Goal: Task Accomplishment & Management: Use online tool/utility

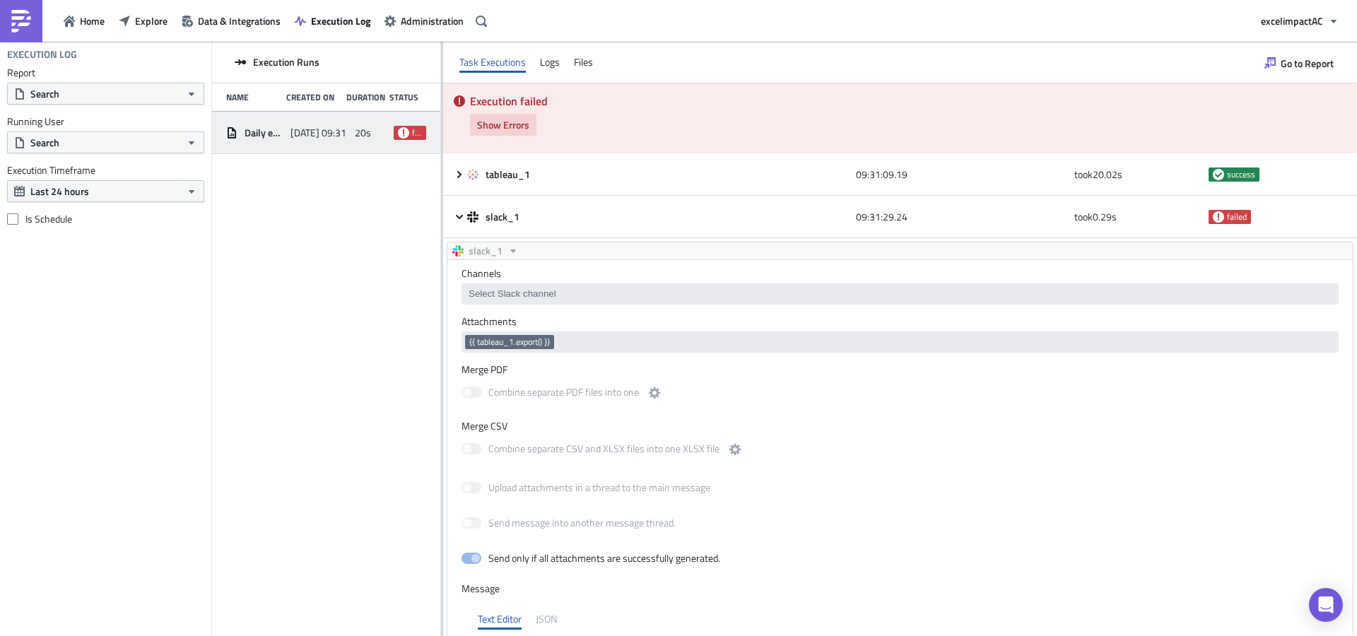
click at [498, 127] on span "Show Errors" at bounding box center [503, 124] width 52 height 15
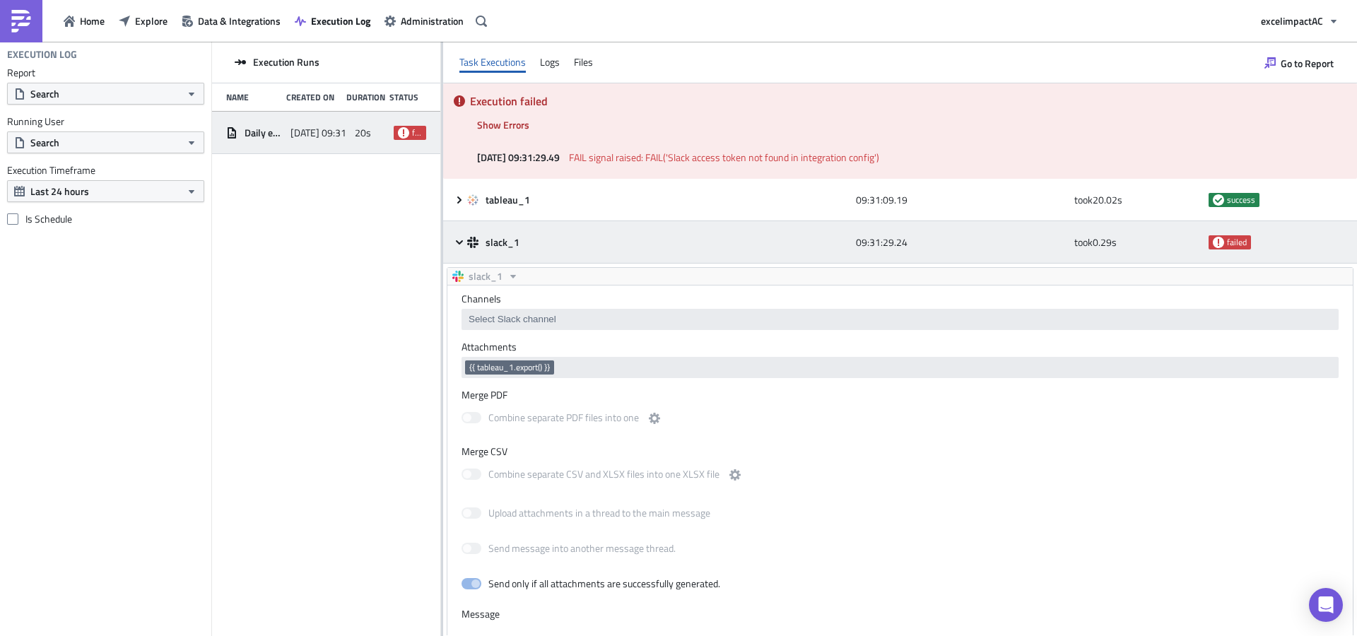
click at [462, 245] on icon at bounding box center [459, 242] width 11 height 11
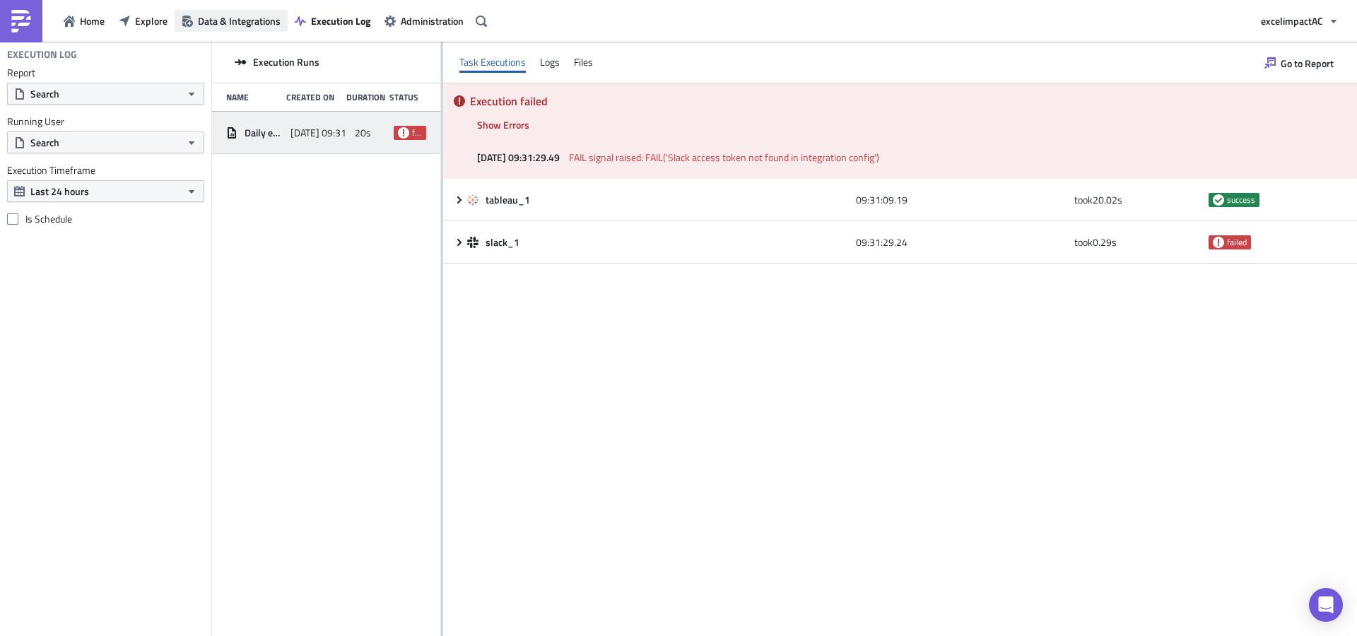
click at [231, 19] on span "Data & Integrations" at bounding box center [239, 20] width 83 height 15
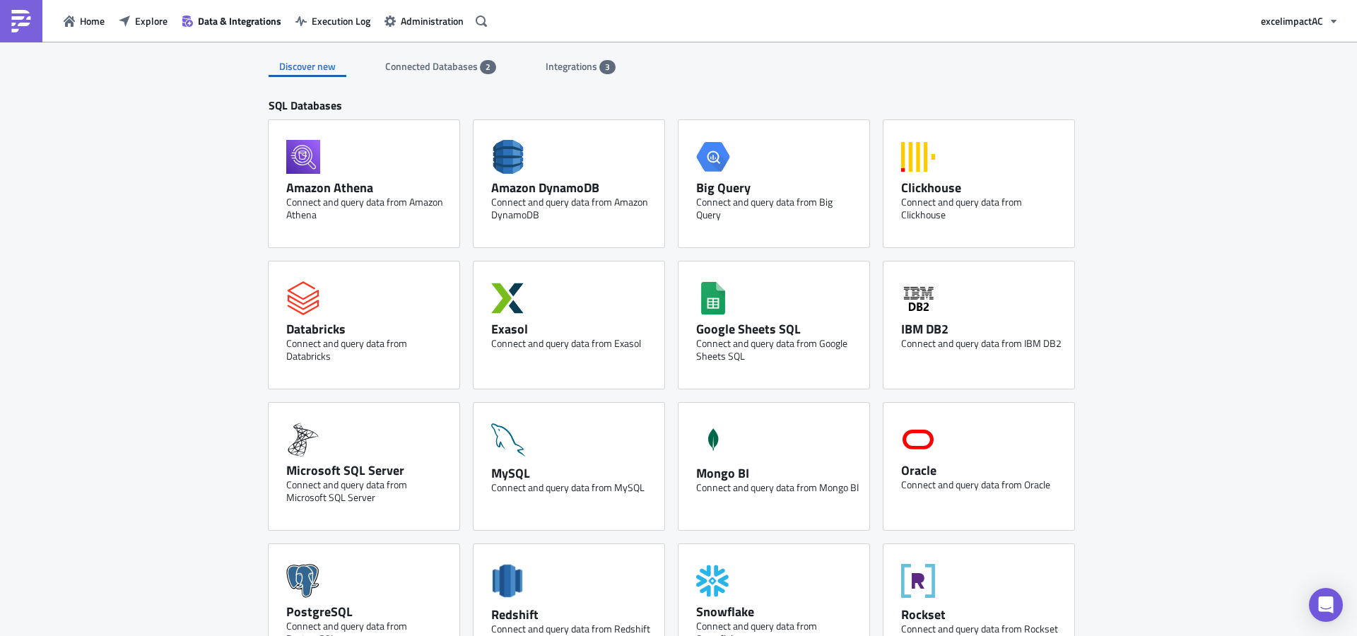
click at [603, 61] on span "3" at bounding box center [607, 67] width 16 height 14
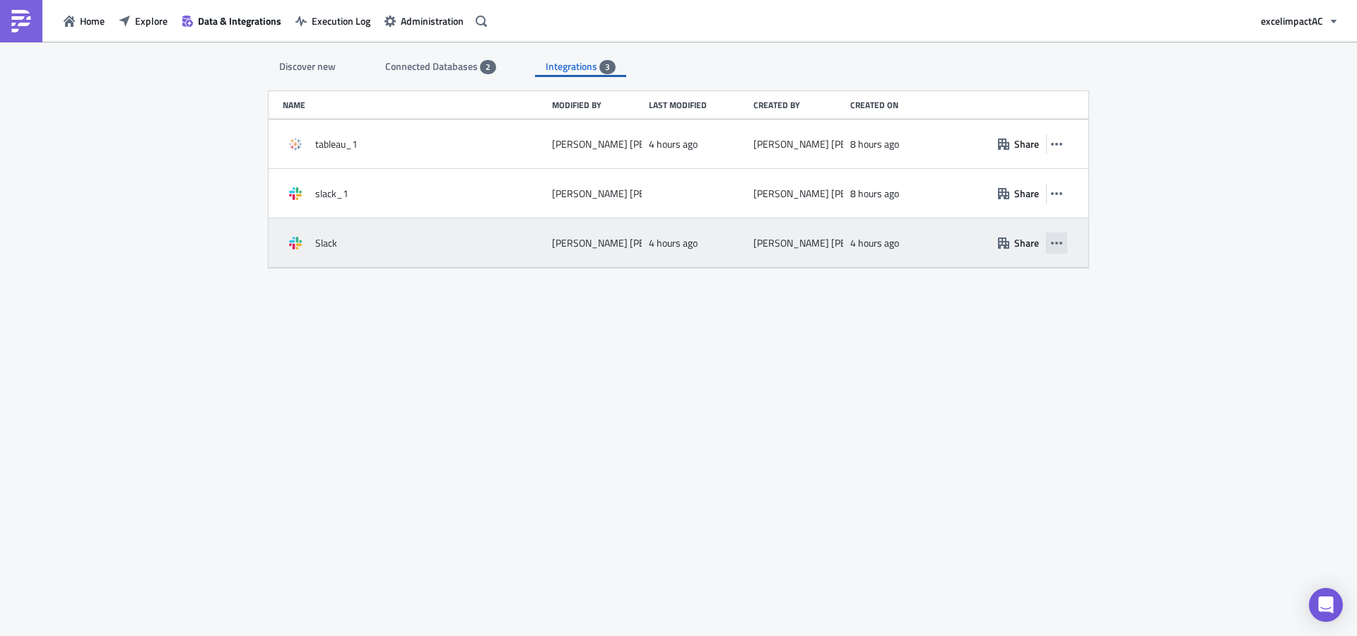
click at [1054, 244] on icon "button" at bounding box center [1056, 242] width 11 height 11
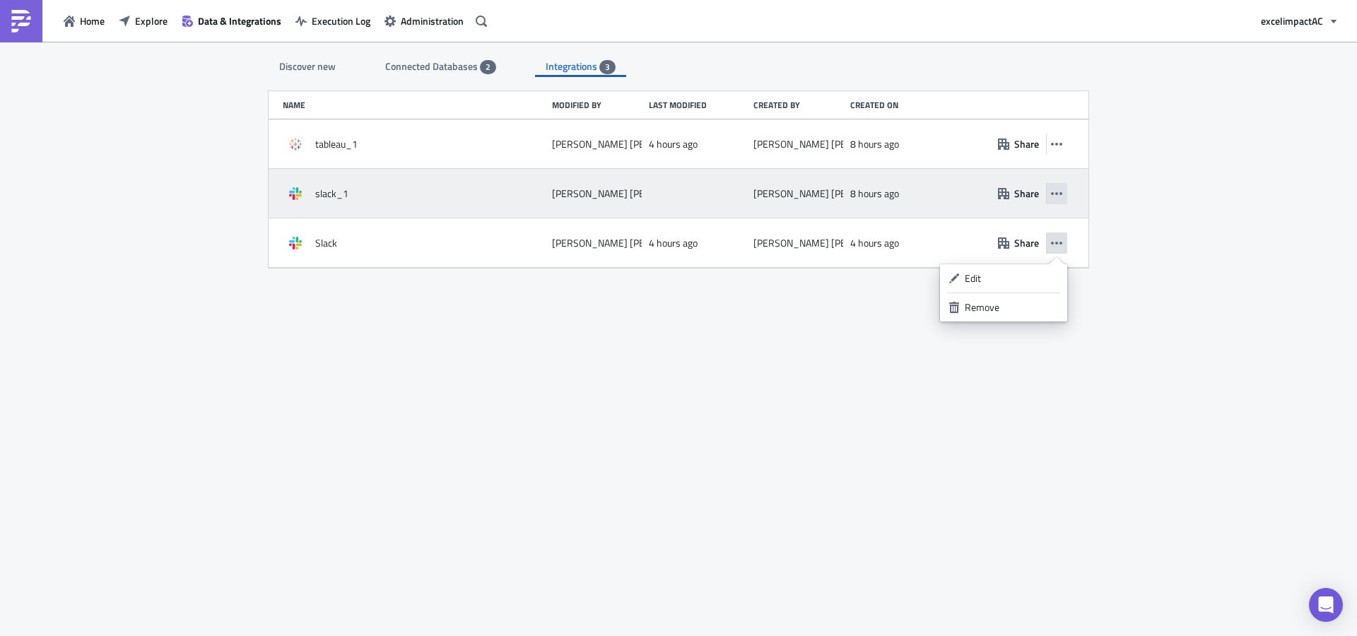
click at [1056, 185] on button "button" at bounding box center [1056, 193] width 21 height 21
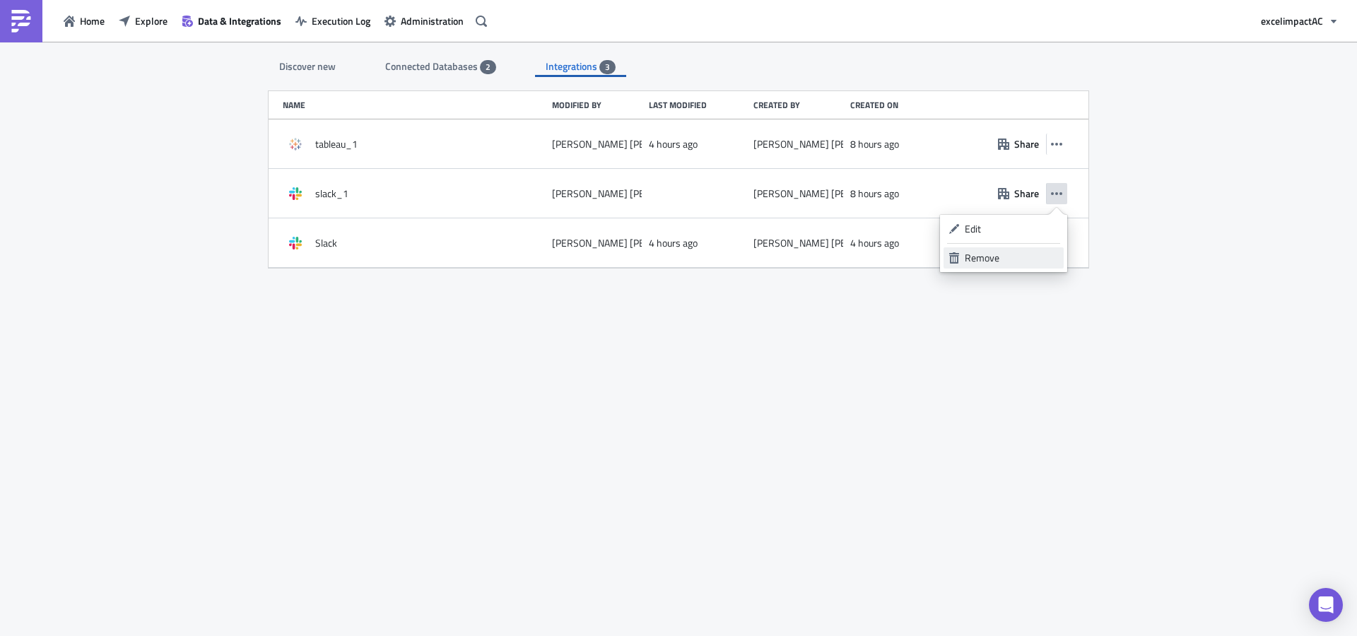
click at [1013, 257] on div "Remove" at bounding box center [1012, 258] width 94 height 14
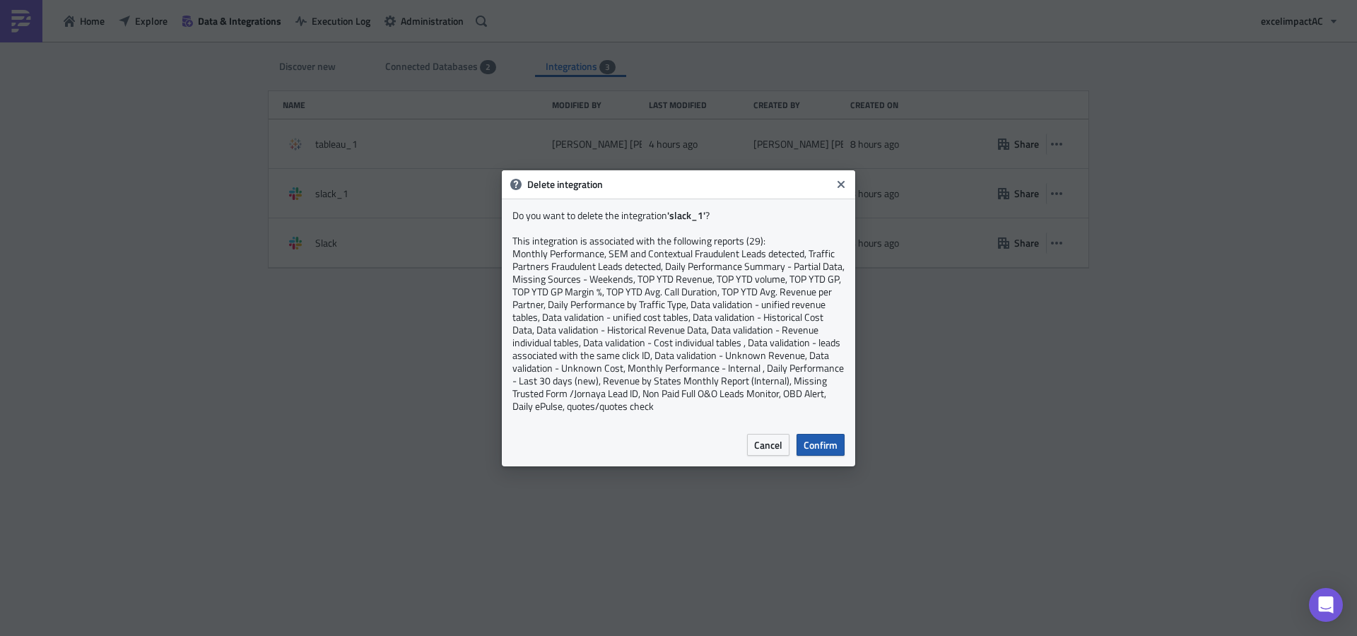
click at [826, 446] on span "Confirm" at bounding box center [820, 444] width 34 height 15
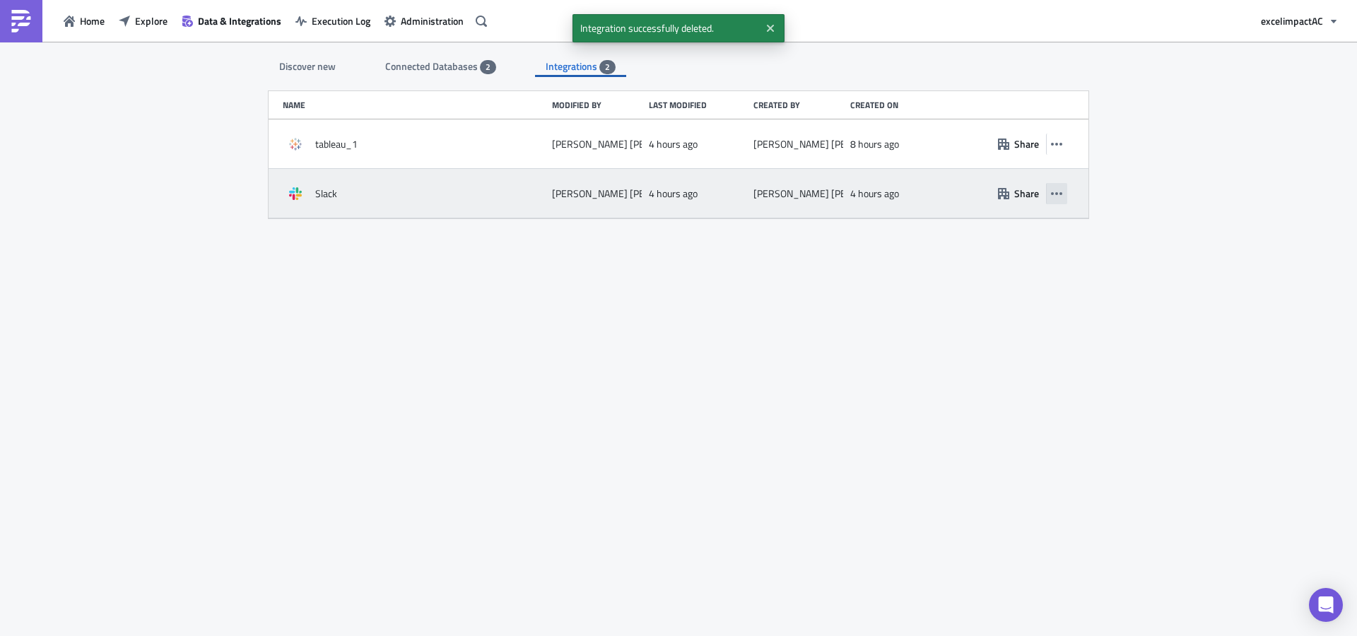
click at [1055, 192] on icon "button" at bounding box center [1056, 193] width 11 height 11
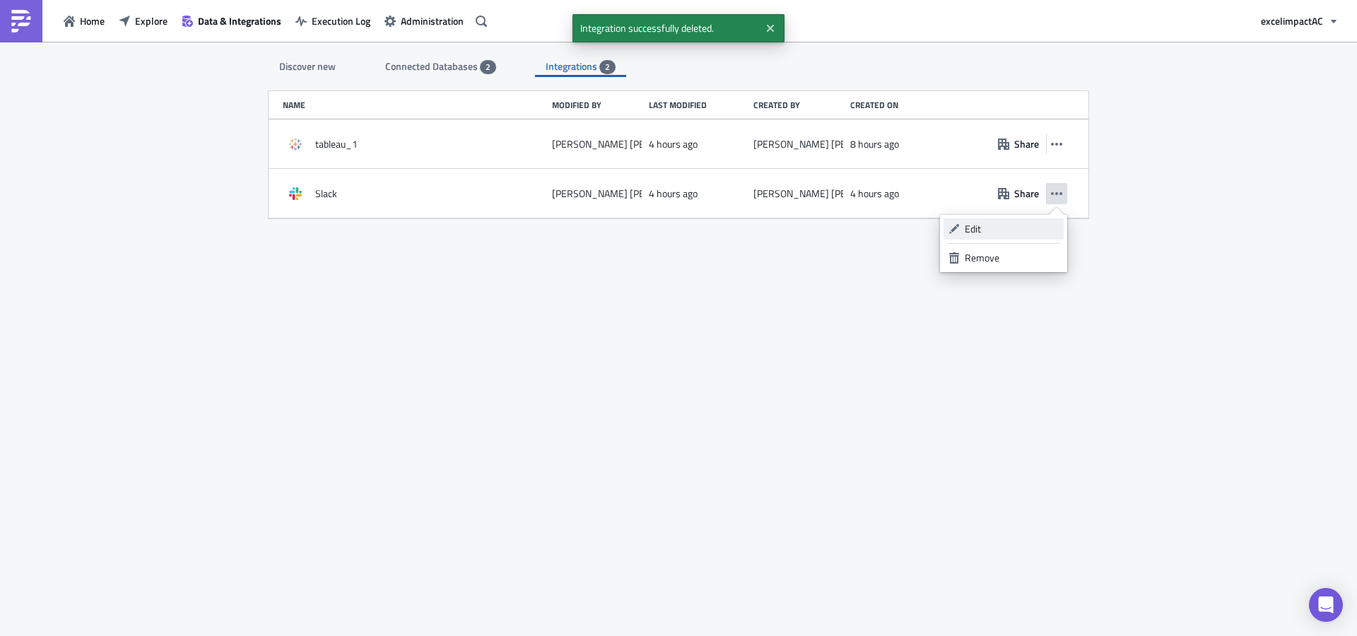
click at [985, 224] on div "Edit" at bounding box center [1012, 229] width 94 height 14
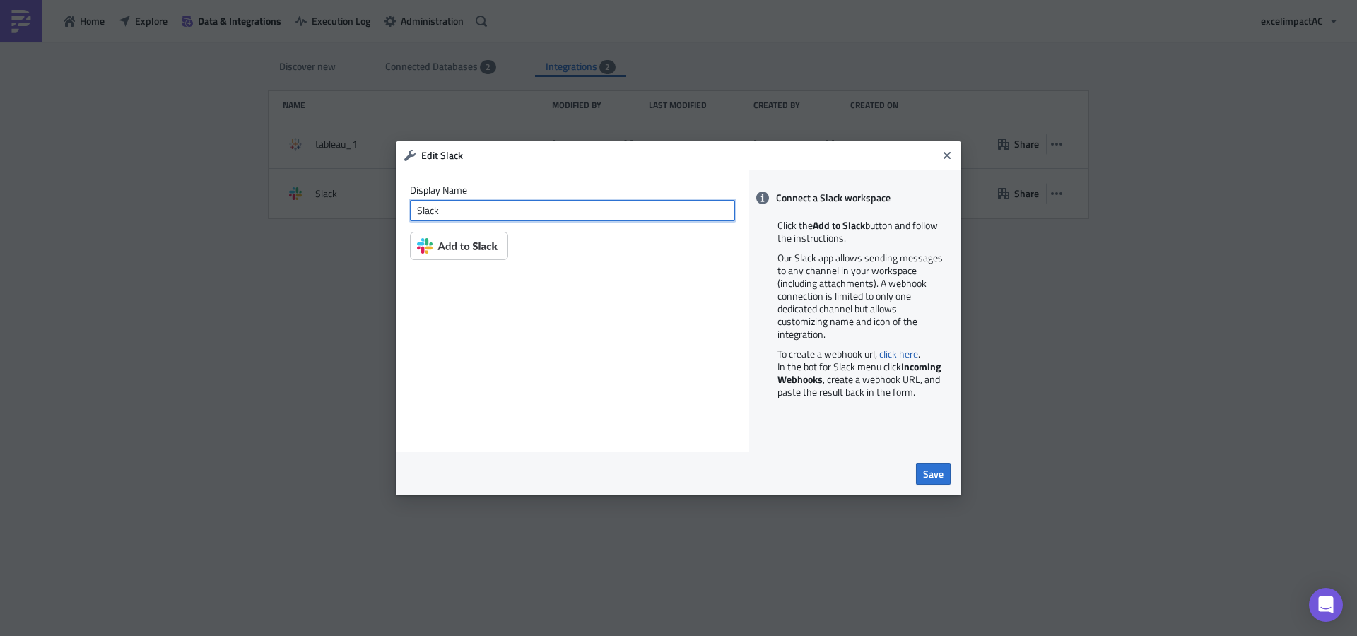
click at [466, 218] on input "Slack" at bounding box center [572, 210] width 325 height 21
type input "Slack-Pushmetrics"
click at [448, 244] on img at bounding box center [459, 246] width 98 height 28
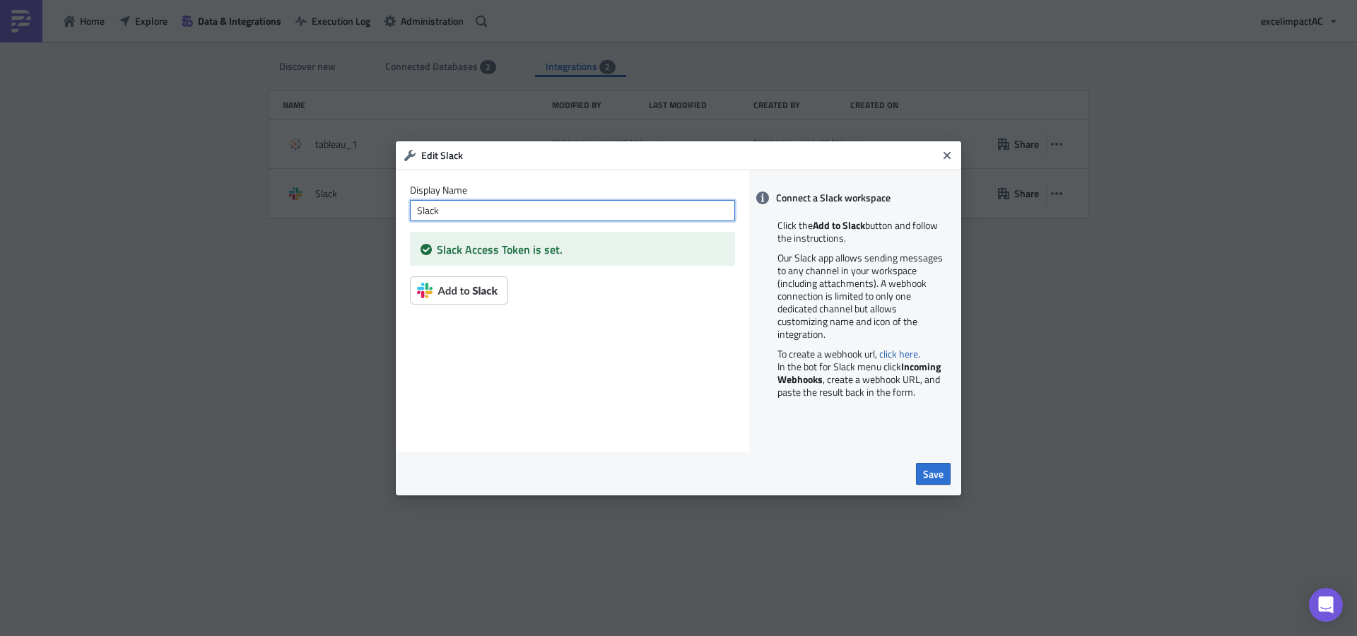
click at [449, 211] on input "Slack" at bounding box center [572, 210] width 325 height 21
type input "Slack-Pushmetrics"
click at [931, 473] on span "Save" at bounding box center [933, 473] width 20 height 15
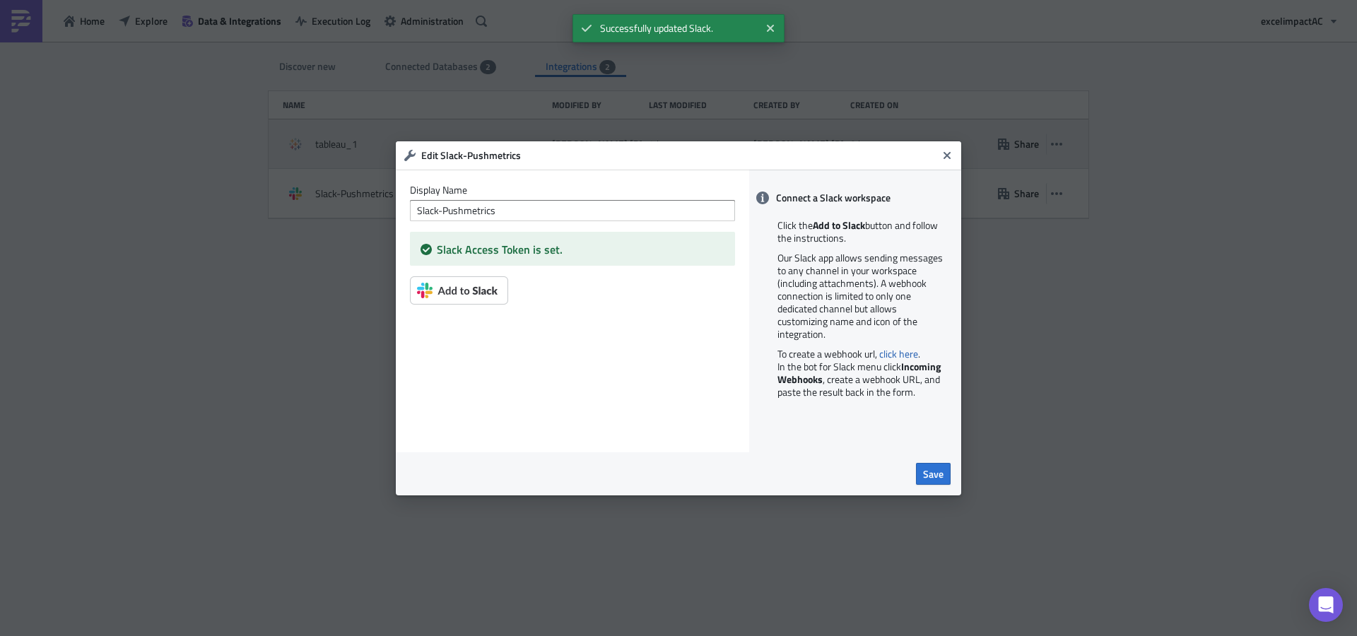
click at [950, 158] on icon "Close" at bounding box center [946, 154] width 7 height 7
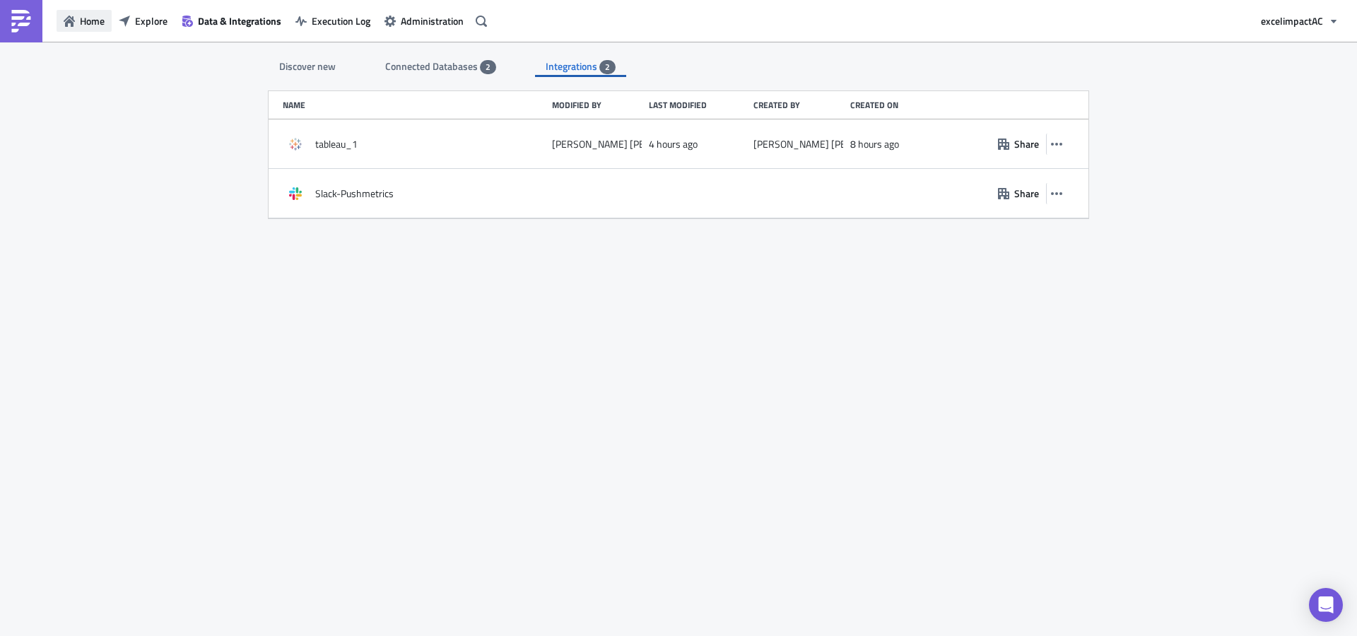
click at [95, 23] on span "Home" at bounding box center [92, 20] width 25 height 15
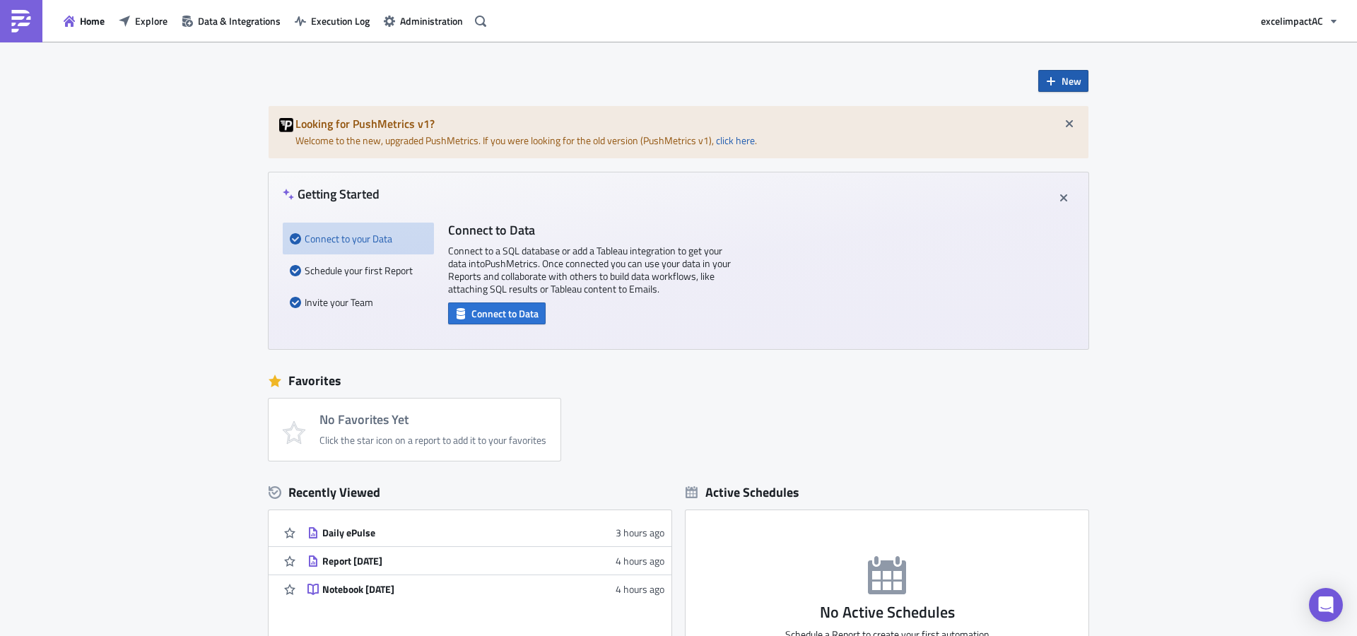
click at [1064, 83] on span "New" at bounding box center [1071, 80] width 20 height 15
click at [1088, 114] on div "Report" at bounding box center [1105, 117] width 94 height 14
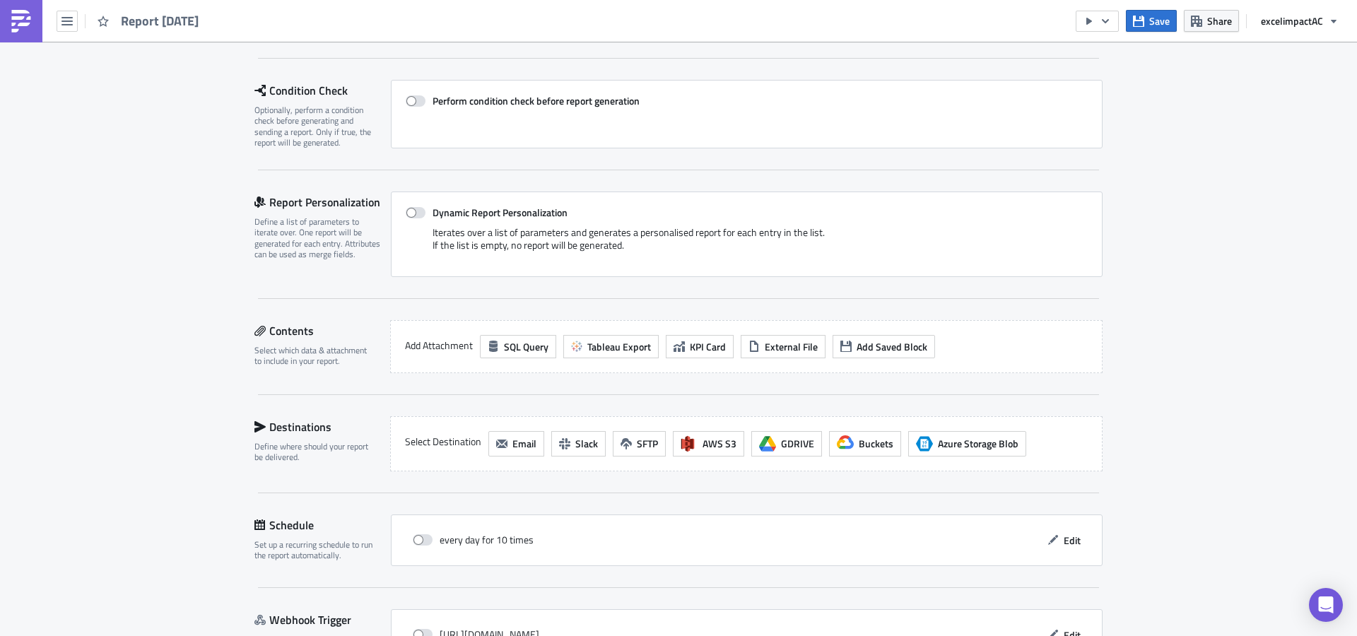
scroll to position [190, 0]
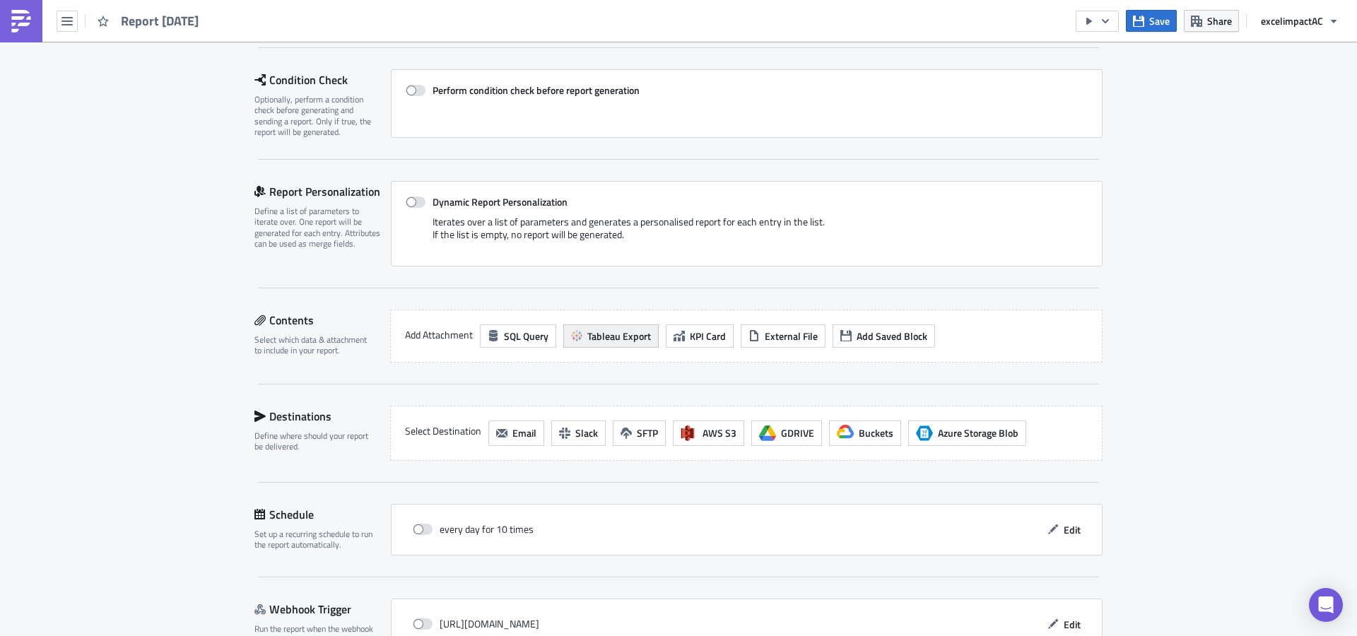
click at [639, 336] on span "Tableau Export" at bounding box center [619, 336] width 64 height 15
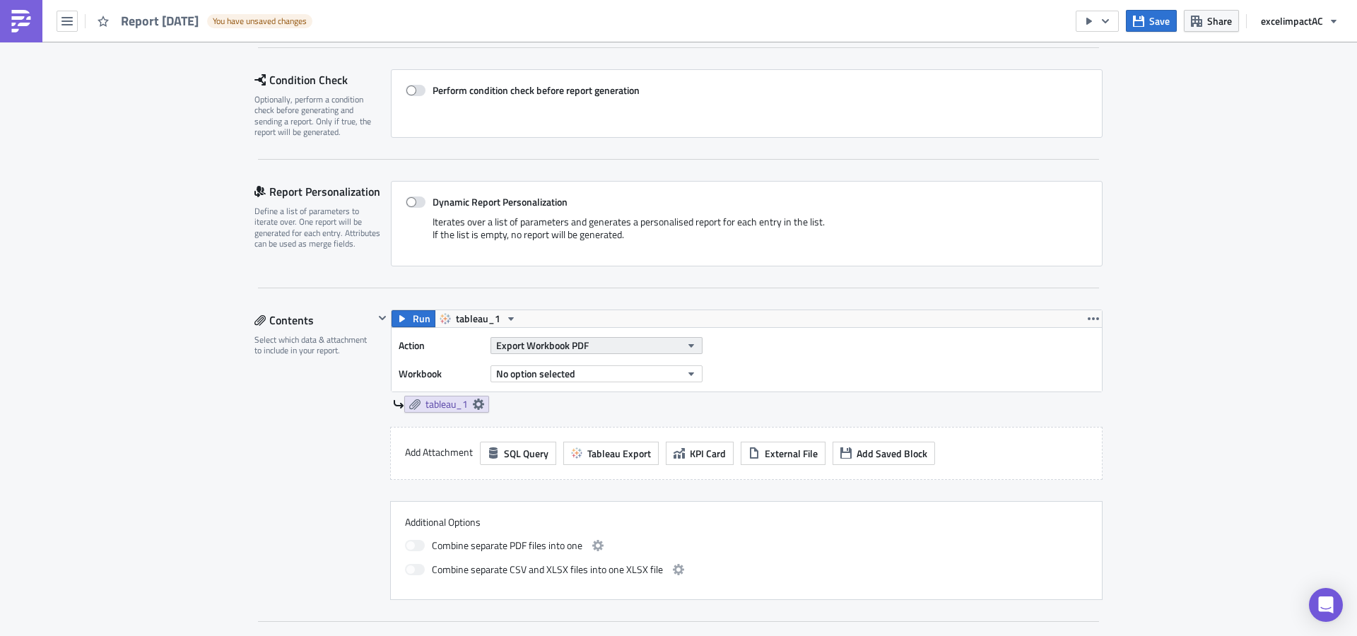
click at [603, 348] on button "Export Workbook PDF" at bounding box center [596, 345] width 212 height 17
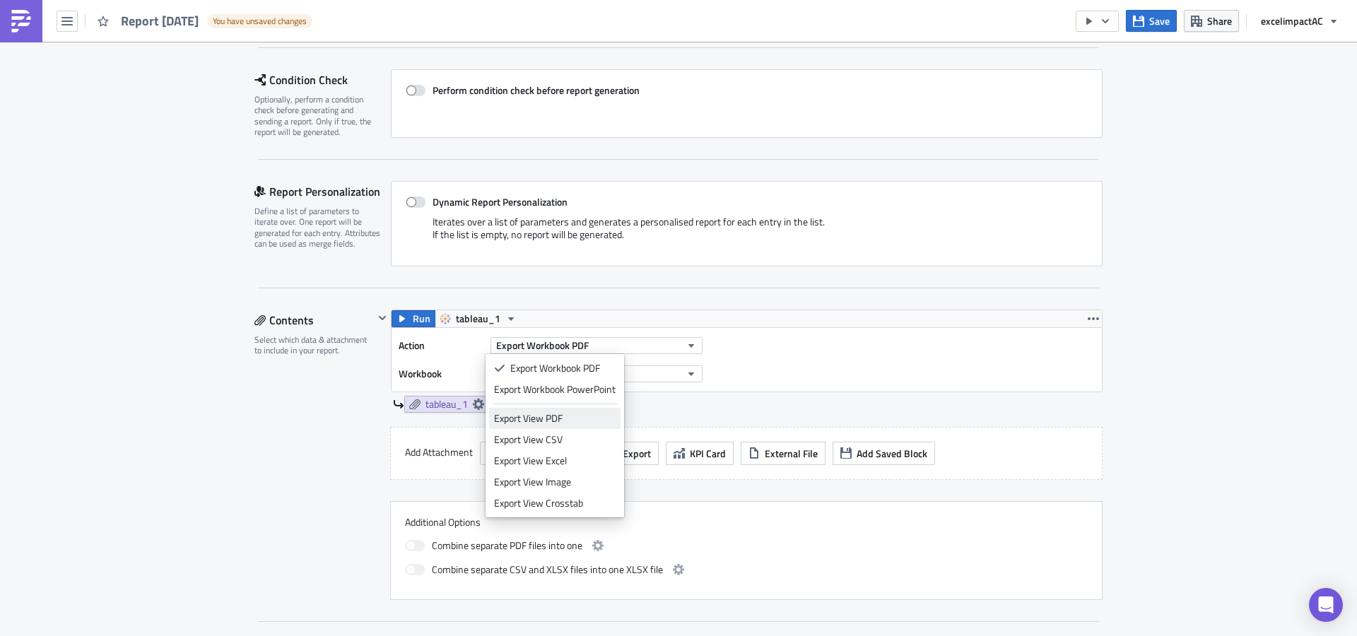
click at [558, 418] on div "Export View PDF" at bounding box center [555, 418] width 122 height 14
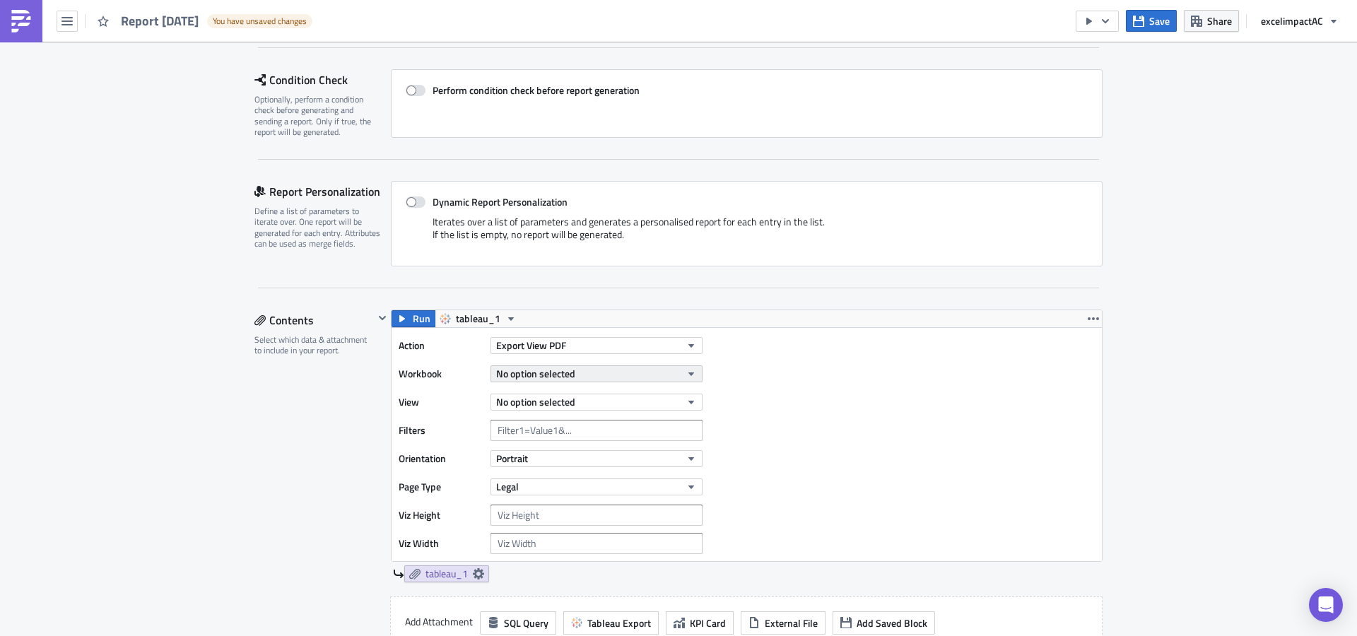
click at [594, 377] on button "No option selected" at bounding box center [596, 373] width 212 height 17
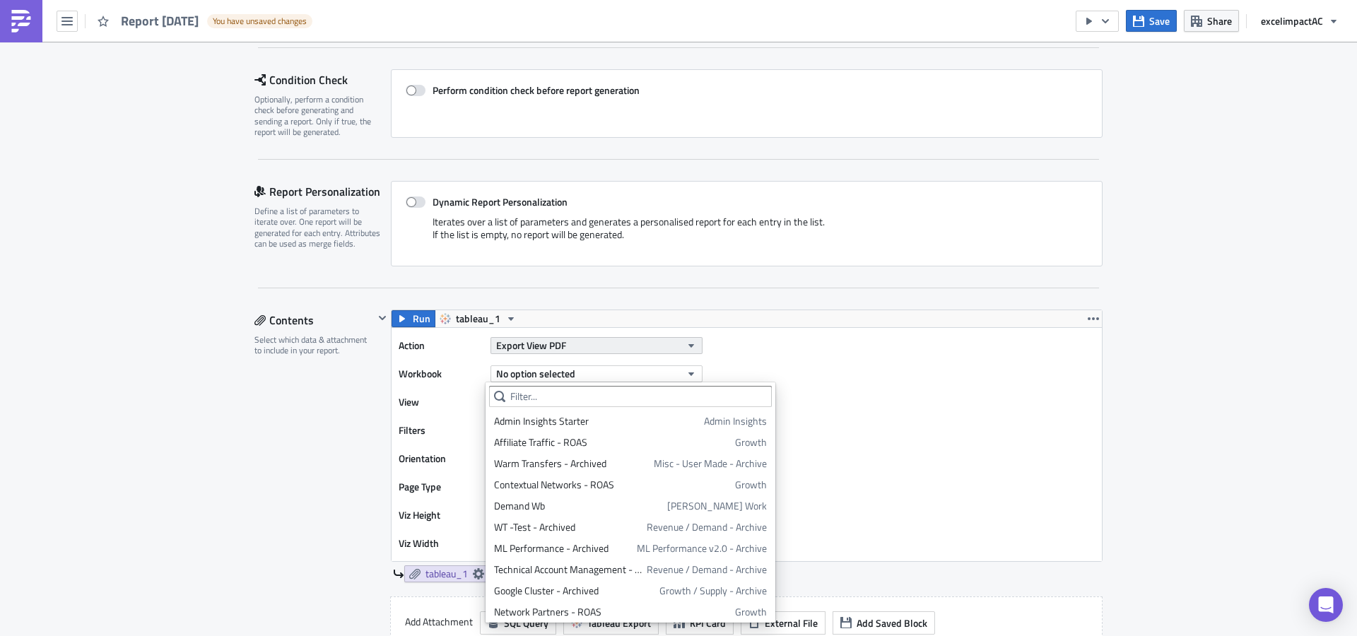
click at [547, 346] on span "Export View PDF" at bounding box center [531, 345] width 70 height 15
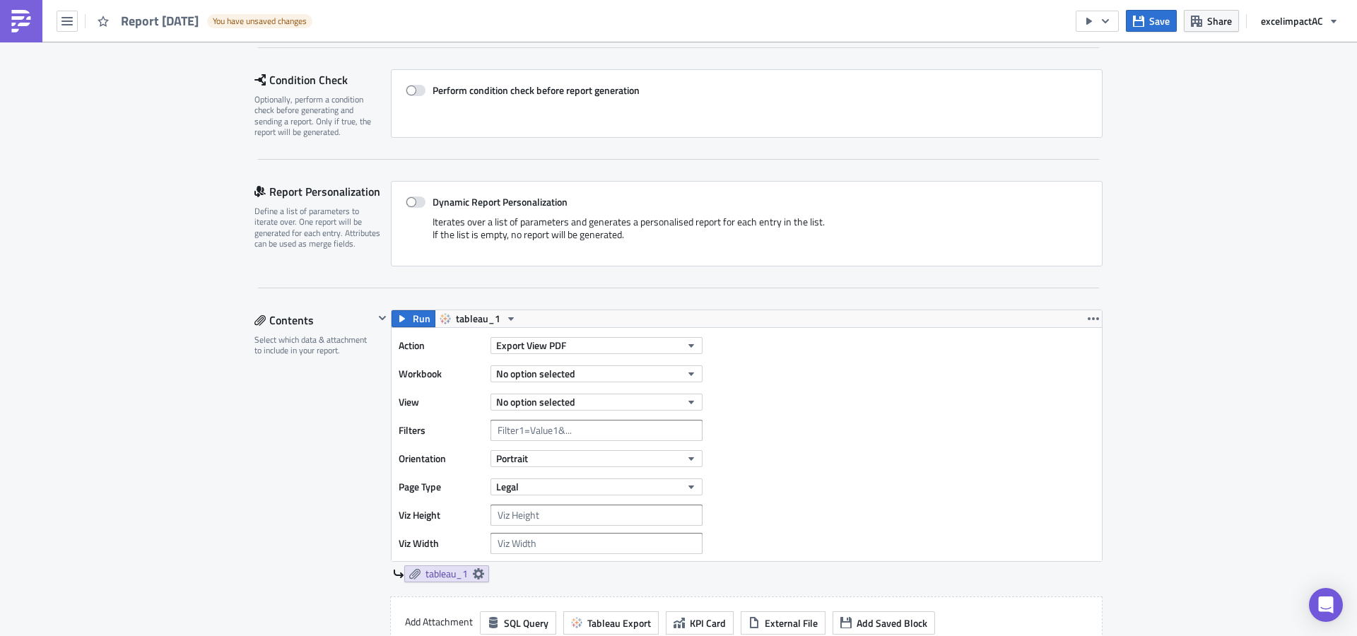
drag, startPoint x: 871, startPoint y: 355, endPoint x: 901, endPoint y: 355, distance: 30.4
click at [871, 355] on div "Action Export View PDF Workbook No option selected View No option selected Filt…" at bounding box center [747, 444] width 710 height 233
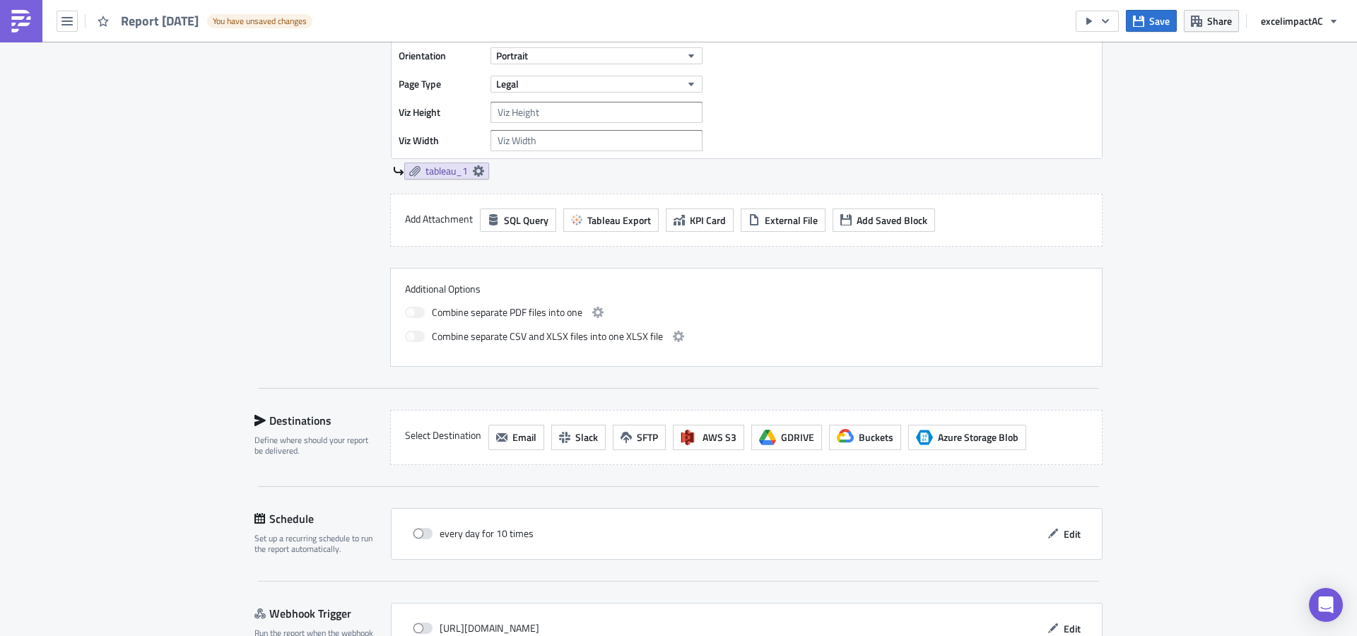
scroll to position [614, 0]
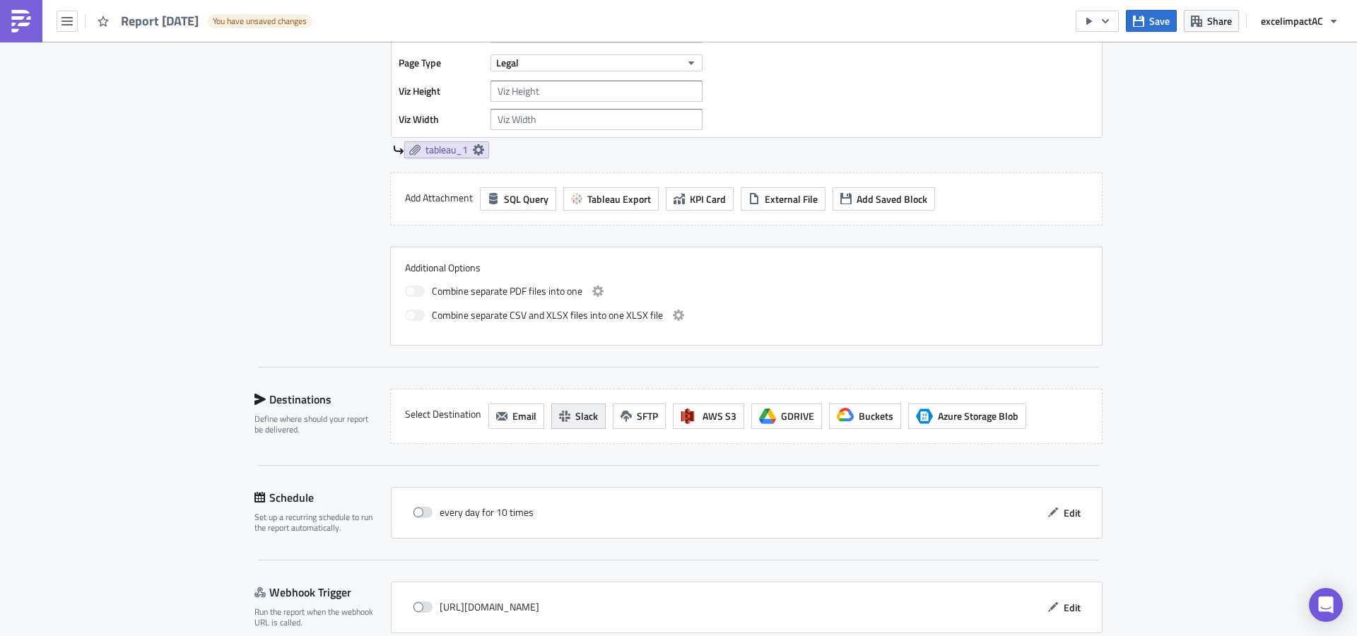
click at [575, 418] on span "Slack" at bounding box center [586, 415] width 23 height 15
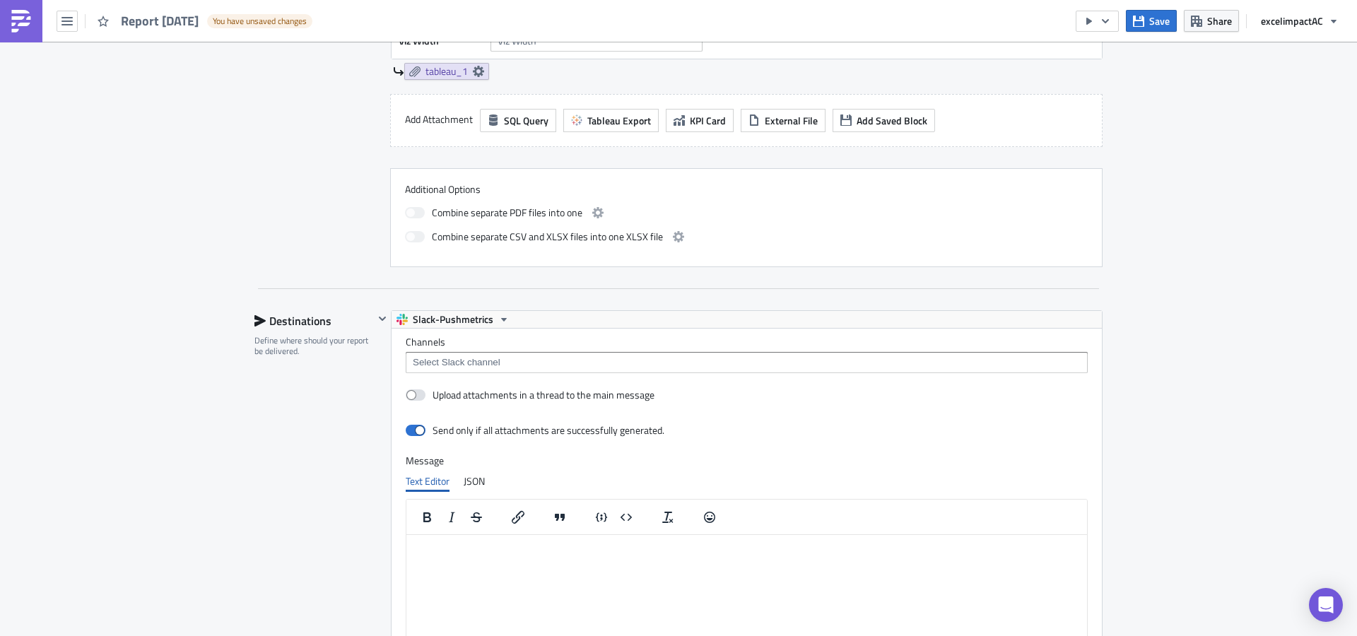
scroll to position [738, 0]
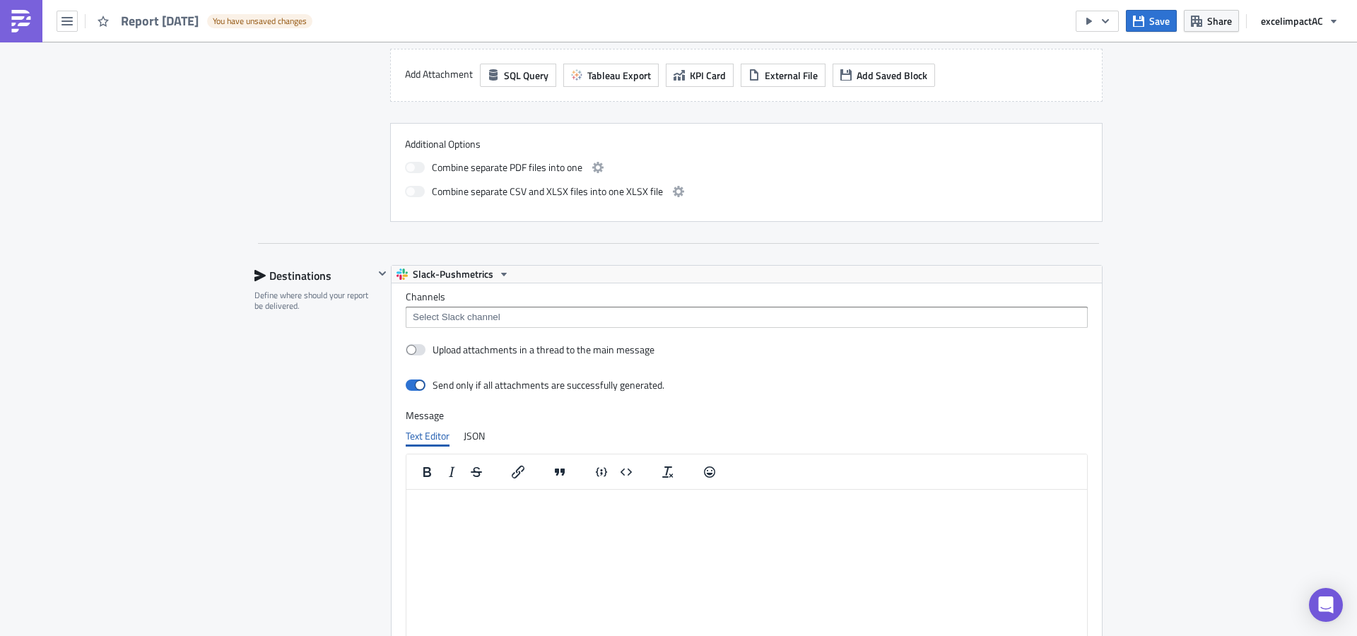
click at [607, 318] on input at bounding box center [745, 317] width 673 height 14
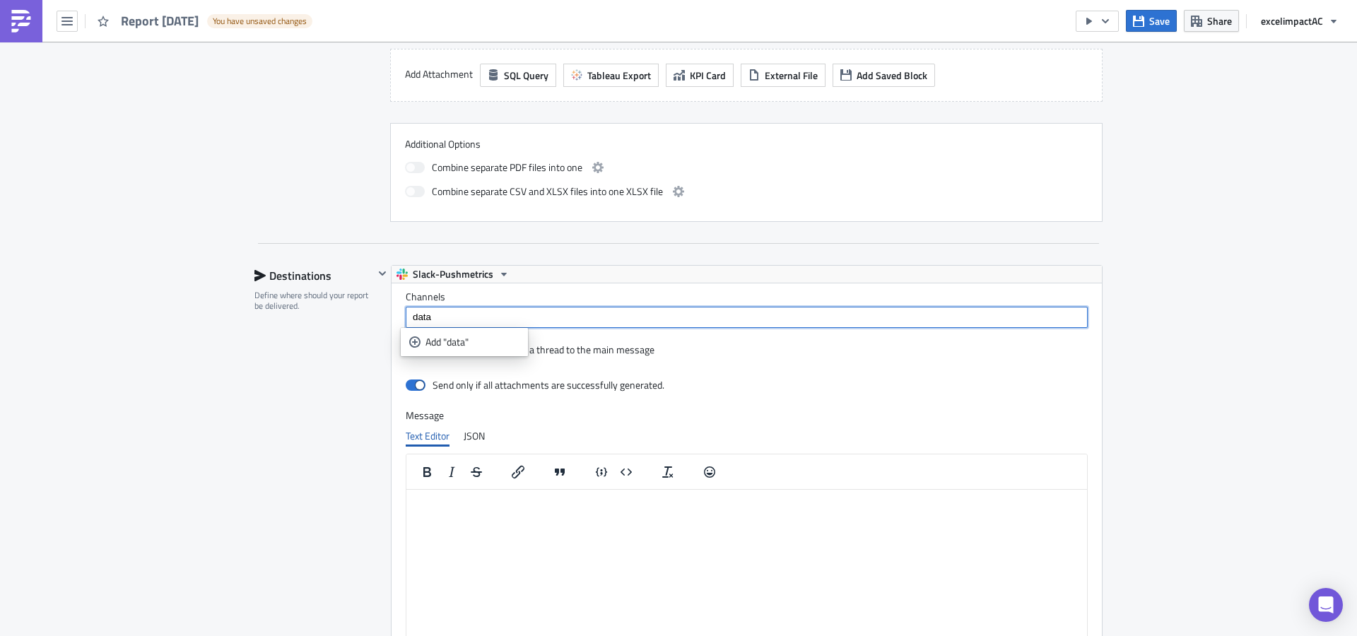
type input "data"
click at [435, 317] on icon "Remove Tag" at bounding box center [437, 317] width 11 height 11
drag, startPoint x: 452, startPoint y: 334, endPoint x: 512, endPoint y: 338, distance: 60.9
click at [452, 334] on link "data" at bounding box center [464, 341] width 120 height 21
click at [435, 318] on icon "Remove Tag" at bounding box center [438, 317] width 6 height 6
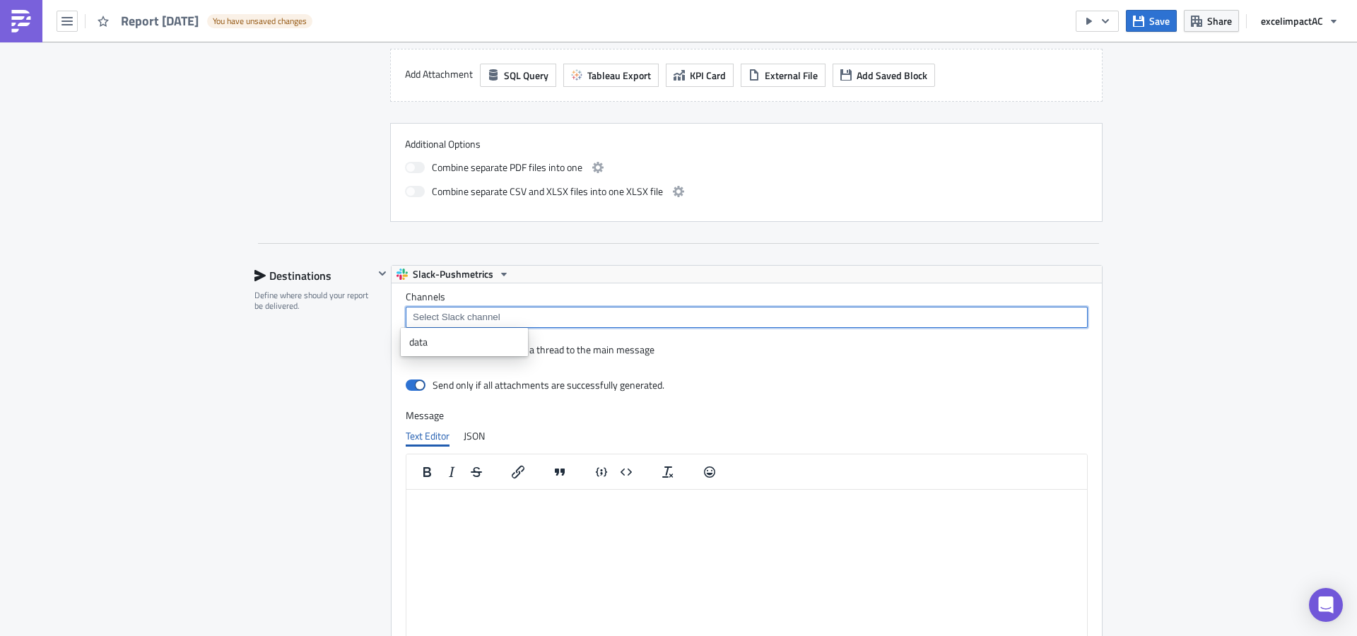
drag, startPoint x: 587, startPoint y: 361, endPoint x: 597, endPoint y: 361, distance: 10.6
click at [587, 361] on div "Upload attachments in a thread to the main message" at bounding box center [530, 350] width 249 height 25
click at [464, 440] on div "JSON" at bounding box center [474, 435] width 21 height 21
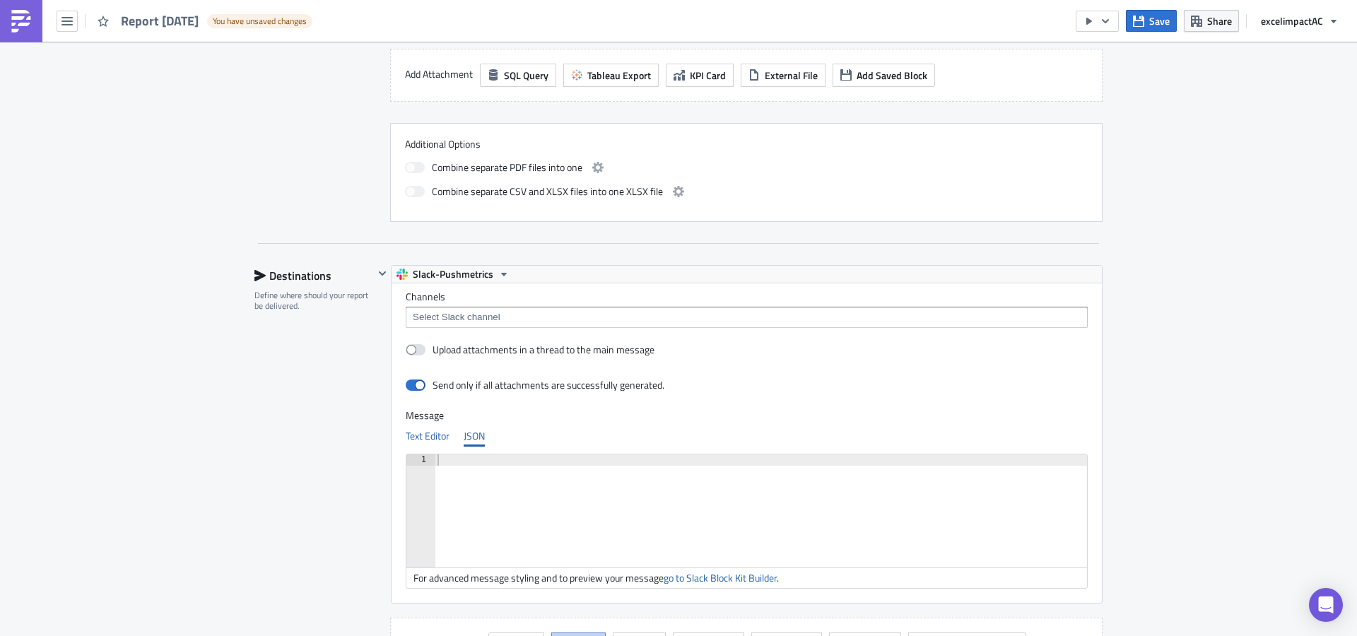
click at [413, 440] on div "Text Editor" at bounding box center [428, 435] width 44 height 21
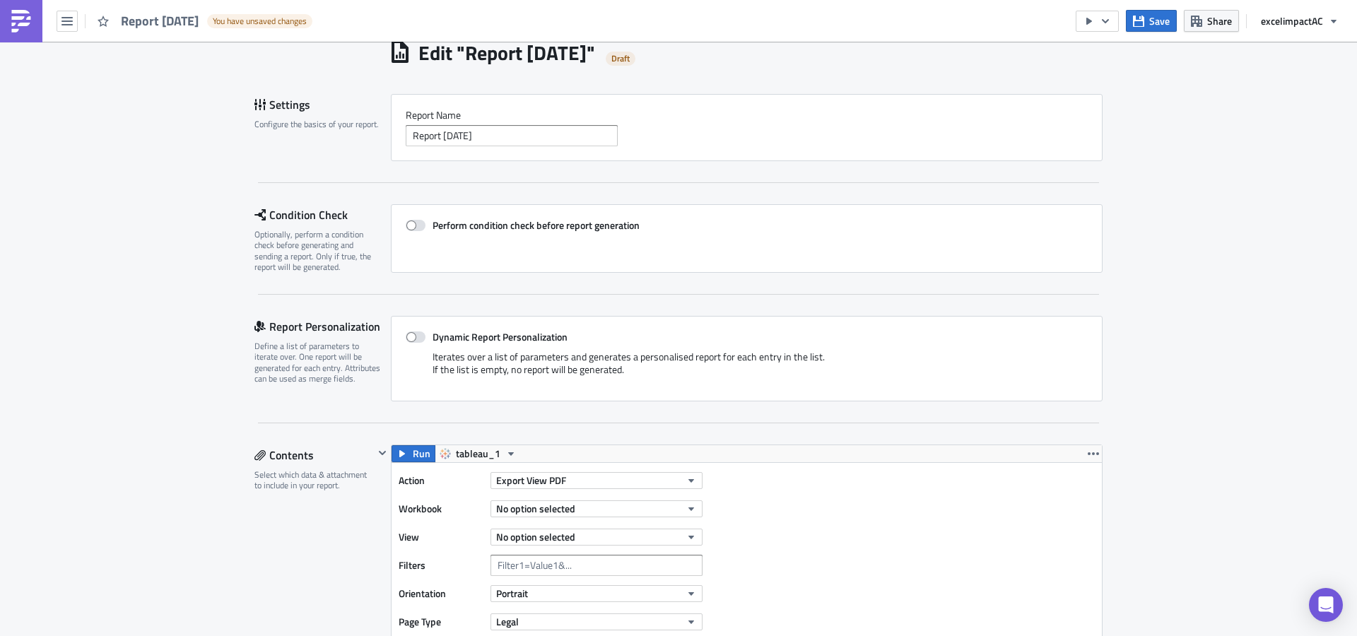
scroll to position [0, 0]
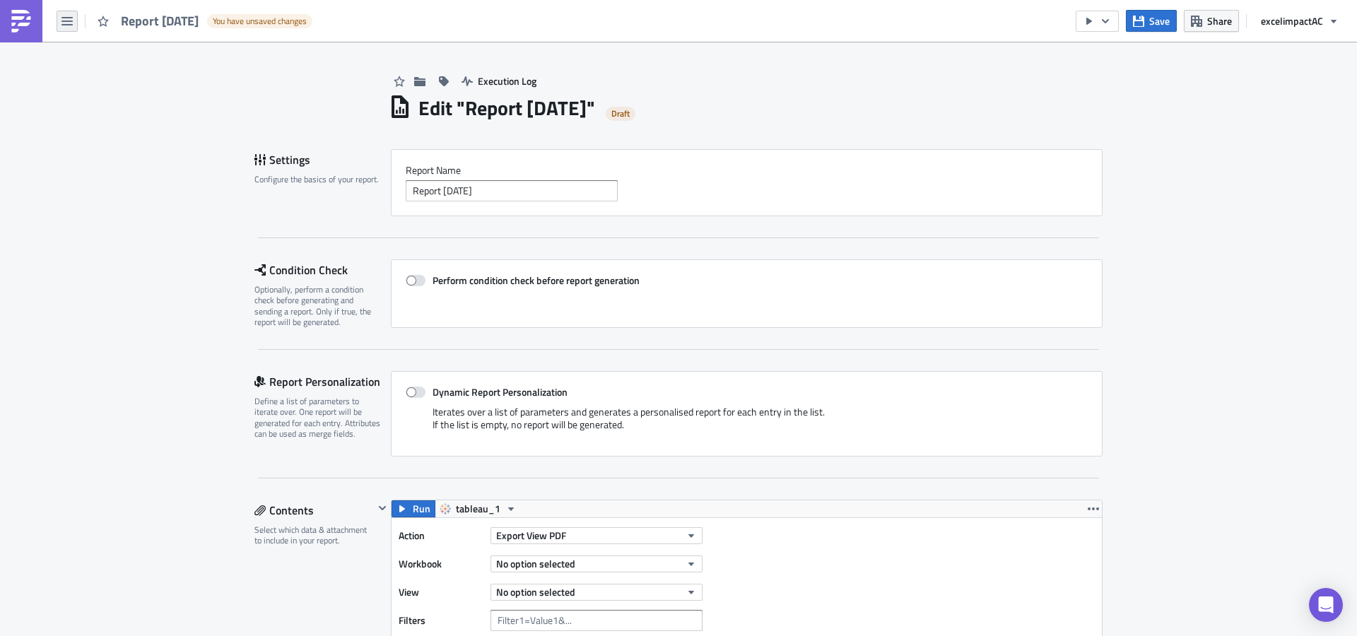
click at [68, 27] on button "button" at bounding box center [67, 21] width 21 height 21
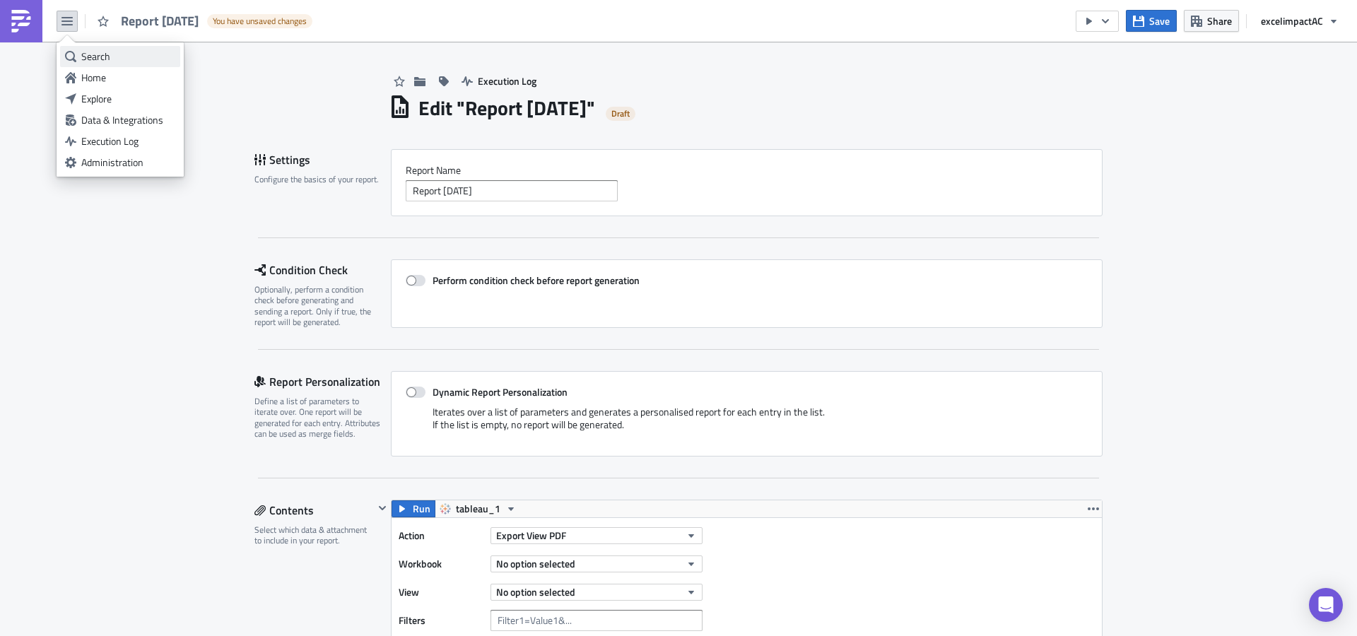
click at [102, 54] on div "Search" at bounding box center [128, 56] width 94 height 14
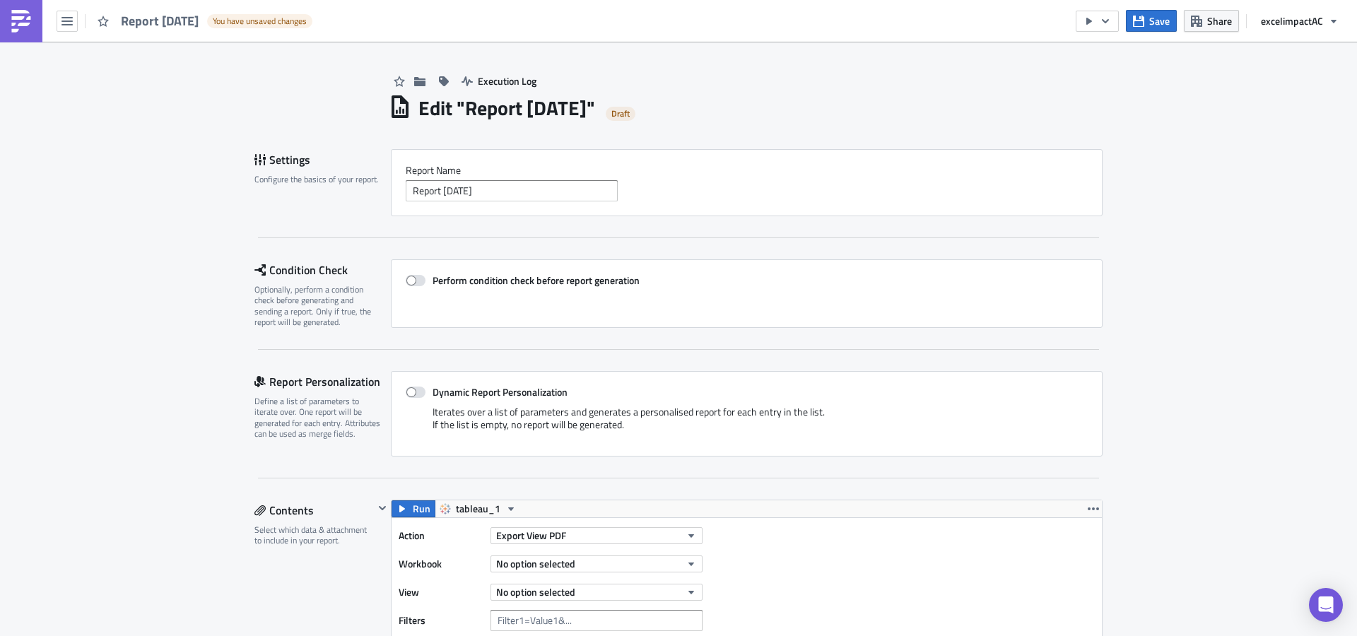
click at [166, 58] on body "Report 2025-09-22 You have unsaved changes Save Share excelimpact AC Execution …" at bounding box center [678, 319] width 1357 height 638
click at [63, 20] on icon "button" at bounding box center [66, 21] width 11 height 8
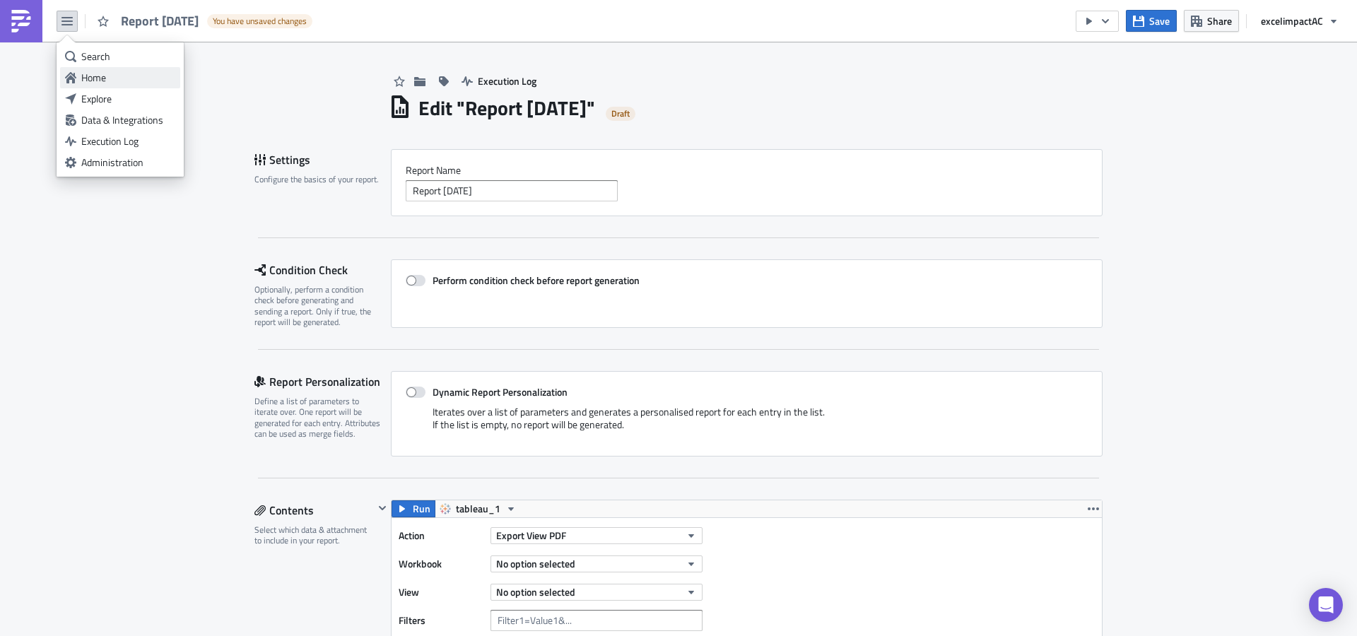
click at [107, 83] on div "Home" at bounding box center [128, 78] width 94 height 14
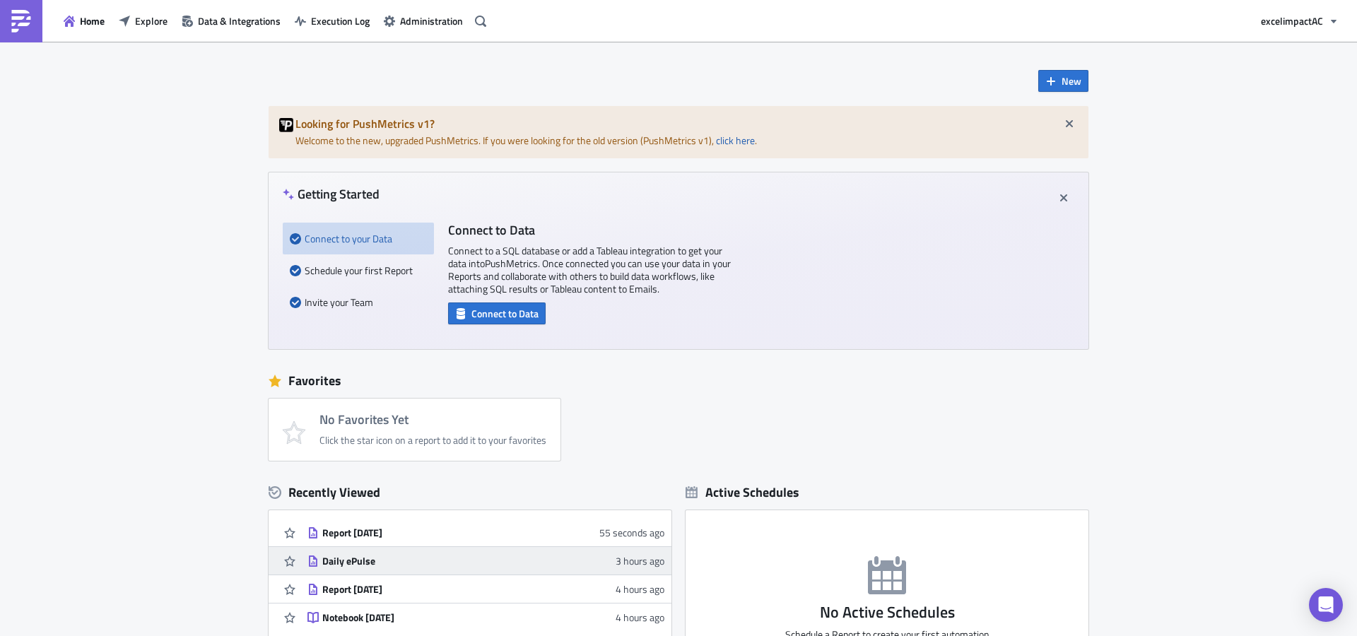
click at [368, 566] on div "Daily ePulse" at bounding box center [445, 561] width 247 height 13
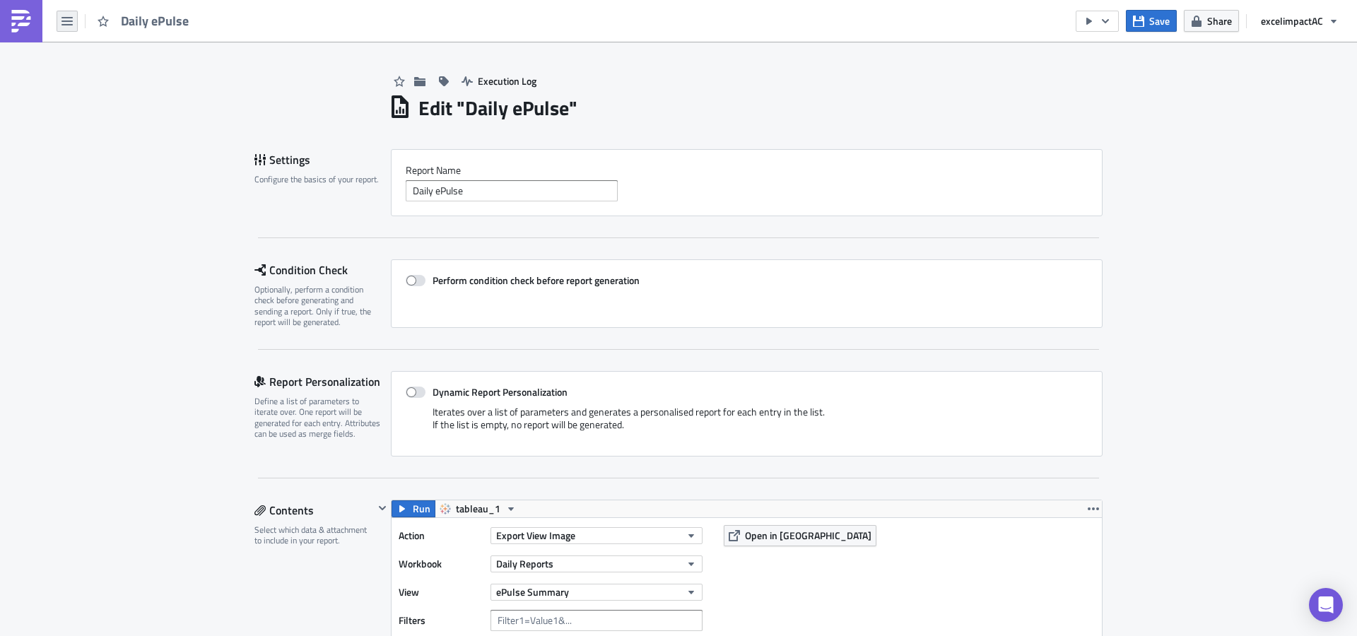
click at [61, 20] on icon "button" at bounding box center [66, 21] width 11 height 11
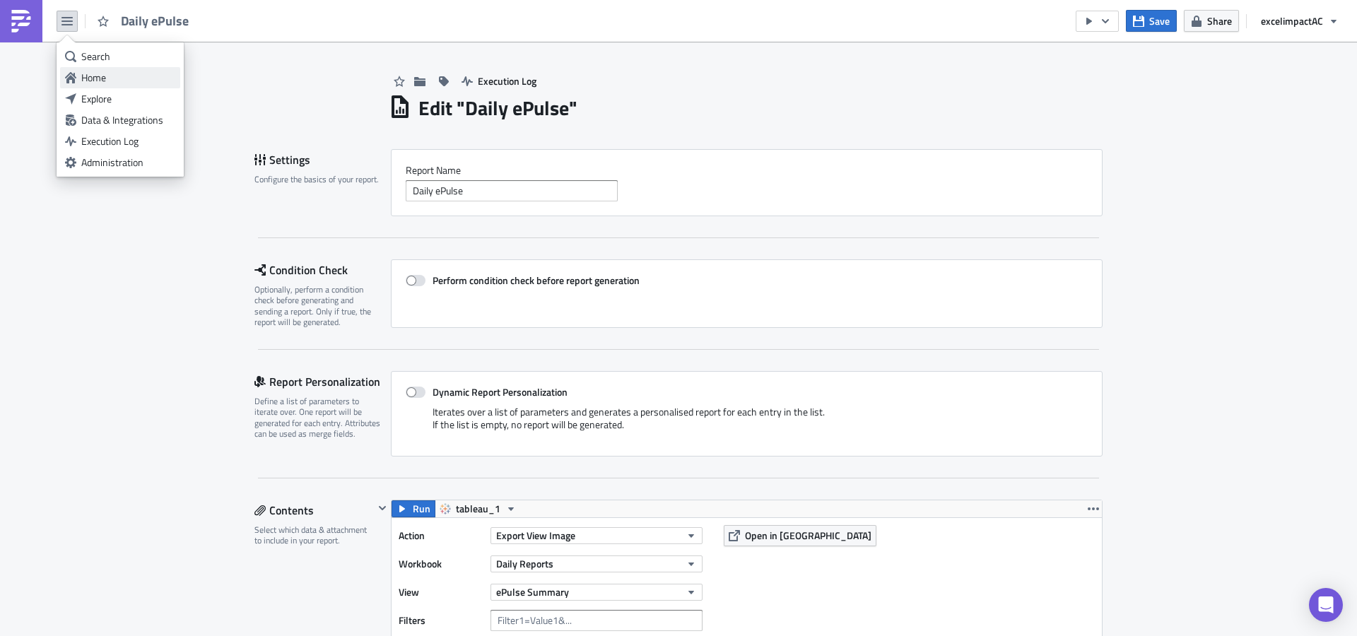
click at [102, 78] on div "Home" at bounding box center [128, 78] width 94 height 14
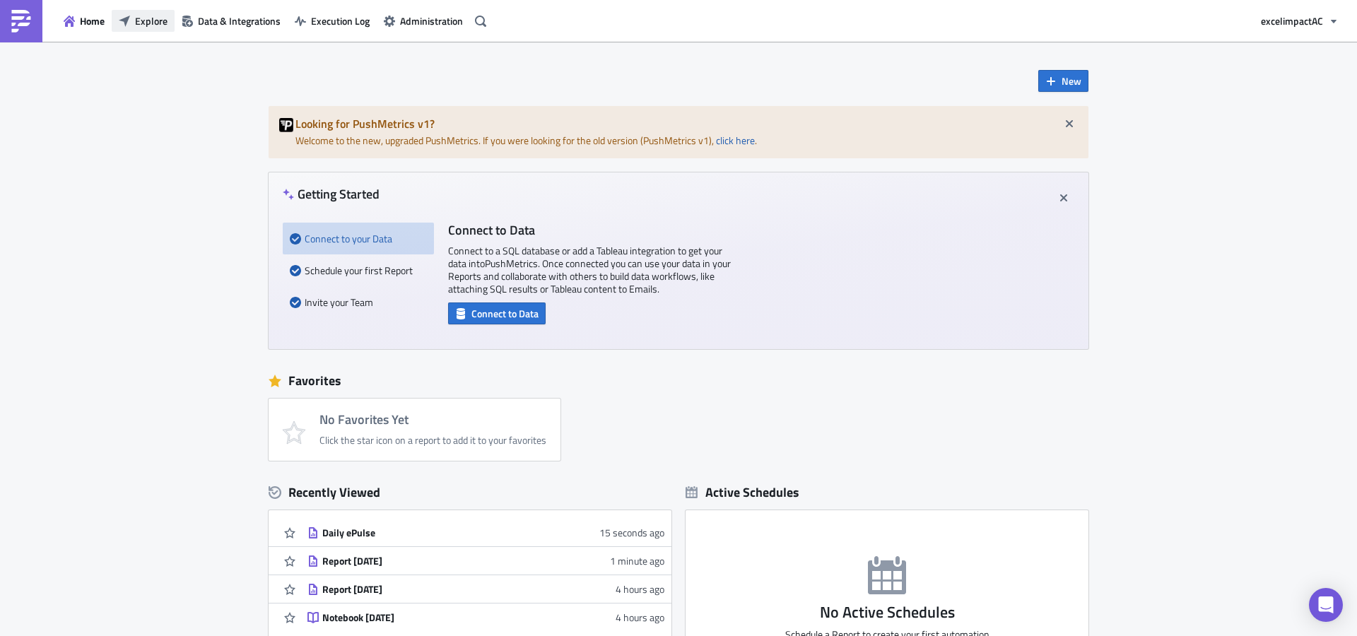
click at [152, 22] on span "Explore" at bounding box center [151, 20] width 33 height 15
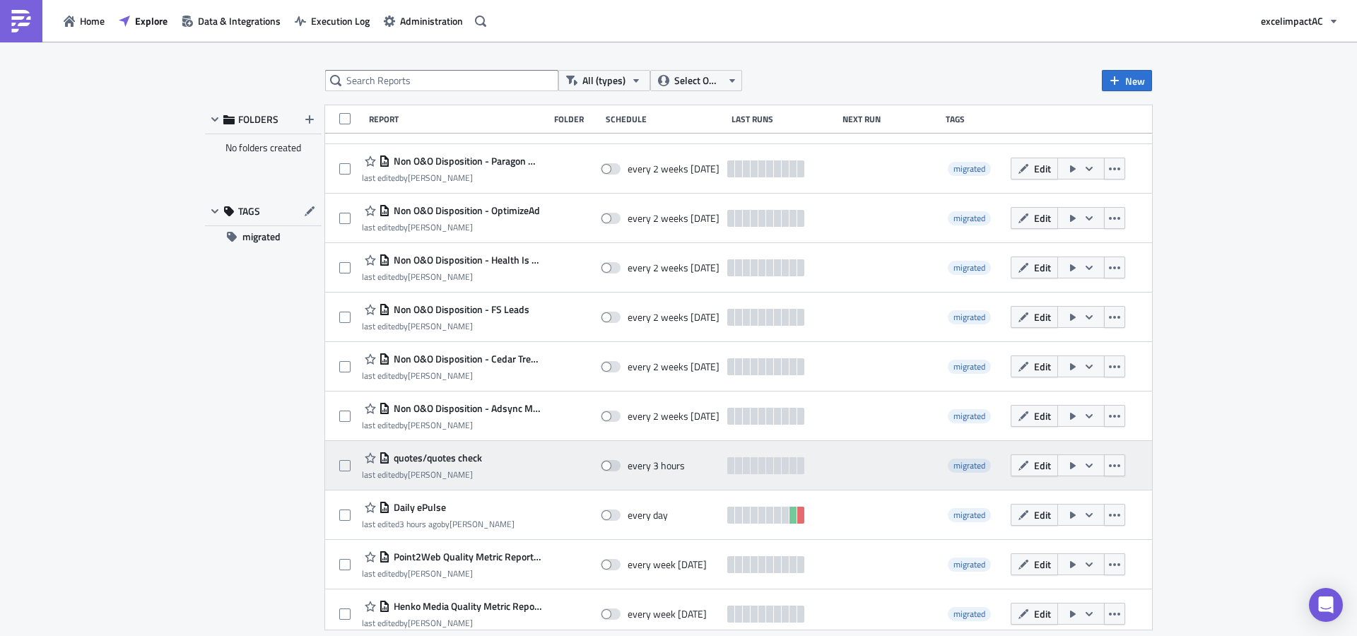
scroll to position [287, 0]
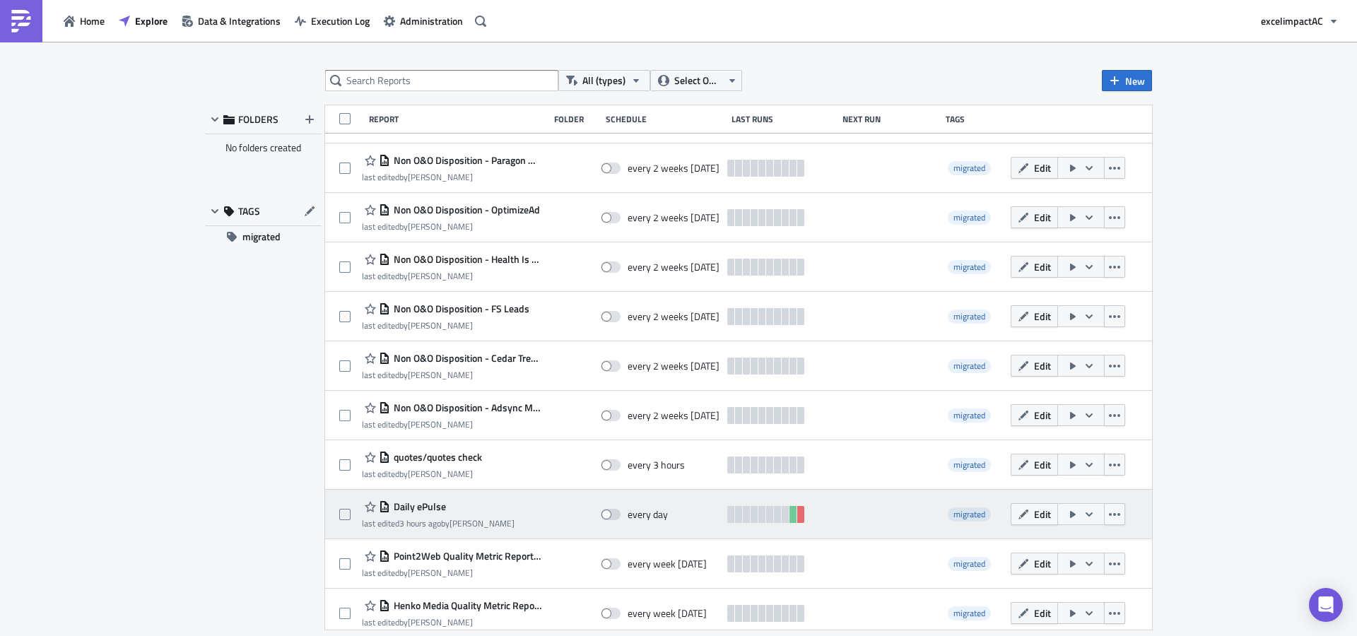
click at [1085, 515] on icon "button" at bounding box center [1088, 514] width 7 height 4
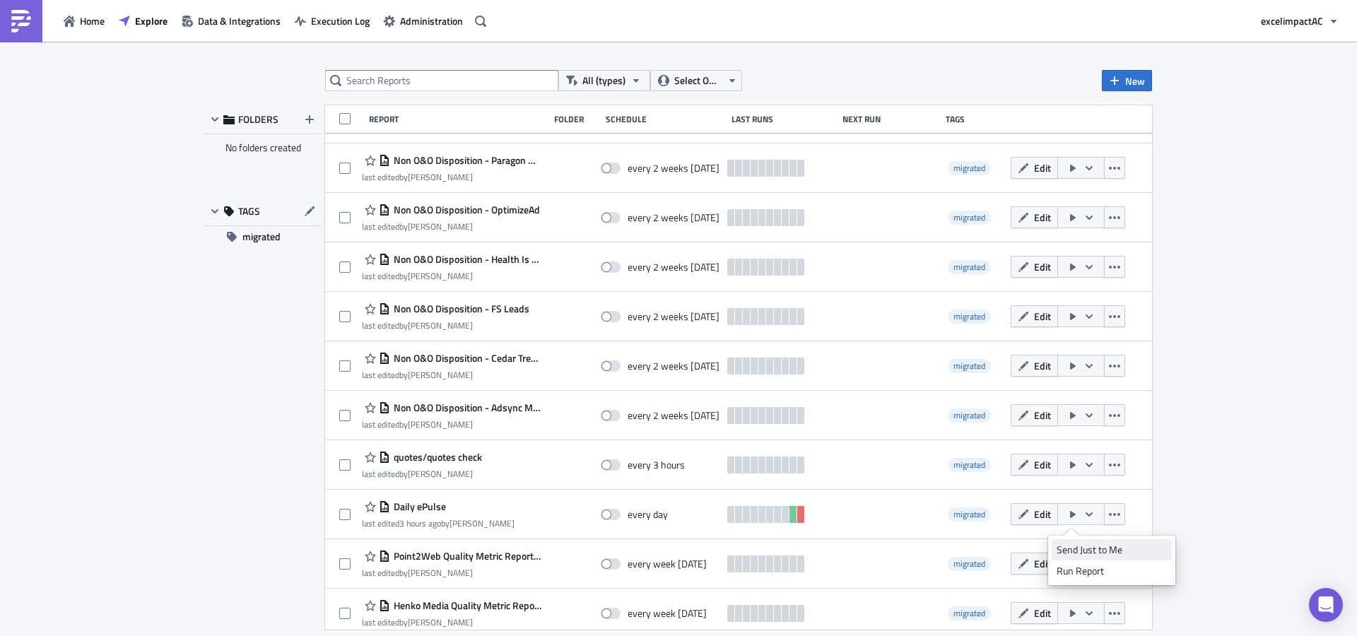
click at [1093, 553] on div "Send Just to Me" at bounding box center [1111, 550] width 110 height 14
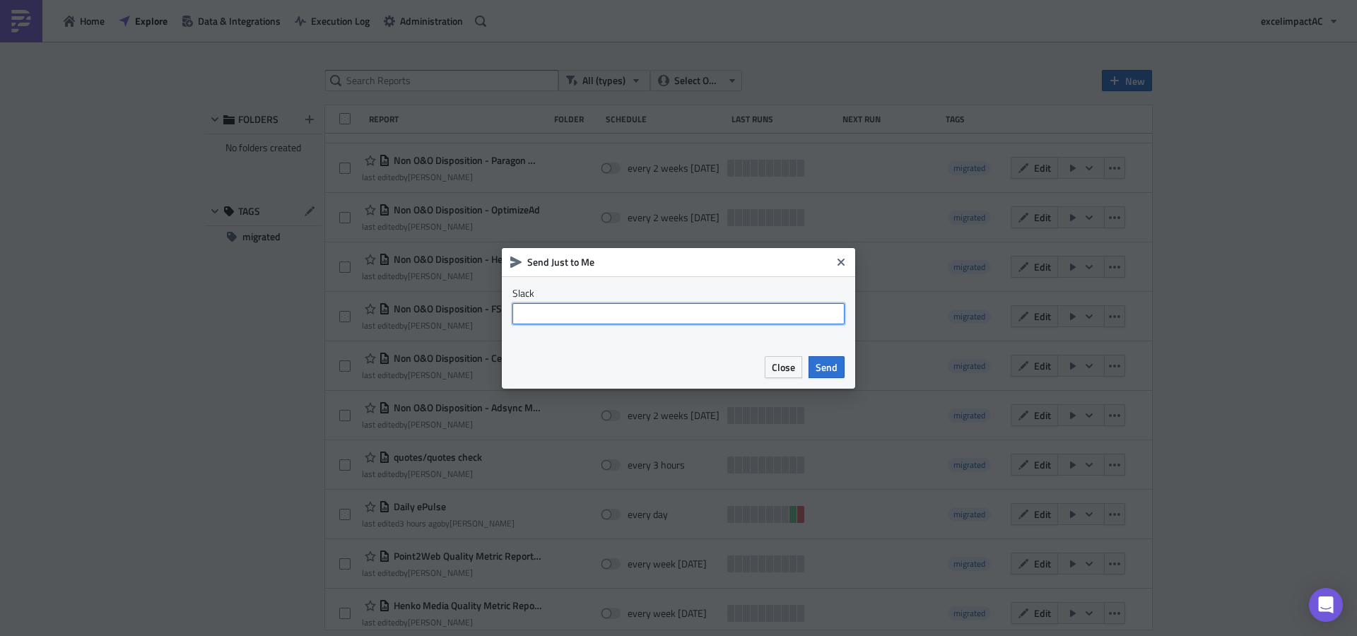
click at [700, 311] on input "text" at bounding box center [678, 313] width 332 height 21
click at [830, 365] on span "Send" at bounding box center [827, 367] width 22 height 15
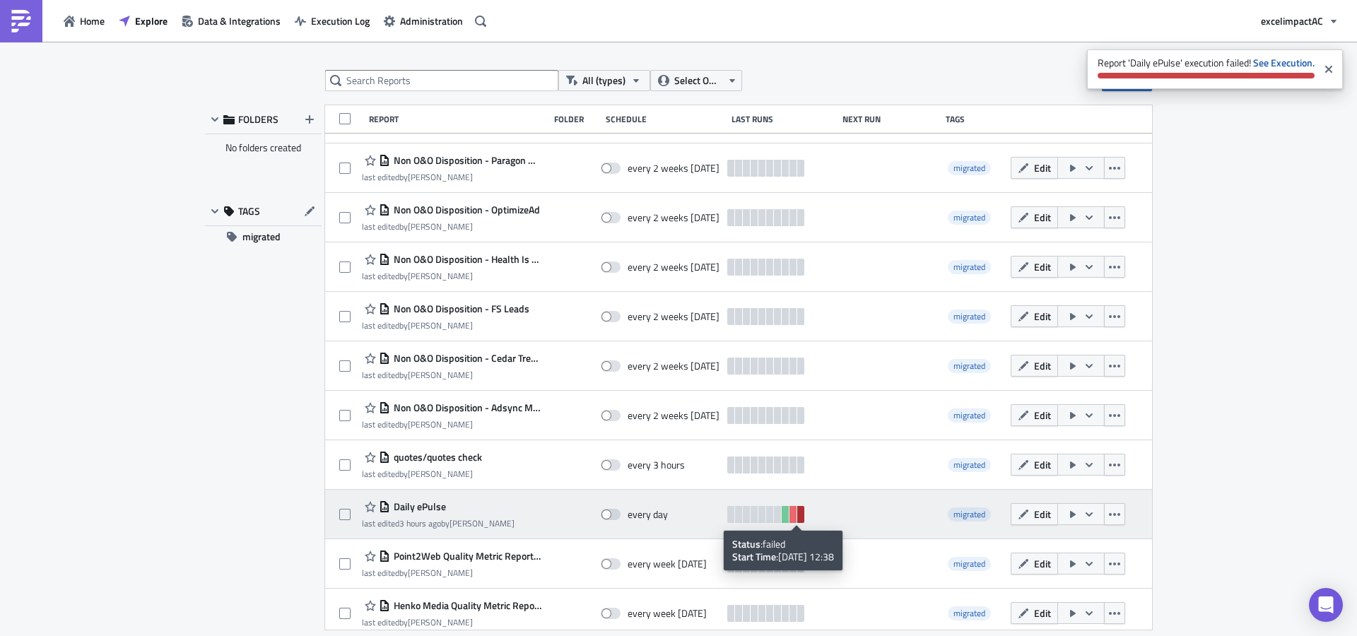
click at [797, 515] on link at bounding box center [800, 514] width 7 height 17
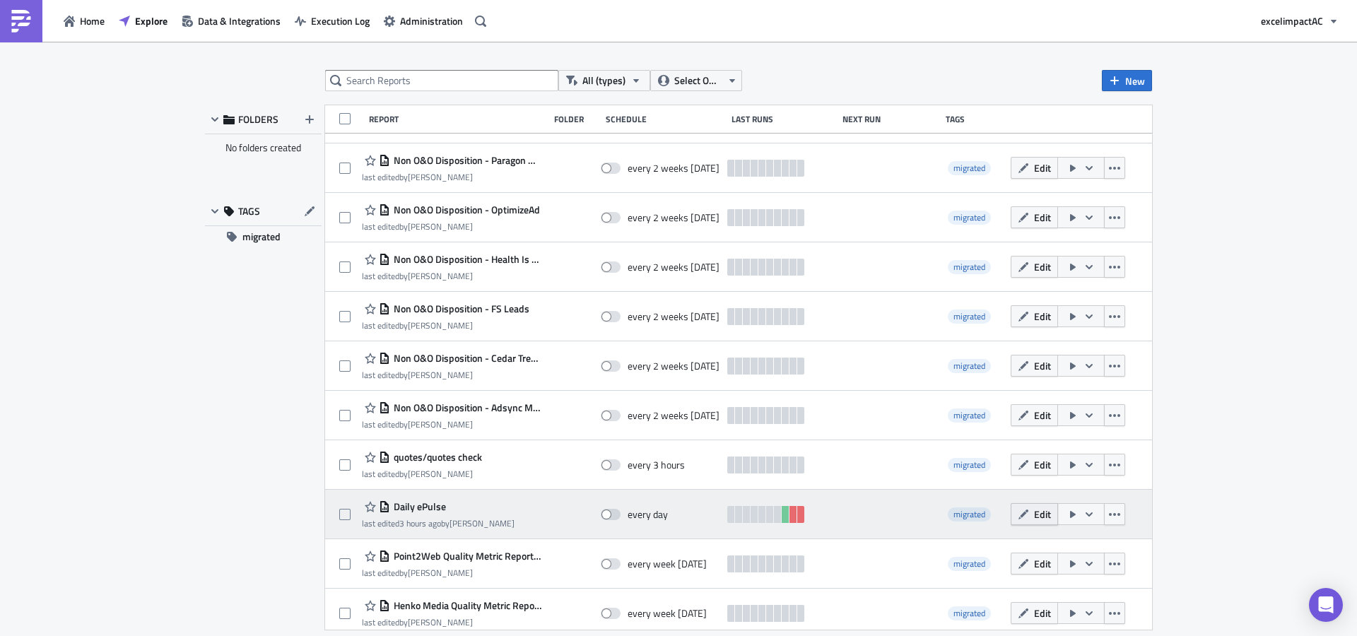
click at [1035, 520] on span "Edit" at bounding box center [1042, 514] width 17 height 15
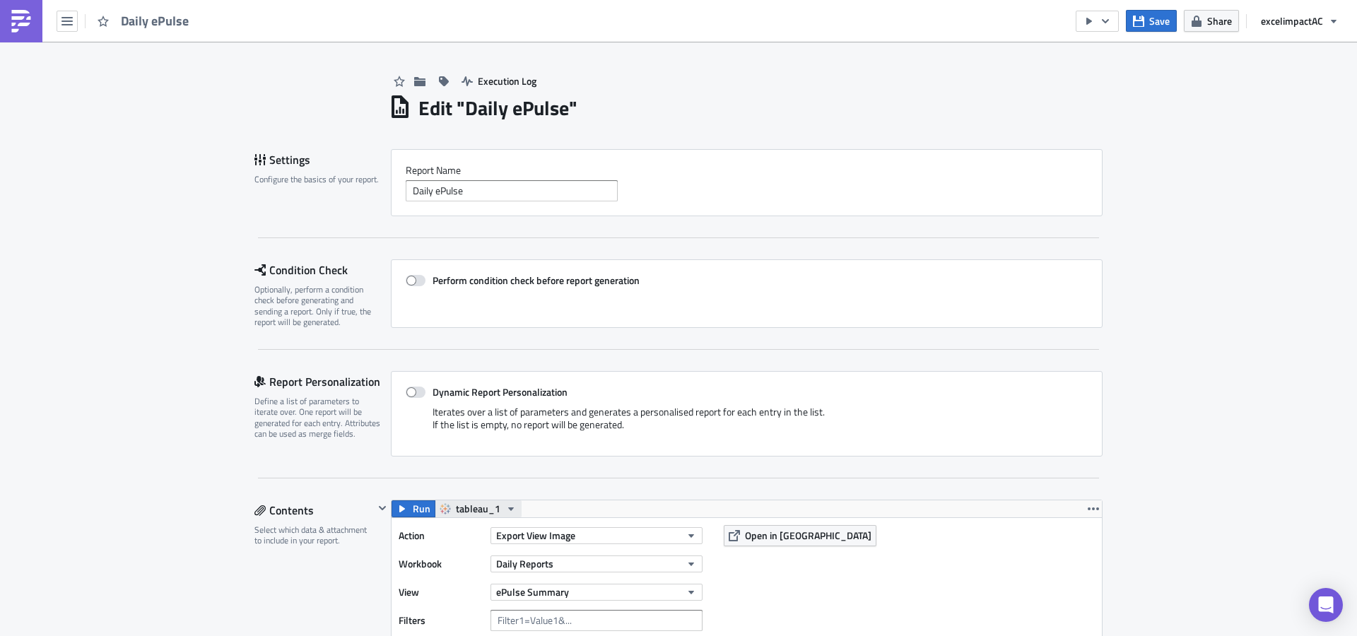
click at [459, 503] on span "tableau_1" at bounding box center [478, 508] width 45 height 17
click at [614, 470] on div "Report Personalization Define a list of parameters to iterate over. One report …" at bounding box center [678, 424] width 848 height 107
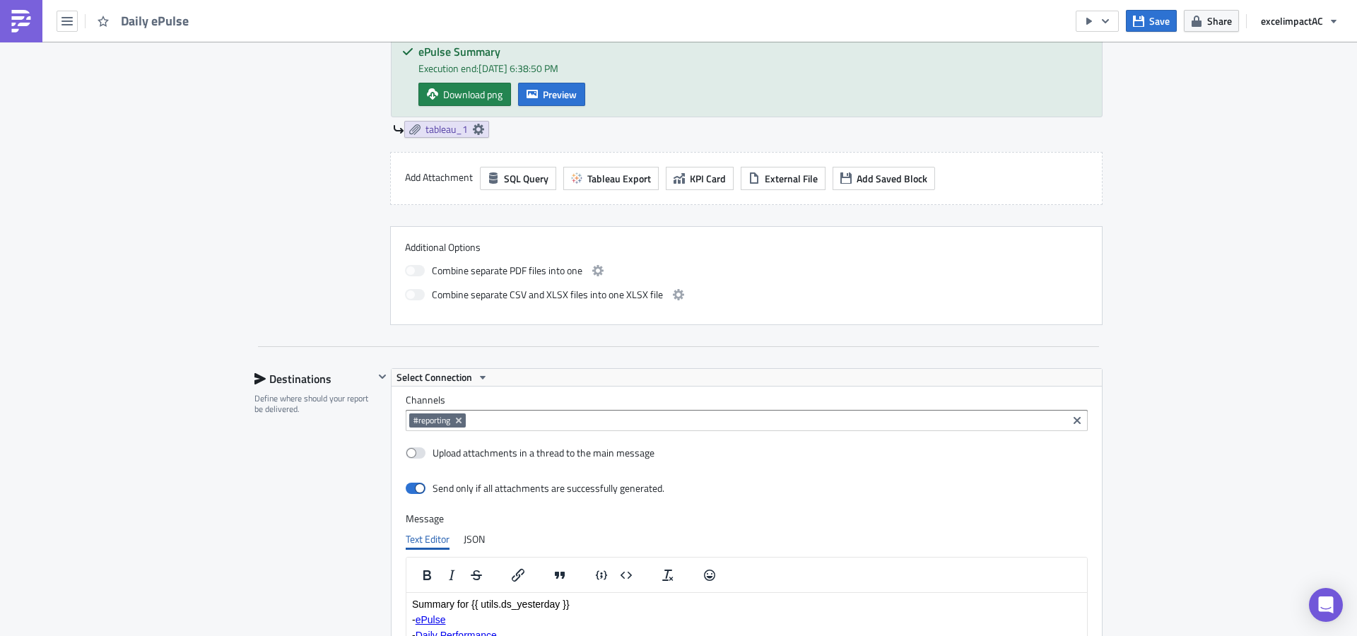
scroll to position [676, 0]
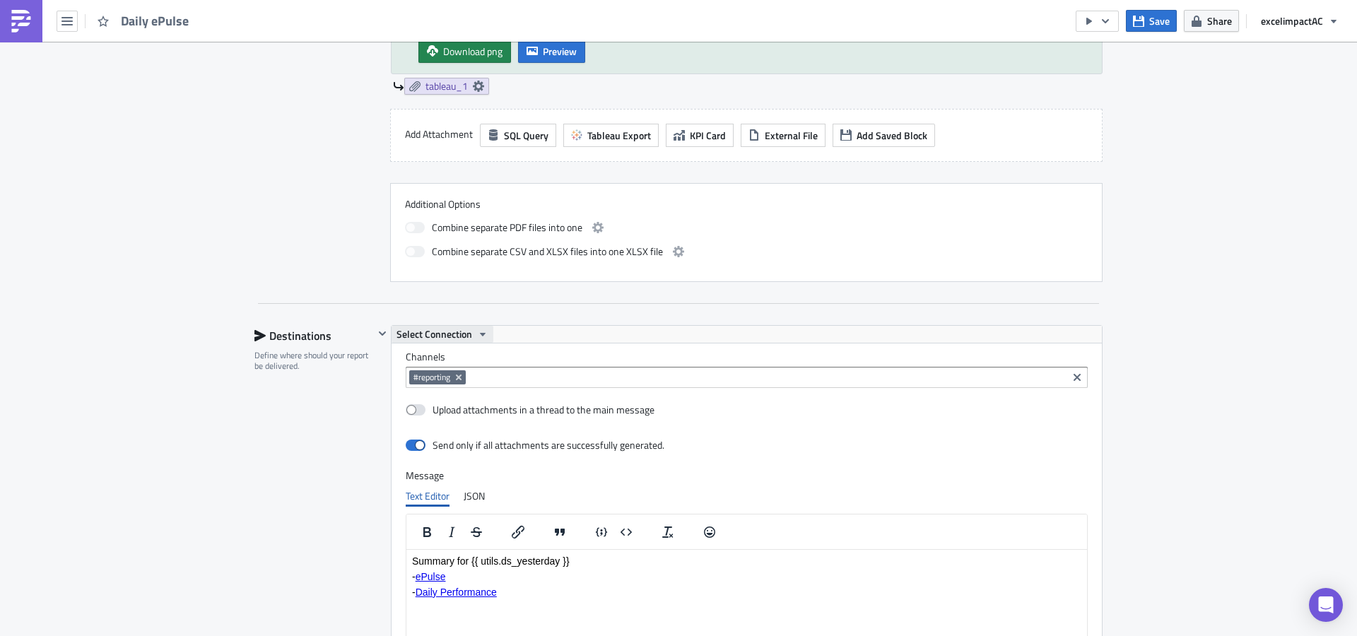
click at [477, 336] on icon "button" at bounding box center [482, 334] width 11 height 11
click at [473, 352] on div "Slack-Pushmetrics" at bounding box center [461, 357] width 101 height 14
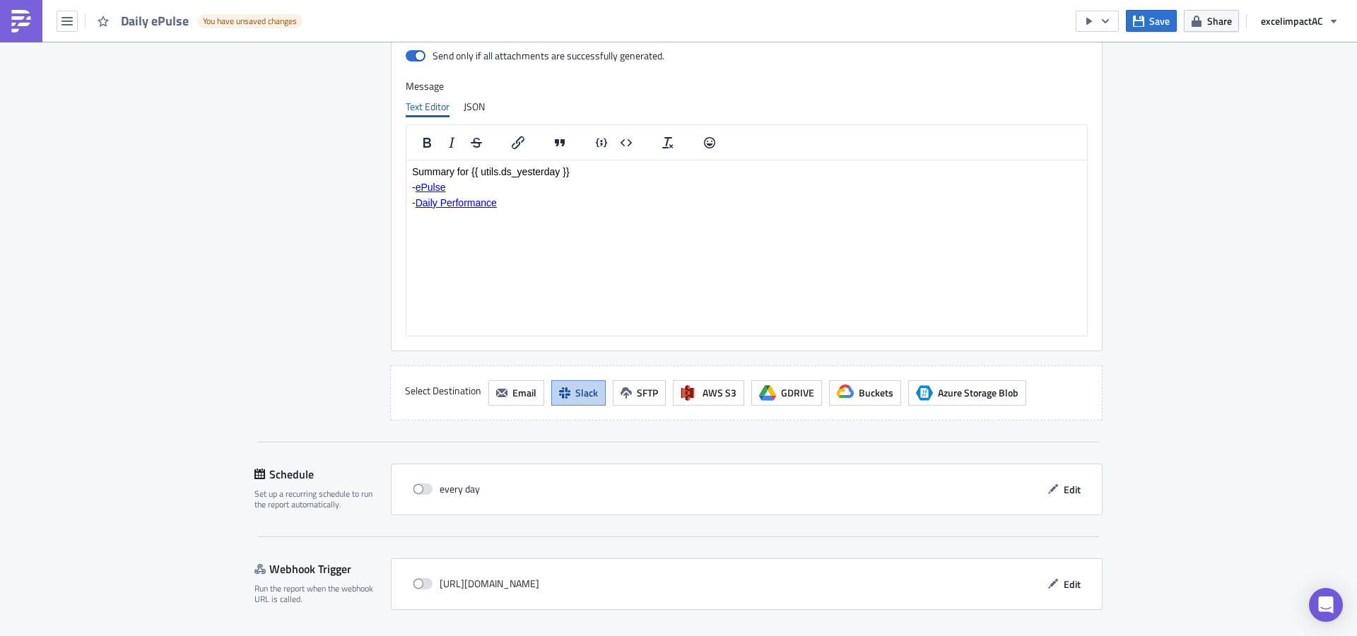
scroll to position [1109, 0]
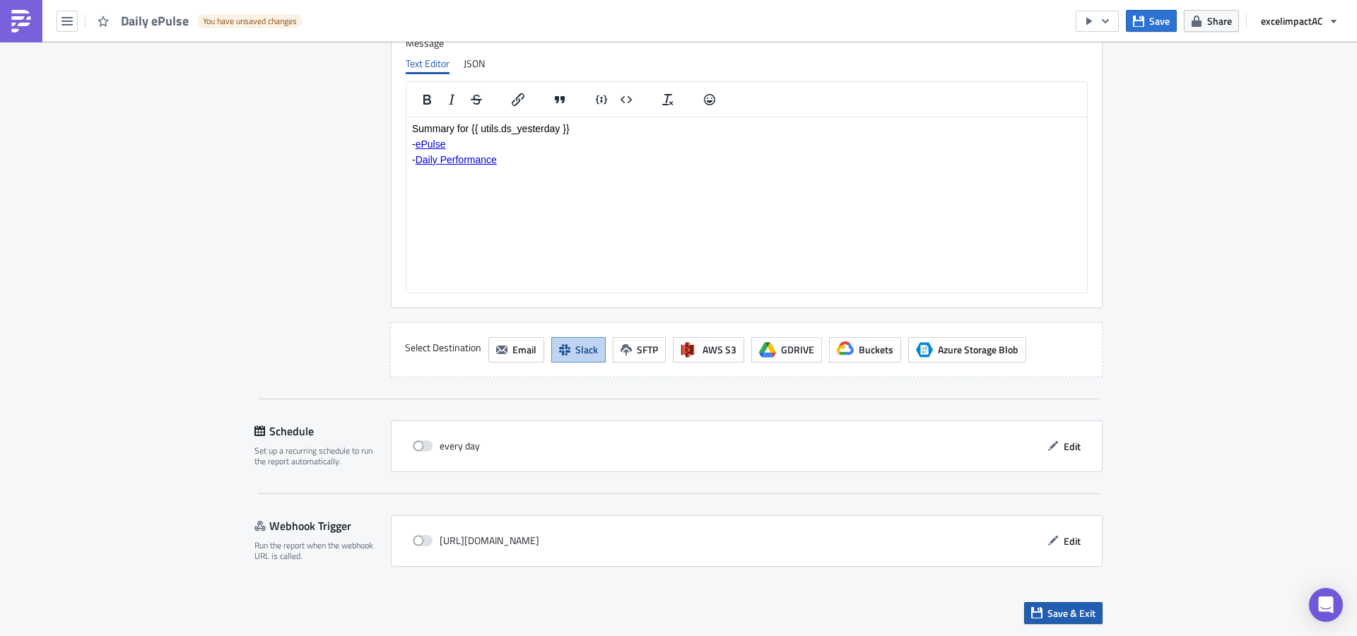
click at [1061, 608] on span "Save & Exit" at bounding box center [1071, 613] width 48 height 15
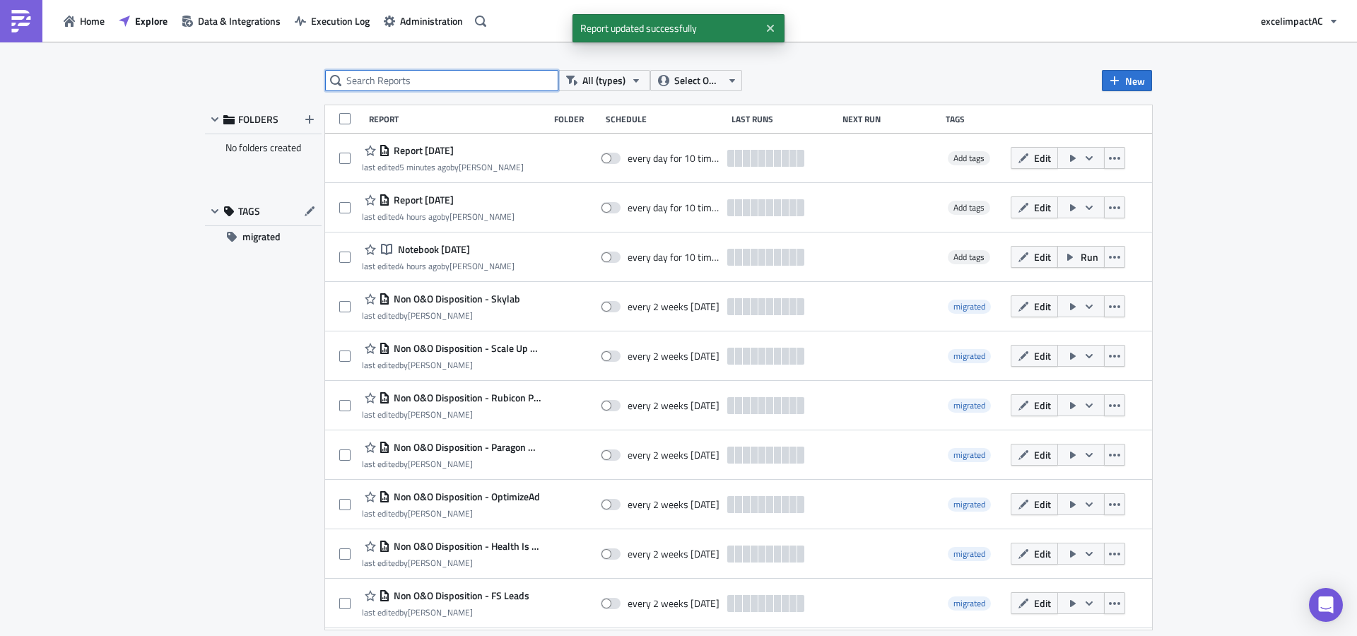
click at [443, 78] on input "text" at bounding box center [441, 80] width 233 height 21
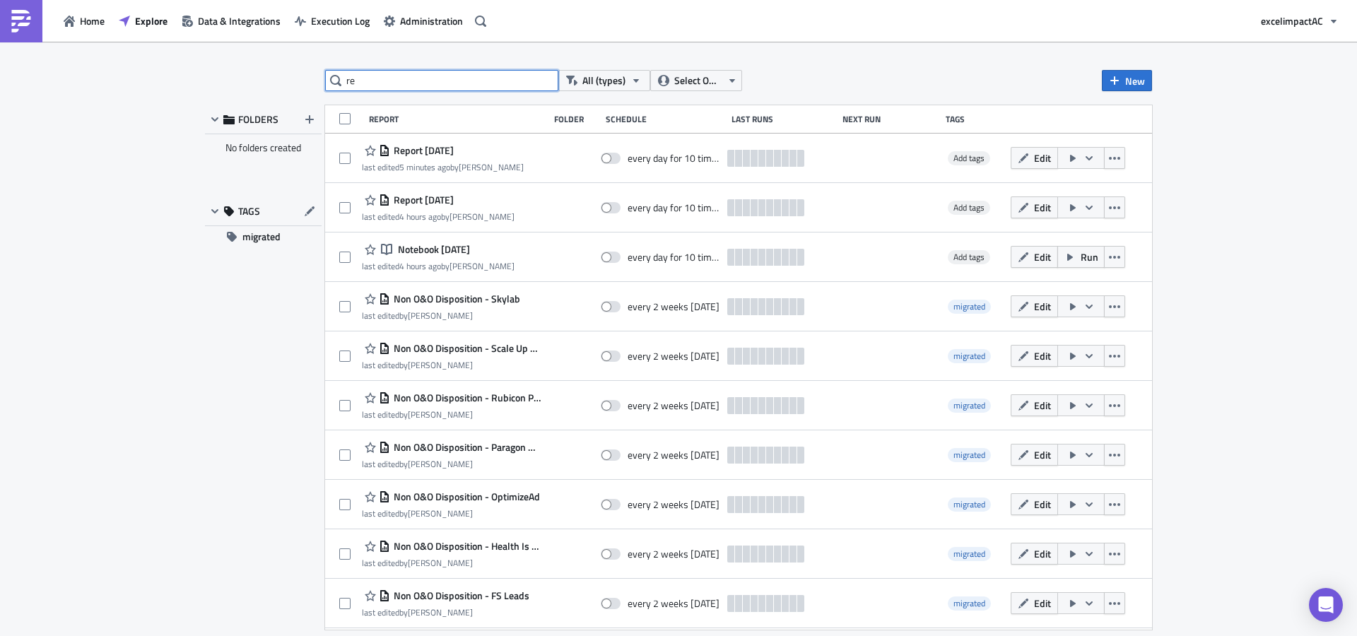
type input "r"
type input "daily"
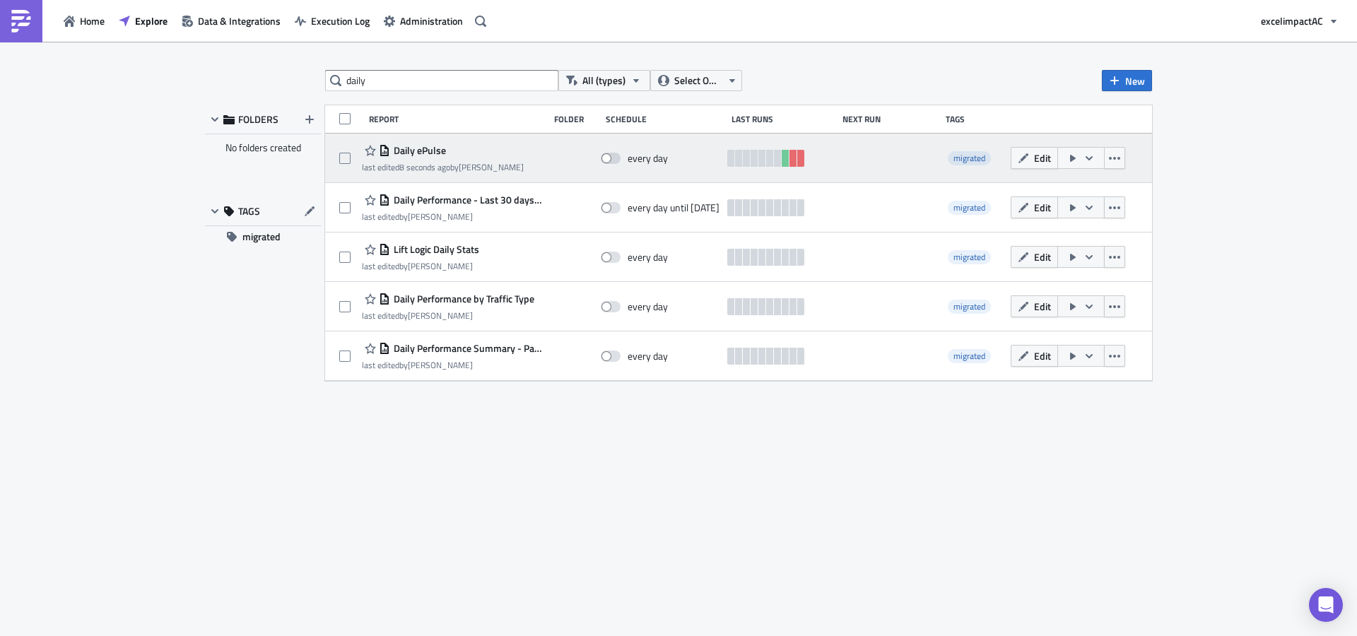
click at [1087, 161] on icon "button" at bounding box center [1088, 158] width 11 height 11
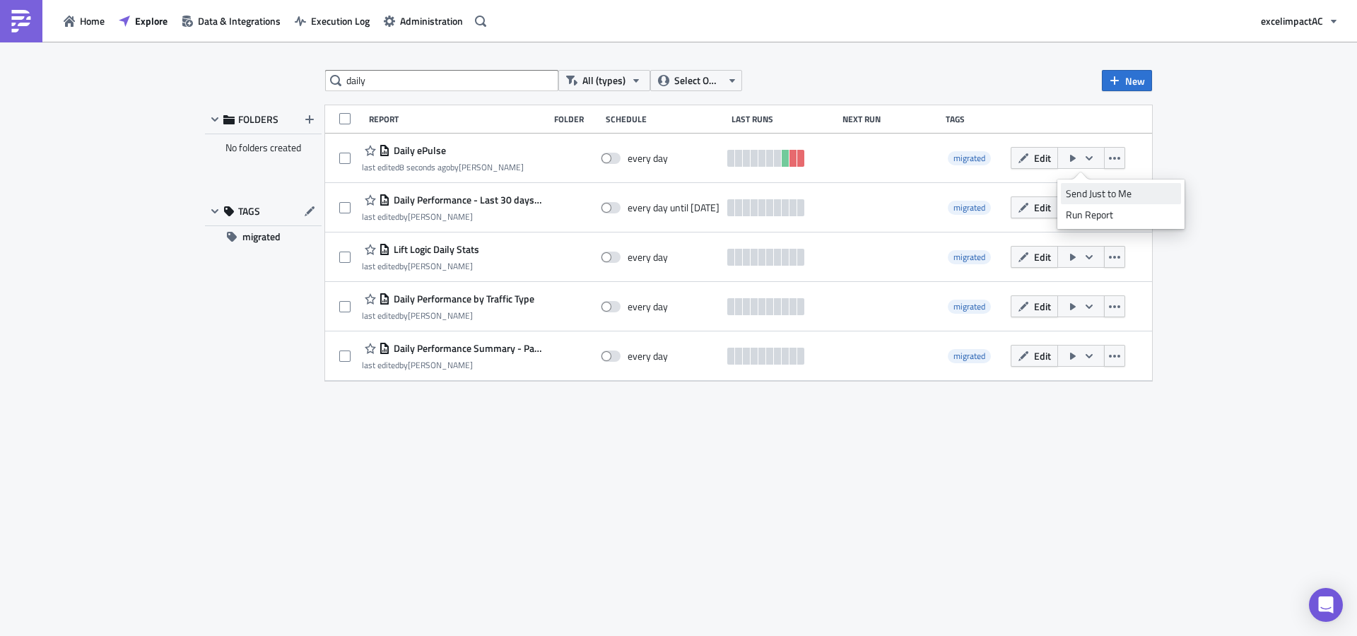
click at [1091, 192] on div "Send Just to Me" at bounding box center [1121, 194] width 110 height 14
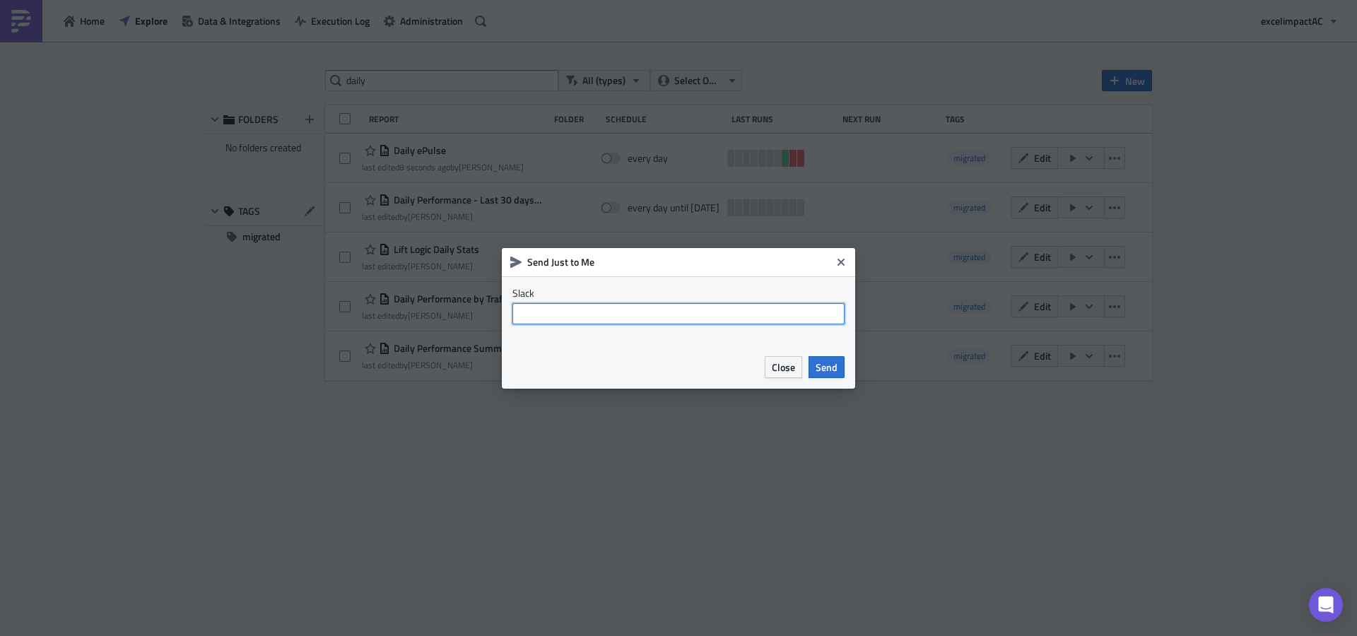
click at [674, 316] on input "text" at bounding box center [678, 313] width 332 height 21
click at [831, 368] on span "Send" at bounding box center [827, 367] width 22 height 15
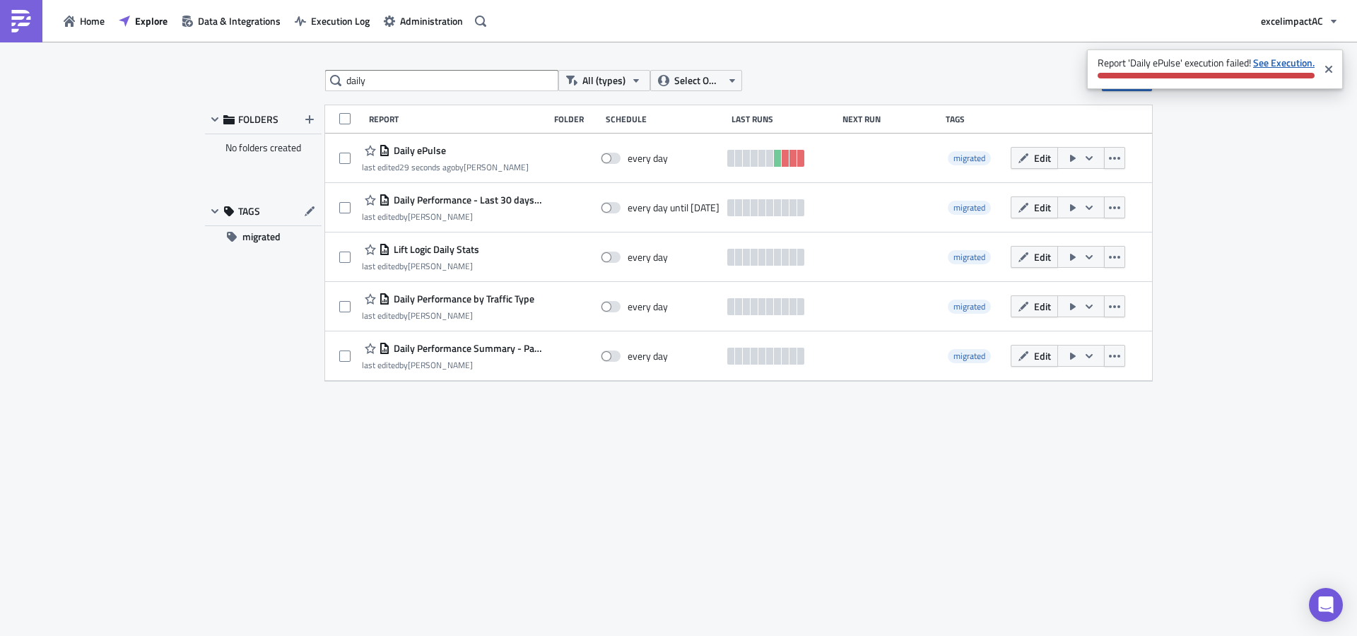
click at [1300, 61] on strong "See Execution." at bounding box center [1283, 62] width 61 height 15
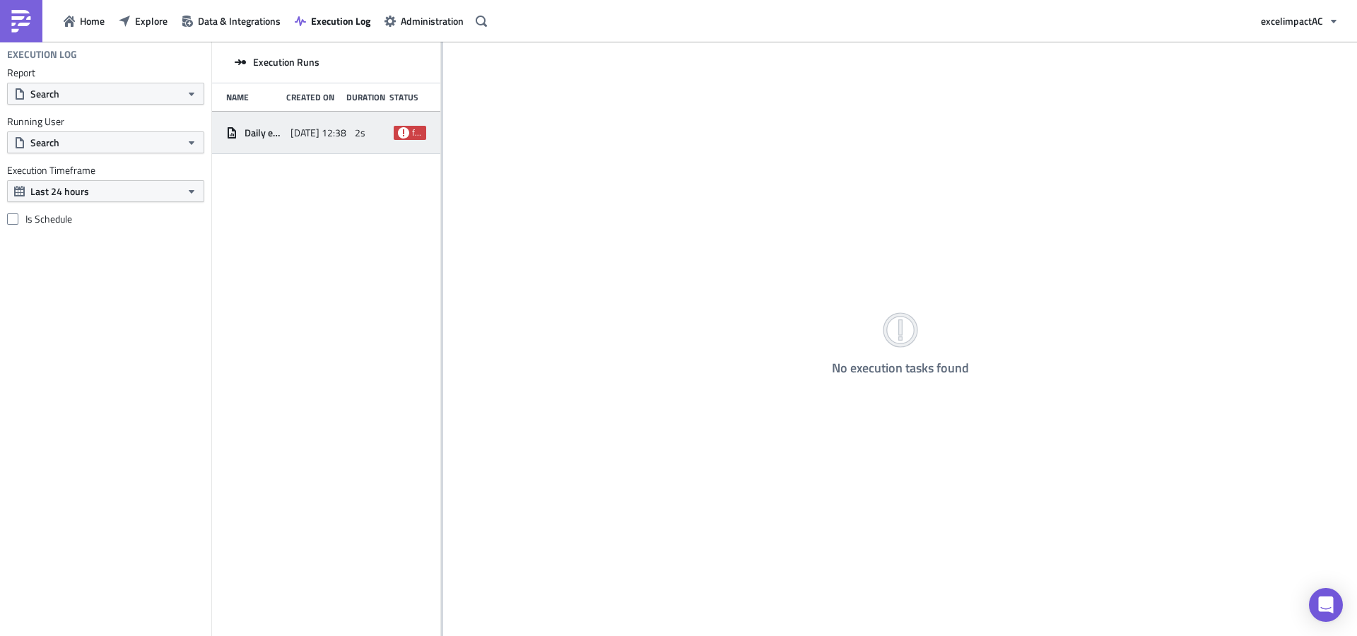
click at [404, 134] on icon at bounding box center [403, 132] width 11 height 11
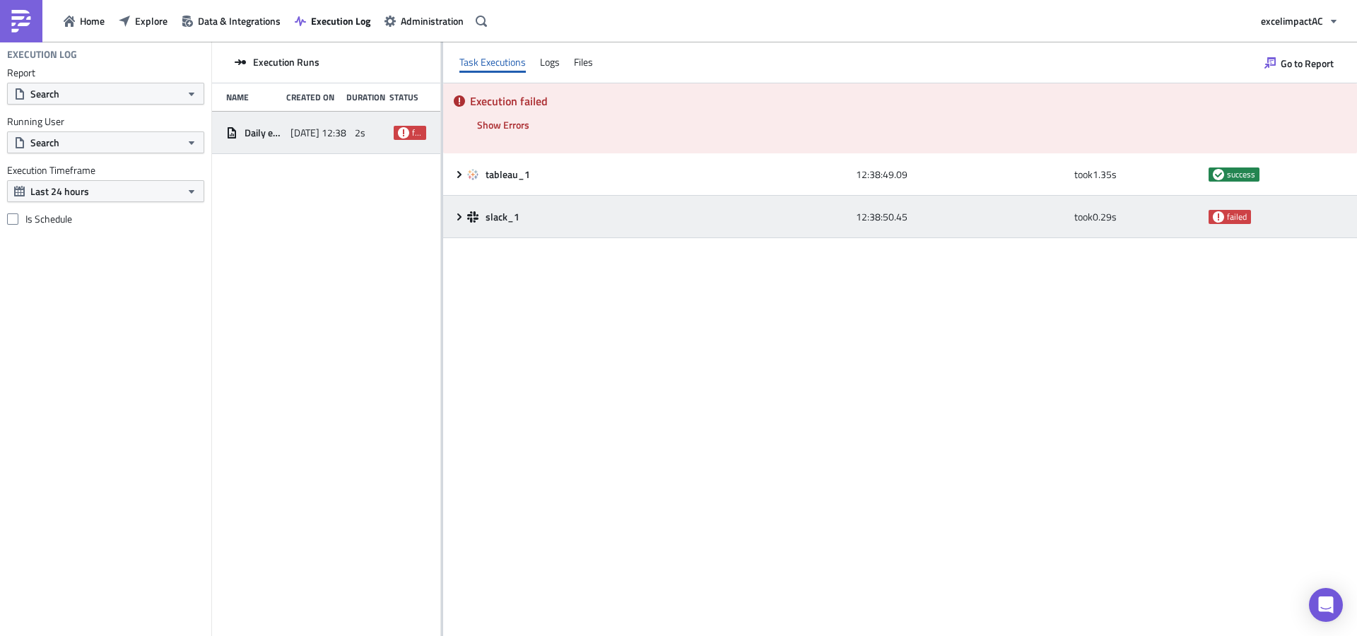
click at [1251, 216] on div "failed" at bounding box center [1271, 216] width 127 height 25
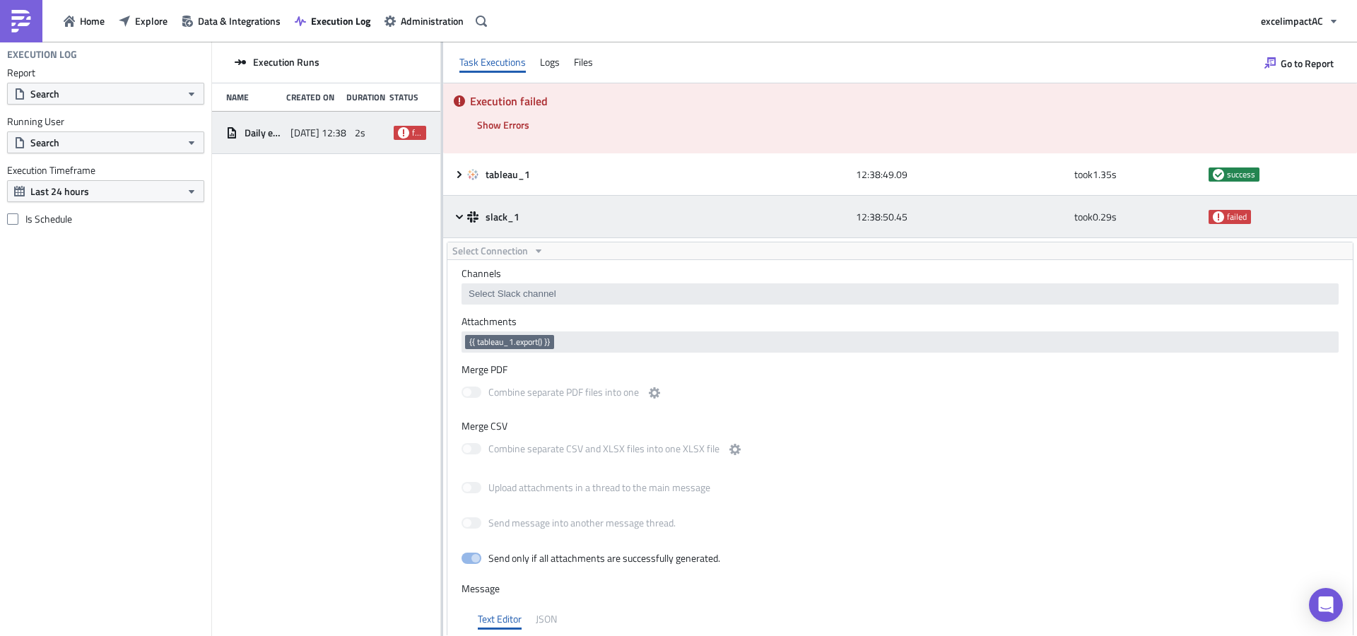
click at [477, 220] on icon at bounding box center [472, 216] width 11 height 11
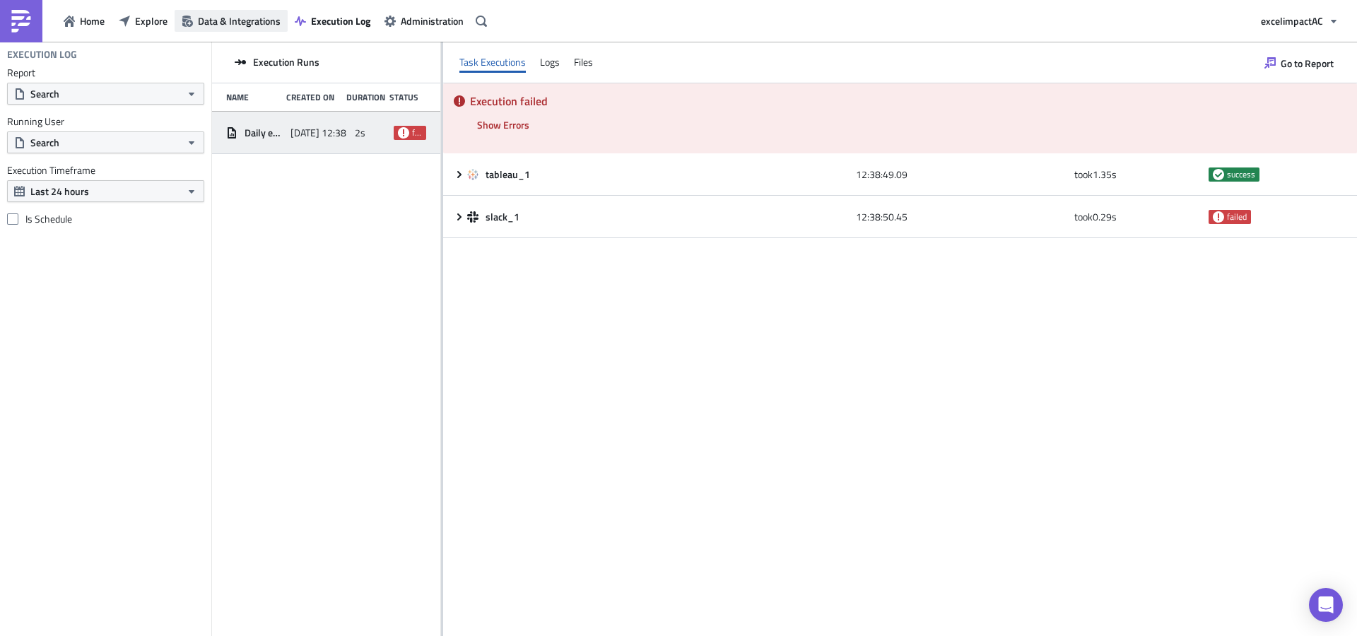
click at [233, 16] on span "Data & Integrations" at bounding box center [239, 20] width 83 height 15
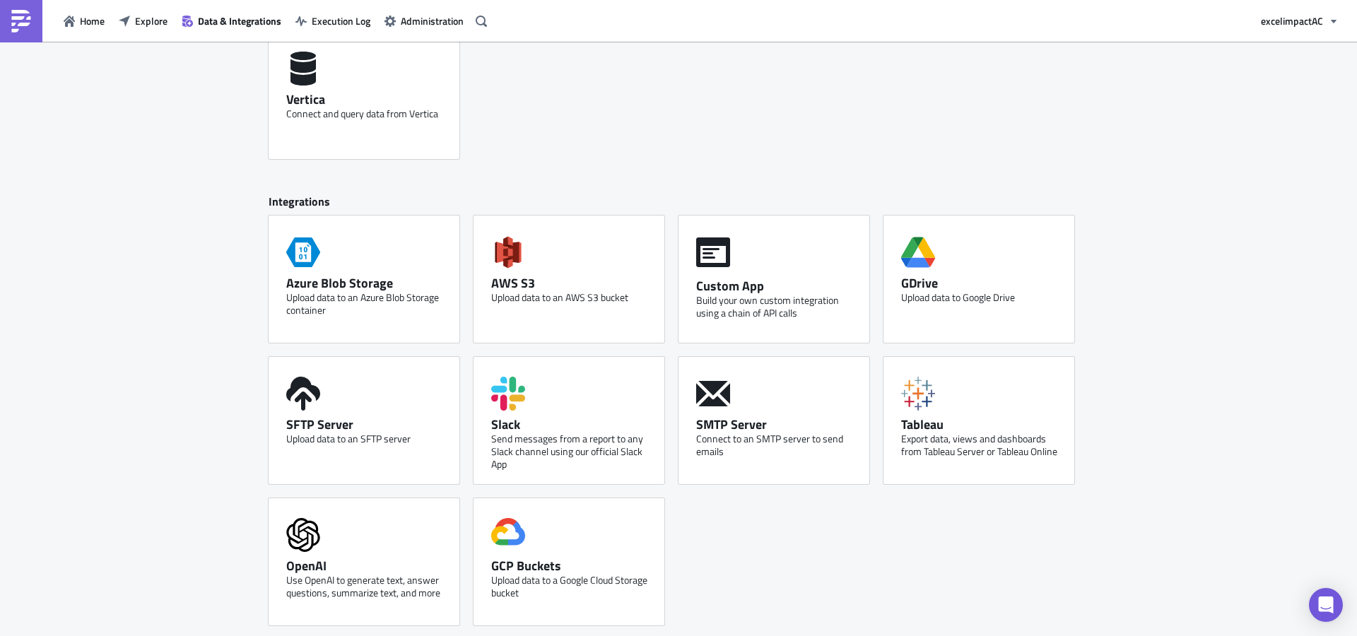
scroll to position [655, 0]
click at [582, 408] on div "Slack Send messages from a report to any Slack channel using our official Slack…" at bounding box center [568, 418] width 191 height 127
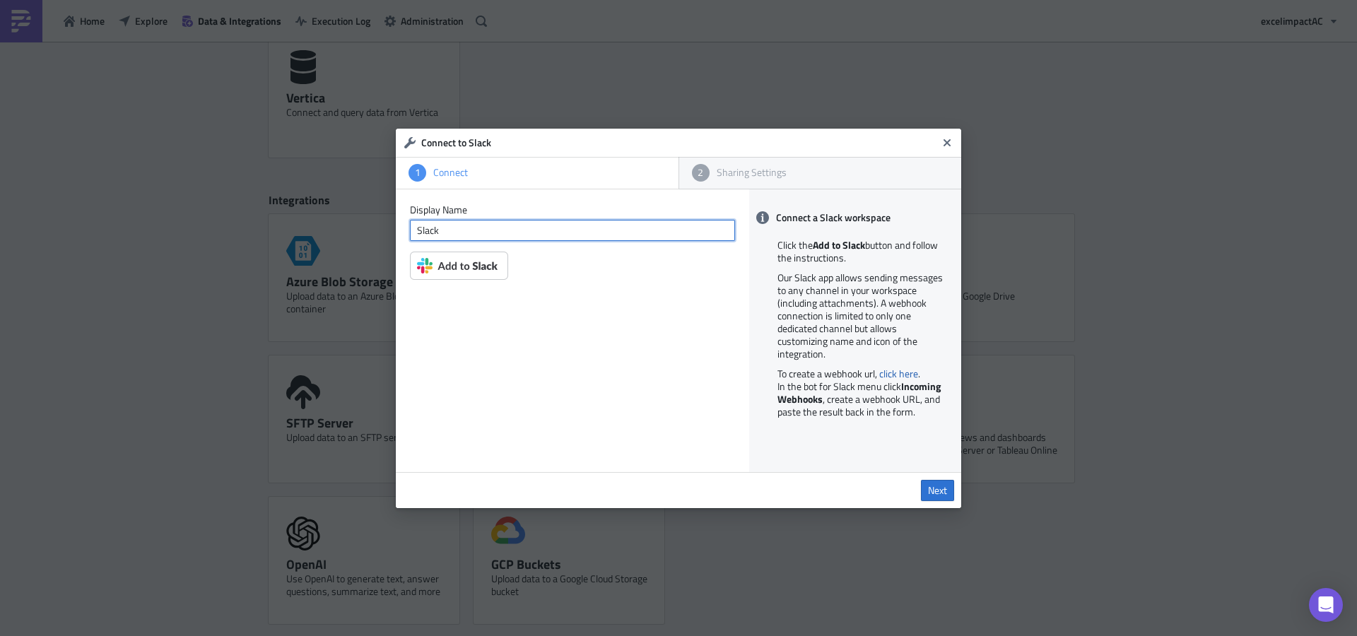
click at [563, 235] on input "Slack" at bounding box center [572, 230] width 325 height 21
type input "Slack_1"
click at [937, 489] on span "Next" at bounding box center [937, 490] width 19 height 13
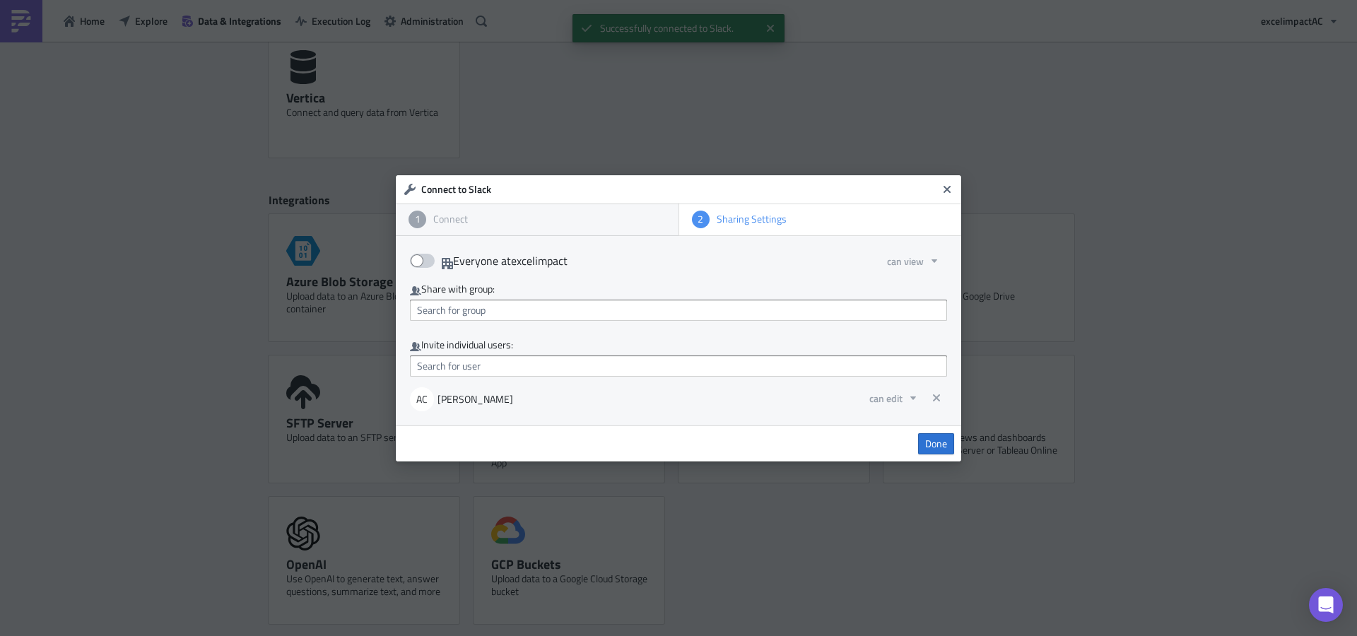
click at [420, 262] on span at bounding box center [422, 261] width 25 height 14
click at [420, 261] on input "Everyone at excelimpact" at bounding box center [417, 256] width 9 height 9
checkbox input "true"
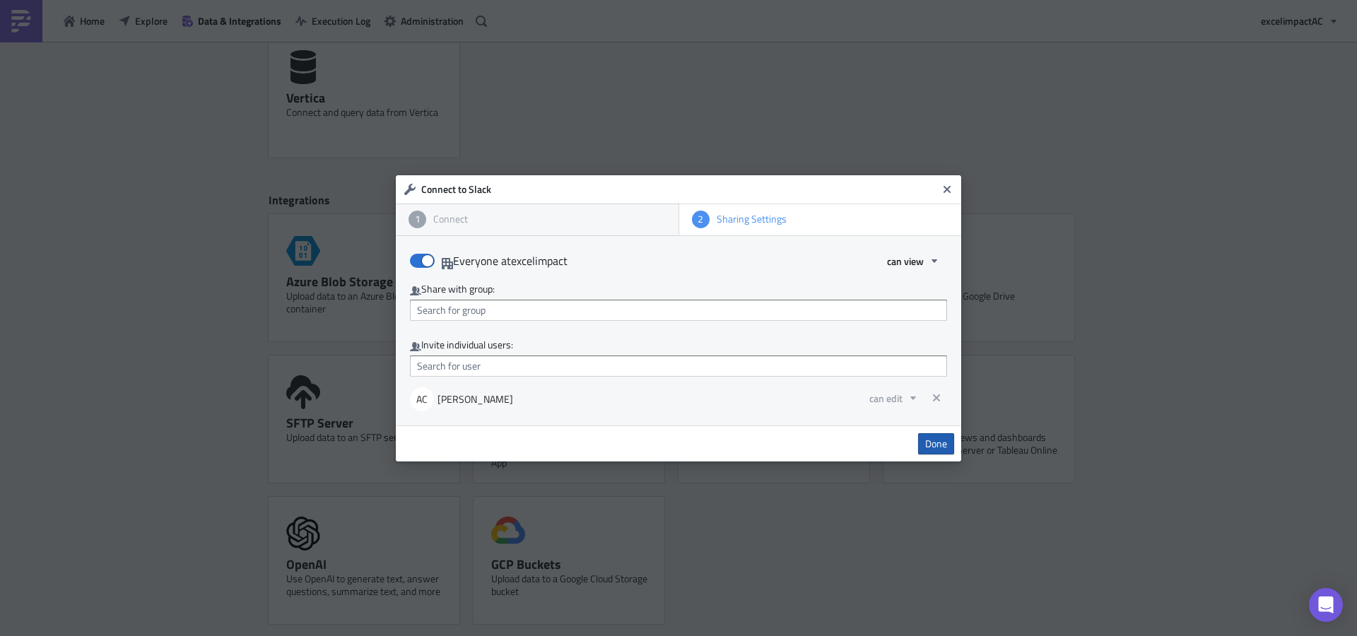
click at [932, 445] on span "Done" at bounding box center [936, 443] width 22 height 13
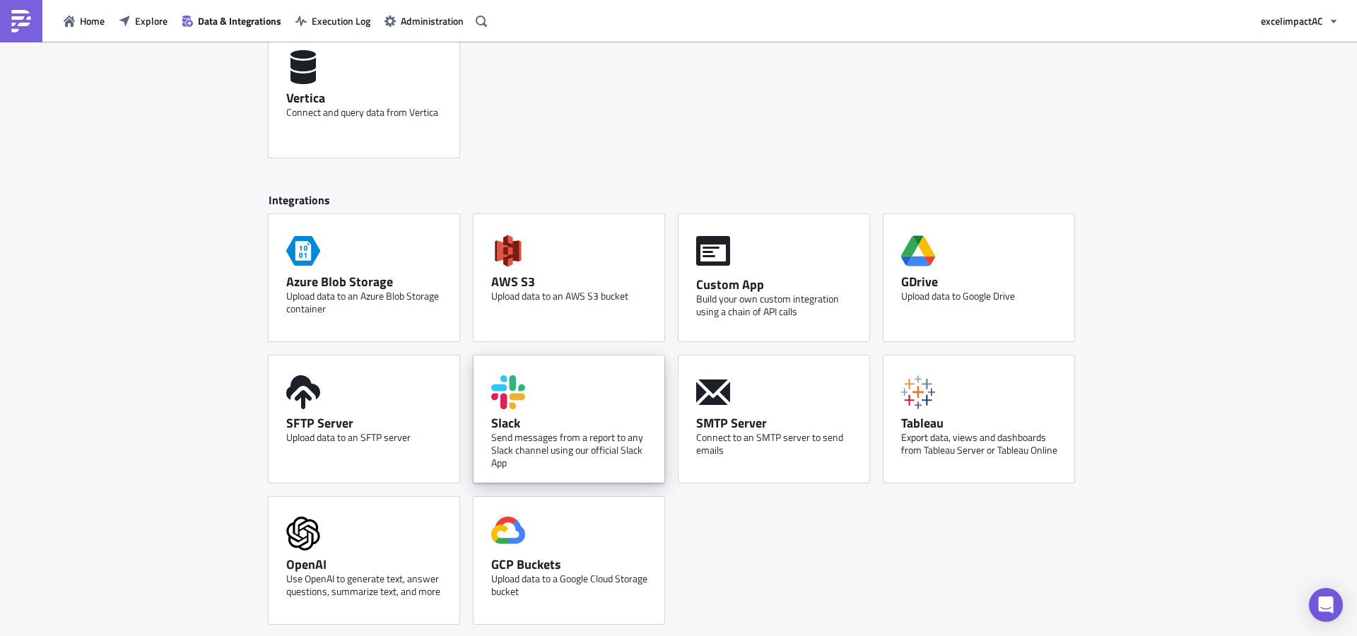
click at [576, 418] on div "Slack" at bounding box center [572, 423] width 163 height 16
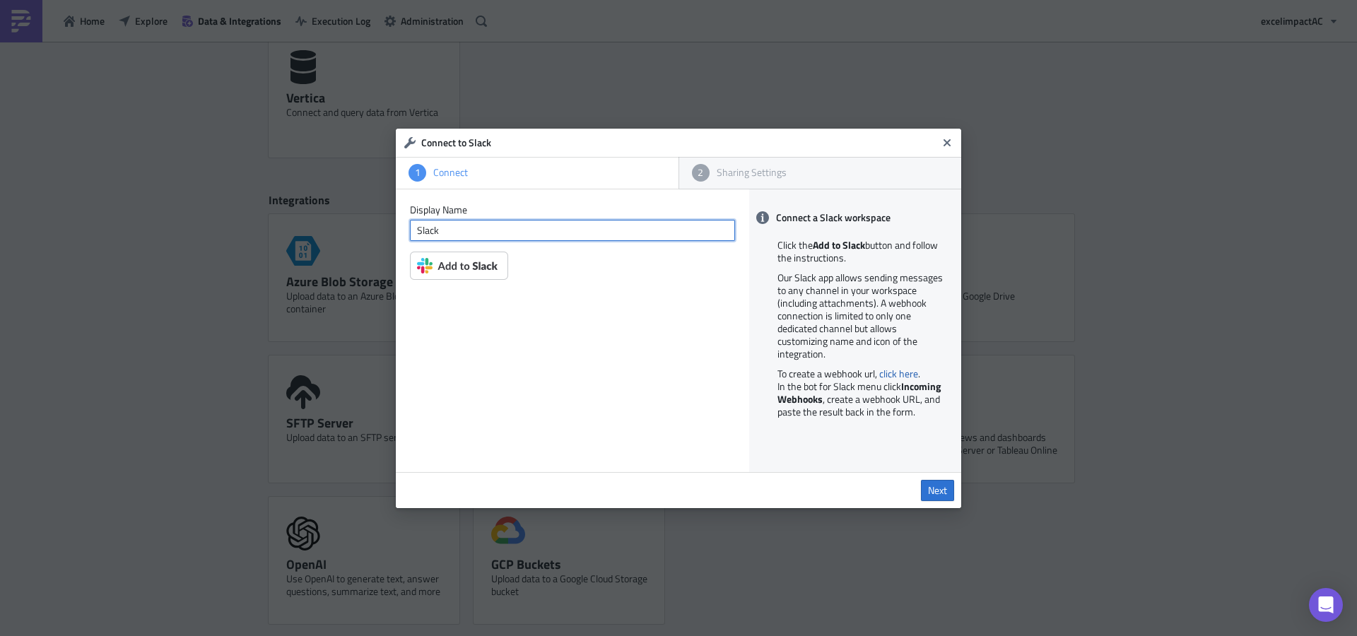
click at [508, 240] on input "Slack" at bounding box center [572, 230] width 325 height 21
type input "Slack_1"
click at [480, 270] on img at bounding box center [459, 266] width 98 height 28
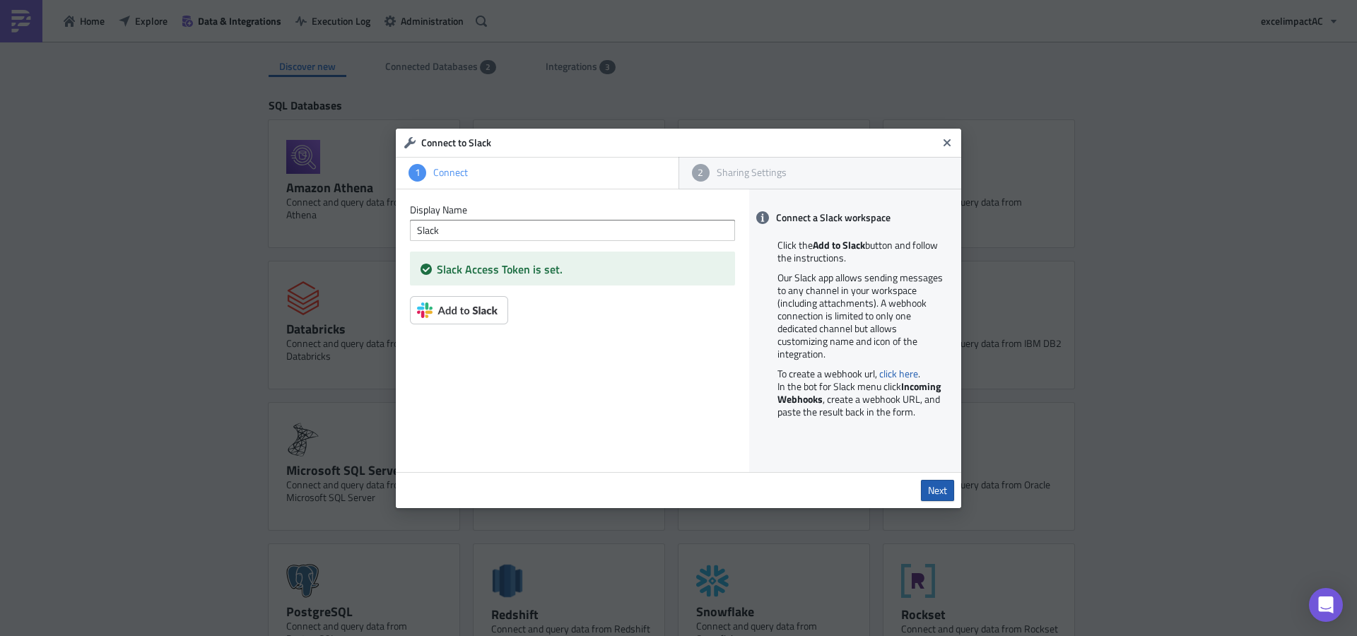
click at [938, 488] on span "Next" at bounding box center [937, 490] width 19 height 13
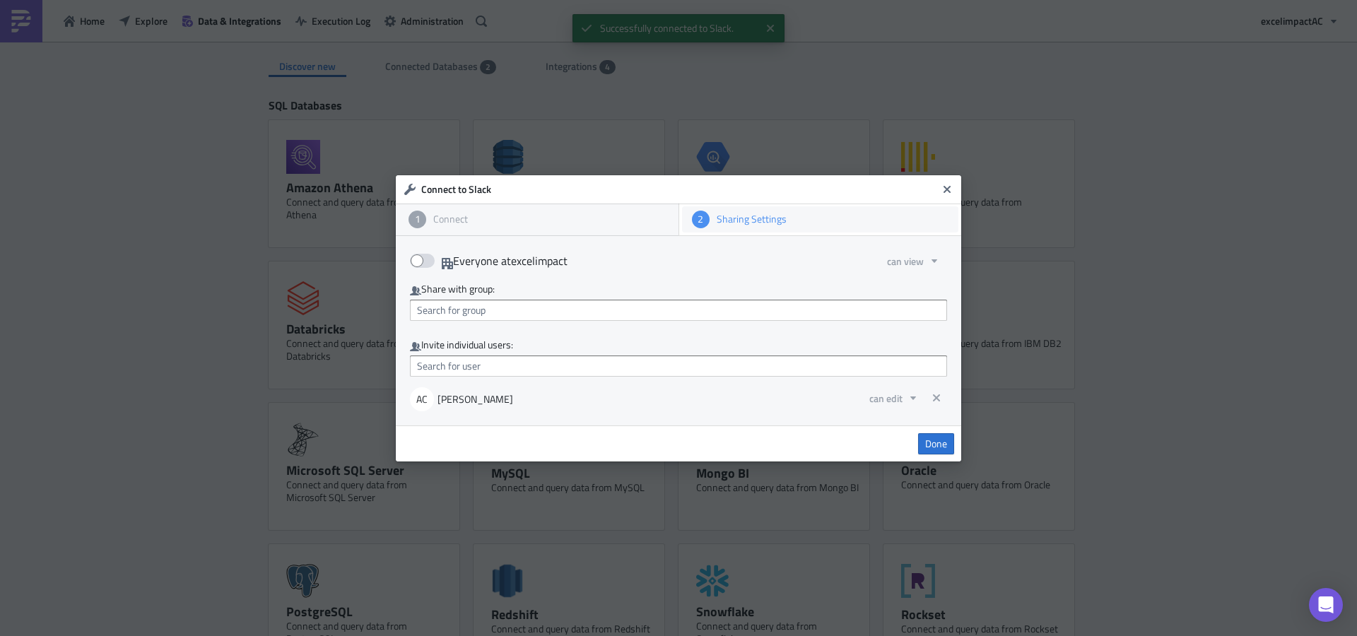
click at [754, 220] on div "Sharing Settings" at bounding box center [830, 219] width 240 height 13
click at [413, 257] on span at bounding box center [422, 261] width 25 height 14
click at [413, 257] on input "Everyone at excelimpact" at bounding box center [417, 256] width 9 height 9
checkbox input "true"
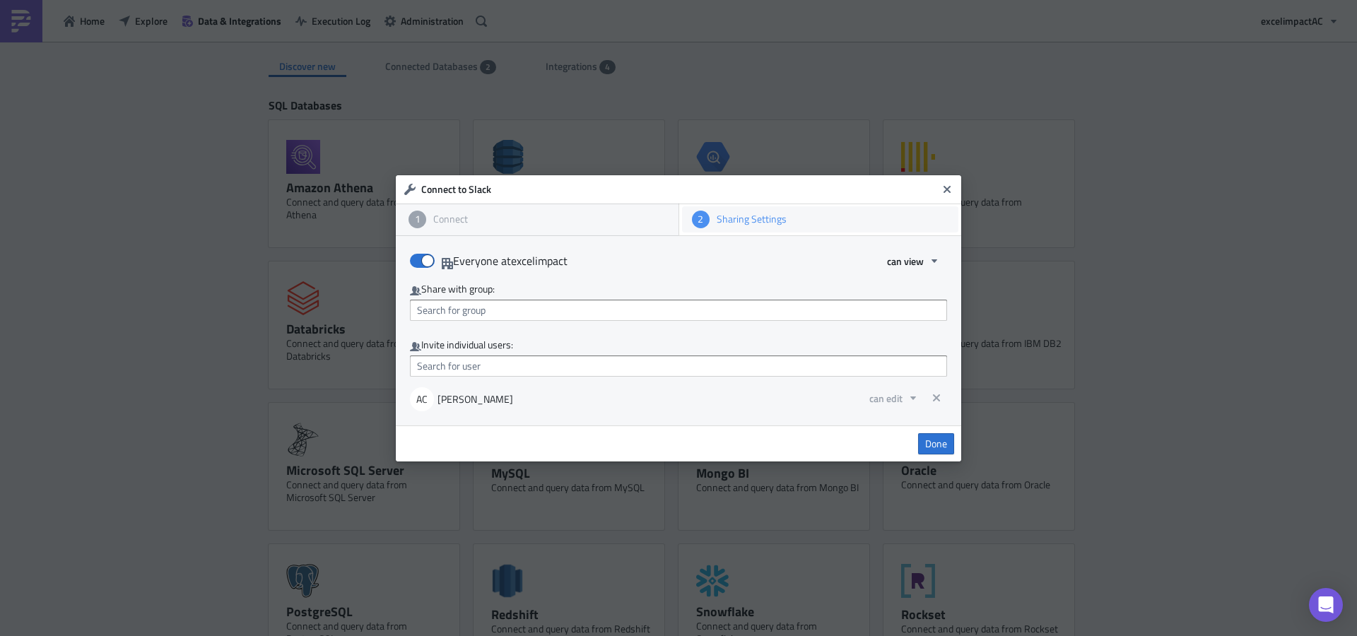
click at [767, 218] on div "Sharing Settings" at bounding box center [830, 219] width 240 height 13
click at [941, 444] on span "Done" at bounding box center [936, 443] width 22 height 13
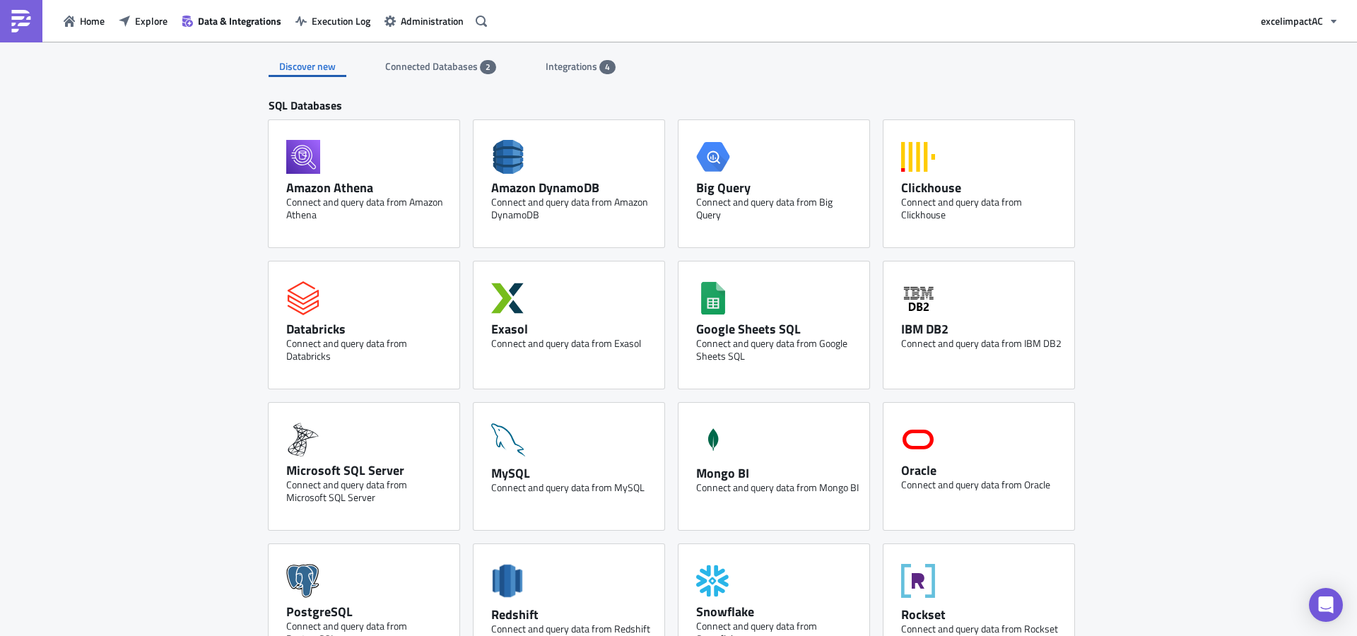
click at [578, 66] on span "Integrations" at bounding box center [573, 66] width 54 height 15
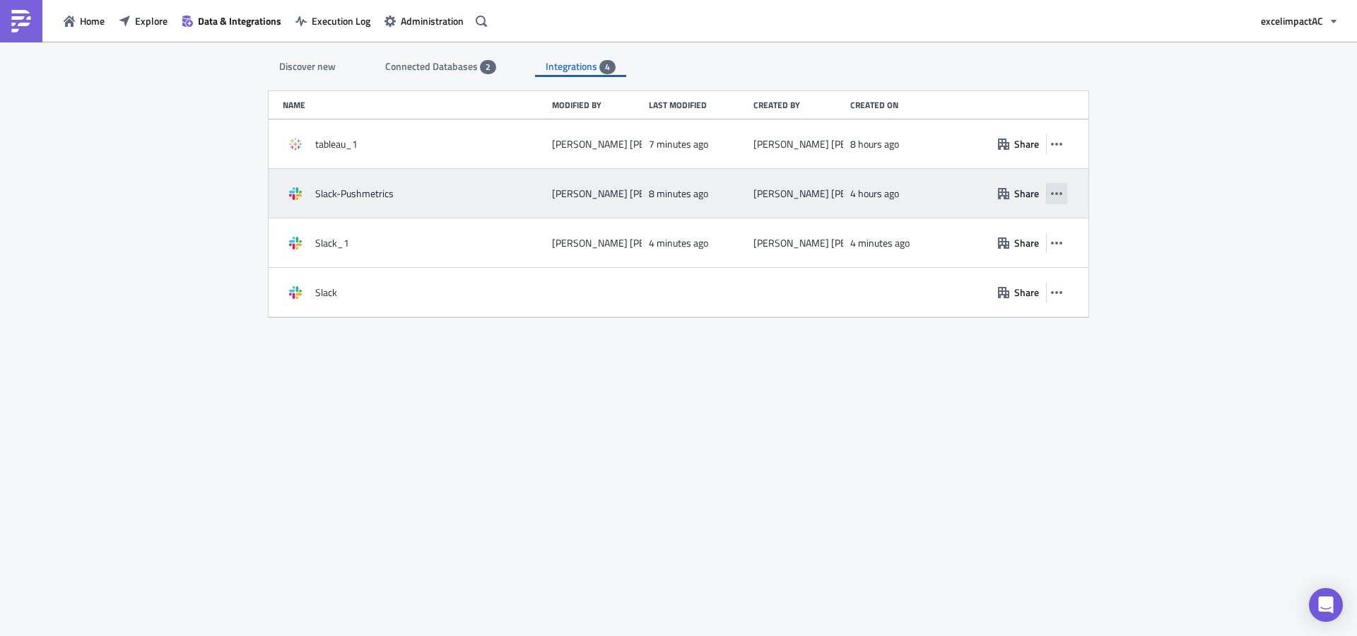
click at [1064, 195] on button "button" at bounding box center [1056, 193] width 21 height 21
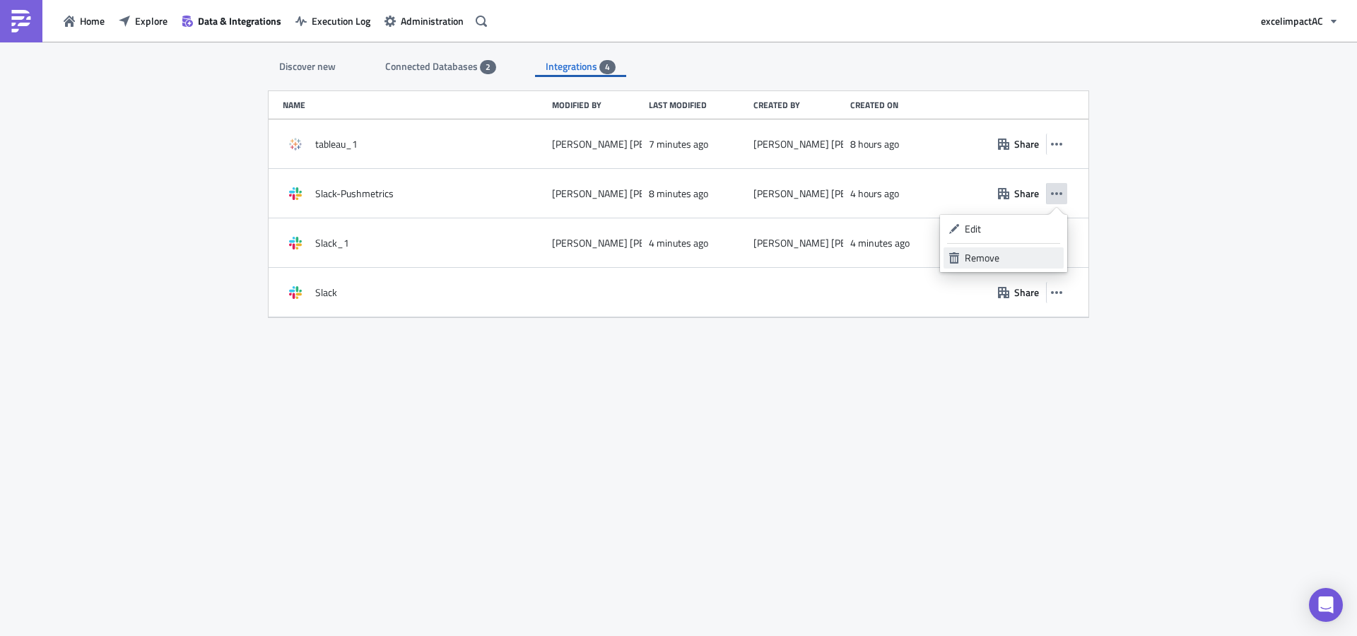
click at [1009, 257] on div "Remove" at bounding box center [1012, 258] width 94 height 14
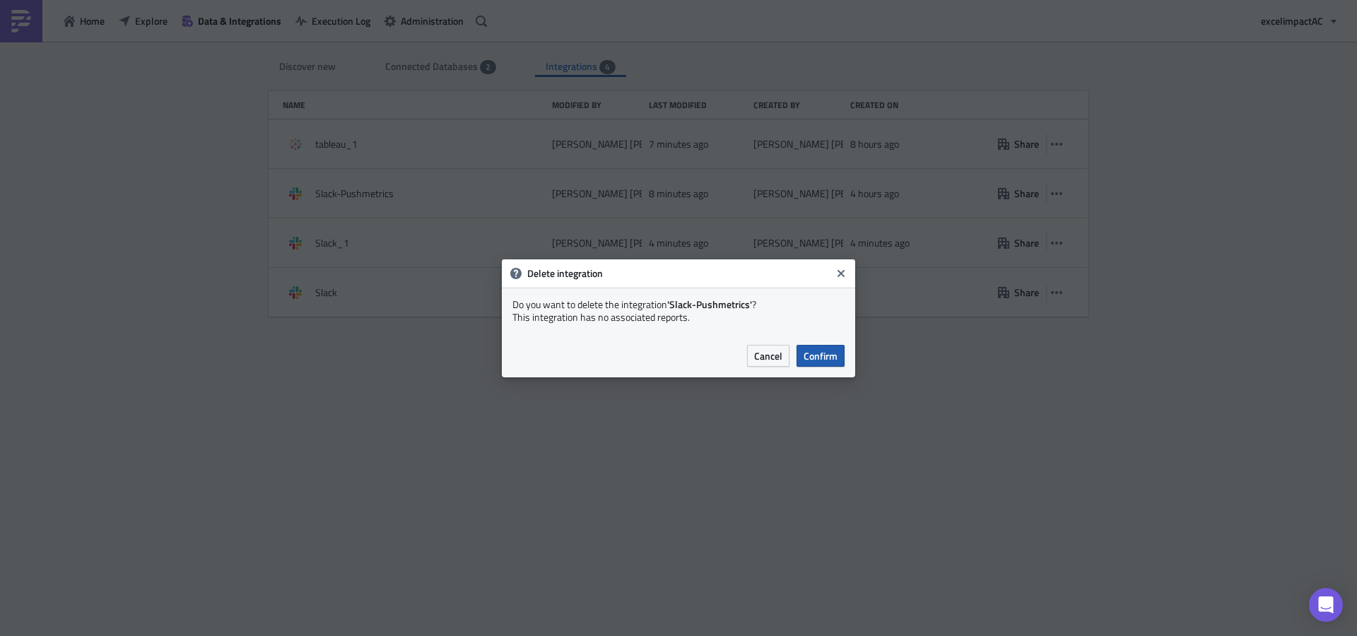
click at [815, 359] on span "Confirm" at bounding box center [820, 355] width 34 height 15
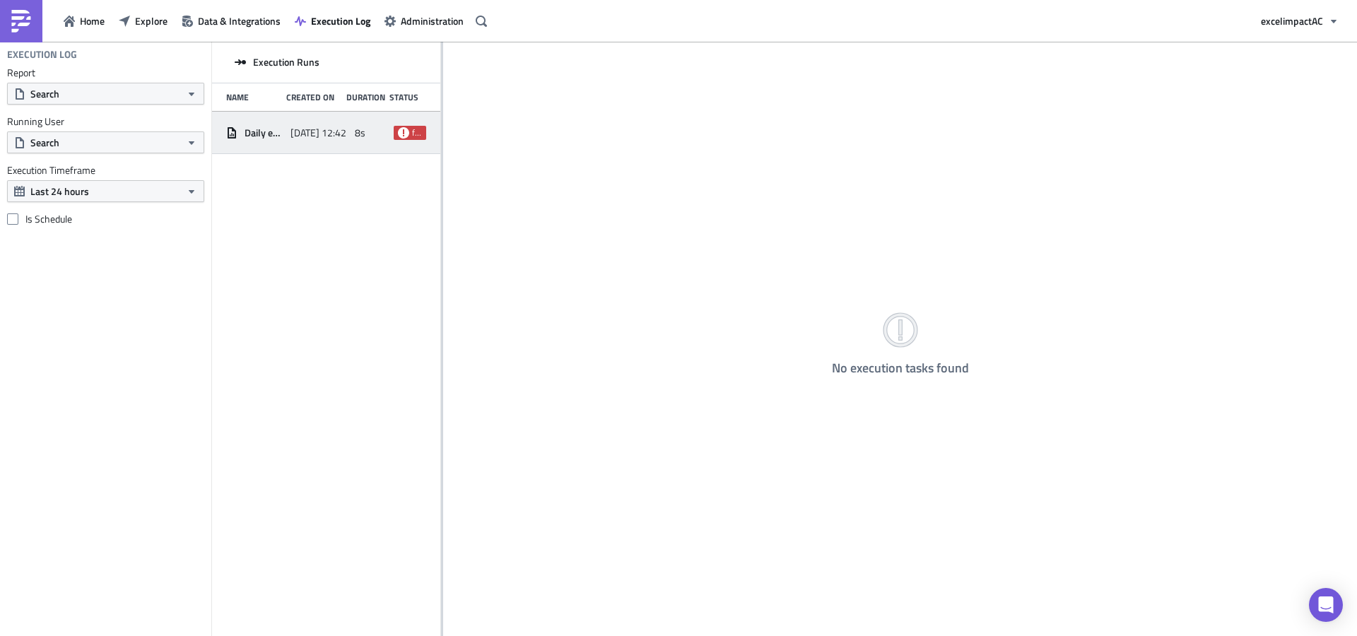
click at [406, 131] on icon at bounding box center [403, 131] width 11 height 11
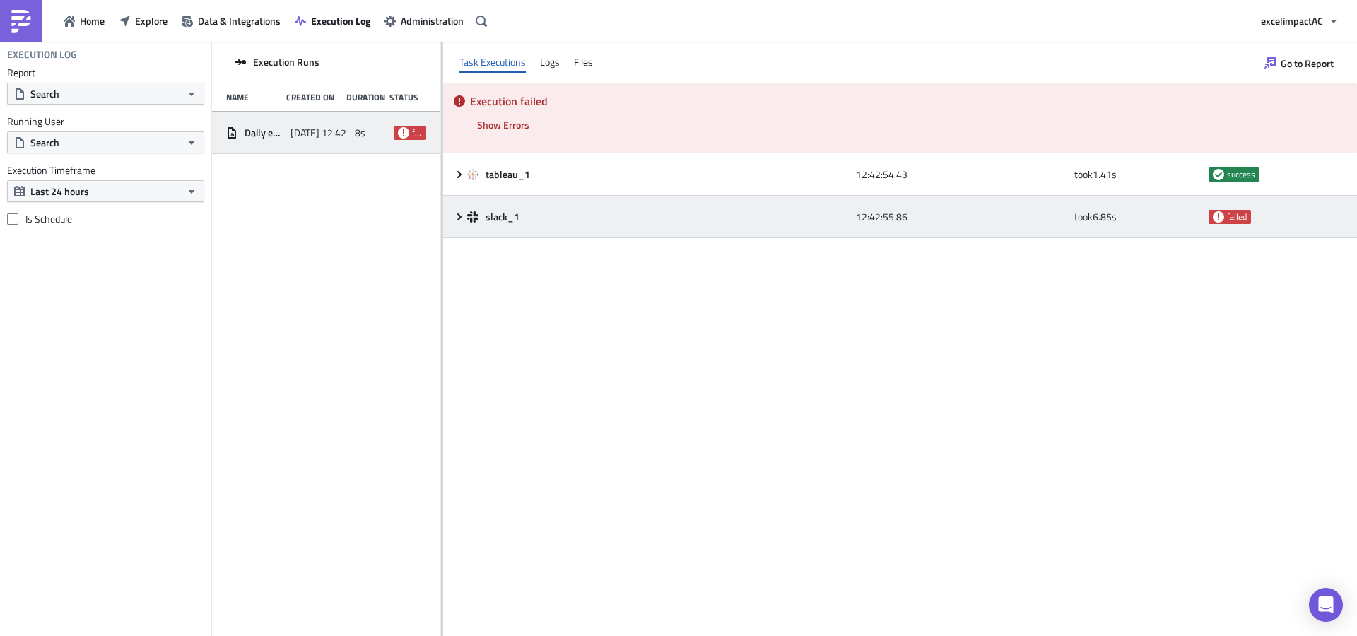
click at [459, 218] on icon at bounding box center [459, 216] width 4 height 7
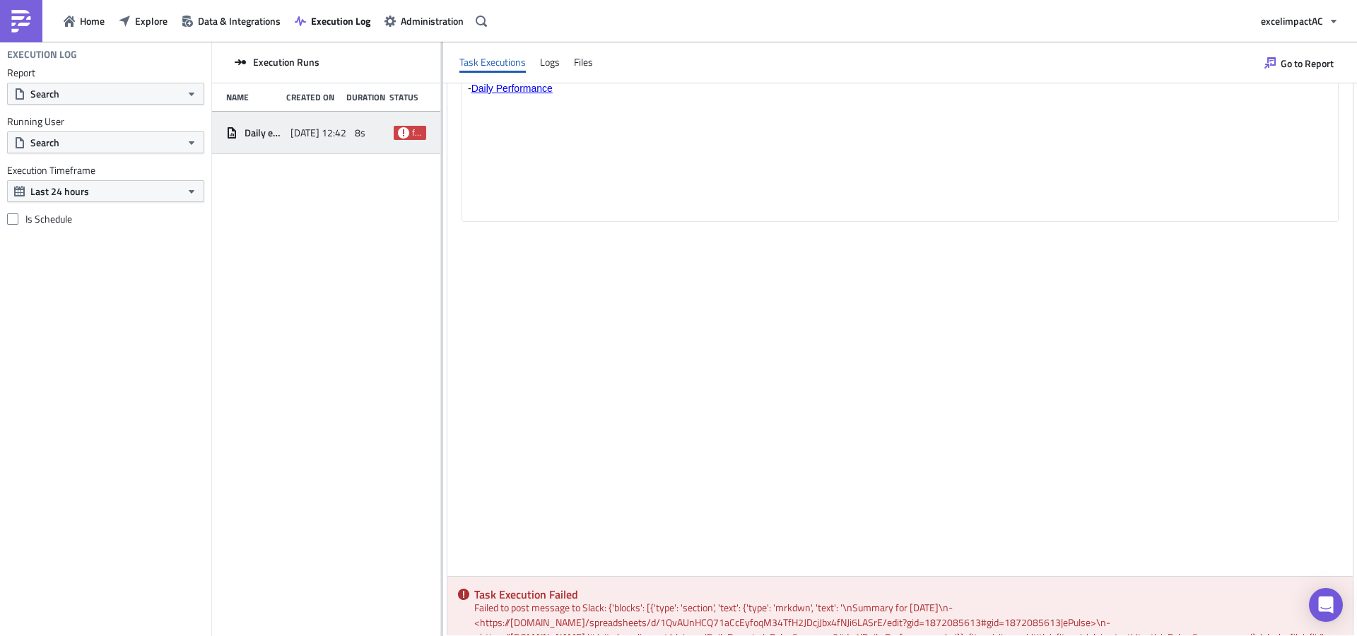
scroll to position [687, 0]
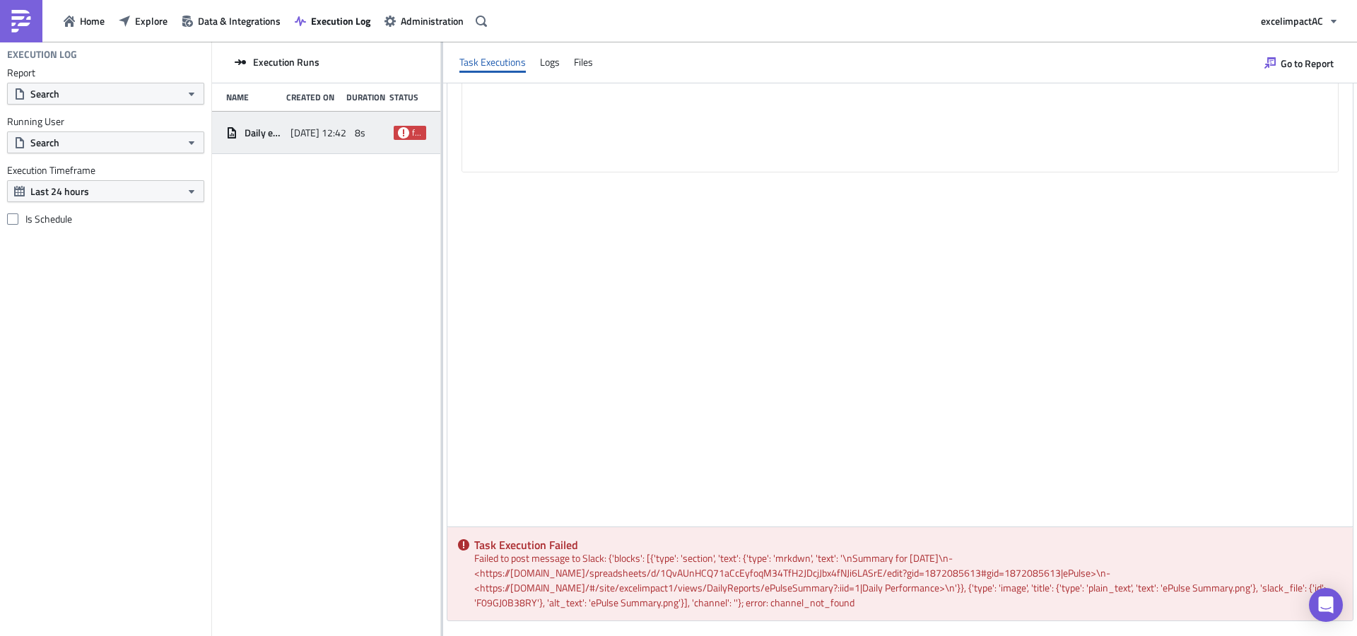
click at [382, 98] on div "Duration" at bounding box center [364, 97] width 36 height 11
click at [43, 87] on span "Search" at bounding box center [44, 93] width 29 height 15
click at [349, 245] on div "Execution Runs Name Created On Duration Status Daily ePulse 2025-09-22 12:42 8s…" at bounding box center [326, 340] width 228 height 596
click at [210, 16] on span "Data & Integrations" at bounding box center [239, 20] width 83 height 15
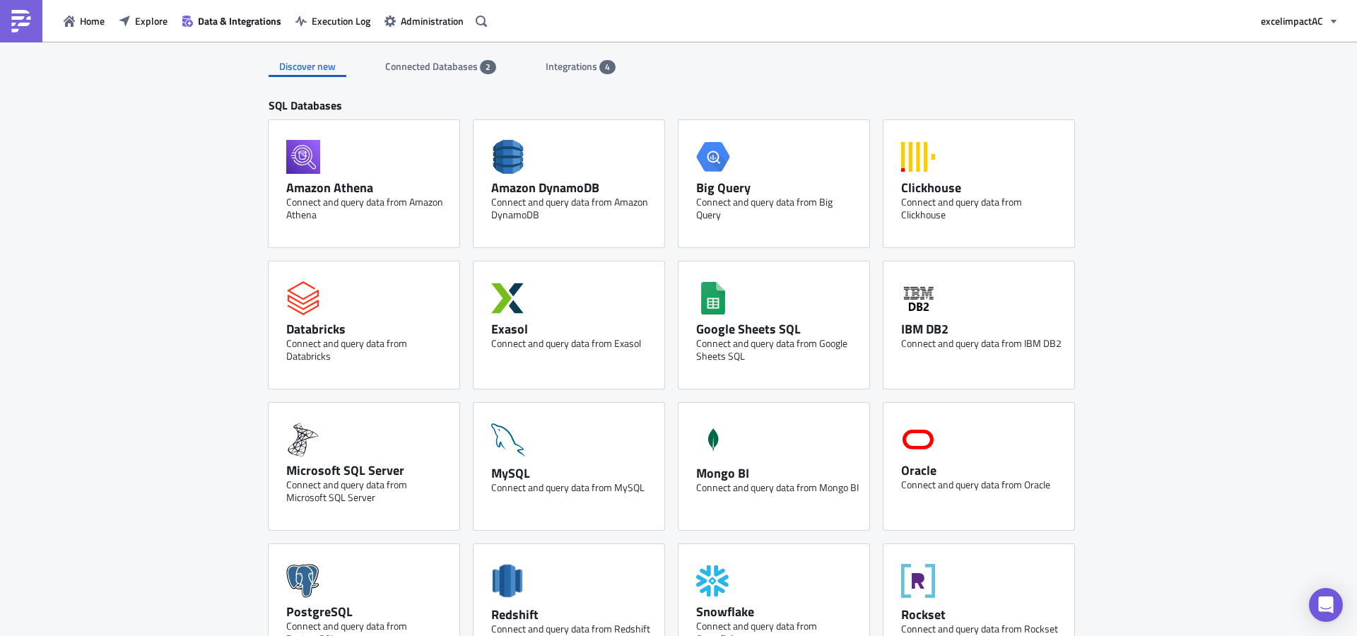
click at [433, 63] on span "Connected Databases" at bounding box center [432, 66] width 95 height 15
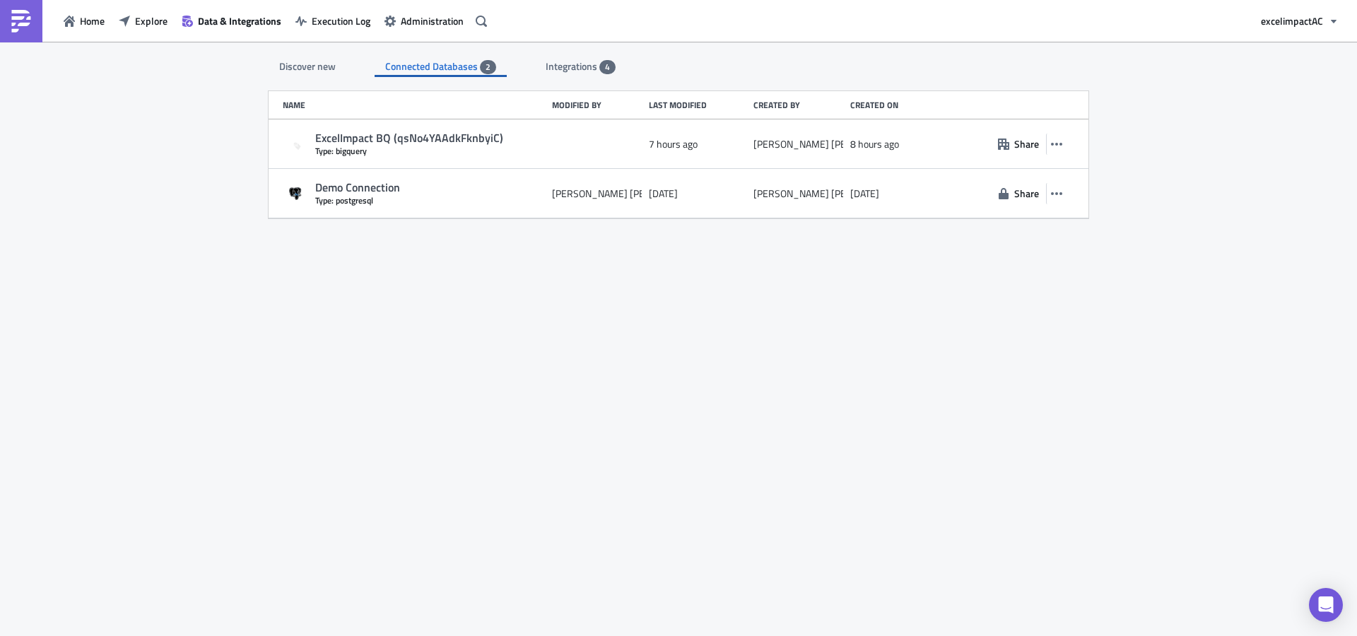
click at [549, 64] on span "Integrations" at bounding box center [573, 66] width 54 height 15
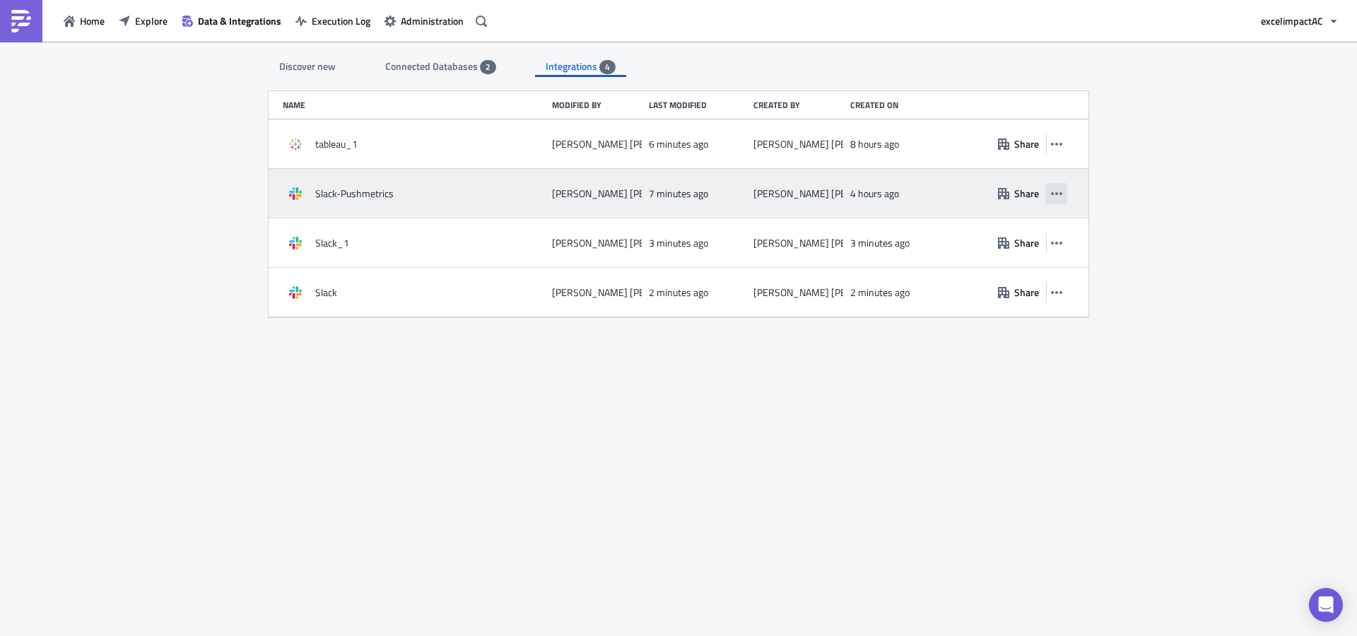
click at [1063, 197] on button "button" at bounding box center [1056, 193] width 21 height 21
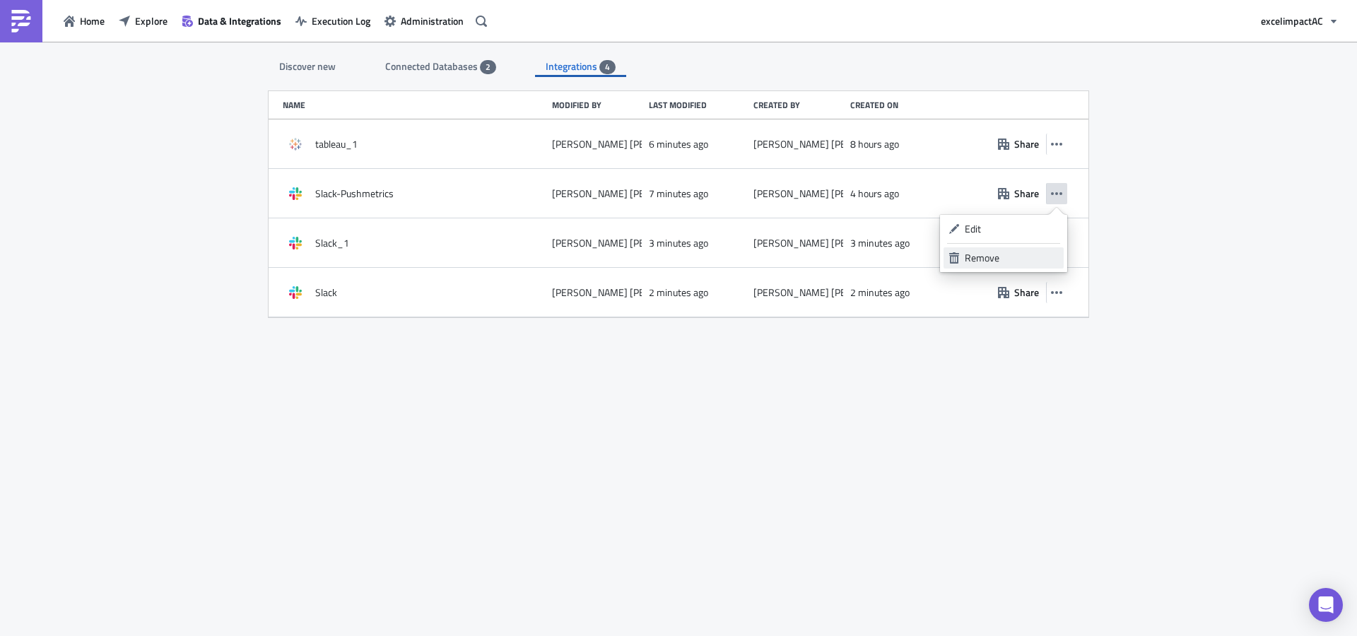
click at [1011, 258] on div "Remove" at bounding box center [1012, 258] width 94 height 14
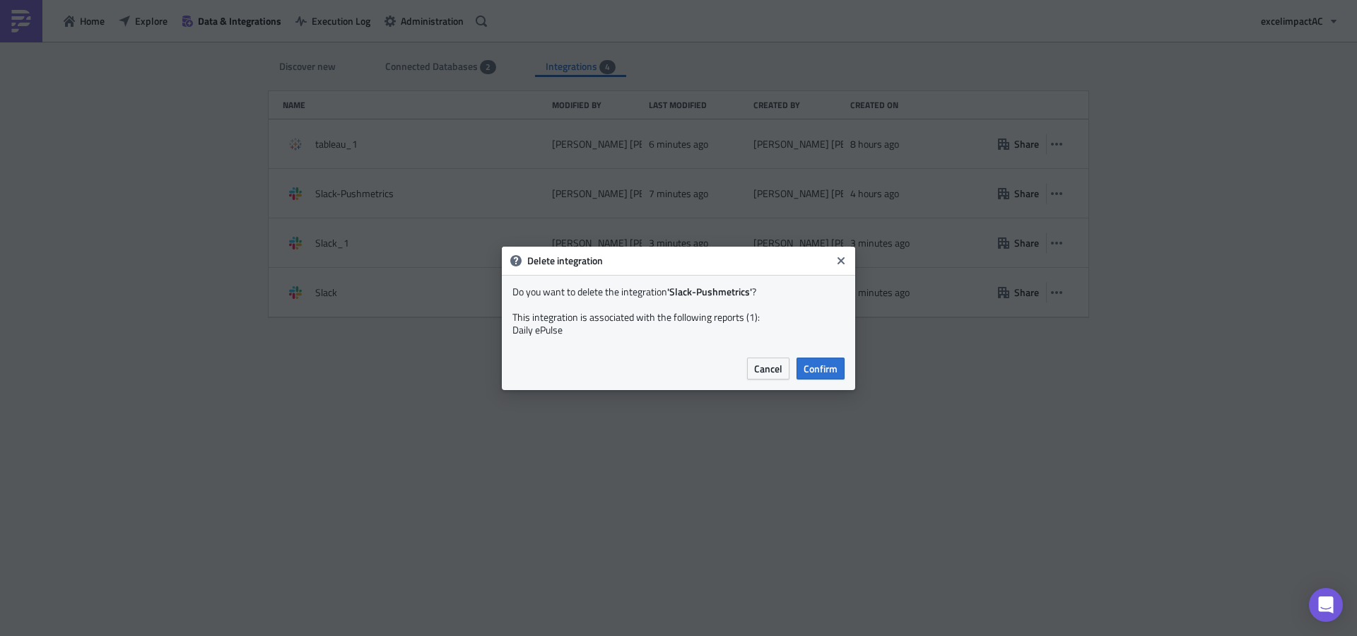
click at [834, 375] on span "Confirm" at bounding box center [820, 368] width 34 height 15
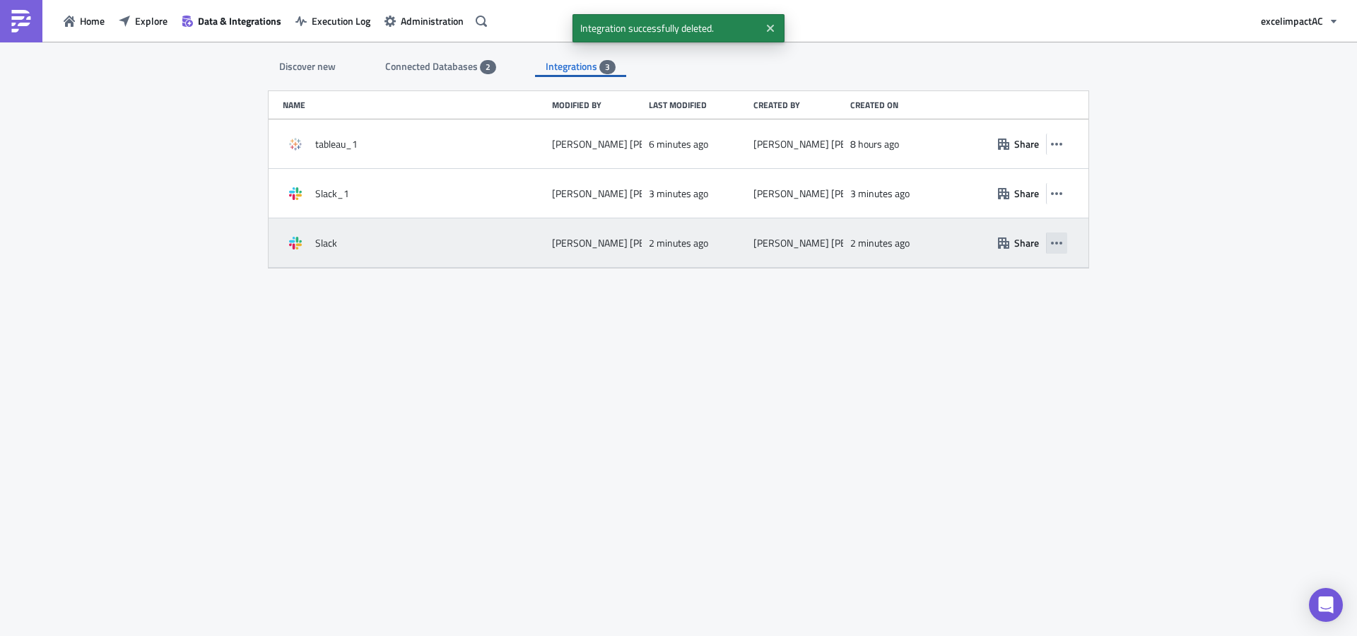
click at [1056, 242] on icon "button" at bounding box center [1056, 243] width 11 height 3
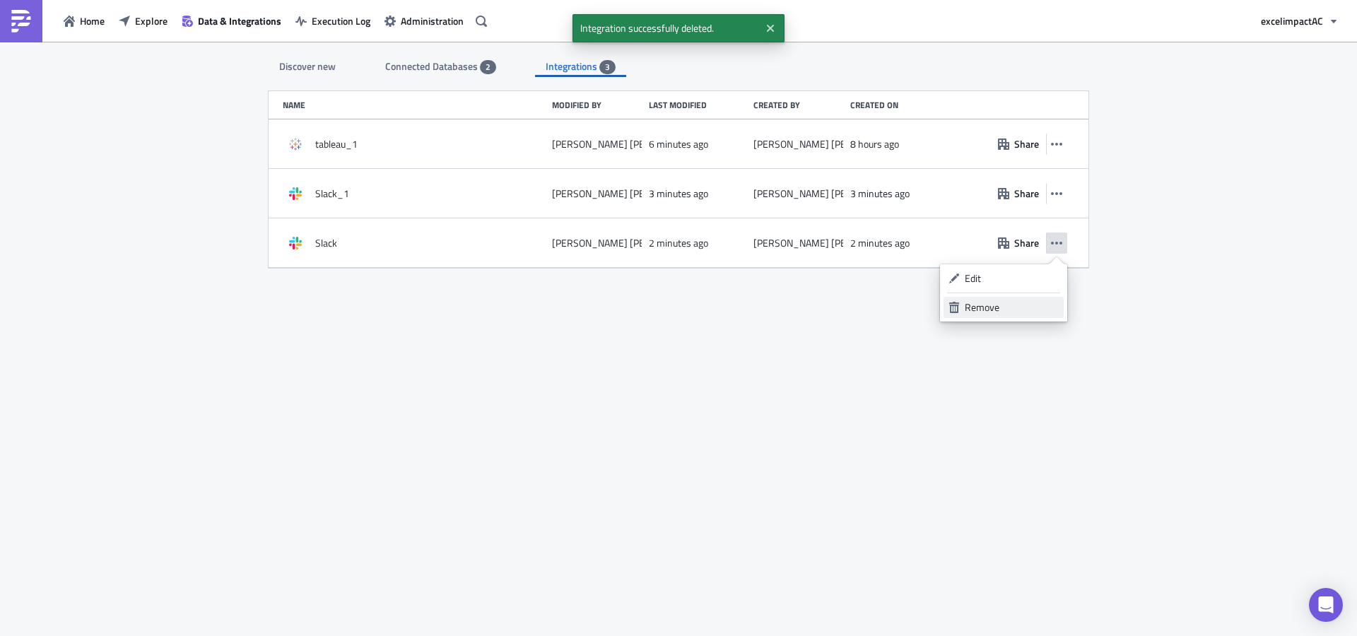
click at [995, 310] on div "Remove" at bounding box center [1012, 307] width 94 height 14
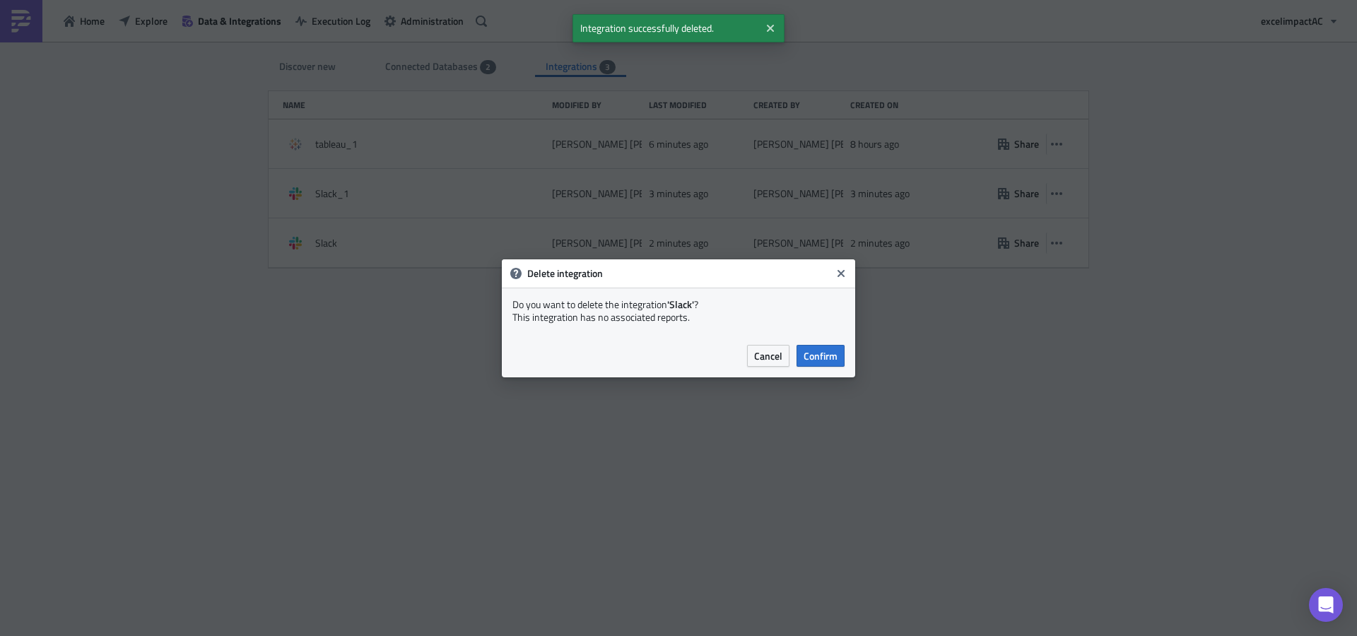
click at [830, 358] on span "Confirm" at bounding box center [820, 355] width 34 height 15
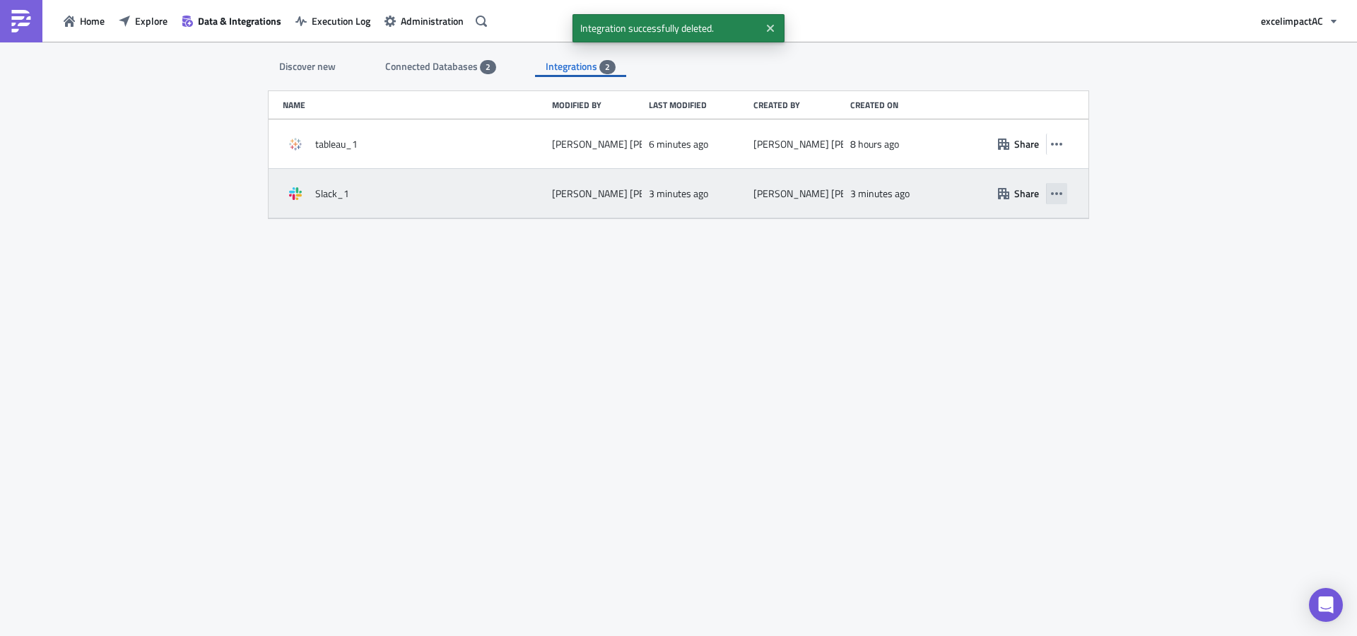
click at [1060, 199] on button "button" at bounding box center [1056, 193] width 21 height 21
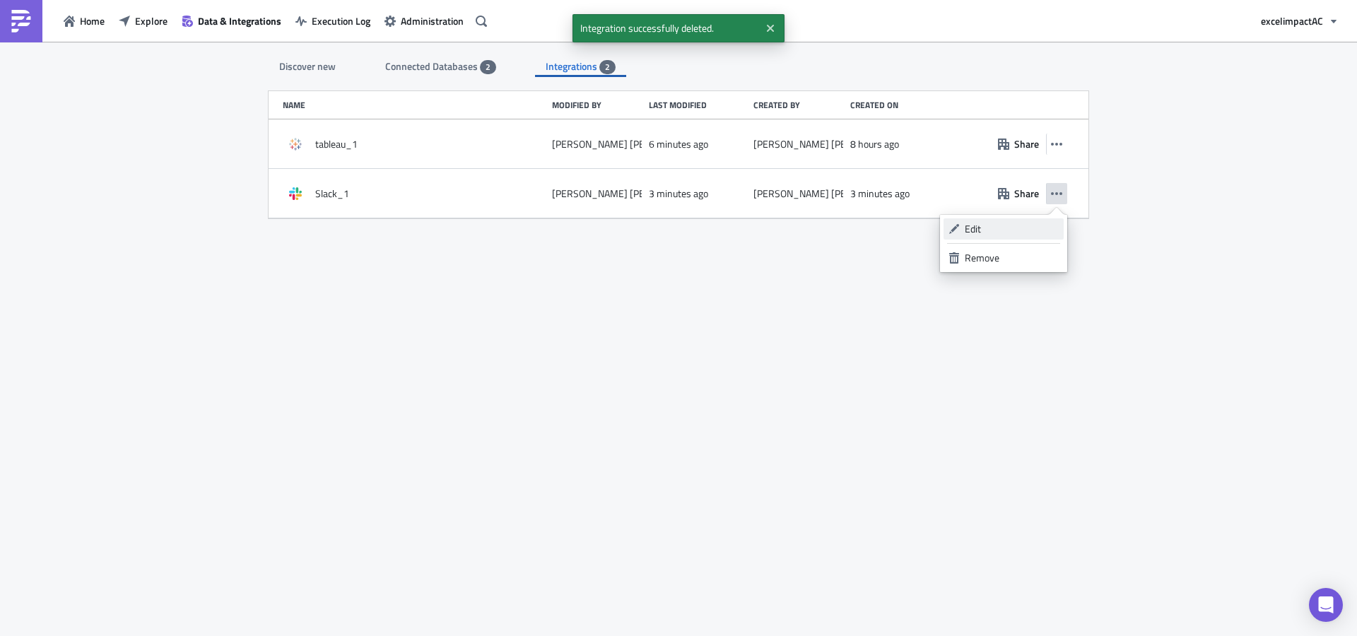
click at [982, 229] on div "Edit" at bounding box center [1012, 229] width 94 height 14
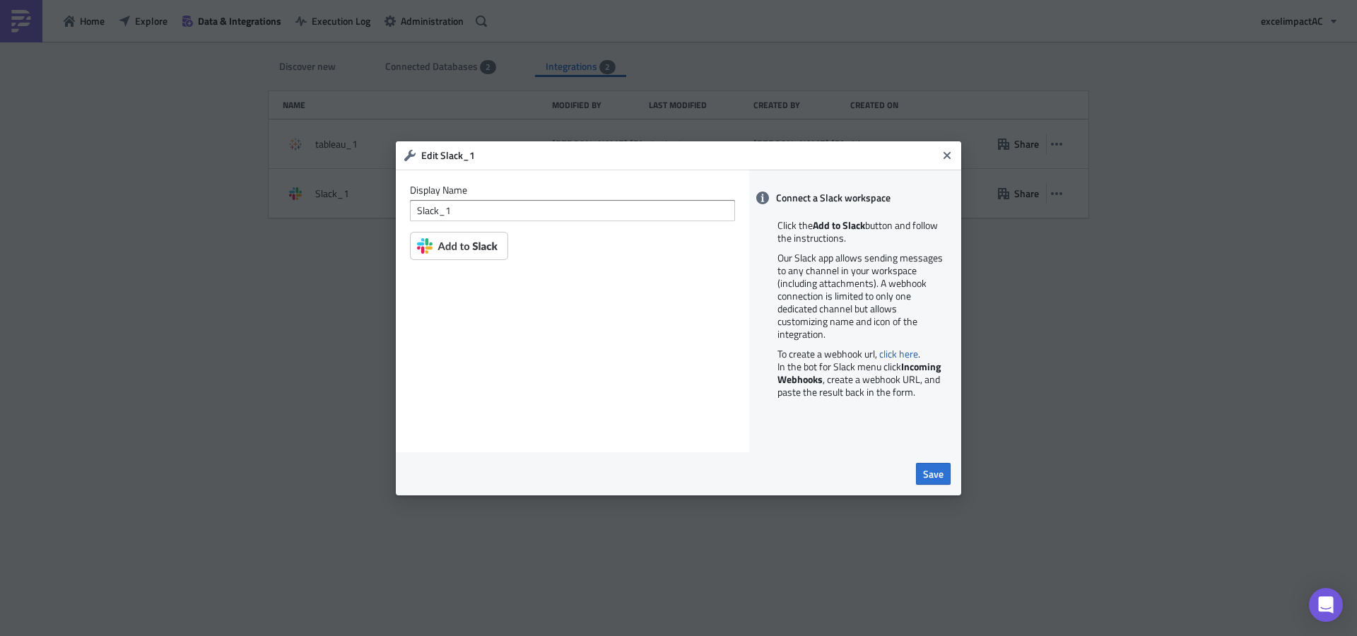
click at [442, 247] on img at bounding box center [459, 246] width 98 height 28
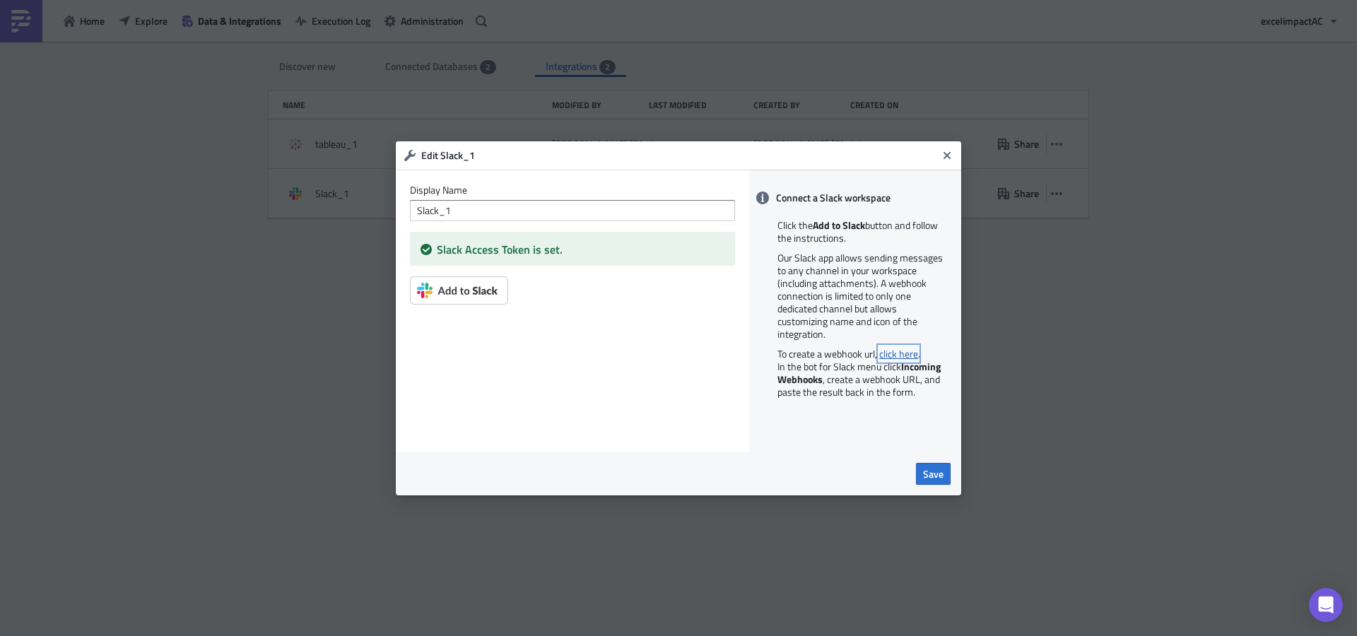
click at [894, 354] on link "click here" at bounding box center [898, 353] width 39 height 15
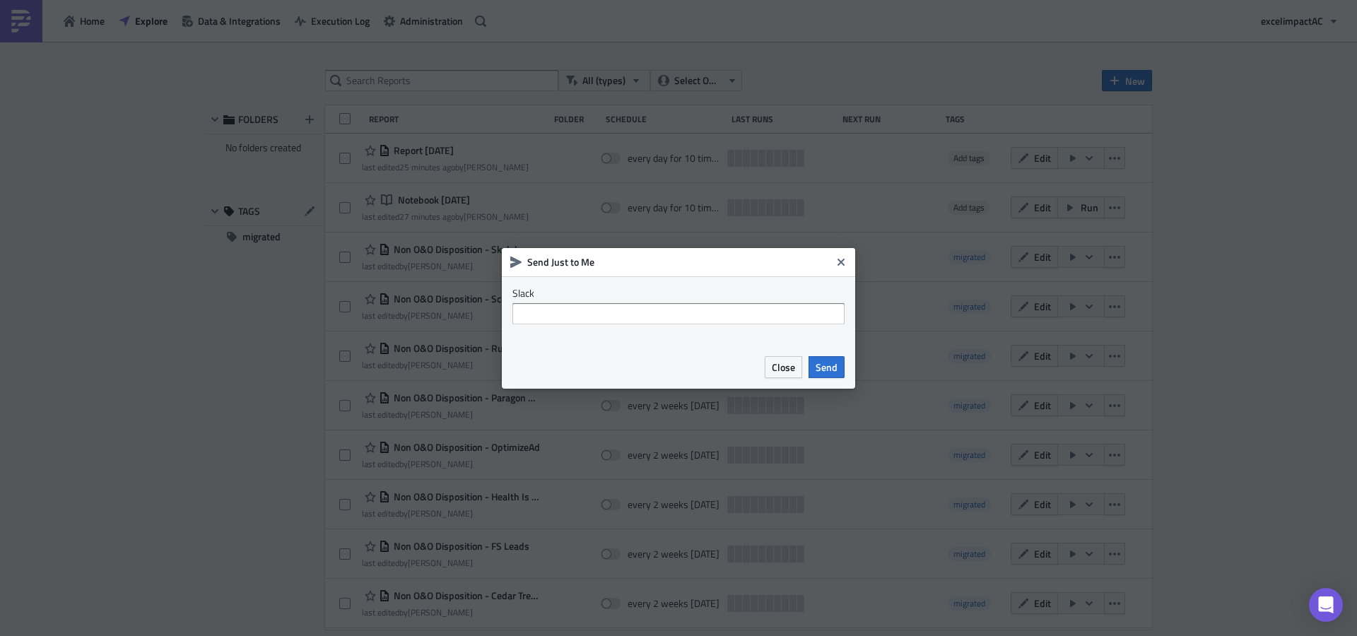
scroll to position [408, 0]
drag, startPoint x: 770, startPoint y: 365, endPoint x: 779, endPoint y: 360, distance: 10.1
click at [771, 365] on button "Close" at bounding box center [783, 367] width 37 height 22
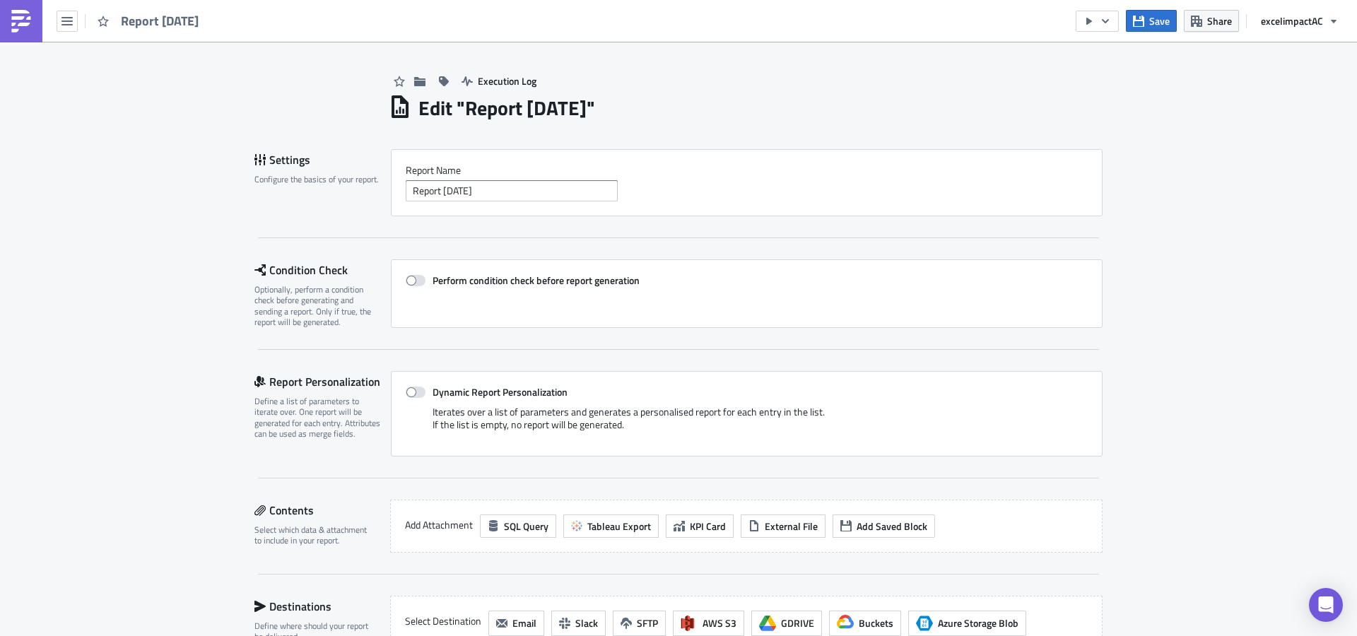
scroll to position [273, 0]
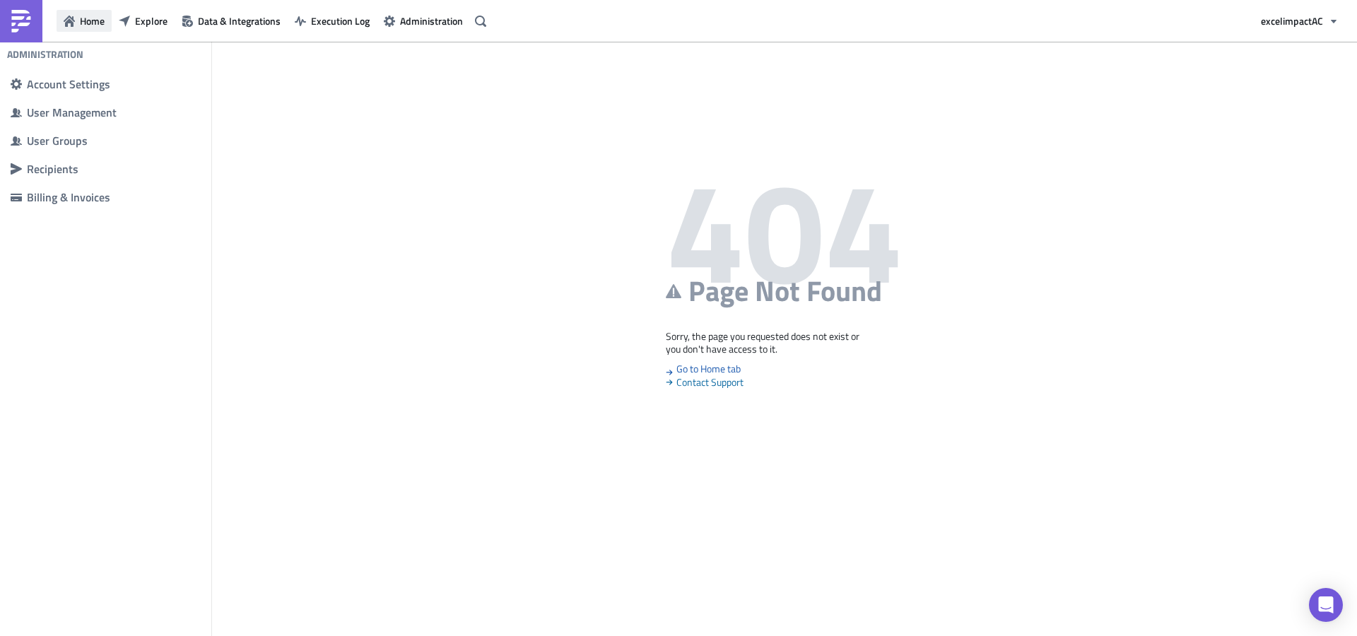
click at [83, 23] on span "Home" at bounding box center [92, 20] width 25 height 15
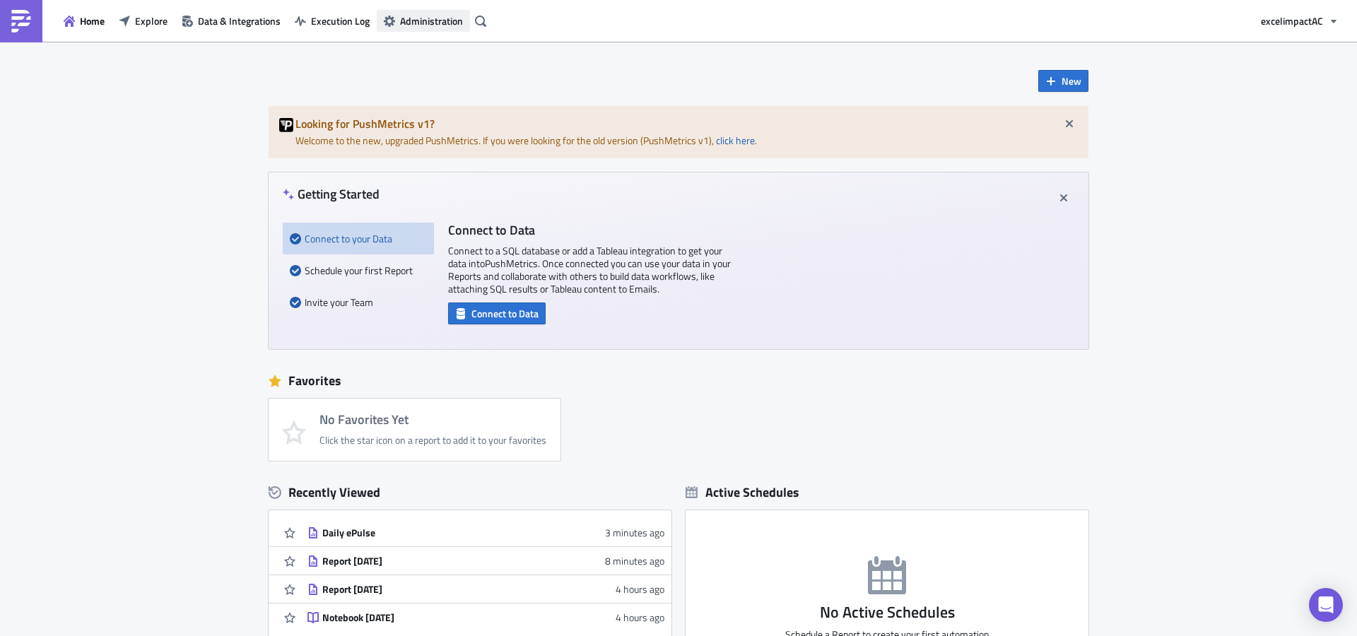
click at [420, 25] on span "Administration" at bounding box center [431, 20] width 63 height 15
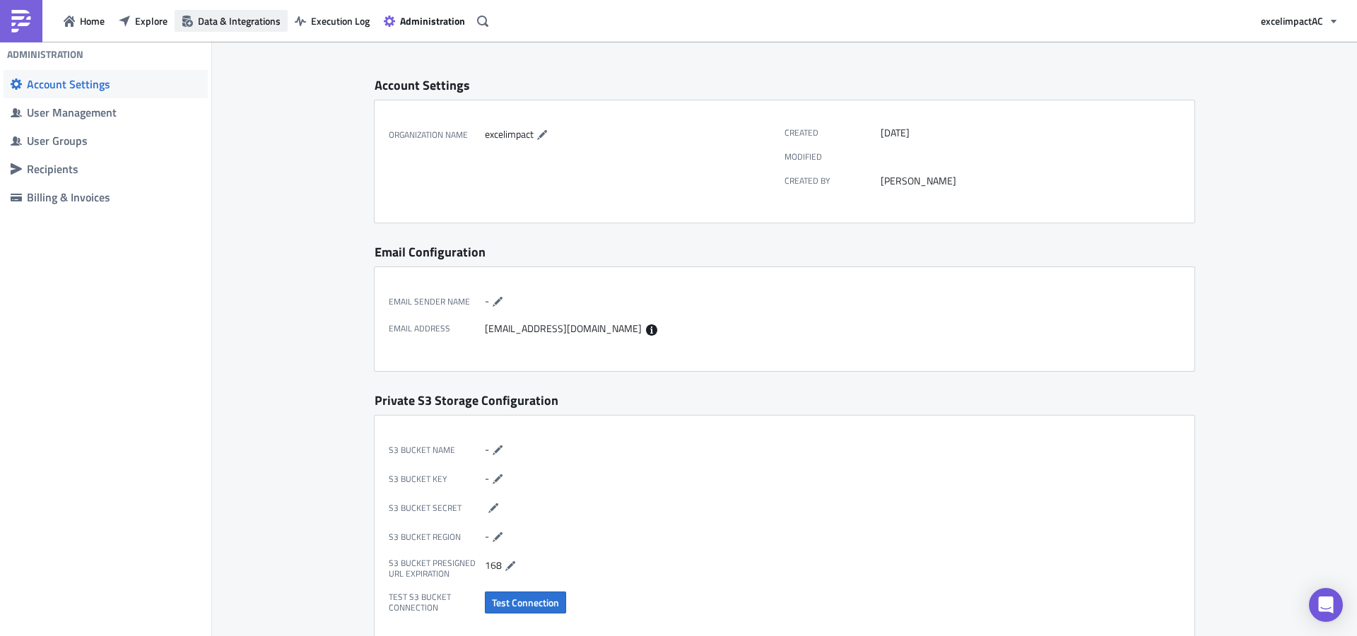
click at [263, 21] on span "Data & Integrations" at bounding box center [239, 20] width 83 height 15
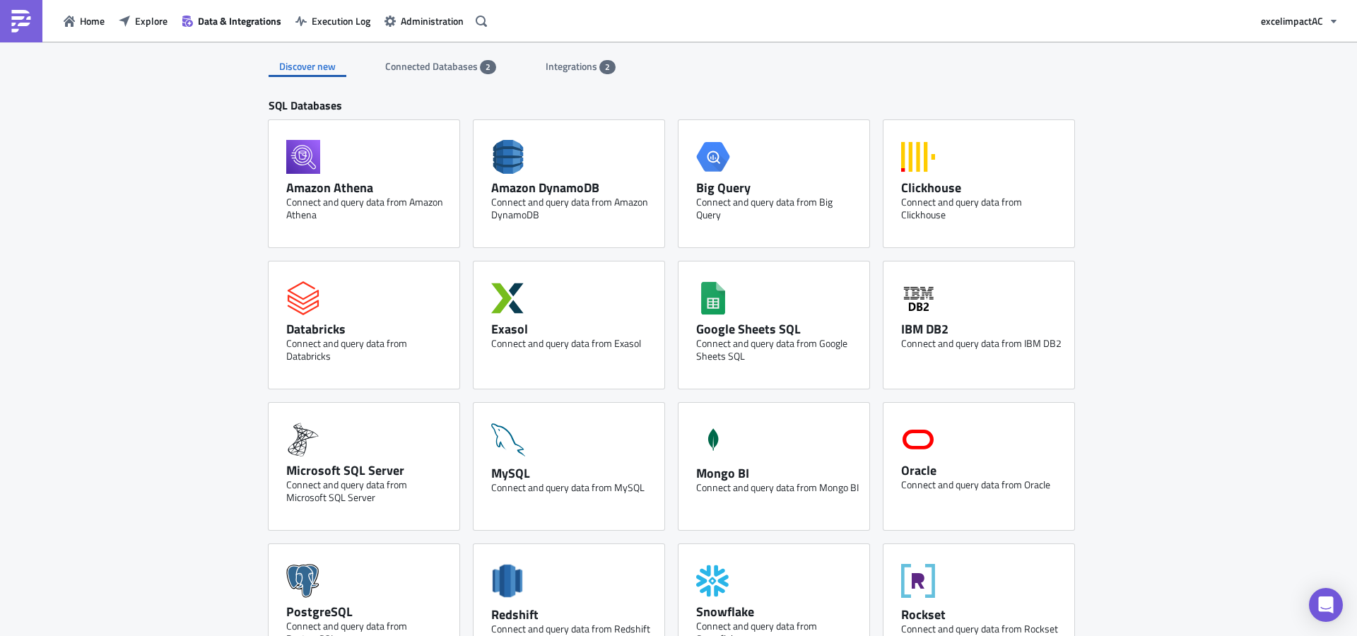
click at [599, 67] on span "2" at bounding box center [607, 67] width 16 height 14
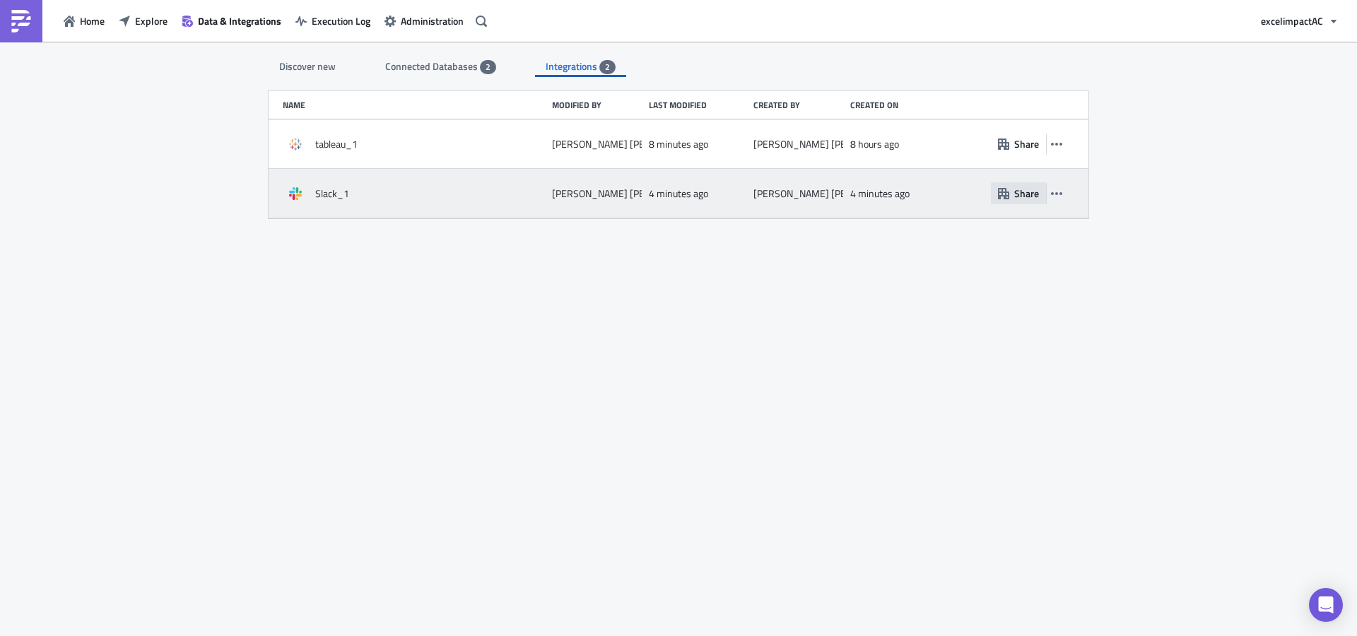
click at [1023, 194] on span "Share" at bounding box center [1026, 193] width 25 height 15
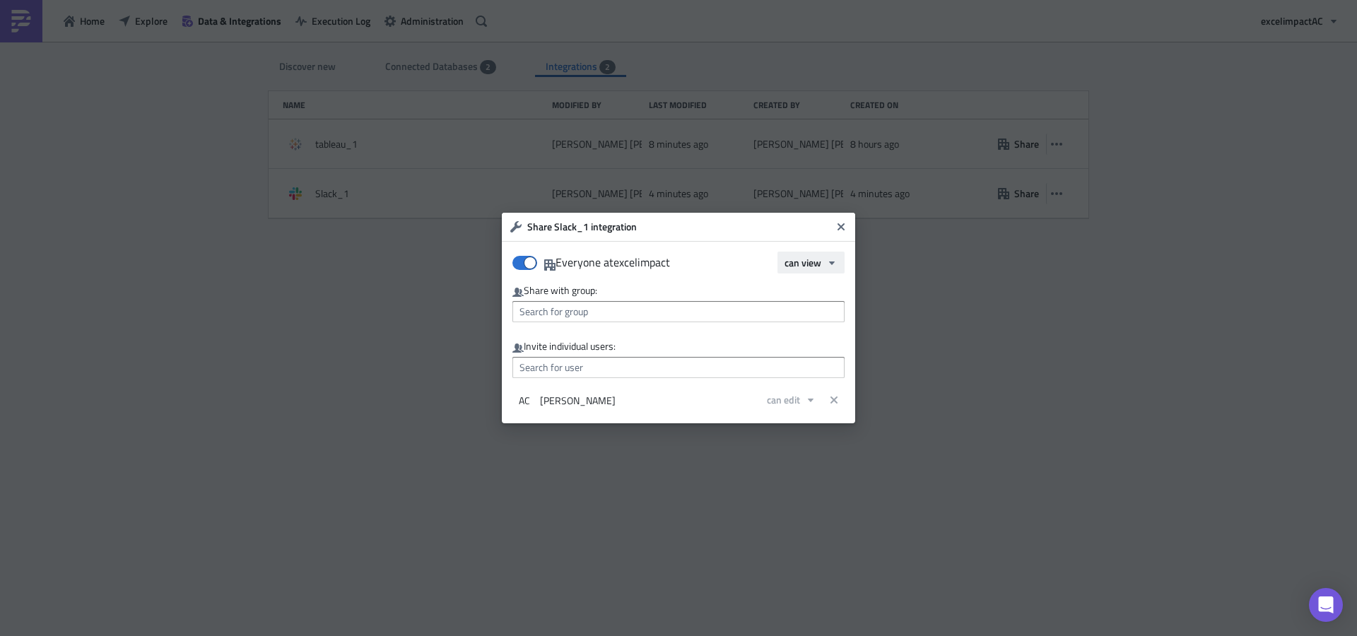
click at [816, 265] on span "can view" at bounding box center [802, 262] width 37 height 15
click at [872, 314] on div "can use" at bounding box center [844, 309] width 117 height 14
click at [839, 229] on icon "Close" at bounding box center [840, 226] width 7 height 7
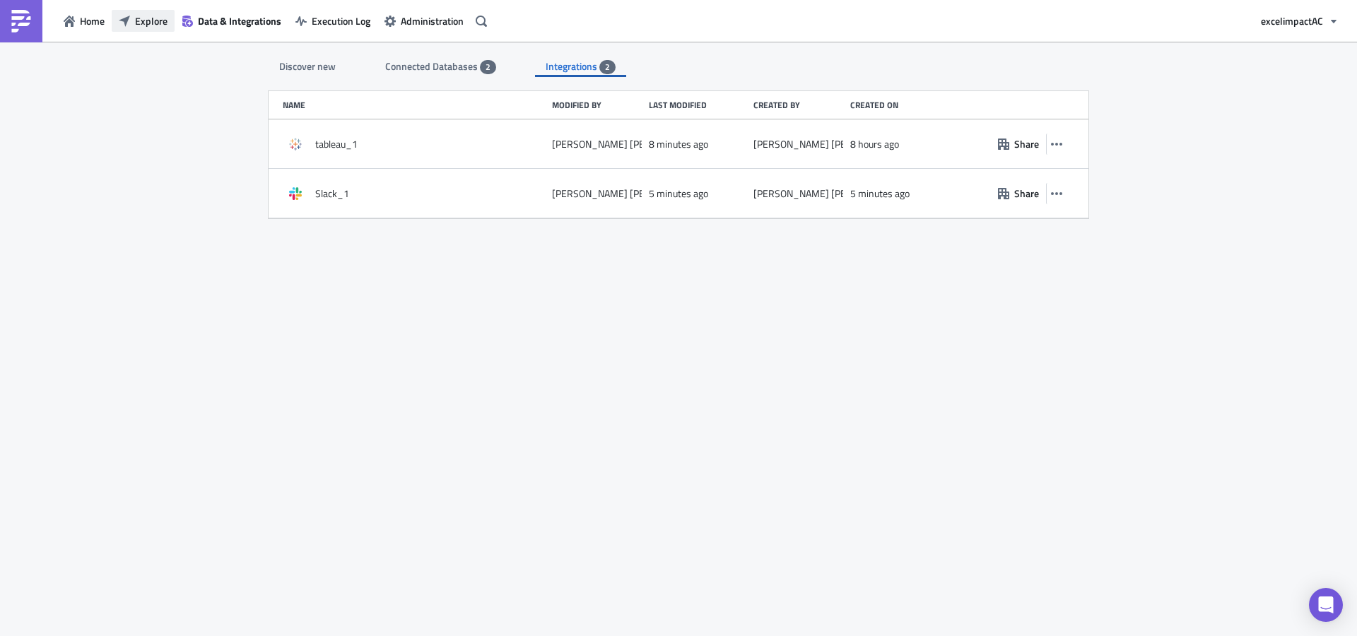
click at [150, 23] on span "Explore" at bounding box center [151, 20] width 33 height 15
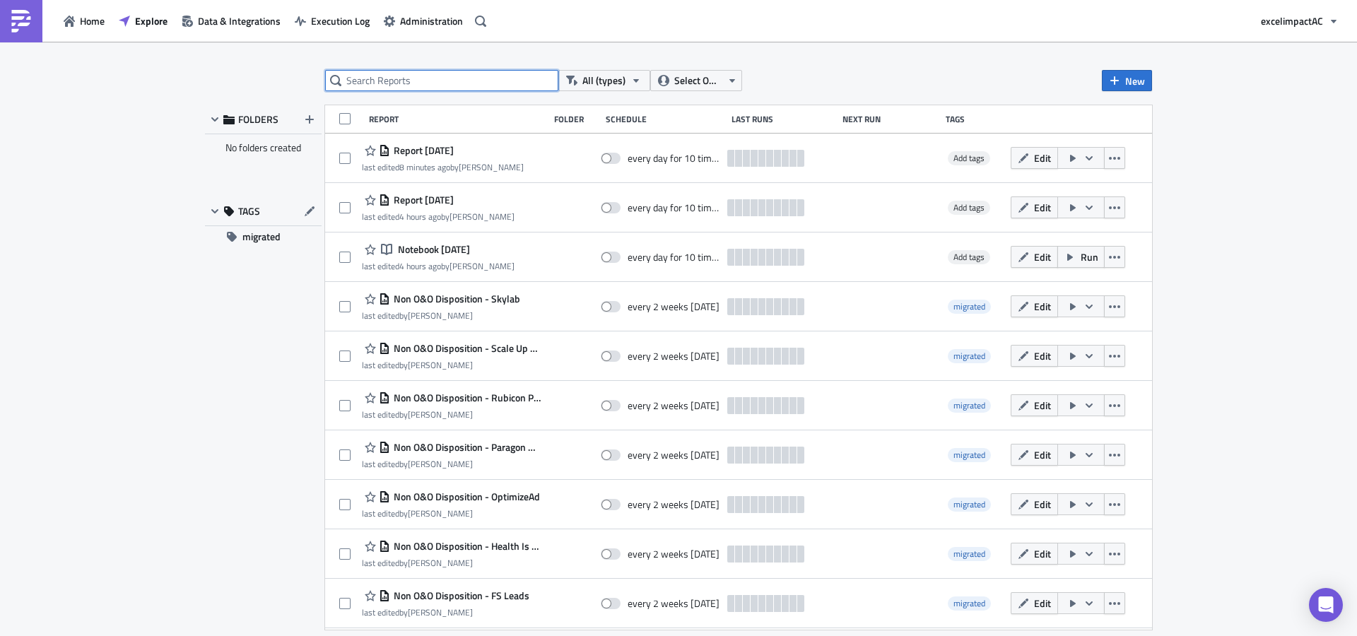
click at [490, 82] on input "text" at bounding box center [441, 80] width 233 height 21
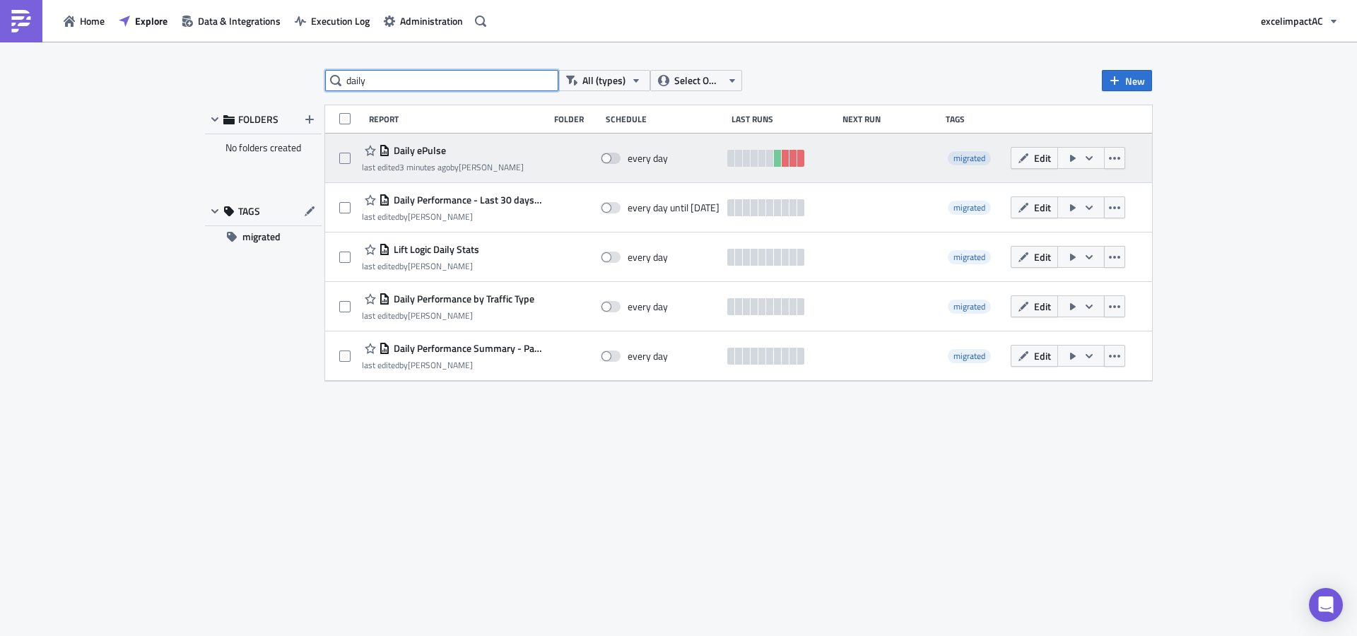
type input "daily"
click at [1088, 159] on icon "button" at bounding box center [1088, 158] width 11 height 11
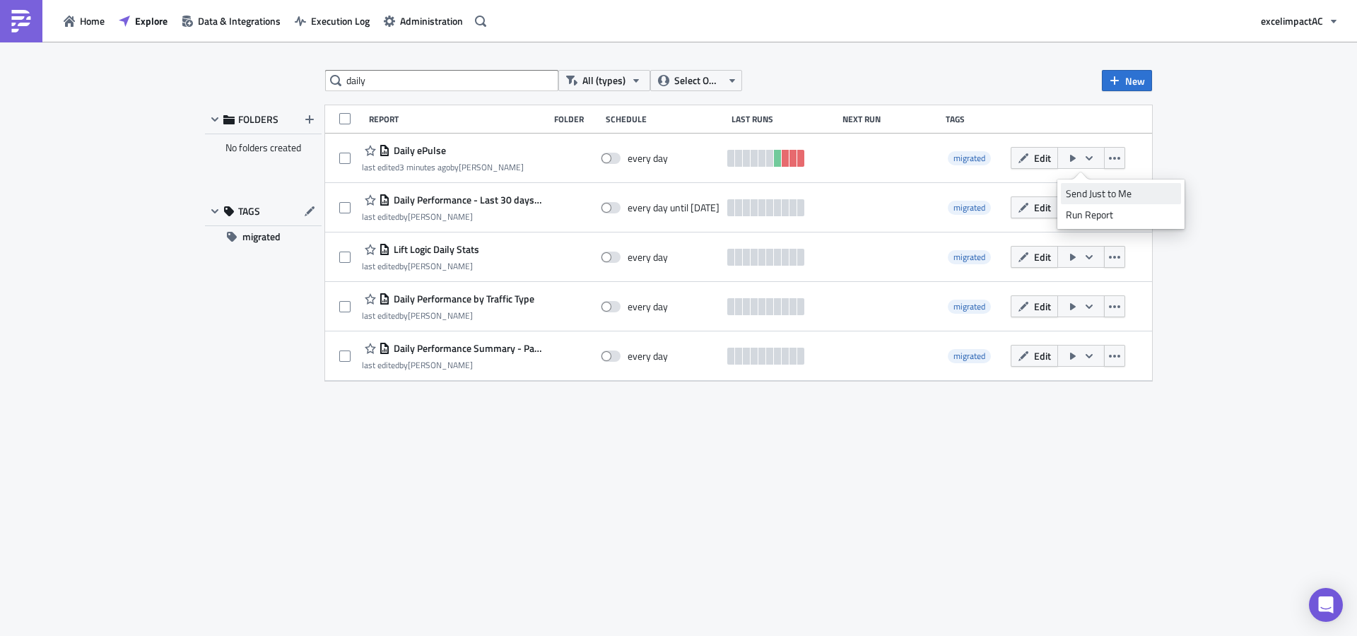
click at [1095, 192] on div "Send Just to Me" at bounding box center [1121, 194] width 110 height 14
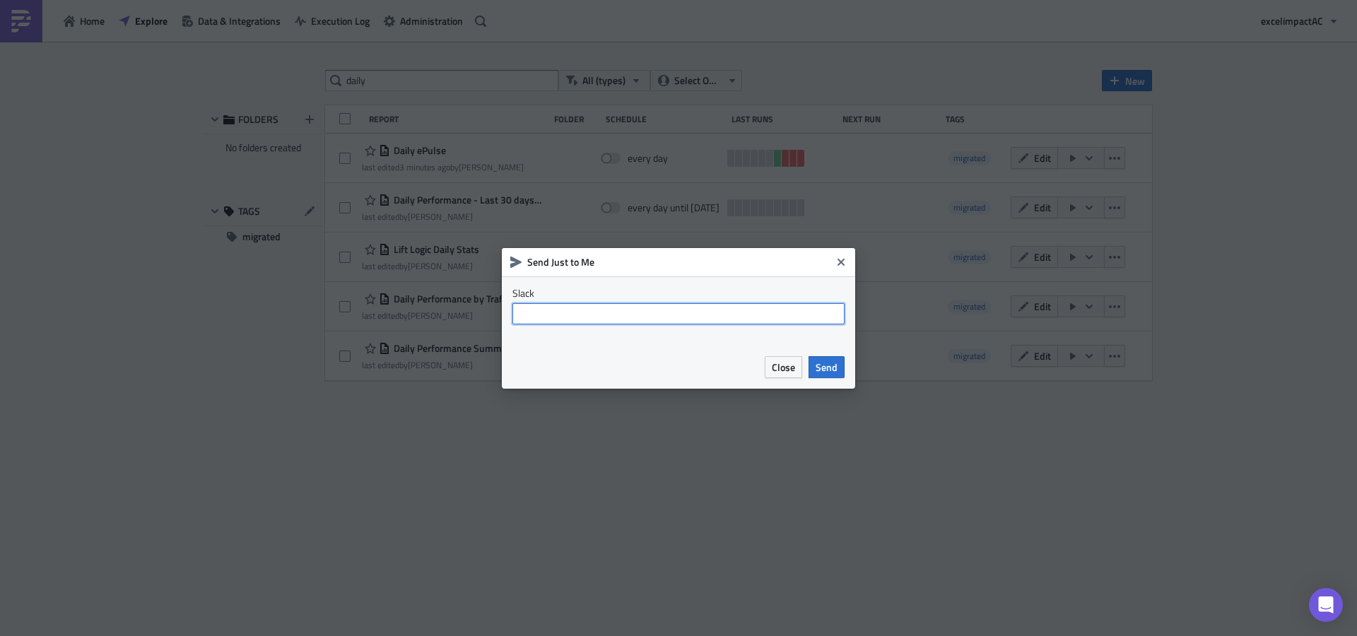
click at [801, 317] on input "text" at bounding box center [678, 313] width 332 height 21
type input "A"
click at [823, 362] on span "Send" at bounding box center [827, 367] width 22 height 15
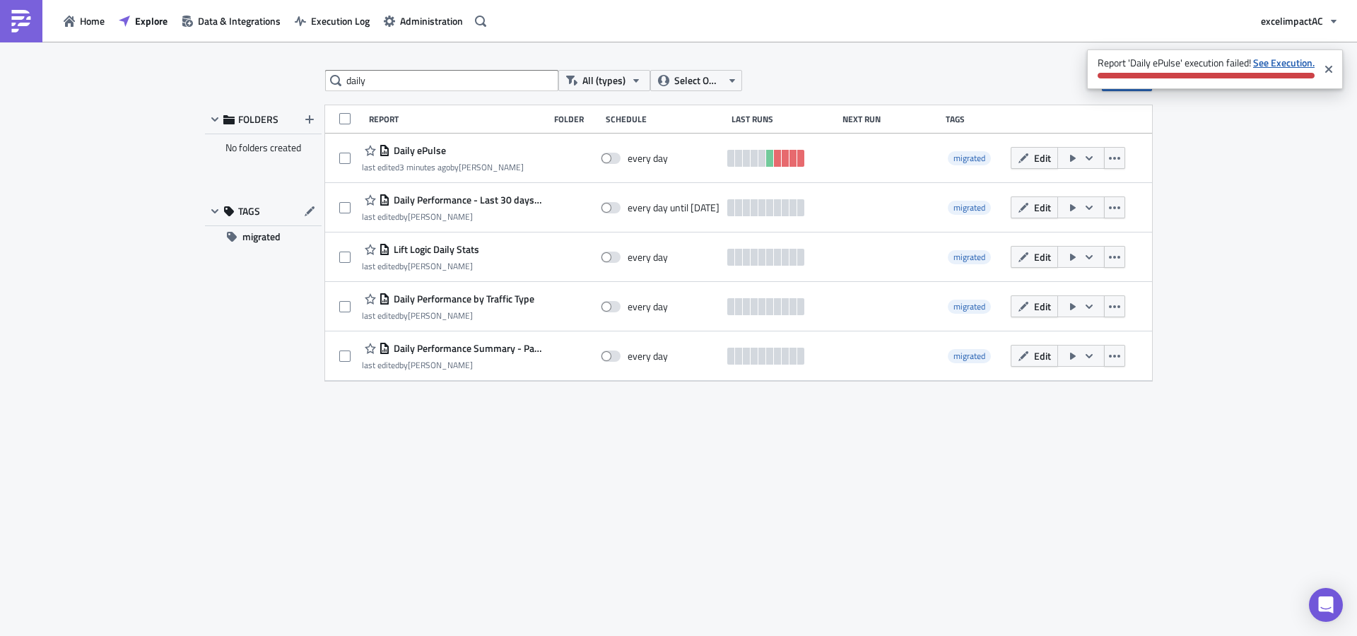
click at [1268, 63] on strong "See Execution." at bounding box center [1283, 62] width 61 height 15
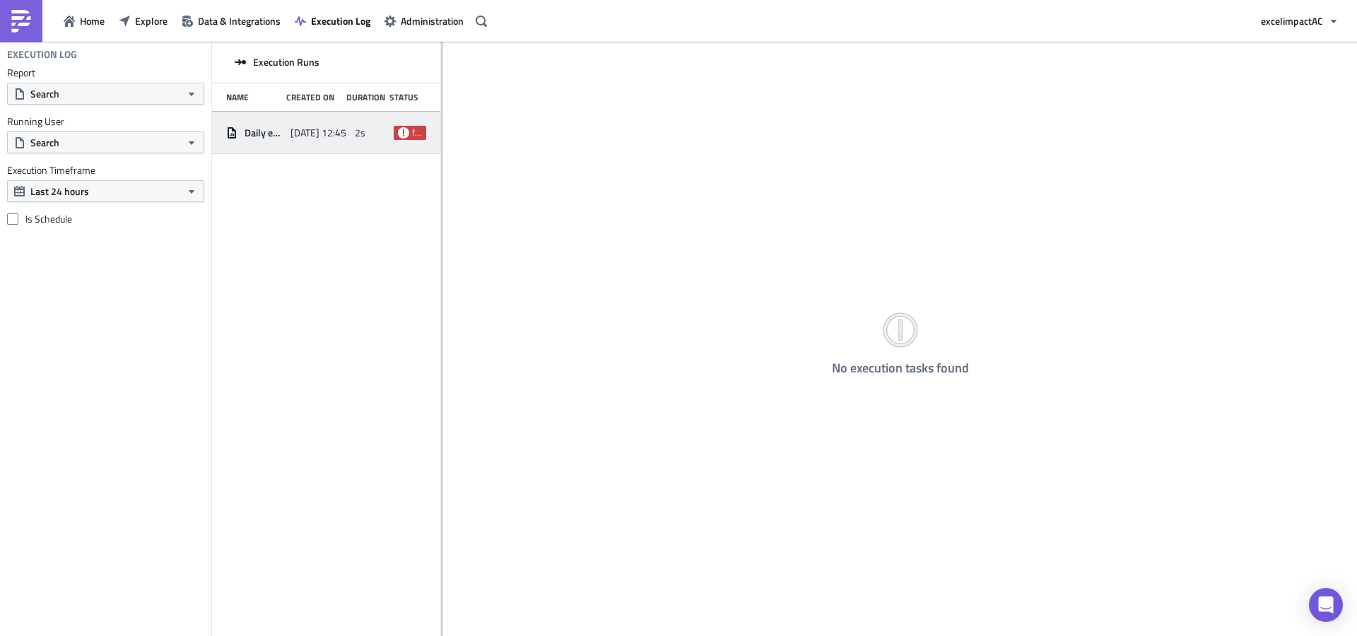
click at [268, 129] on span "Daily ePulse" at bounding box center [264, 132] width 39 height 13
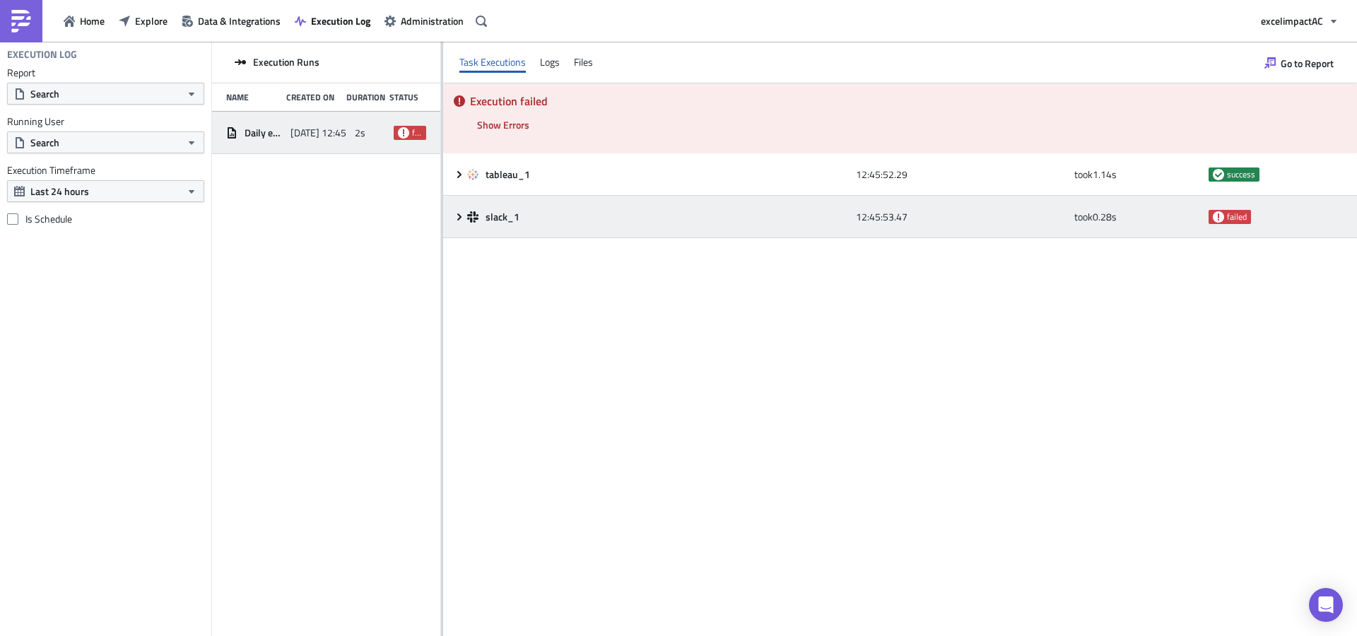
click at [1231, 214] on span "failed" at bounding box center [1237, 216] width 20 height 11
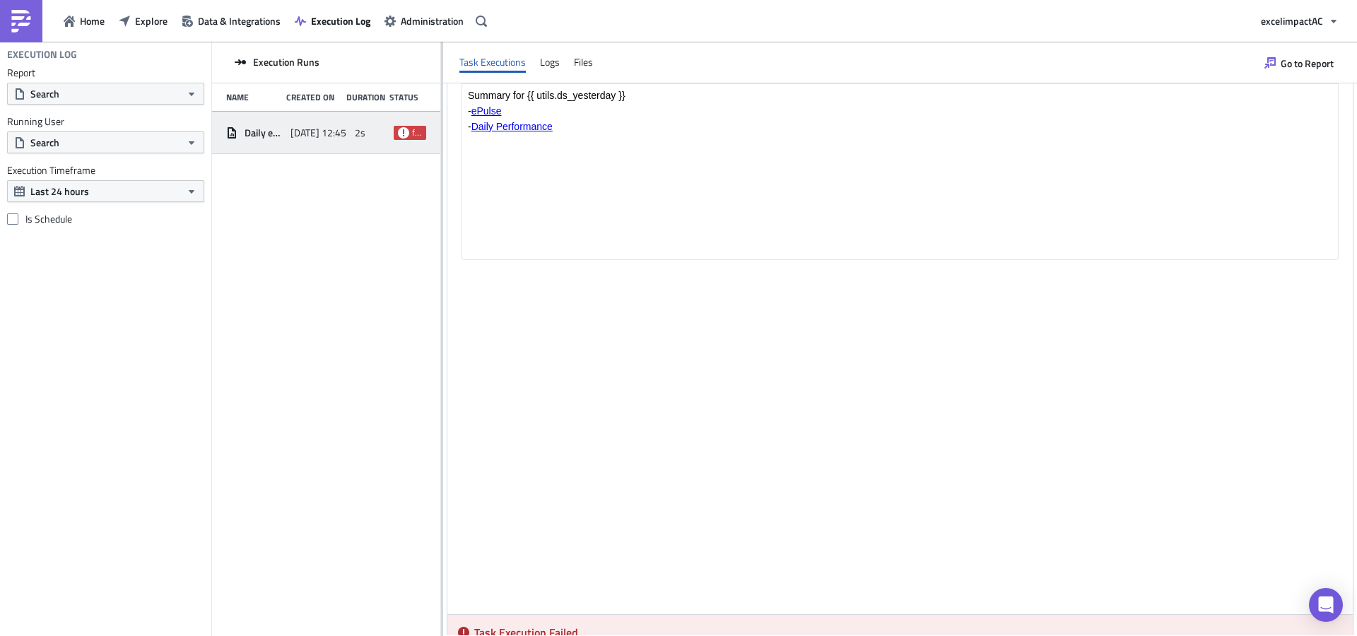
scroll to position [642, 0]
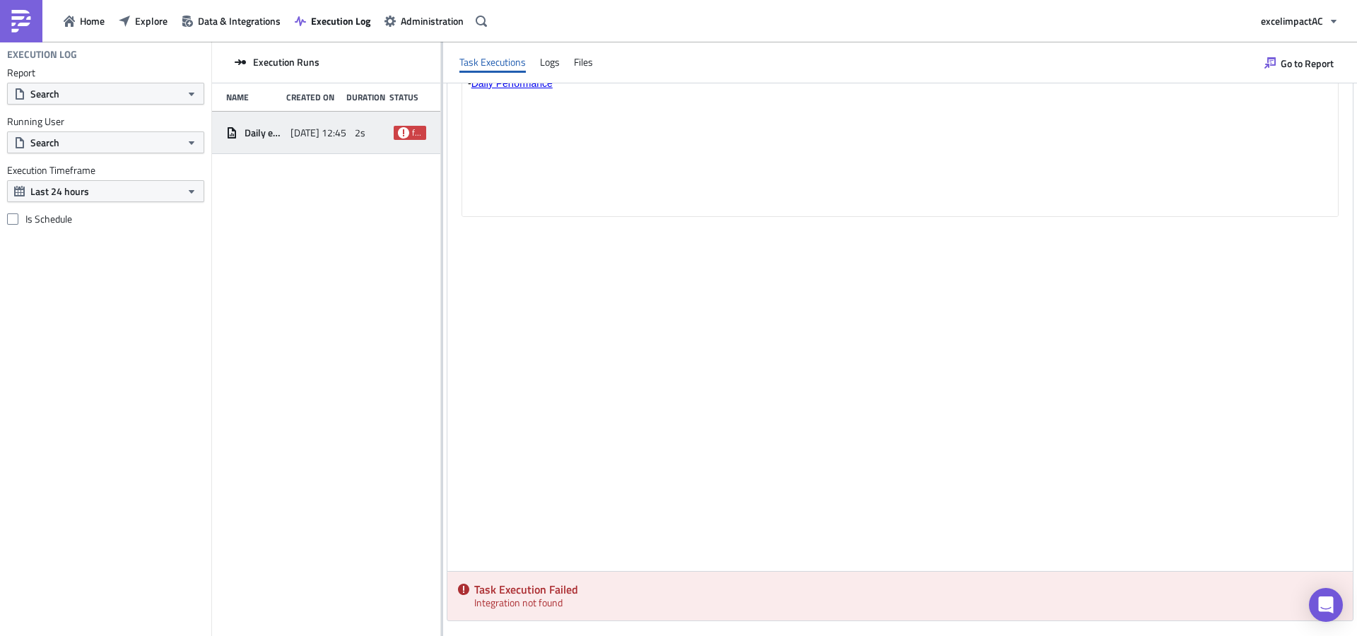
drag, startPoint x: 544, startPoint y: 591, endPoint x: 551, endPoint y: 590, distance: 7.2
click at [544, 592] on h5 "Task Execution Failed" at bounding box center [908, 589] width 868 height 11
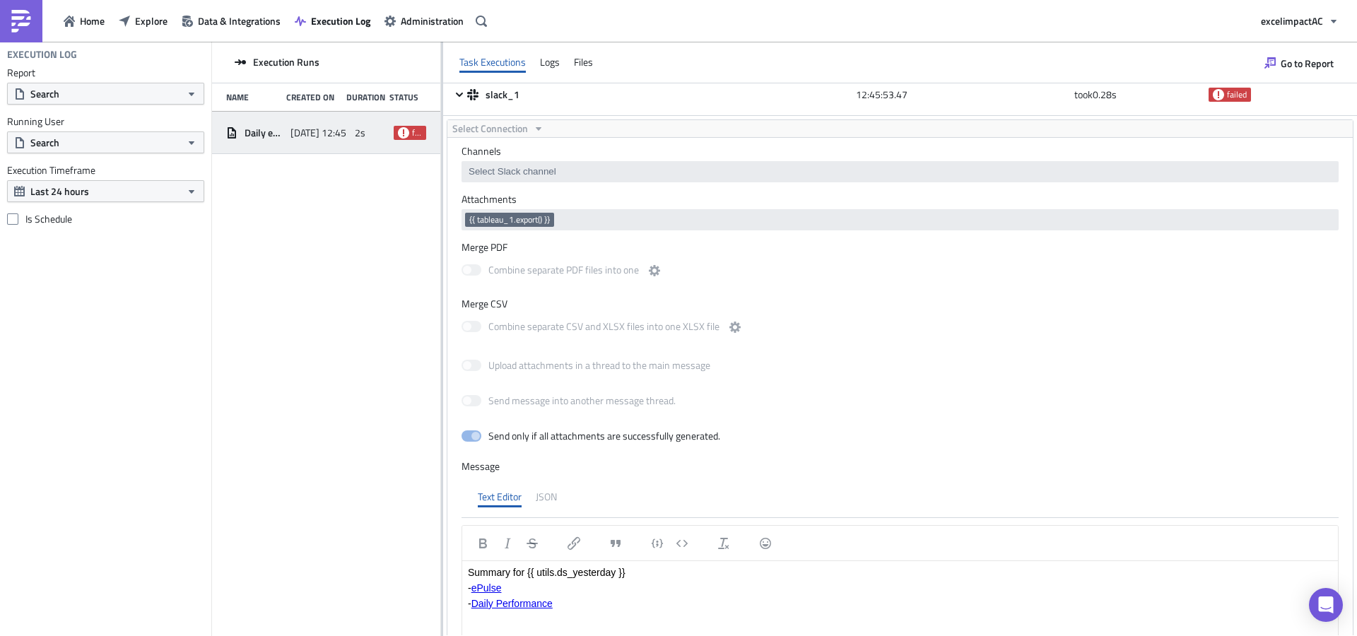
scroll to position [0, 0]
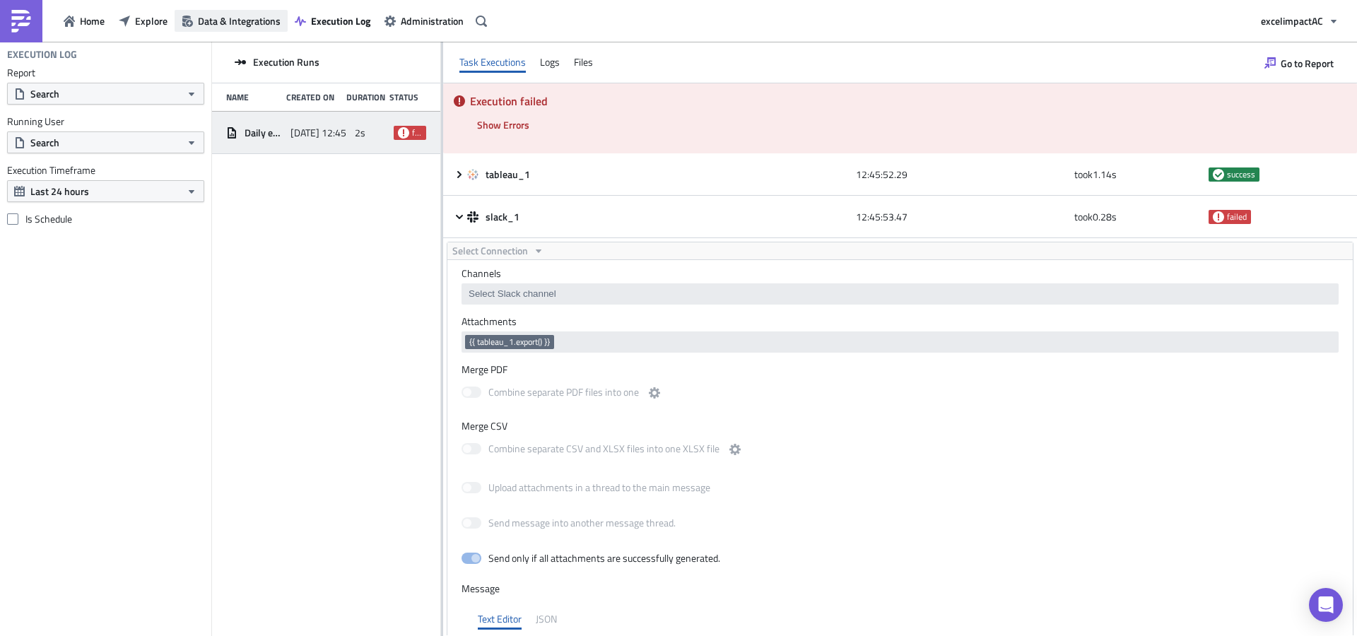
click at [261, 20] on span "Data & Integrations" at bounding box center [239, 20] width 83 height 15
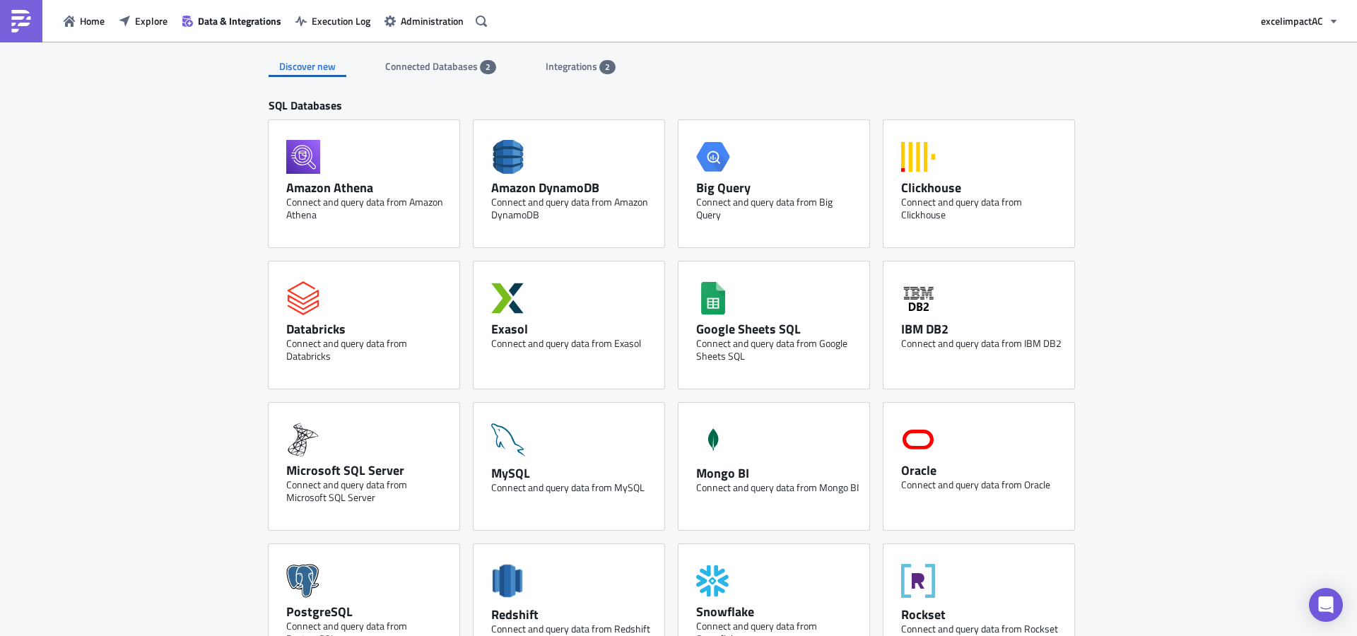
click at [564, 59] on span "Integrations" at bounding box center [573, 66] width 54 height 15
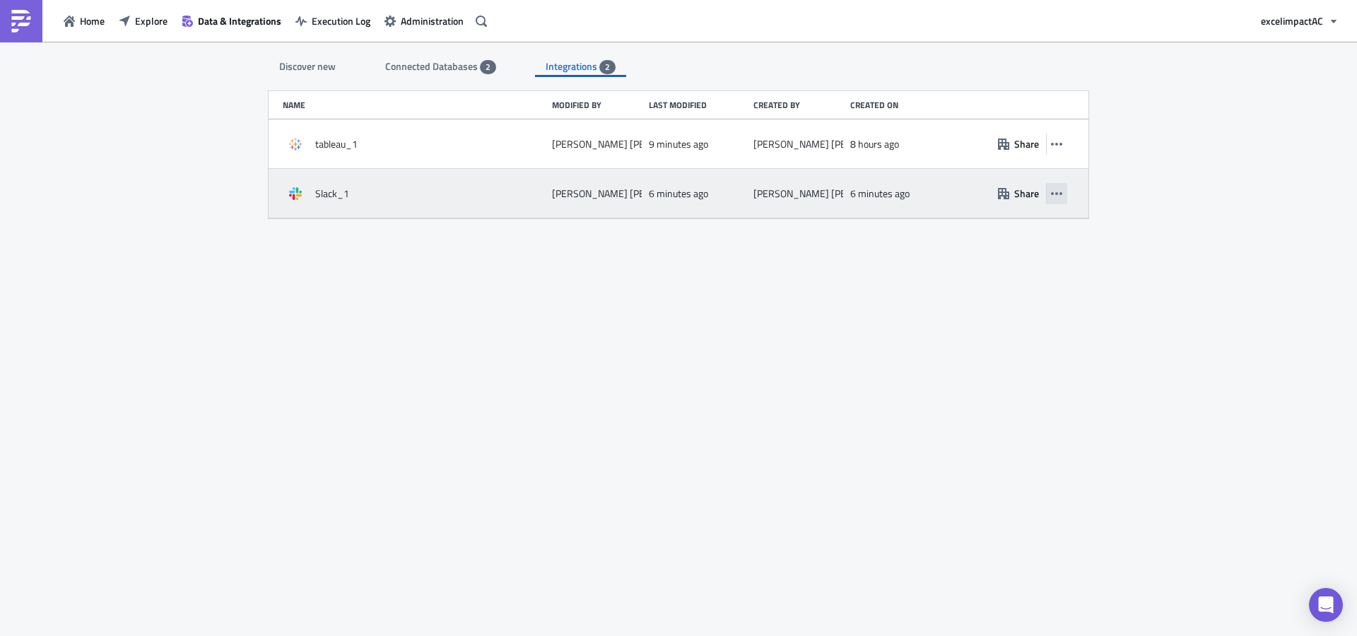
click at [1061, 196] on icon "button" at bounding box center [1056, 193] width 11 height 11
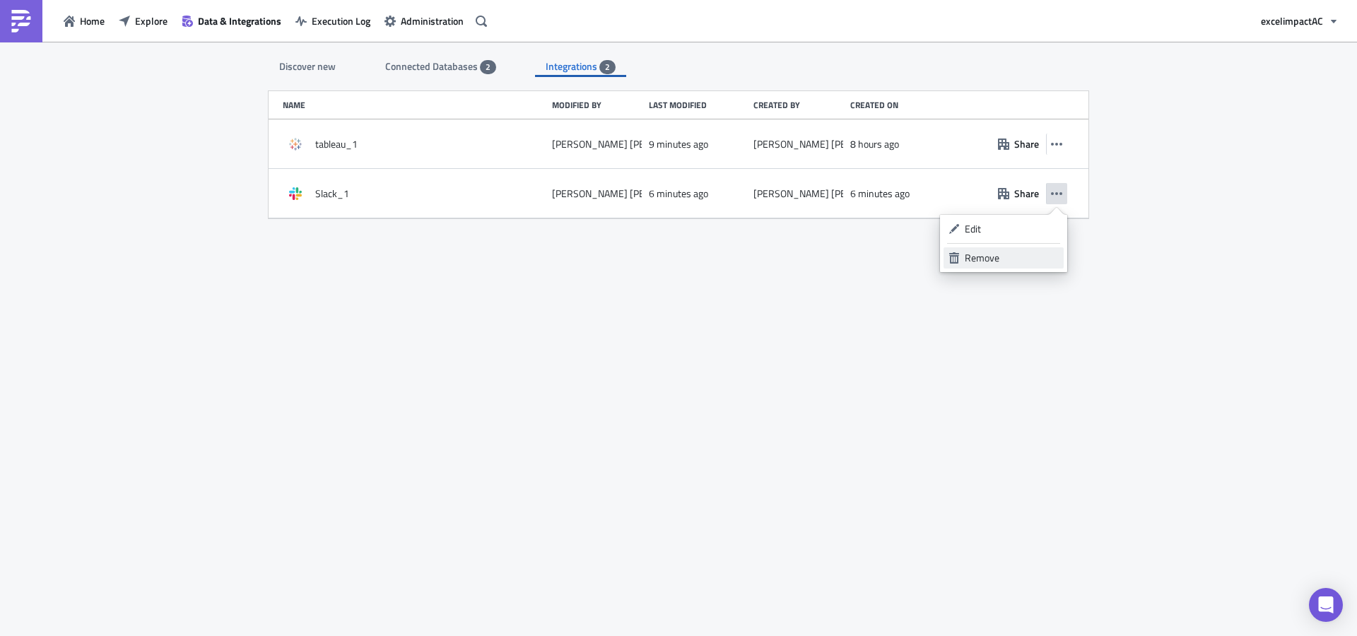
click at [994, 260] on div "Remove" at bounding box center [1012, 258] width 94 height 14
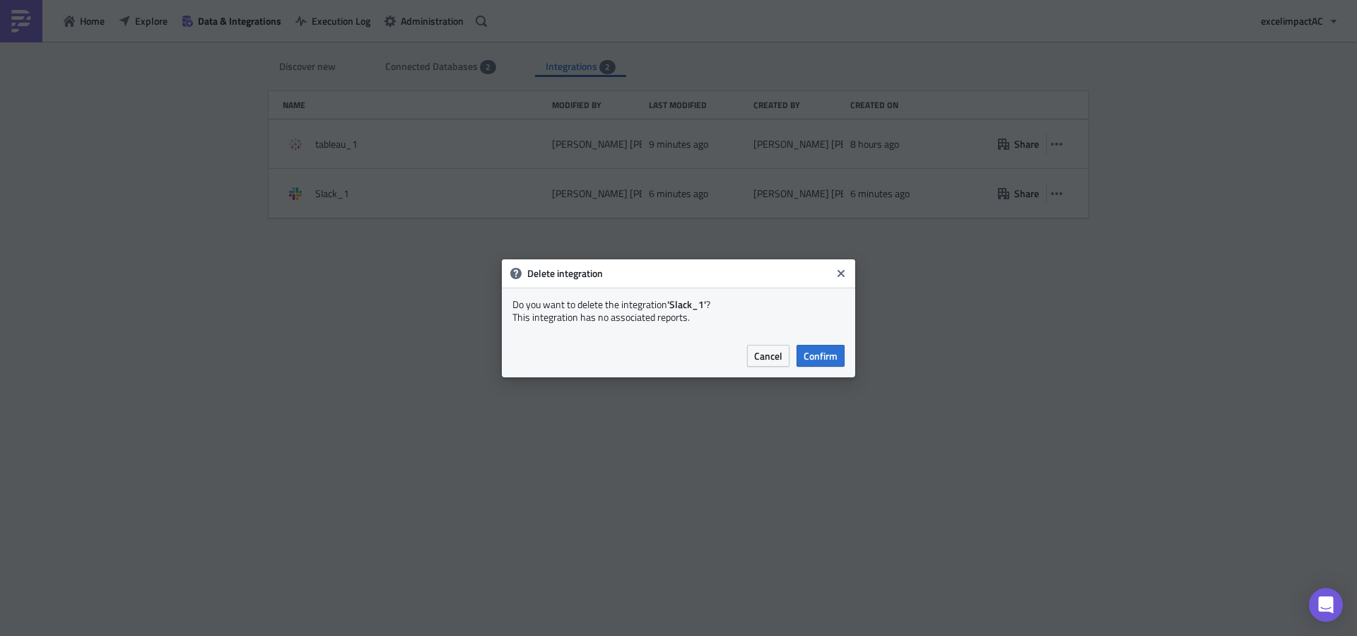
click at [850, 276] on button "Close" at bounding box center [840, 273] width 21 height 21
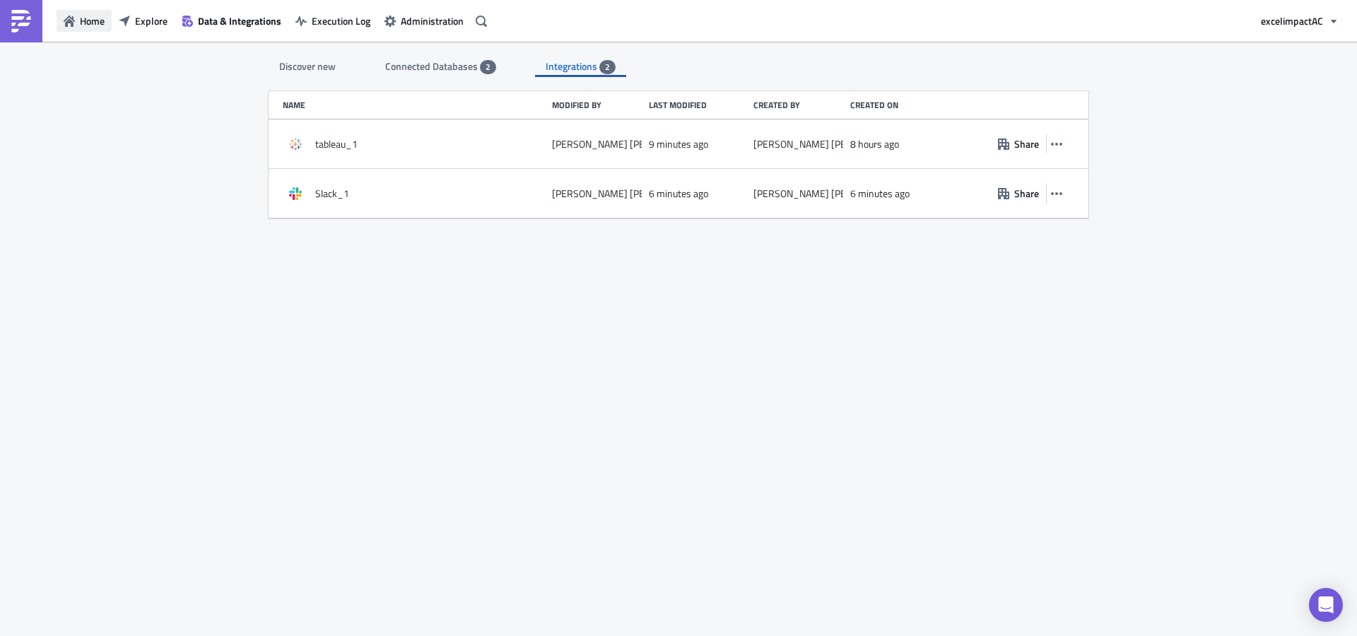
click at [71, 18] on icon "button" at bounding box center [69, 21] width 11 height 11
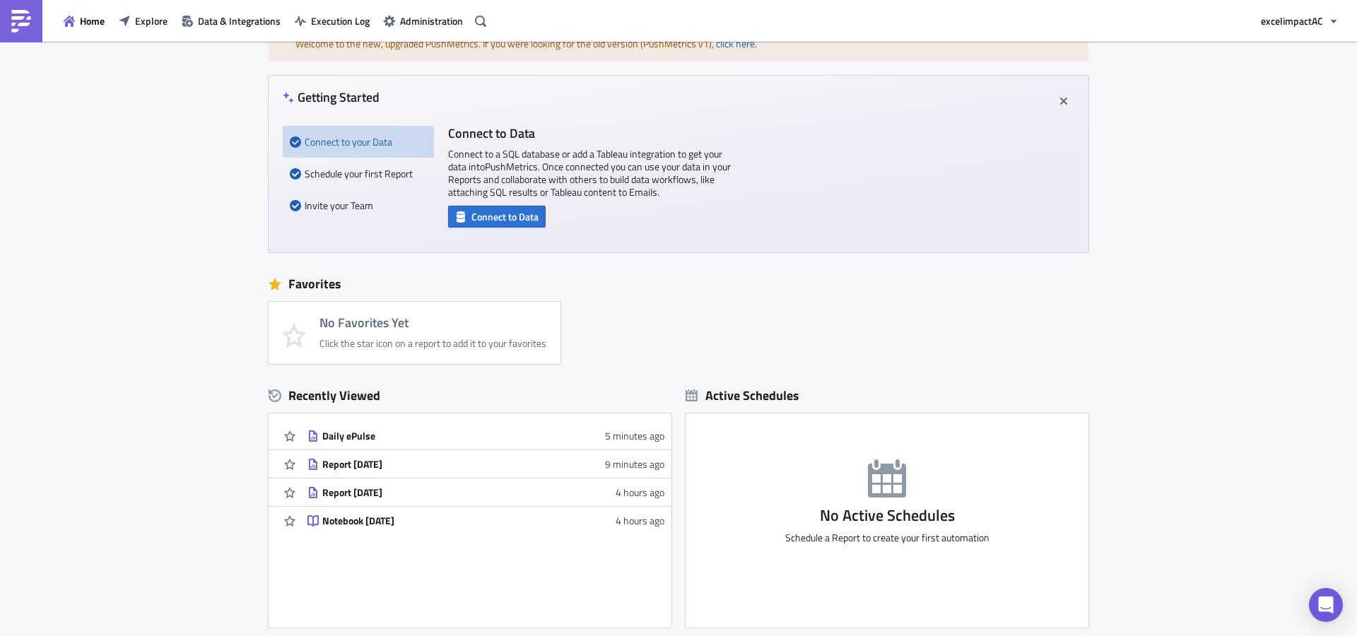
scroll to position [228, 0]
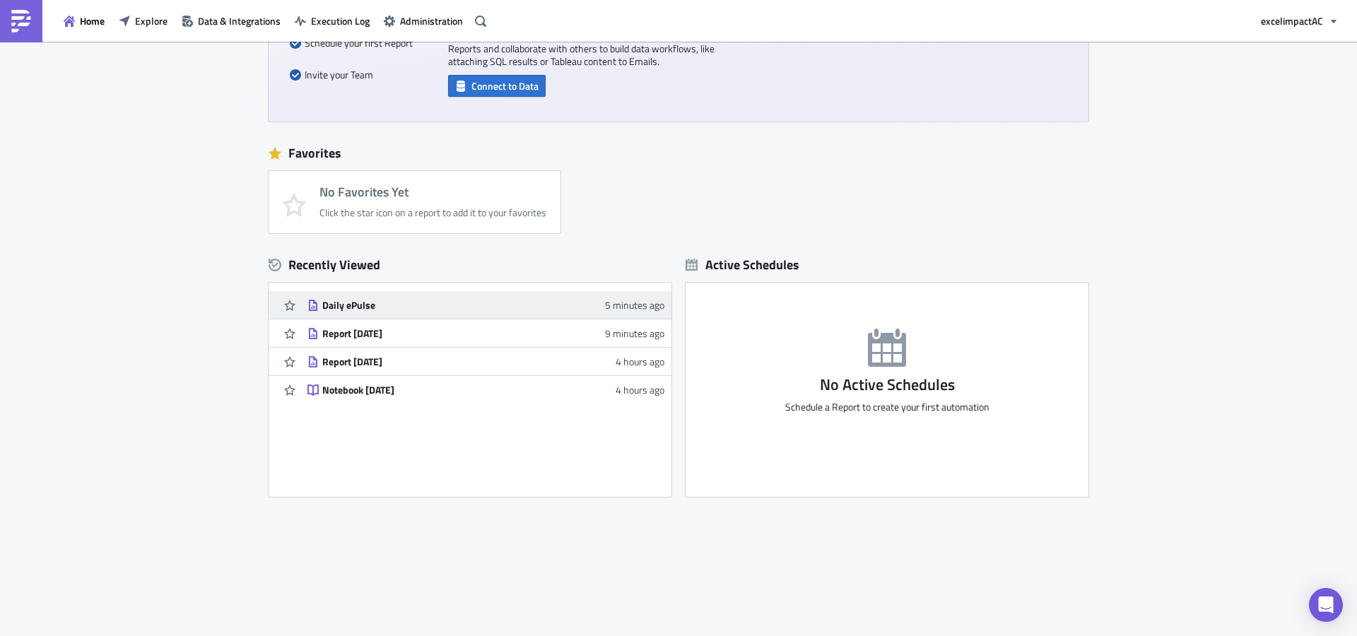
click at [334, 300] on div "Daily ePulse" at bounding box center [445, 305] width 247 height 13
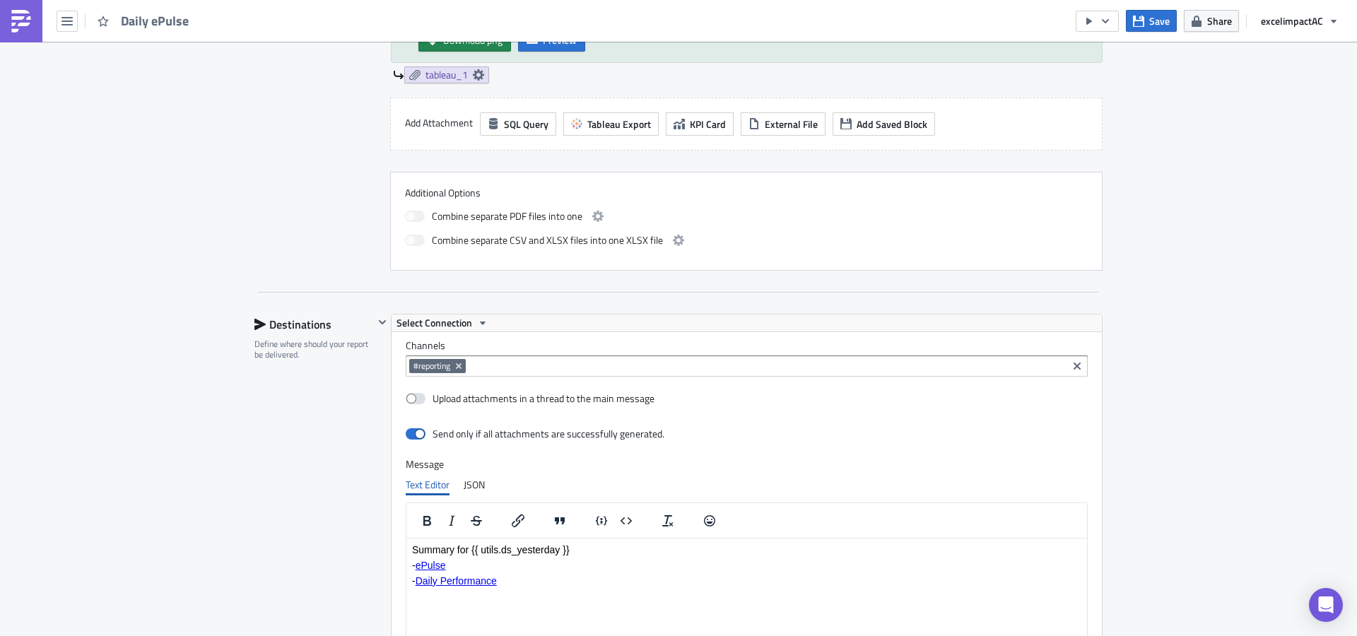
scroll to position [753, 0]
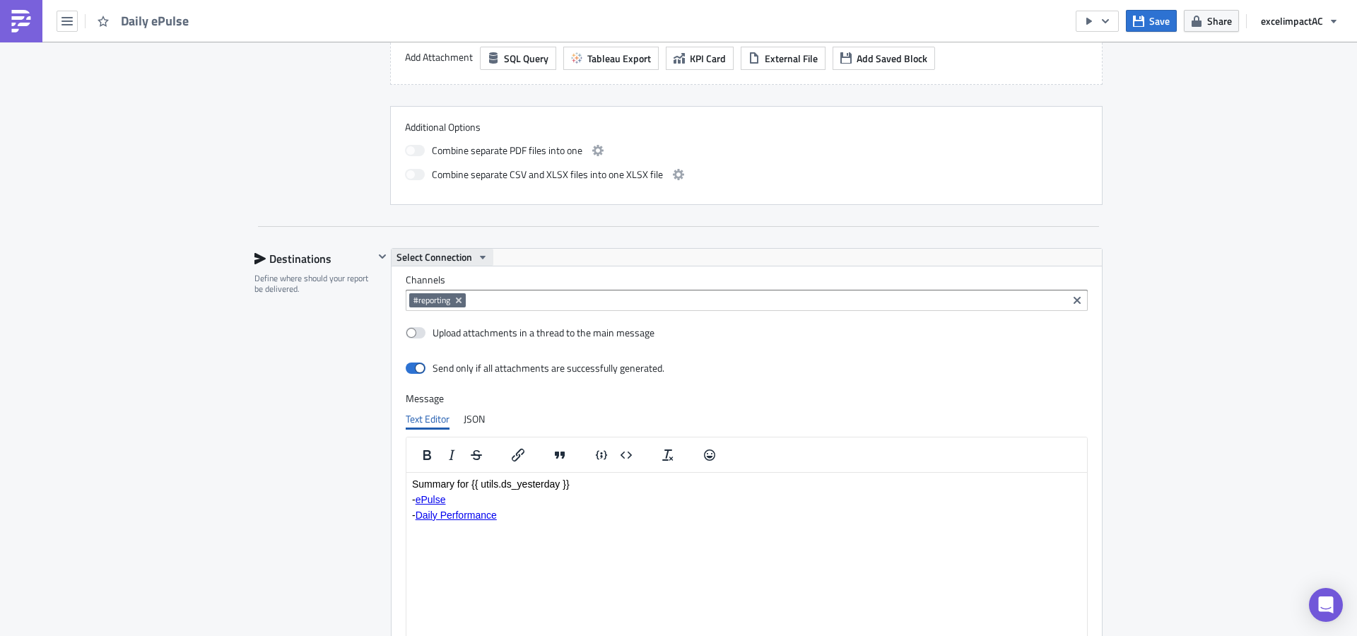
click at [477, 259] on icon "button" at bounding box center [482, 257] width 11 height 11
click at [430, 280] on div "Slack_1" at bounding box center [461, 280] width 101 height 14
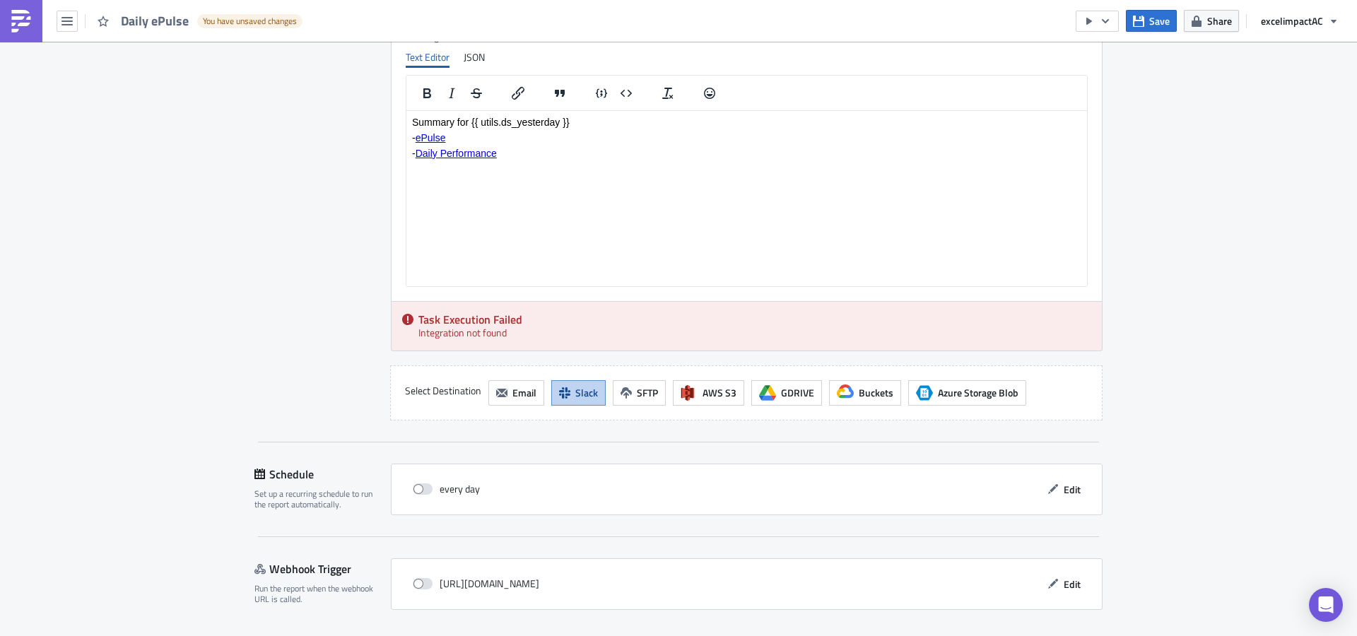
scroll to position [1119, 0]
click at [581, 390] on span "Slack" at bounding box center [586, 388] width 23 height 15
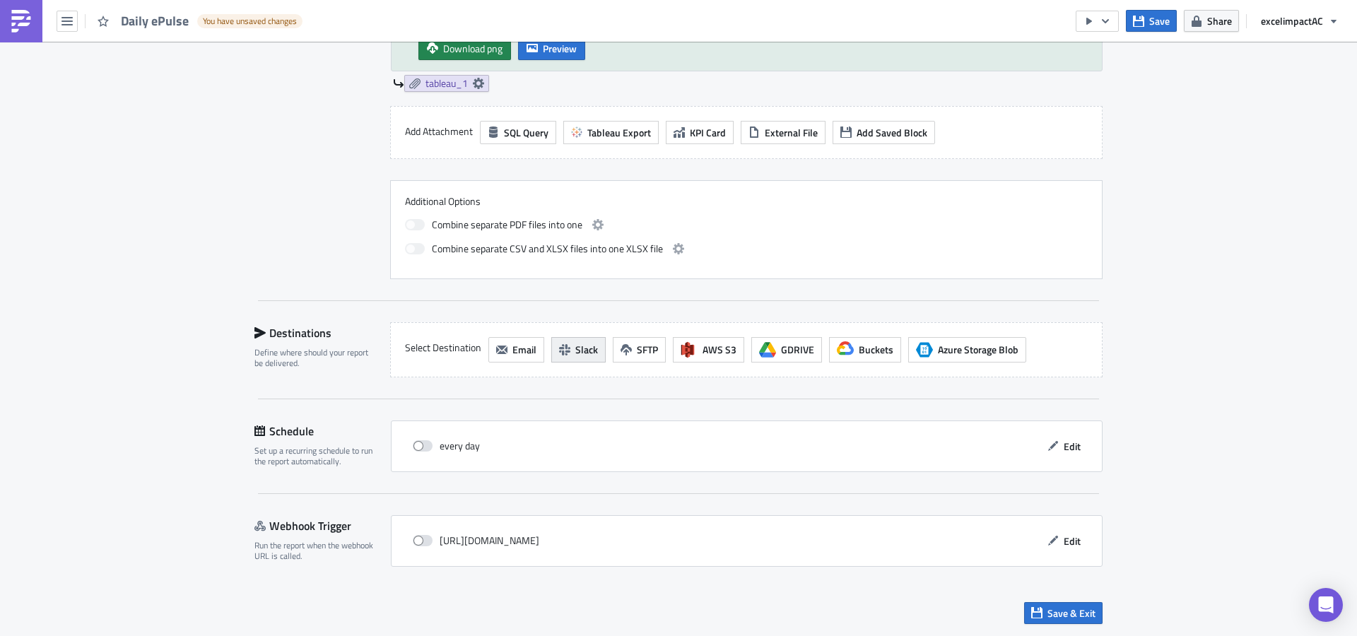
scroll to position [679, 0]
click at [567, 350] on button "Slack" at bounding box center [578, 349] width 54 height 25
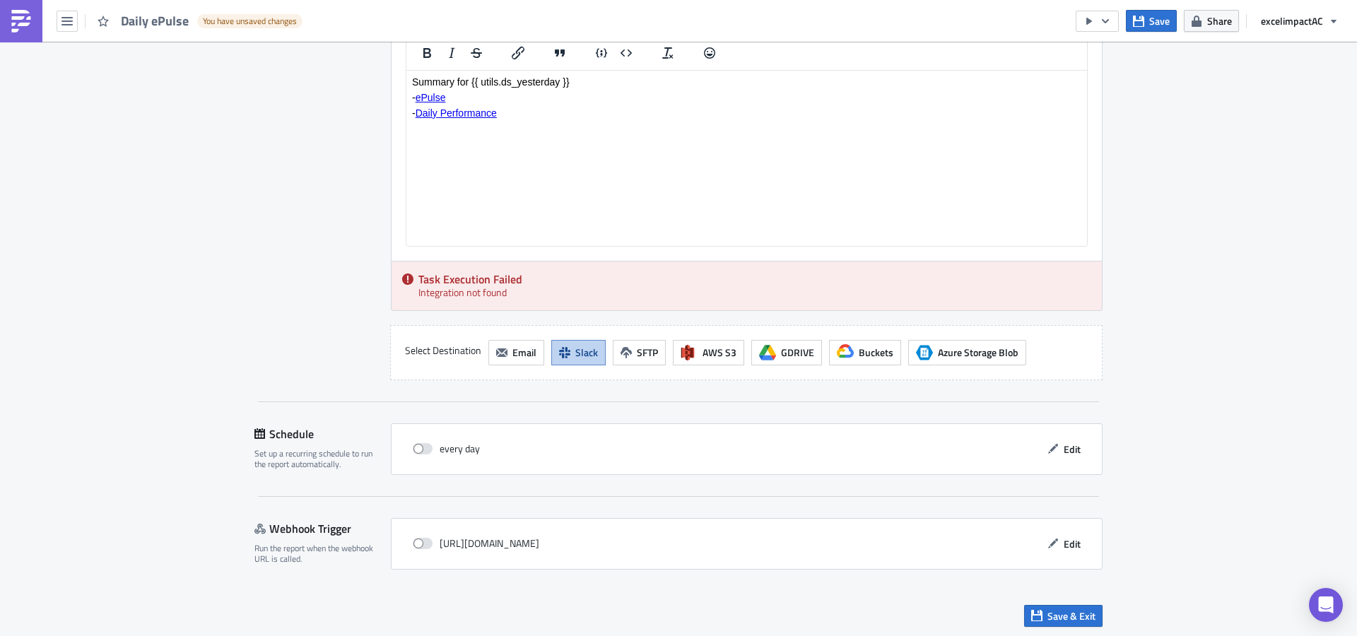
scroll to position [1158, 0]
click at [1064, 613] on span "Save & Exit" at bounding box center [1071, 613] width 48 height 15
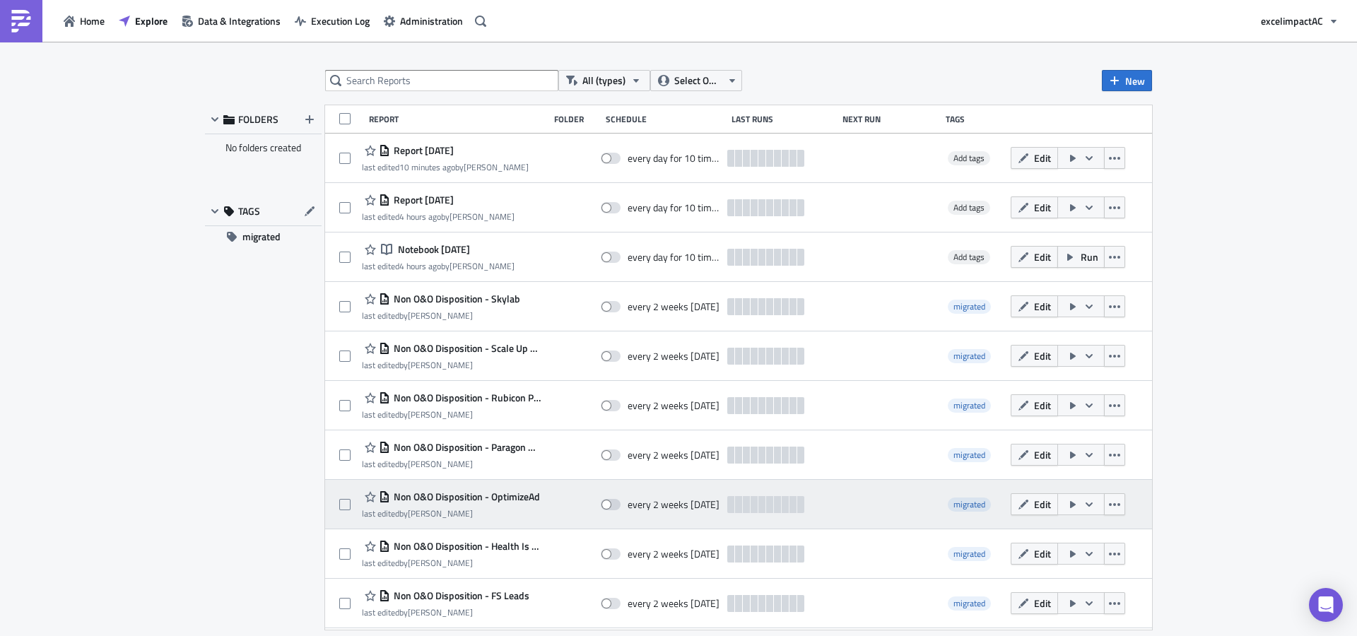
scroll to position [281, 0]
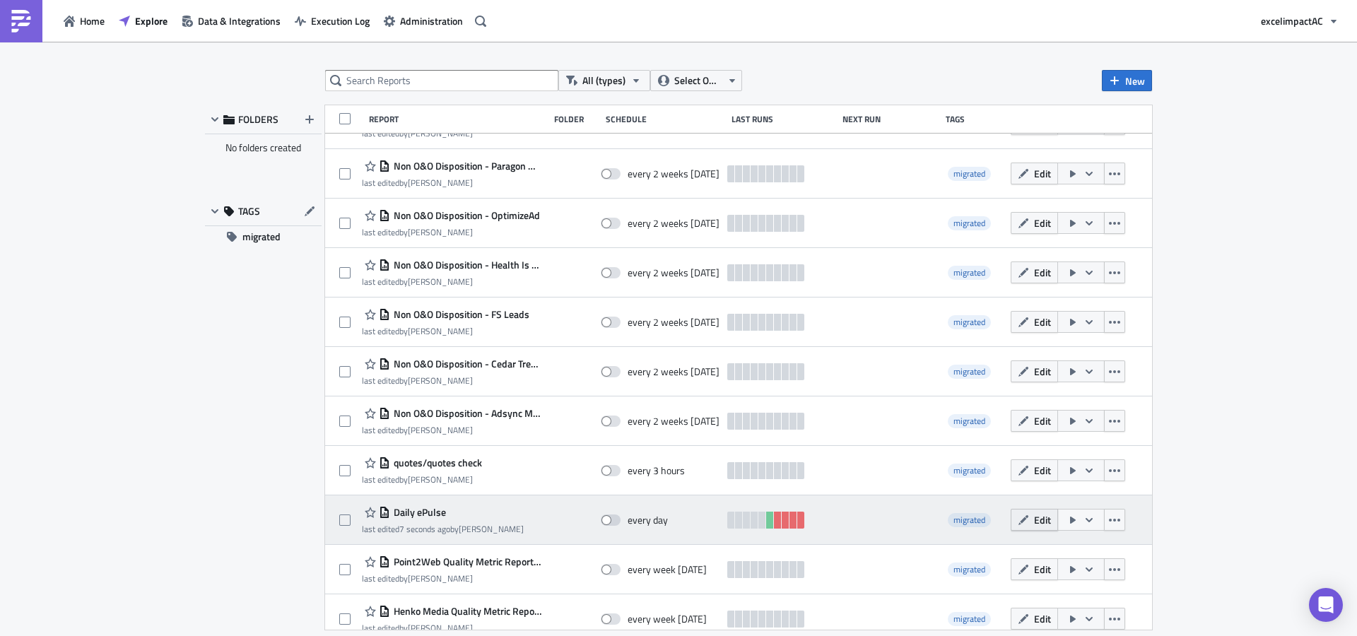
click at [1036, 524] on span "Edit" at bounding box center [1042, 519] width 17 height 15
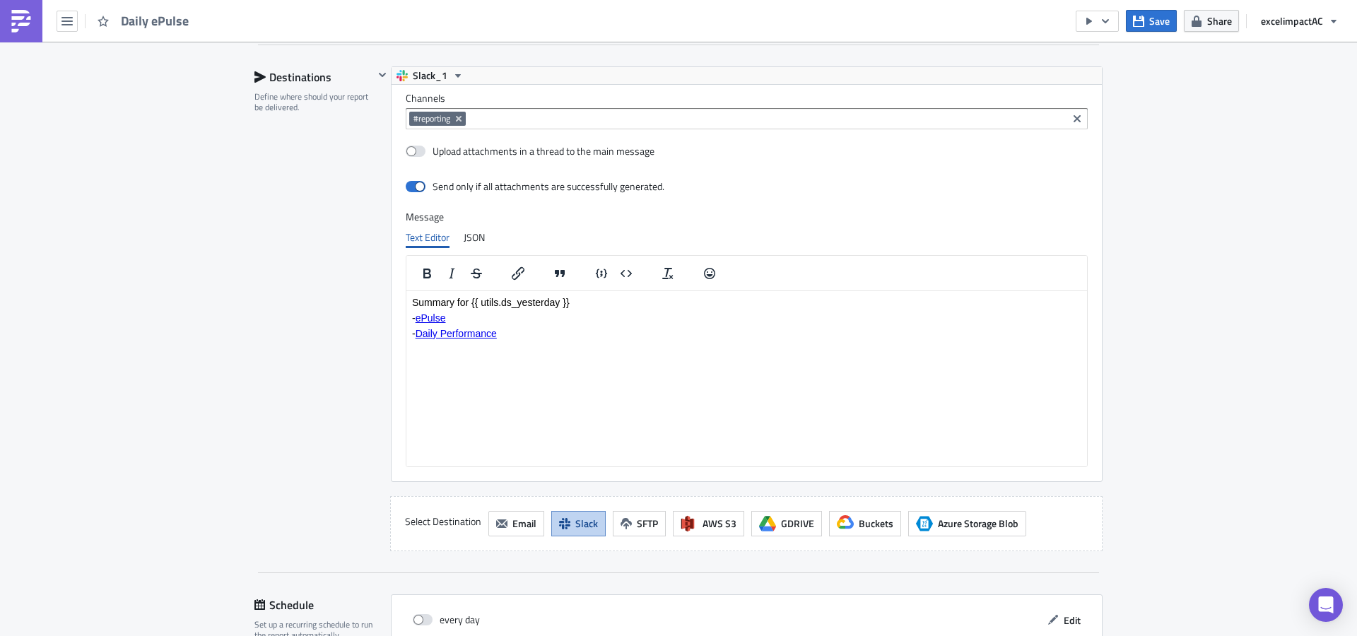
scroll to position [1109, 0]
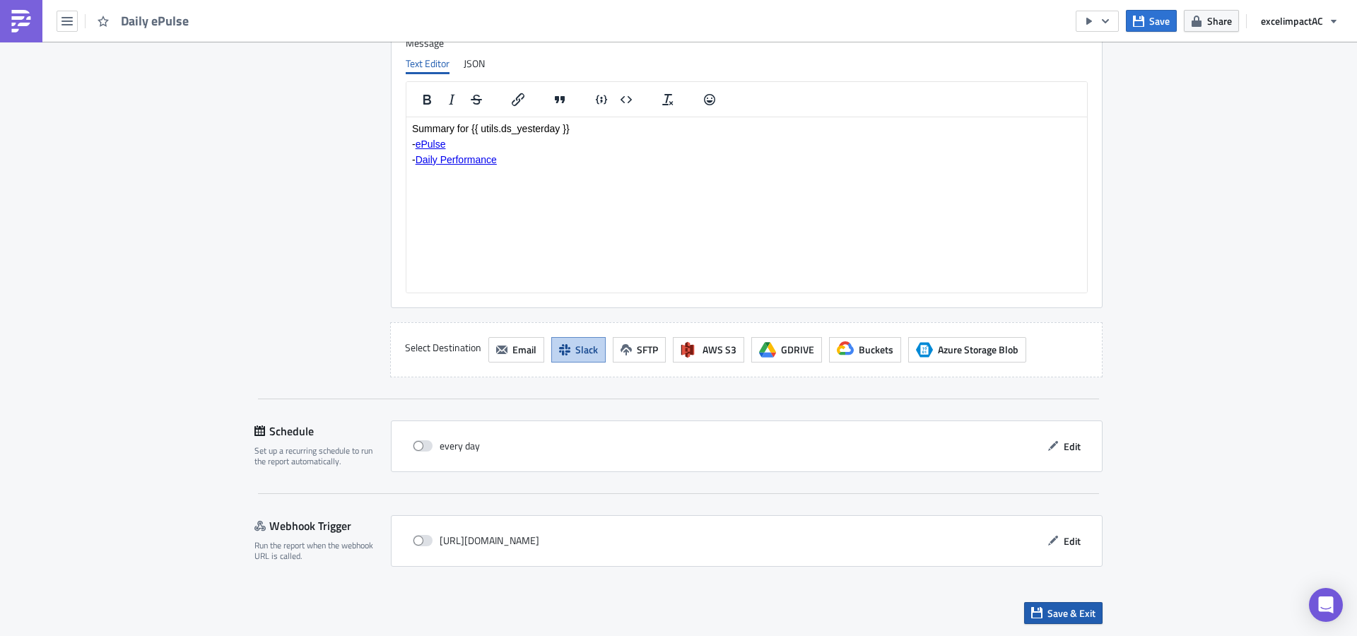
click at [1081, 616] on span "Save & Exit" at bounding box center [1071, 613] width 48 height 15
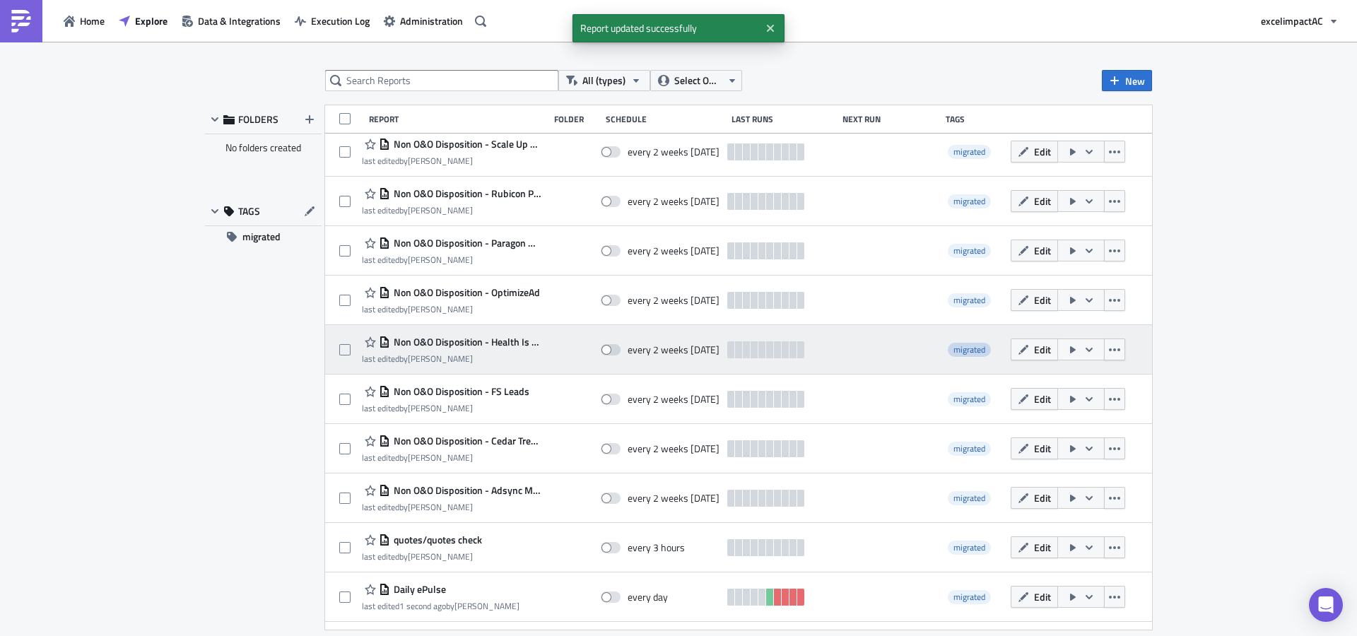
scroll to position [281, 0]
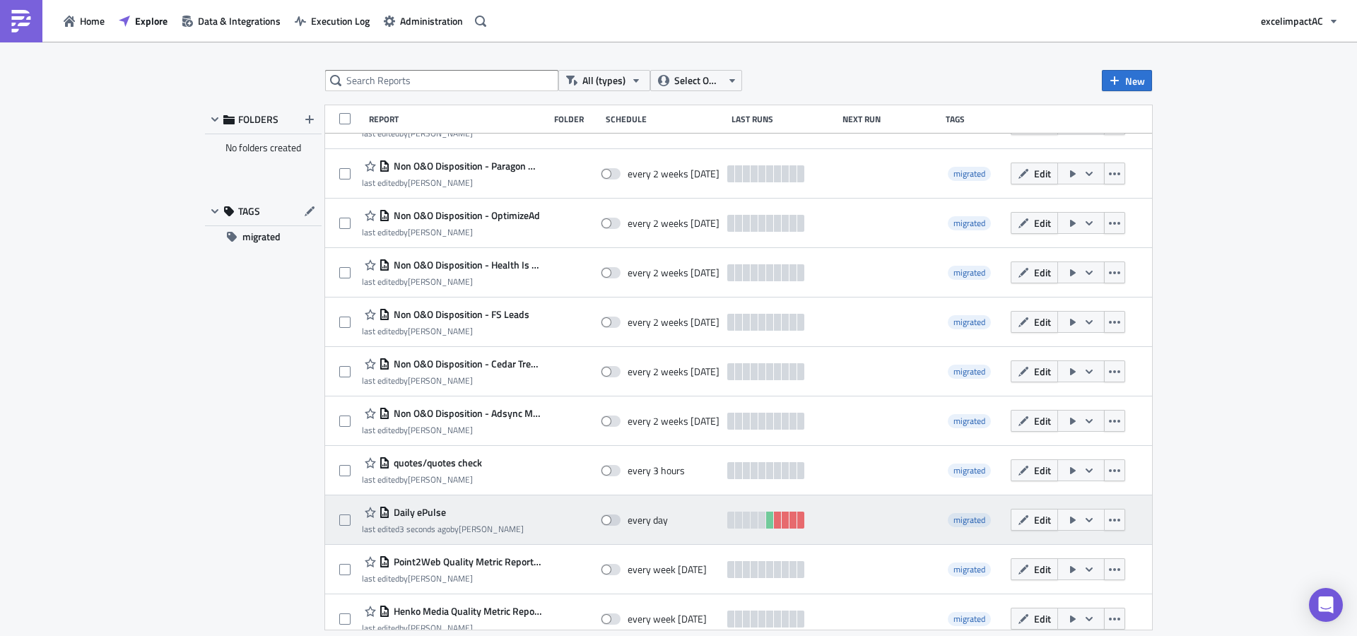
click at [1083, 523] on icon "button" at bounding box center [1088, 519] width 11 height 11
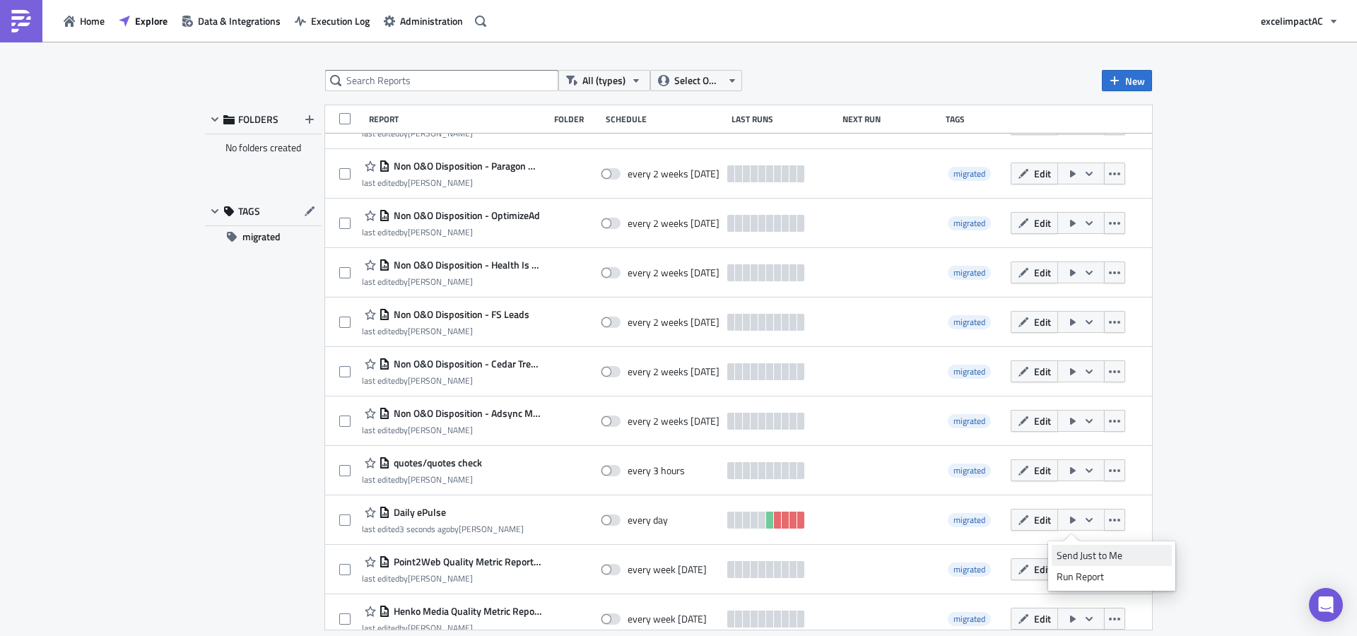
click at [1082, 553] on div "Send Just to Me" at bounding box center [1111, 555] width 110 height 14
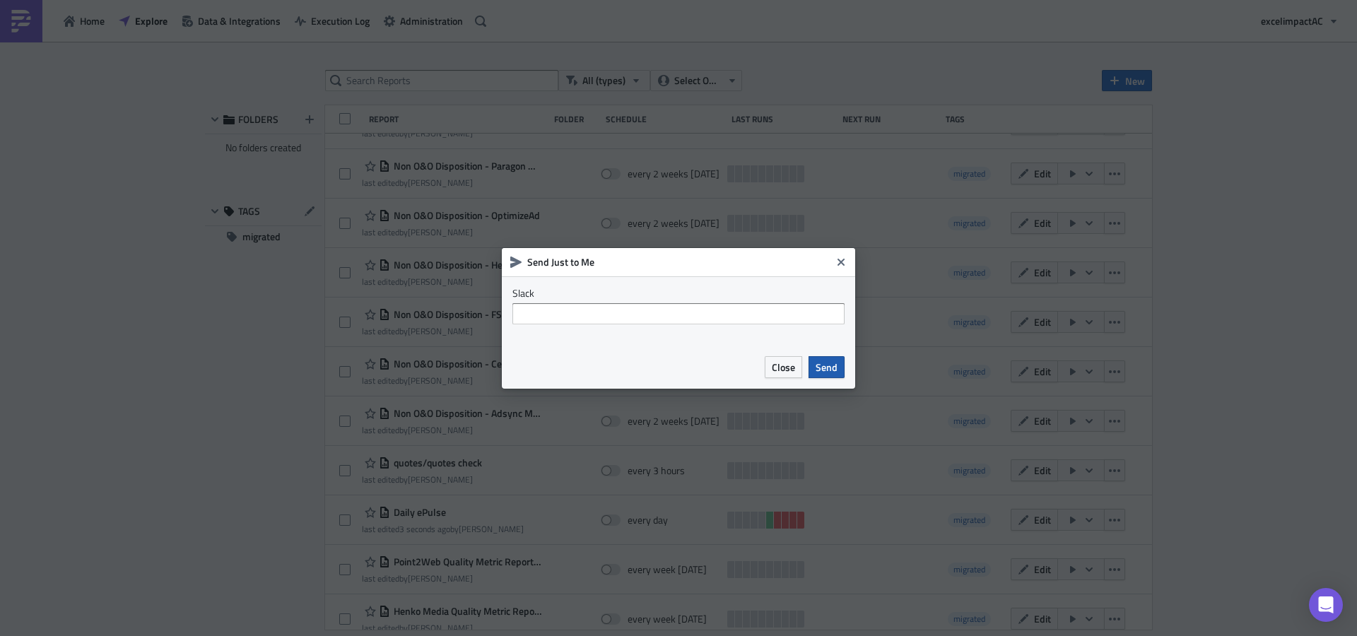
click at [835, 371] on span "Send" at bounding box center [827, 367] width 22 height 15
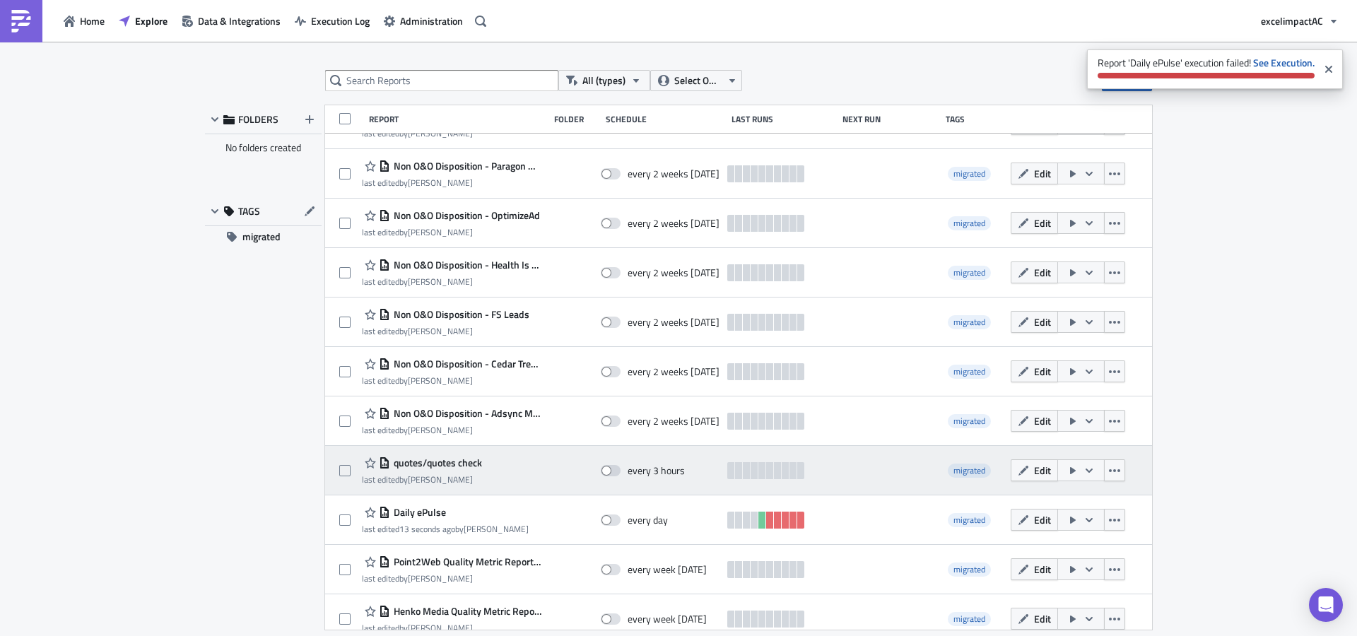
scroll to position [0, 0]
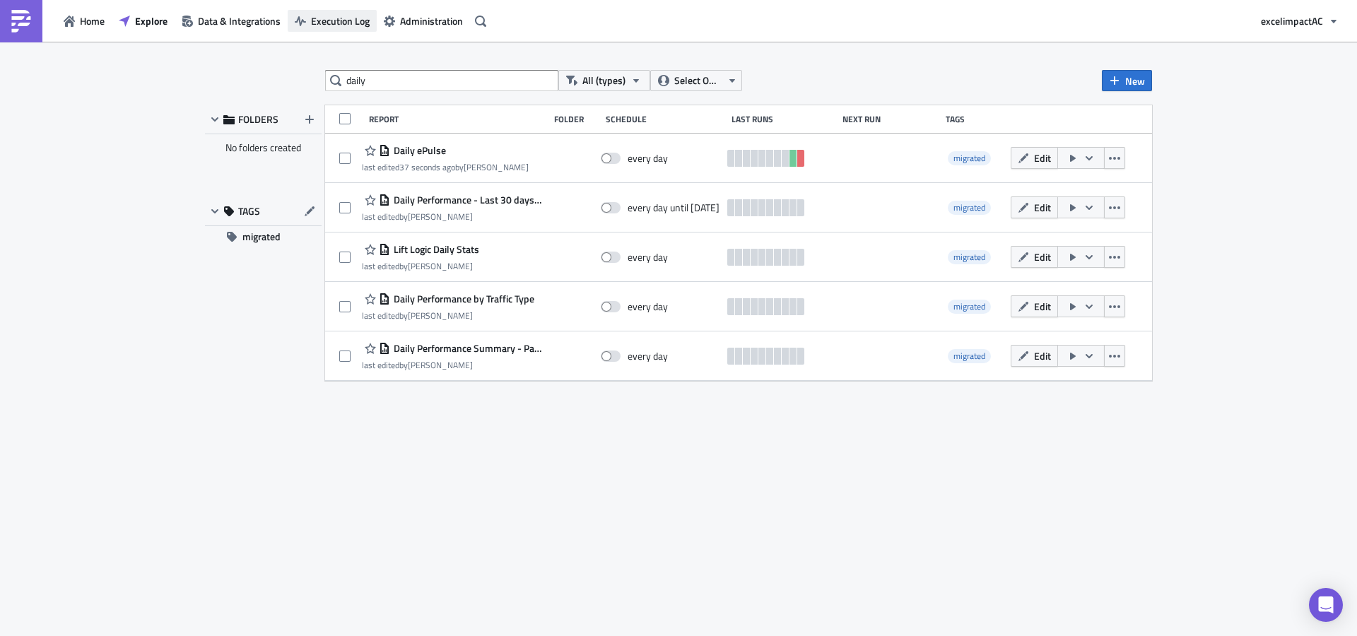
click at [343, 18] on span "Execution Log" at bounding box center [340, 20] width 59 height 15
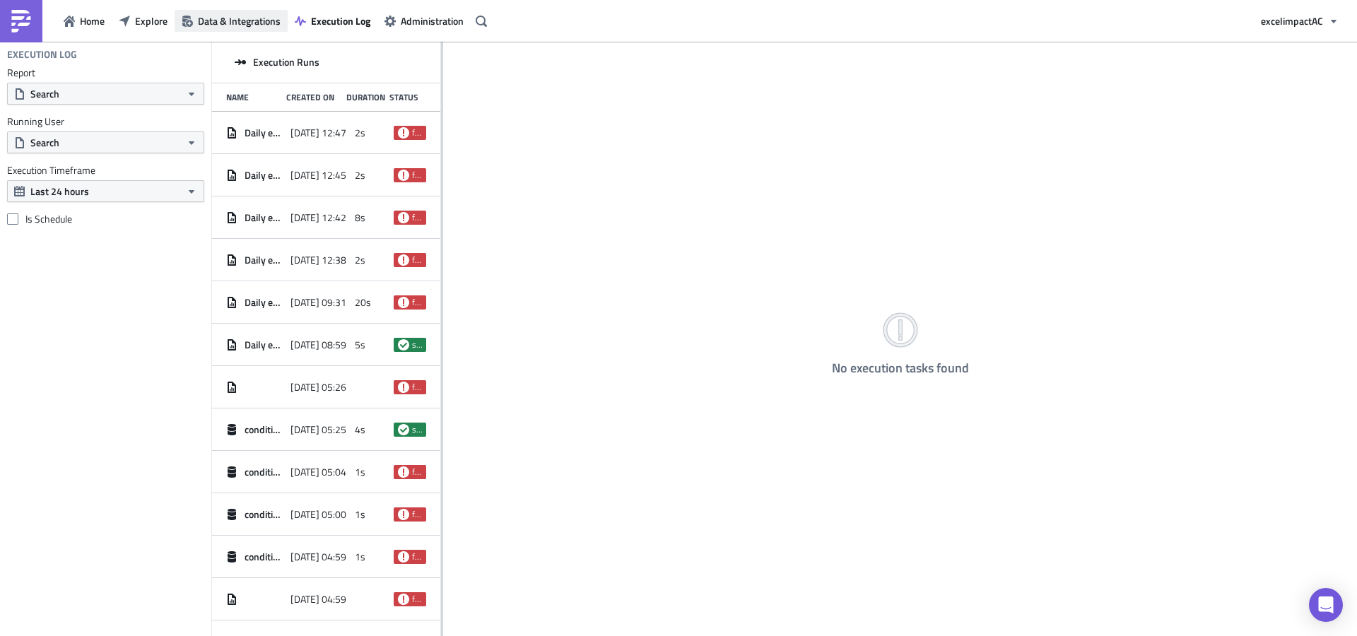
click at [247, 22] on span "Data & Integrations" at bounding box center [239, 20] width 83 height 15
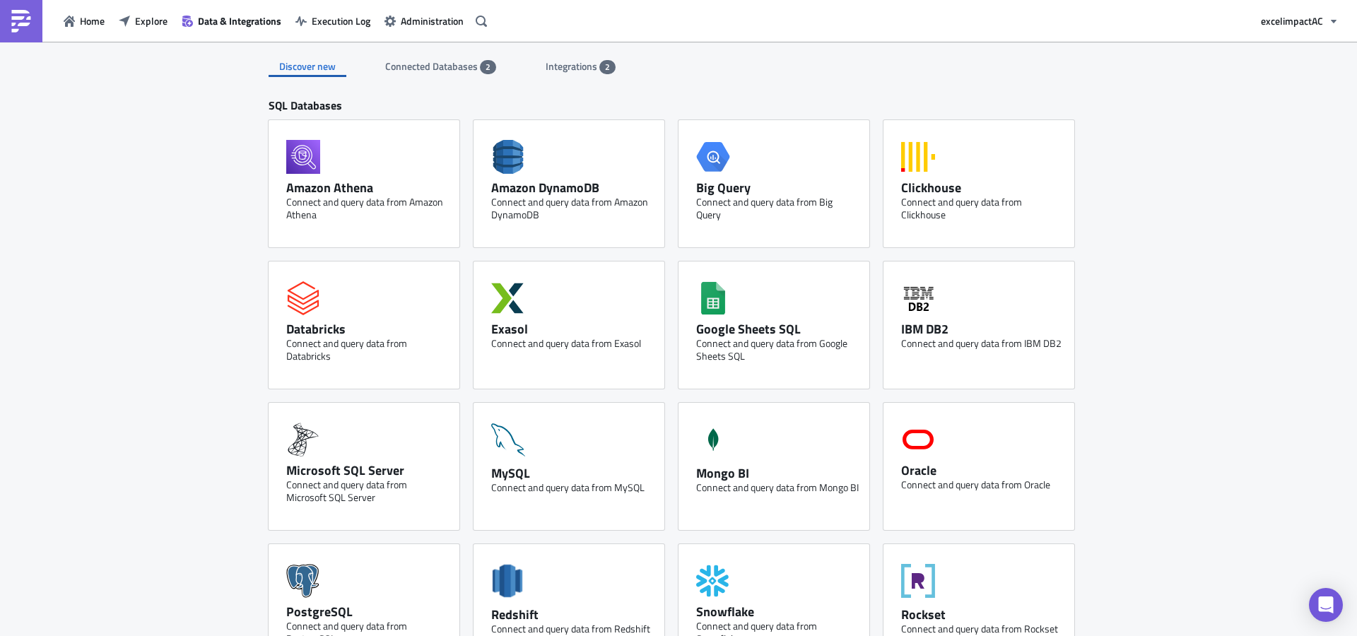
click at [568, 68] on span "Integrations" at bounding box center [573, 66] width 54 height 15
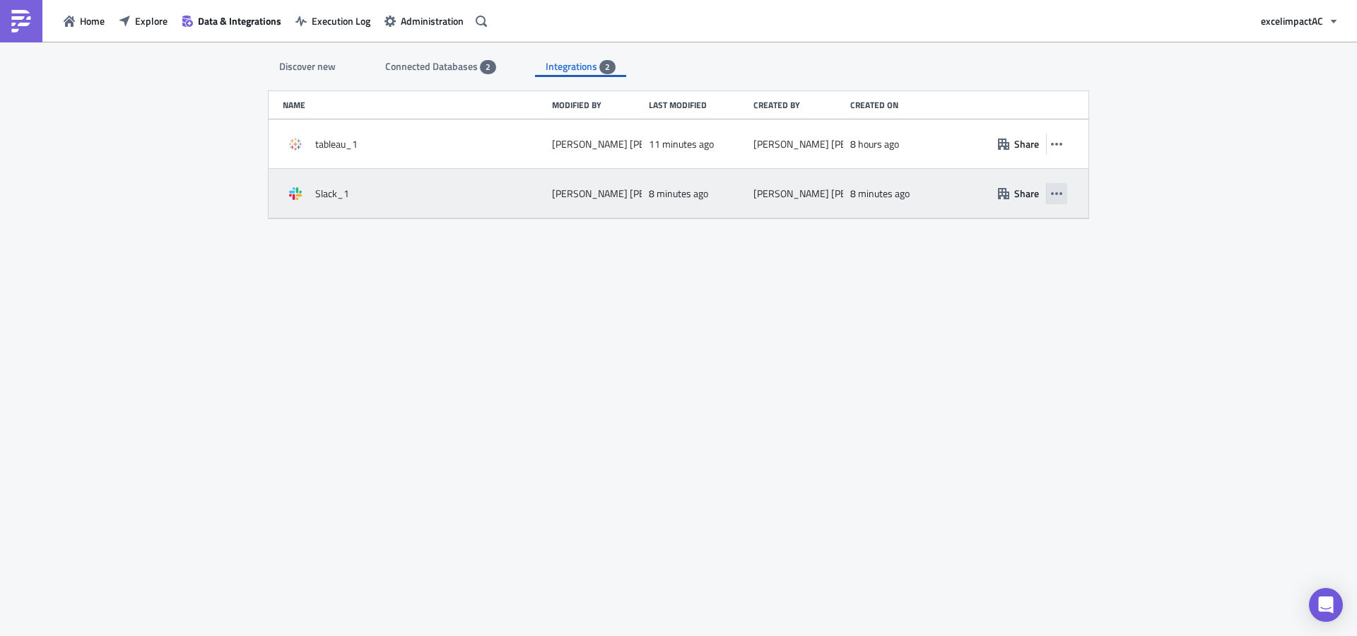
click at [1058, 189] on icon "button" at bounding box center [1056, 193] width 11 height 11
click at [1007, 193] on icon "button" at bounding box center [1003, 193] width 11 height 11
click at [1049, 195] on button "button" at bounding box center [1056, 193] width 21 height 21
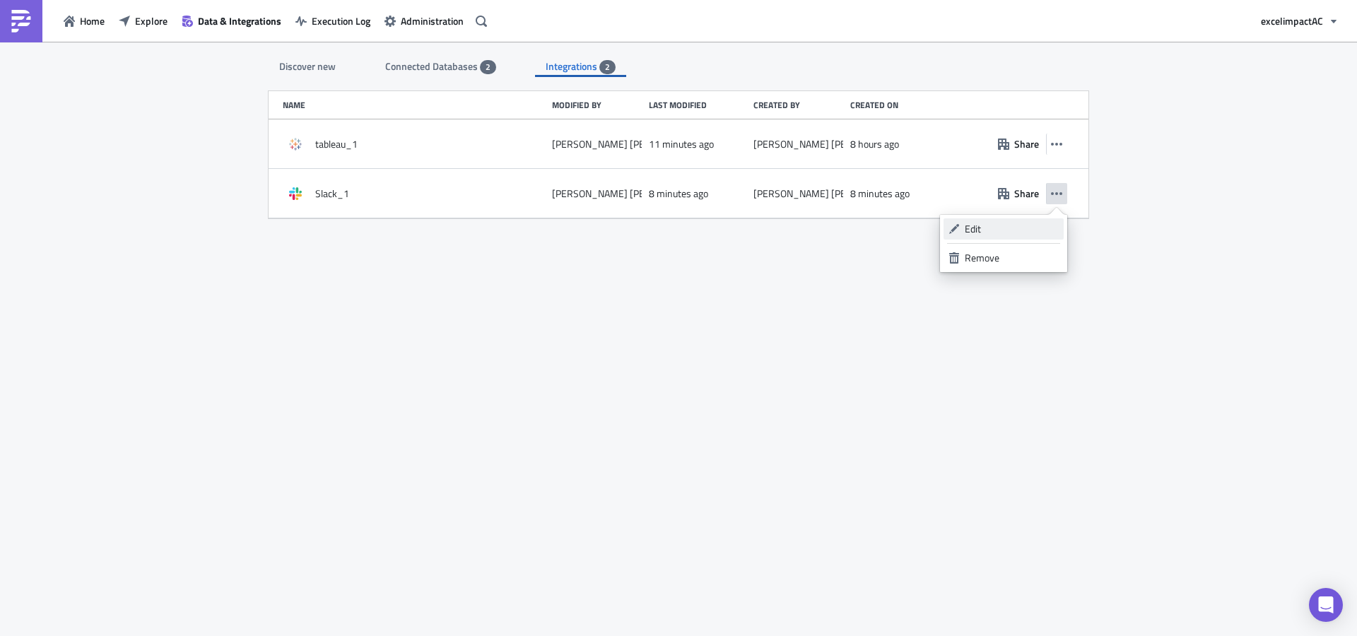
click at [1000, 220] on link "Edit" at bounding box center [1003, 228] width 120 height 21
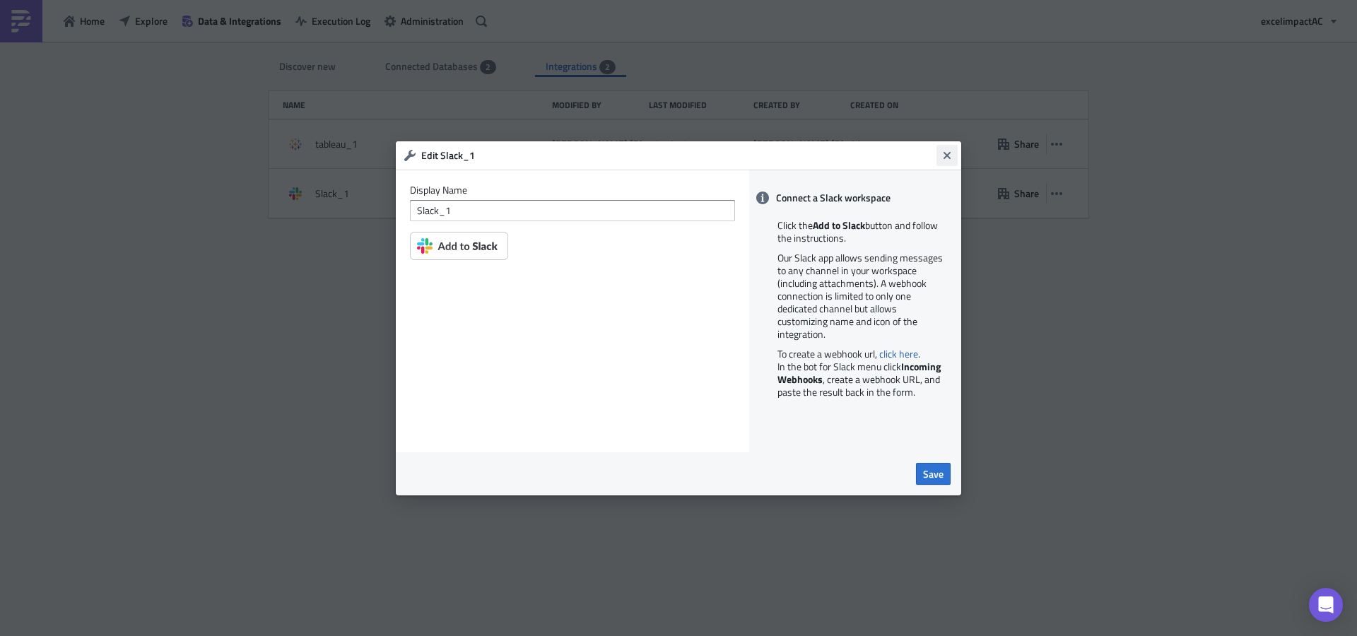
click at [950, 151] on icon "Close" at bounding box center [946, 154] width 7 height 7
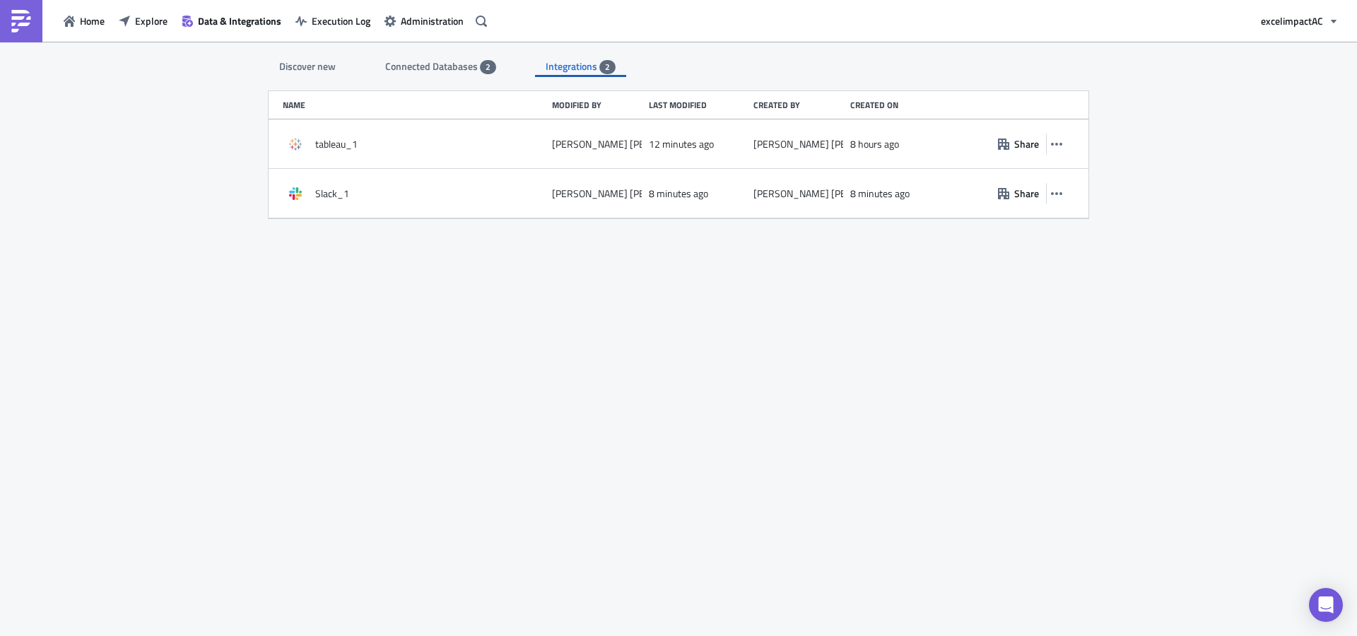
click at [451, 64] on span "Connected Databases" at bounding box center [432, 66] width 95 height 15
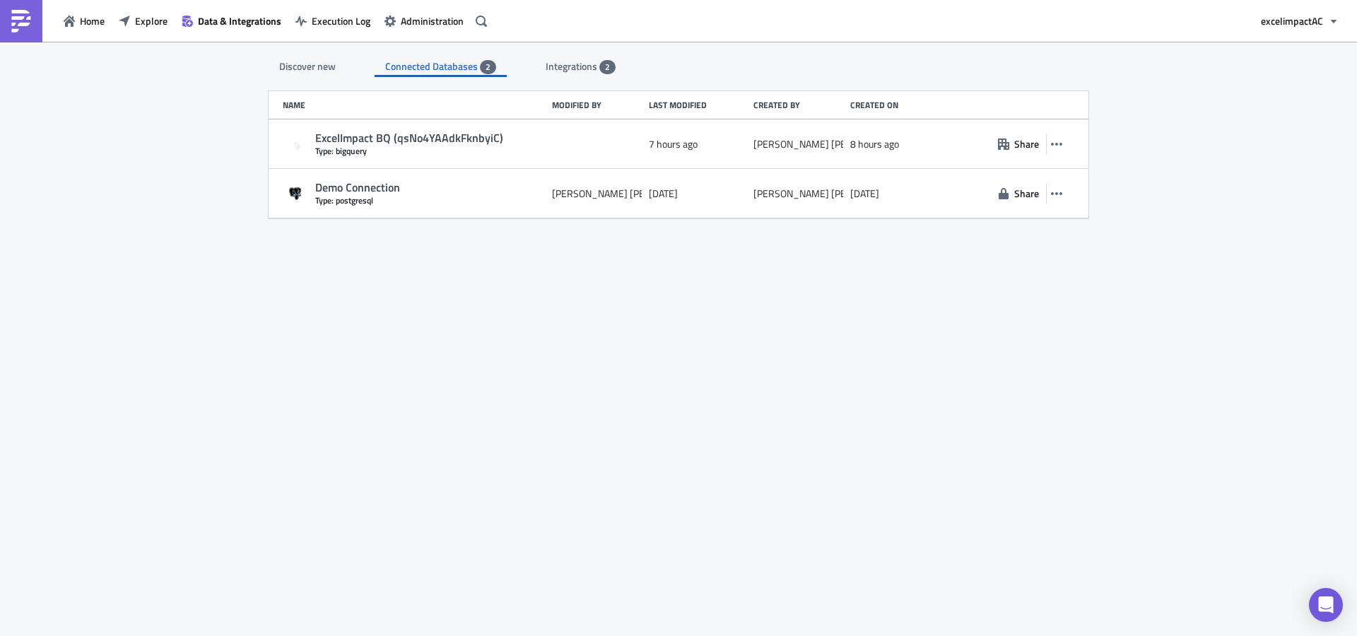
click at [299, 64] on div "Discover new" at bounding box center [308, 66] width 78 height 21
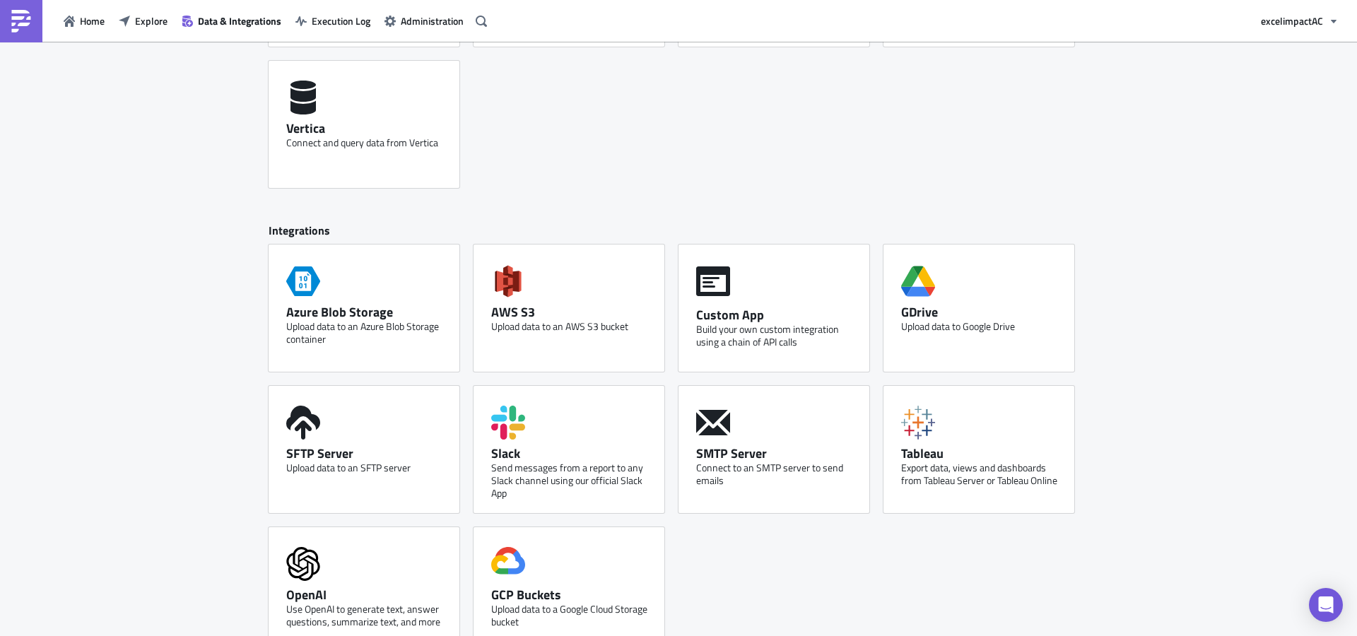
scroll to position [655, 0]
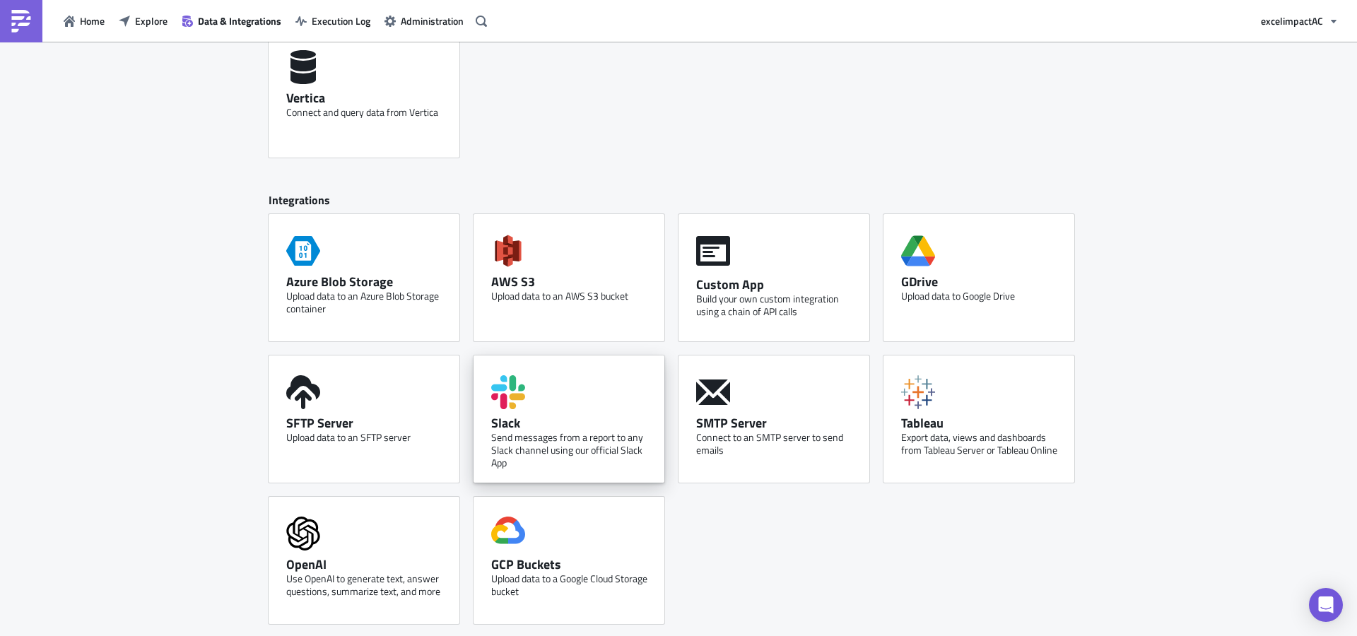
click at [589, 387] on div "Slack Send messages from a report to any Slack channel using our official Slack…" at bounding box center [568, 418] width 191 height 127
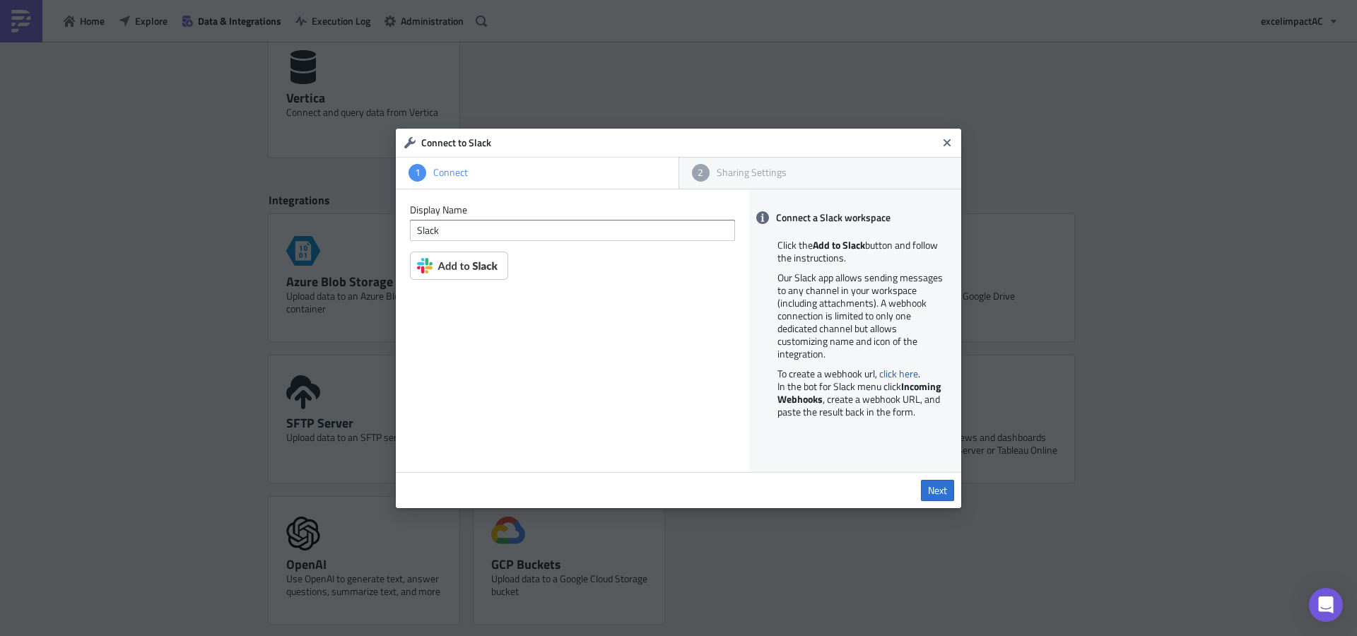
click at [945, 143] on icon "Close" at bounding box center [946, 142] width 7 height 7
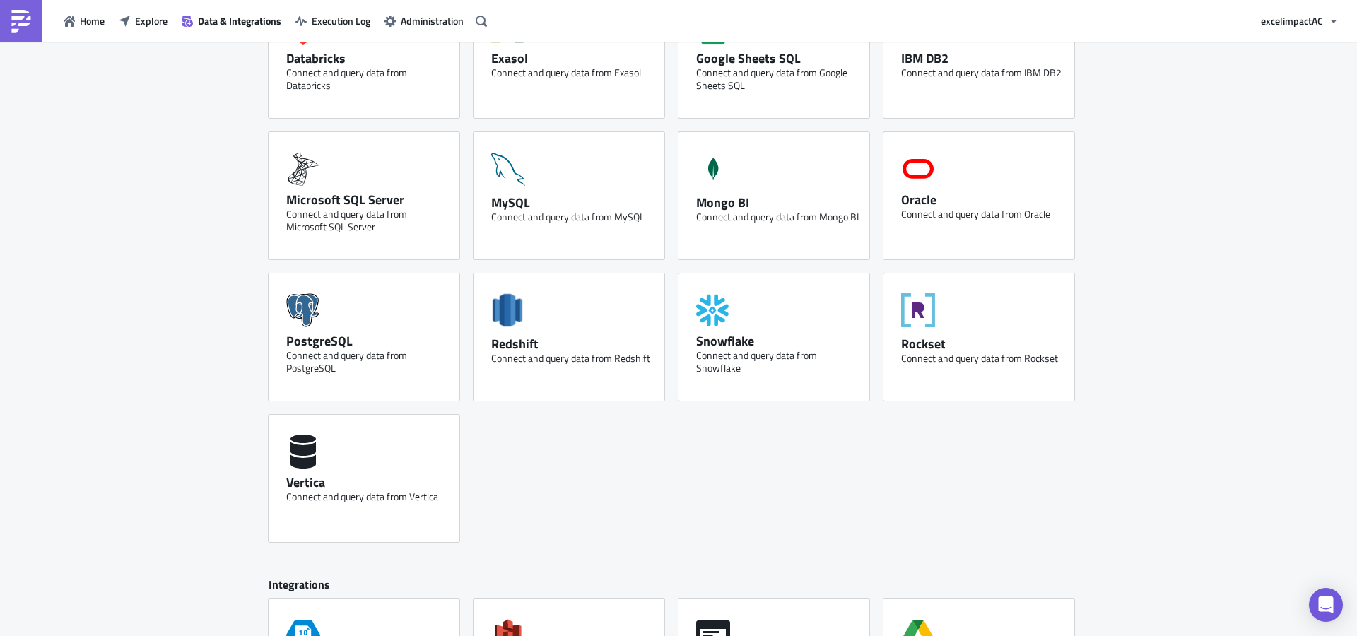
scroll to position [0, 0]
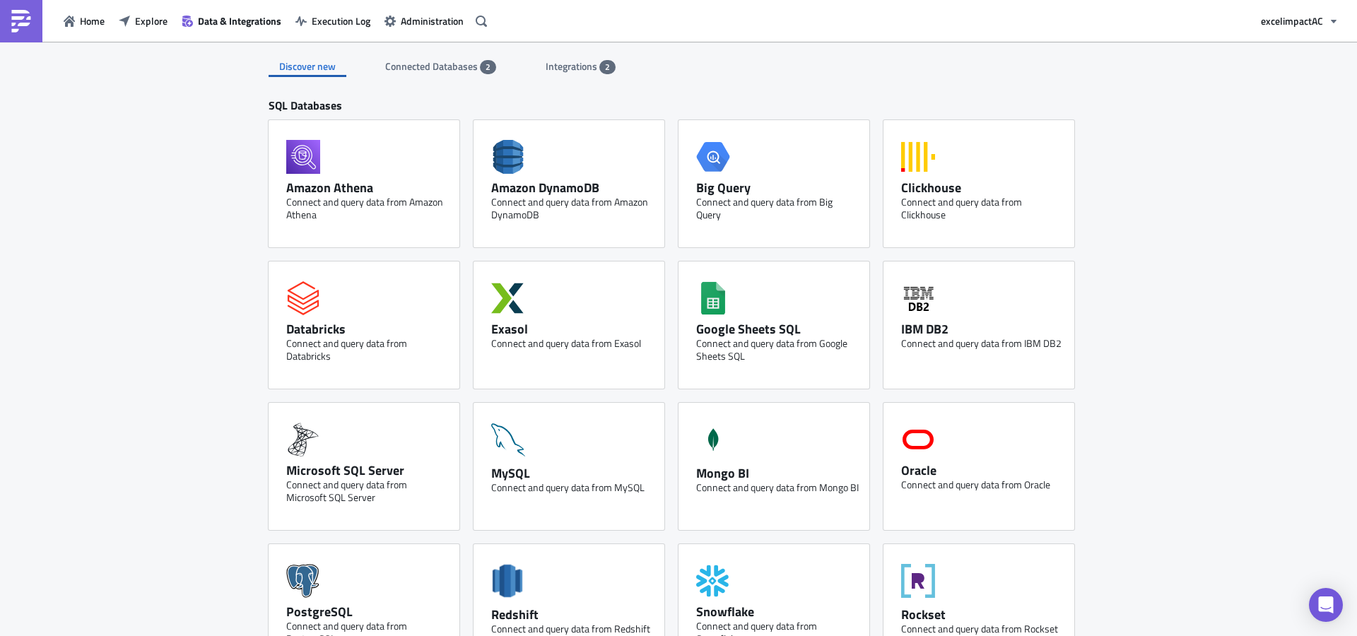
click at [581, 71] on span "Integrations" at bounding box center [573, 66] width 54 height 15
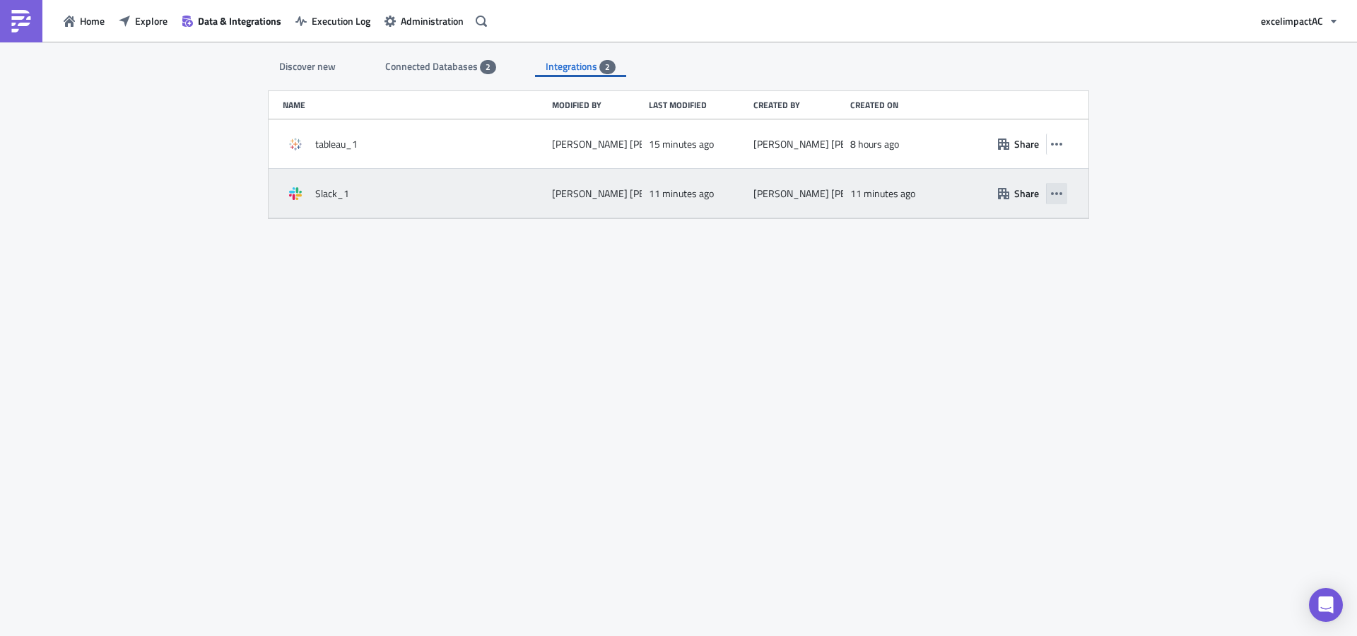
click at [1056, 194] on icon "button" at bounding box center [1056, 193] width 11 height 11
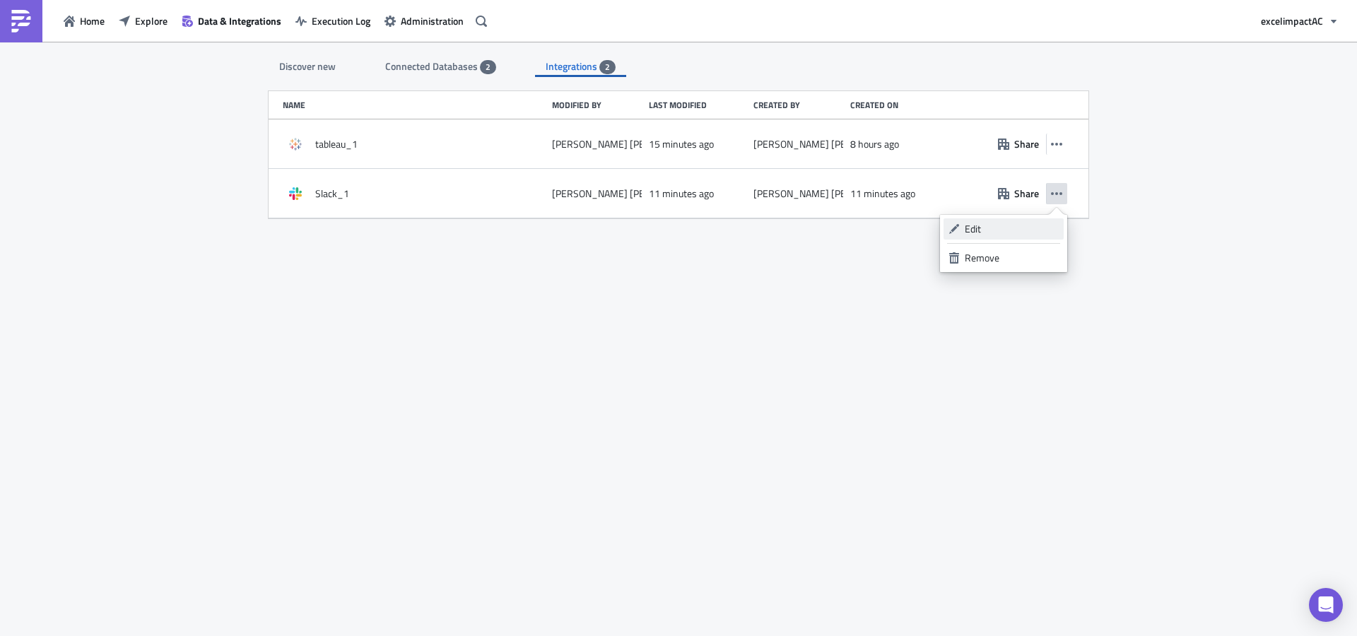
click at [1004, 234] on div "Edit" at bounding box center [1012, 229] width 94 height 14
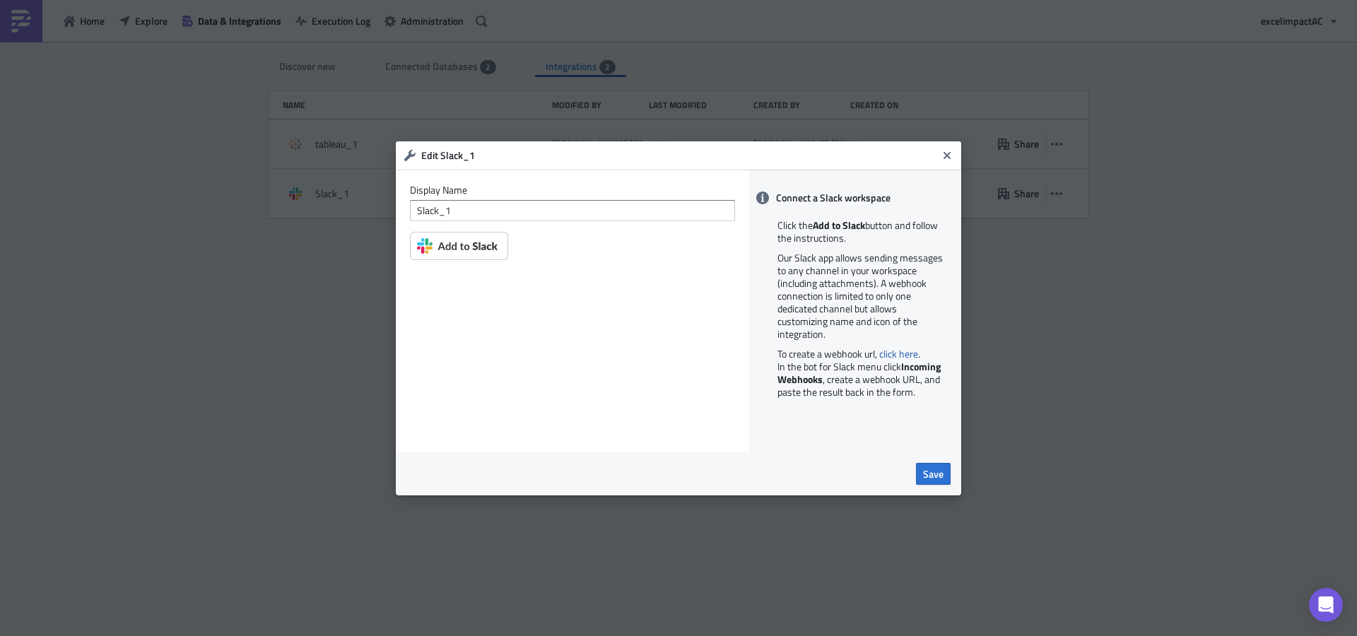
click at [457, 242] on img at bounding box center [459, 246] width 98 height 28
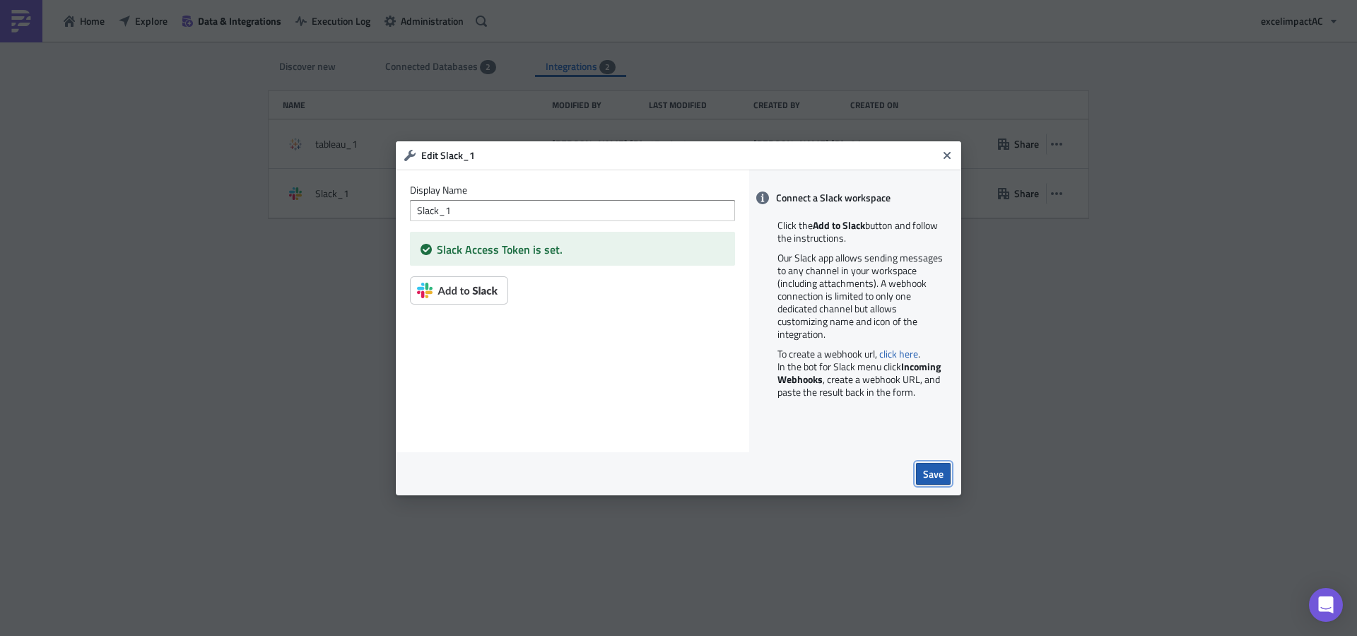
click at [940, 473] on span "Save" at bounding box center [933, 473] width 20 height 15
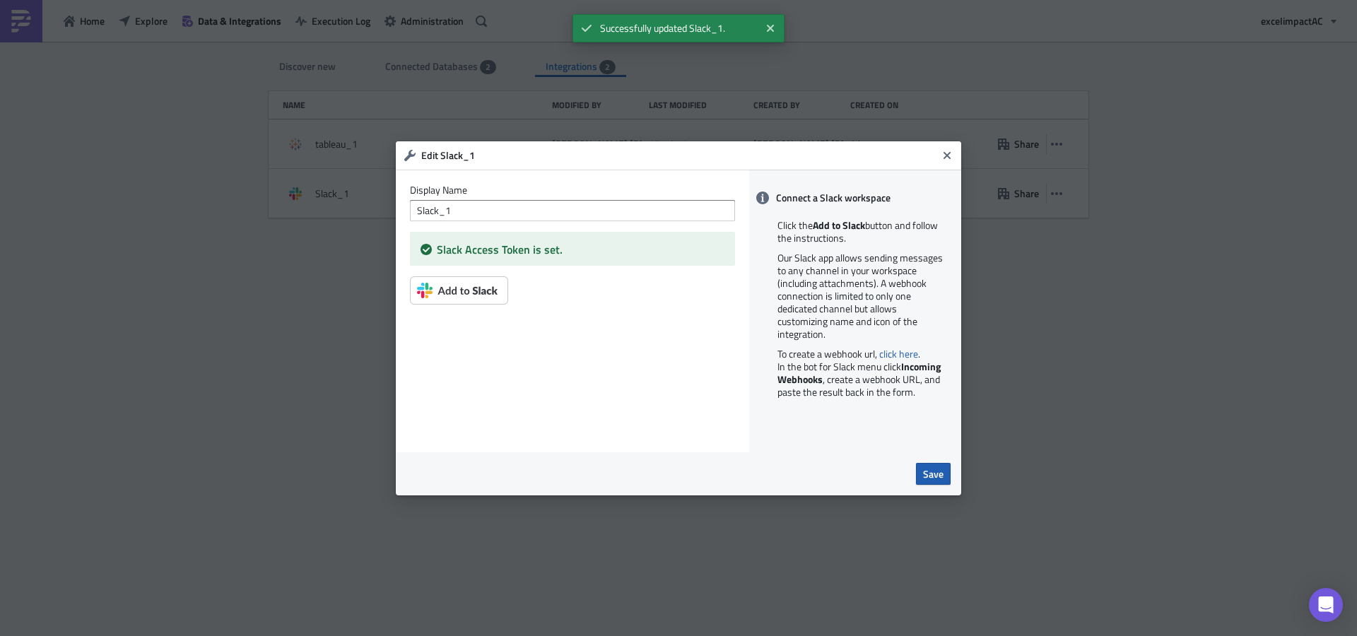
click at [936, 473] on span "Save" at bounding box center [933, 473] width 20 height 15
click at [947, 150] on icon "Close" at bounding box center [946, 155] width 11 height 11
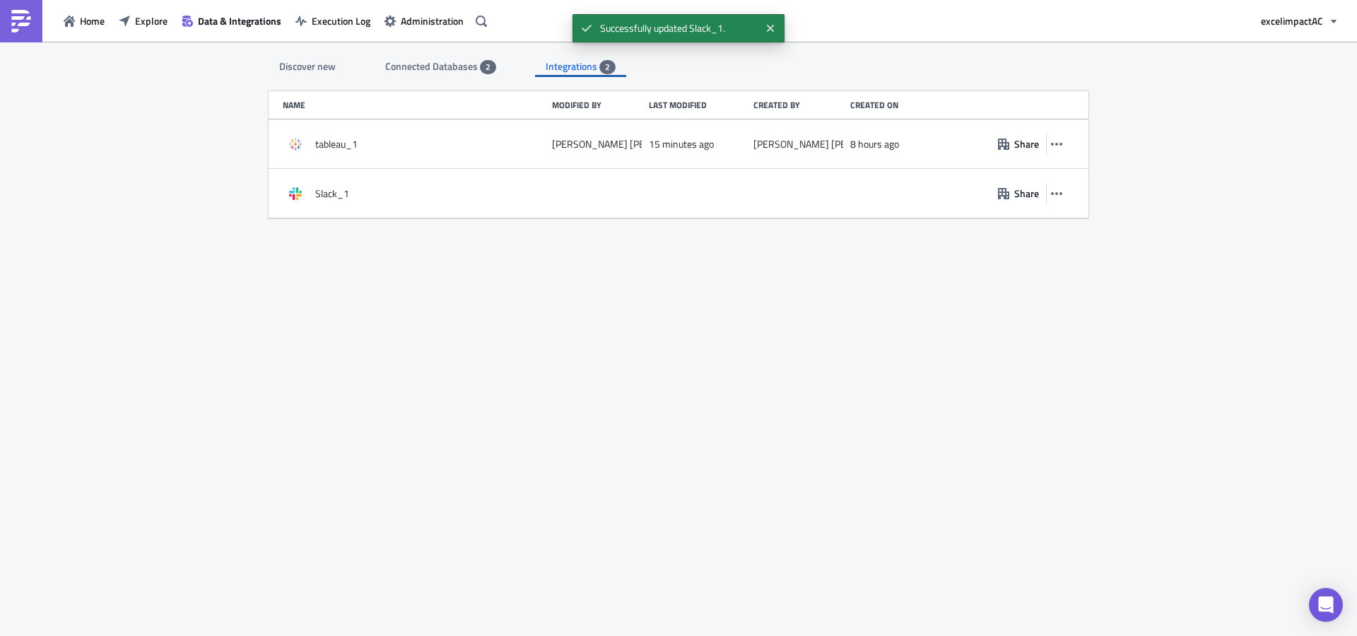
click at [454, 60] on span "Connected Databases" at bounding box center [432, 66] width 95 height 15
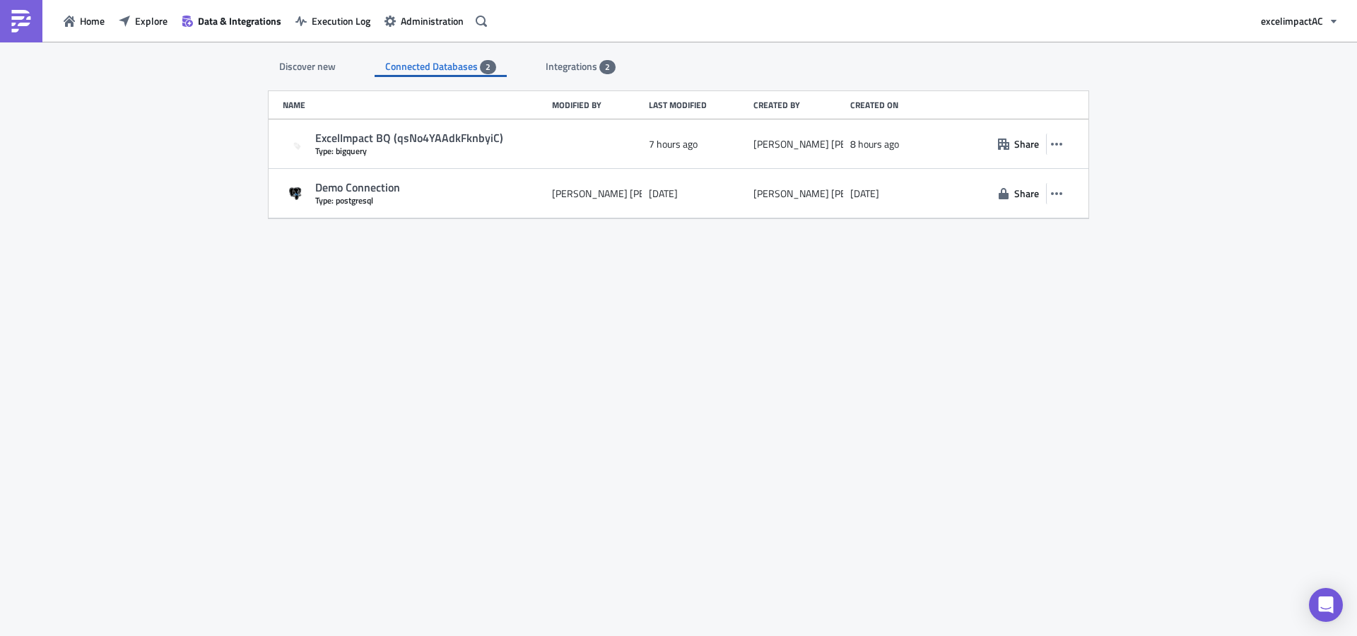
click at [556, 66] on span "Integrations" at bounding box center [573, 66] width 54 height 15
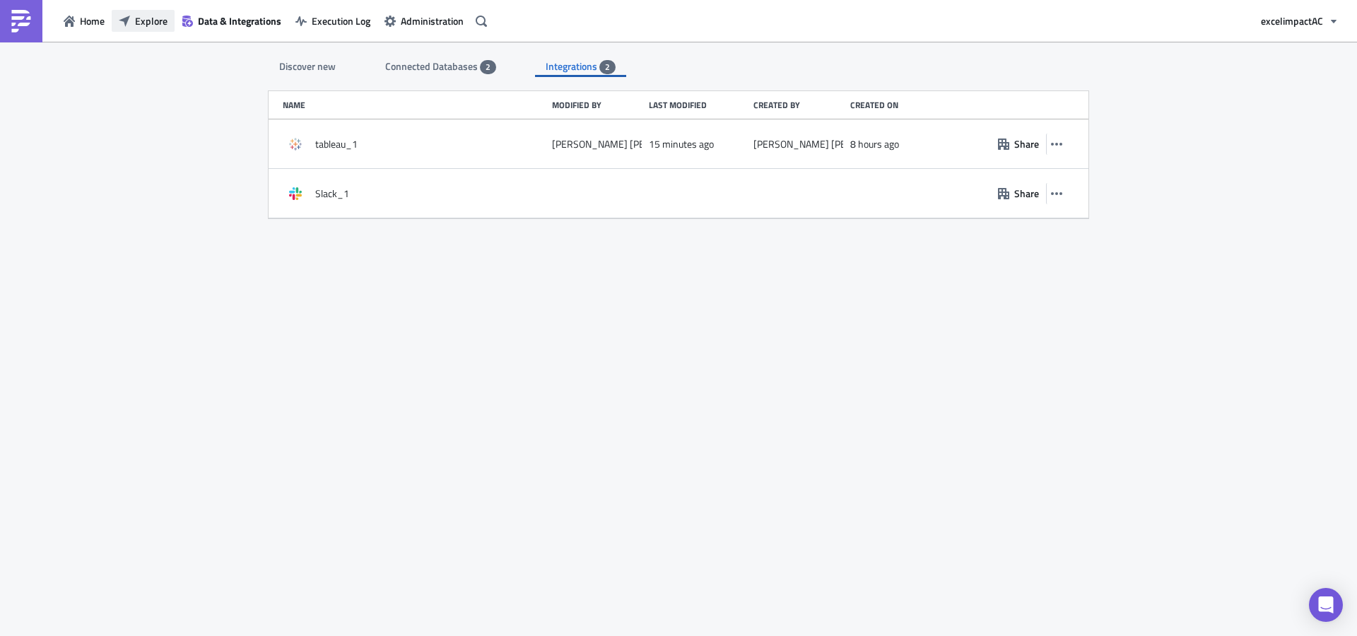
click at [137, 21] on span "Explore" at bounding box center [151, 20] width 33 height 15
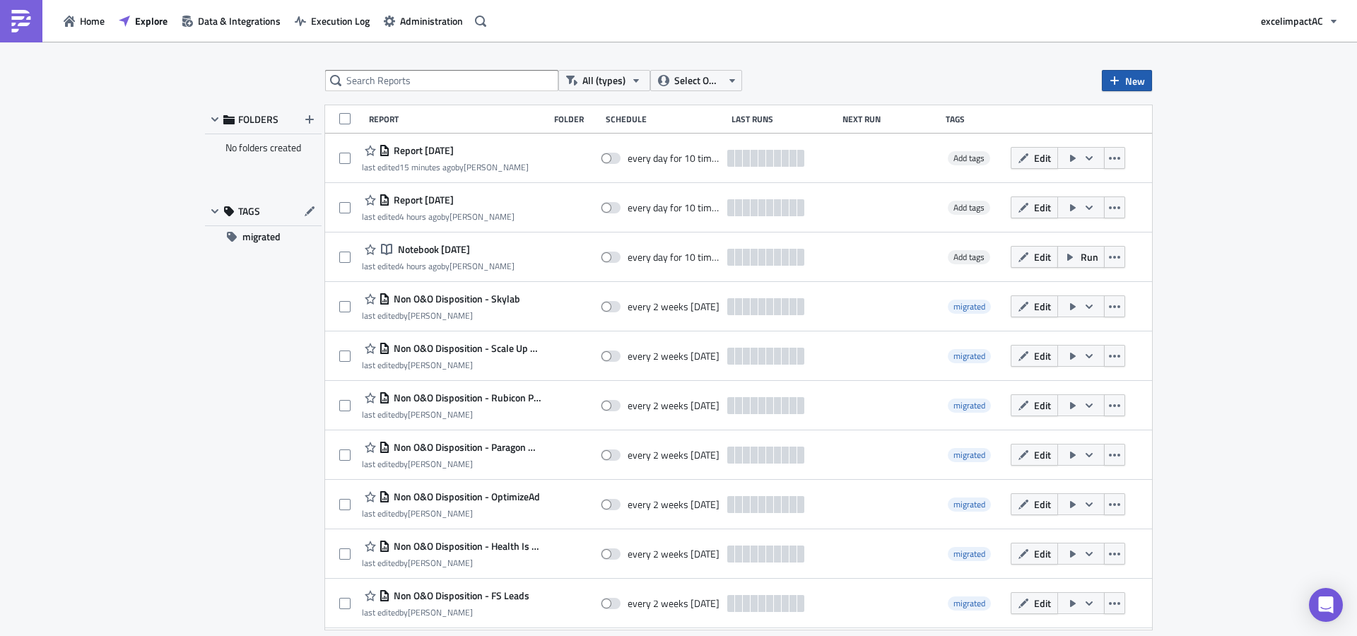
click at [1126, 81] on span "New" at bounding box center [1135, 80] width 20 height 15
click at [1159, 122] on div "Report" at bounding box center [1174, 116] width 94 height 14
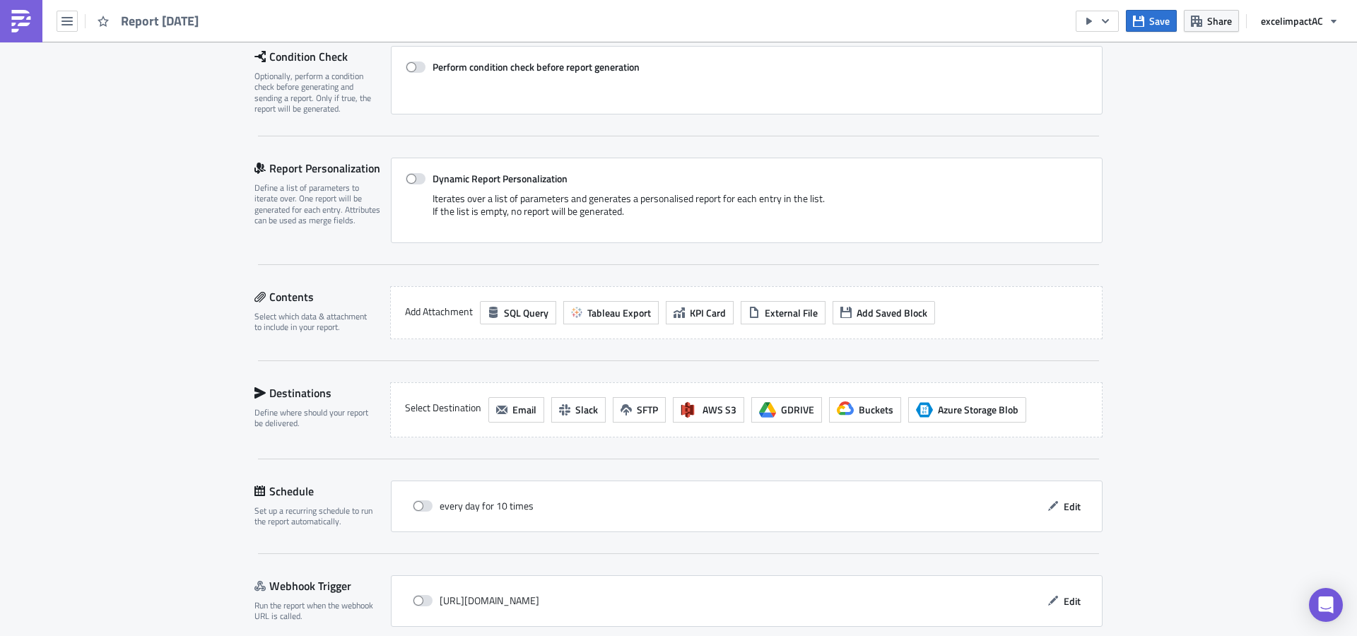
scroll to position [273, 0]
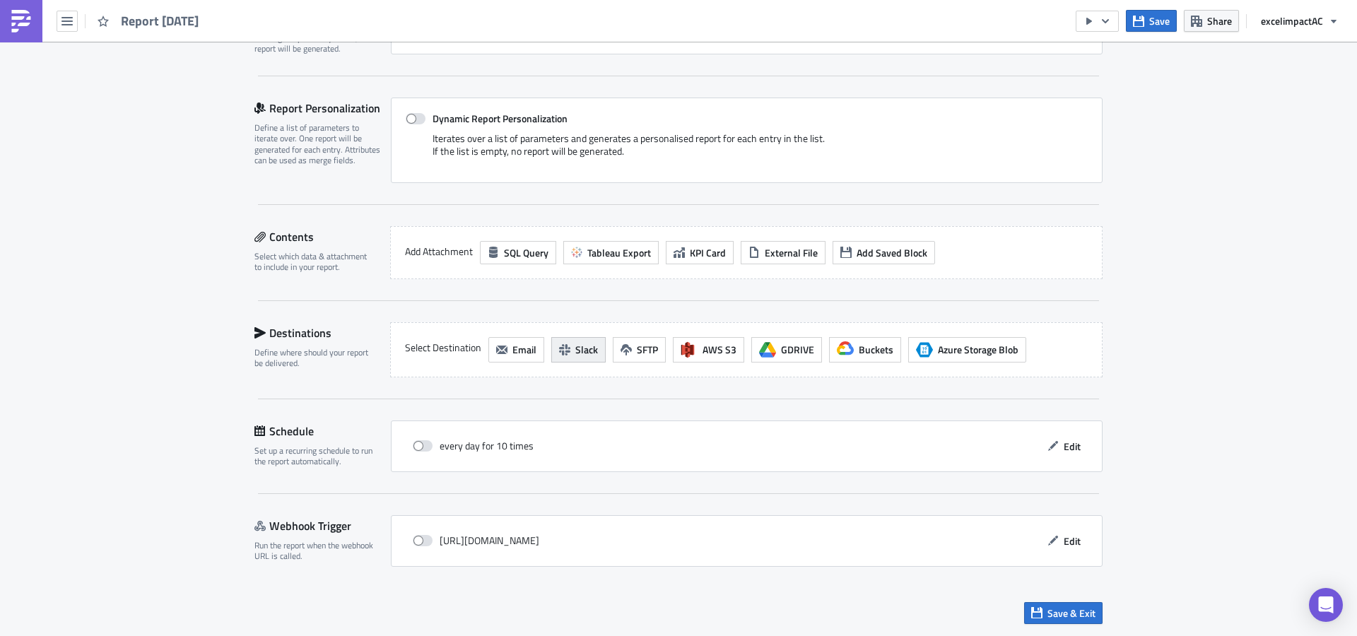
click at [562, 353] on icon "button" at bounding box center [564, 349] width 11 height 11
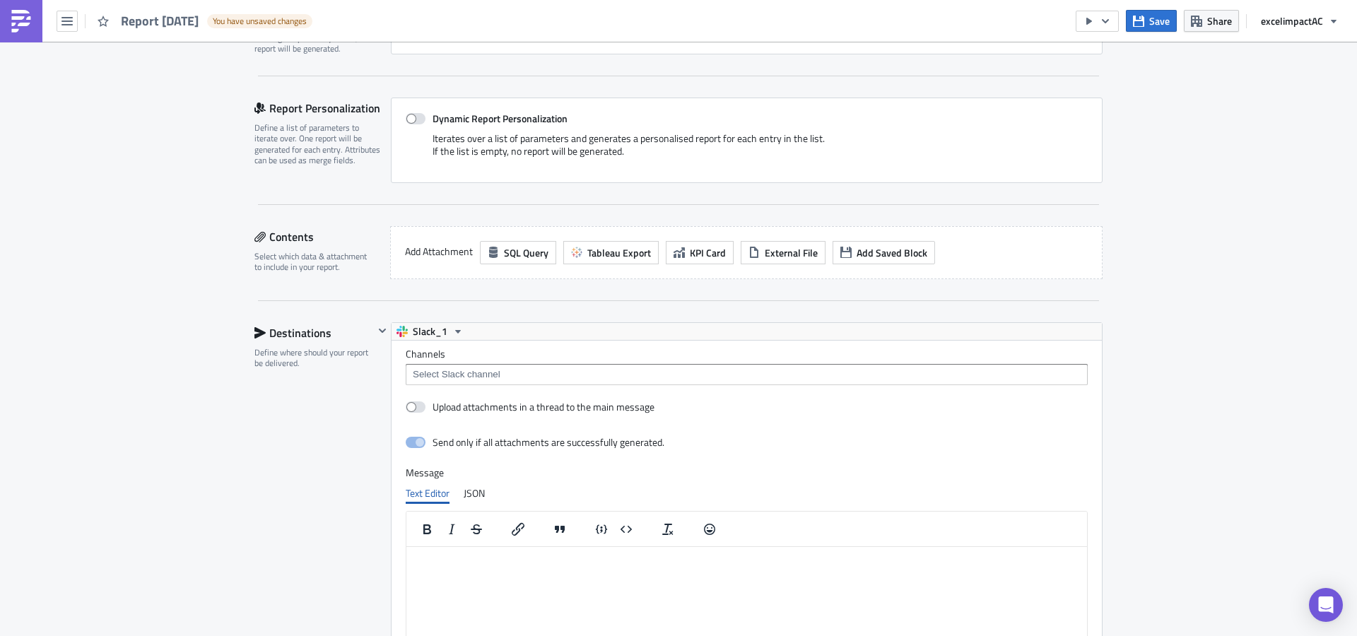
scroll to position [0, 0]
click at [470, 377] on input at bounding box center [745, 374] width 673 height 14
click at [440, 329] on span "Slack_1" at bounding box center [430, 331] width 35 height 17
click at [435, 350] on div "Slack_1" at bounding box center [461, 354] width 101 height 14
click at [580, 377] on input at bounding box center [745, 374] width 673 height 14
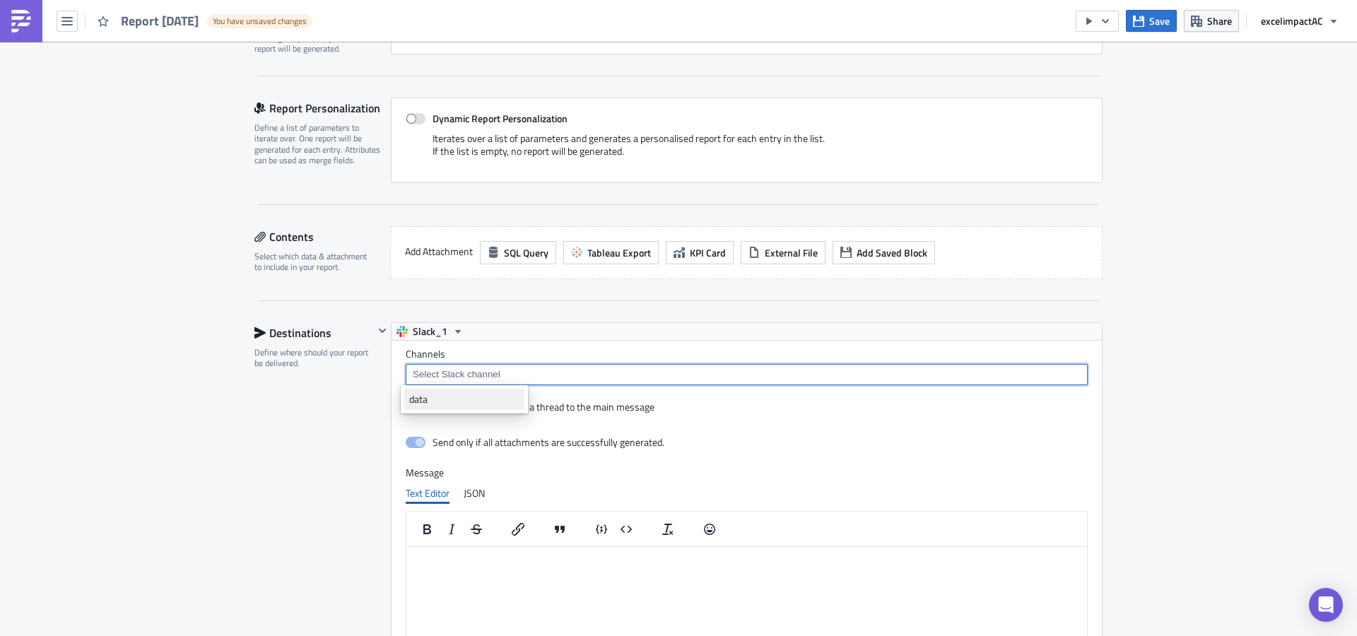
click at [447, 401] on div "data" at bounding box center [464, 399] width 110 height 14
click at [435, 375] on icon "Remove Tag" at bounding box center [438, 375] width 6 height 6
click at [440, 373] on input at bounding box center [745, 374] width 673 height 14
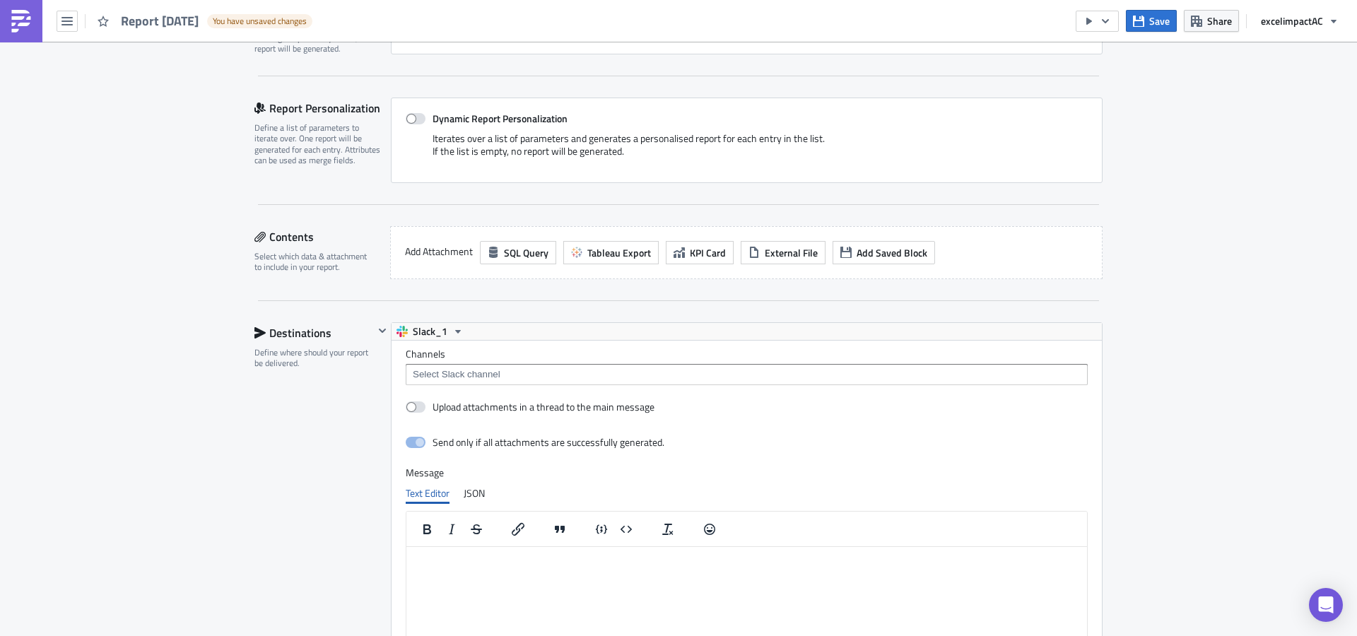
click at [792, 436] on div "Send only if all attachments are successfully generated." at bounding box center [747, 443] width 682 height 25
click at [420, 335] on span "Slack_1" at bounding box center [430, 331] width 35 height 17
click at [416, 355] on div "Slack_1" at bounding box center [461, 354] width 101 height 14
click at [404, 336] on button "Slack_1" at bounding box center [430, 331] width 77 height 17
click at [421, 353] on div "Slack_1" at bounding box center [461, 354] width 101 height 14
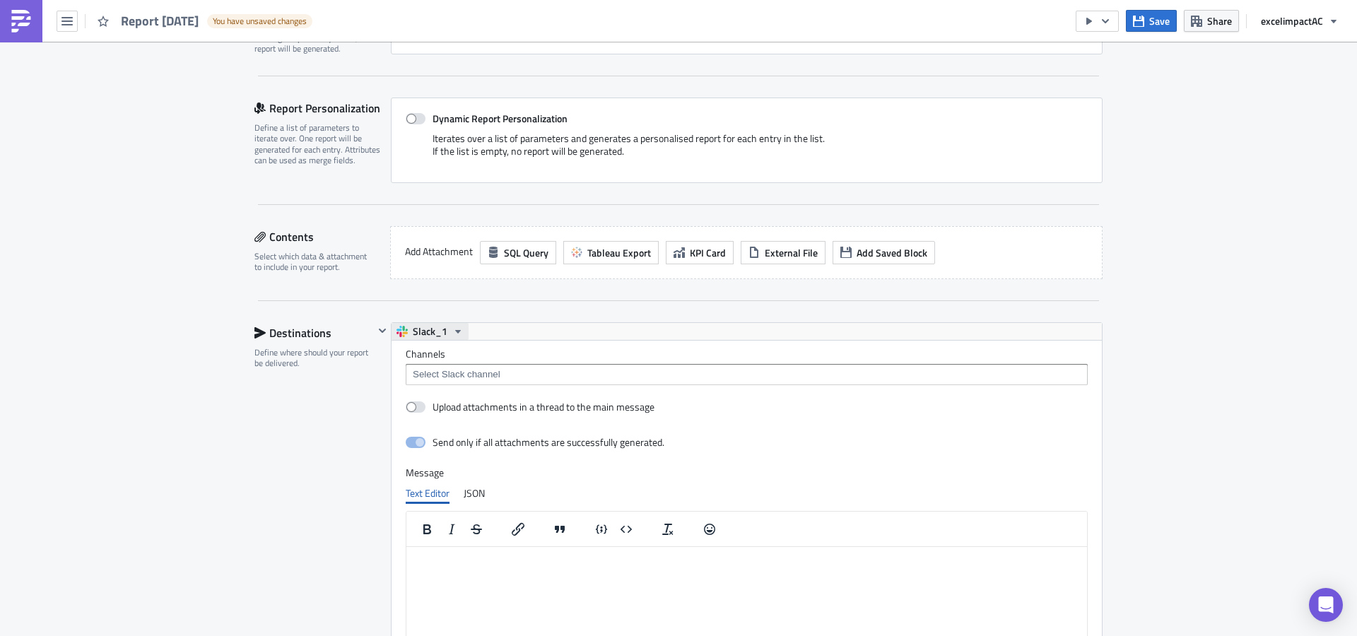
click at [442, 332] on button "Slack_1" at bounding box center [430, 331] width 77 height 17
click at [416, 355] on div "Slack_1" at bounding box center [461, 354] width 101 height 14
click at [567, 373] on input at bounding box center [745, 374] width 673 height 14
click at [744, 323] on div "Slack_1" at bounding box center [747, 331] width 710 height 17
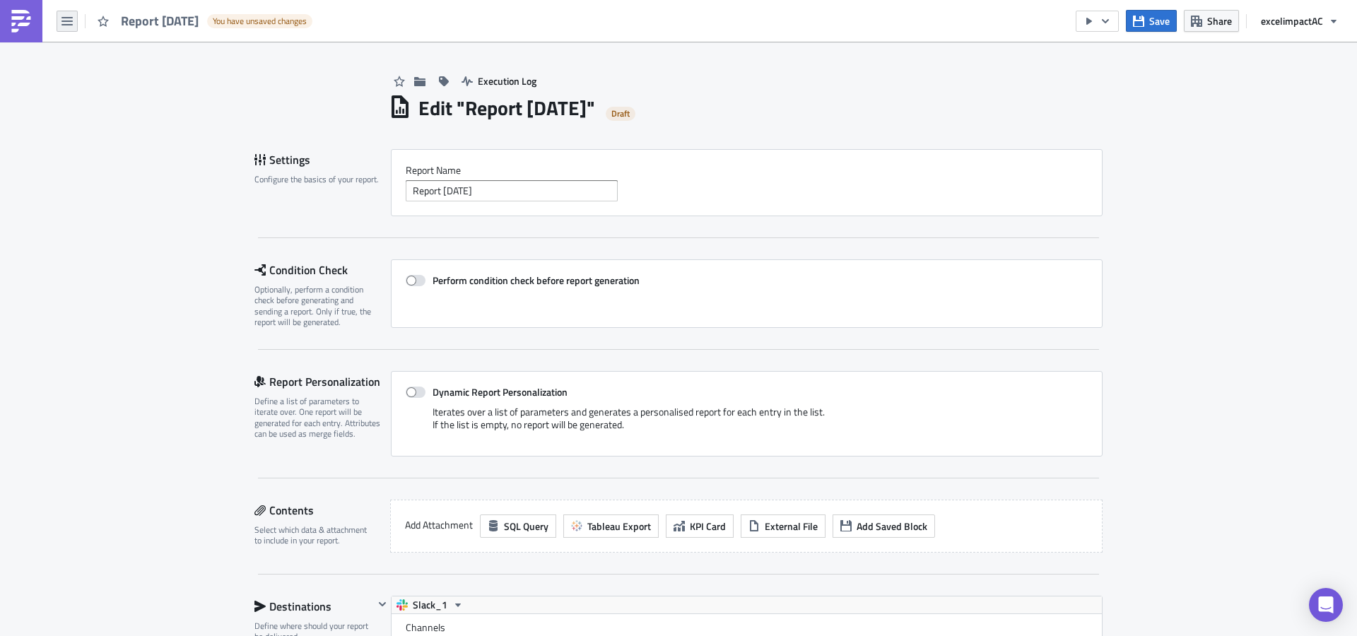
click at [76, 20] on button "button" at bounding box center [67, 21] width 21 height 21
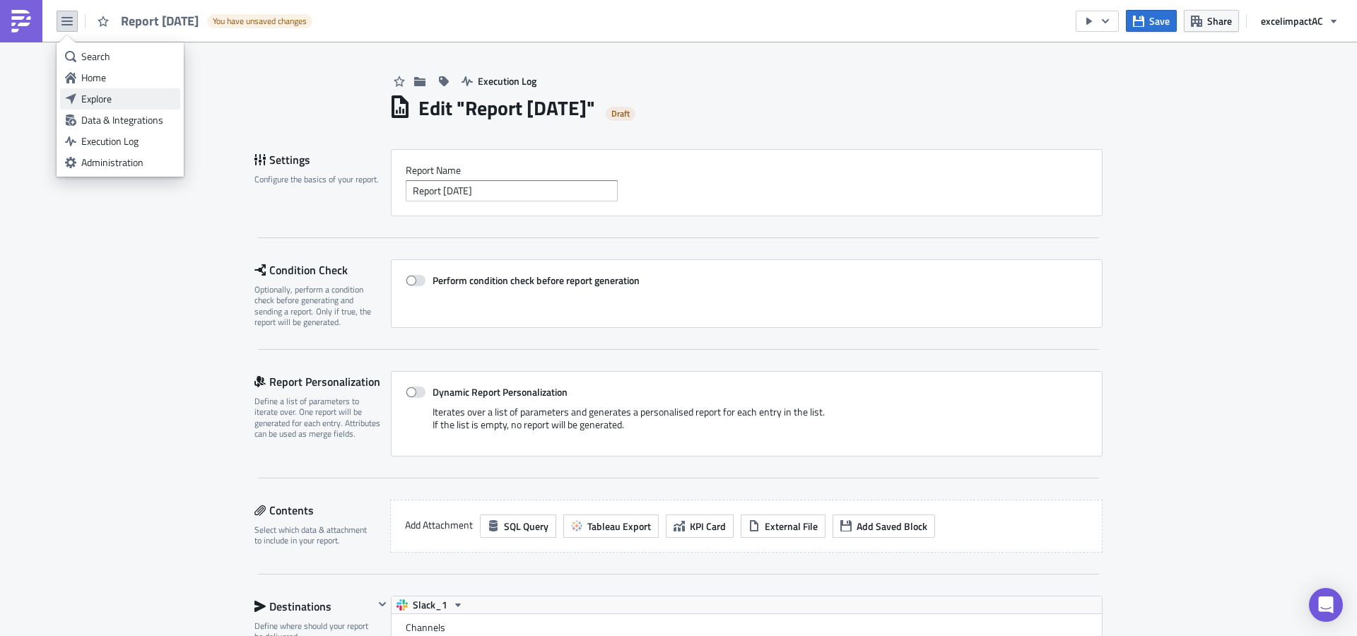
click at [113, 101] on div "Explore" at bounding box center [128, 99] width 94 height 14
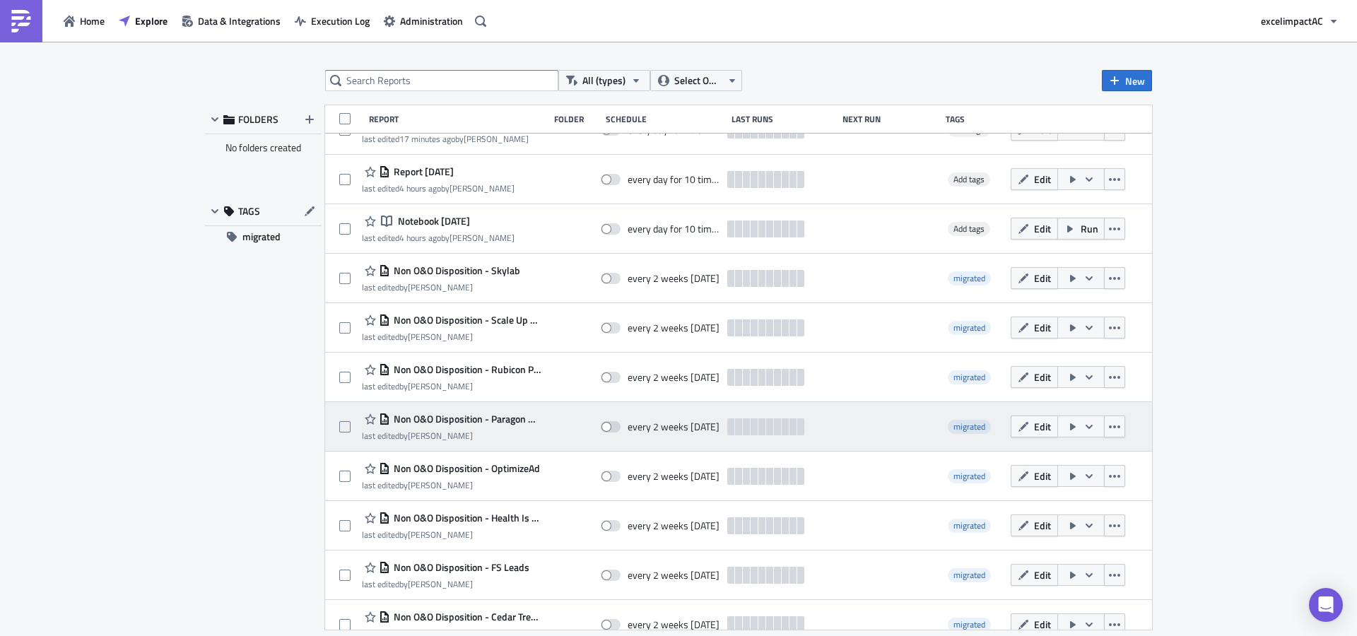
scroll to position [280, 0]
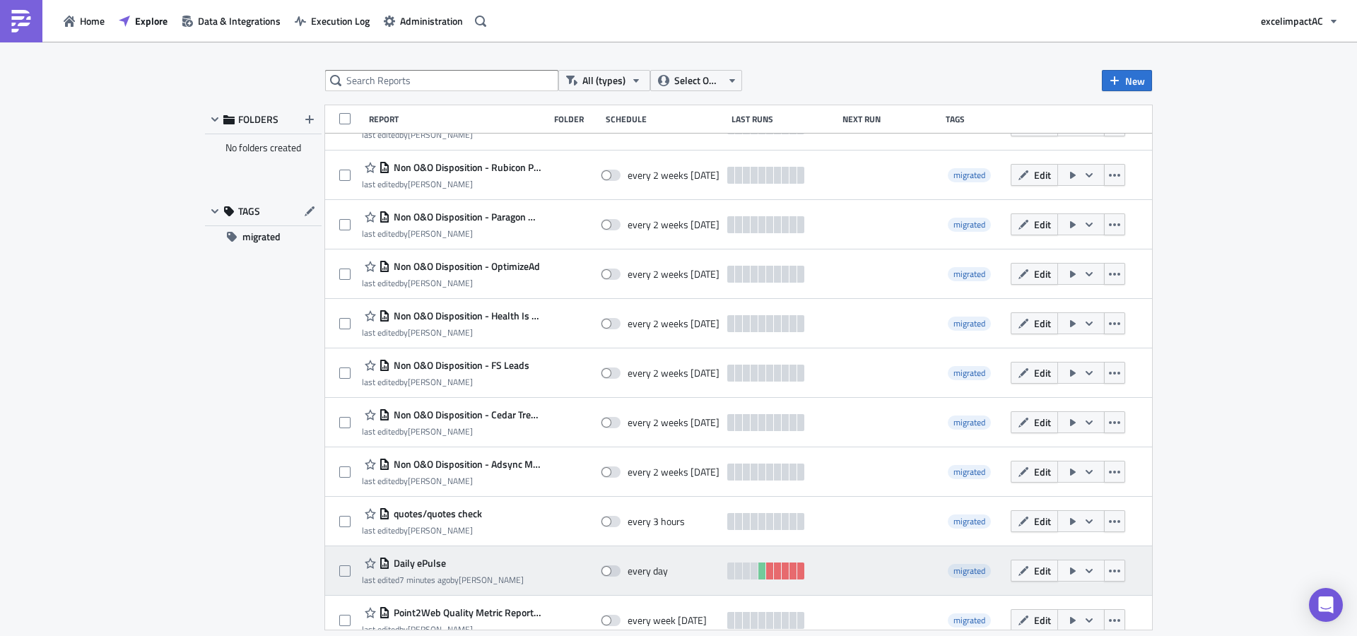
click at [1083, 572] on icon "button" at bounding box center [1088, 570] width 11 height 11
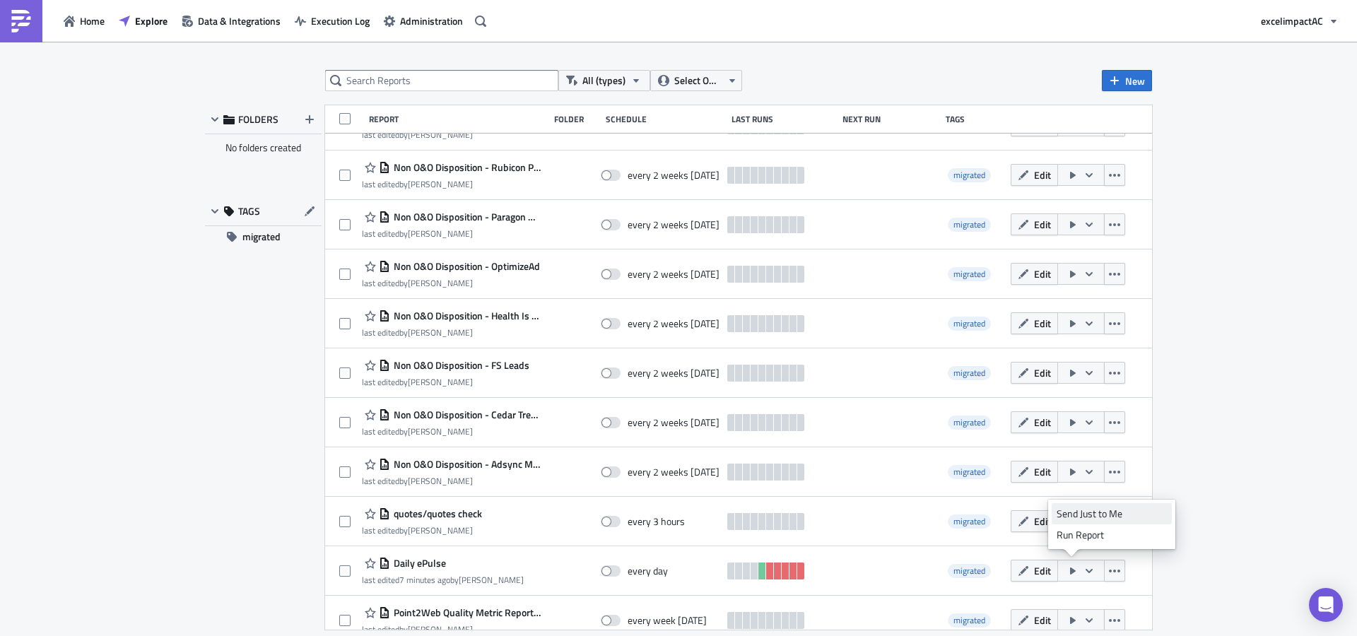
click at [1078, 513] on div "Send Just to Me" at bounding box center [1111, 514] width 110 height 14
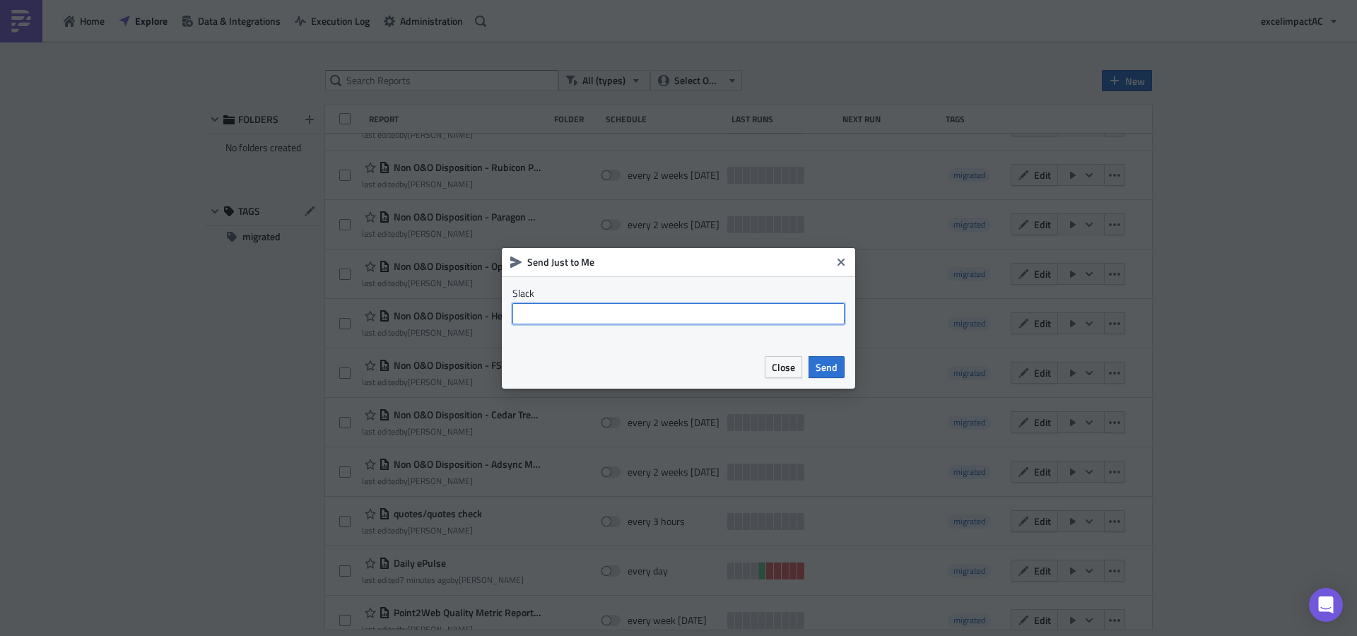
click at [612, 319] on input "text" at bounding box center [678, 313] width 332 height 21
type input "slack_1"
click at [836, 364] on span "Send" at bounding box center [827, 367] width 22 height 15
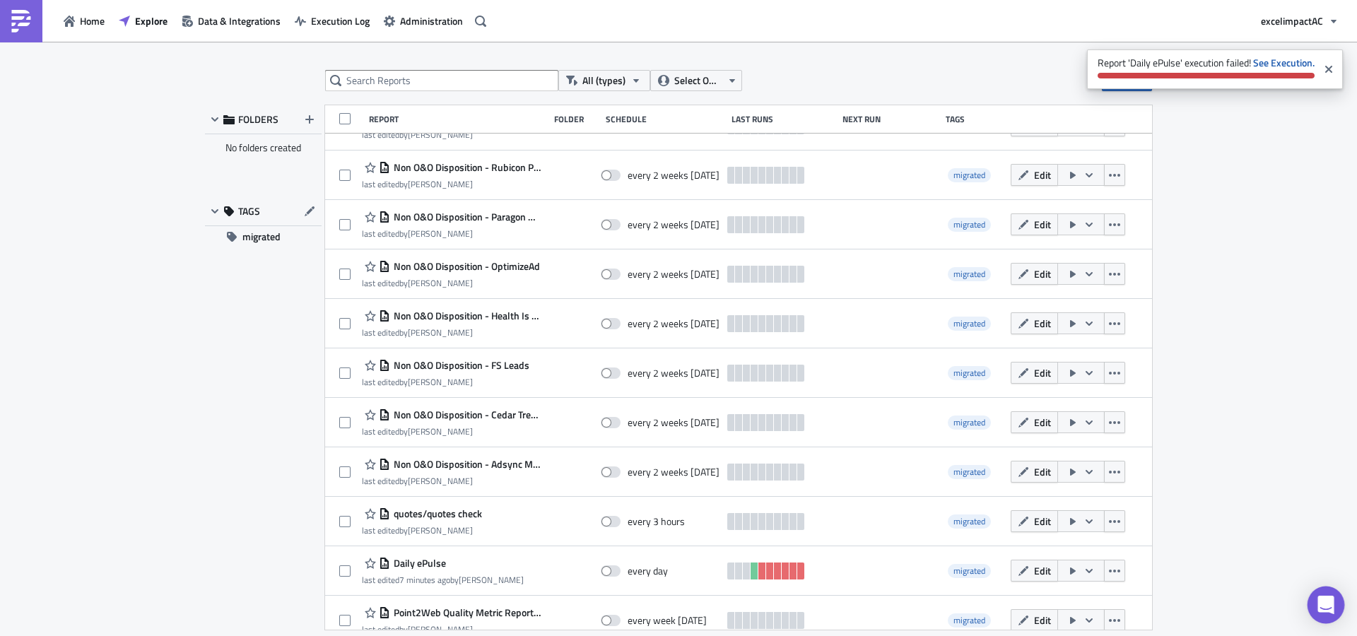
click at [1331, 608] on icon "Open Intercom Messenger" at bounding box center [1325, 605] width 16 height 18
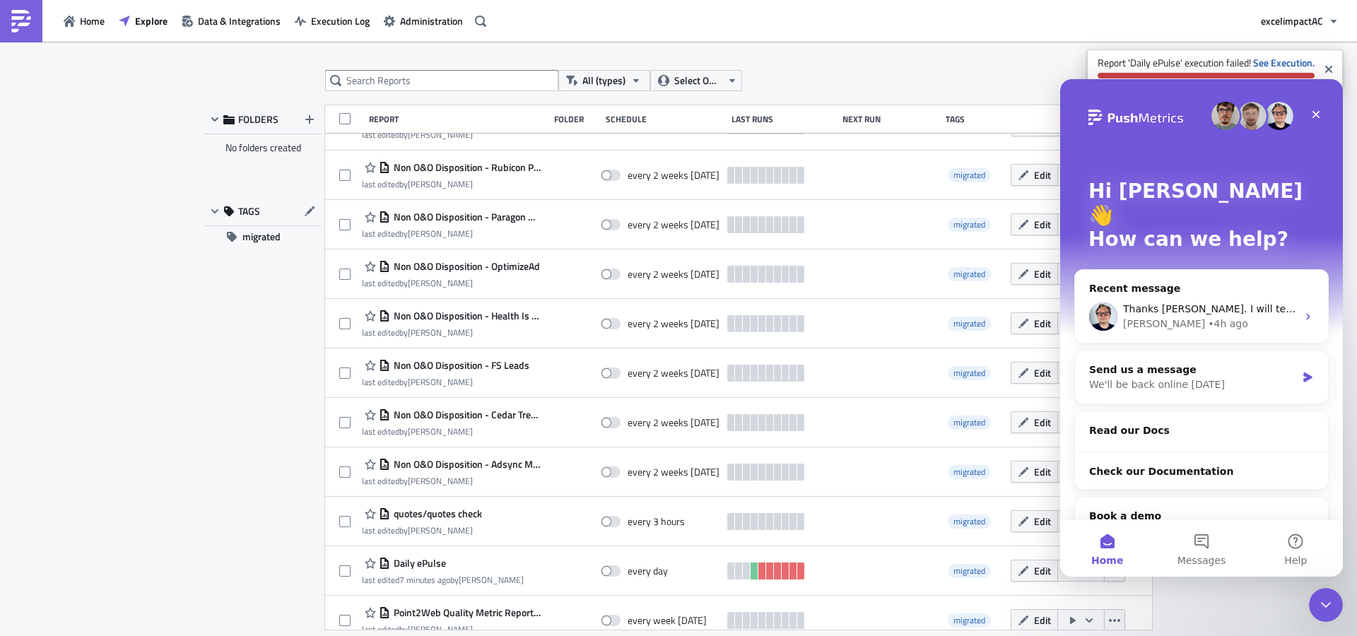
scroll to position [0, 0]
click at [1222, 302] on div "Thanks Julian. I will test today. A" at bounding box center [1210, 309] width 174 height 15
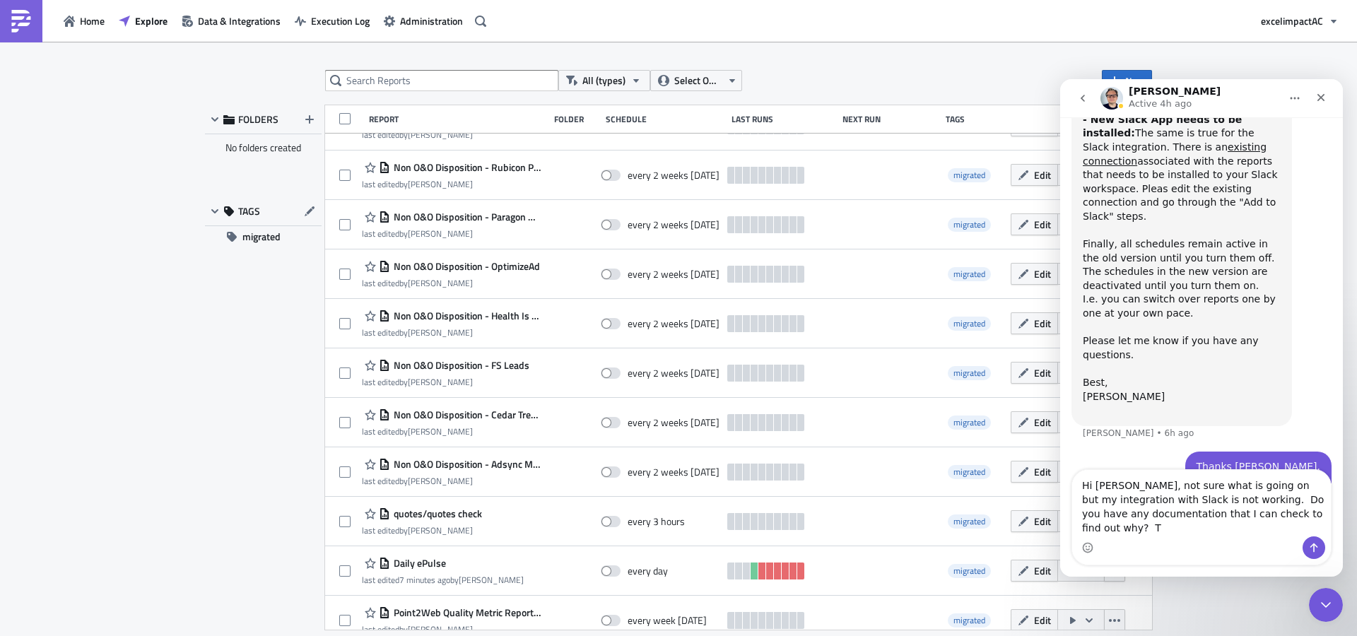
scroll to position [1008, 0]
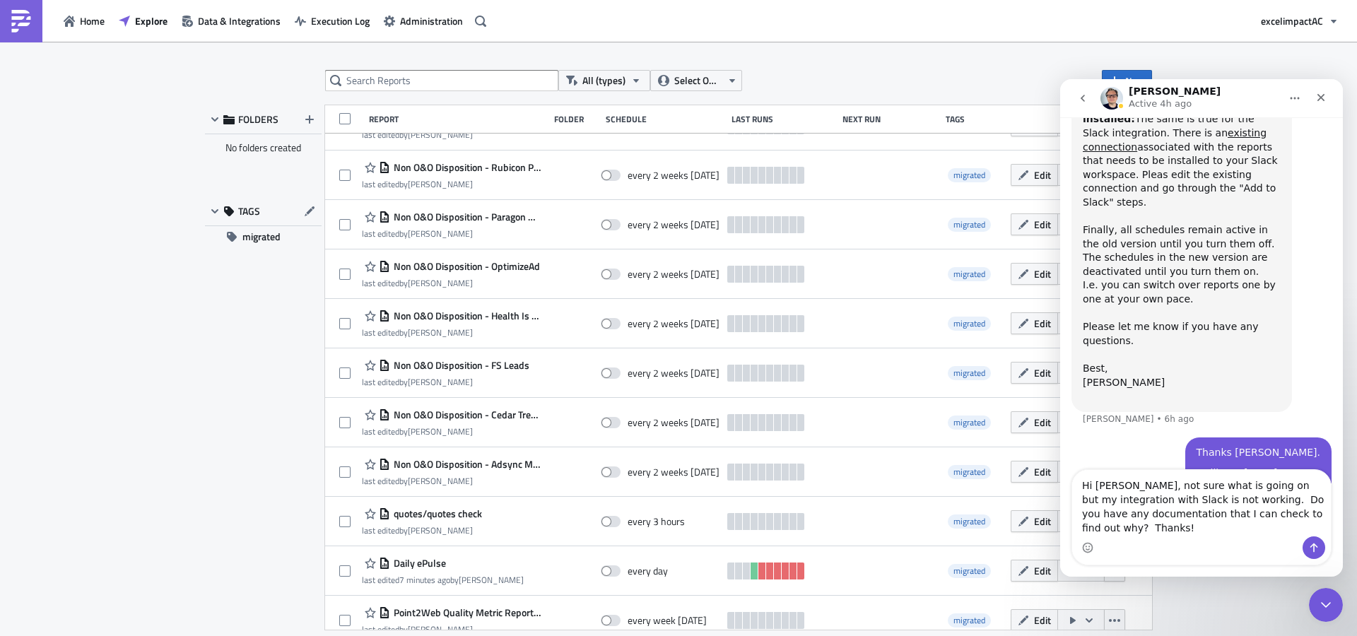
type textarea "Hi Julian, not sure what is going on but my integration with Slack is not worki…"
click at [1319, 548] on icon "Send a message…" at bounding box center [1313, 547] width 11 height 11
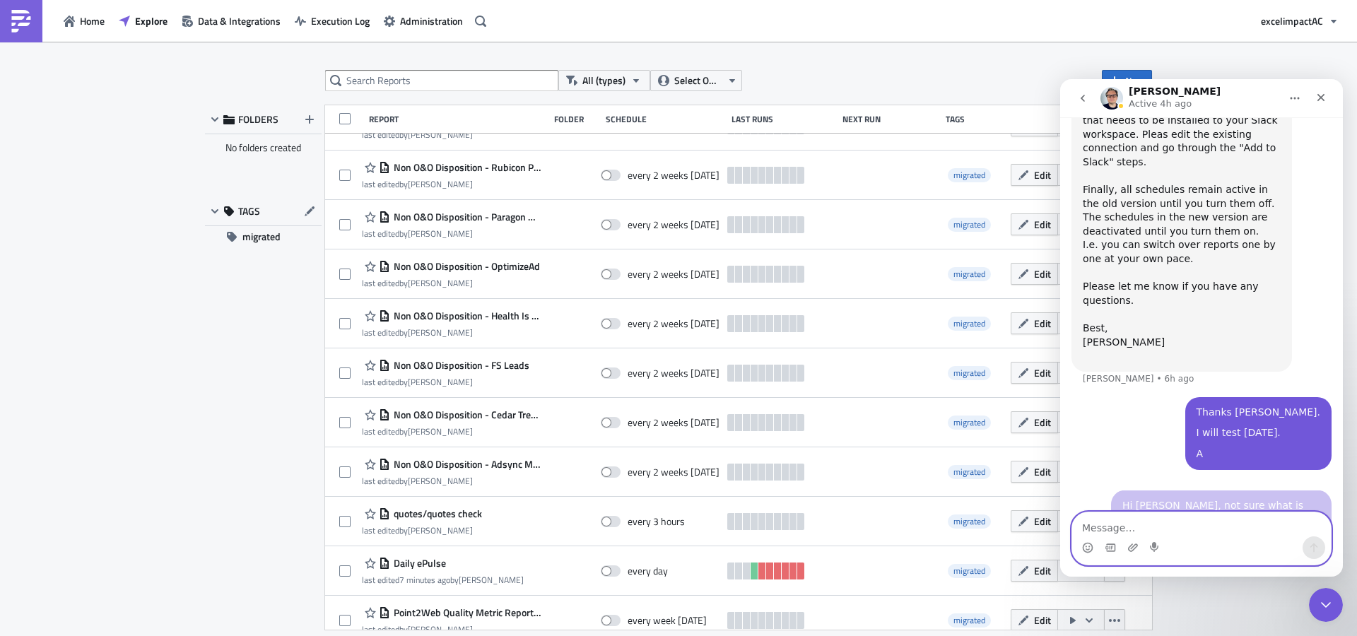
scroll to position [1050, 0]
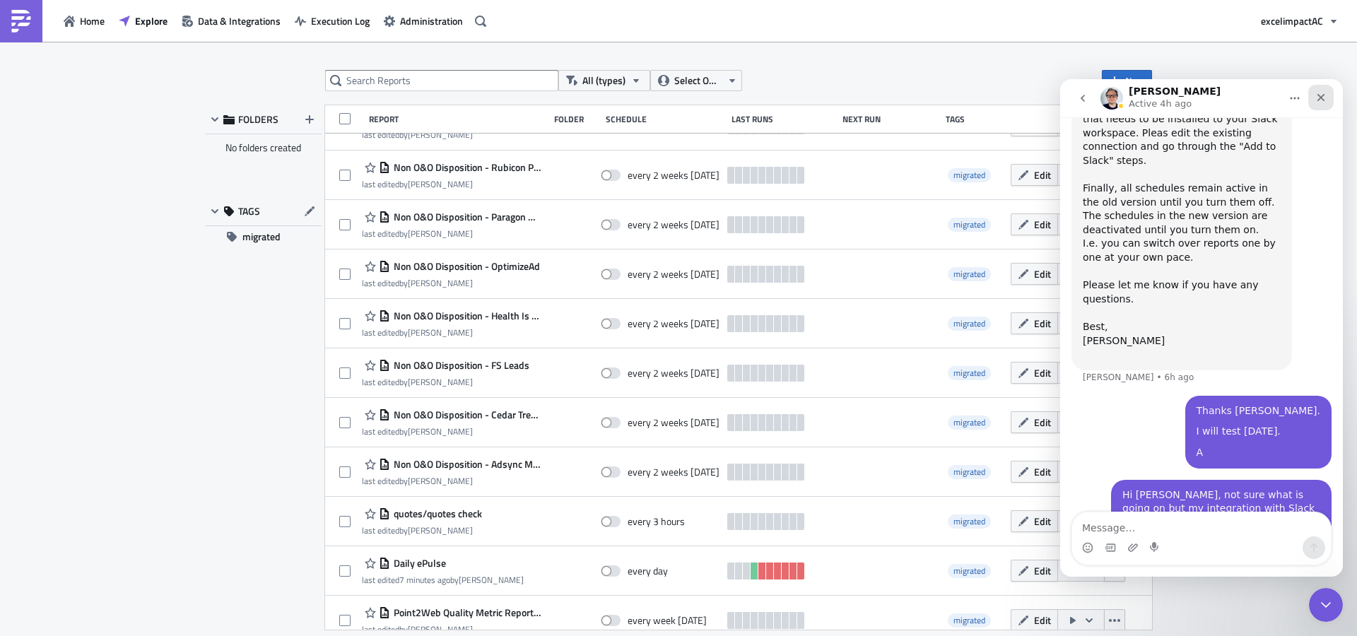
click at [1317, 101] on icon "Close" at bounding box center [1320, 97] width 11 height 11
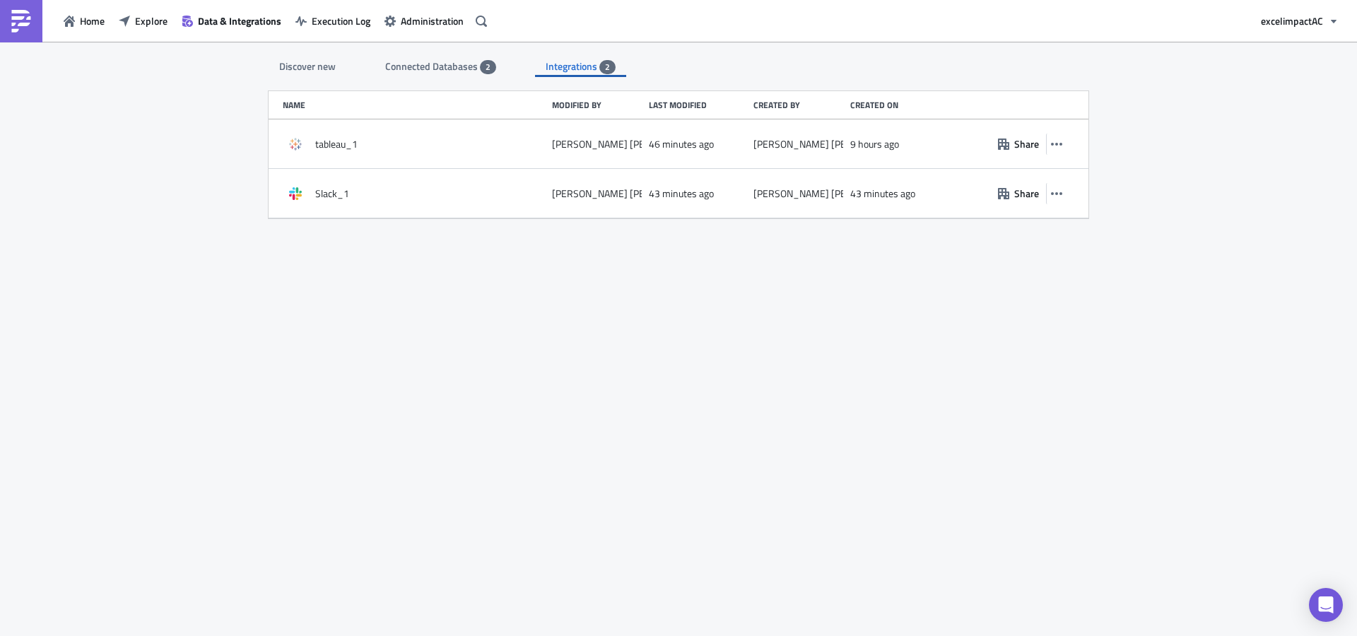
click at [579, 64] on span "Integrations" at bounding box center [573, 66] width 54 height 15
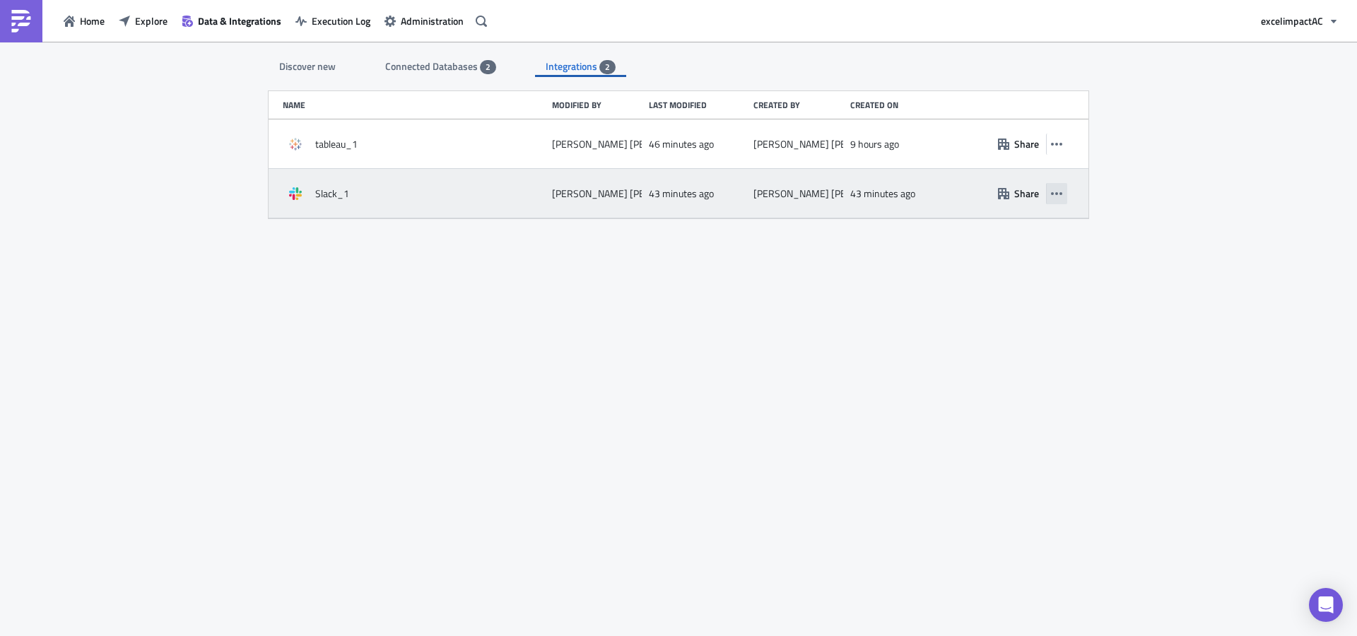
click at [1060, 193] on icon "button" at bounding box center [1056, 193] width 11 height 3
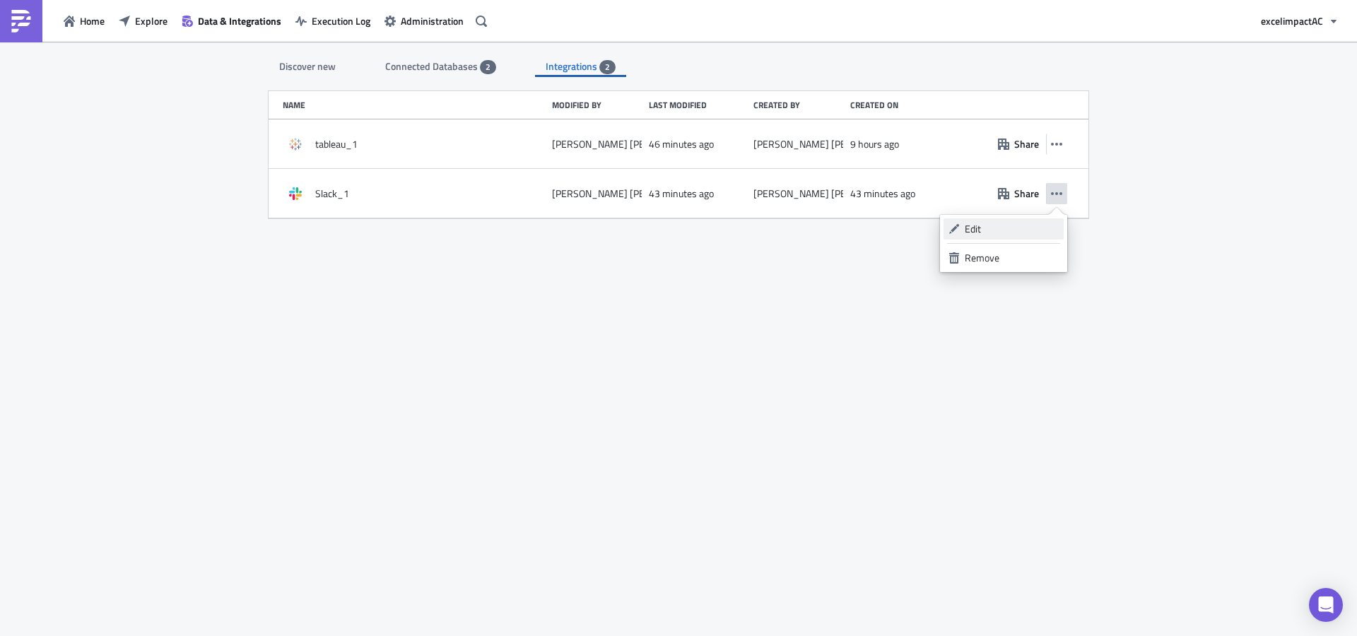
click at [982, 237] on link "Edit" at bounding box center [1003, 228] width 120 height 21
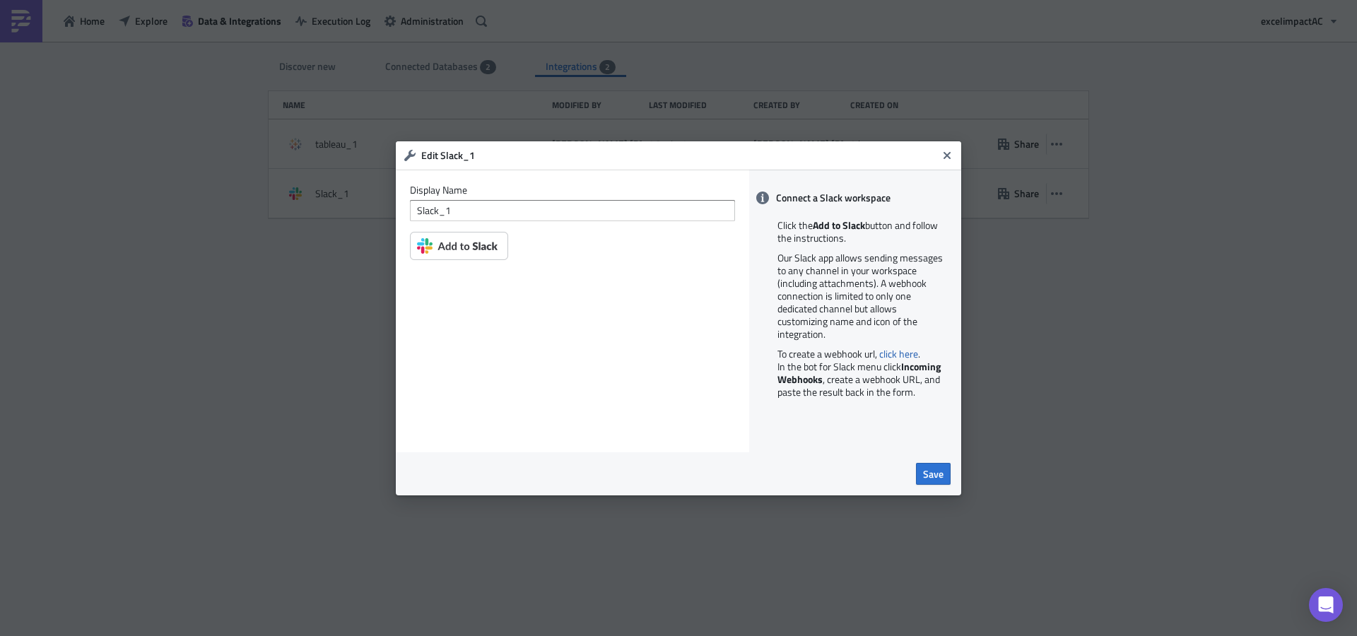
click at [456, 245] on img at bounding box center [459, 246] width 98 height 28
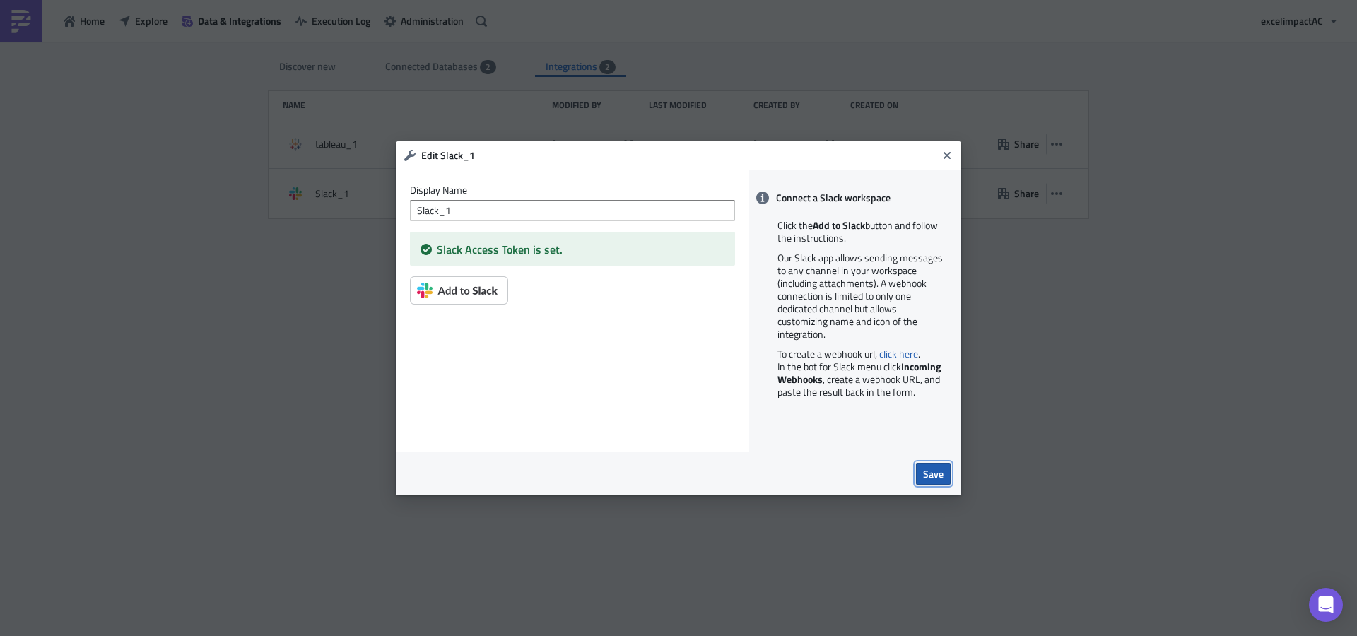
click at [936, 473] on span "Save" at bounding box center [933, 473] width 20 height 15
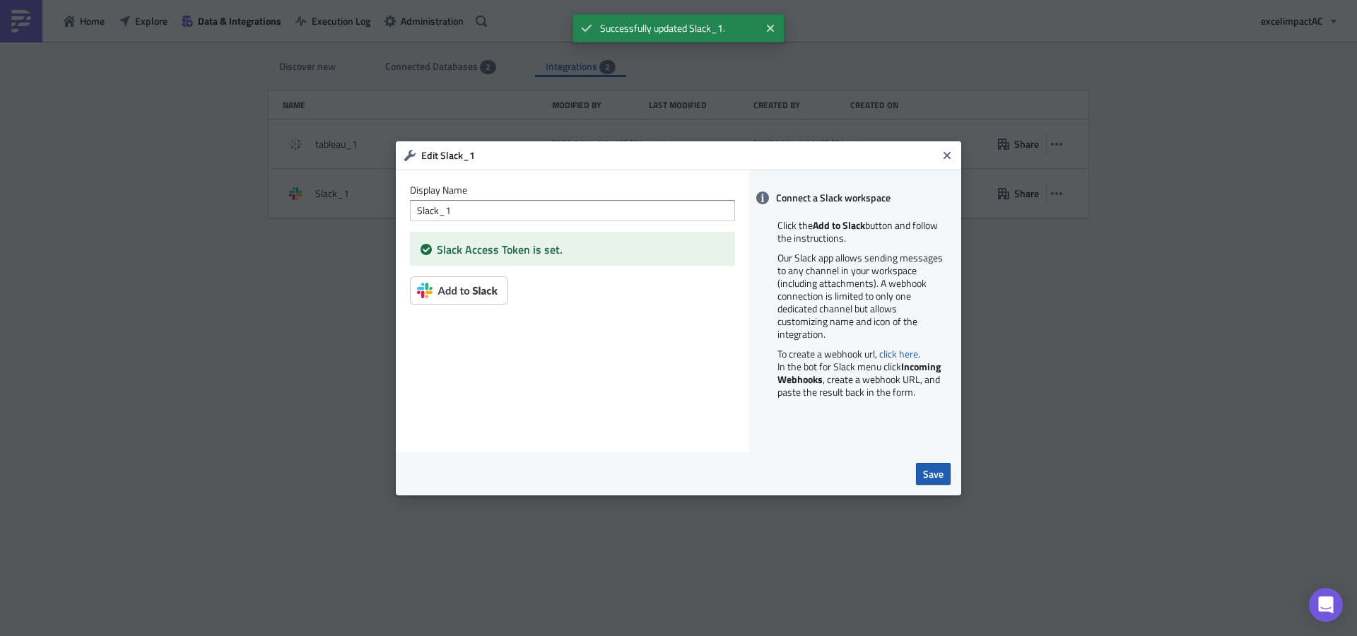
click at [936, 471] on span "Save" at bounding box center [933, 473] width 20 height 15
click at [948, 154] on icon "Close" at bounding box center [946, 154] width 7 height 7
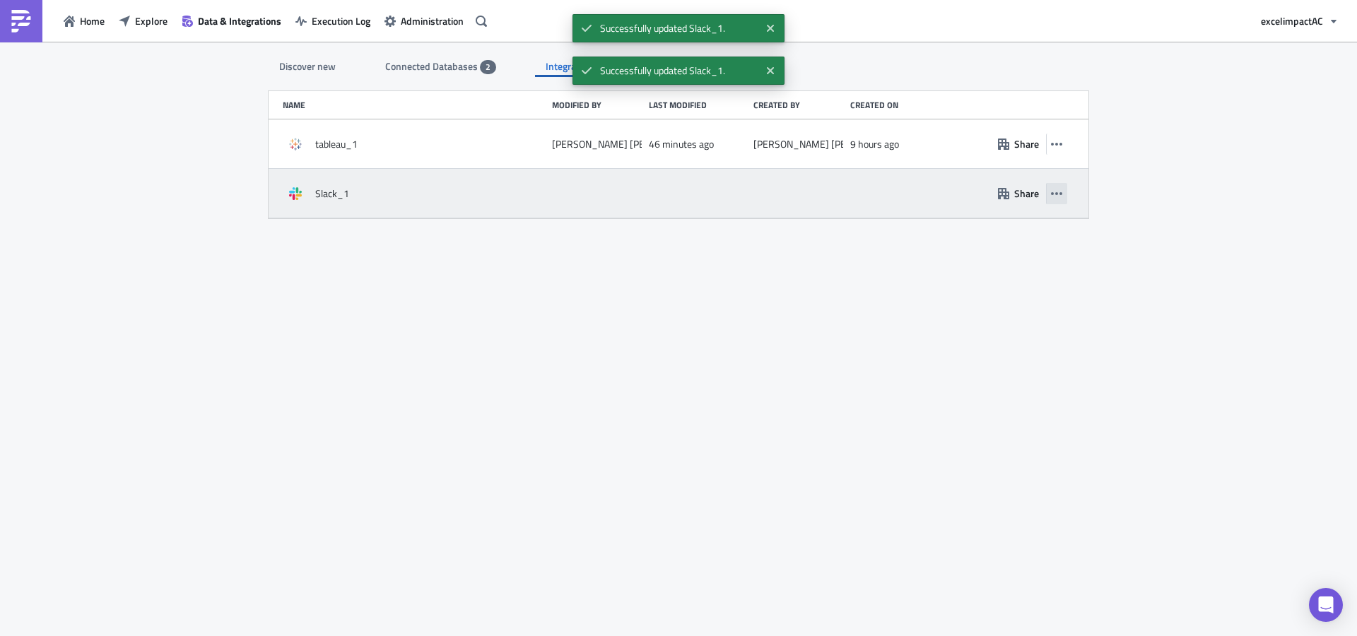
click at [1055, 197] on icon "button" at bounding box center [1056, 193] width 11 height 11
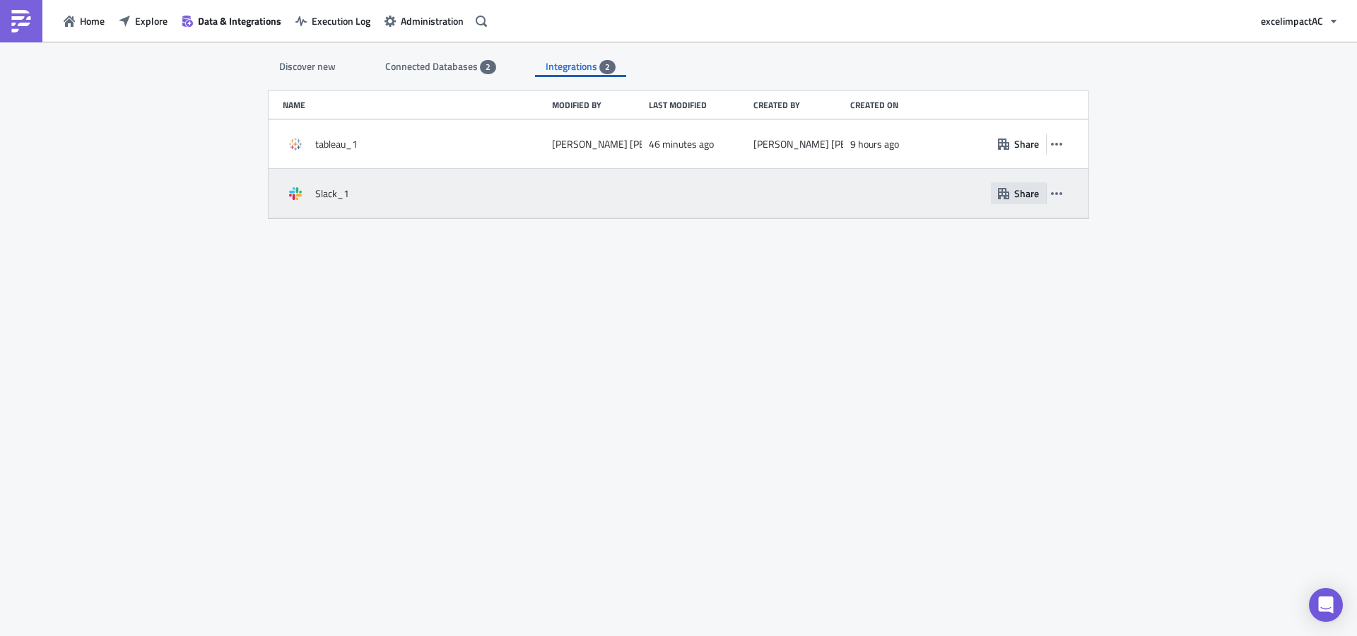
click at [1021, 194] on span "Share" at bounding box center [1026, 193] width 25 height 15
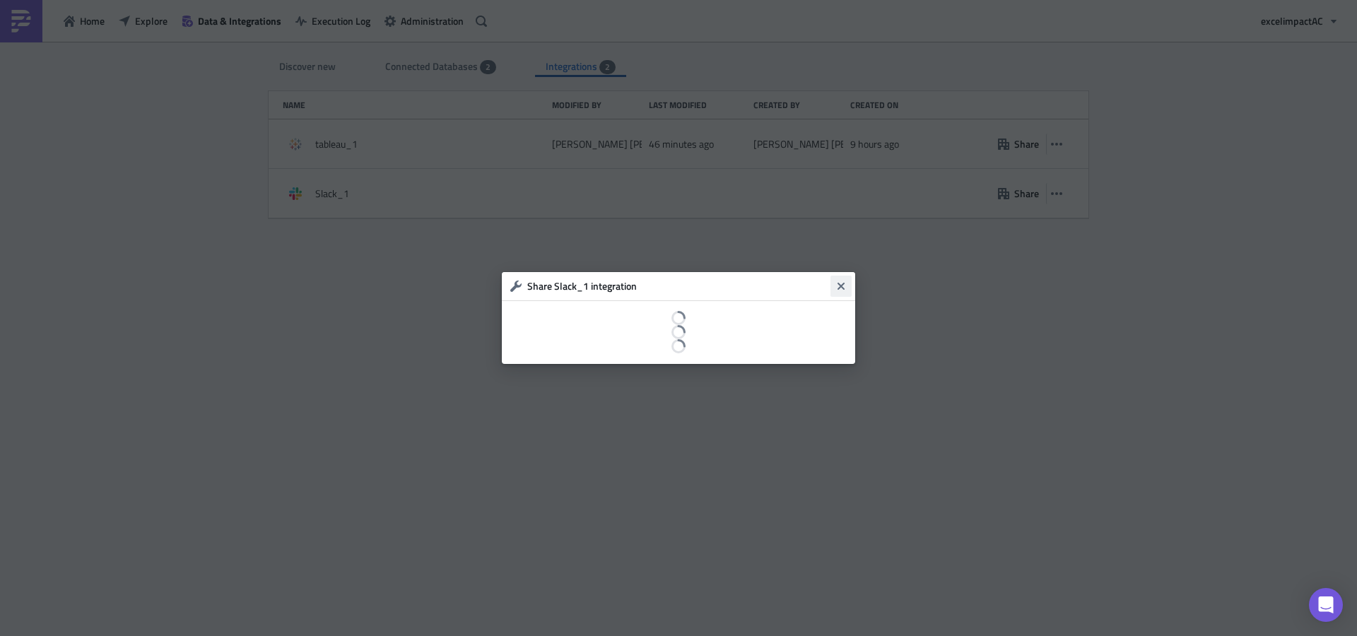
click at [839, 284] on icon "Close" at bounding box center [840, 286] width 7 height 7
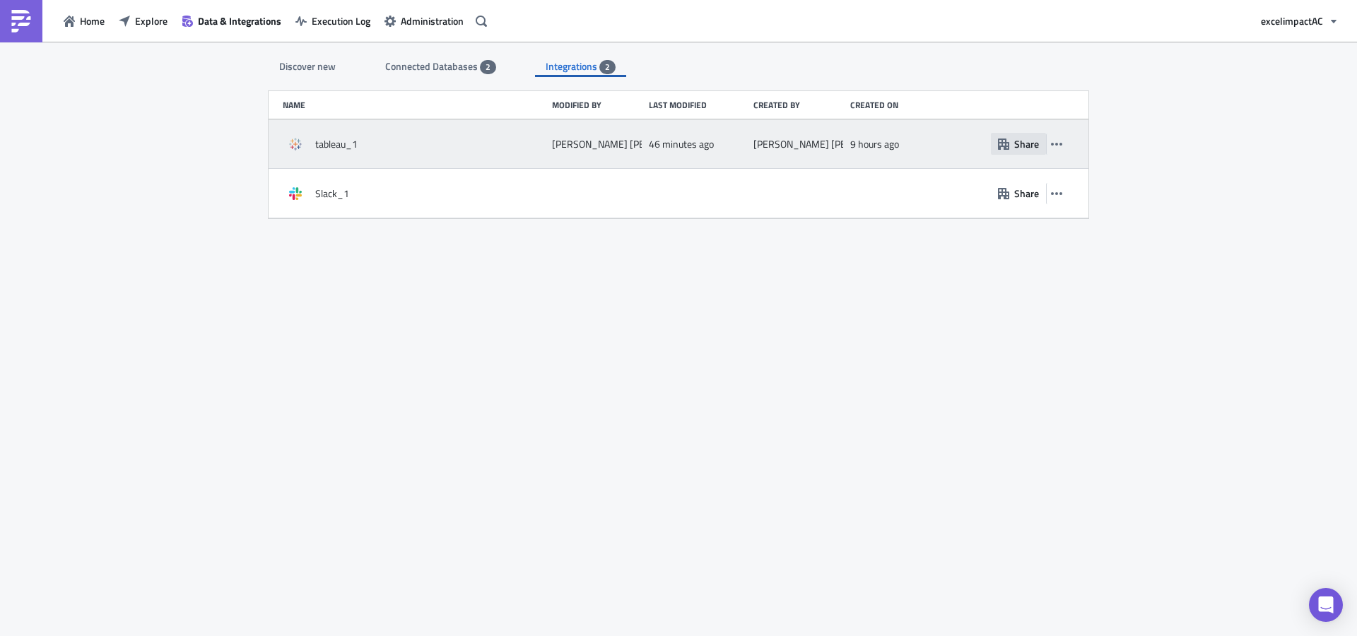
click at [1017, 147] on span "Share" at bounding box center [1026, 143] width 25 height 15
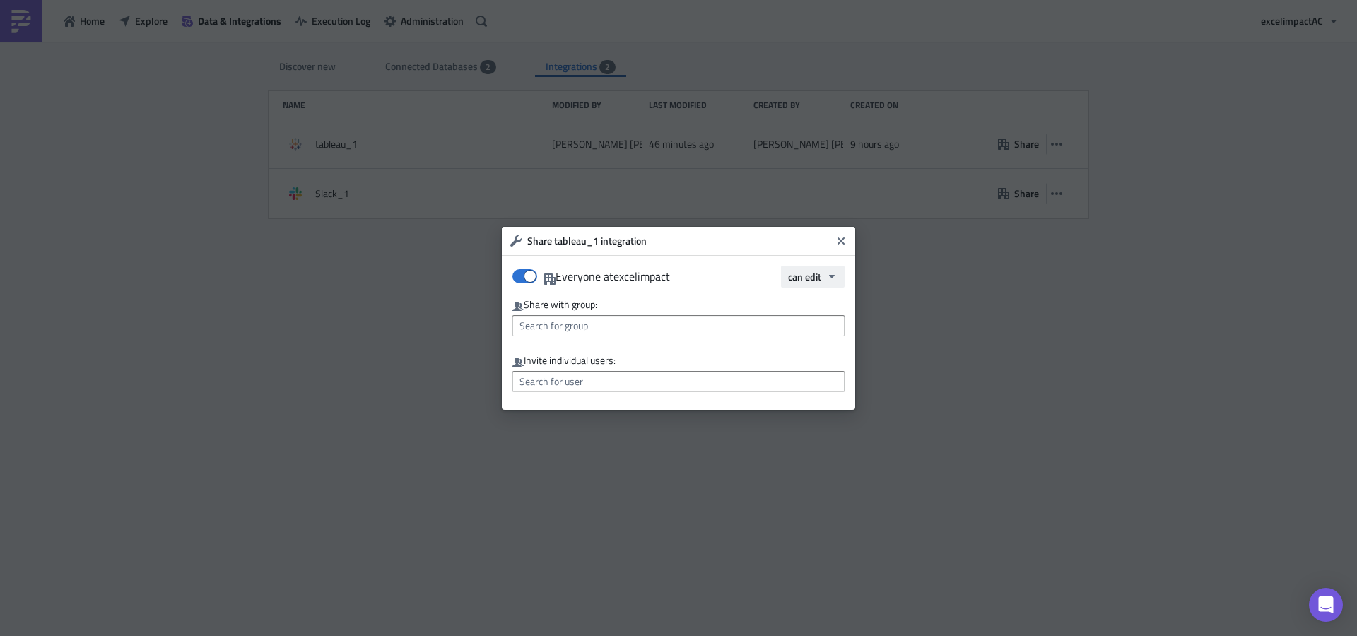
click at [835, 279] on icon "button" at bounding box center [831, 276] width 11 height 11
click at [826, 304] on div "can view" at bounding box center [847, 302] width 117 height 14
click at [808, 275] on span "can view" at bounding box center [802, 276] width 37 height 15
click at [823, 323] on div "can use" at bounding box center [844, 323] width 117 height 14
click at [846, 238] on icon "Close" at bounding box center [840, 240] width 11 height 11
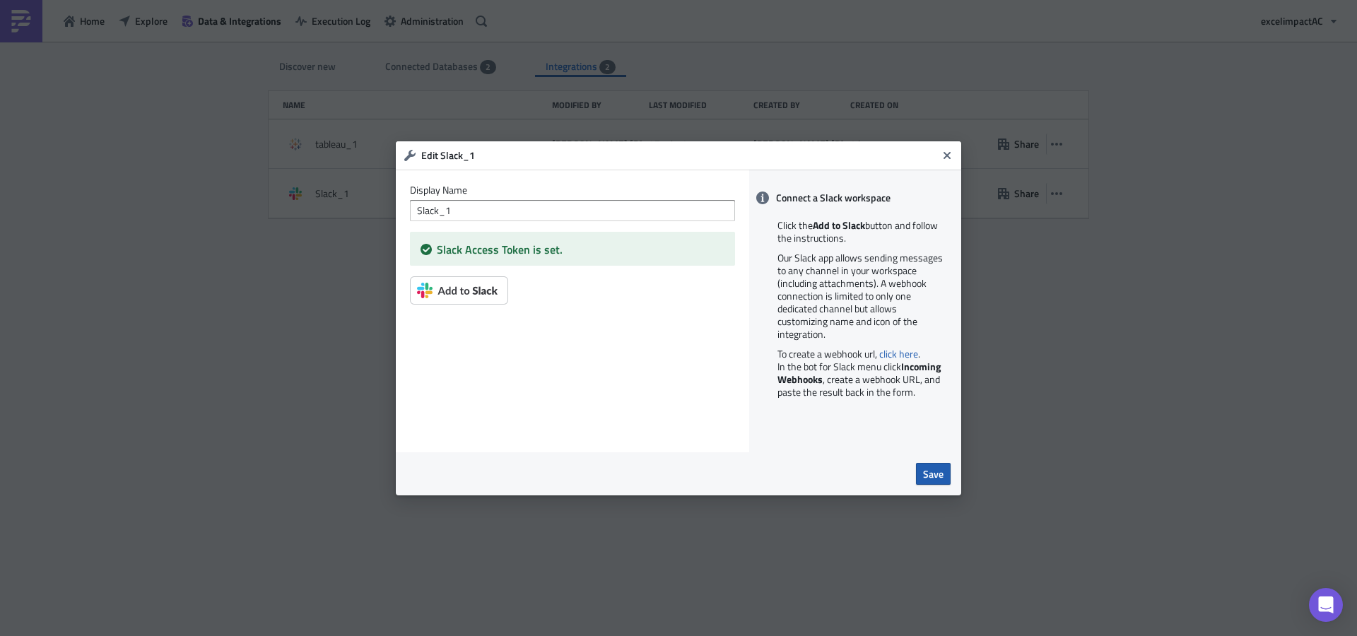
click at [946, 471] on button "Save" at bounding box center [933, 474] width 35 height 22
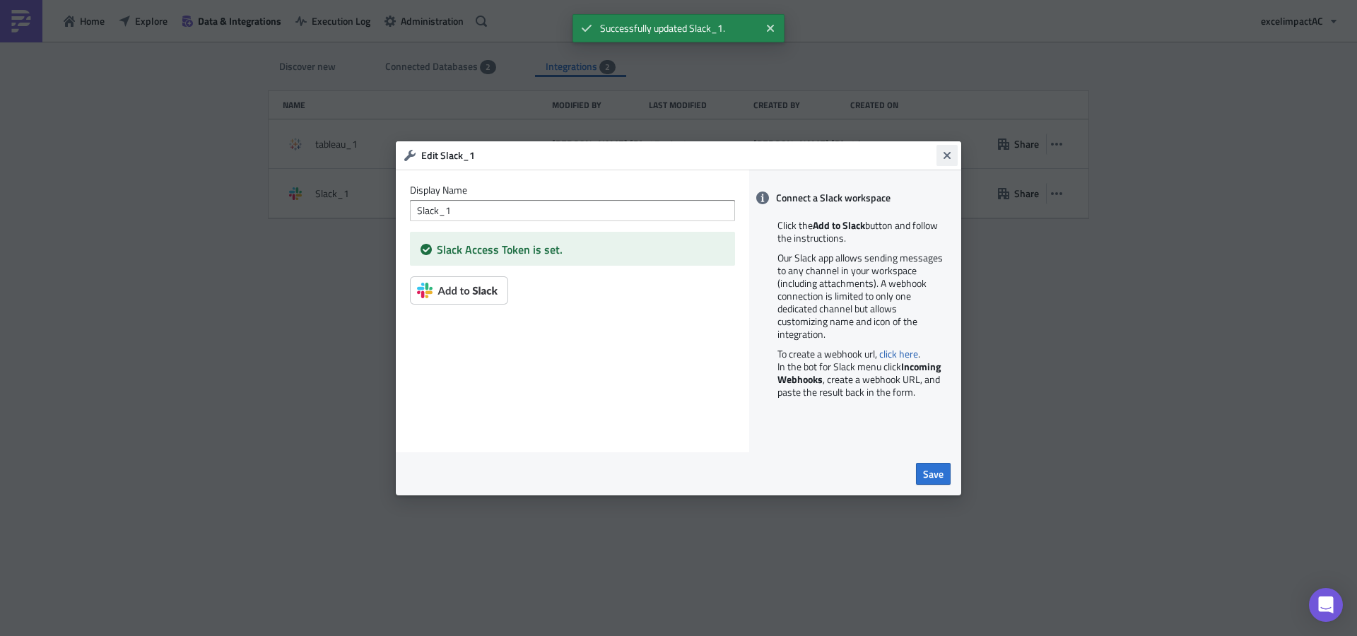
click at [943, 160] on button "Close" at bounding box center [946, 155] width 21 height 21
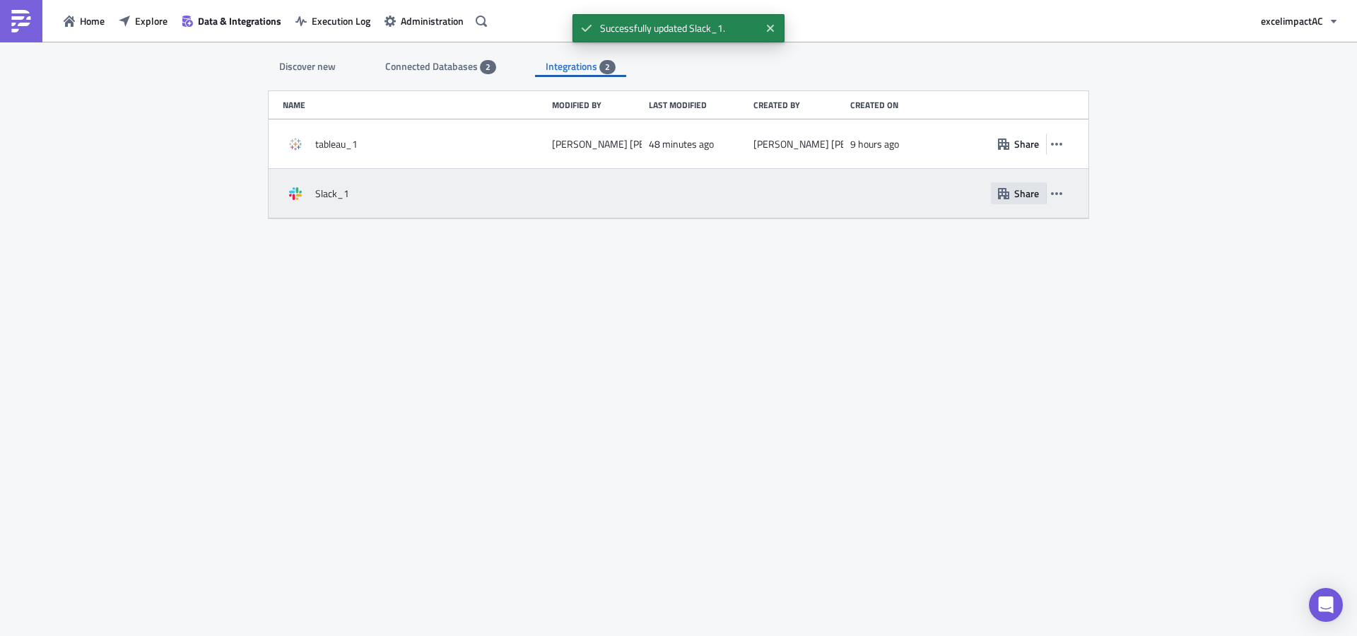
click at [1030, 199] on span "Share" at bounding box center [1026, 193] width 25 height 15
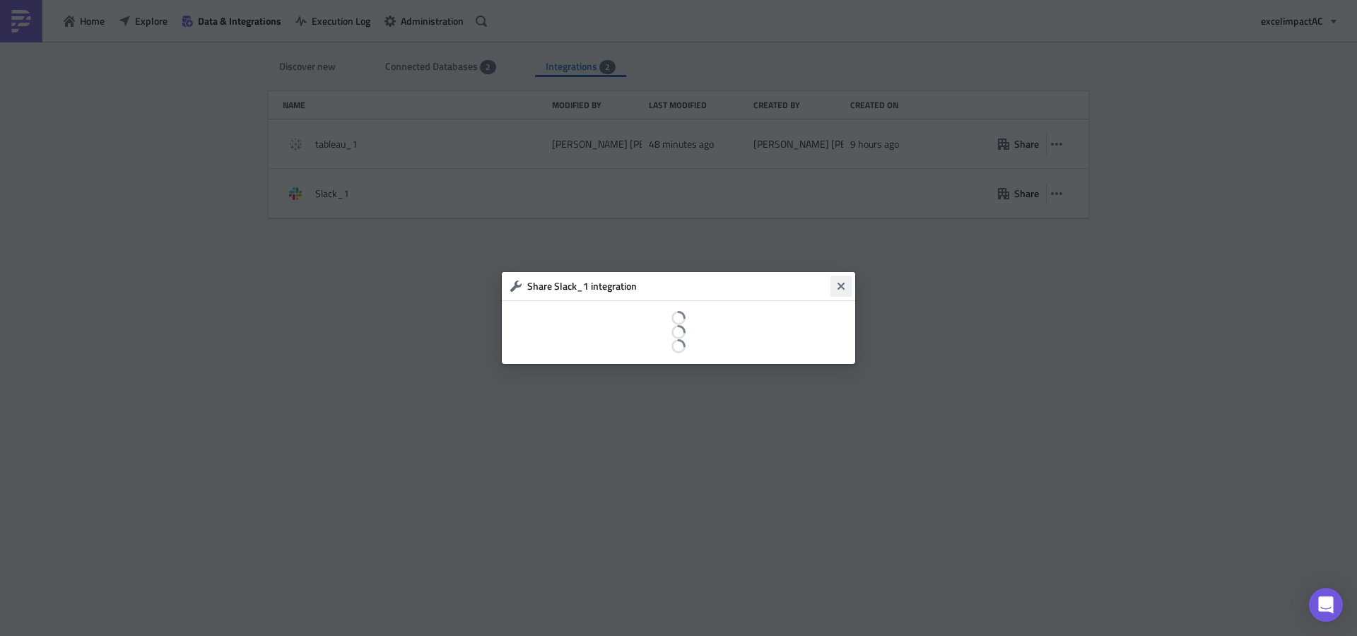
click at [837, 286] on icon "Close" at bounding box center [840, 286] width 11 height 11
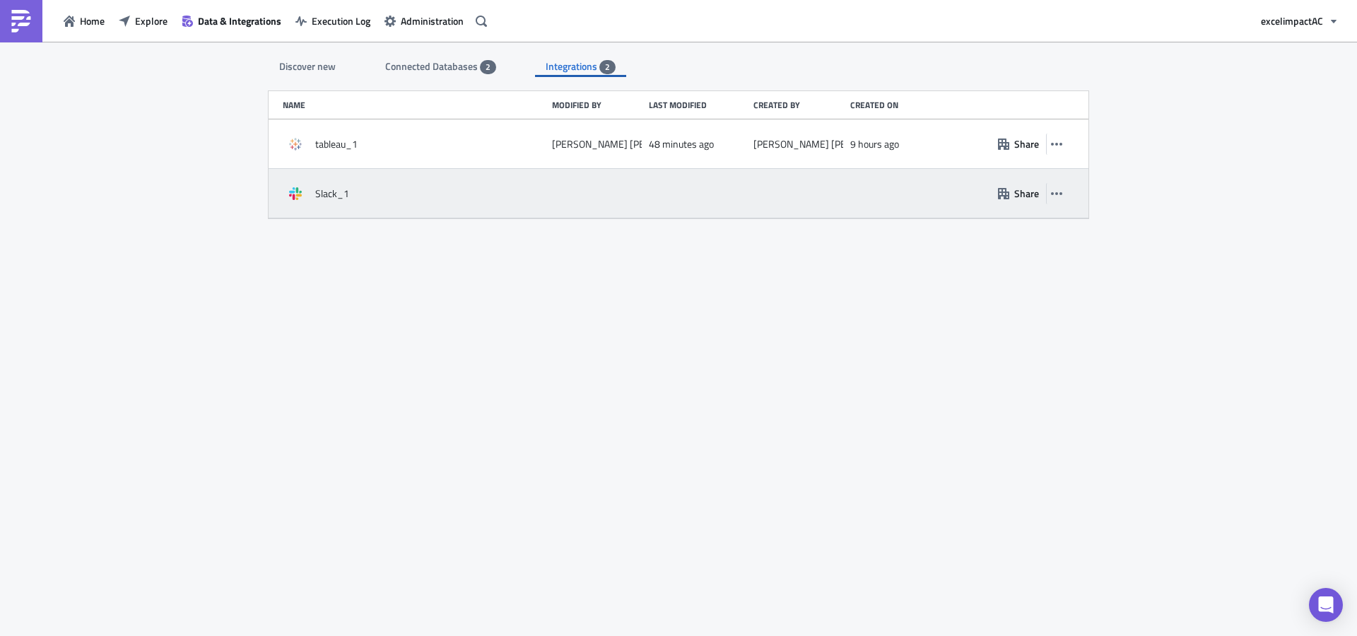
click at [326, 193] on span "Slack_1" at bounding box center [332, 193] width 34 height 13
click at [293, 197] on icon at bounding box center [292, 197] width 6 height 6
click at [1026, 197] on span "Share" at bounding box center [1026, 193] width 25 height 15
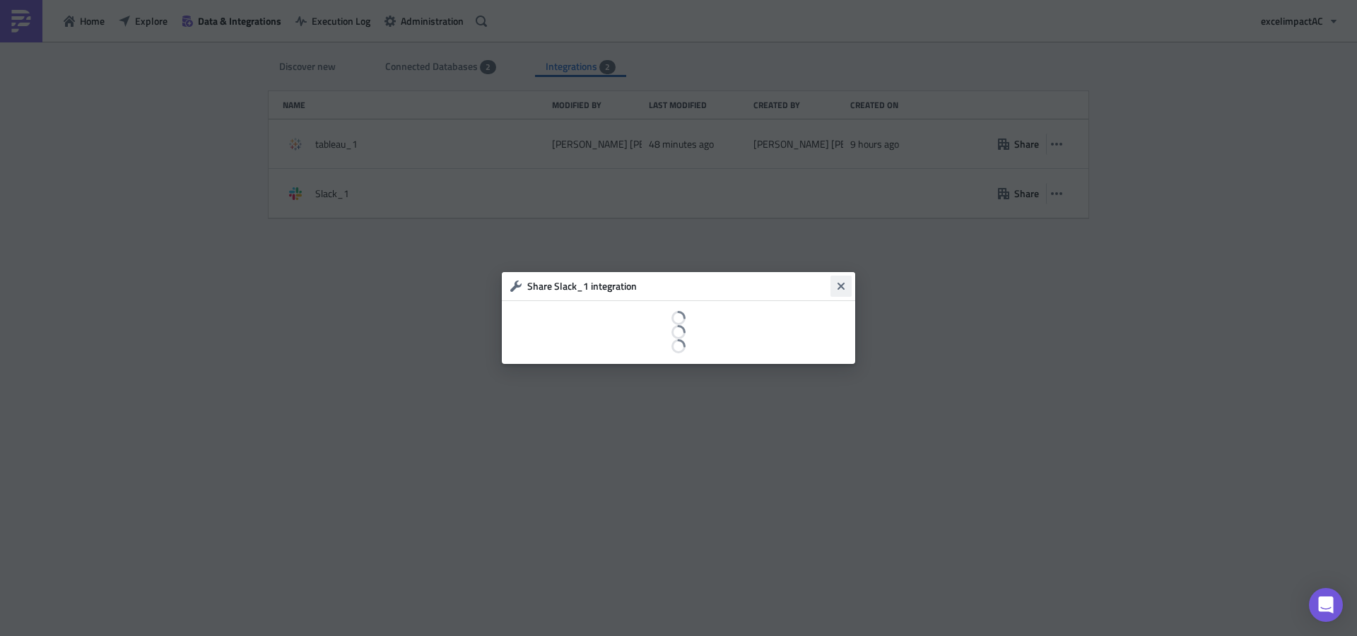
click at [839, 283] on icon "Close" at bounding box center [840, 286] width 7 height 7
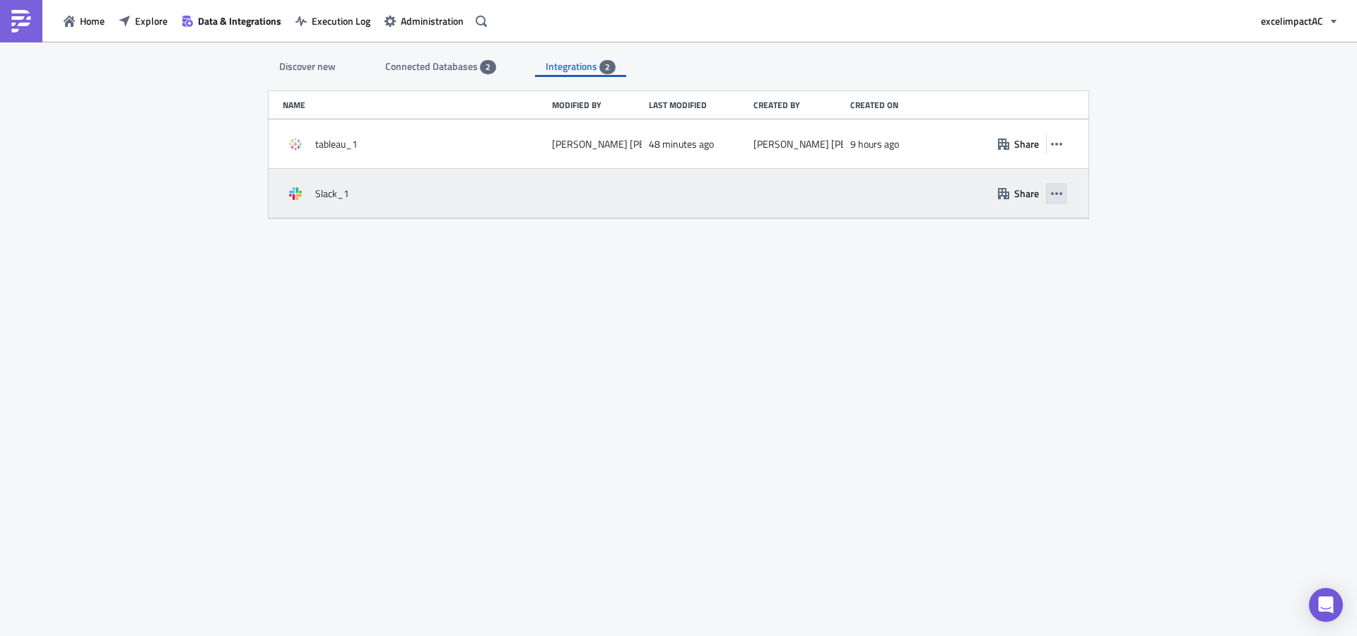
click at [1054, 189] on icon "button" at bounding box center [1056, 193] width 11 height 11
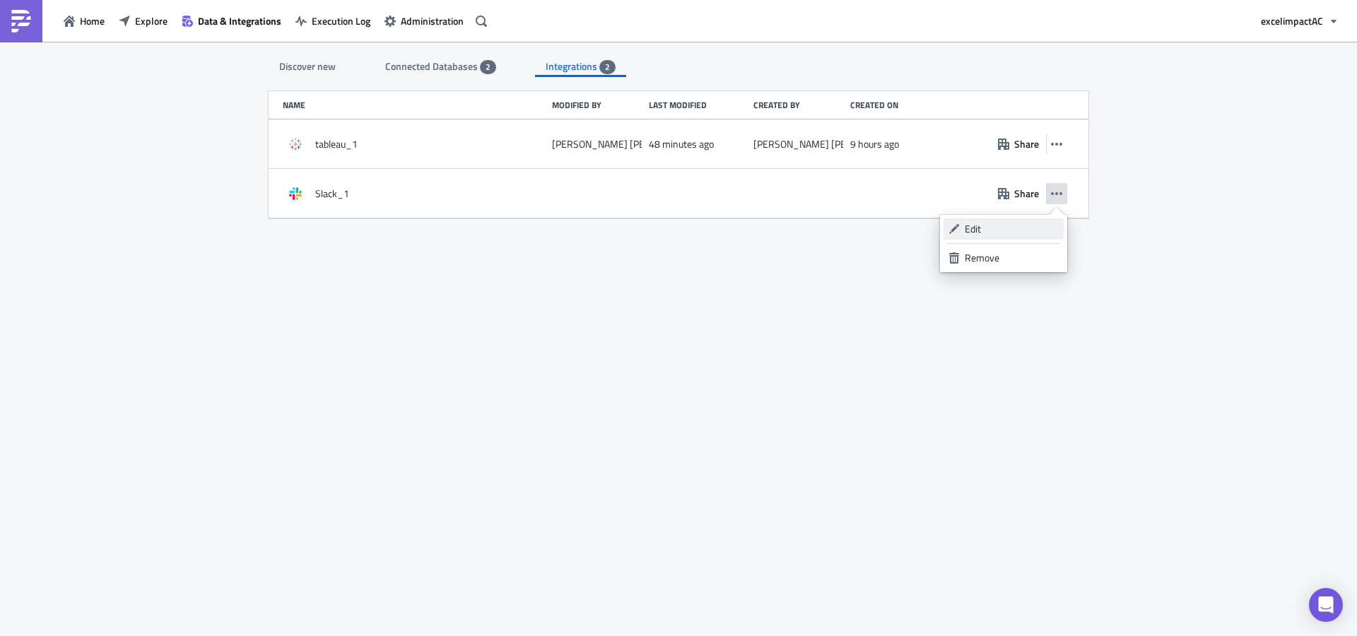
click at [994, 225] on div "Edit" at bounding box center [1012, 229] width 94 height 14
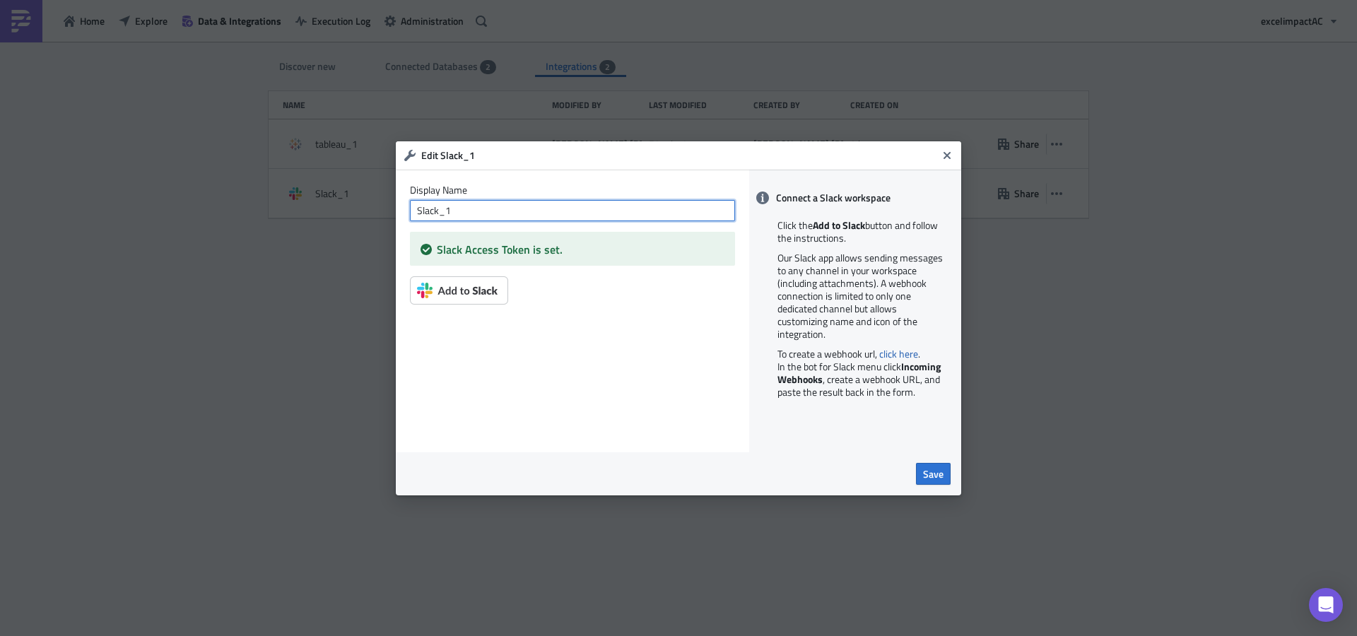
click at [606, 207] on input "Slack_1" at bounding box center [572, 210] width 325 height 21
click at [460, 351] on div "Display Name Slack_1 Access Token Slack Access Token is set." at bounding box center [572, 311] width 353 height 283
click at [464, 292] on img at bounding box center [459, 290] width 98 height 28
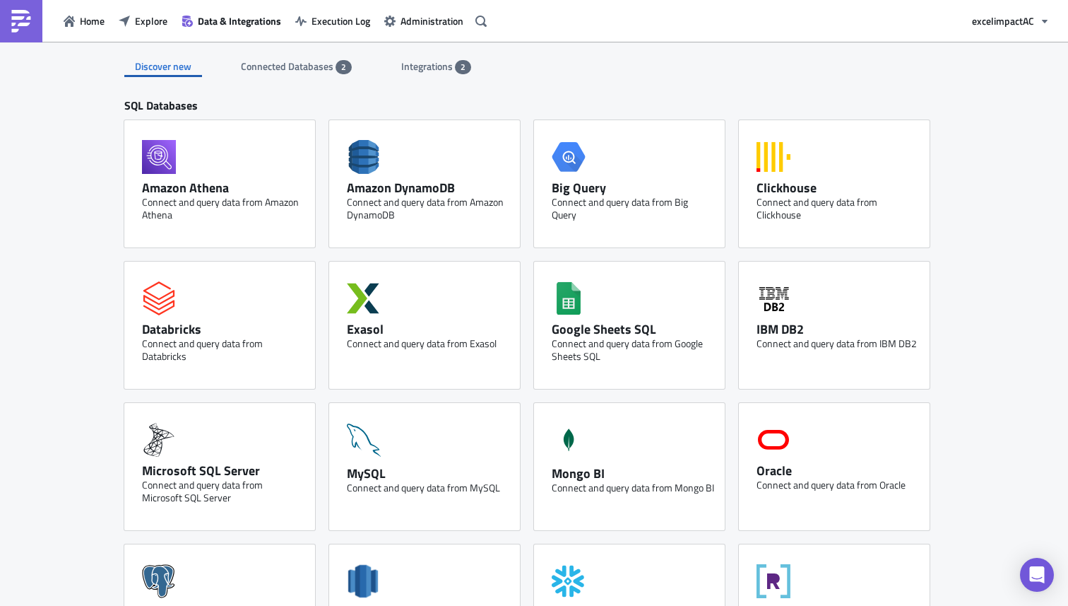
click at [420, 72] on span "Integrations" at bounding box center [428, 66] width 54 height 15
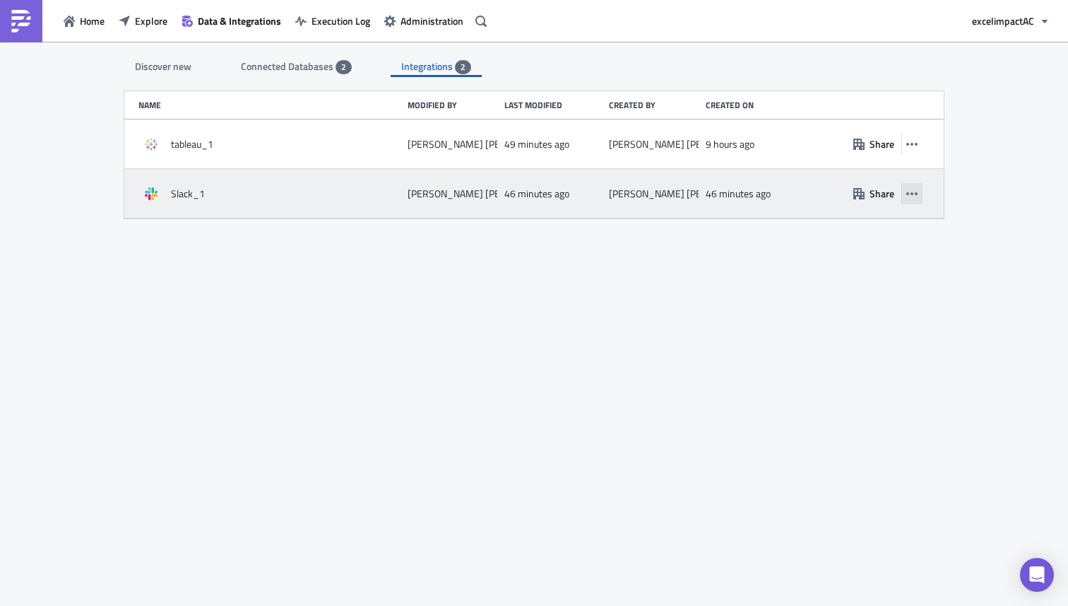
click at [918, 194] on button "button" at bounding box center [912, 193] width 21 height 21
click at [625, 213] on div "Slack_1 [PERSON_NAME] 46 minutes ago [PERSON_NAME] 46 minutes ago Share" at bounding box center [534, 193] width 820 height 49
click at [863, 190] on icon "button" at bounding box center [859, 193] width 11 height 11
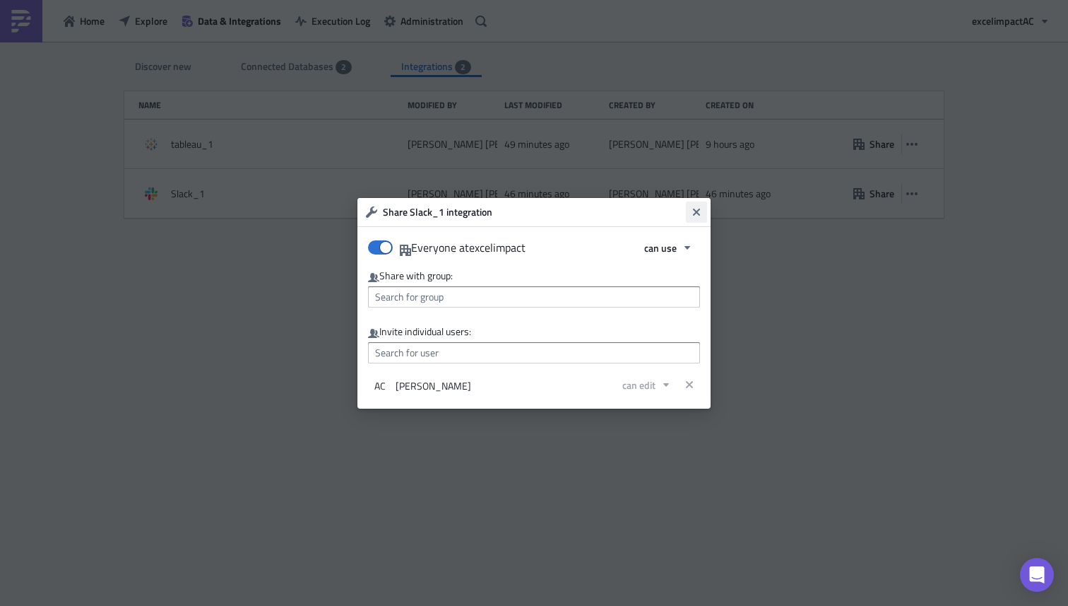
click at [696, 213] on icon "Close" at bounding box center [696, 211] width 7 height 7
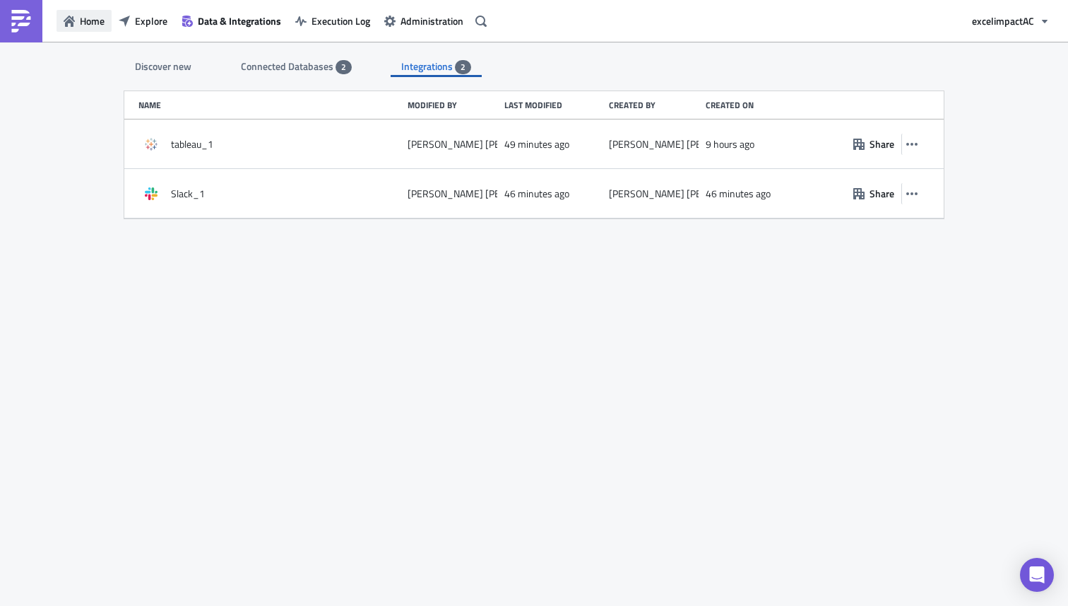
click at [91, 20] on span "Home" at bounding box center [92, 20] width 25 height 15
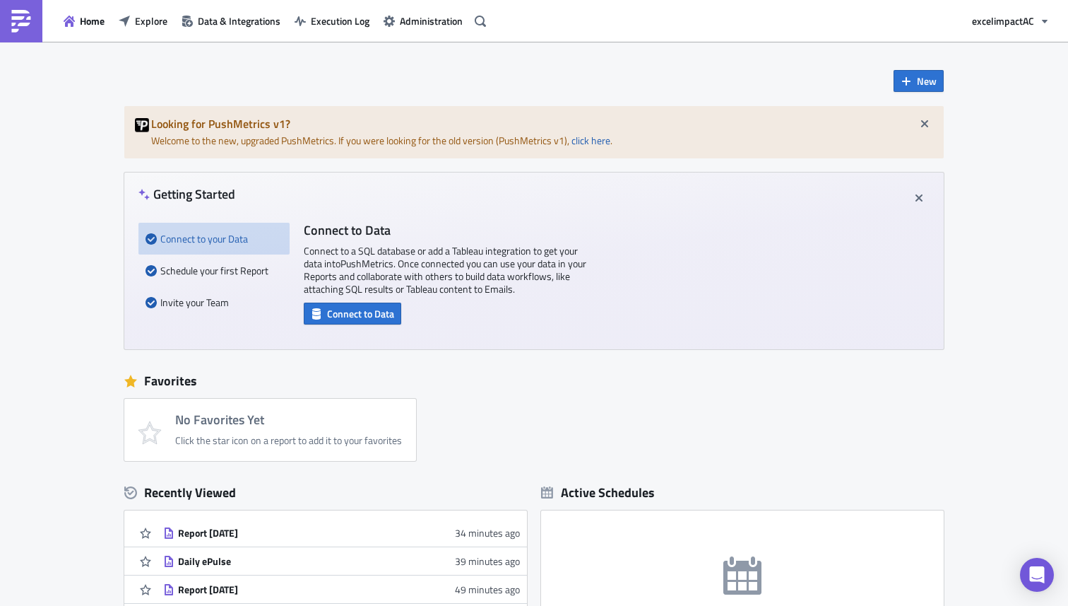
click at [198, 558] on div "Daily ePulse" at bounding box center [301, 561] width 247 height 13
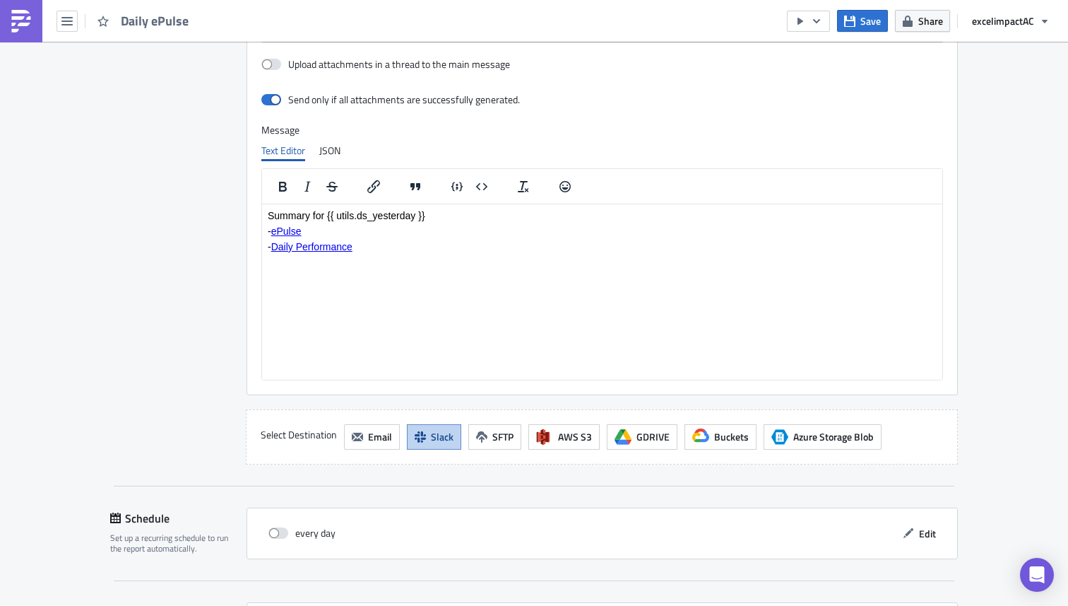
scroll to position [1030, 0]
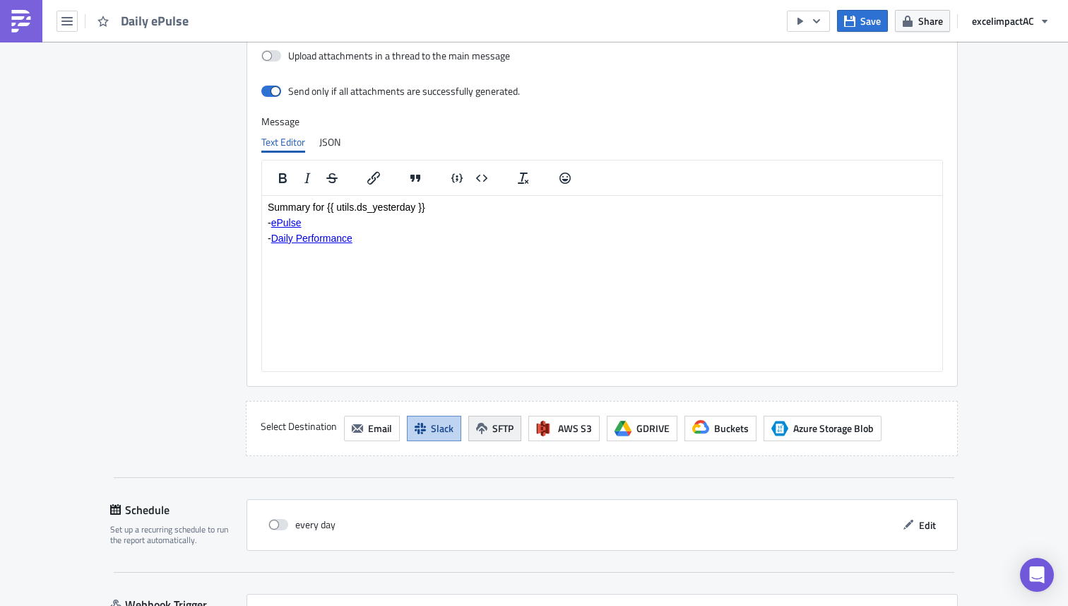
click at [493, 432] on span "SFTP" at bounding box center [503, 427] width 21 height 15
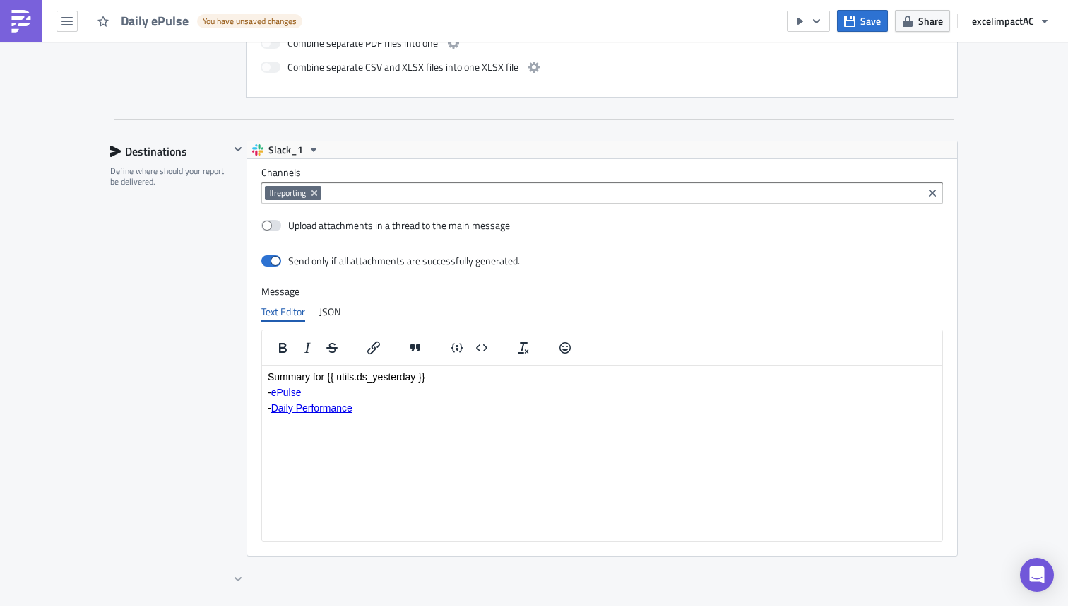
scroll to position [823, 0]
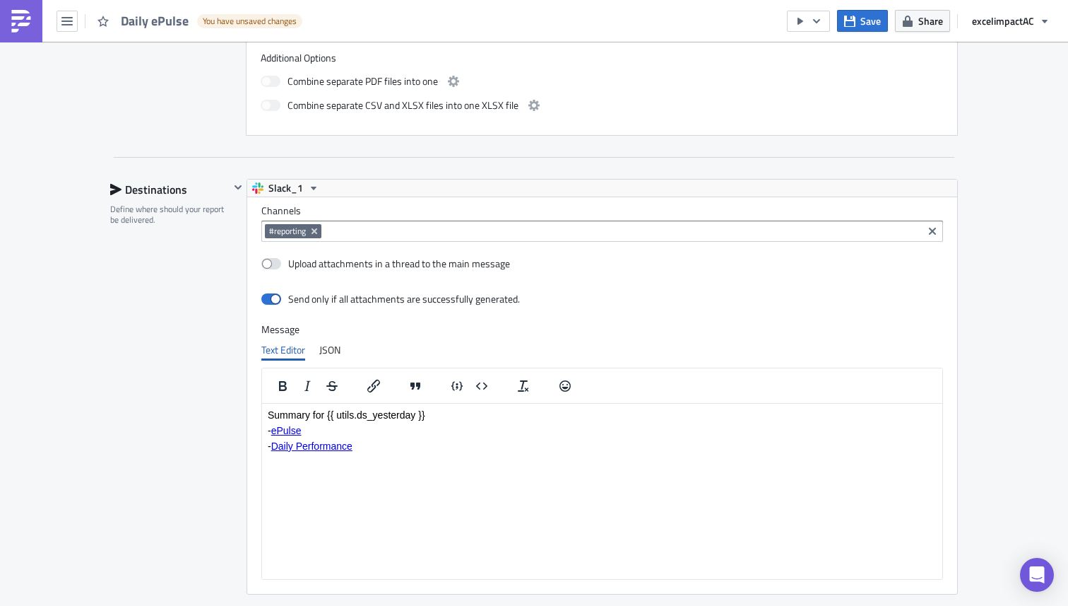
click at [416, 192] on div "Slack_1" at bounding box center [602, 187] width 710 height 17
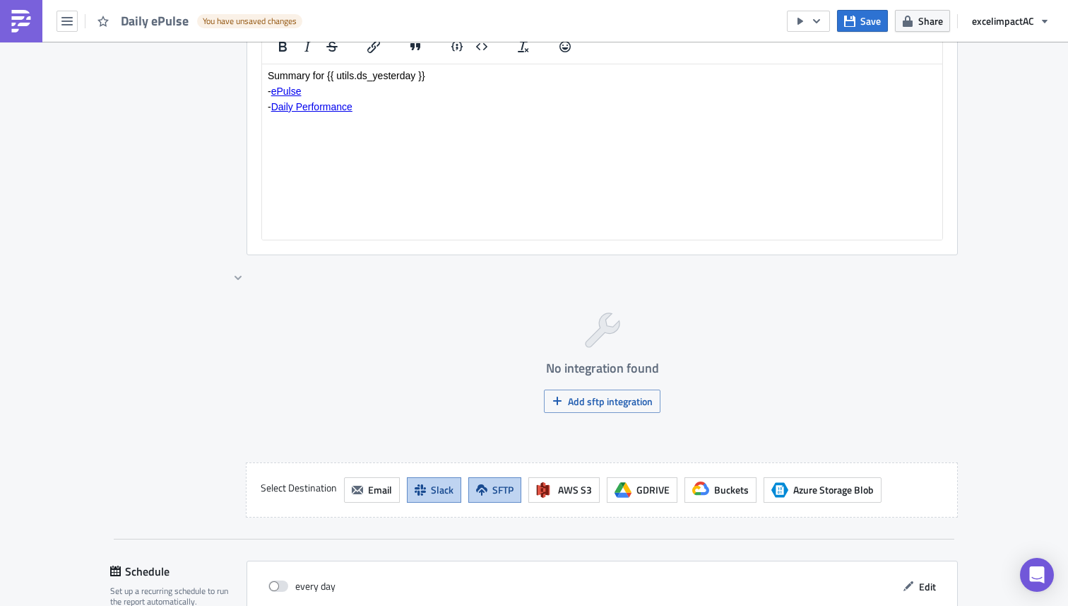
scroll to position [1179, 0]
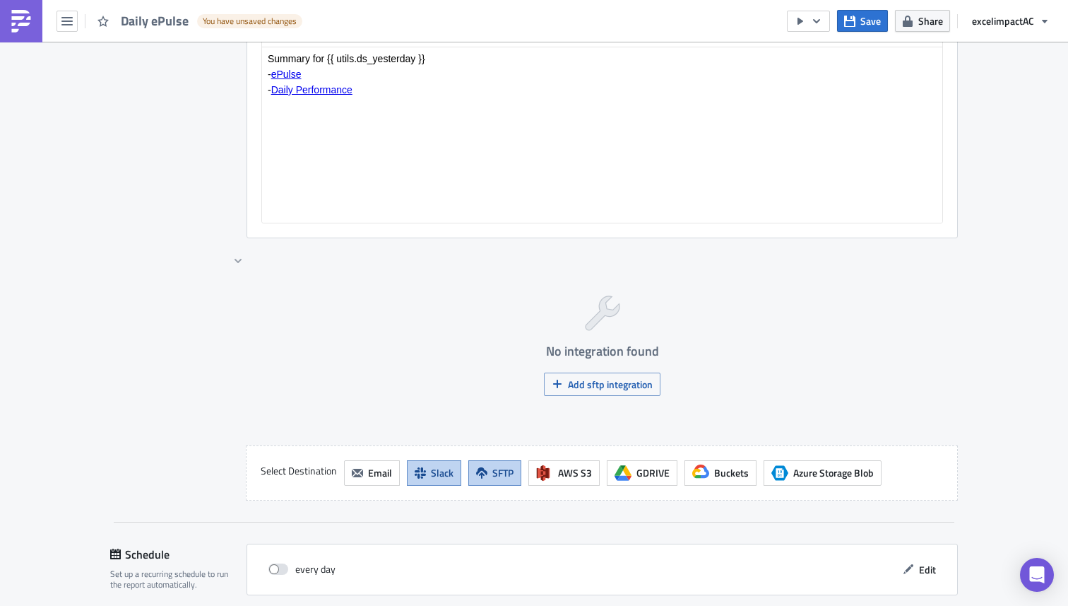
click at [437, 476] on span "Slack" at bounding box center [442, 472] width 23 height 15
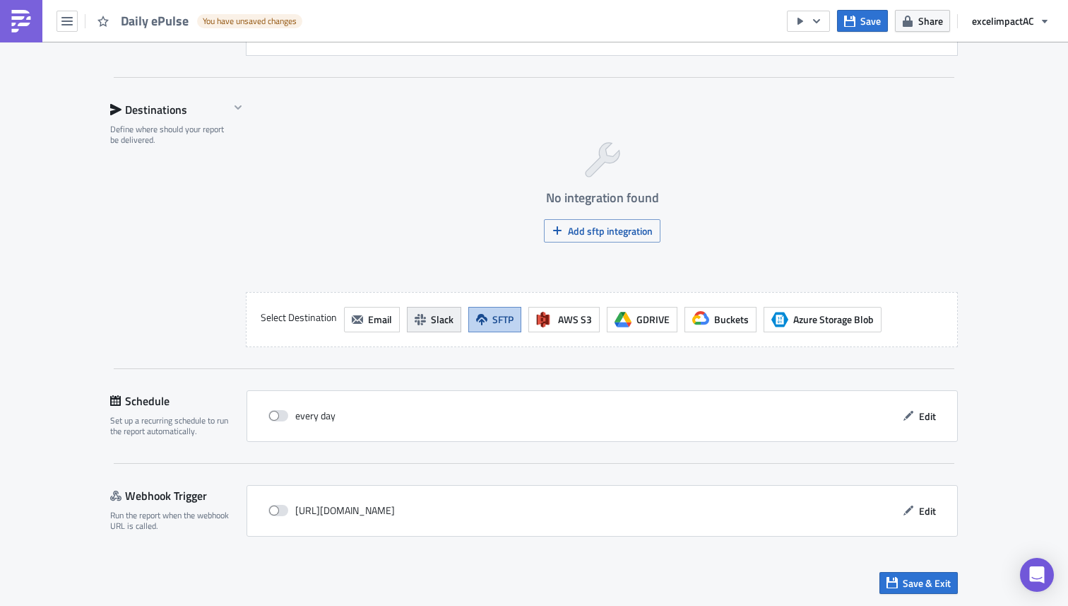
click at [431, 317] on span "Slack" at bounding box center [442, 319] width 23 height 15
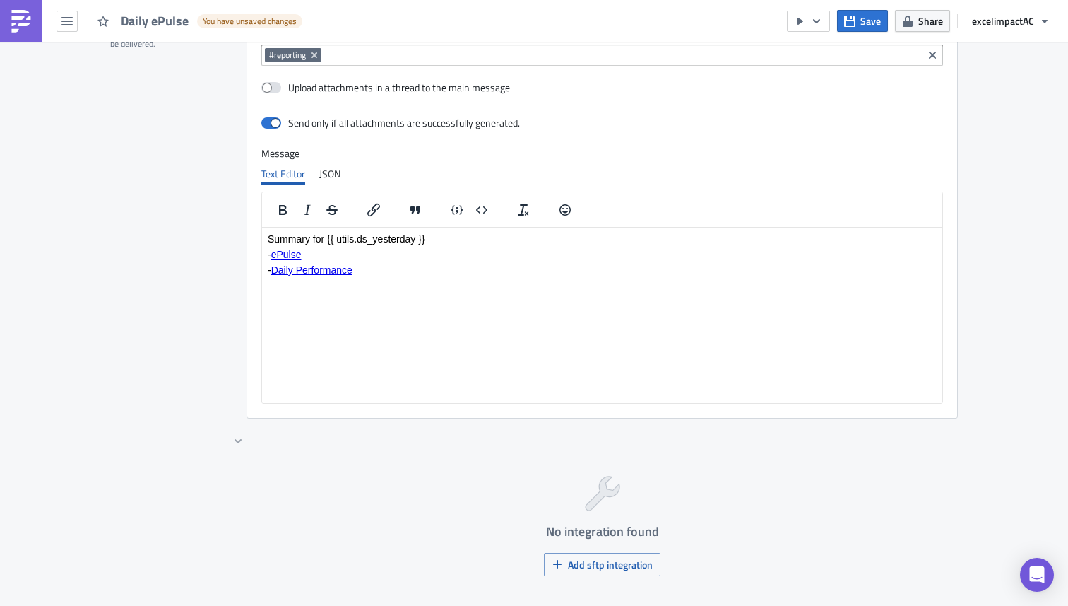
scroll to position [898, 0]
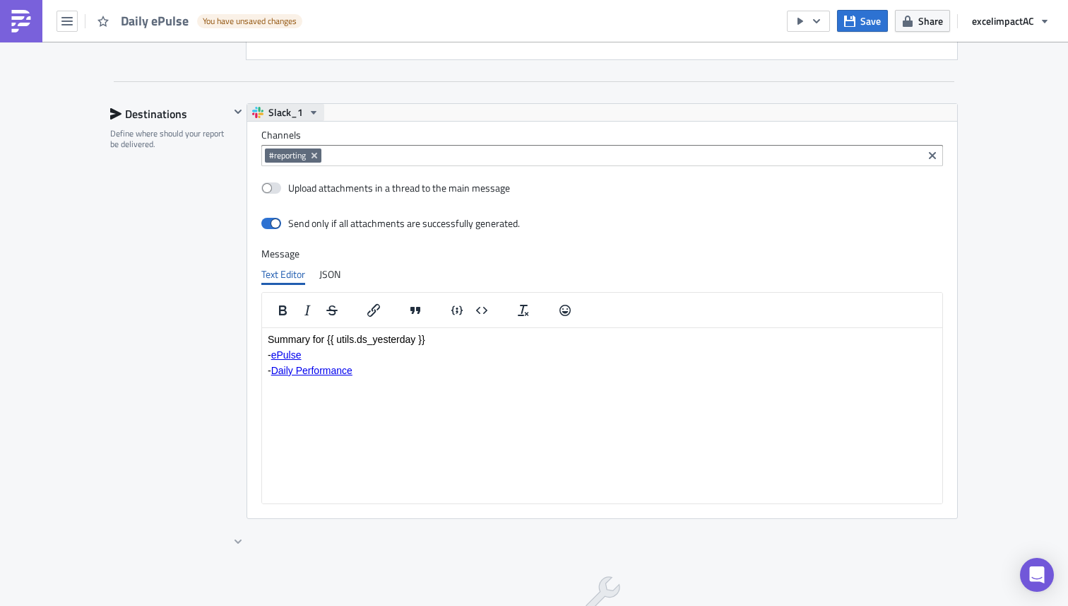
click at [292, 110] on span "Slack_1" at bounding box center [286, 112] width 35 height 17
click at [290, 131] on div "Slack_1" at bounding box center [317, 136] width 101 height 14
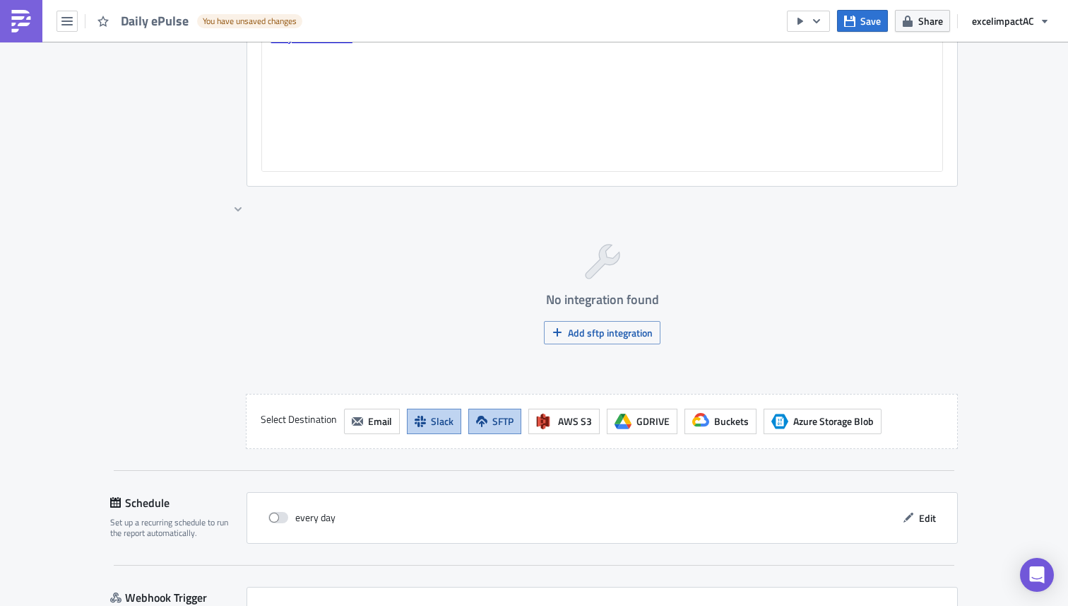
scroll to position [1260, 0]
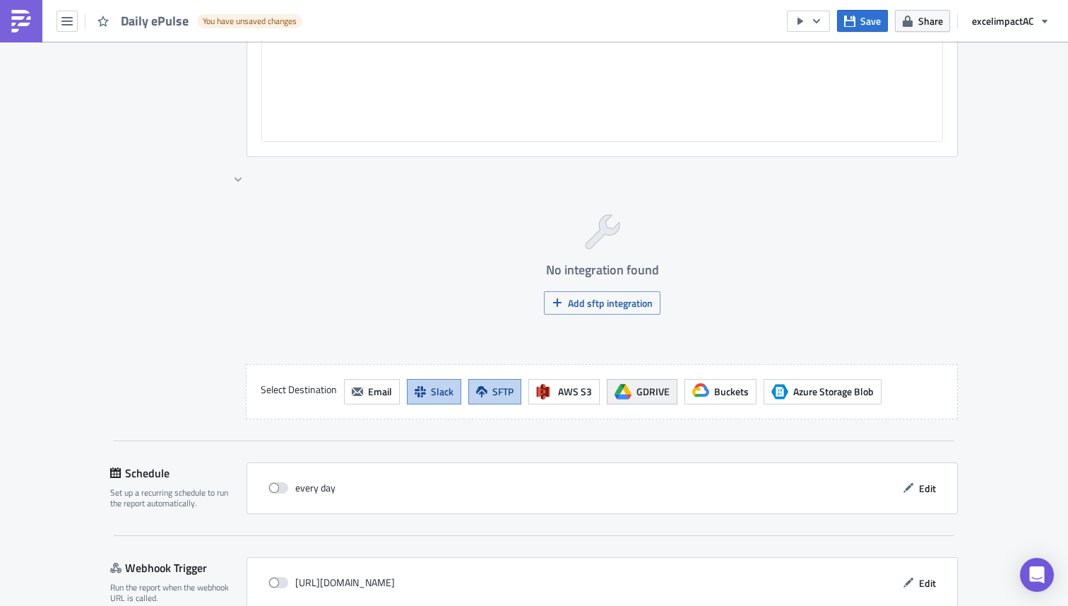
click at [637, 394] on span "GDRIVE" at bounding box center [653, 391] width 33 height 15
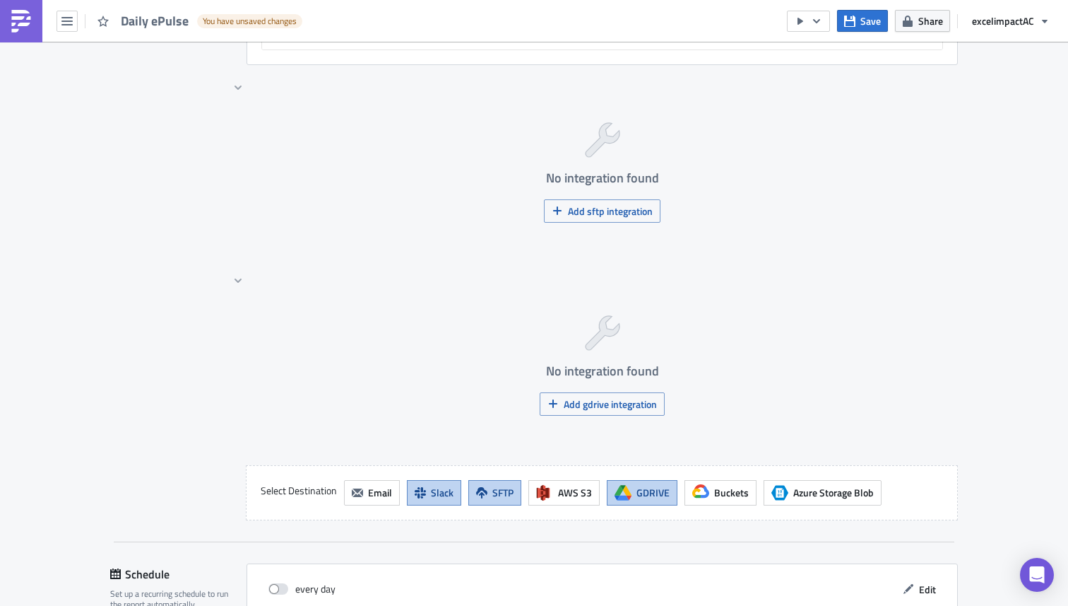
scroll to position [1415, 0]
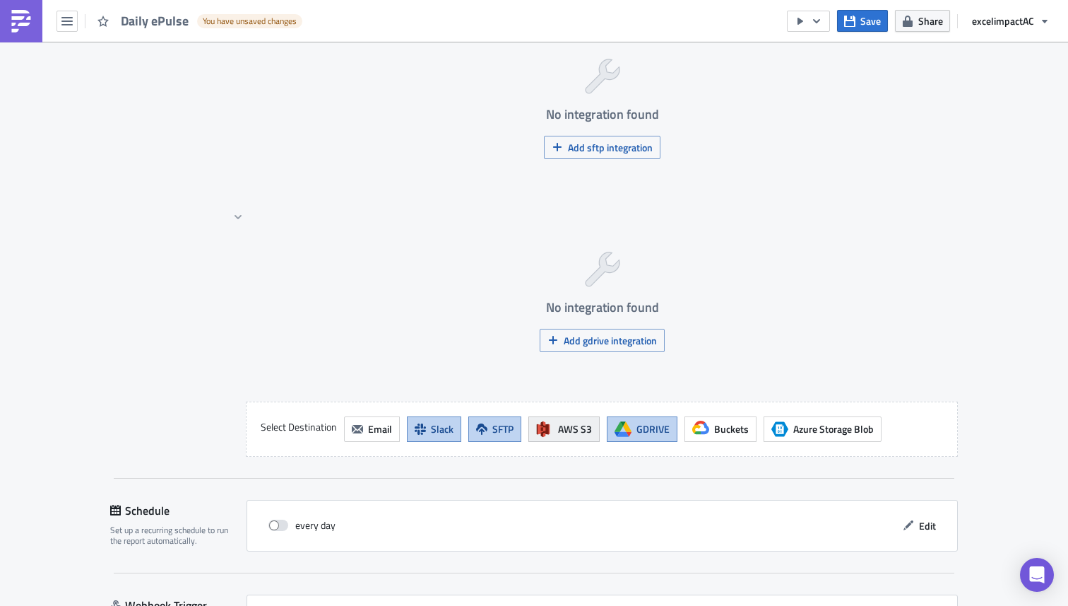
click at [563, 433] on span "AWS S3" at bounding box center [575, 428] width 34 height 15
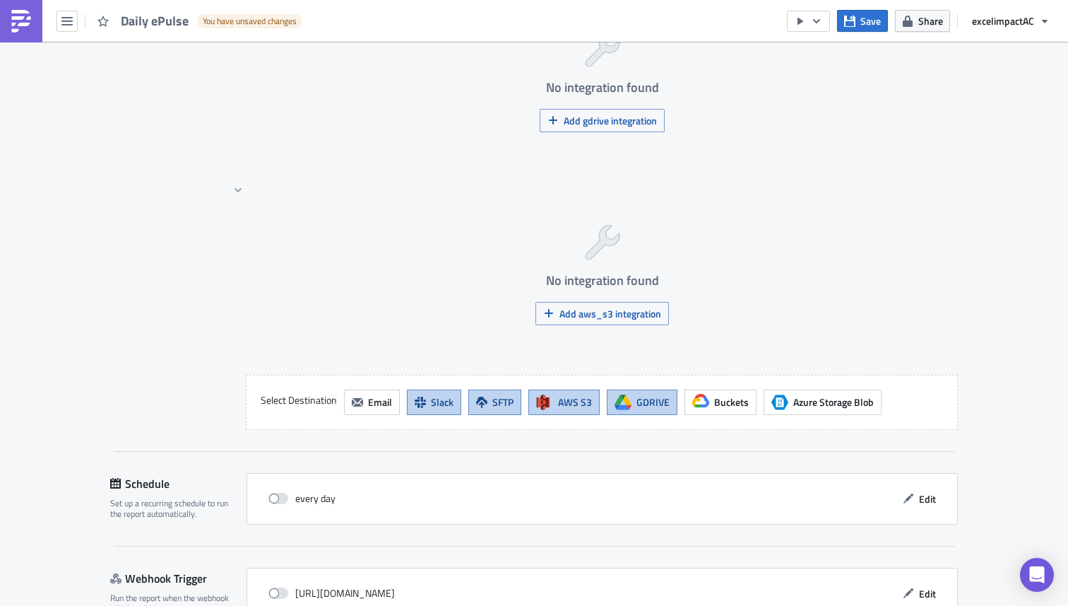
scroll to position [1637, 0]
click at [368, 407] on span "Email" at bounding box center [380, 400] width 24 height 15
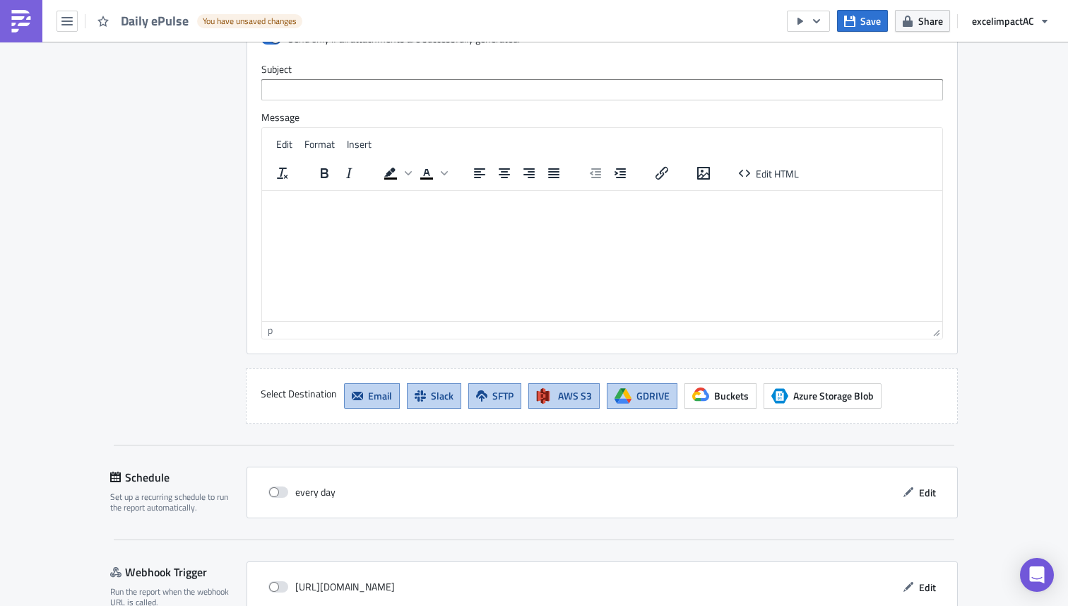
scroll to position [2290, 0]
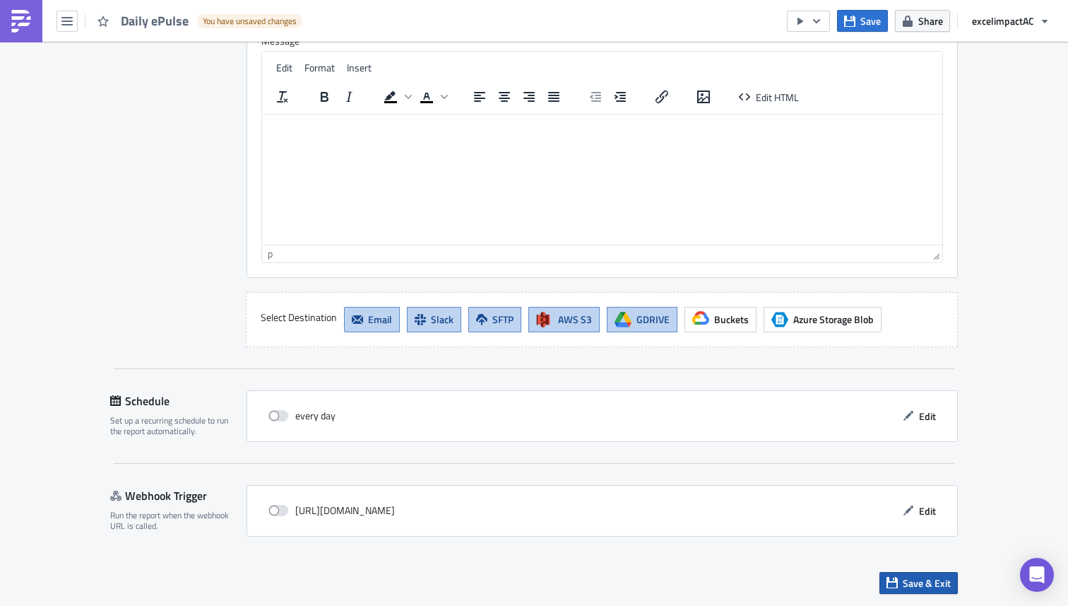
drag, startPoint x: 923, startPoint y: 584, endPoint x: 879, endPoint y: 577, distance: 44.4
click at [923, 584] on span "Save & Exit" at bounding box center [927, 582] width 48 height 15
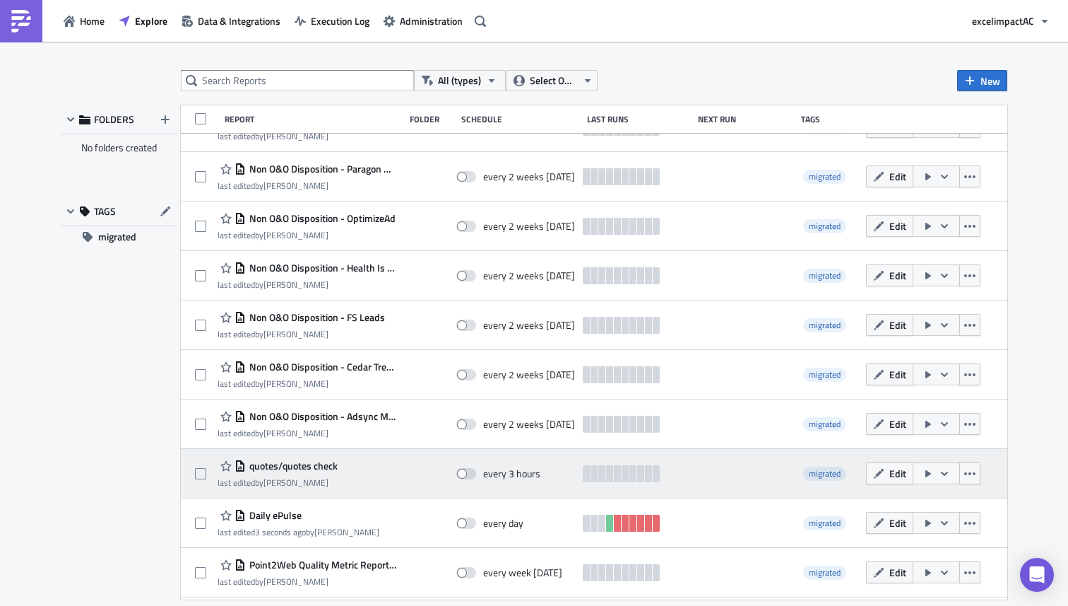
scroll to position [331, 0]
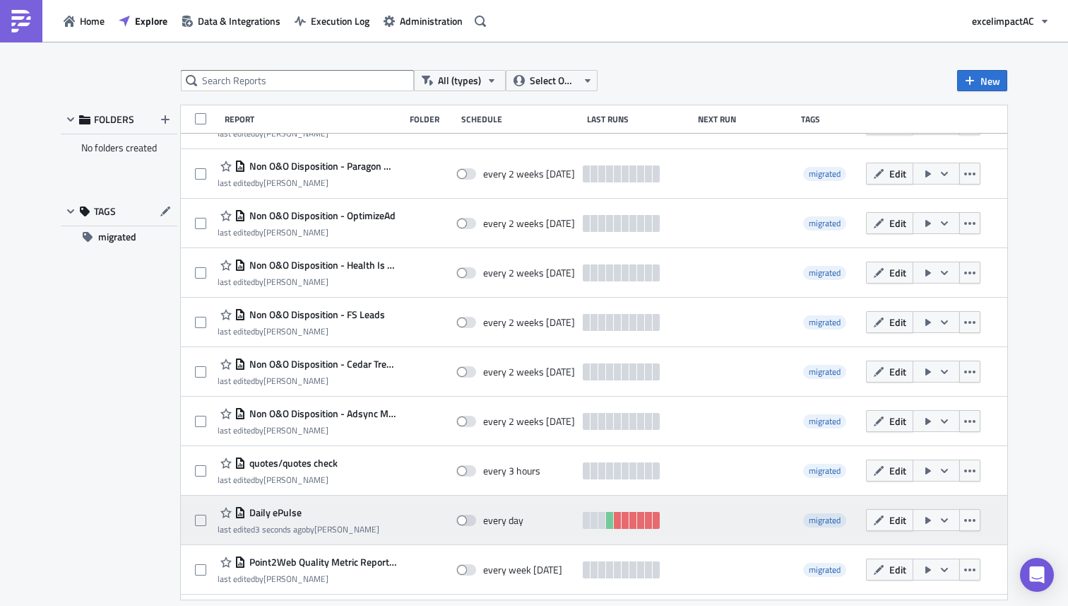
click at [939, 521] on icon "button" at bounding box center [944, 519] width 11 height 11
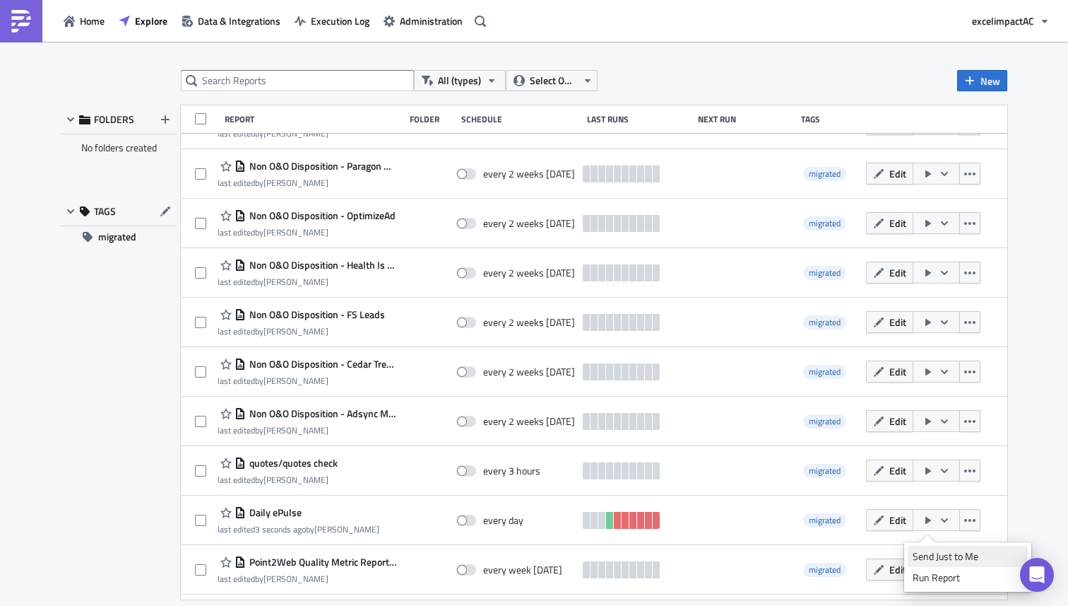
click at [951, 550] on div "Send Just to Me" at bounding box center [968, 556] width 110 height 14
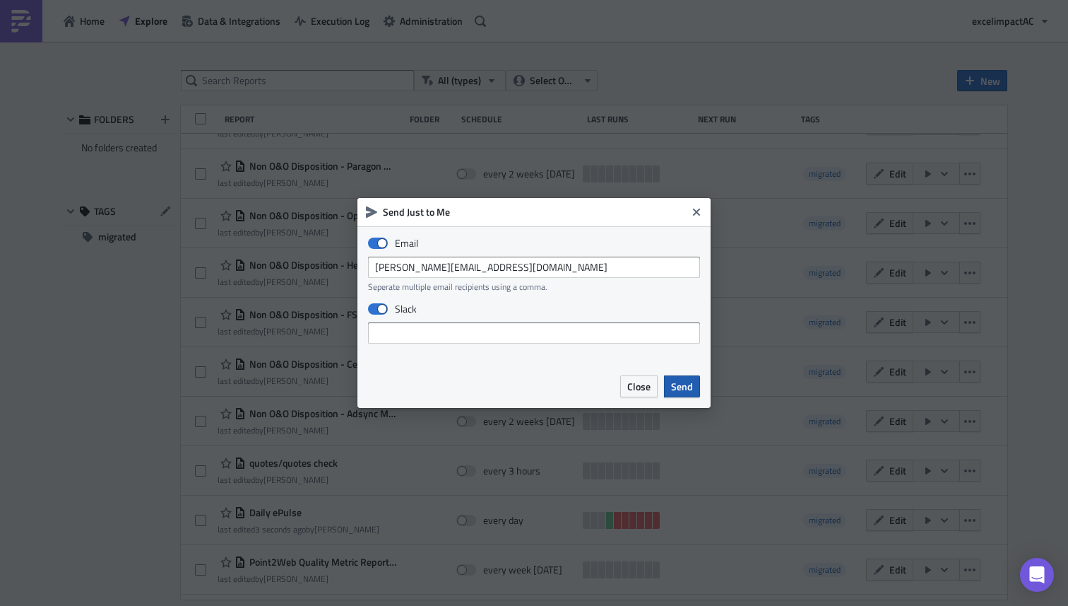
click at [681, 389] on span "Send" at bounding box center [682, 386] width 22 height 15
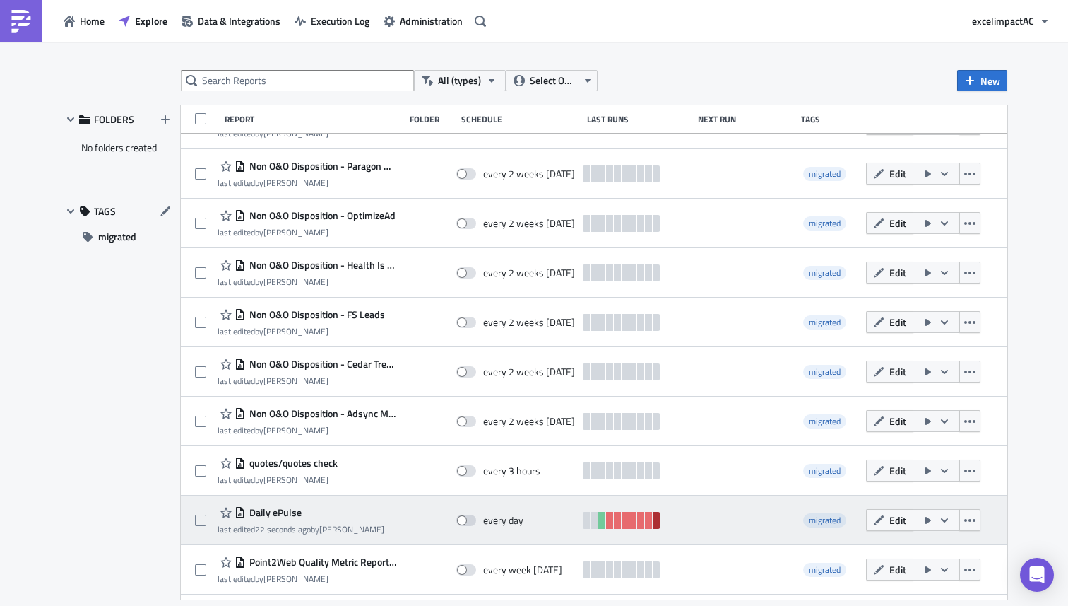
click at [654, 520] on link at bounding box center [656, 520] width 7 height 17
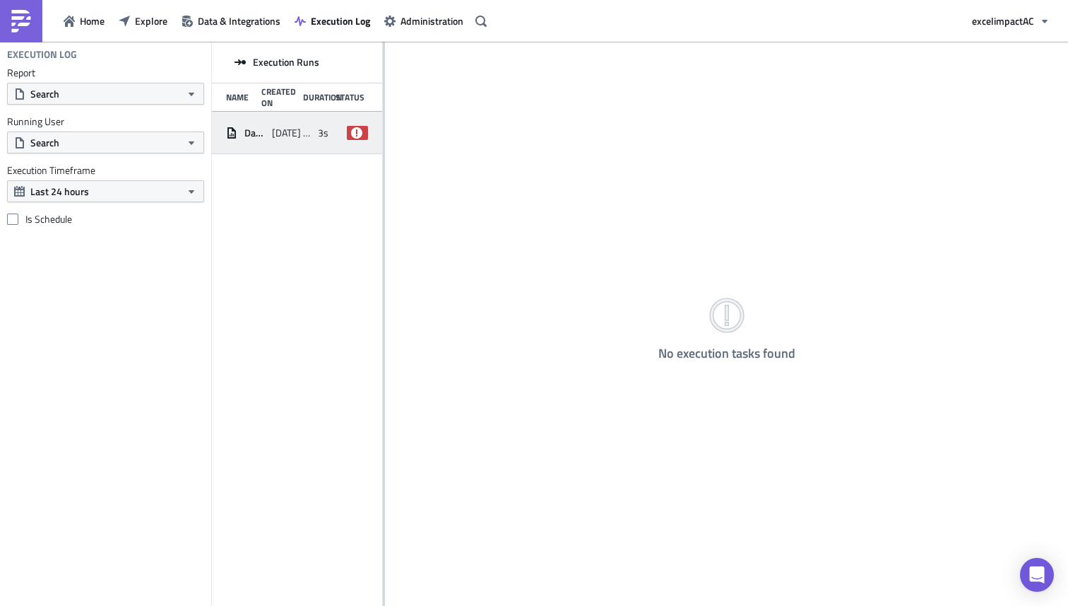
click at [314, 134] on div "Daily ePulse 2025-09-22 13:28 3s failed" at bounding box center [297, 133] width 170 height 42
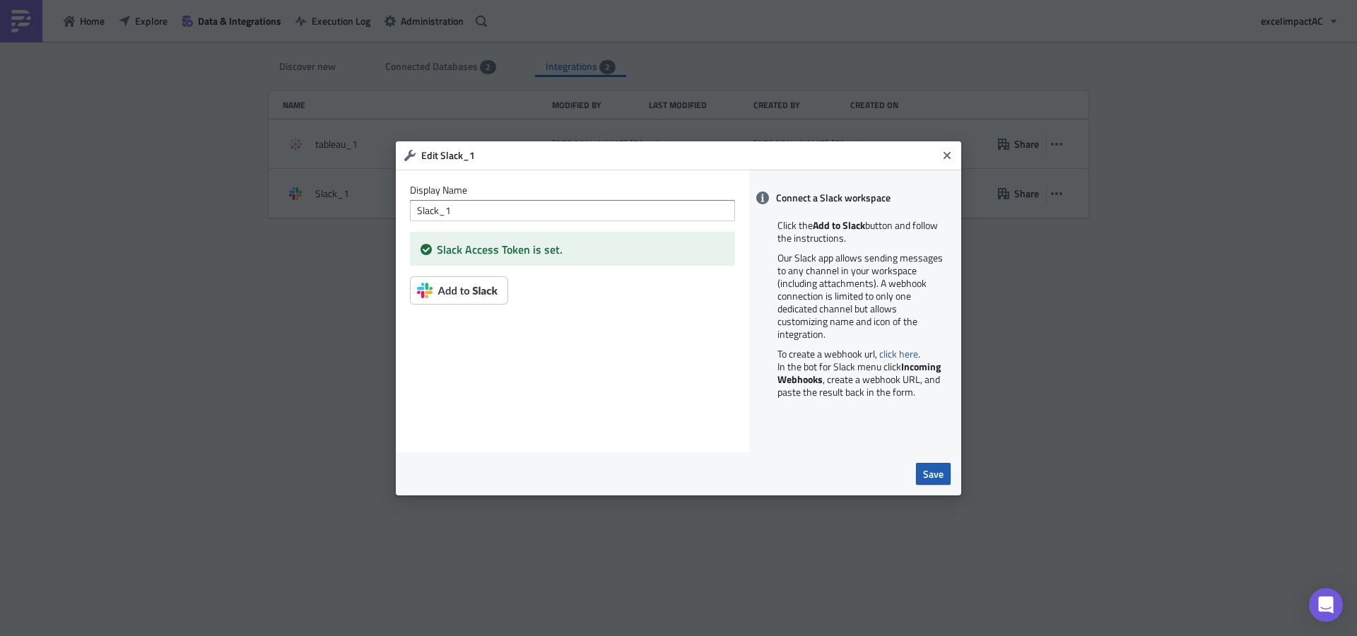
click at [939, 479] on span "Save" at bounding box center [933, 473] width 20 height 15
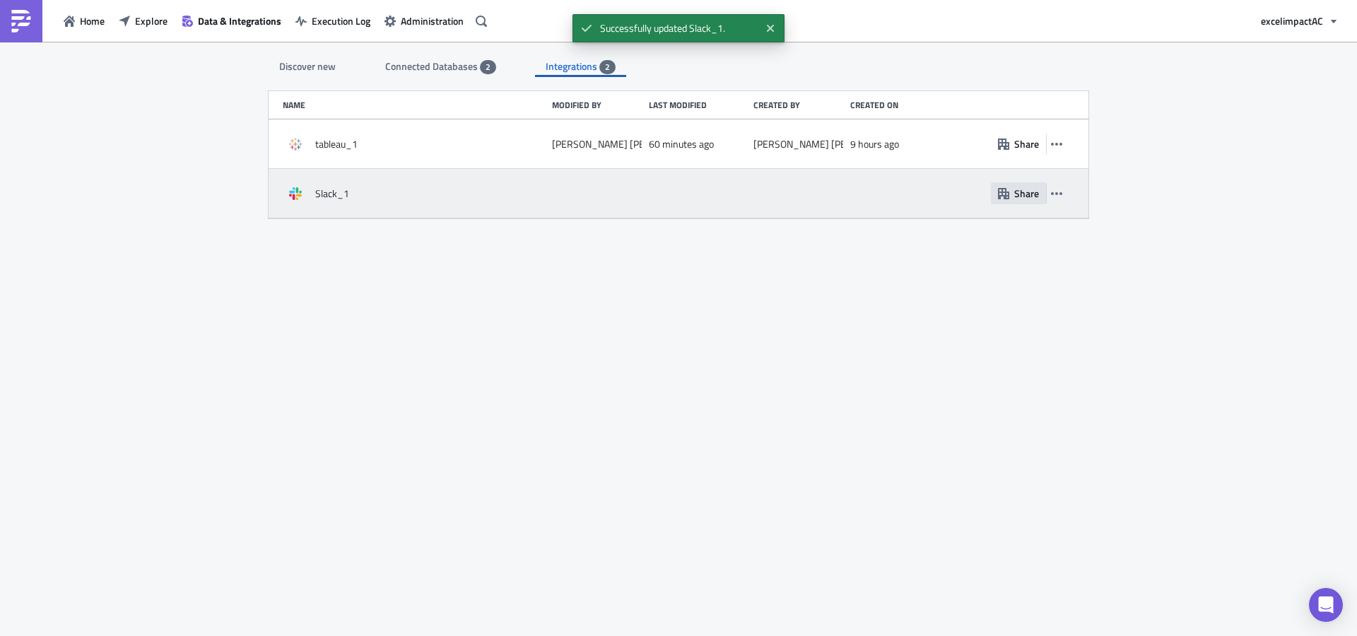
click at [1009, 194] on button "Share" at bounding box center [1018, 193] width 55 height 22
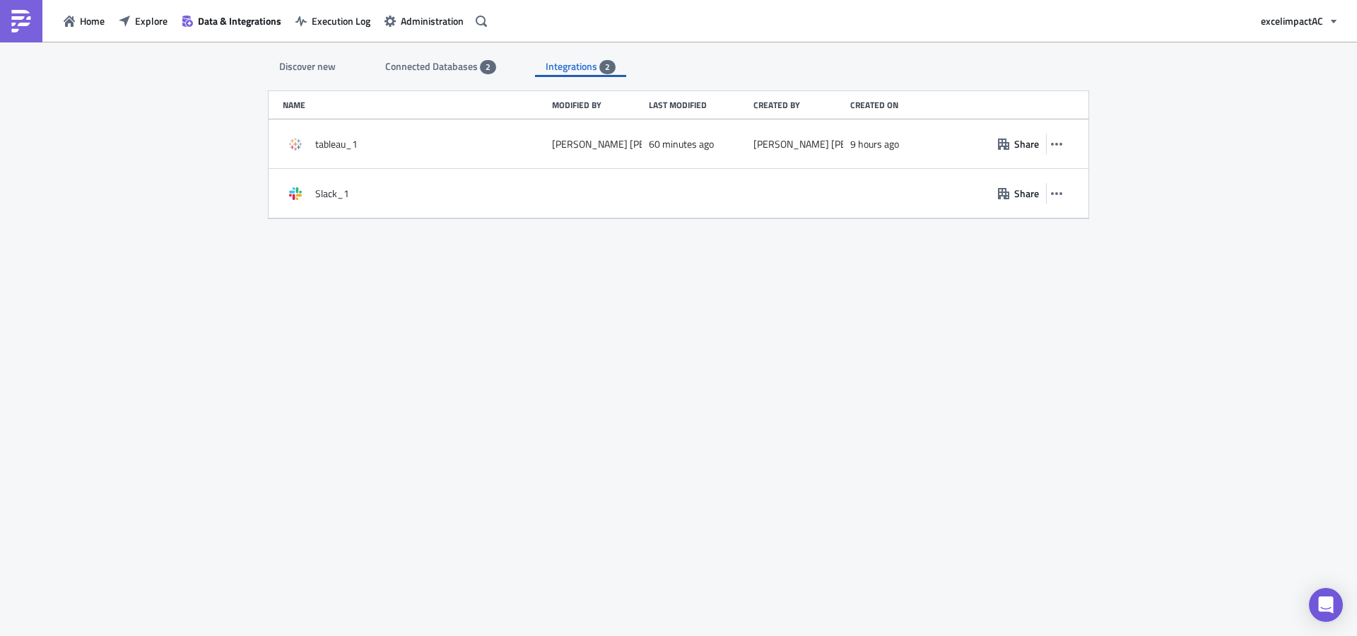
click at [570, 68] on span "Integrations" at bounding box center [573, 66] width 54 height 15
click at [302, 66] on div "Discover new" at bounding box center [308, 66] width 78 height 21
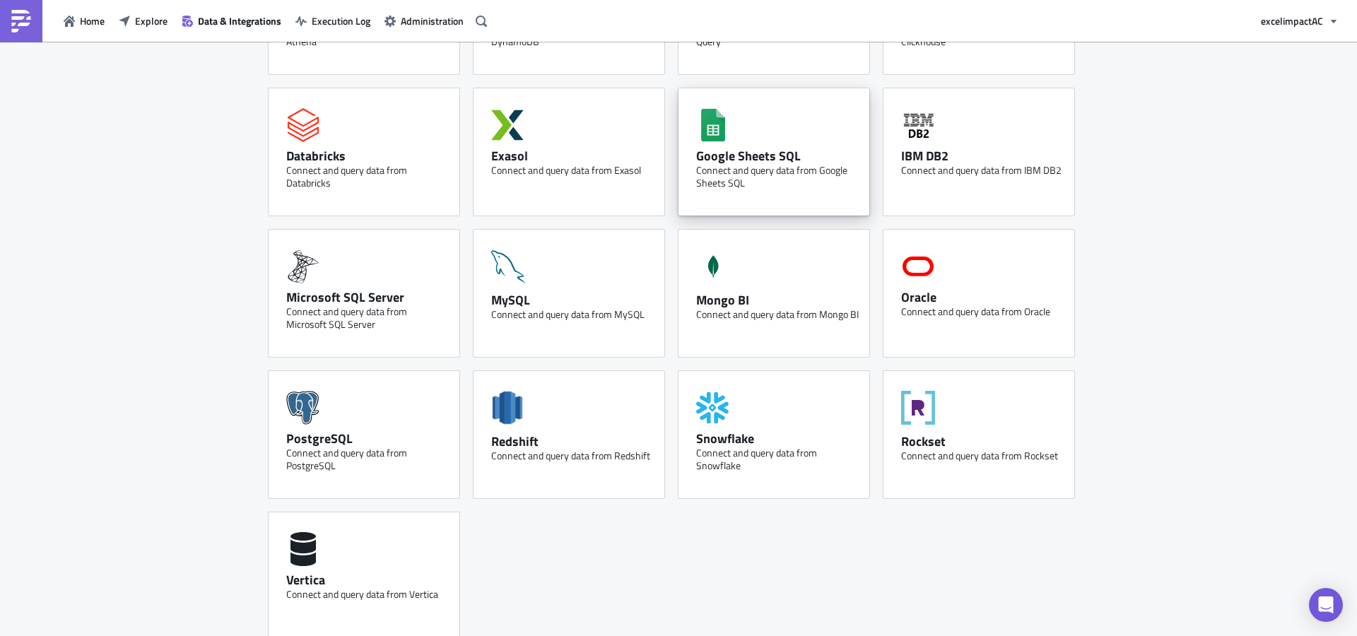
scroll to position [655, 0]
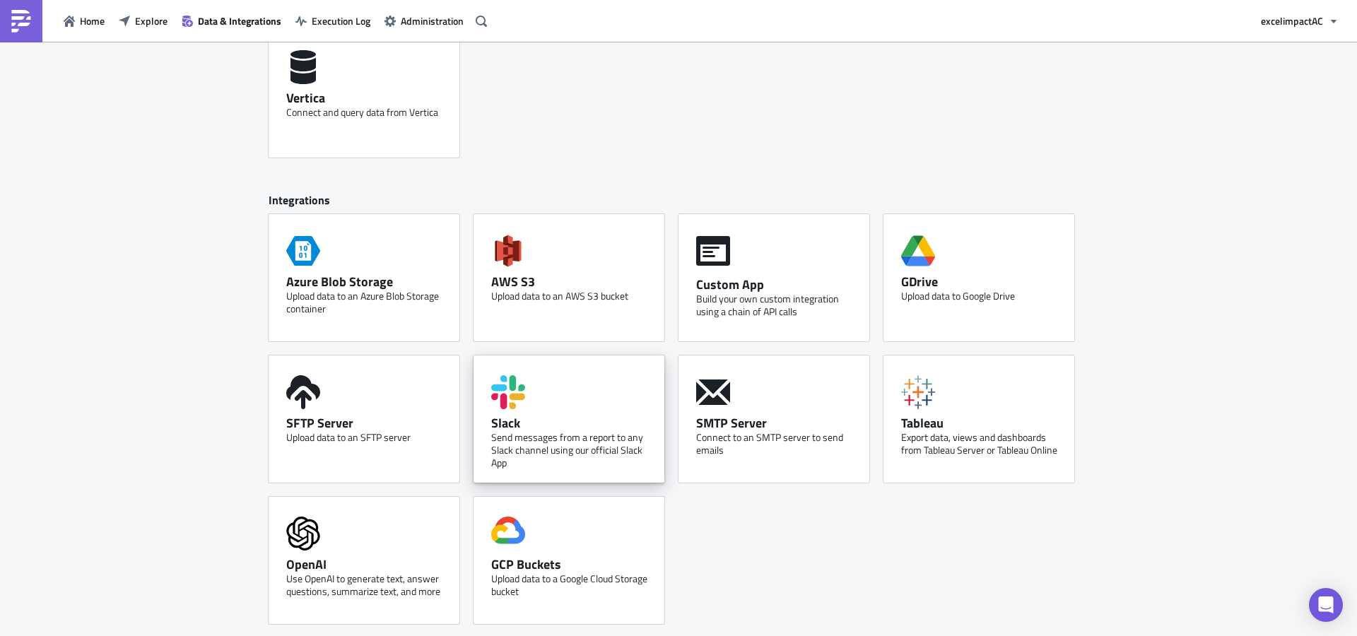
click at [565, 419] on div "Slack" at bounding box center [572, 423] width 163 height 16
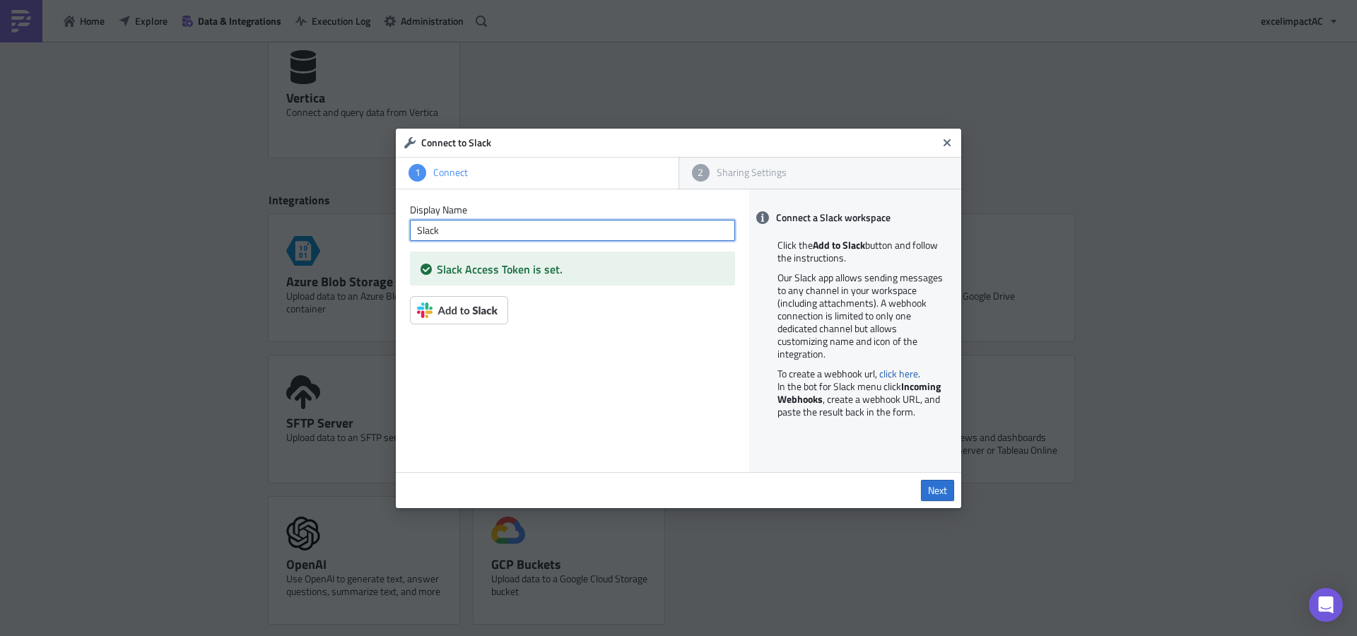
click at [571, 225] on input "Slack" at bounding box center [572, 230] width 325 height 21
type input "Slack_1"
click at [466, 307] on img at bounding box center [459, 310] width 98 height 28
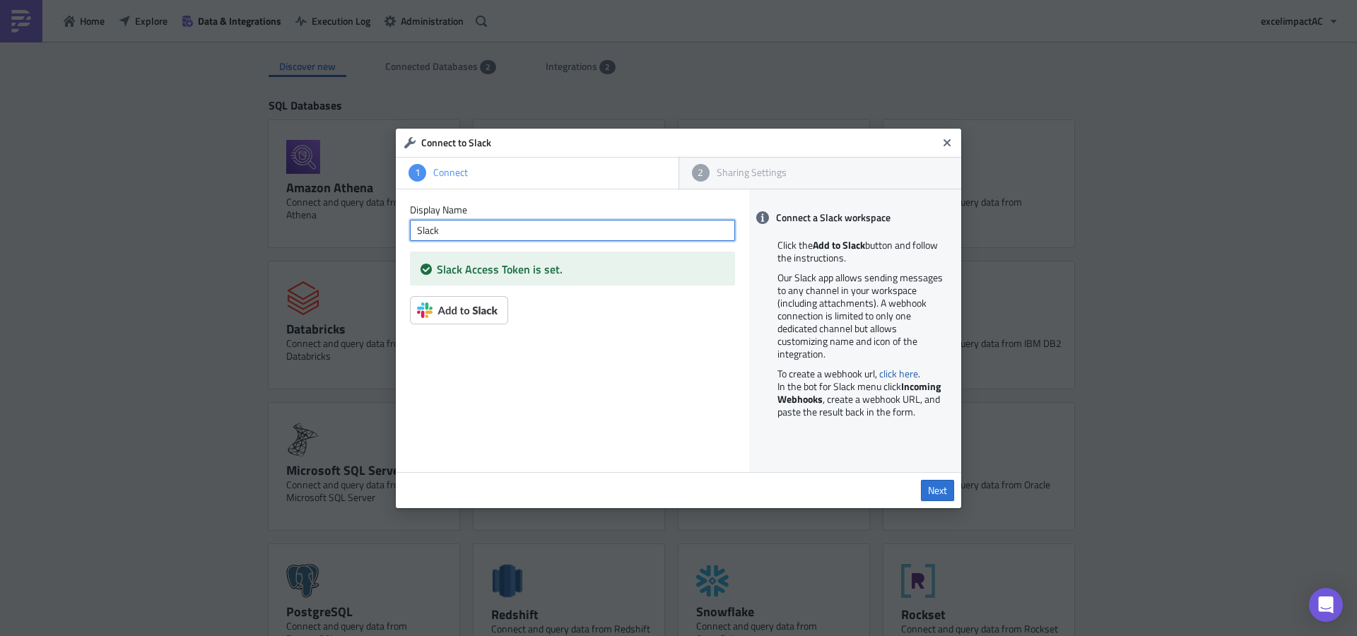
click at [493, 232] on input "Slack" at bounding box center [572, 230] width 325 height 21
click at [940, 498] on link "Next" at bounding box center [937, 490] width 33 height 21
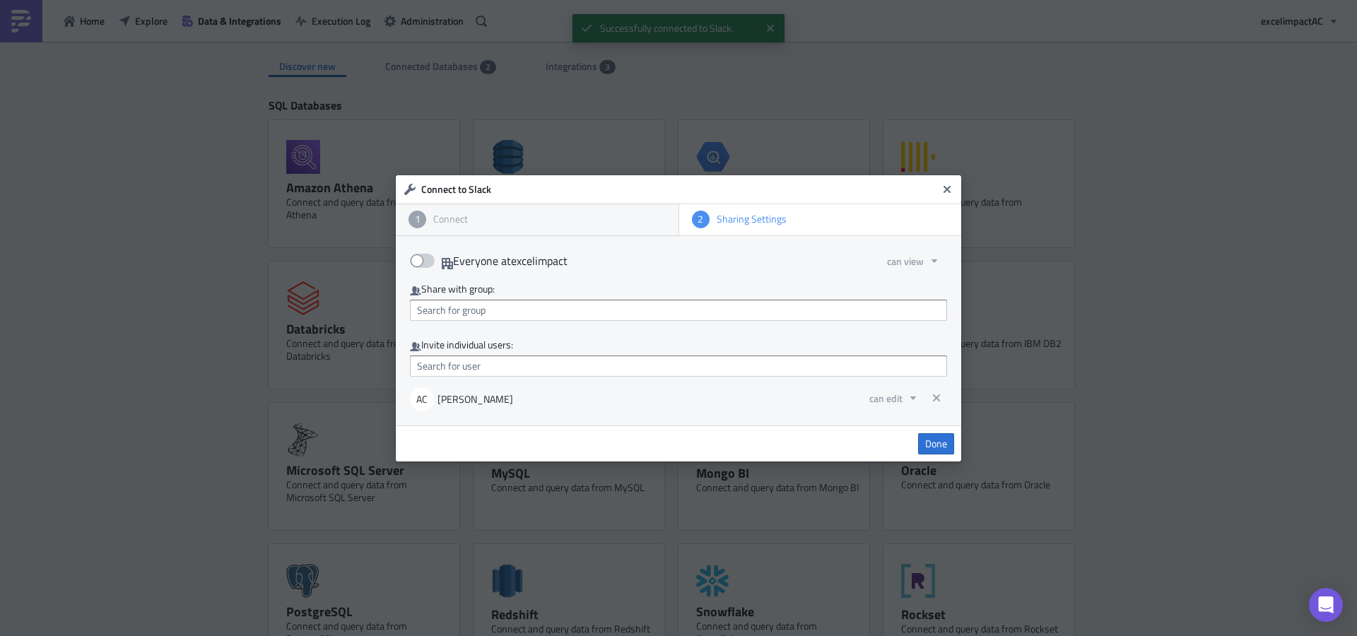
click at [428, 257] on span at bounding box center [422, 261] width 25 height 14
click at [422, 257] on input "Everyone at excelimpact" at bounding box center [417, 256] width 9 height 9
checkbox input "true"
click at [931, 264] on icon "button" at bounding box center [934, 260] width 11 height 11
click at [930, 308] on div "can use" at bounding box center [946, 307] width 117 height 14
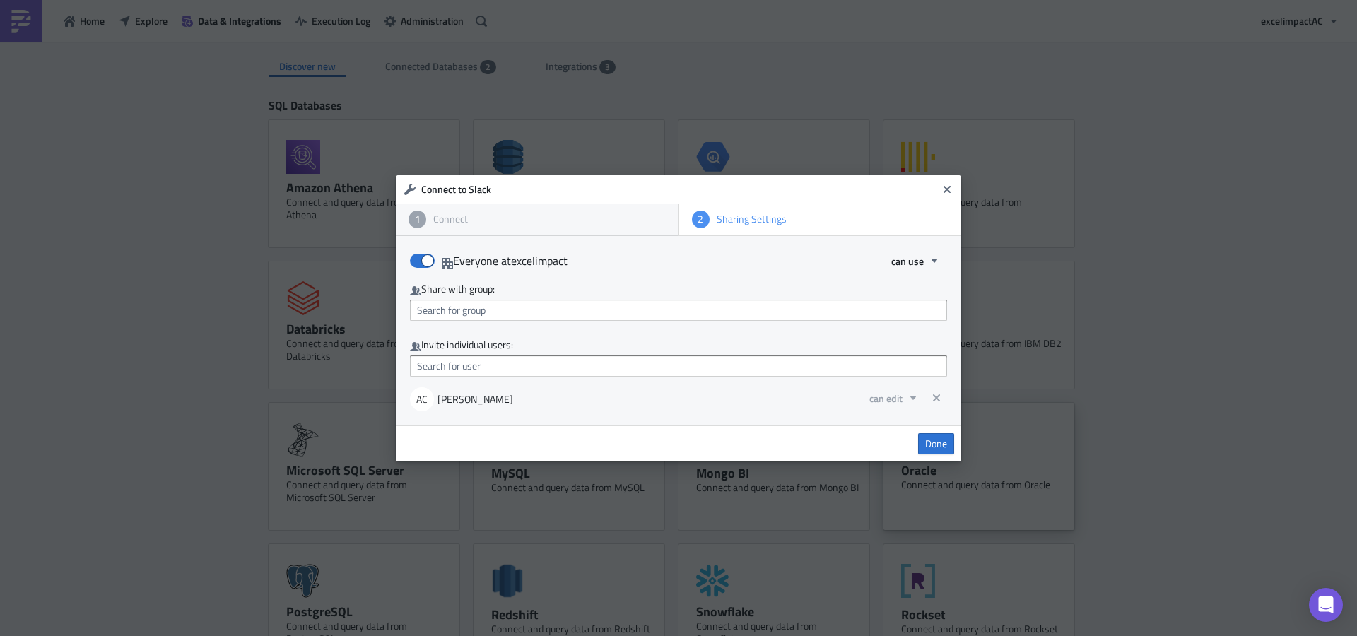
click at [934, 447] on span "Done" at bounding box center [936, 443] width 22 height 13
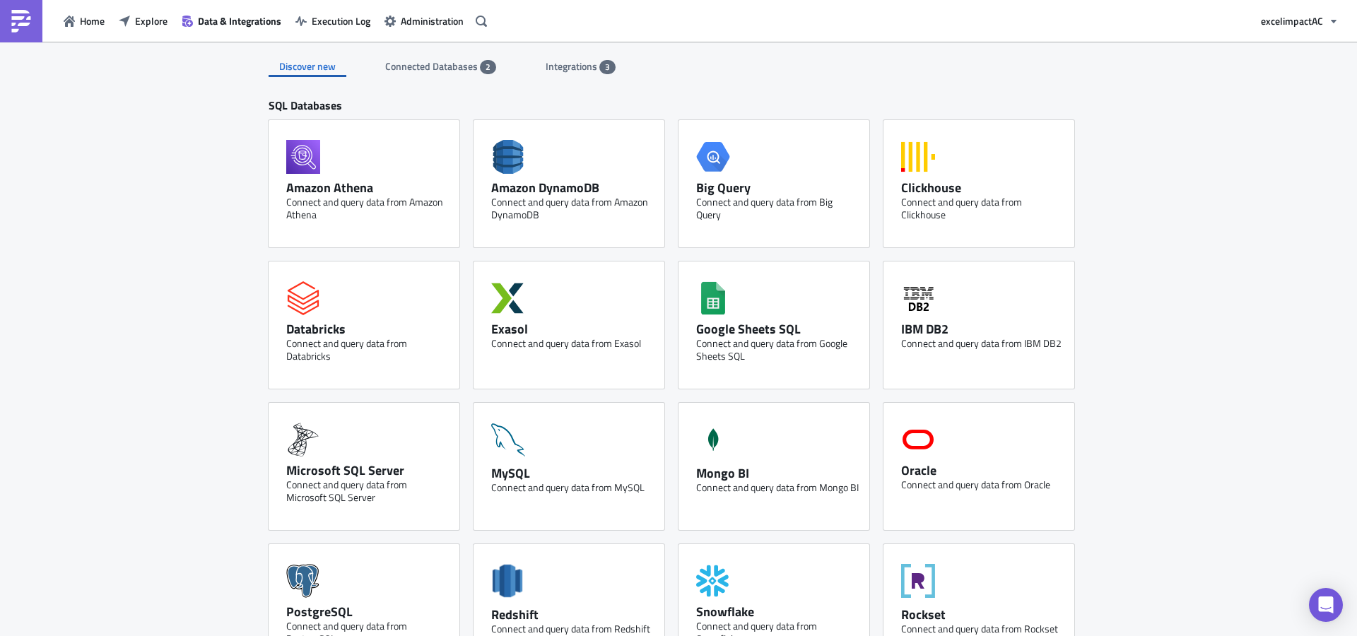
click at [576, 68] on span "Integrations" at bounding box center [573, 66] width 54 height 15
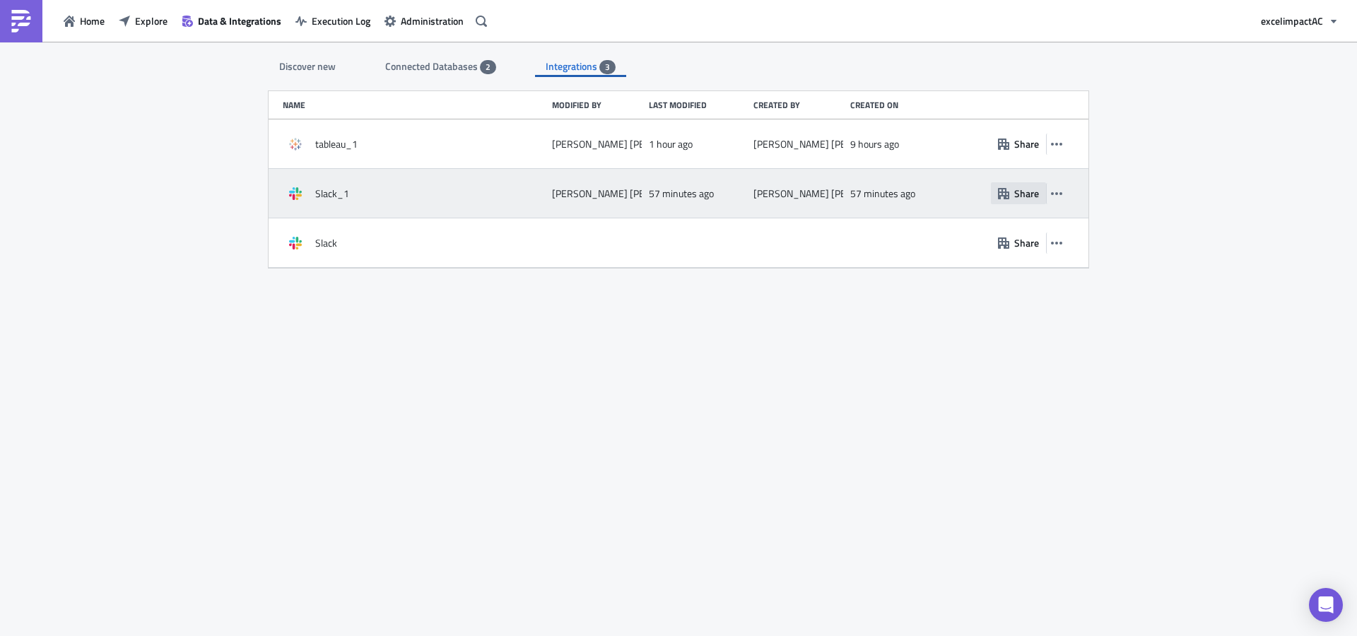
click at [1015, 190] on span "Share" at bounding box center [1026, 193] width 25 height 15
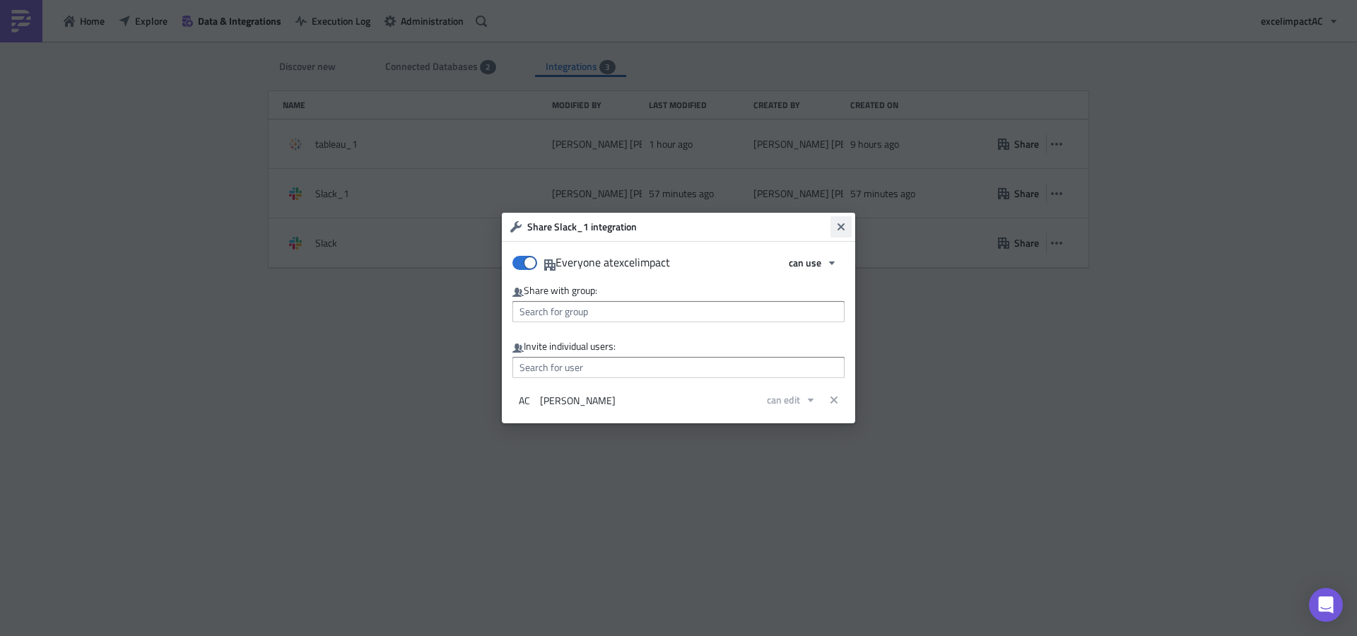
click at [835, 225] on icon "Close" at bounding box center [840, 226] width 11 height 11
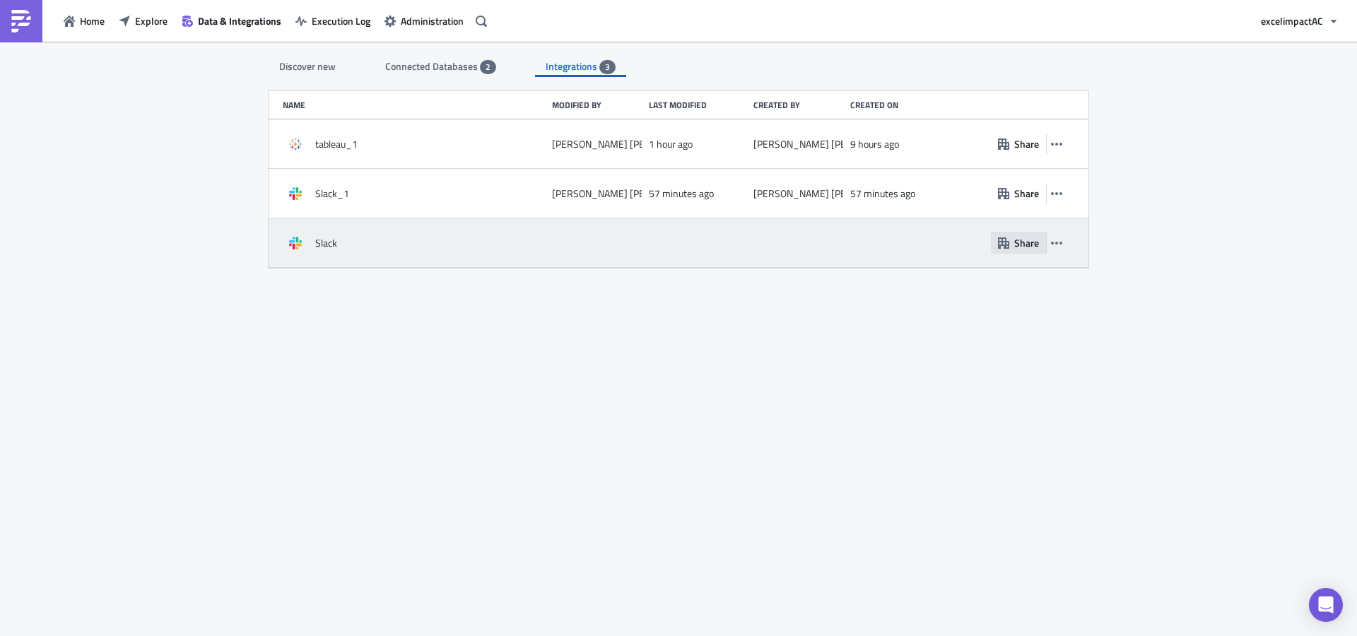
click at [1029, 243] on span "Share" at bounding box center [1026, 242] width 25 height 15
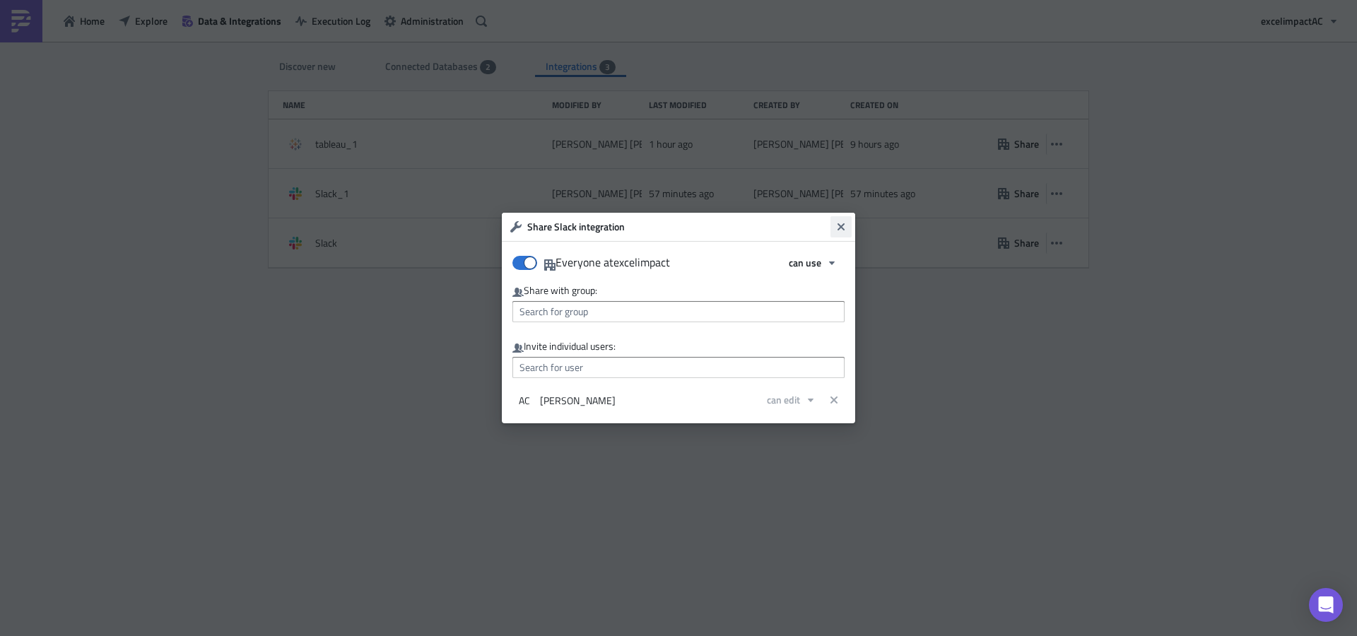
click at [843, 224] on icon "Close" at bounding box center [840, 226] width 7 height 7
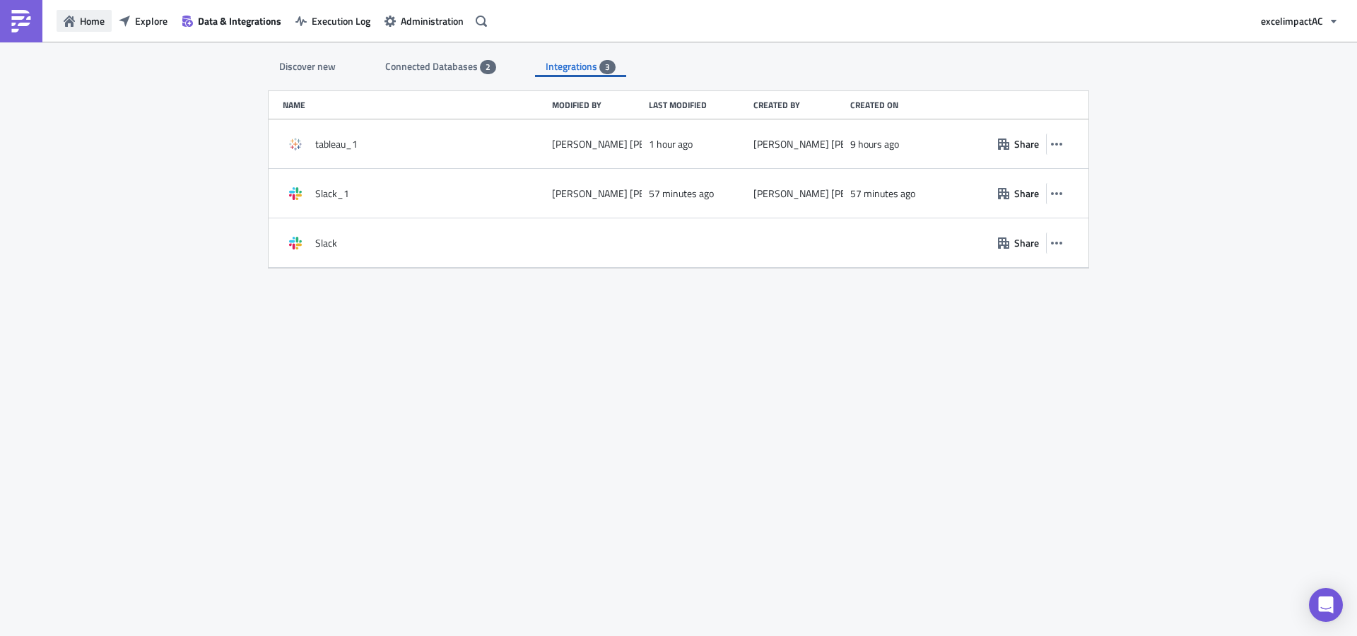
click at [83, 21] on span "Home" at bounding box center [92, 20] width 25 height 15
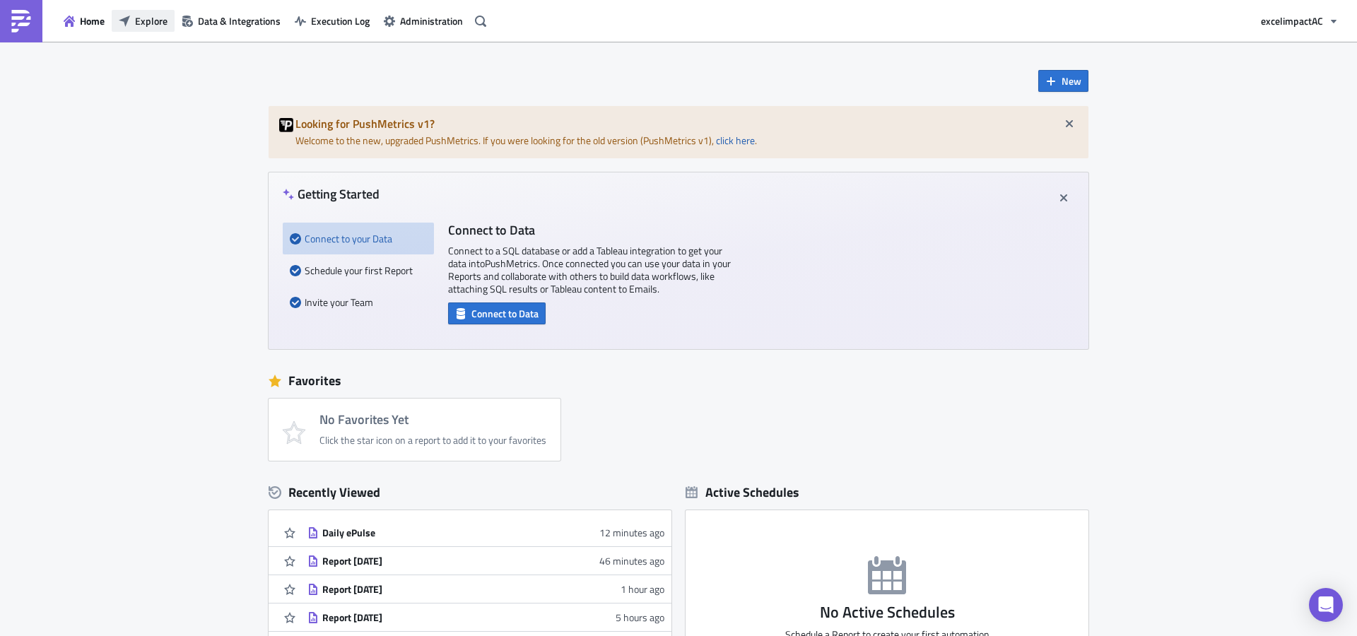
click at [149, 18] on span "Explore" at bounding box center [151, 20] width 33 height 15
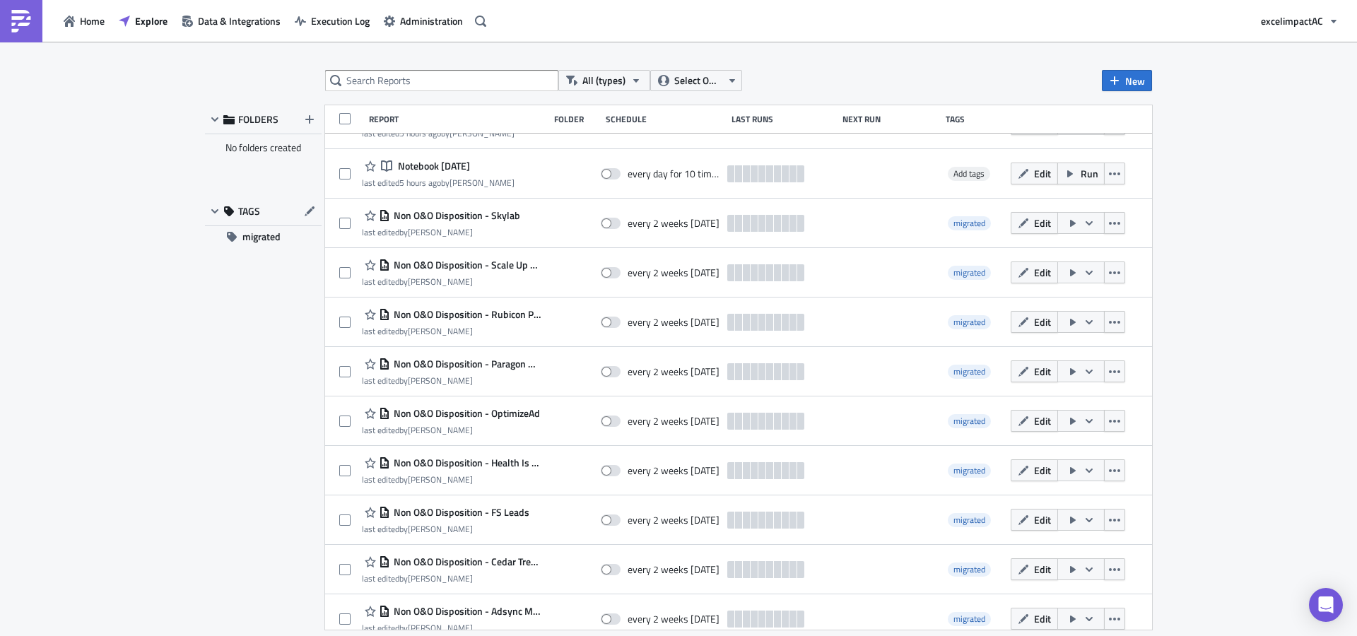
scroll to position [281, 0]
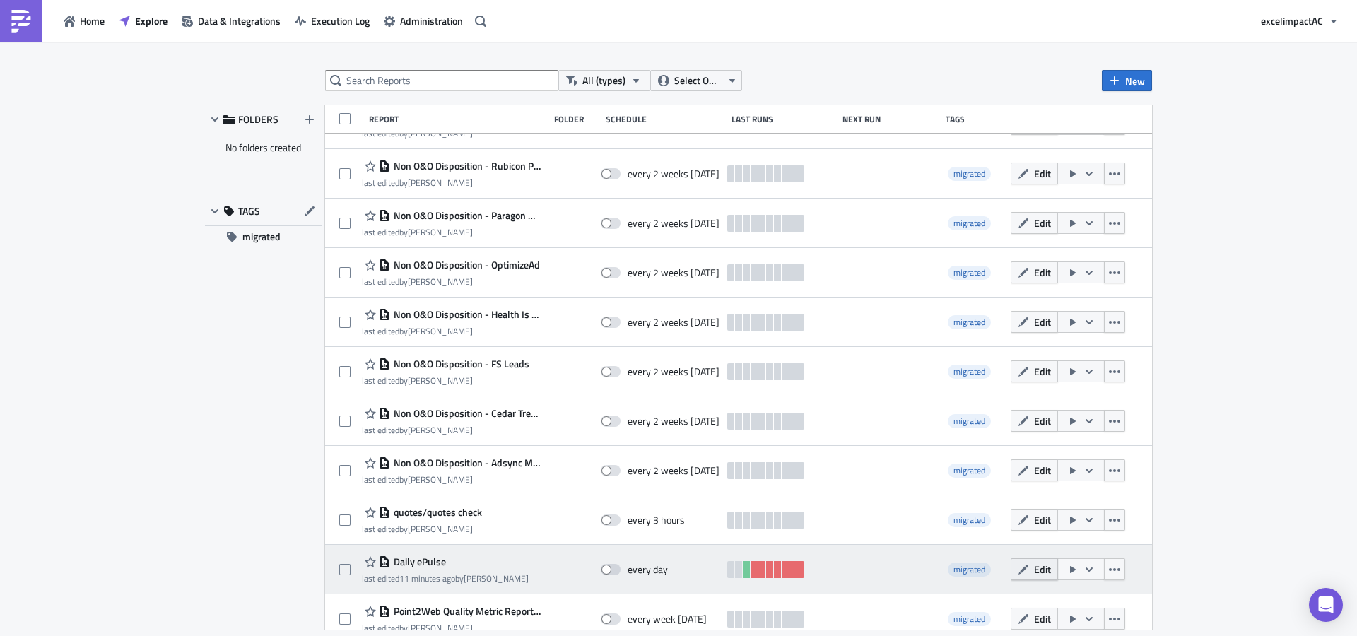
click at [1035, 570] on span "Edit" at bounding box center [1042, 569] width 17 height 15
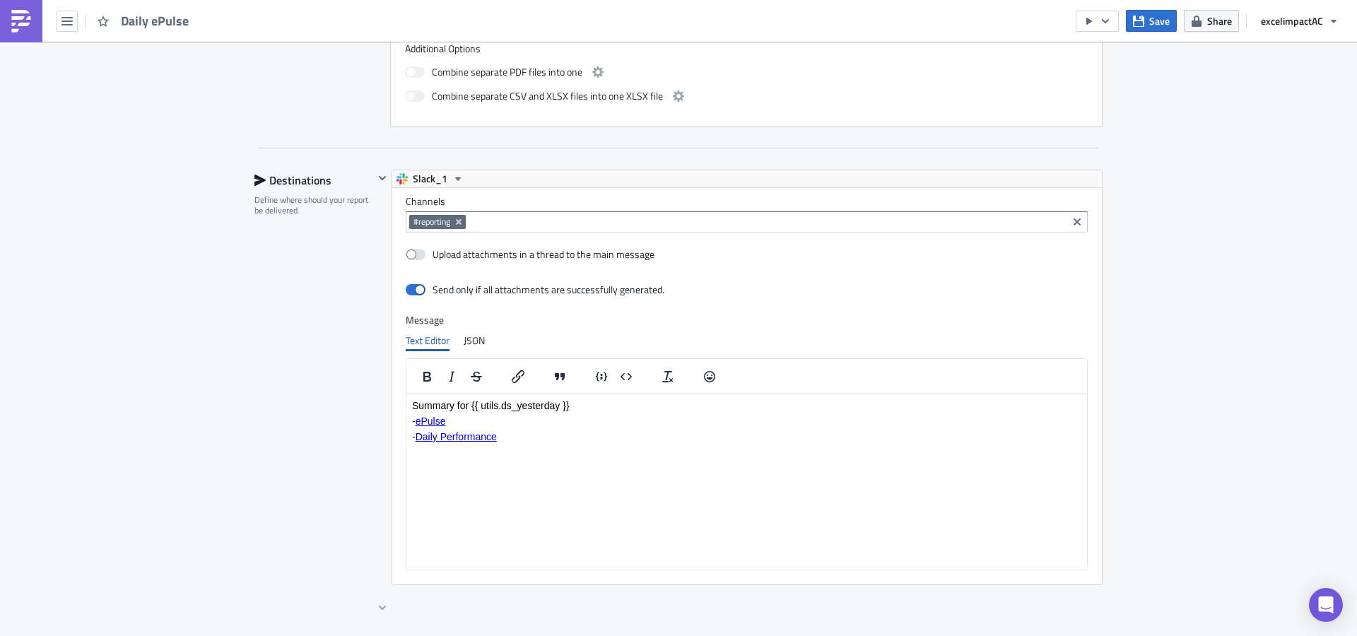
scroll to position [842, 0]
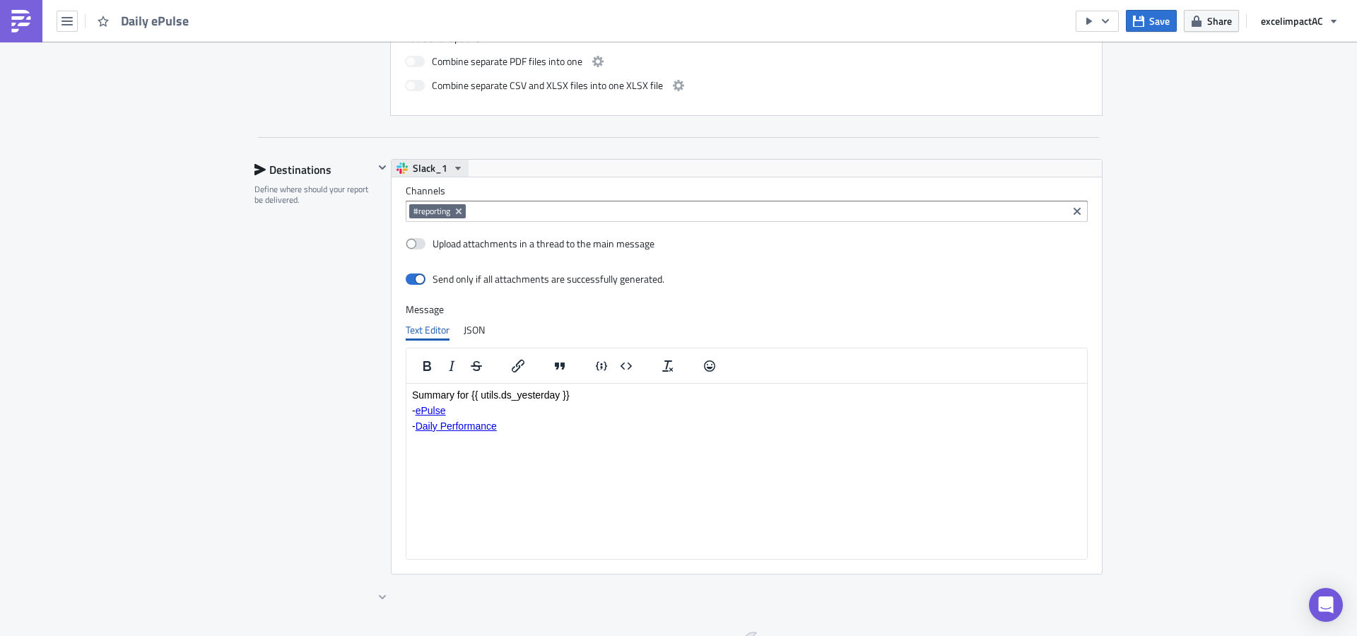
click at [435, 171] on span "Slack_1" at bounding box center [430, 168] width 35 height 17
click at [442, 212] on div "Slack" at bounding box center [461, 212] width 101 height 14
click at [611, 214] on input at bounding box center [766, 211] width 594 height 14
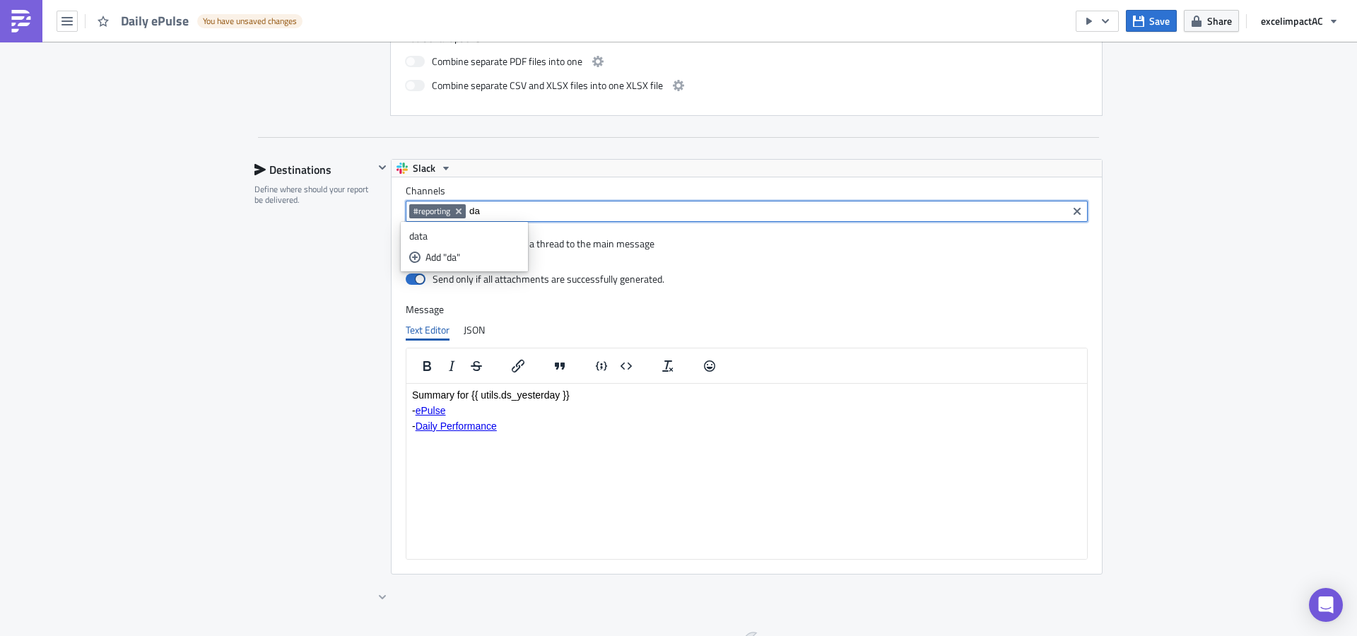
type input "d"
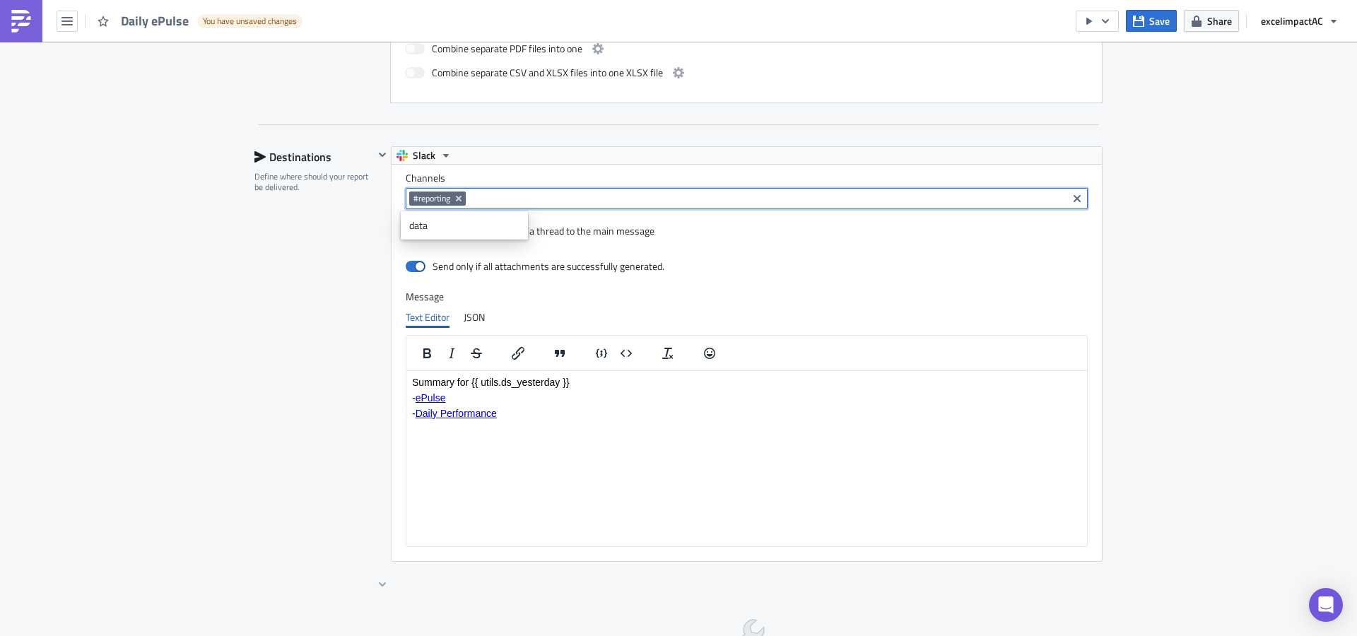
click at [1148, 247] on div "Execution Log Edit " Daily ePulse " Draft Settings Configure the basics of your…" at bounding box center [678, 613] width 1357 height 2852
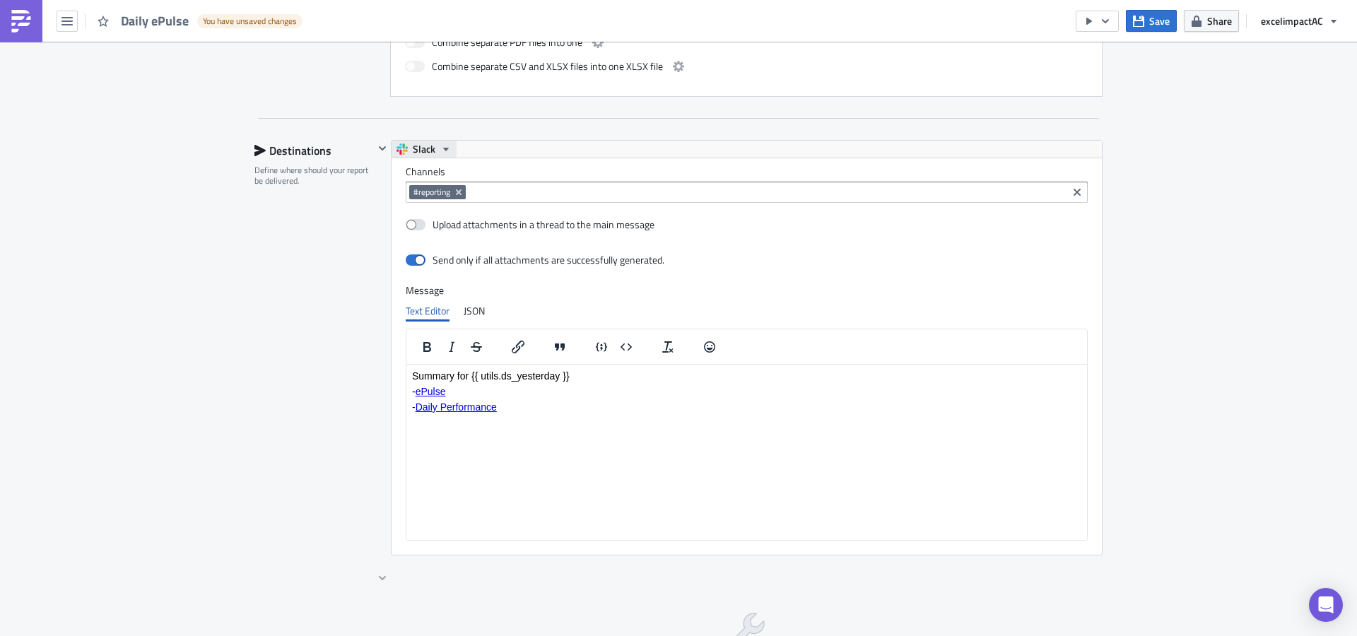
click at [440, 150] on icon "button" at bounding box center [445, 148] width 11 height 11
click at [433, 188] on div "Slack" at bounding box center [461, 191] width 101 height 14
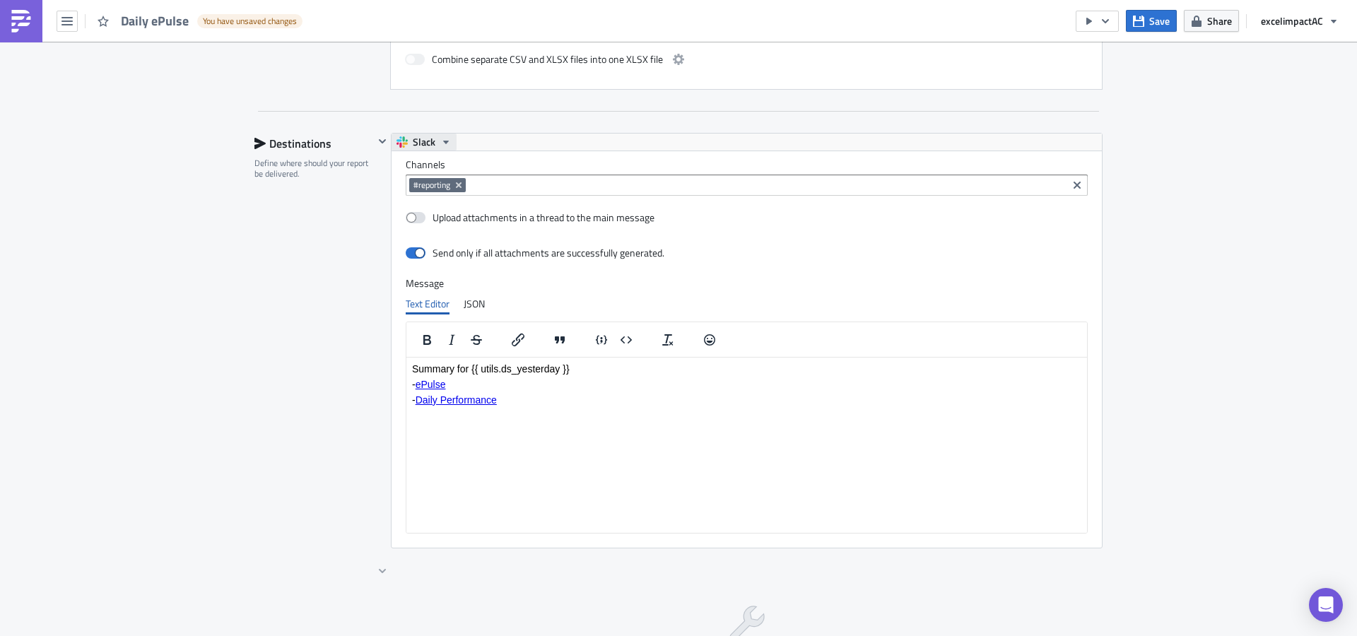
scroll to position [870, 0]
click at [440, 143] on icon "button" at bounding box center [445, 140] width 11 height 11
click at [441, 158] on div "Slack_1" at bounding box center [461, 163] width 101 height 14
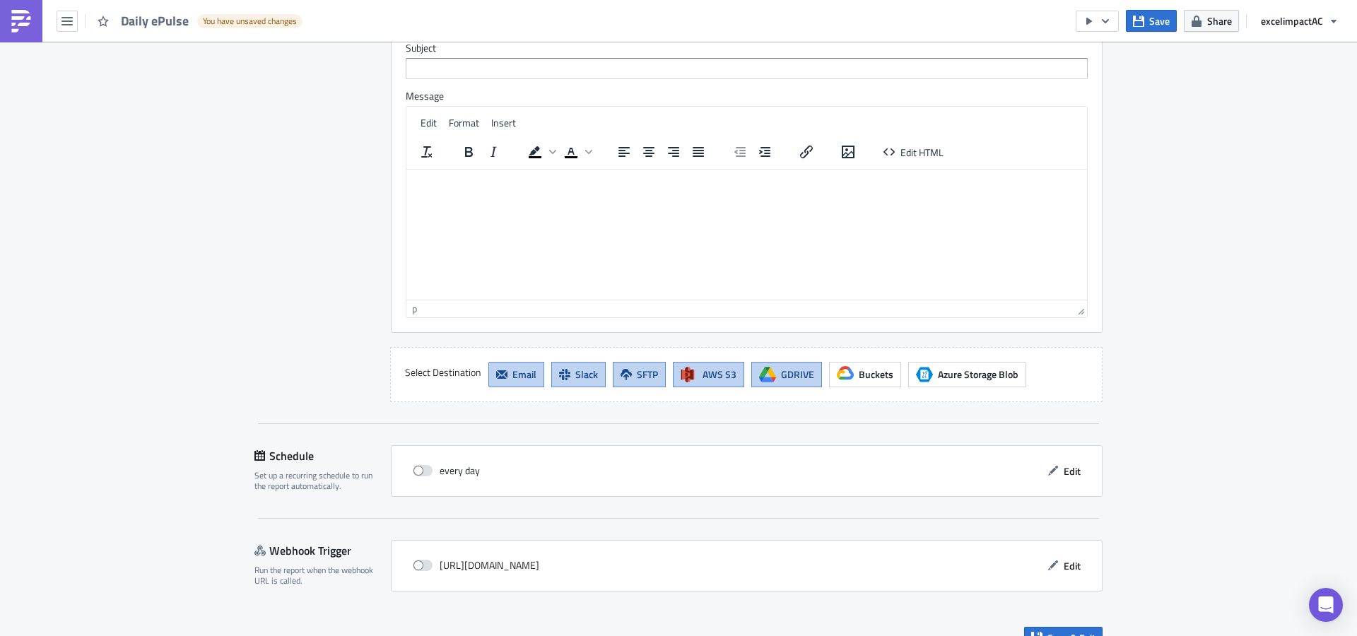
scroll to position [2256, 0]
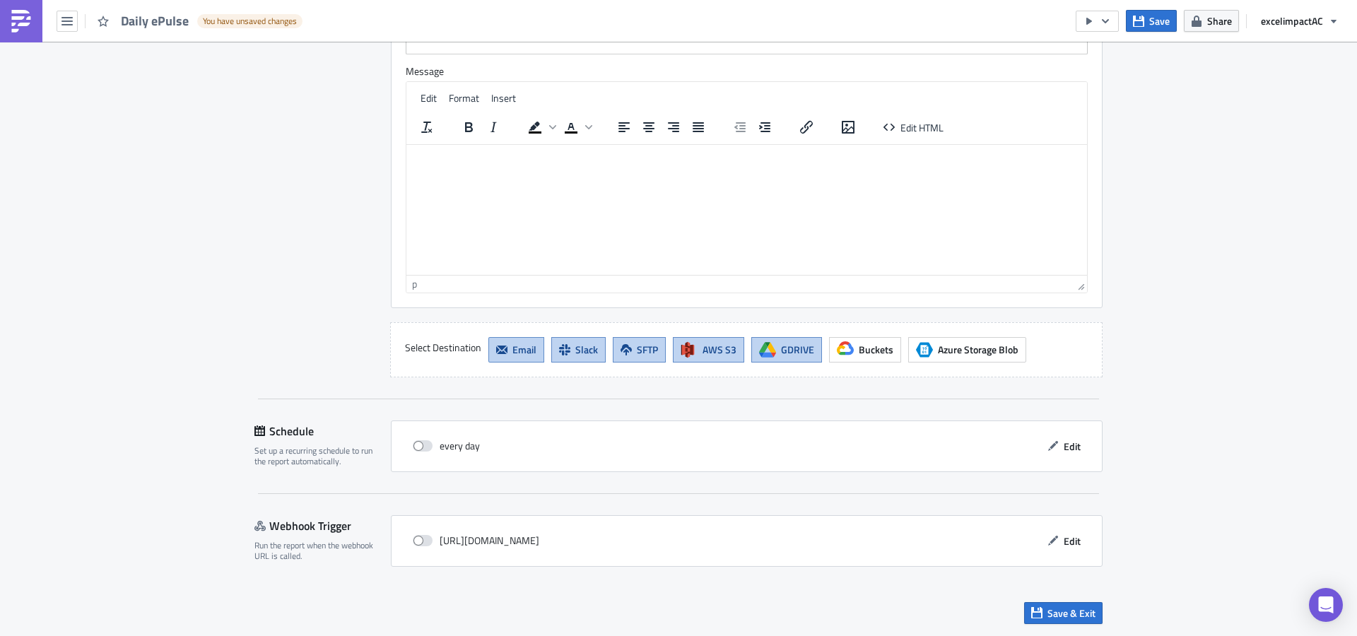
click at [781, 350] on span "GDRIVE" at bounding box center [797, 349] width 33 height 15
click at [716, 344] on span "AWS S3" at bounding box center [719, 349] width 34 height 15
click at [637, 349] on span "SFTP" at bounding box center [647, 349] width 21 height 15
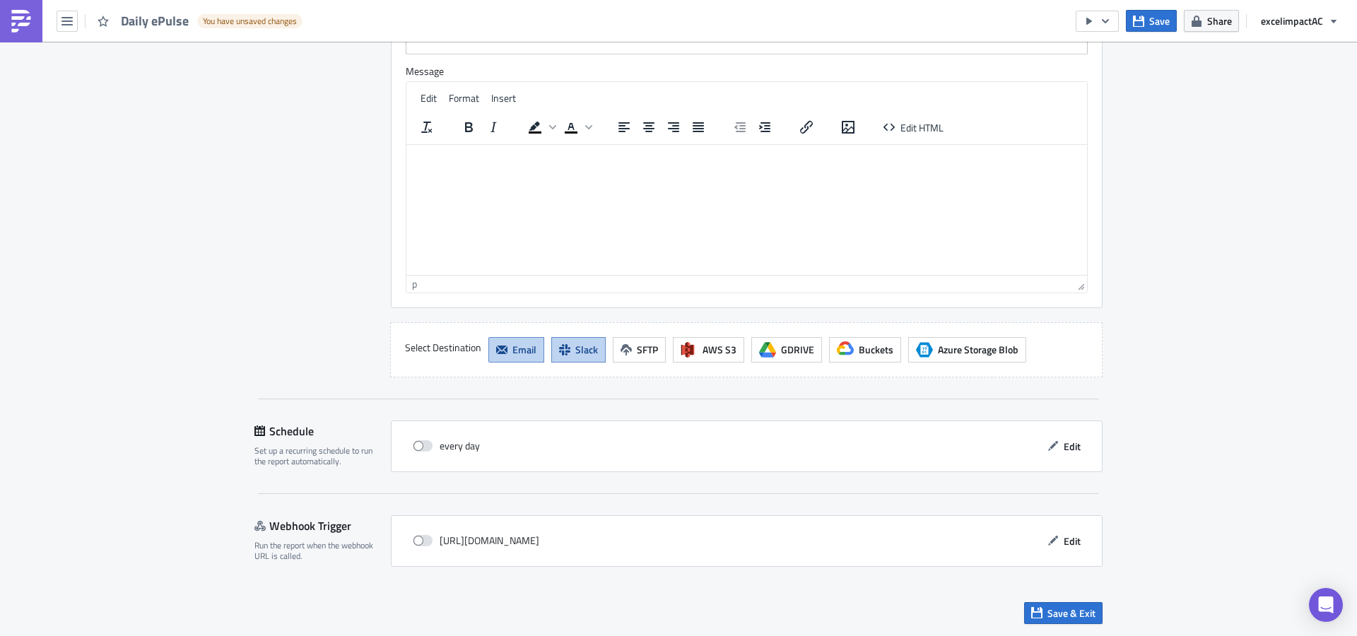
click at [579, 357] on button "Slack" at bounding box center [578, 349] width 54 height 25
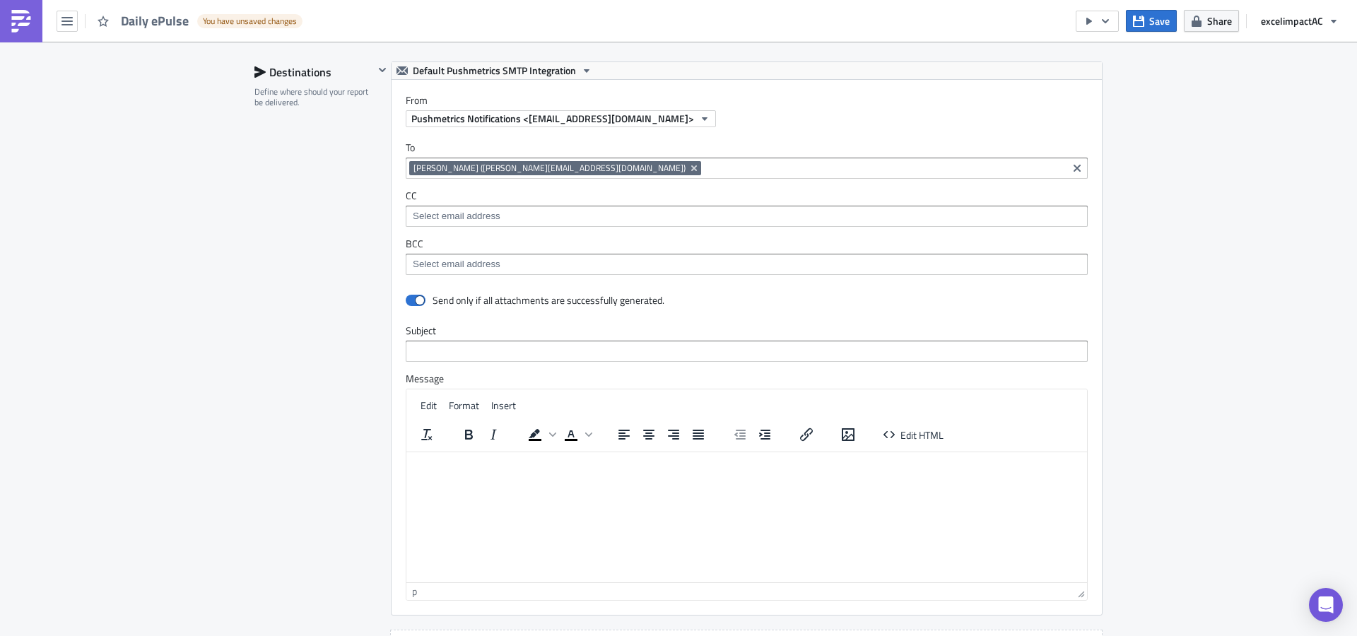
scroll to position [1018, 0]
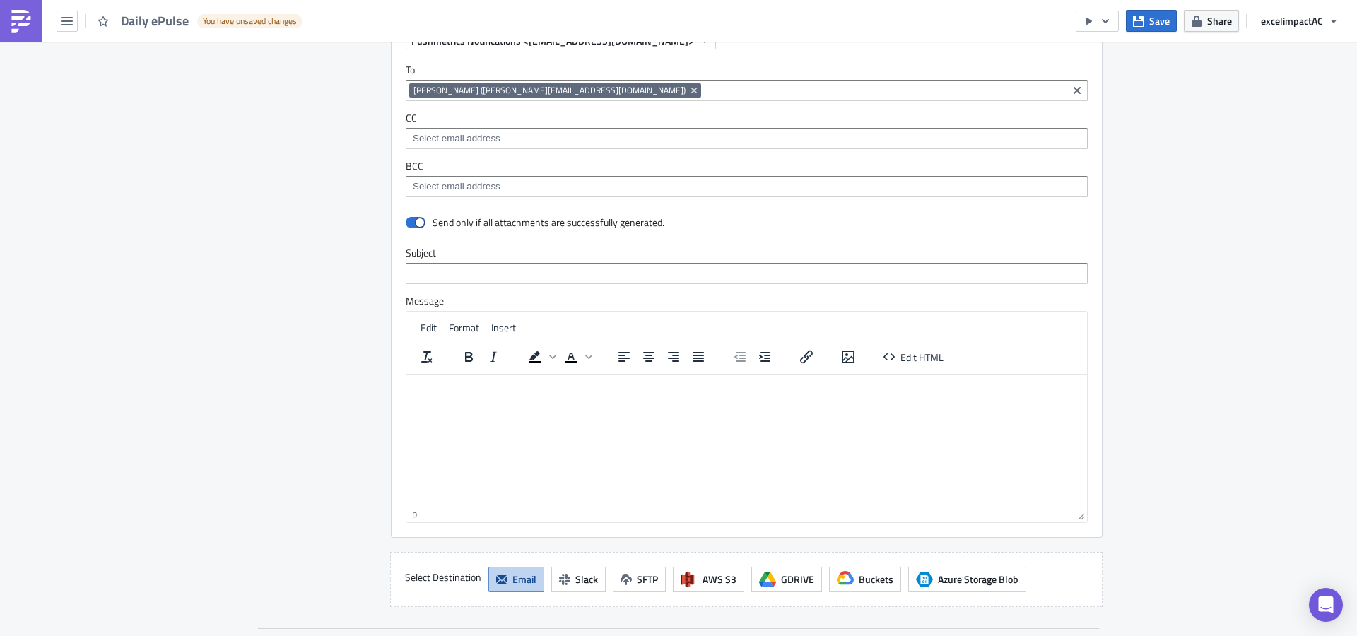
click at [514, 579] on span "Email" at bounding box center [524, 579] width 24 height 15
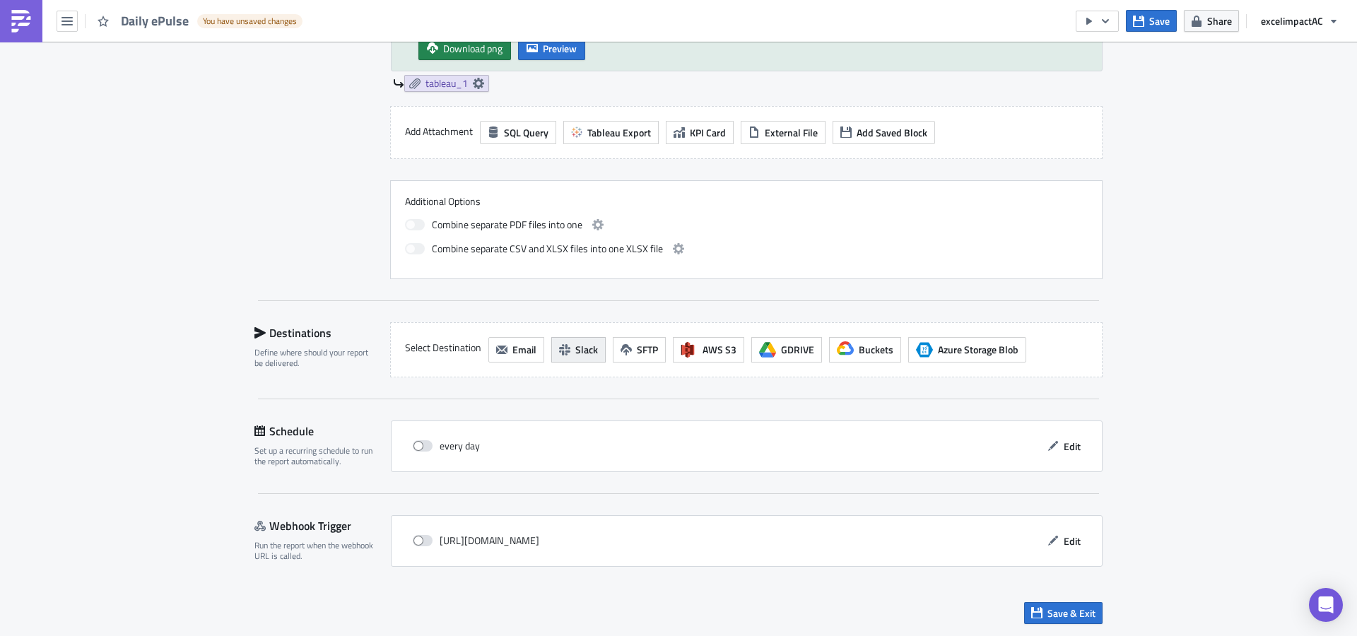
click at [575, 353] on span "Slack" at bounding box center [586, 349] width 23 height 15
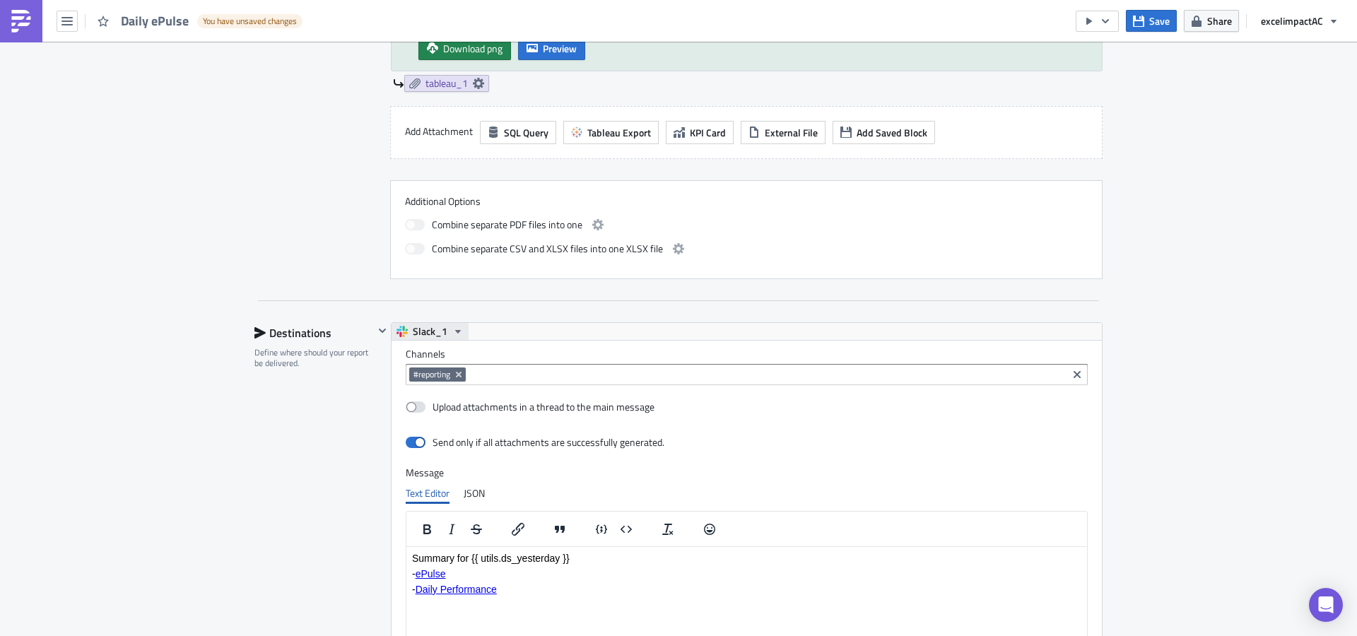
click at [440, 331] on span "Slack_1" at bounding box center [430, 331] width 35 height 17
click at [453, 383] on link "Slack" at bounding box center [453, 375] width 127 height 21
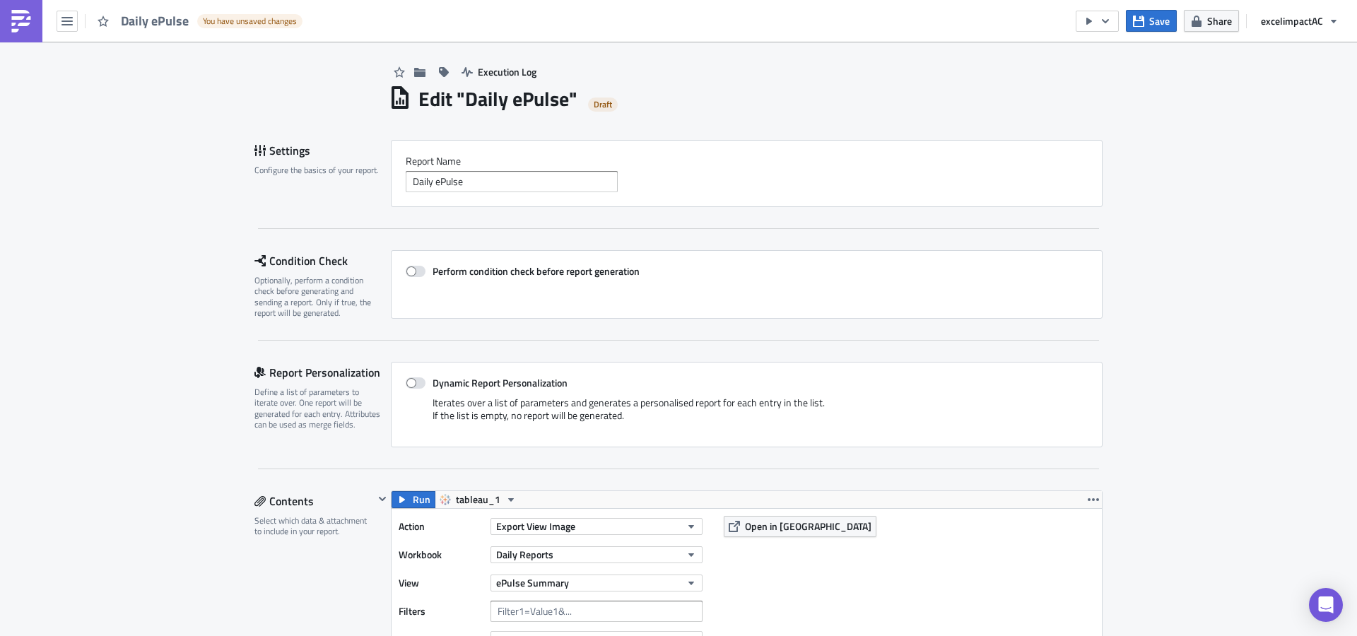
scroll to position [0, 0]
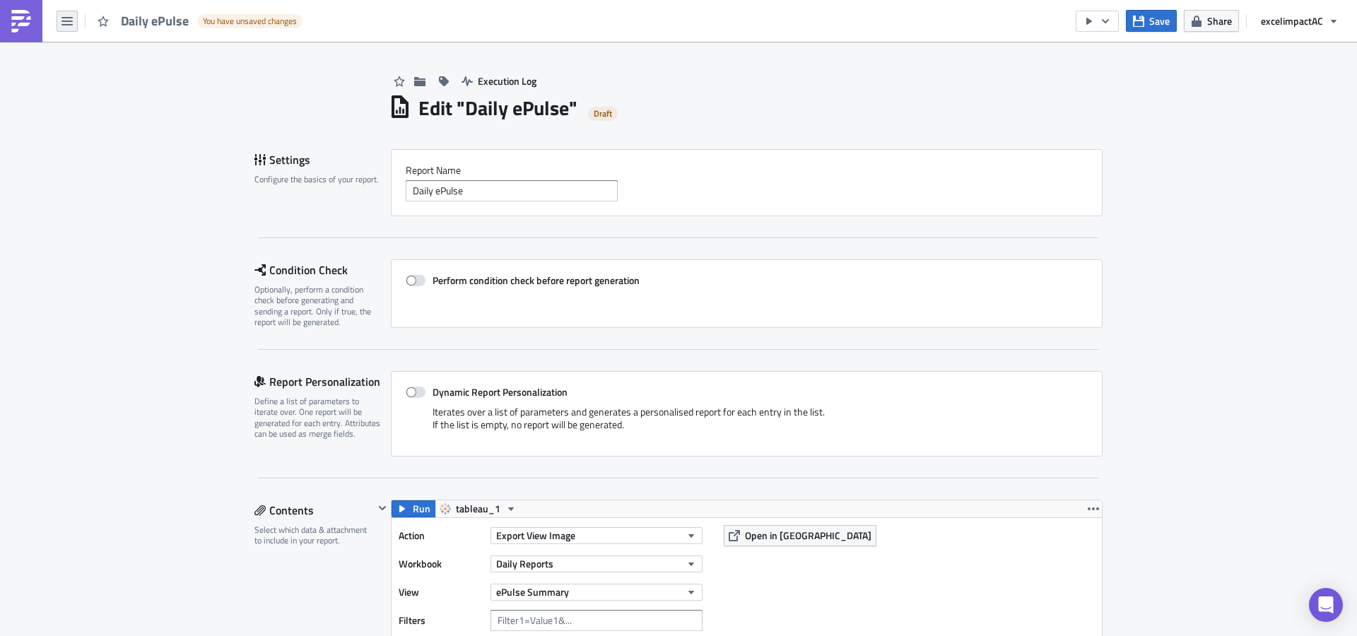
click at [66, 24] on icon "button" at bounding box center [66, 21] width 11 height 8
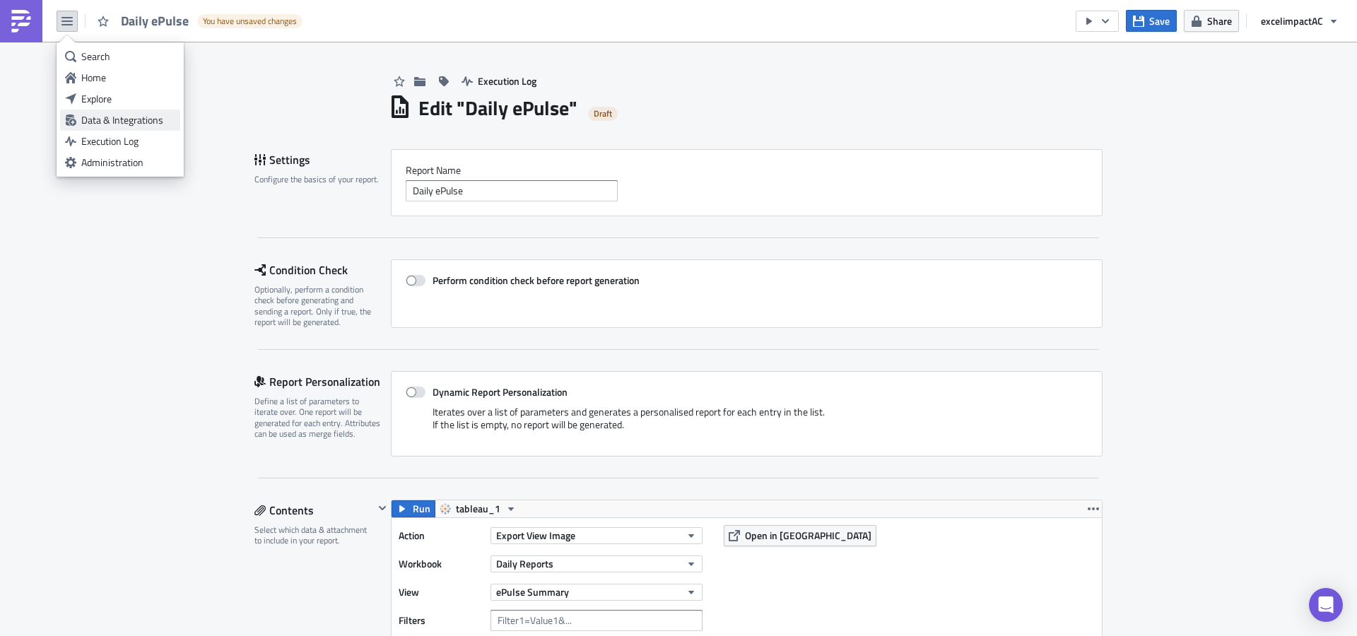
click at [138, 118] on div "Data & Integrations" at bounding box center [128, 120] width 94 height 14
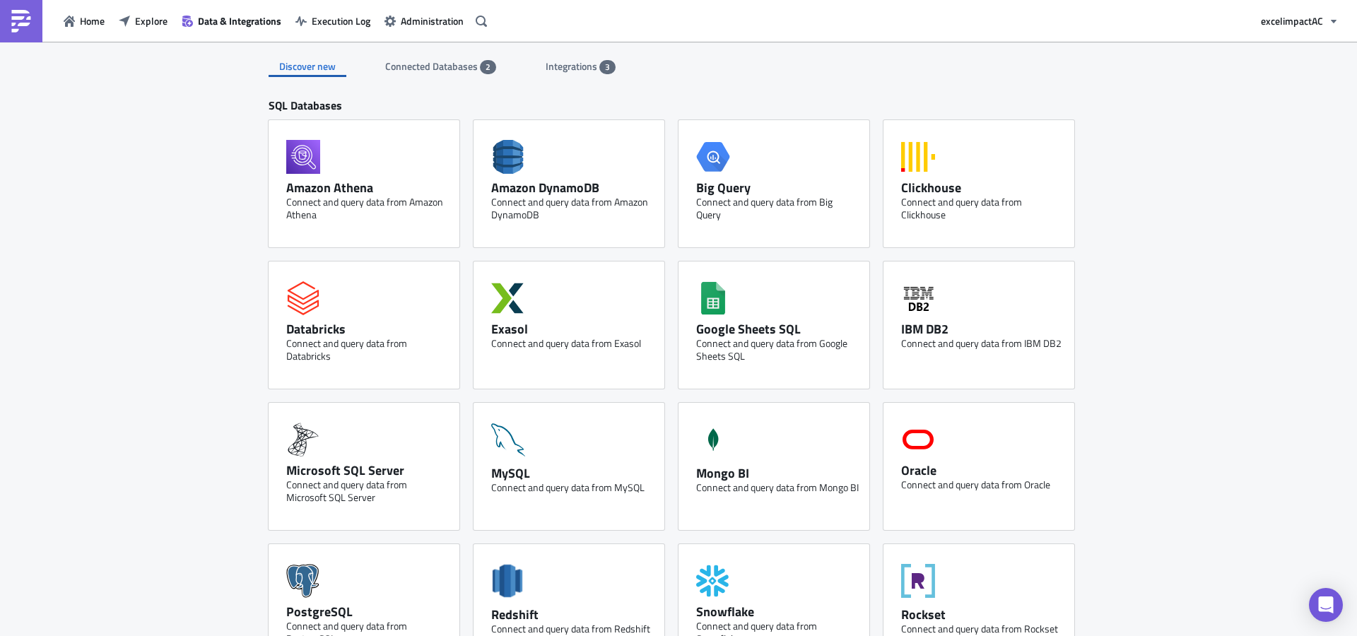
click at [558, 68] on span "Integrations" at bounding box center [573, 66] width 54 height 15
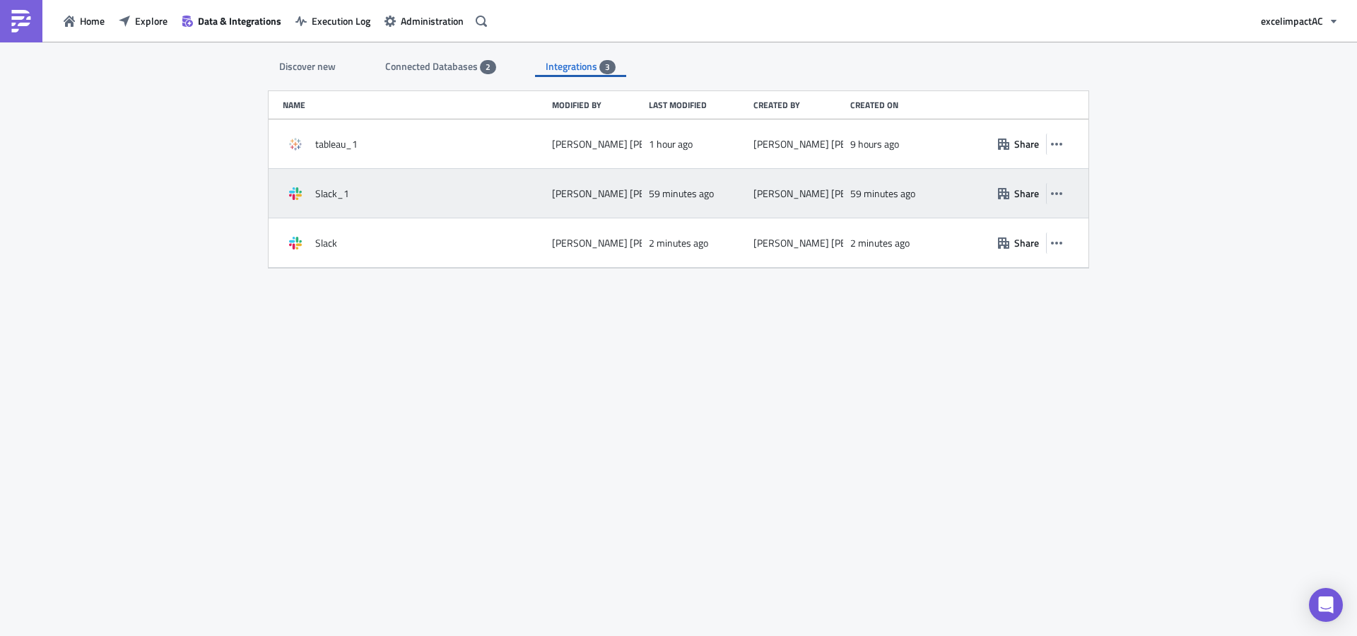
click at [327, 198] on span "Slack_1" at bounding box center [332, 193] width 34 height 13
click at [295, 192] on icon at bounding box center [295, 193] width 13 height 13
click at [1059, 194] on icon "button" at bounding box center [1056, 193] width 11 height 11
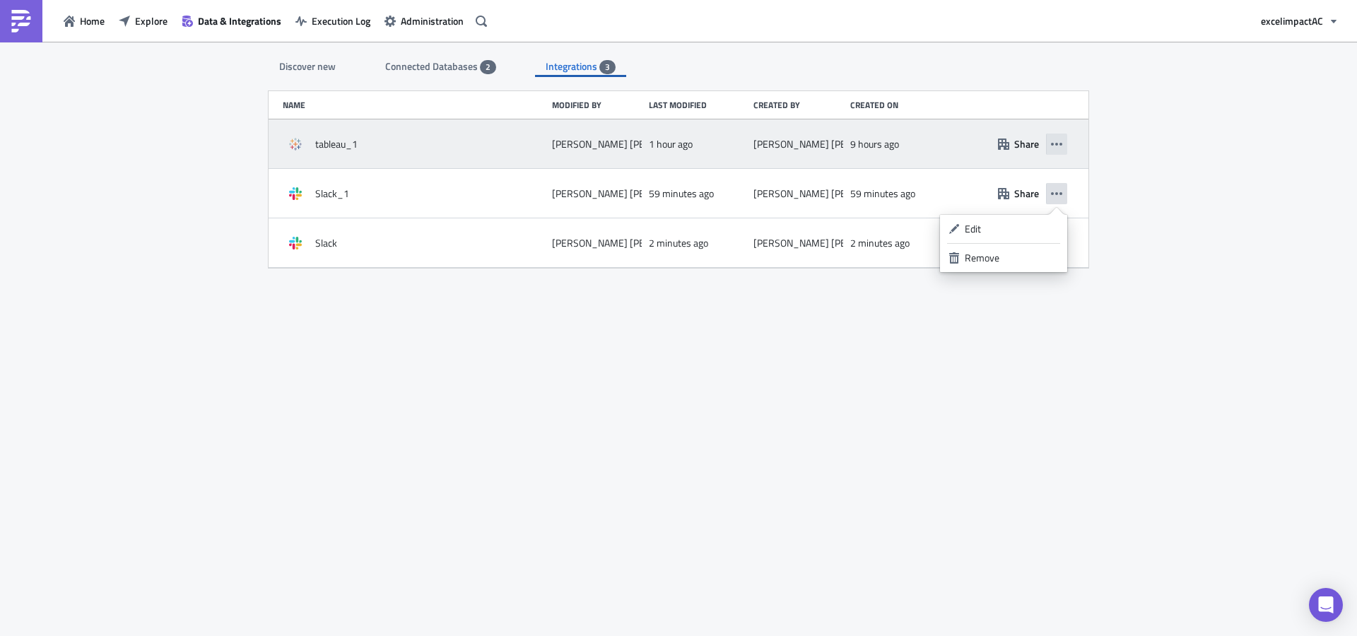
click at [1060, 144] on icon "button" at bounding box center [1056, 144] width 11 height 3
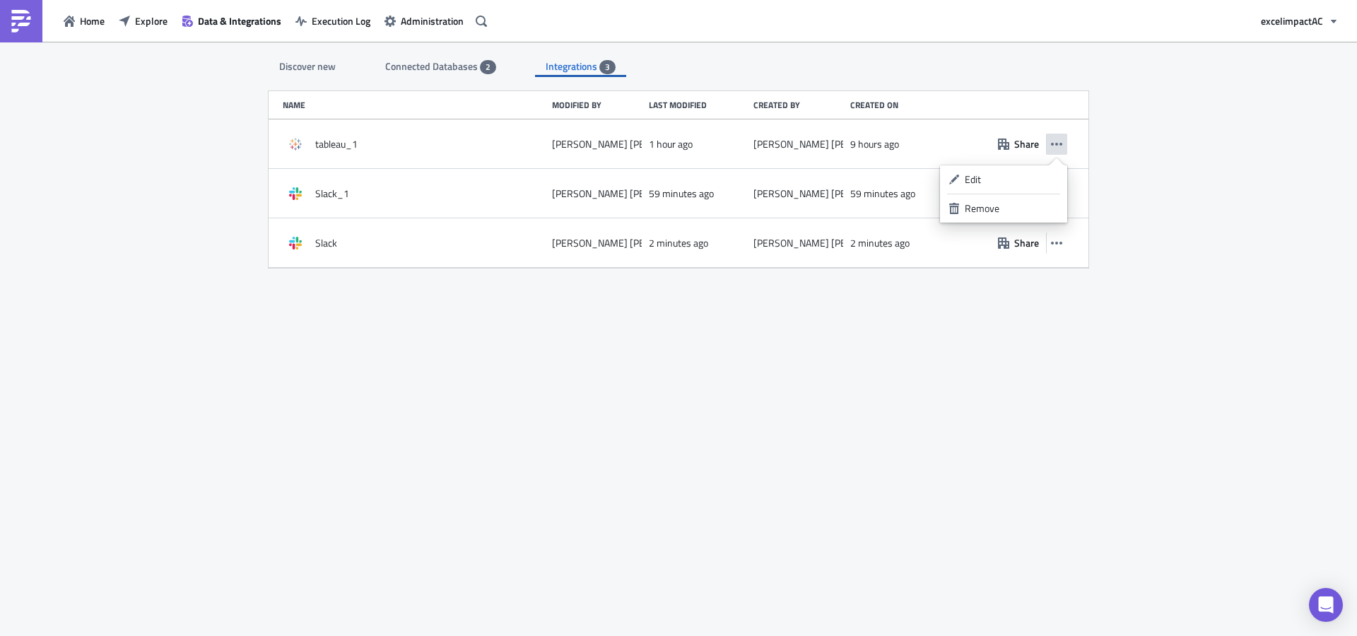
click at [1124, 199] on div "Discover new Connected Databases 2 Integrations 3 SQL Databases Amazon Athena C…" at bounding box center [678, 340] width 1357 height 596
click at [80, 22] on span "Home" at bounding box center [92, 20] width 25 height 15
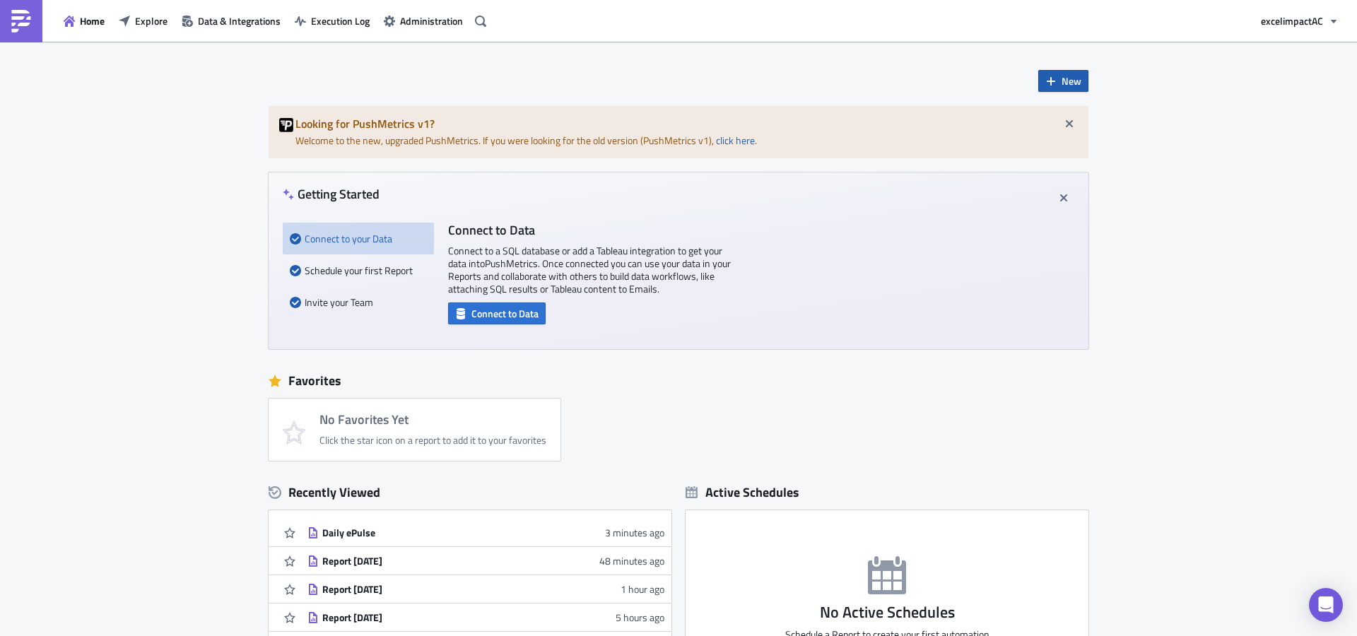
click at [1069, 83] on span "New" at bounding box center [1071, 80] width 20 height 15
click at [1091, 118] on div "Report" at bounding box center [1105, 117] width 94 height 14
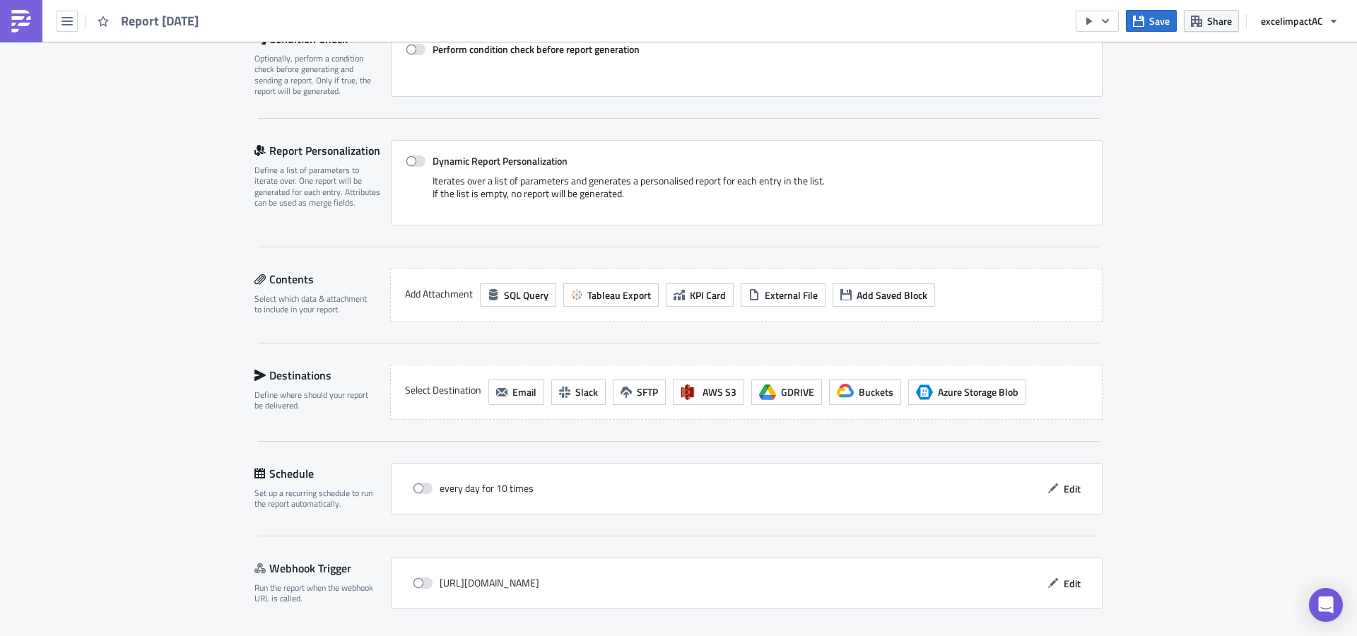
scroll to position [251, 0]
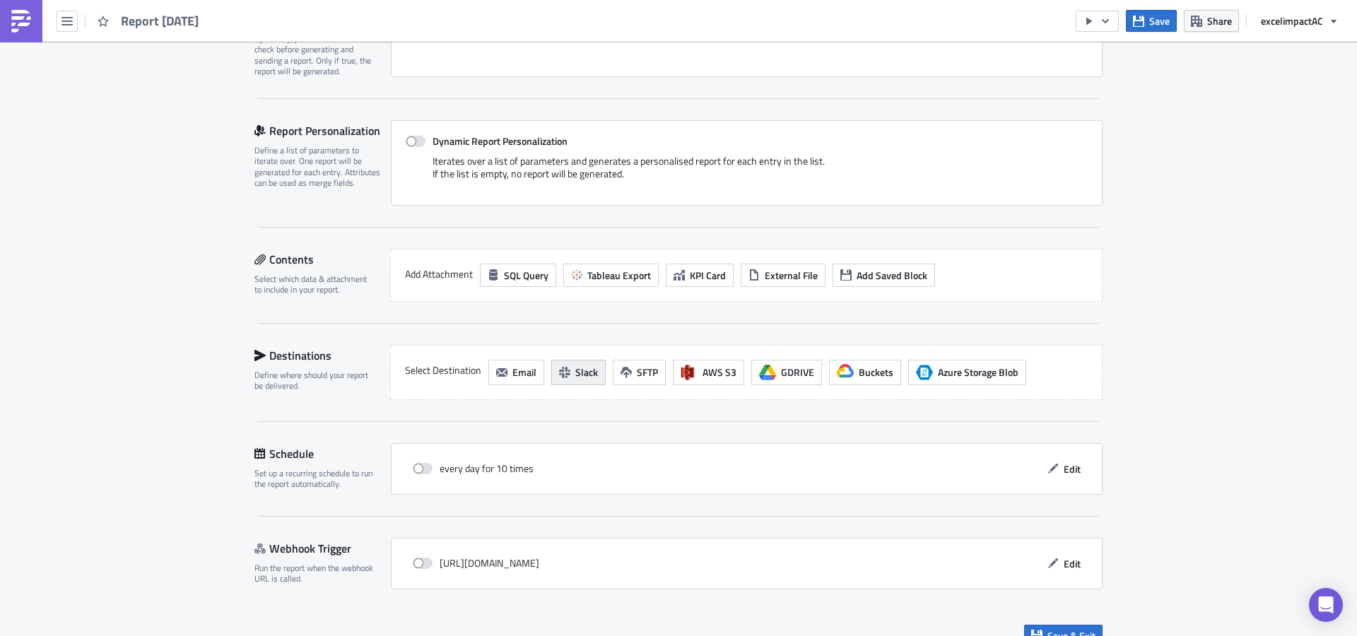
click at [575, 373] on span "Slack" at bounding box center [586, 372] width 23 height 15
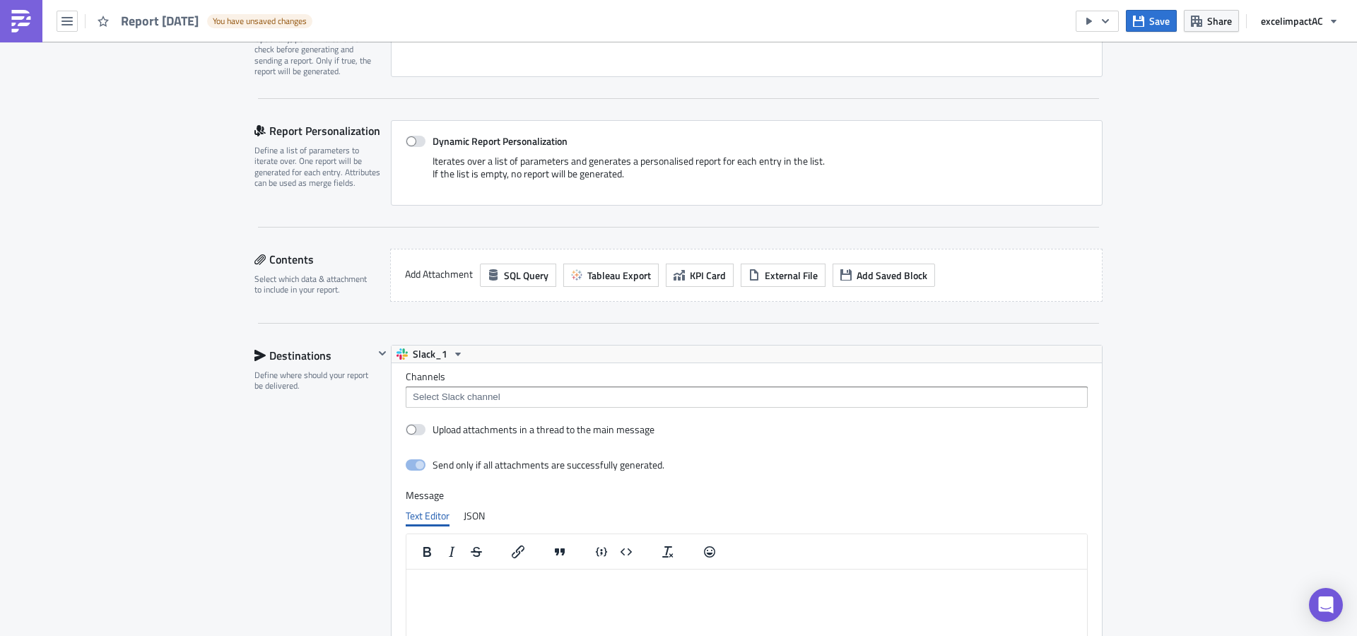
scroll to position [0, 0]
click at [446, 397] on input at bounding box center [745, 397] width 673 height 14
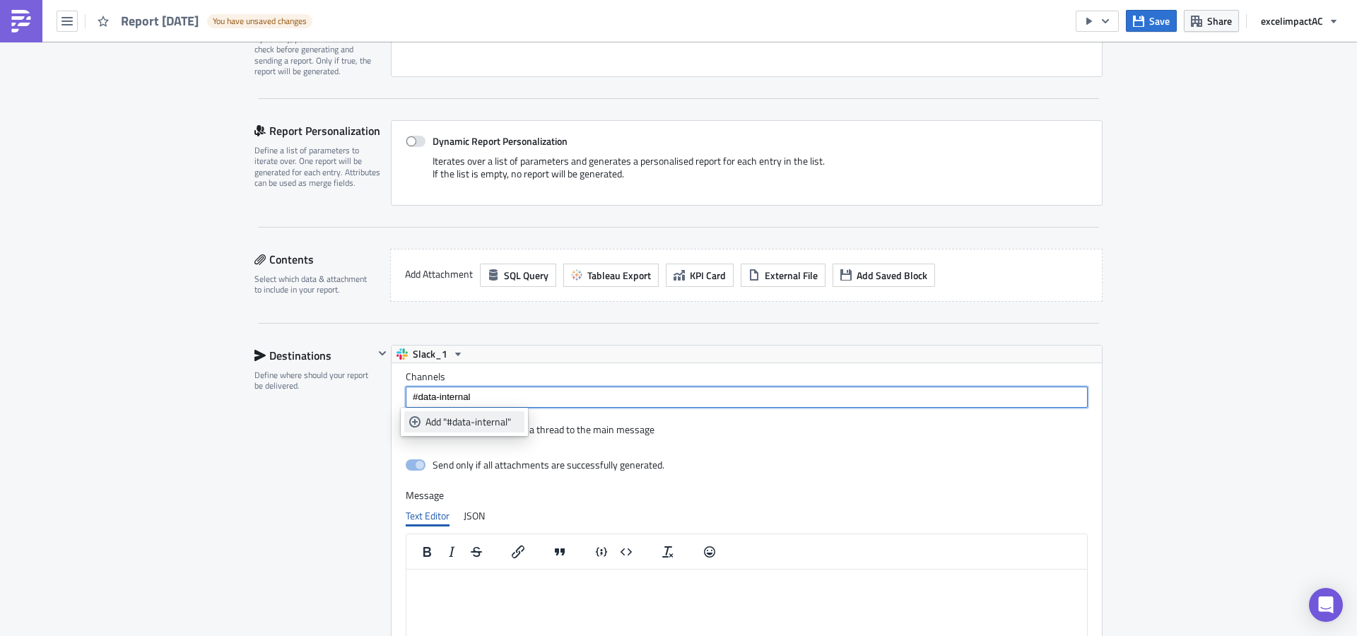
type input "#data-internal"
click at [497, 418] on div "Add "#data-internal"" at bounding box center [472, 422] width 94 height 14
click at [1168, 365] on div "Execution Log Edit " Report 2025-09-22 " Draft Settings Configure the basics of…" at bounding box center [678, 441] width 1357 height 1300
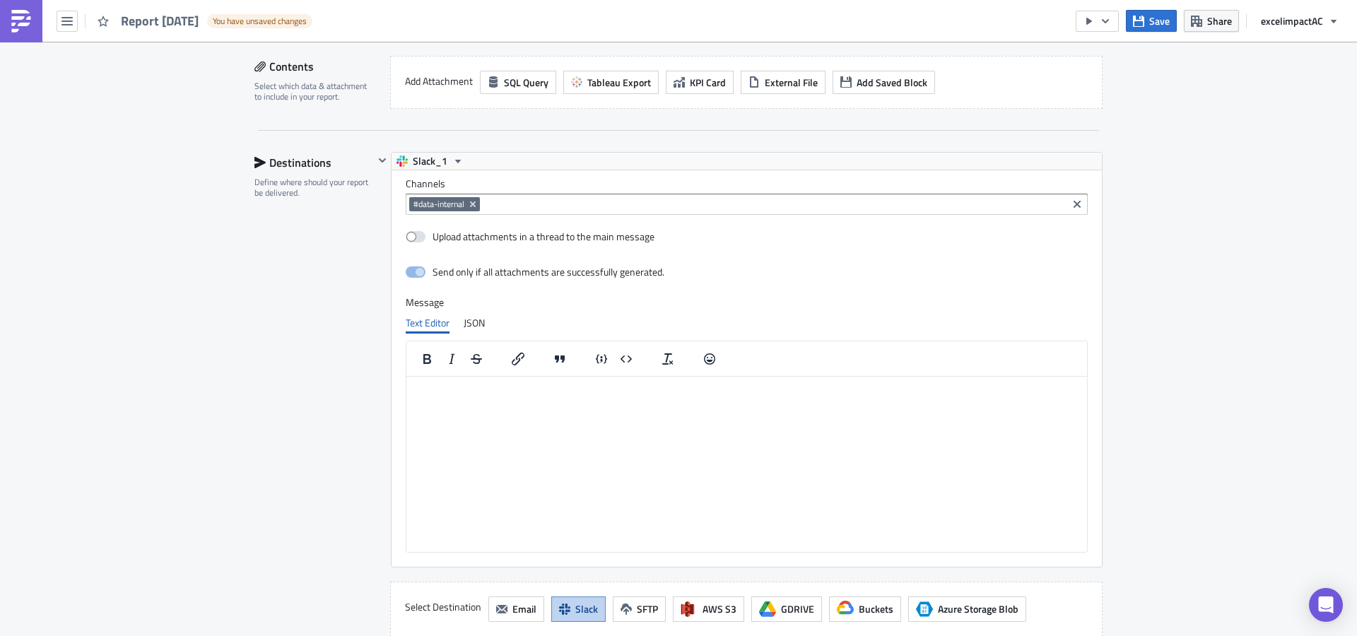
scroll to position [501, 0]
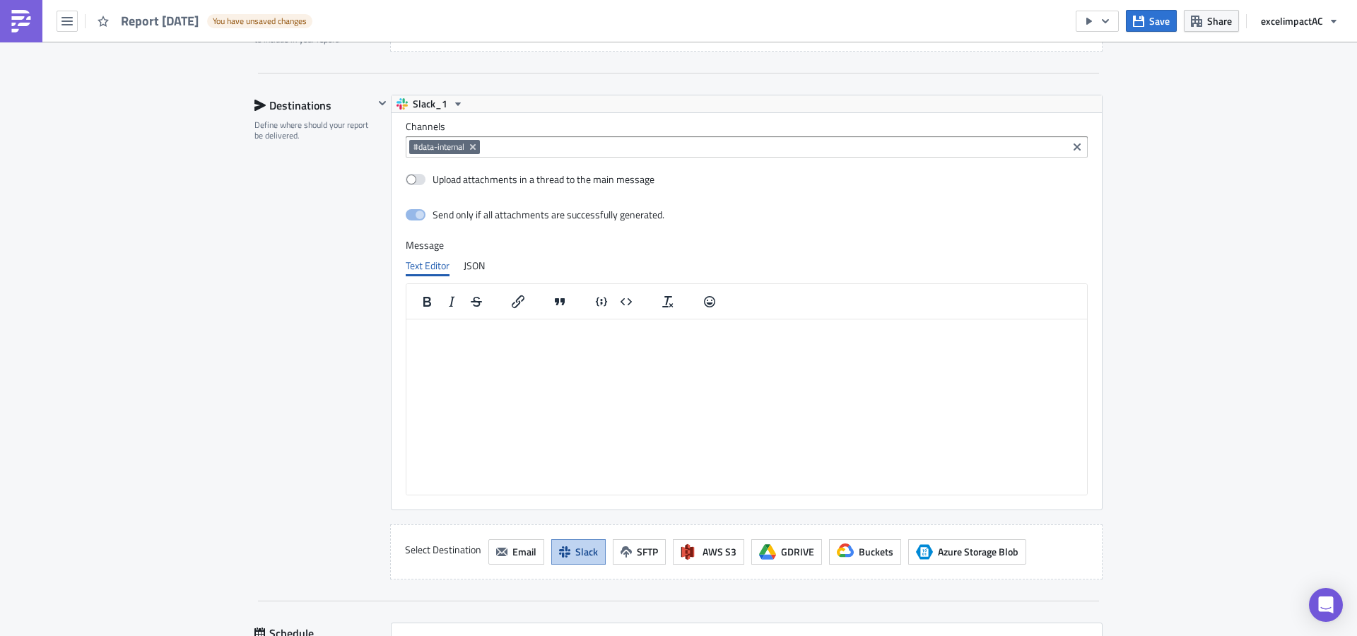
click at [417, 146] on span "#data-internal" at bounding box center [438, 146] width 51 height 11
drag, startPoint x: 416, startPoint y: 145, endPoint x: 463, endPoint y: 146, distance: 46.7
click at [417, 145] on span "#data-internal" at bounding box center [438, 146] width 51 height 11
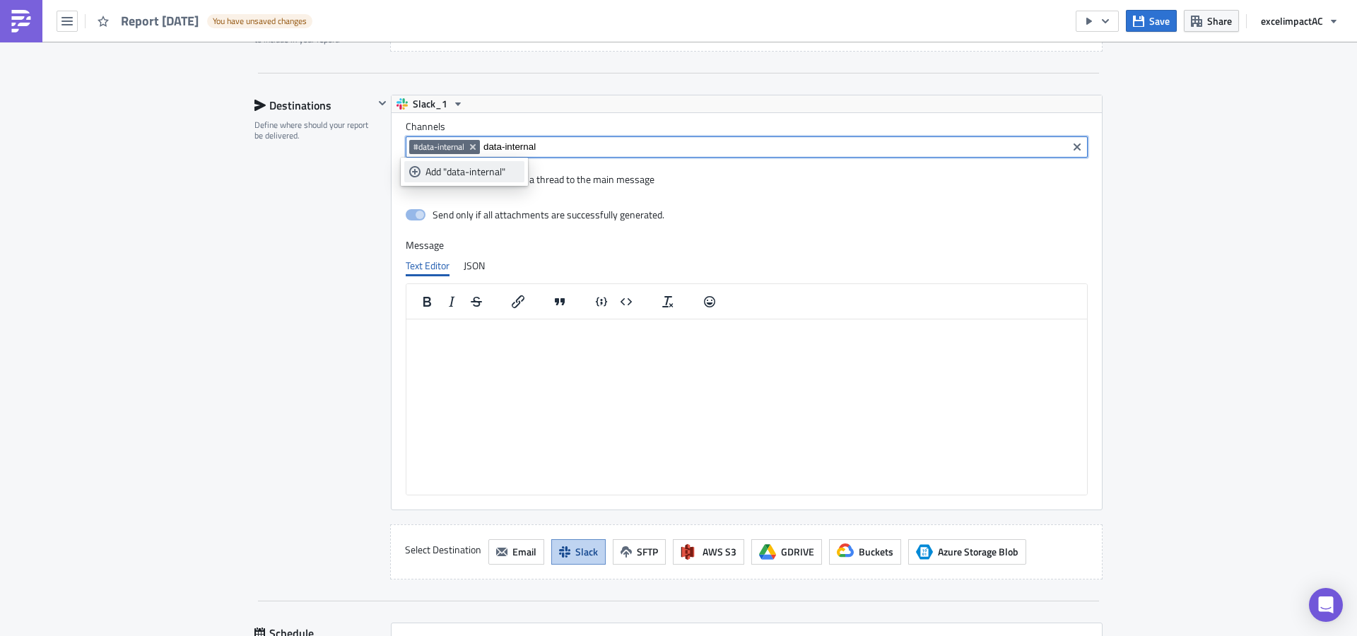
type input "data-internal"
click at [478, 175] on div "Add "data-internal"" at bounding box center [472, 172] width 94 height 14
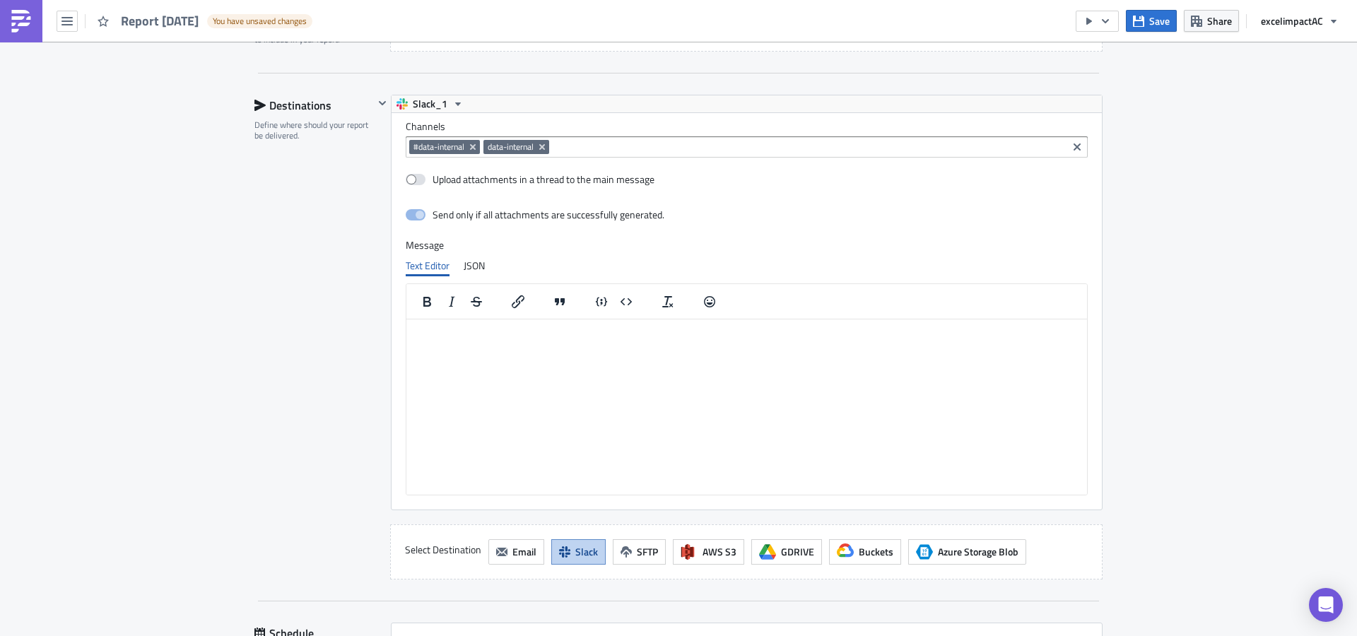
click at [1177, 185] on div "Execution Log Edit " Report 2025-09-22 " Draft Settings Configure the basics of…" at bounding box center [678, 191] width 1357 height 1300
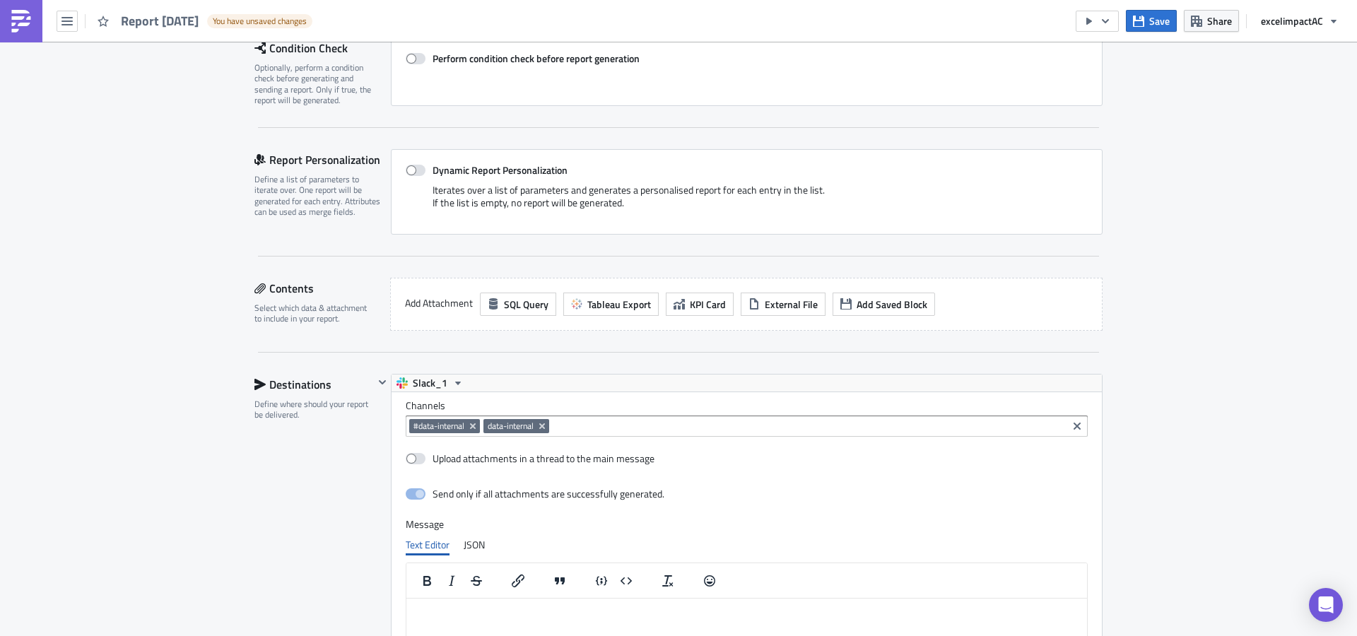
scroll to position [379, 0]
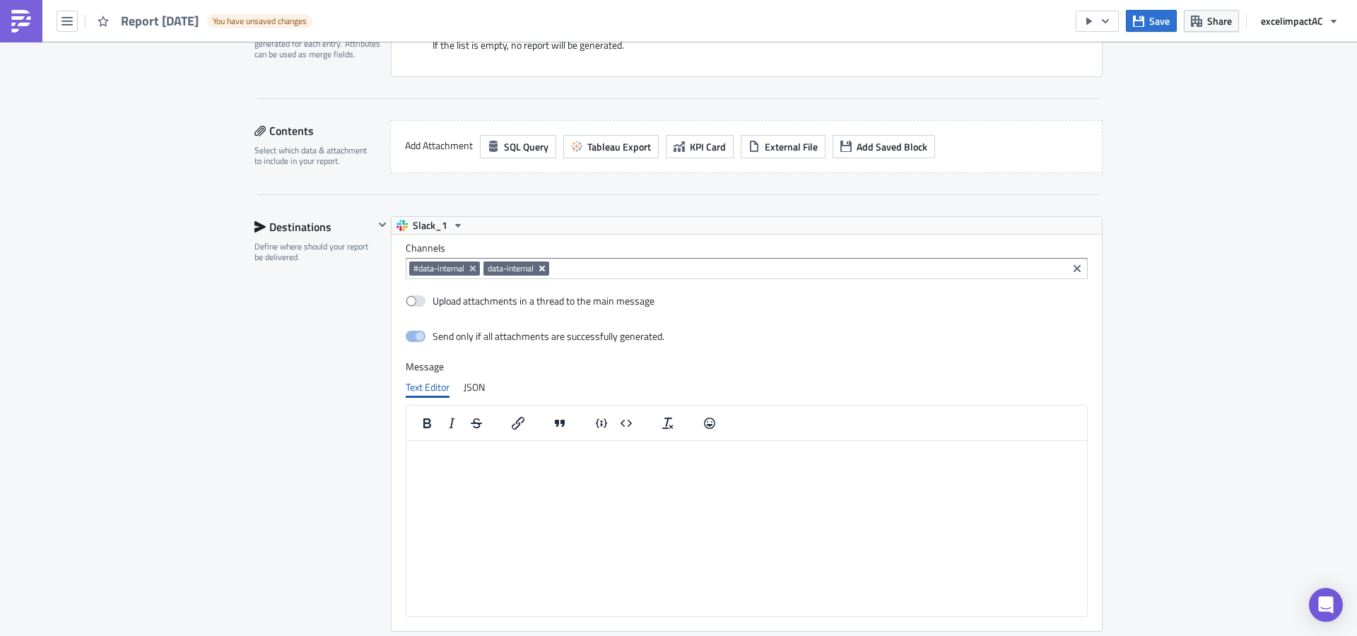
click at [537, 271] on icon "Remove Tag" at bounding box center [541, 268] width 11 height 11
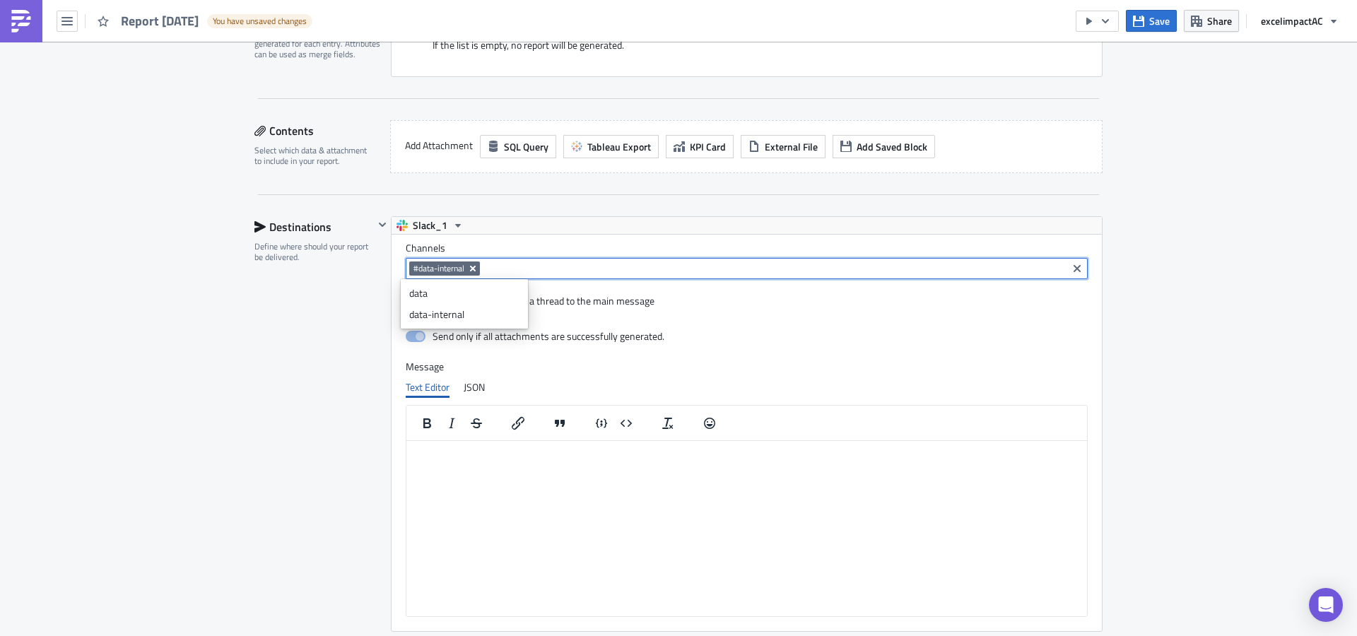
click at [471, 273] on icon "Remove Tag" at bounding box center [472, 268] width 11 height 11
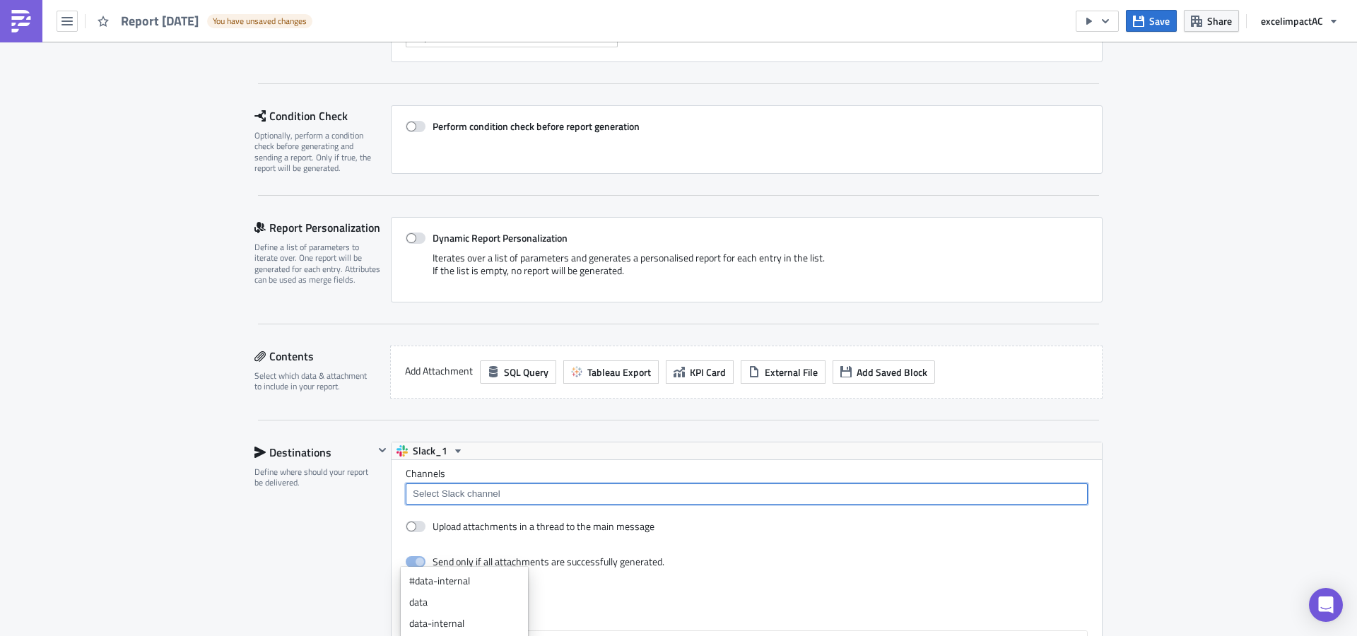
scroll to position [0, 0]
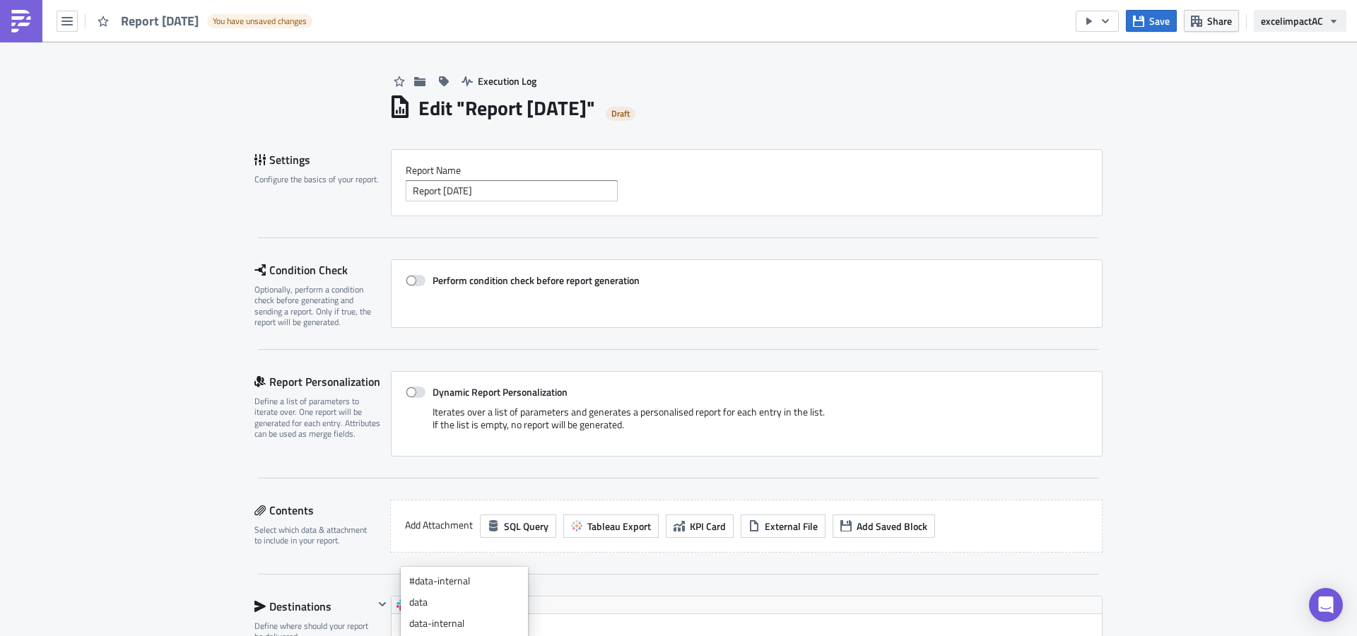
click at [1328, 23] on icon "button" at bounding box center [1333, 21] width 11 height 11
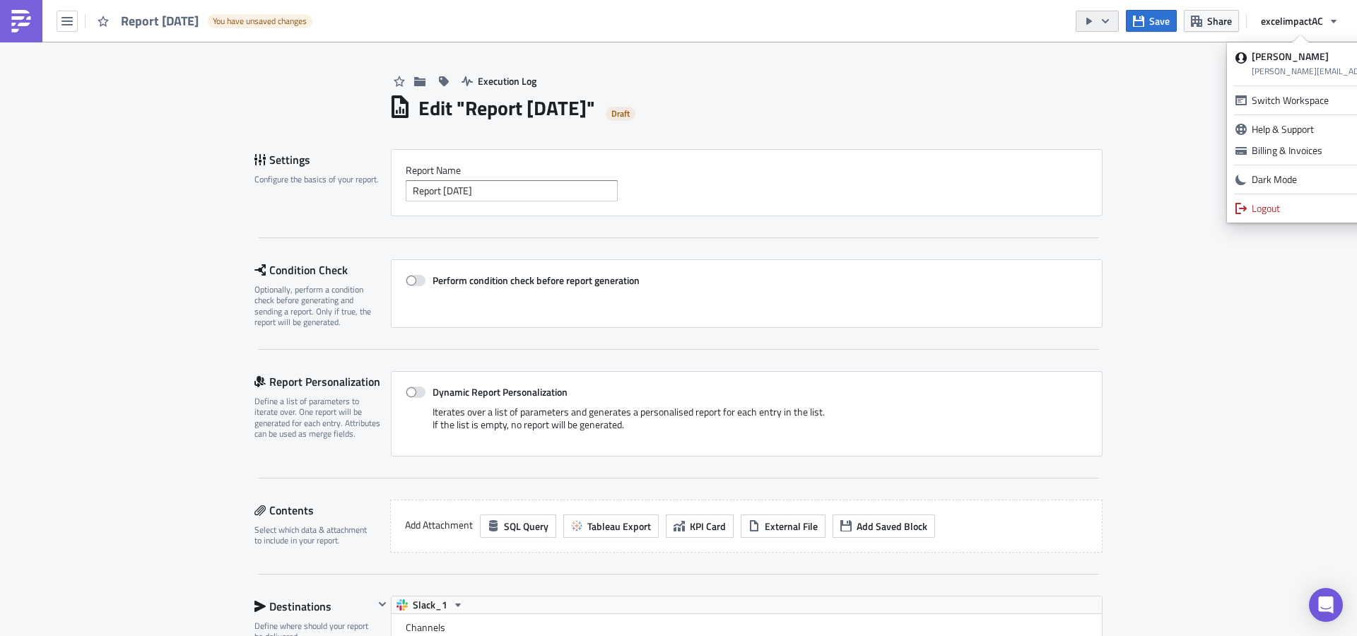
click at [1107, 23] on icon "button" at bounding box center [1105, 21] width 11 height 11
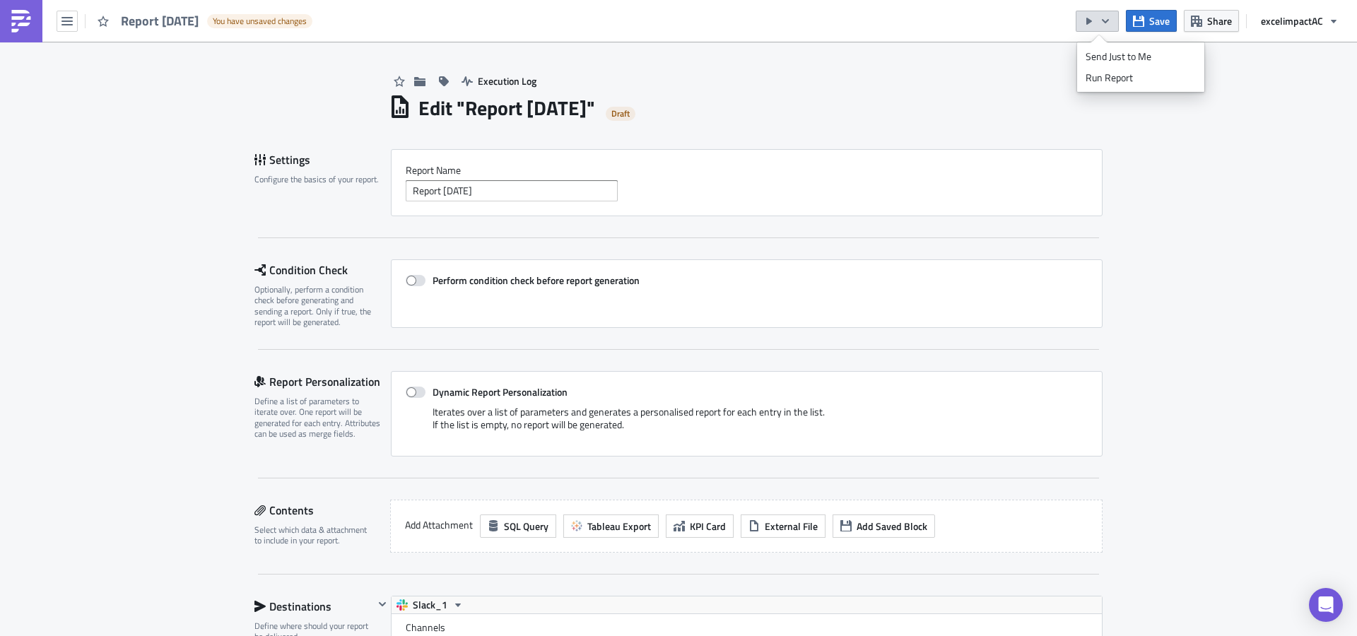
click at [1029, 61] on div "Execution Log" at bounding box center [746, 67] width 714 height 50
click at [73, 23] on button "button" at bounding box center [67, 21] width 21 height 21
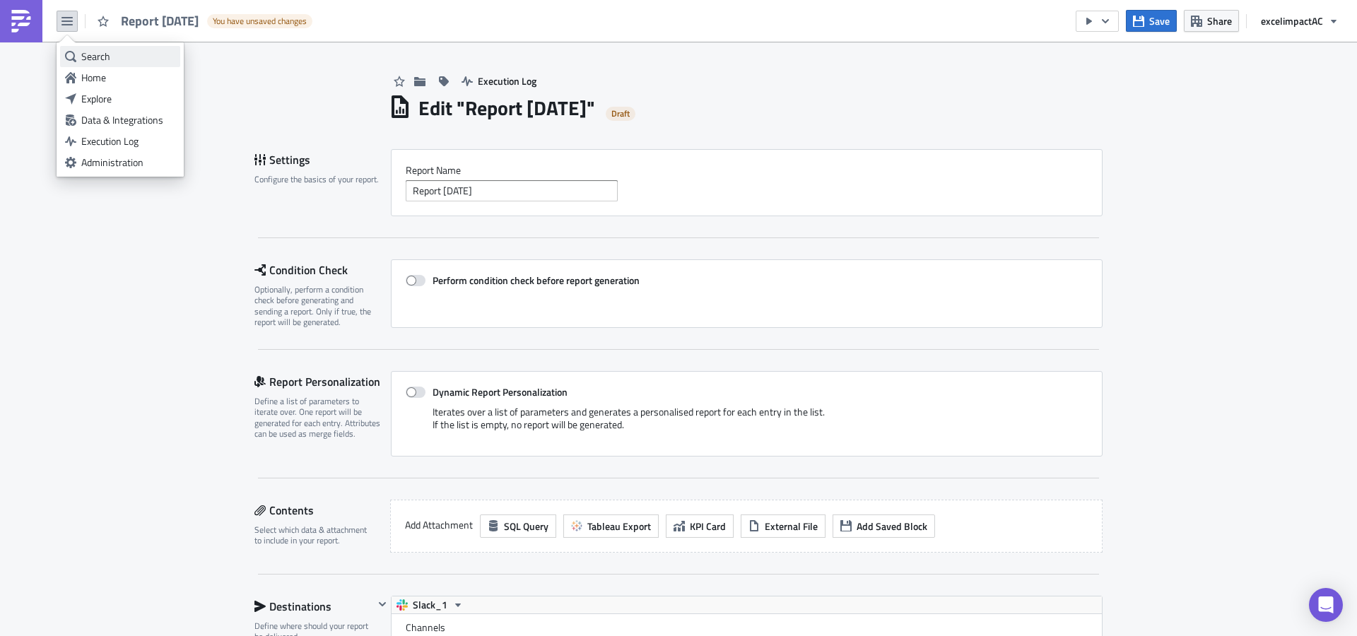
click at [98, 59] on div "Search" at bounding box center [128, 56] width 94 height 14
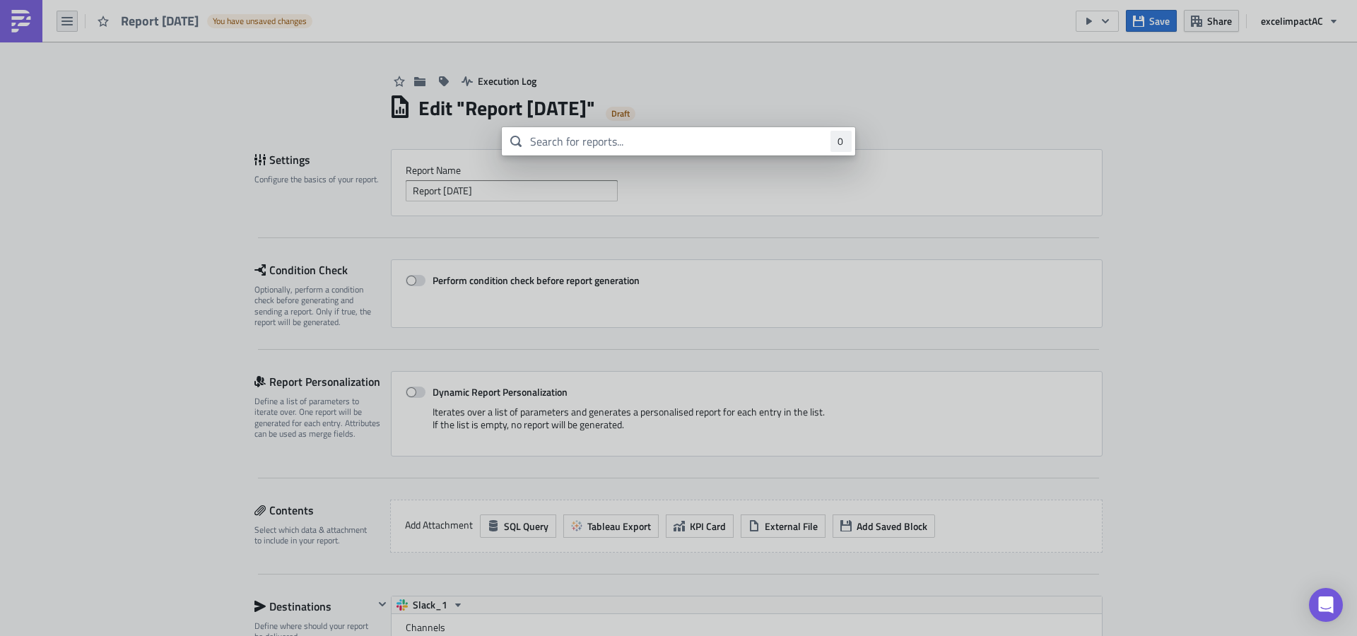
click at [71, 22] on body "Report 2025-09-22 You have unsaved changes Save Share excelimpact AC Execution …" at bounding box center [678, 319] width 1357 height 638
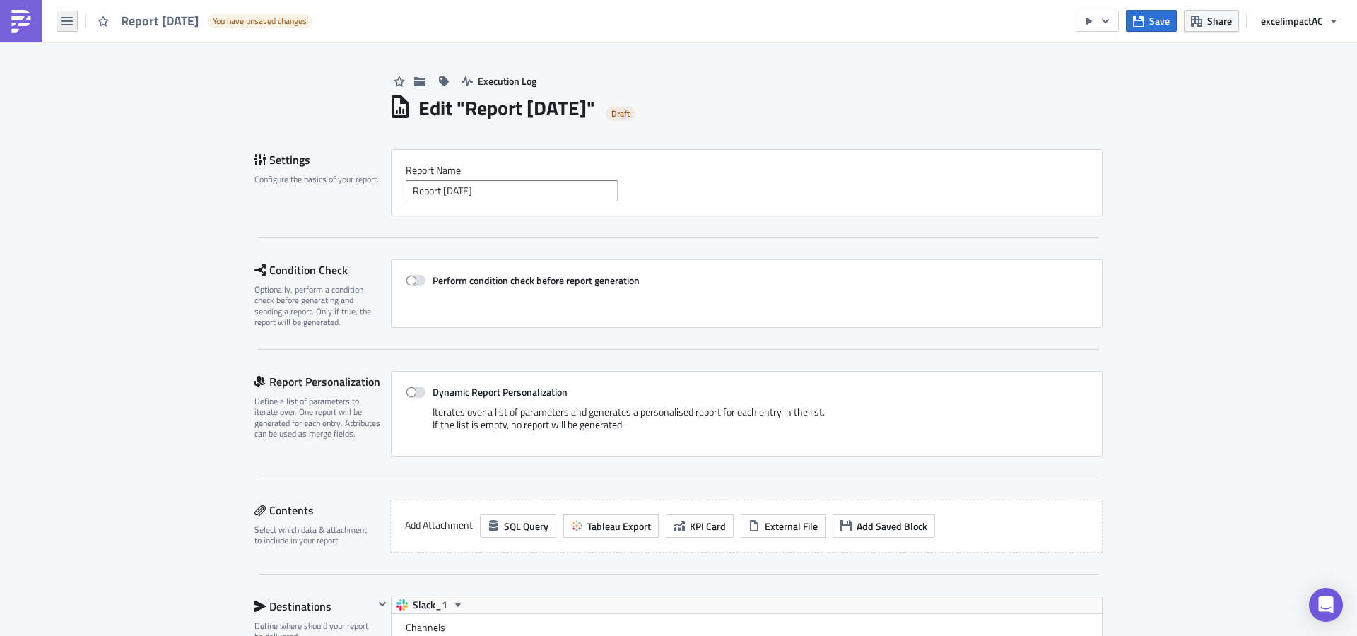
click at [71, 22] on icon "button" at bounding box center [66, 21] width 11 height 11
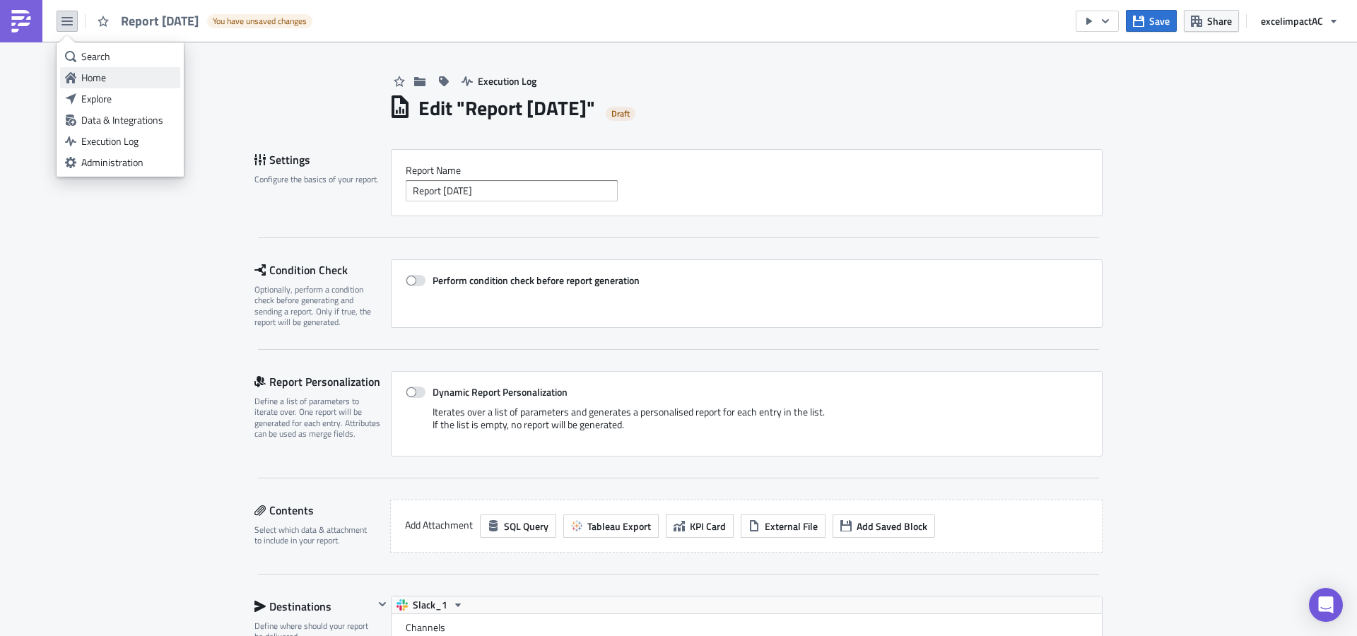
click at [97, 83] on div "Home" at bounding box center [128, 78] width 94 height 14
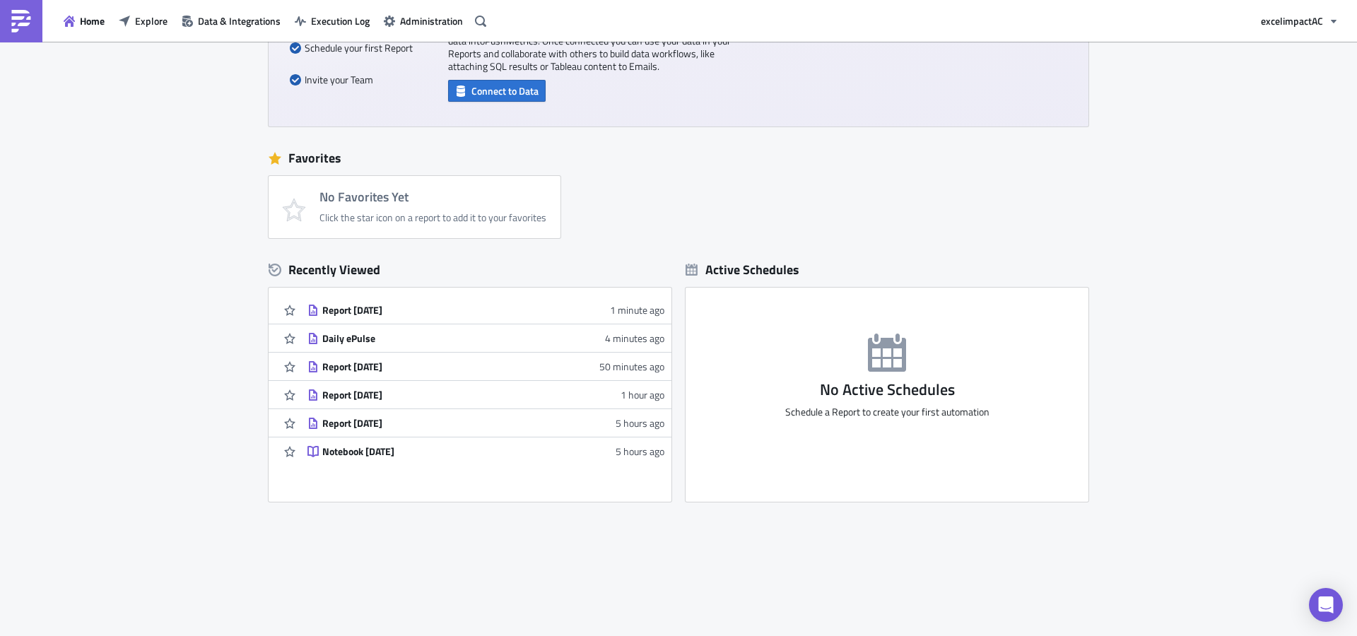
scroll to position [228, 0]
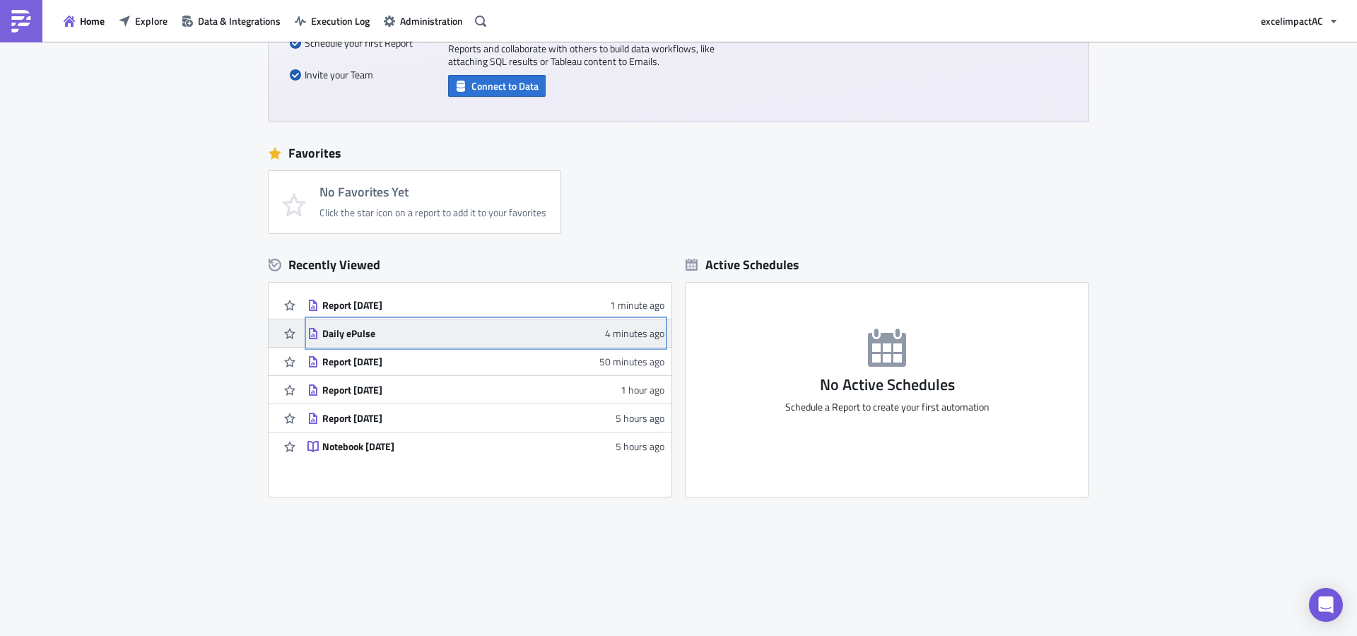
click at [326, 335] on div "Daily ePulse" at bounding box center [445, 333] width 247 height 13
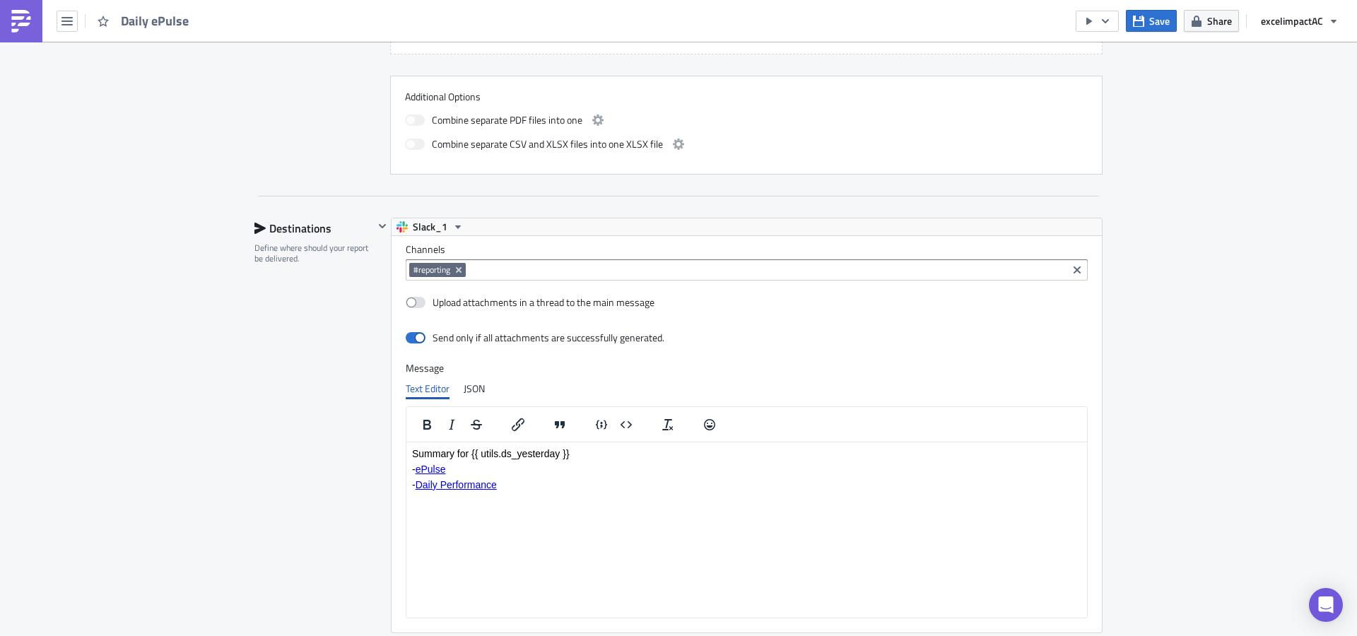
scroll to position [813, 0]
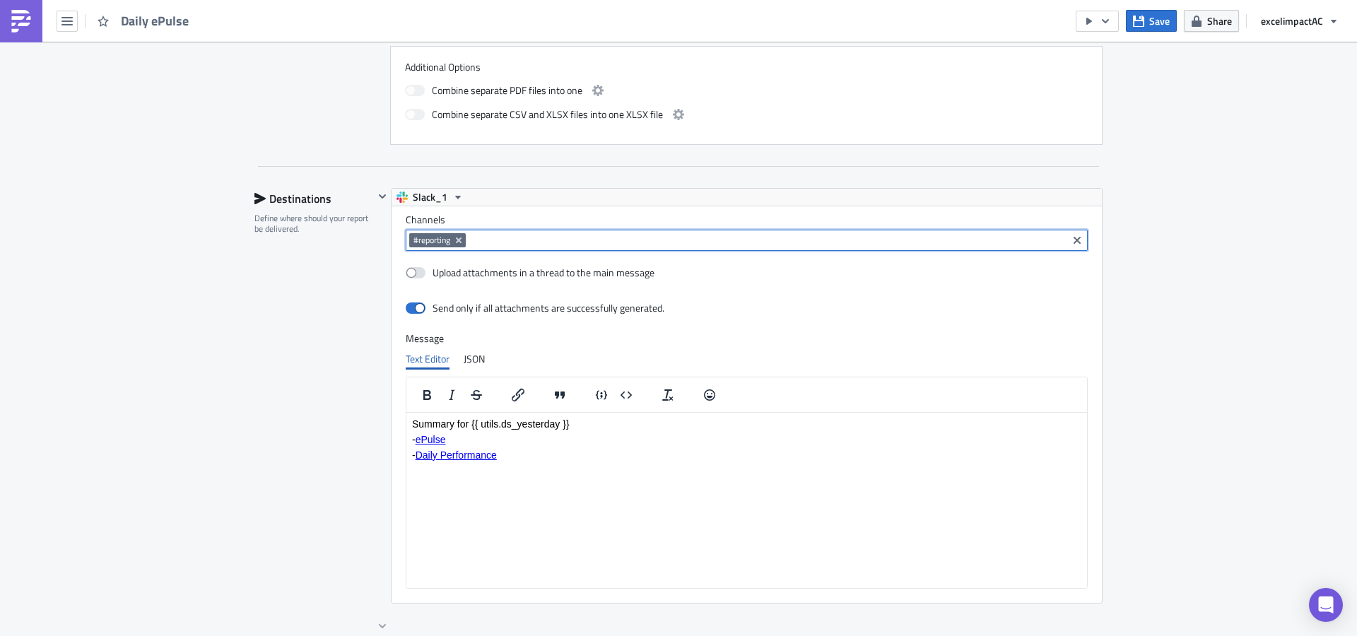
click at [476, 237] on input at bounding box center [766, 240] width 594 height 14
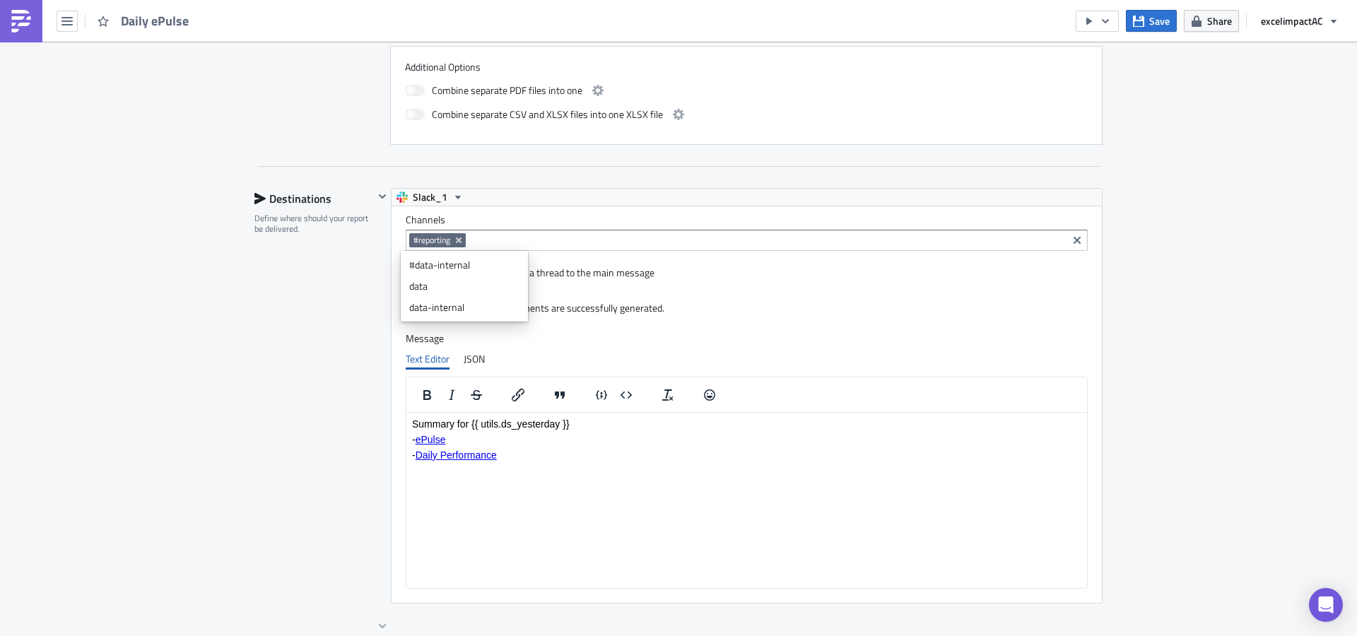
click at [457, 303] on div "data-internal" at bounding box center [464, 307] width 110 height 14
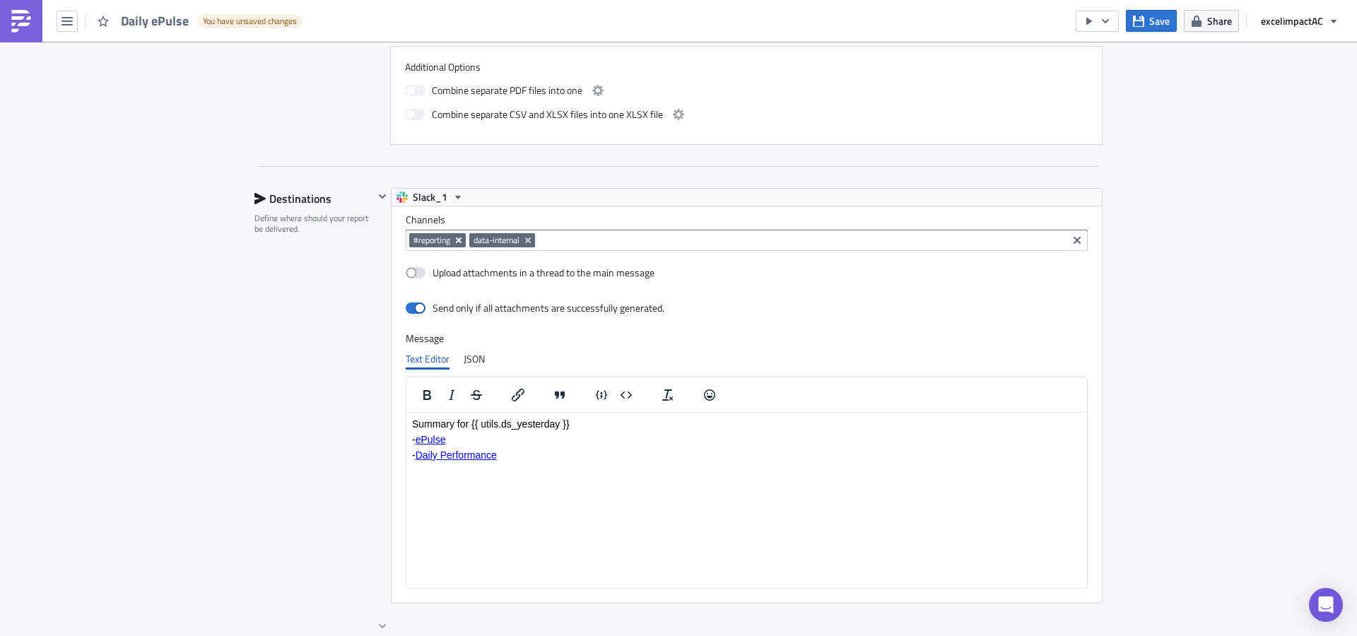
click at [456, 240] on icon "Remove Tag" at bounding box center [459, 240] width 6 height 6
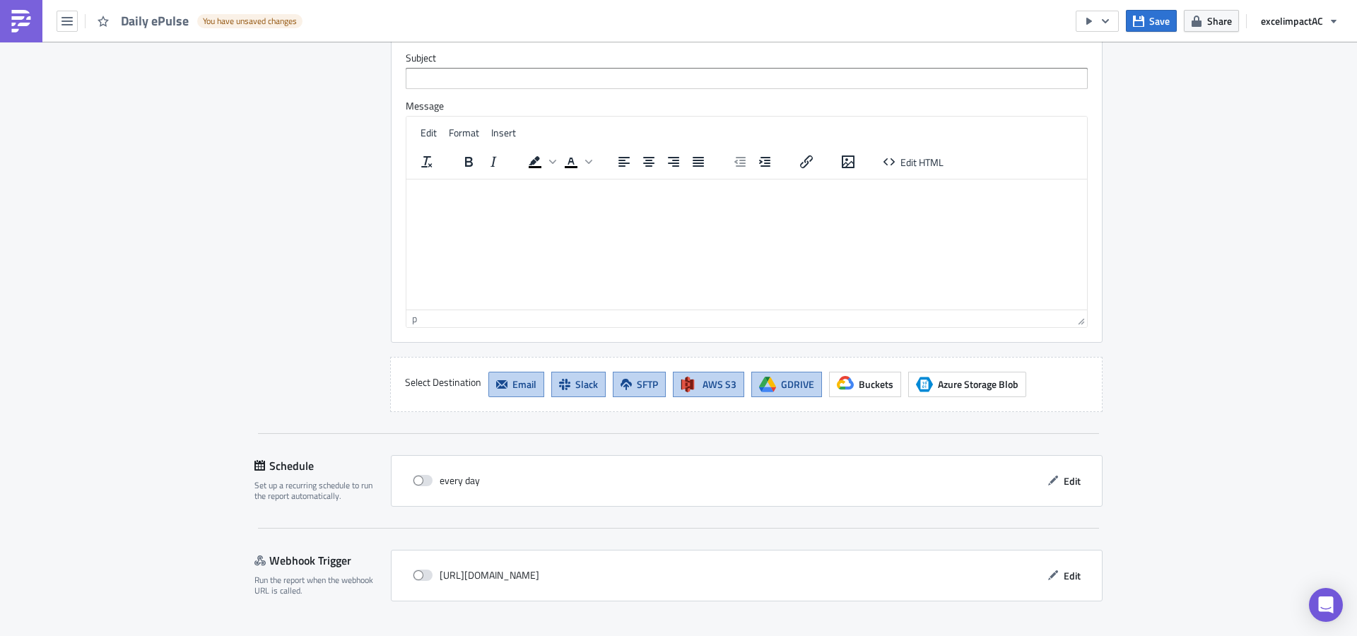
scroll to position [2240, 0]
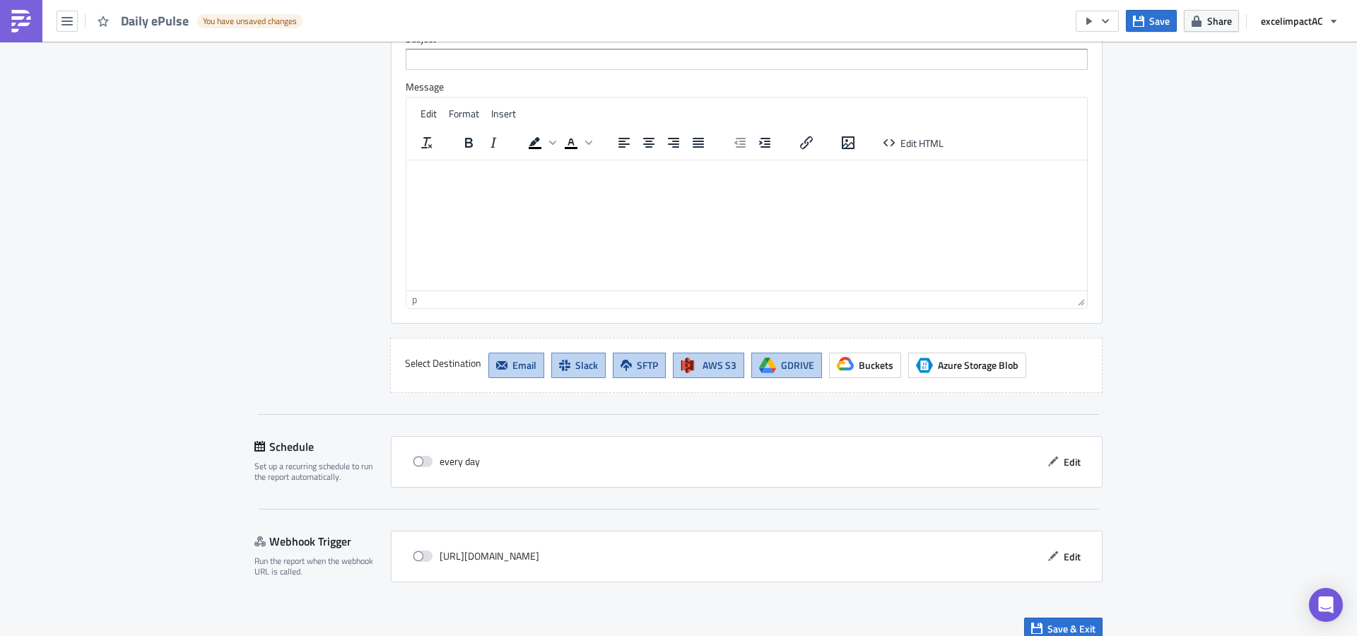
click at [637, 365] on span "SFTP" at bounding box center [647, 365] width 21 height 15
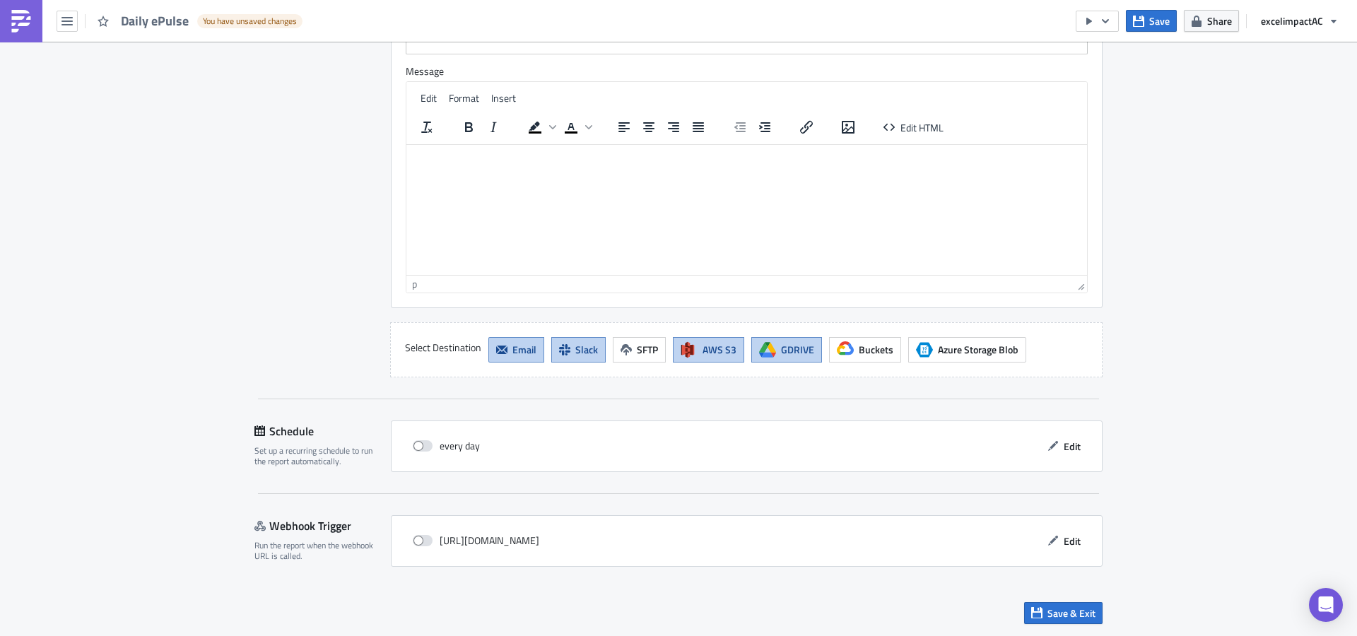
drag, startPoint x: 691, startPoint y: 349, endPoint x: 717, endPoint y: 351, distance: 25.5
click at [693, 349] on button "AWS S3" at bounding box center [708, 349] width 71 height 25
click at [789, 352] on span "GDRIVE" at bounding box center [797, 349] width 33 height 15
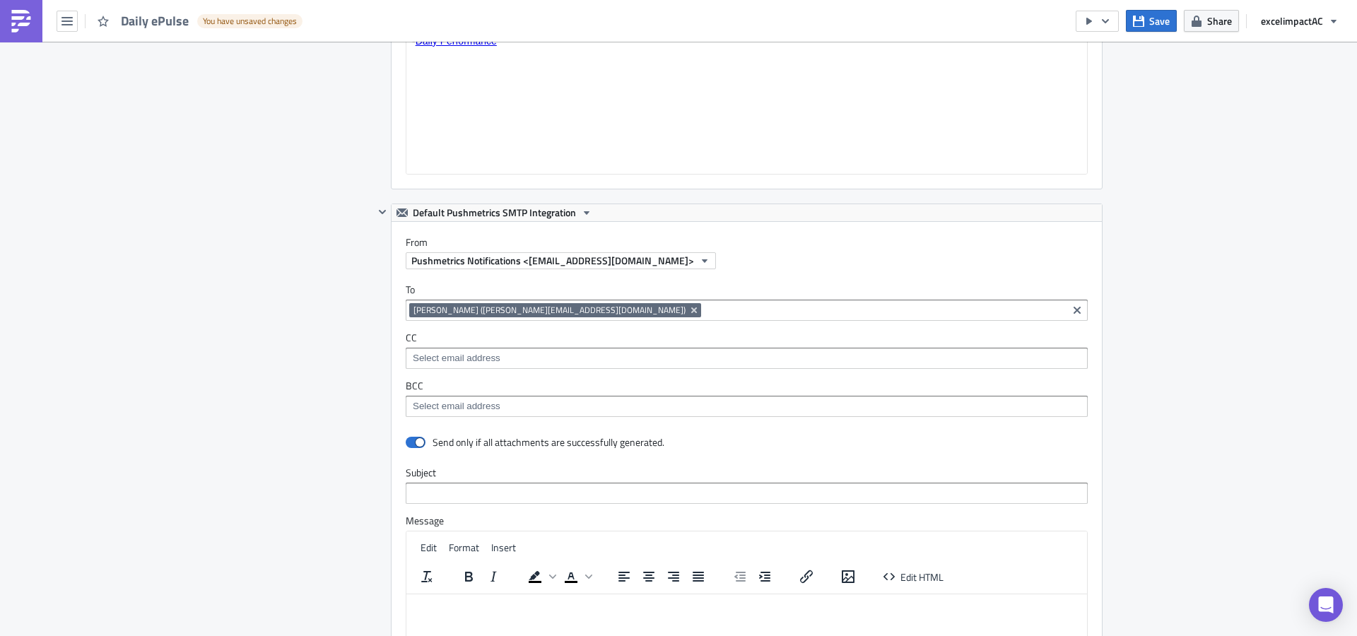
scroll to position [1215, 0]
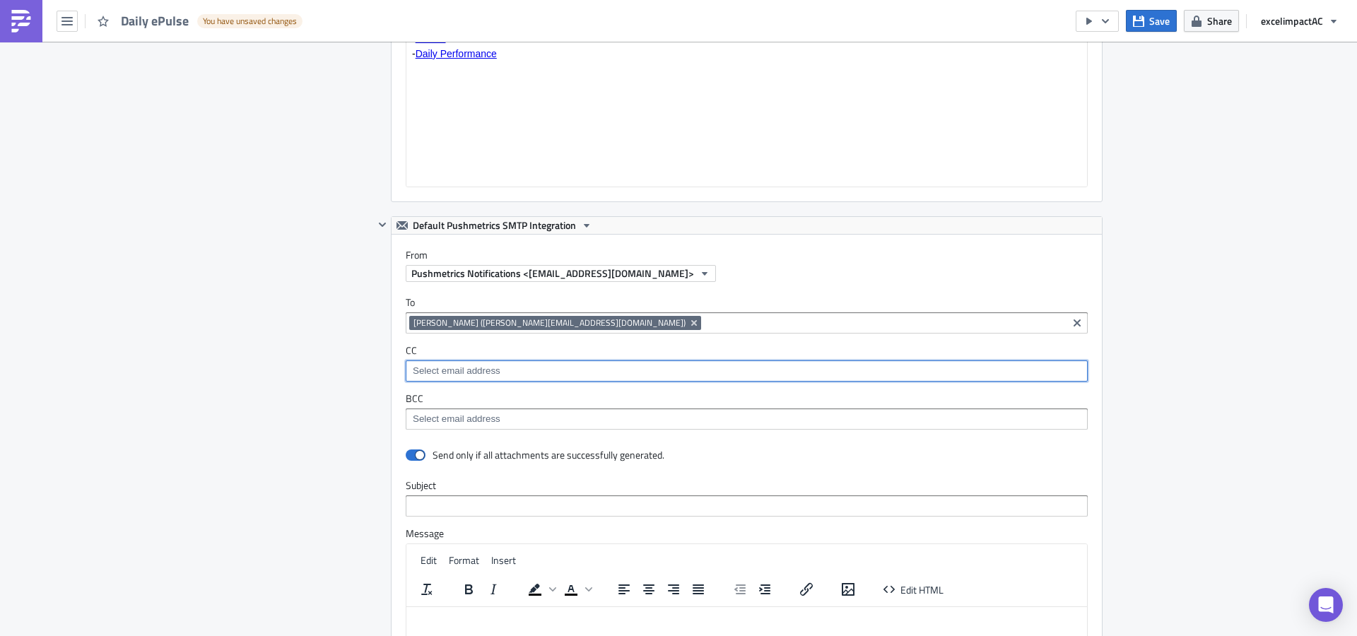
click at [551, 370] on input at bounding box center [745, 371] width 673 height 14
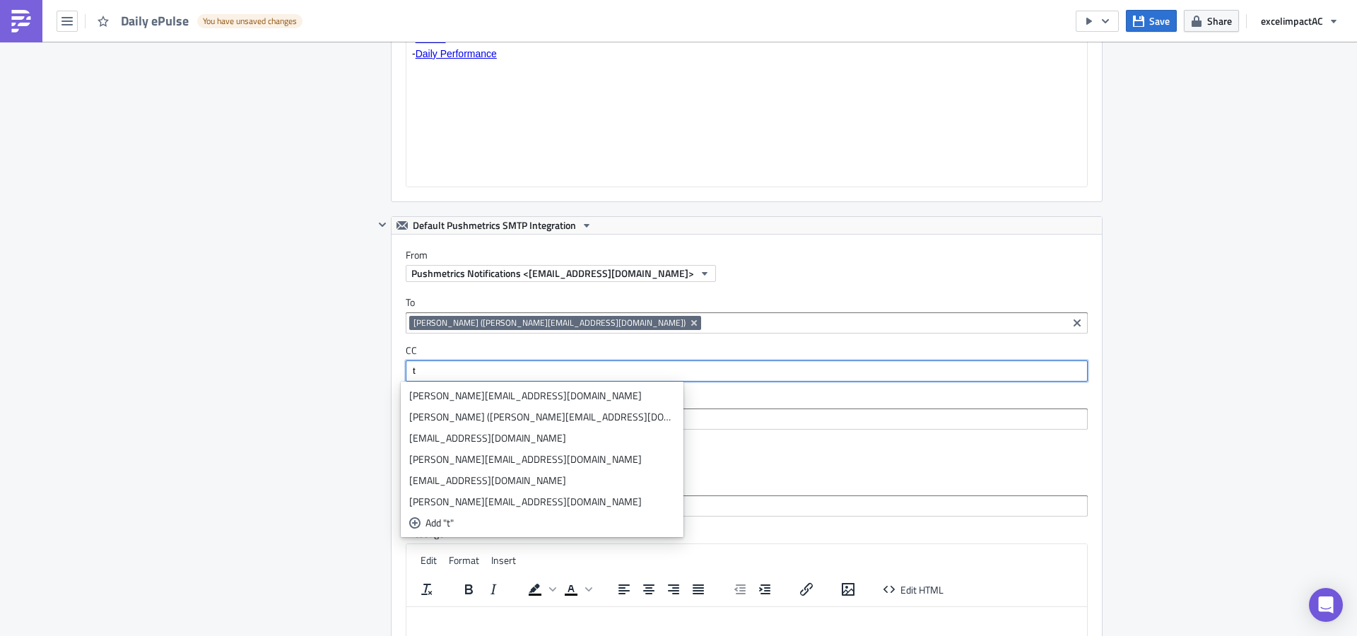
type input "t"
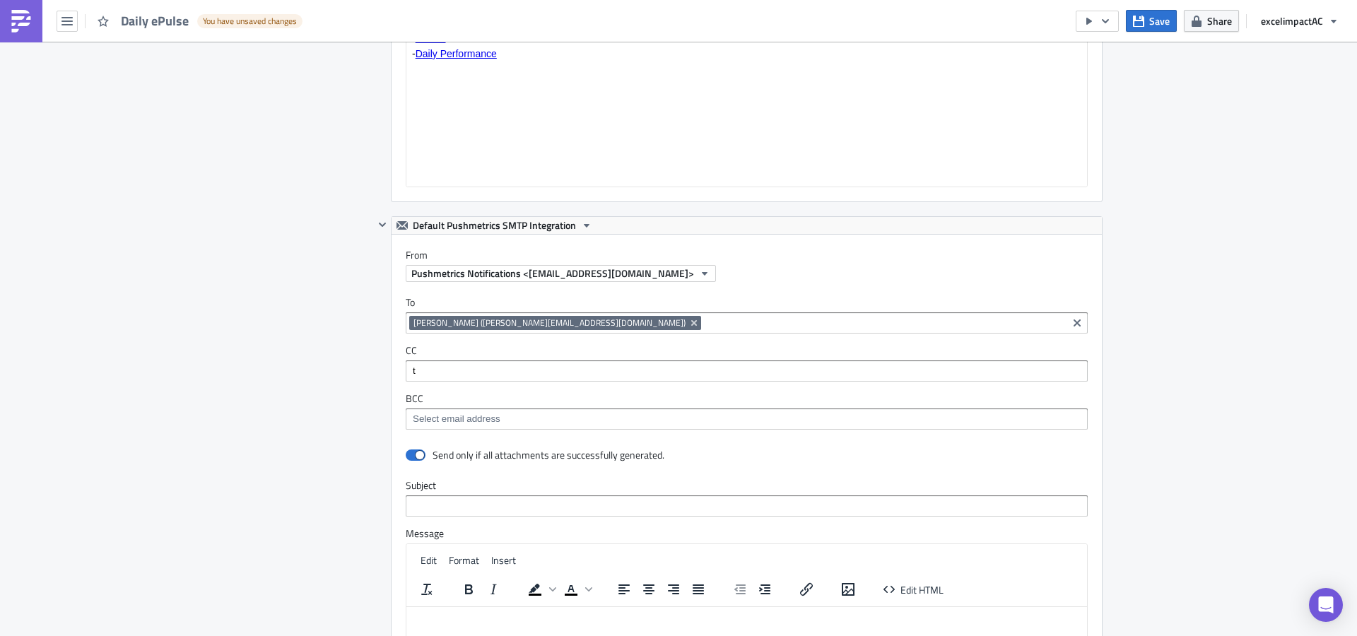
click at [479, 379] on div "t" at bounding box center [745, 373] width 673 height 18
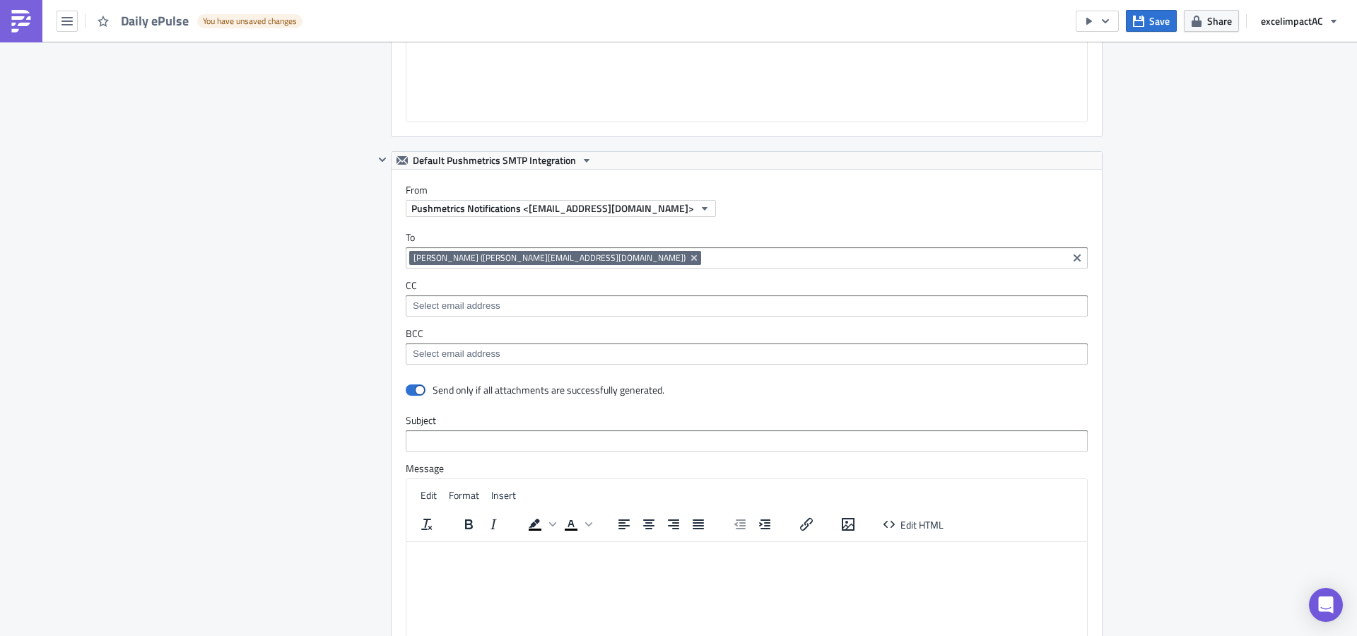
scroll to position [1294, 0]
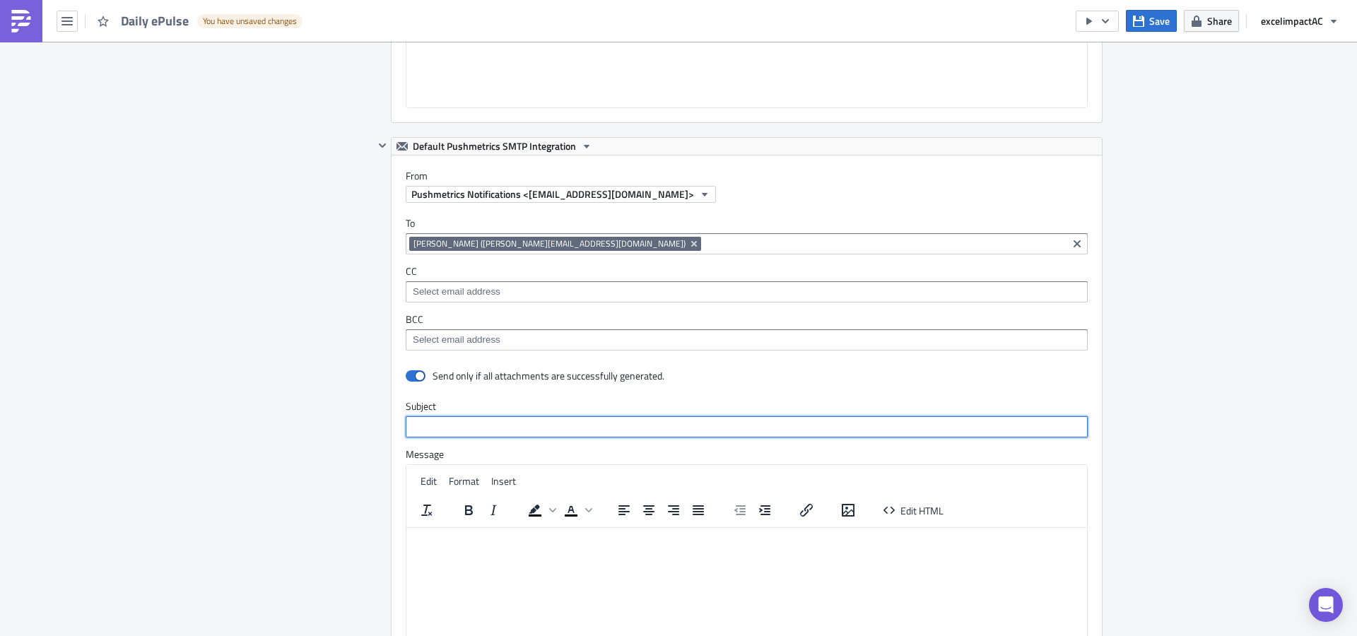
click at [484, 430] on input "text" at bounding box center [747, 426] width 682 height 21
type input "test"
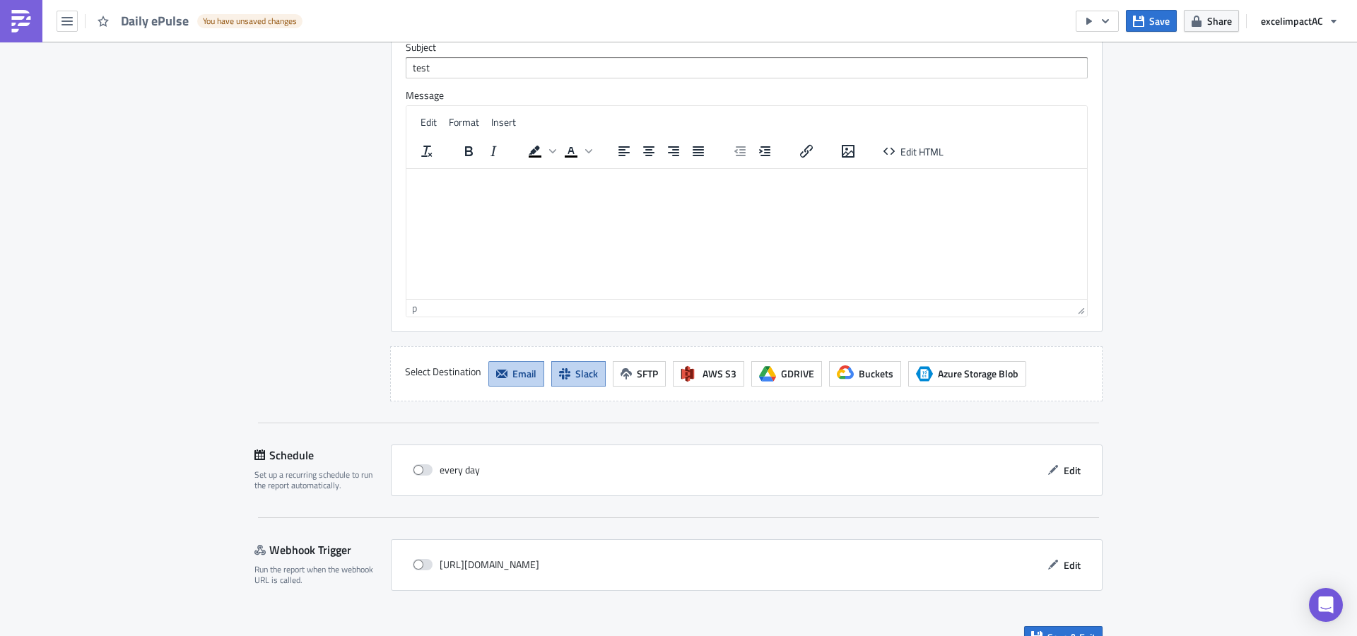
scroll to position [1677, 0]
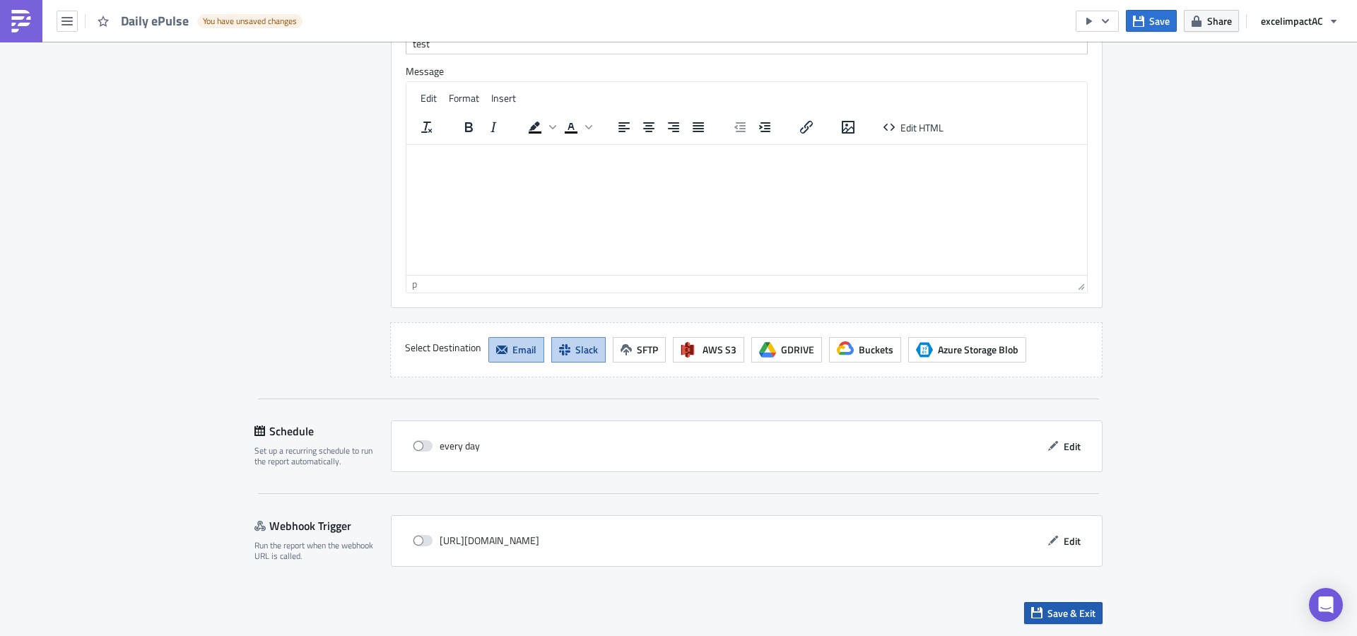
click at [1065, 616] on span "Save & Exit" at bounding box center [1071, 613] width 48 height 15
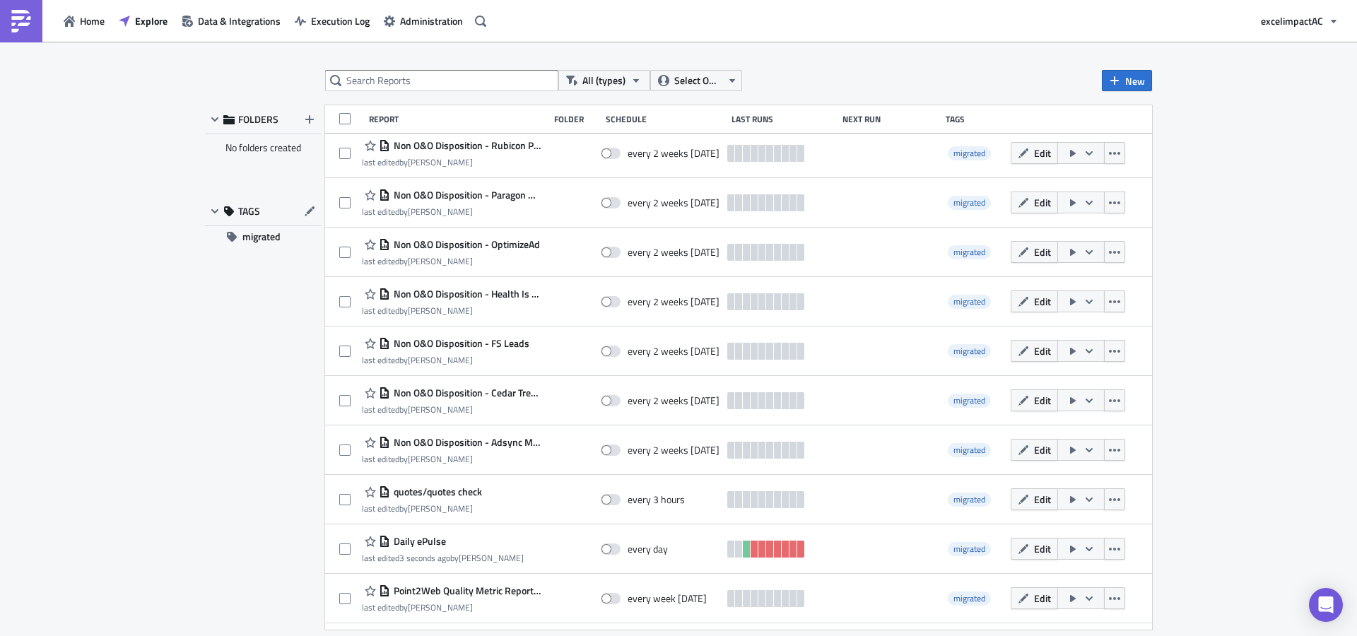
scroll to position [355, 0]
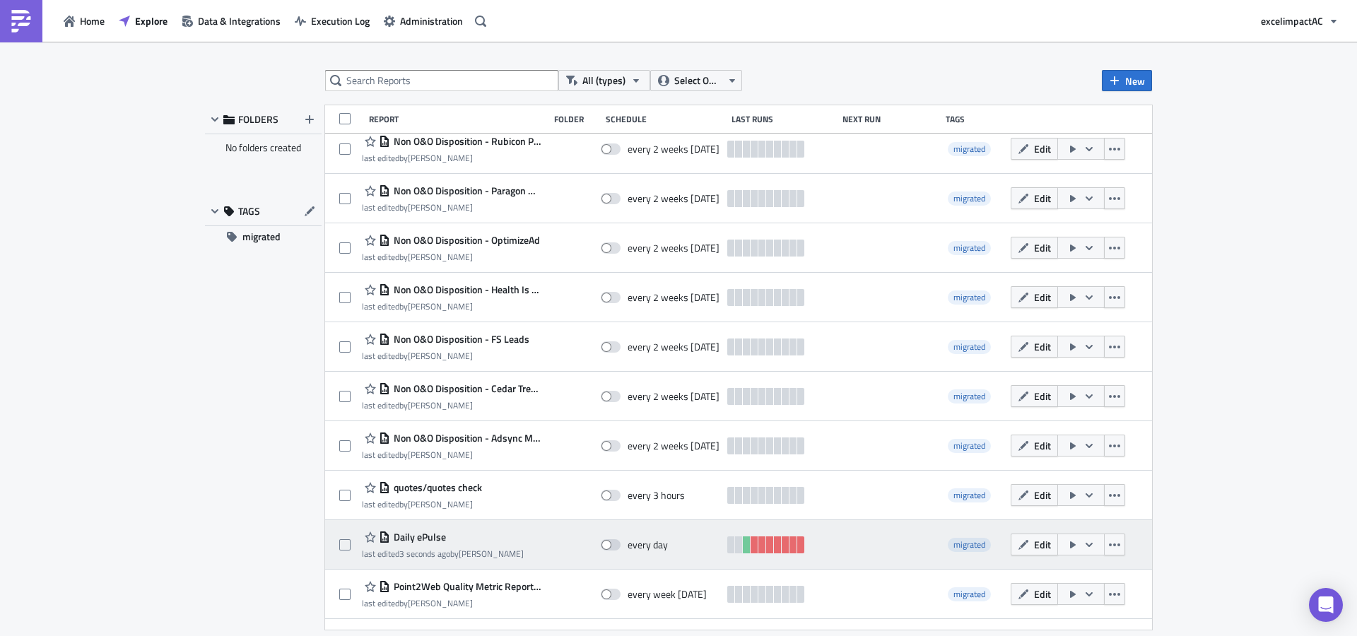
click at [1083, 548] on icon "button" at bounding box center [1088, 544] width 11 height 11
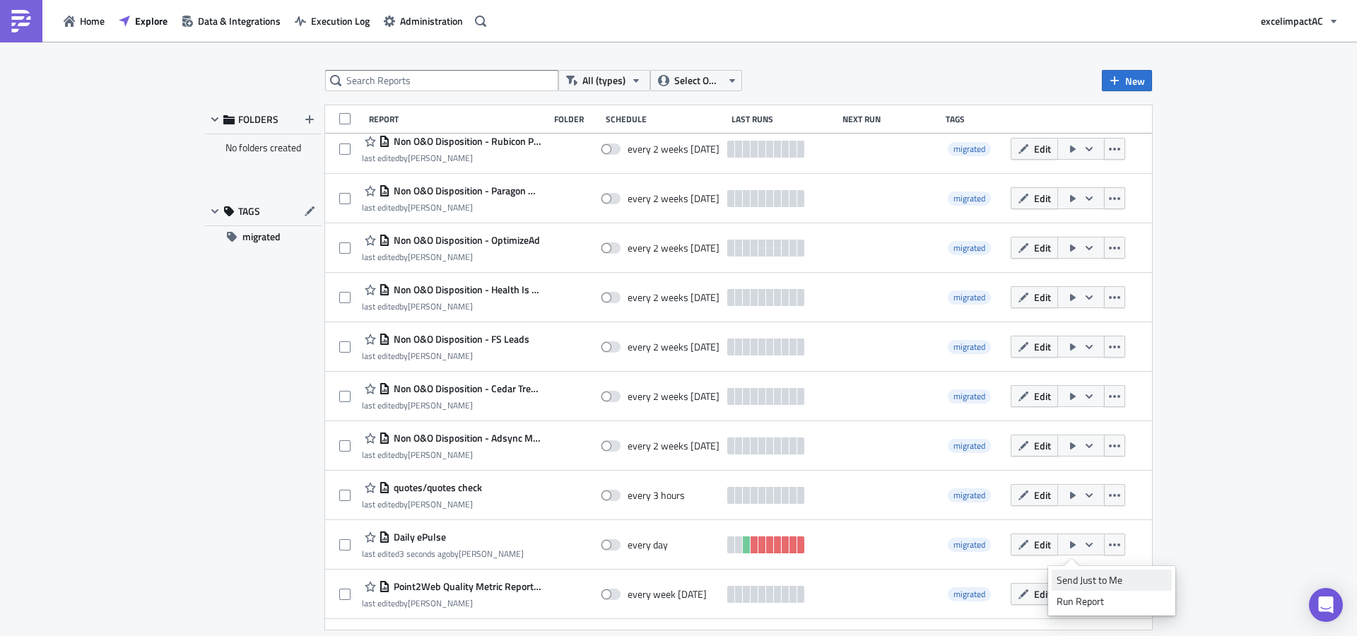
click at [1106, 577] on div "Send Just to Me" at bounding box center [1111, 580] width 110 height 14
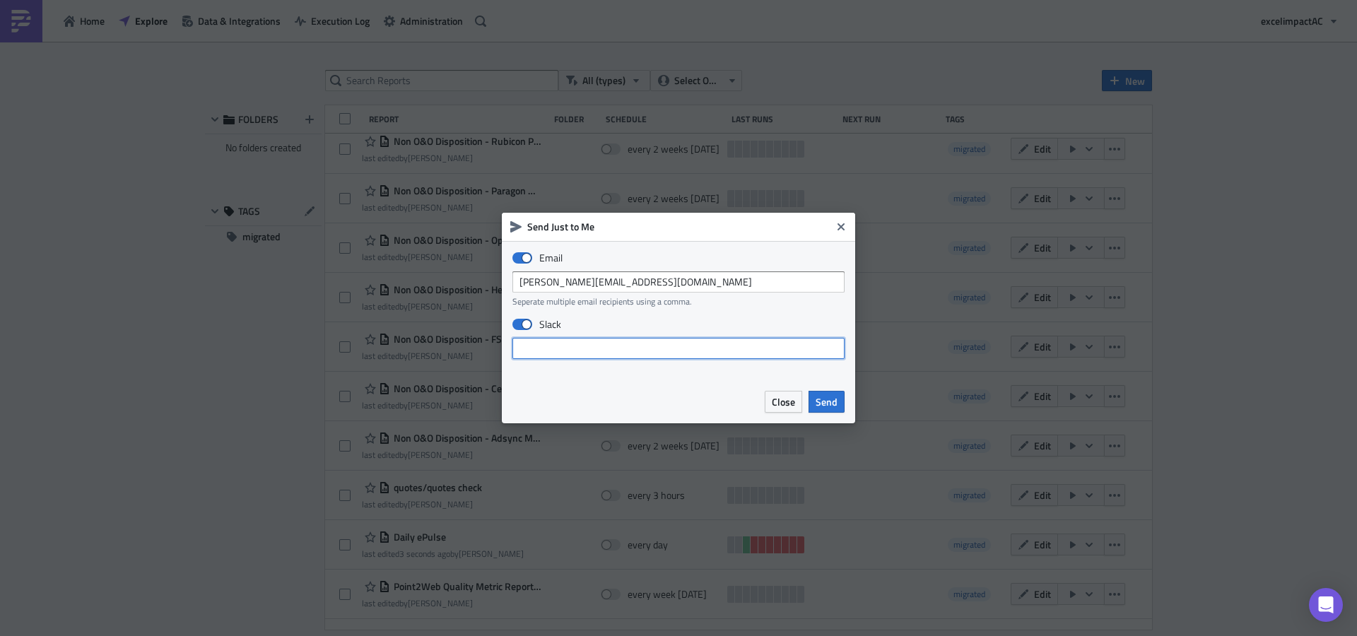
click at [736, 352] on input "text" at bounding box center [678, 348] width 332 height 21
click at [823, 398] on span "Send" at bounding box center [827, 401] width 22 height 15
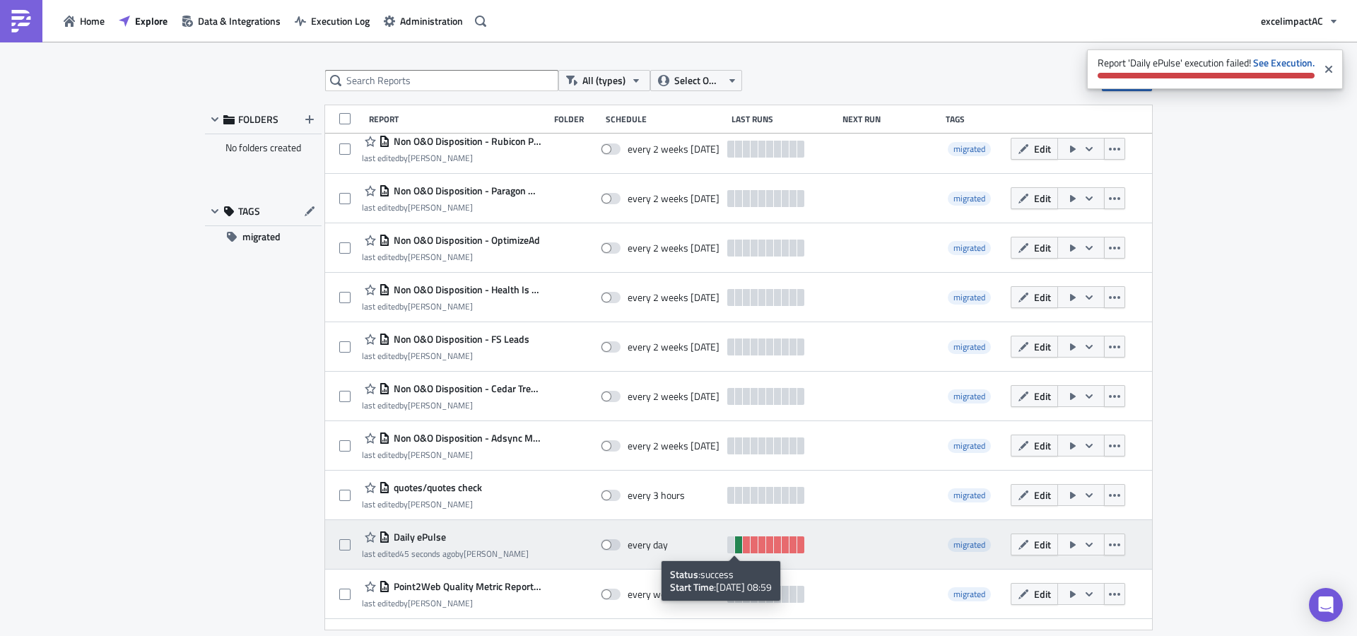
click at [736, 548] on link at bounding box center [738, 544] width 7 height 17
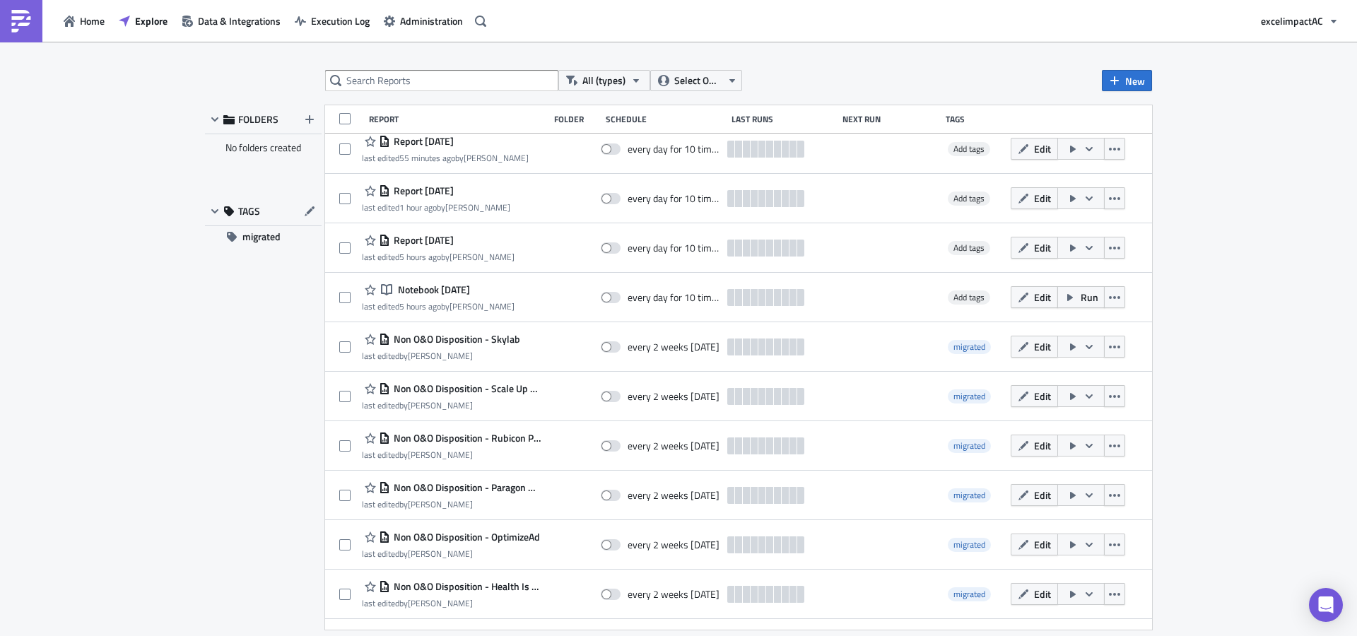
scroll to position [0, 0]
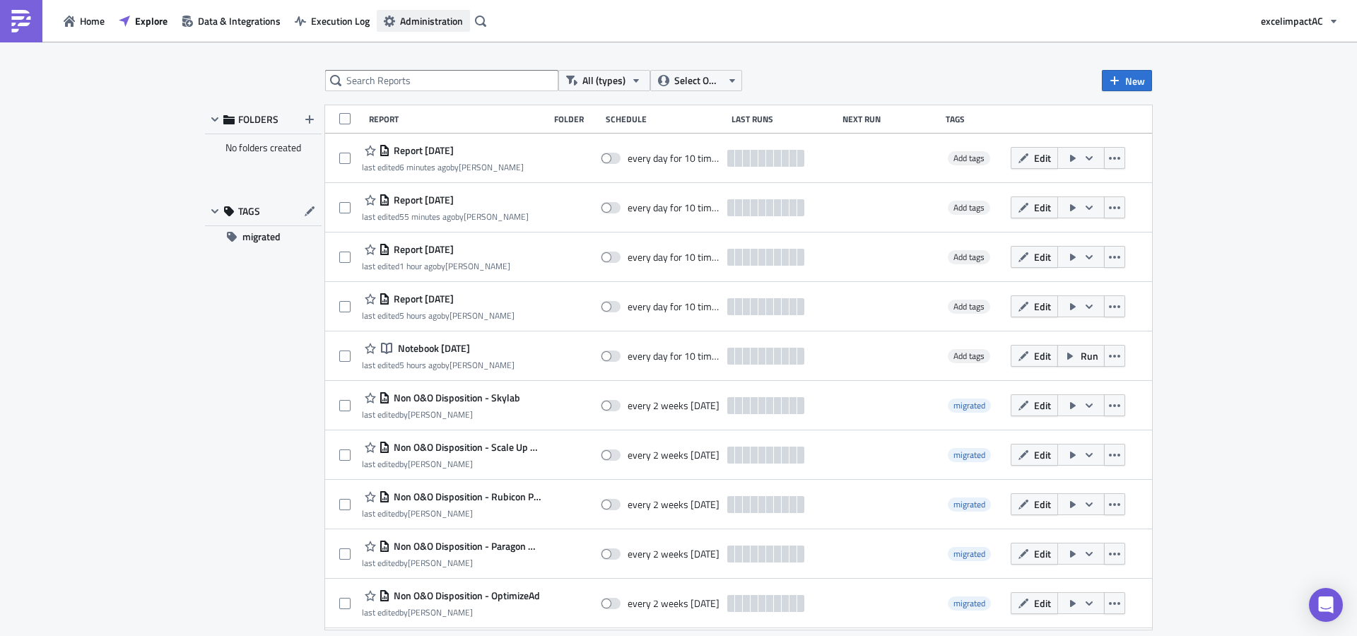
click at [417, 26] on span "Administration" at bounding box center [431, 20] width 63 height 15
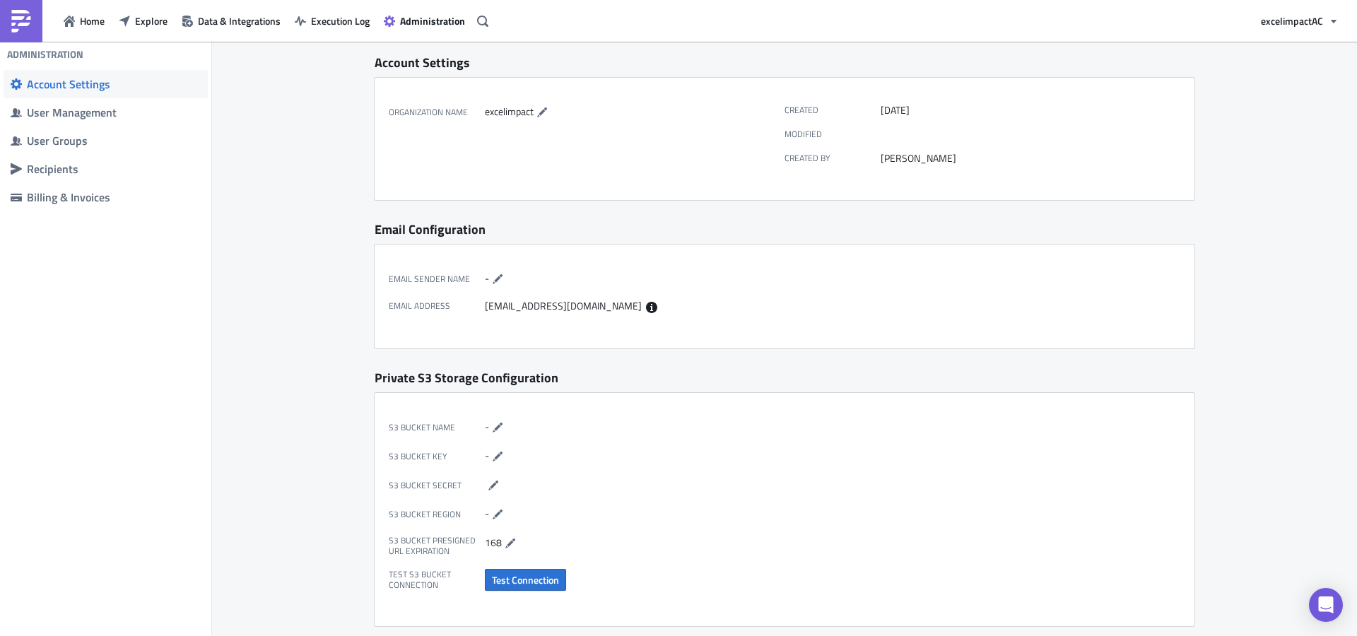
scroll to position [27, 0]
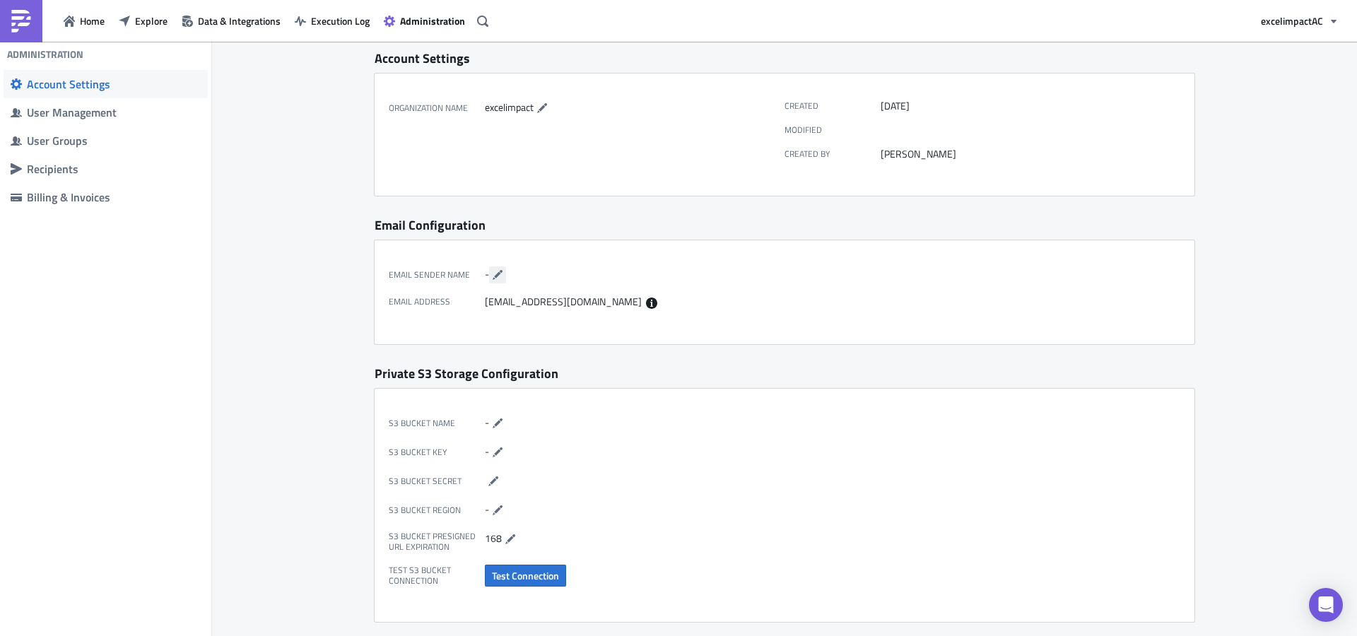
click at [492, 274] on icon "button" at bounding box center [497, 274] width 11 height 11
click at [544, 272] on input "text" at bounding box center [536, 274] width 102 height 17
type input "ExcelImpact"
click at [644, 330] on div "Email Sender Name ExcelImpact Email Address do-not-reply@pushmetrics.io" at bounding box center [785, 292] width 820 height 104
click at [592, 276] on icon "button" at bounding box center [595, 275] width 7 height 5
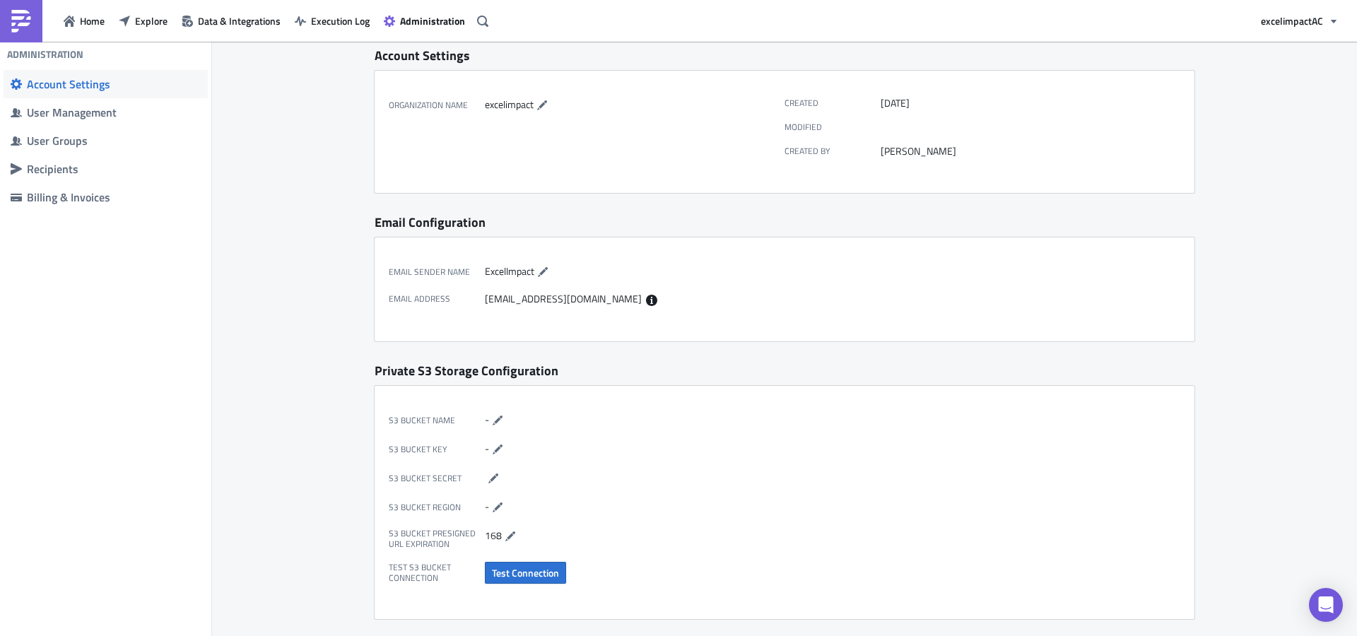
scroll to position [0, 0]
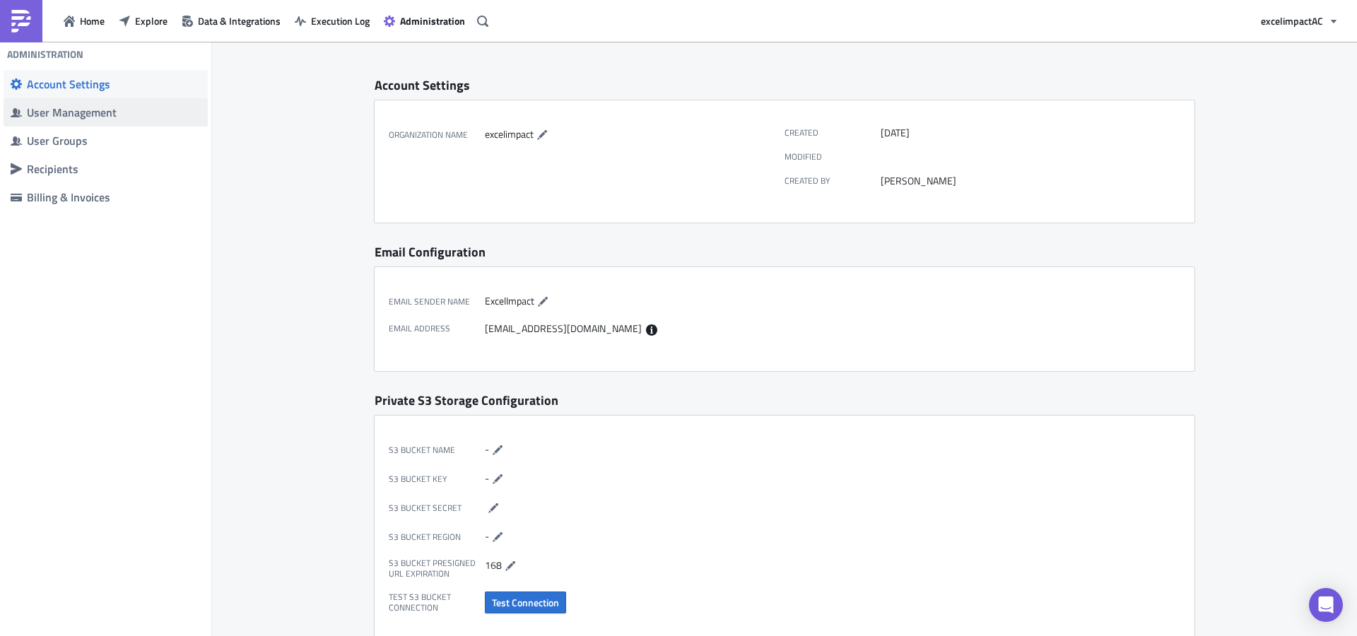
click at [98, 119] on div "User Management" at bounding box center [114, 112] width 174 height 14
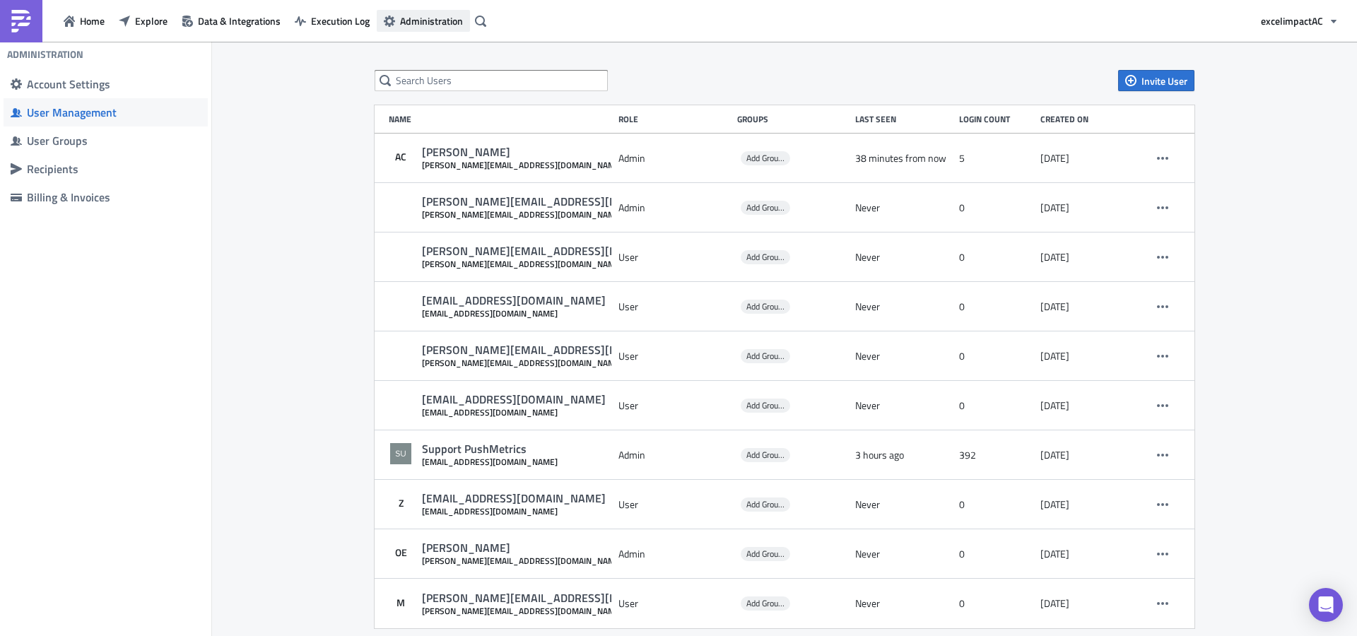
click at [413, 21] on span "Administration" at bounding box center [431, 20] width 63 height 15
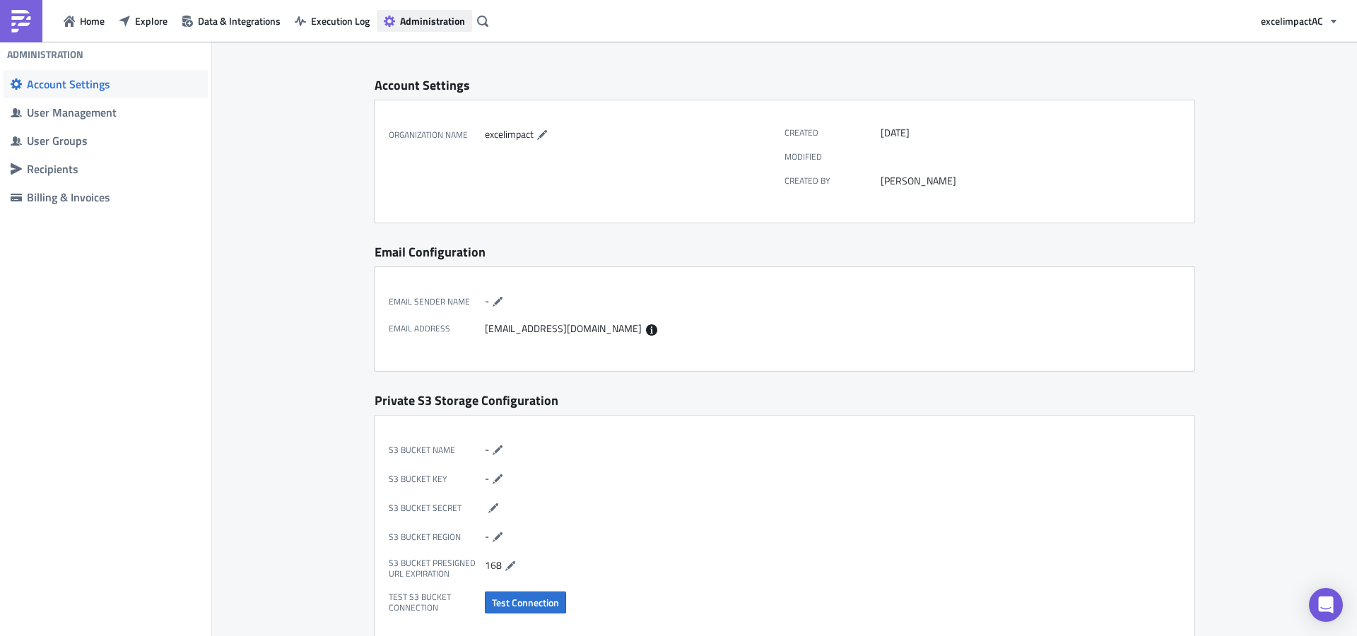
click at [446, 19] on span "Administration" at bounding box center [432, 20] width 65 height 15
click at [249, 20] on span "Data & Integrations" at bounding box center [239, 20] width 83 height 15
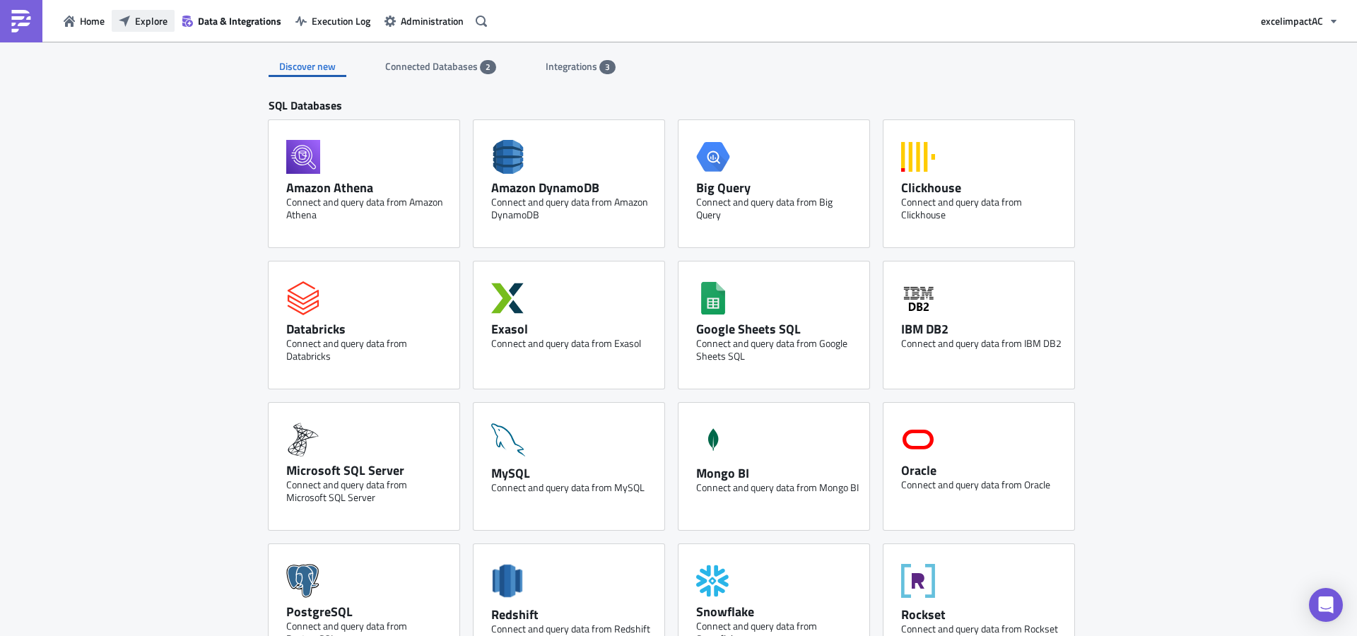
click at [127, 21] on icon "button" at bounding box center [124, 20] width 11 height 11
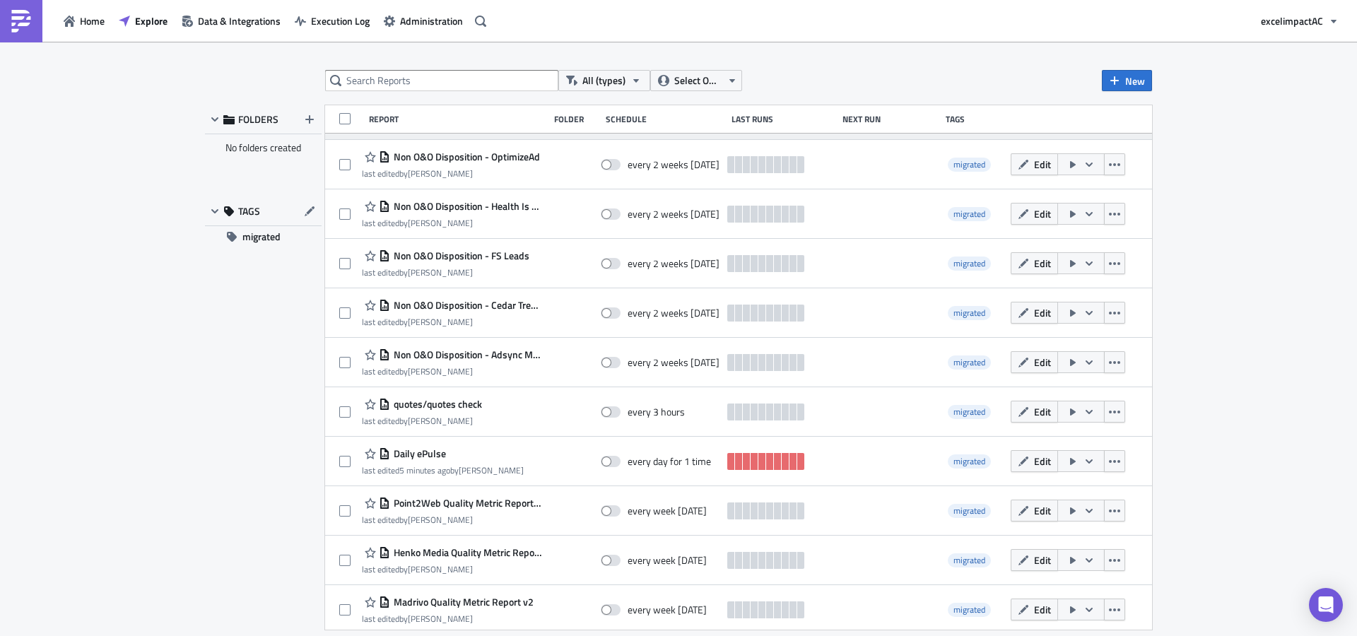
scroll to position [555, 0]
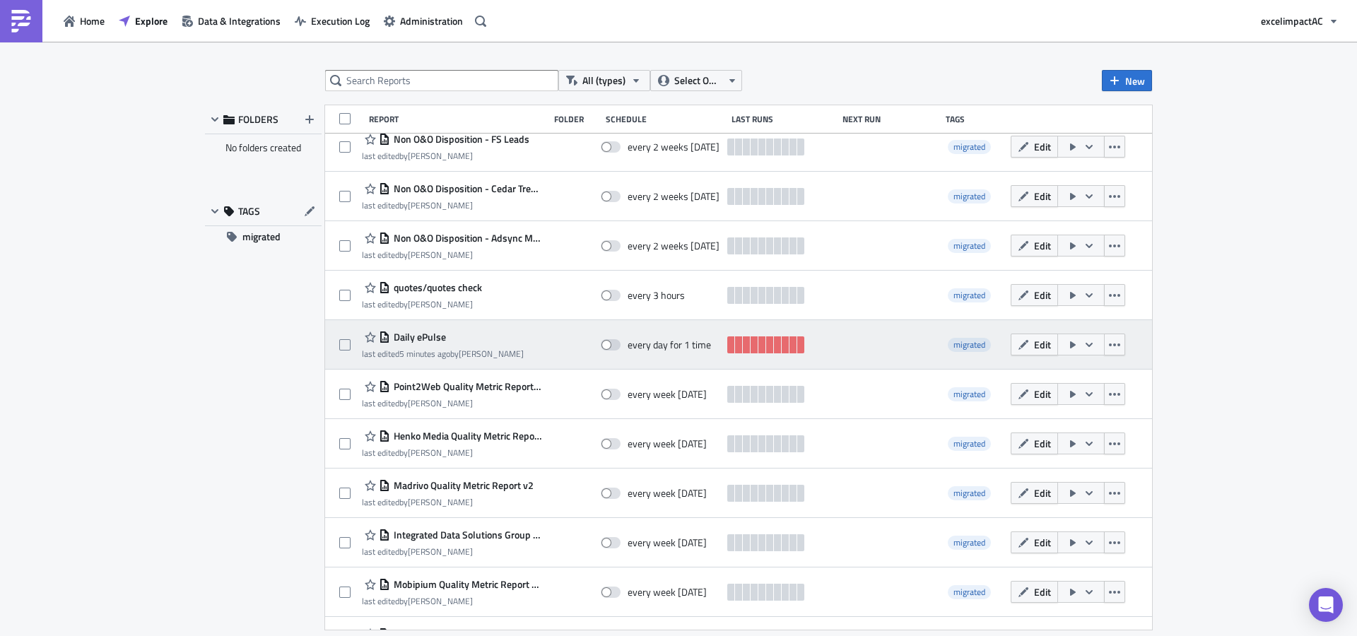
click at [1083, 347] on icon "button" at bounding box center [1088, 344] width 11 height 11
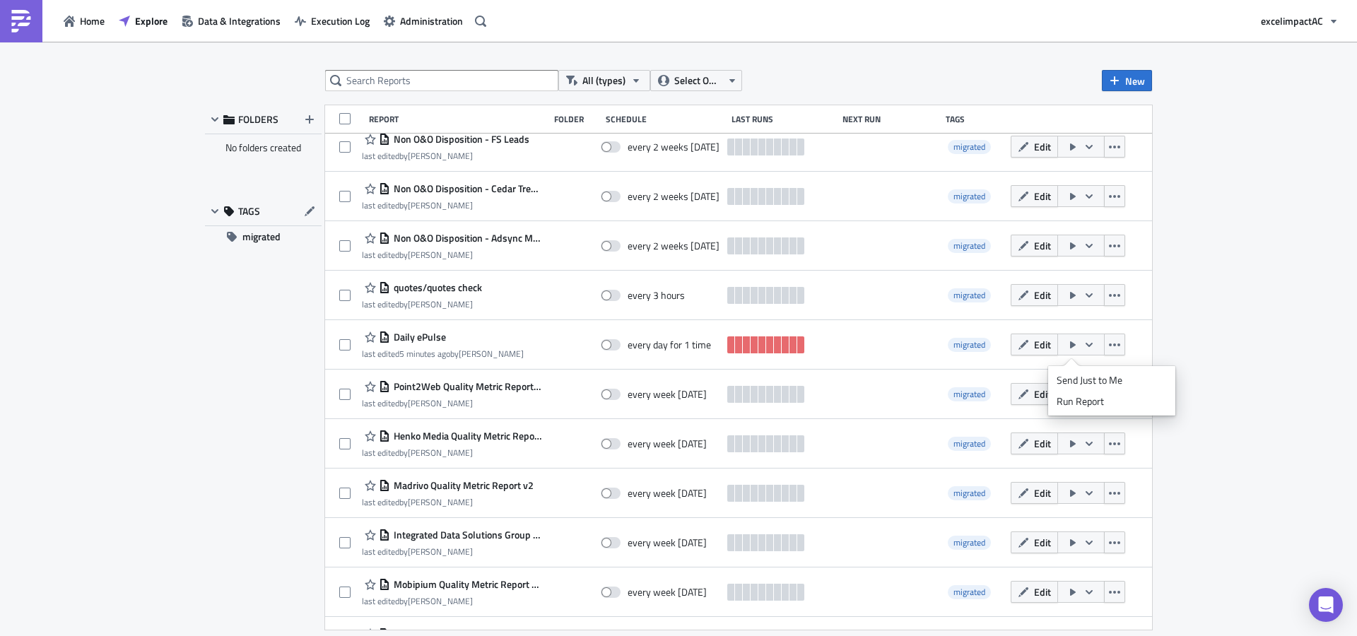
click at [1034, 343] on span "Edit" at bounding box center [1042, 344] width 17 height 15
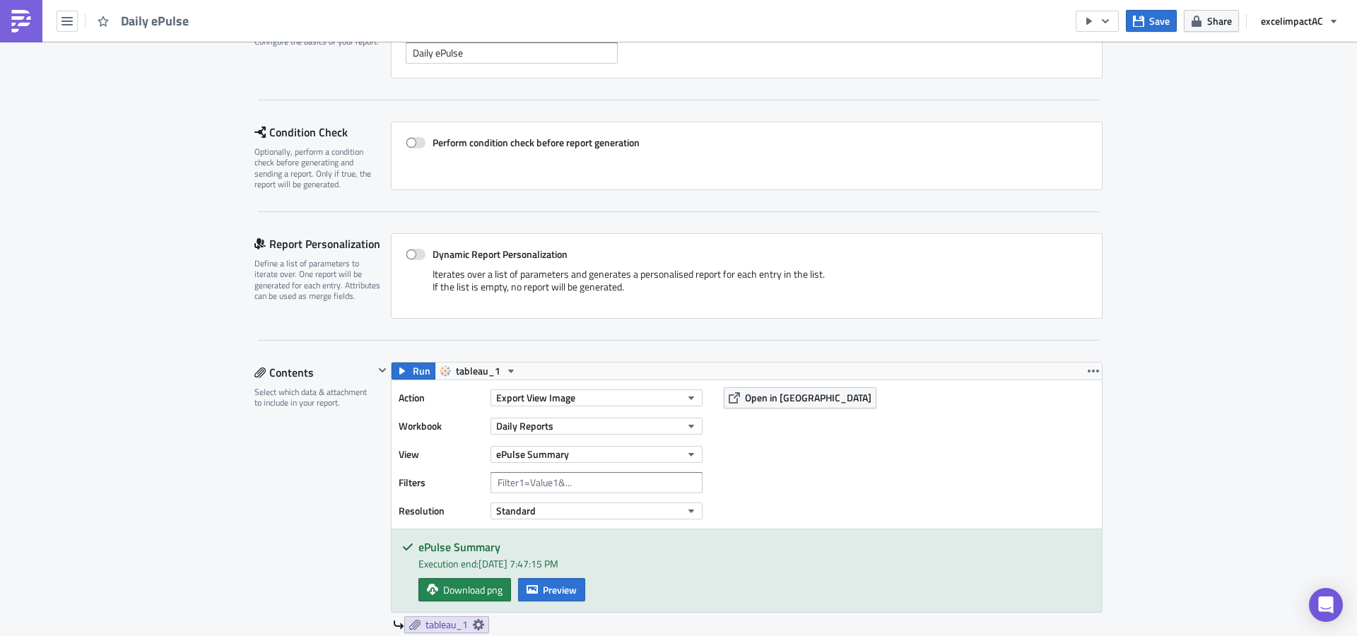
scroll to position [86, 0]
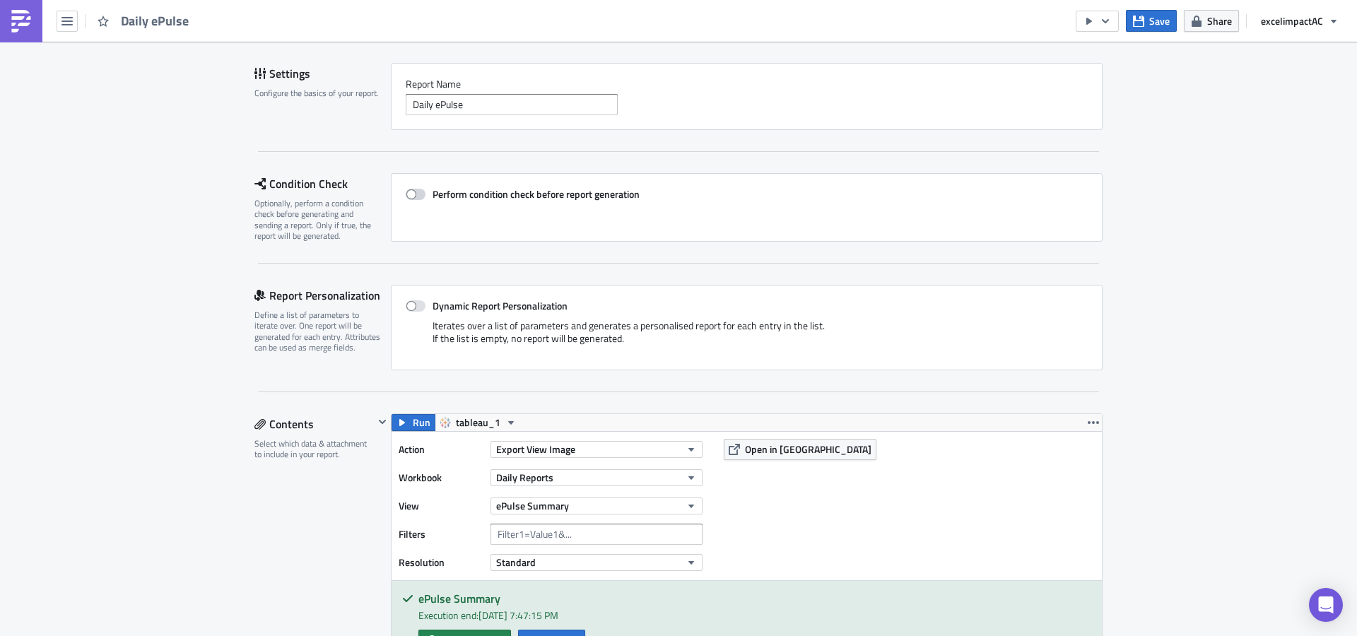
click at [416, 189] on span at bounding box center [416, 194] width 20 height 11
click at [416, 190] on input "Perform condition check before report generation" at bounding box center [412, 194] width 9 height 9
checkbox input "true"
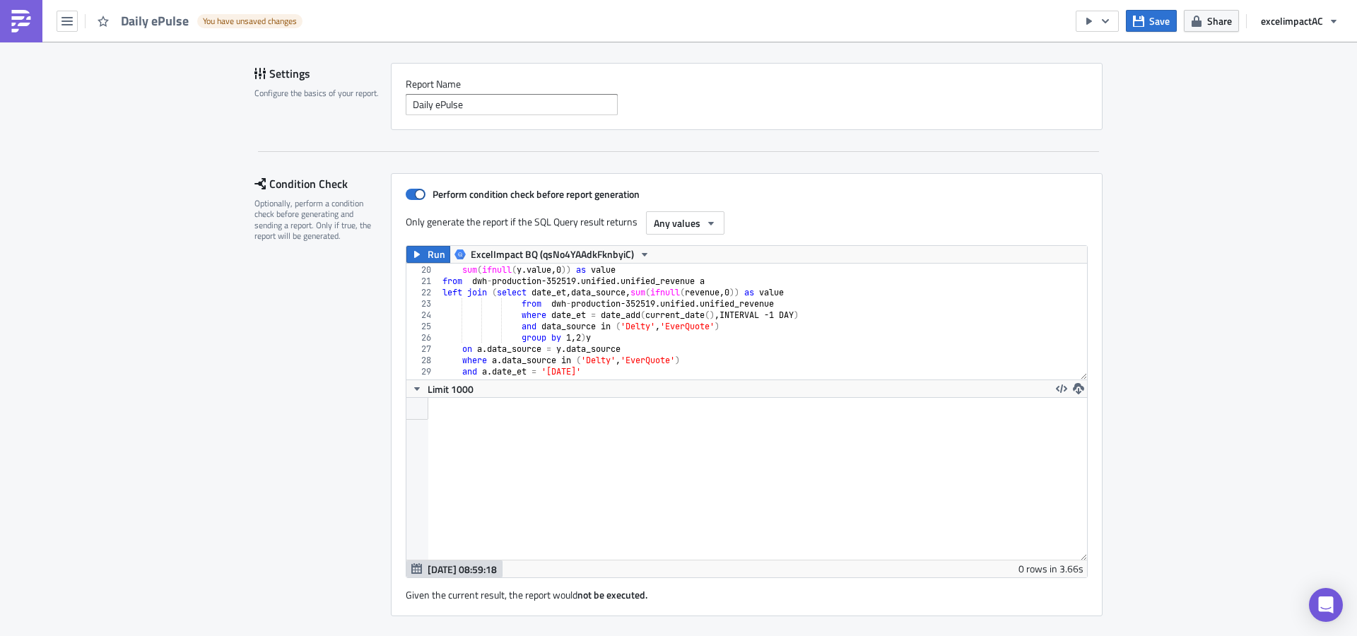
scroll to position [214, 0]
click at [432, 255] on span "Run" at bounding box center [437, 254] width 18 height 17
click at [683, 220] on span "Any values" at bounding box center [677, 223] width 47 height 15
click at [678, 271] on div "false" at bounding box center [707, 270] width 117 height 14
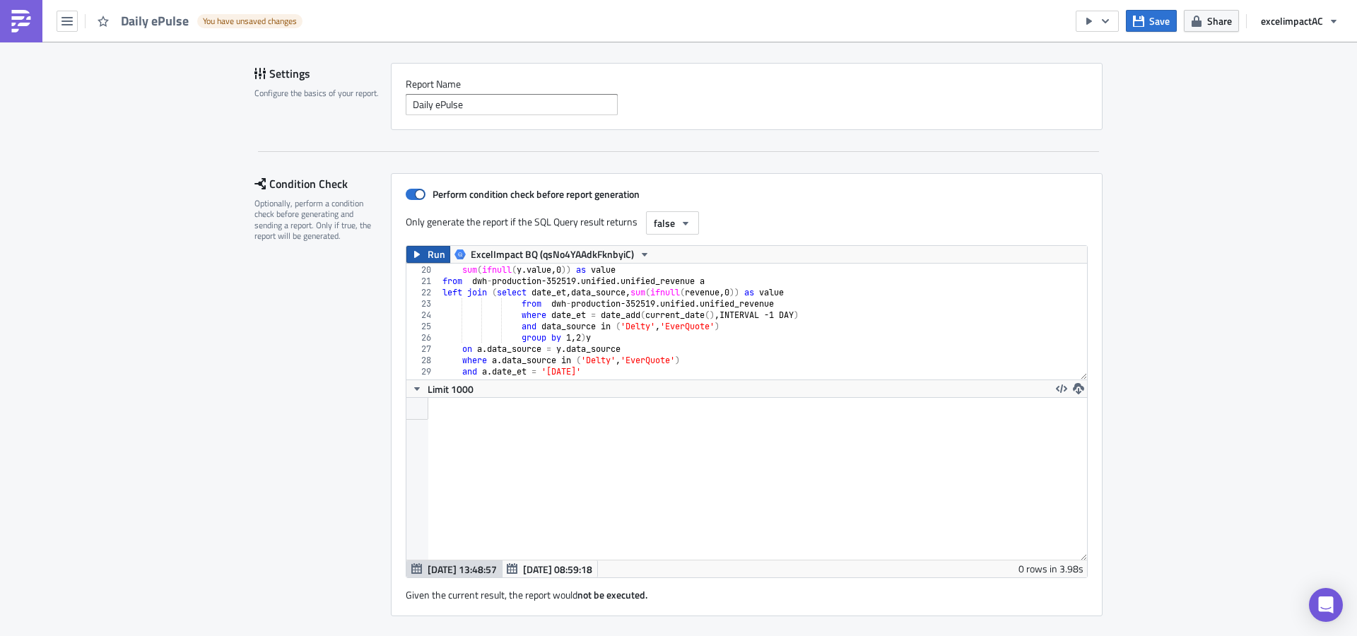
click at [429, 259] on span "Run" at bounding box center [437, 254] width 18 height 17
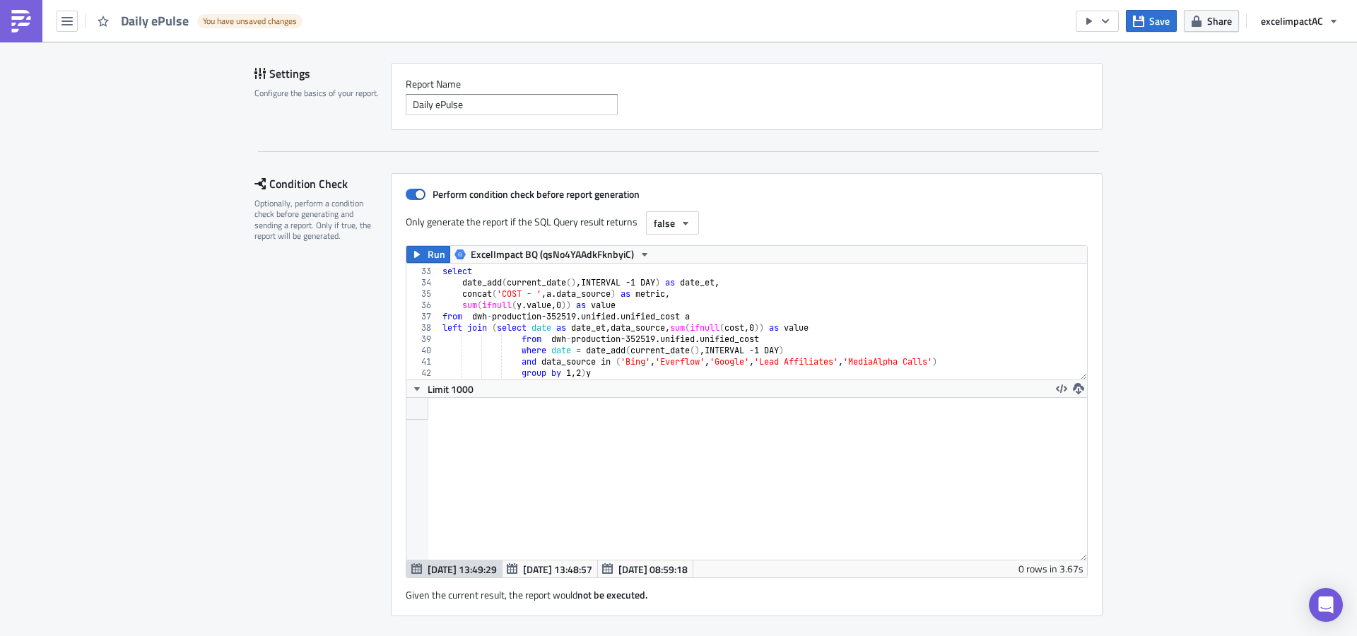
scroll to position [0, 0]
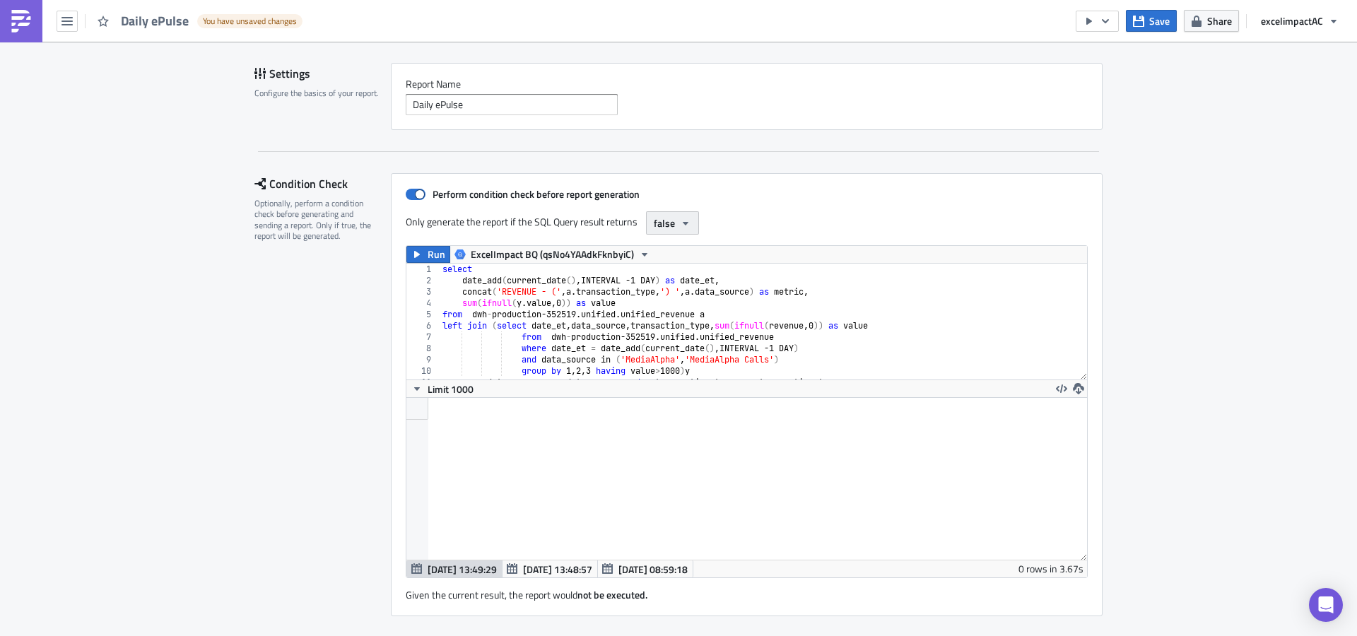
click at [670, 231] on button "false" at bounding box center [672, 222] width 53 height 23
click at [716, 293] on div "Any values" at bounding box center [707, 291] width 117 height 14
click at [693, 230] on button "Any values" at bounding box center [685, 222] width 78 height 23
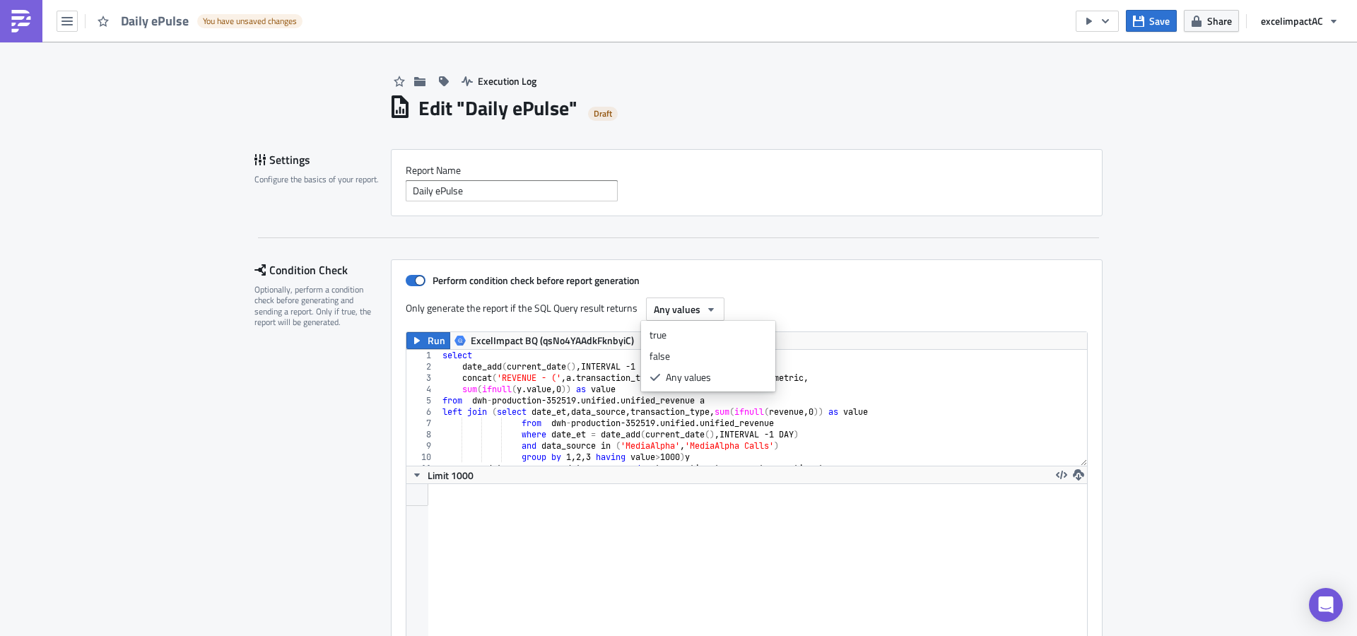
type textarea "sum(ifnull(y.value,0)) as value"
click at [936, 393] on div "select date_add ( current_date ( ) , INTERVAL -1 DAY ) as date_et , concat ( 'R…" at bounding box center [758, 419] width 637 height 139
click at [687, 314] on span "Any values" at bounding box center [677, 309] width 47 height 15
click at [689, 361] on div "false" at bounding box center [707, 356] width 117 height 14
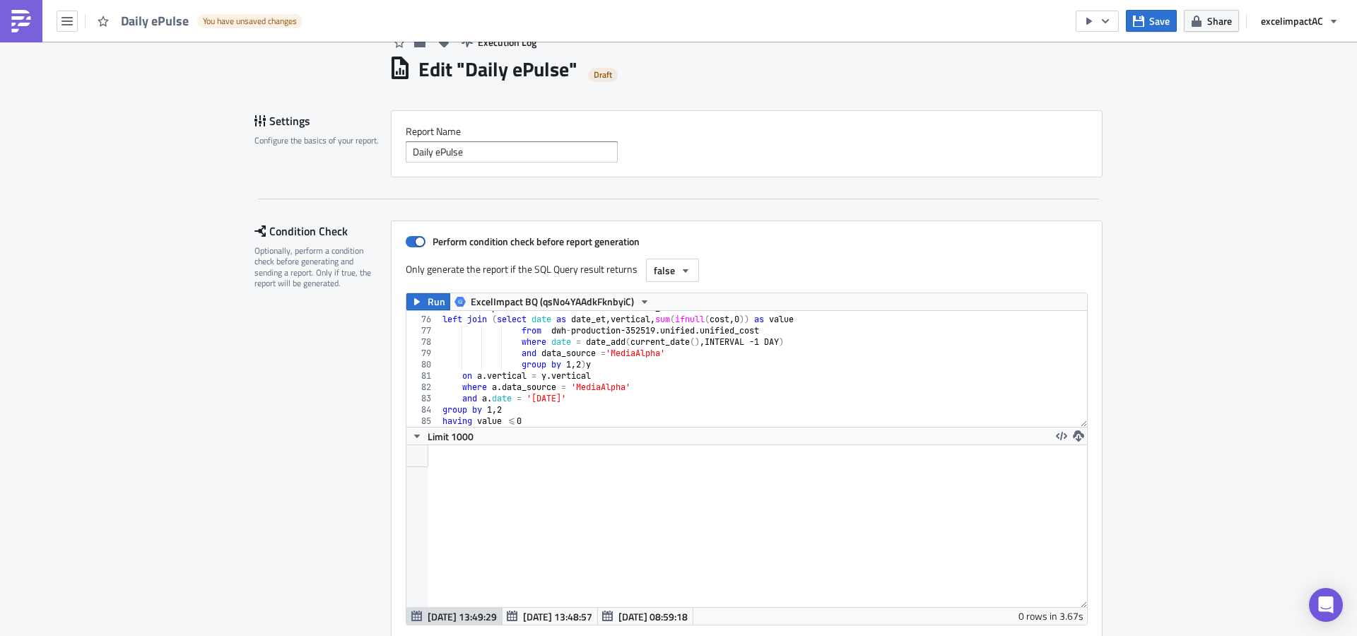
scroll to position [29, 0]
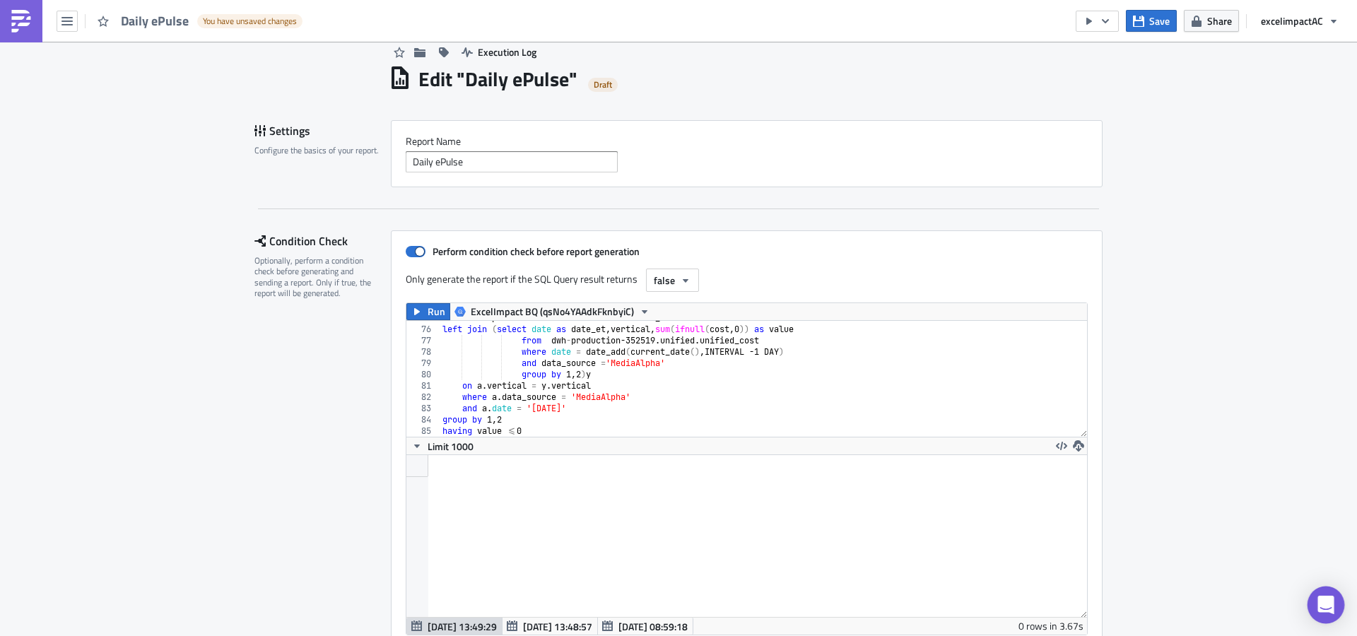
click at [1325, 605] on icon "Open Intercom Messenger" at bounding box center [1325, 605] width 16 height 18
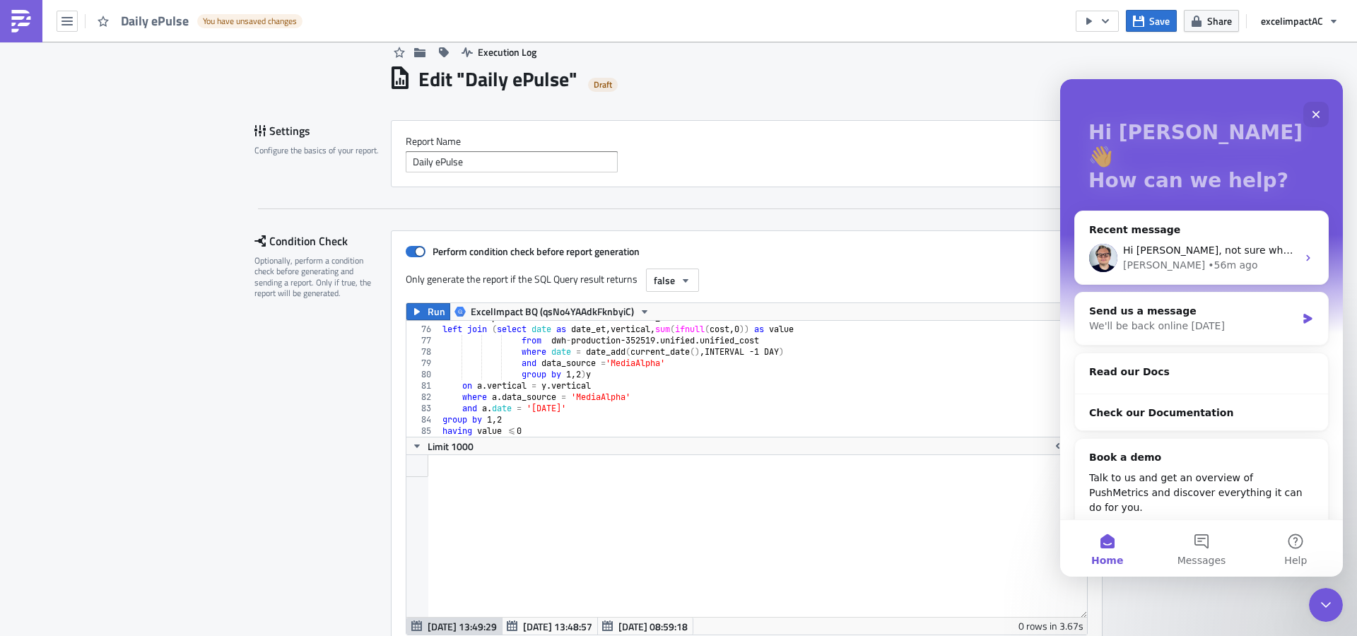
scroll to position [67, 0]
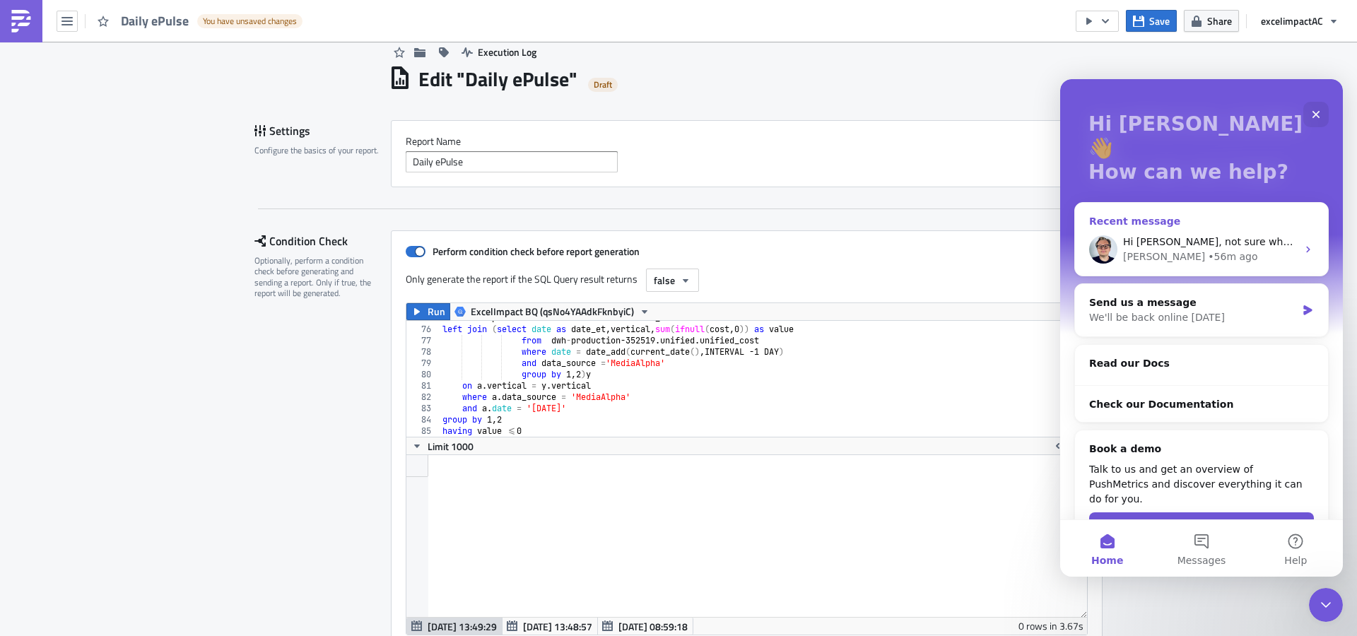
click at [1231, 249] on div "Julian • 56m ago" at bounding box center [1210, 256] width 174 height 15
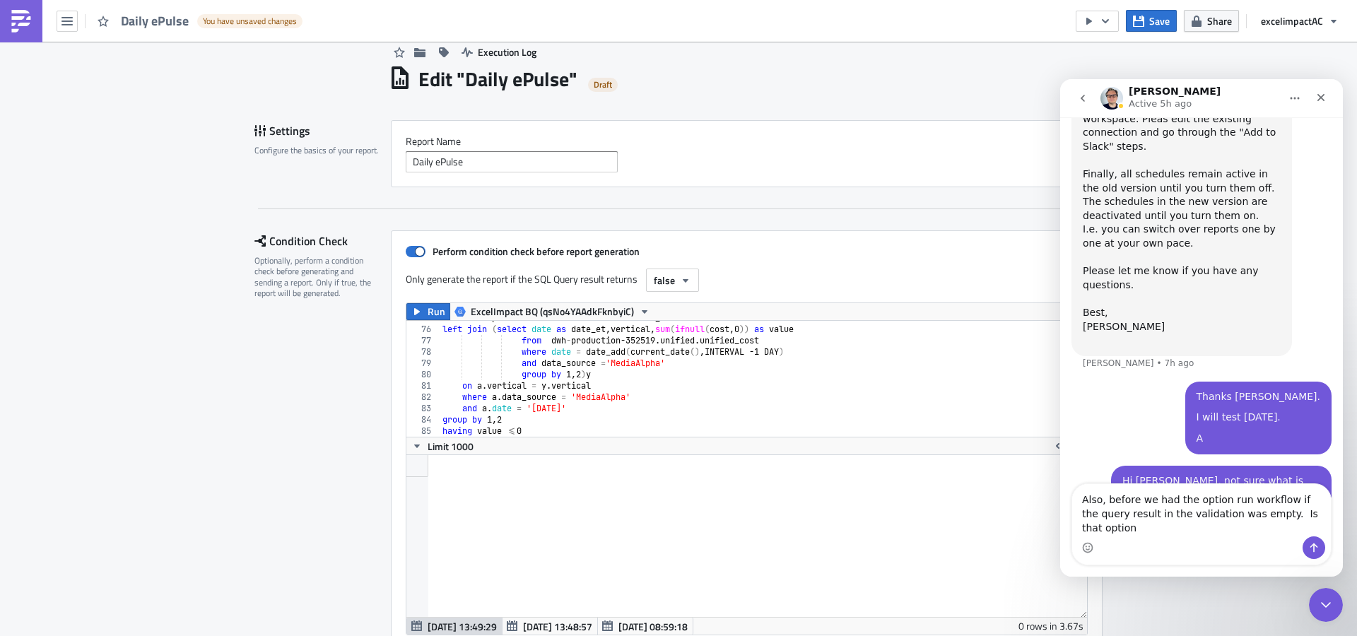
scroll to position [1078, 0]
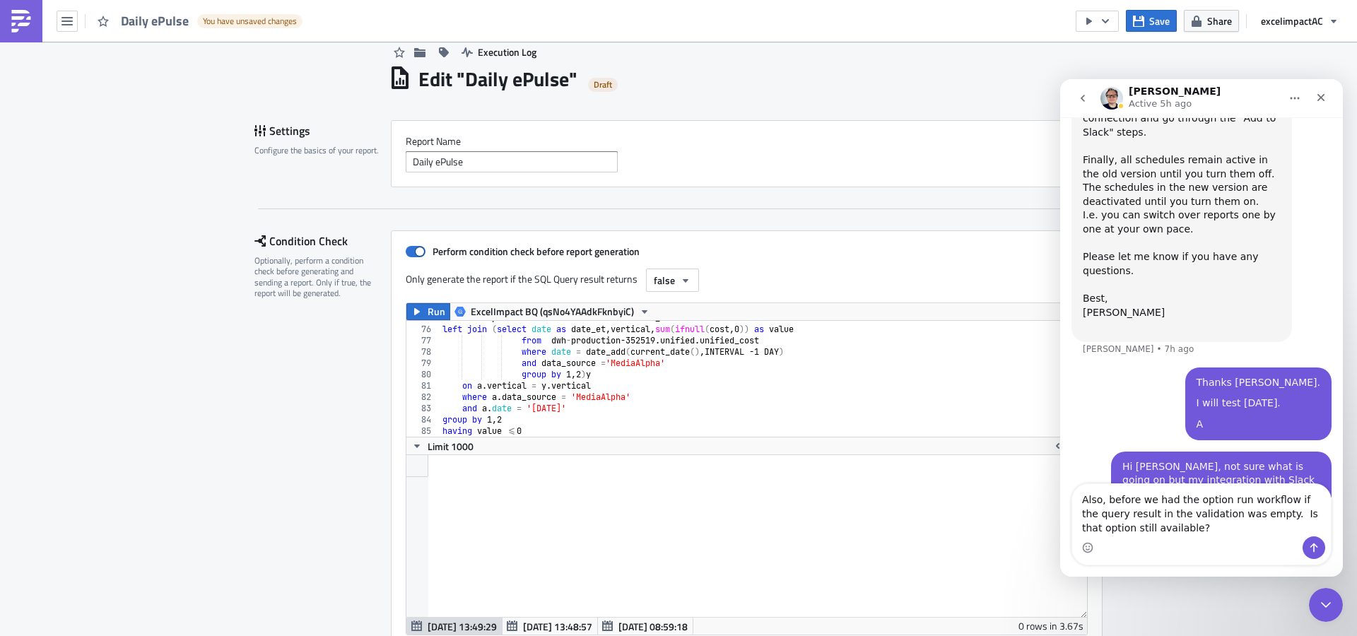
type textarea "Also, before we had the option run workflow if the query result in the validati…"
drag, startPoint x: 1320, startPoint y: 546, endPoint x: 1333, endPoint y: 544, distance: 12.8
click at [1320, 546] on button "Send a message…" at bounding box center [1313, 547] width 23 height 23
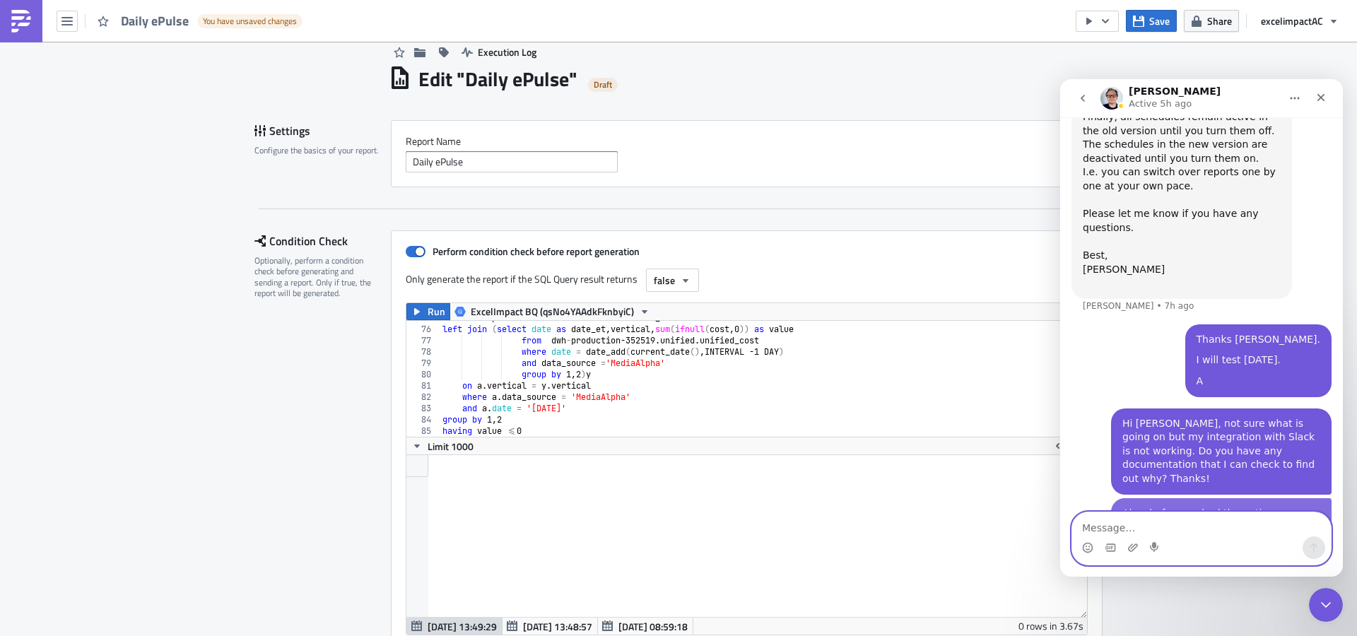
scroll to position [1124, 0]
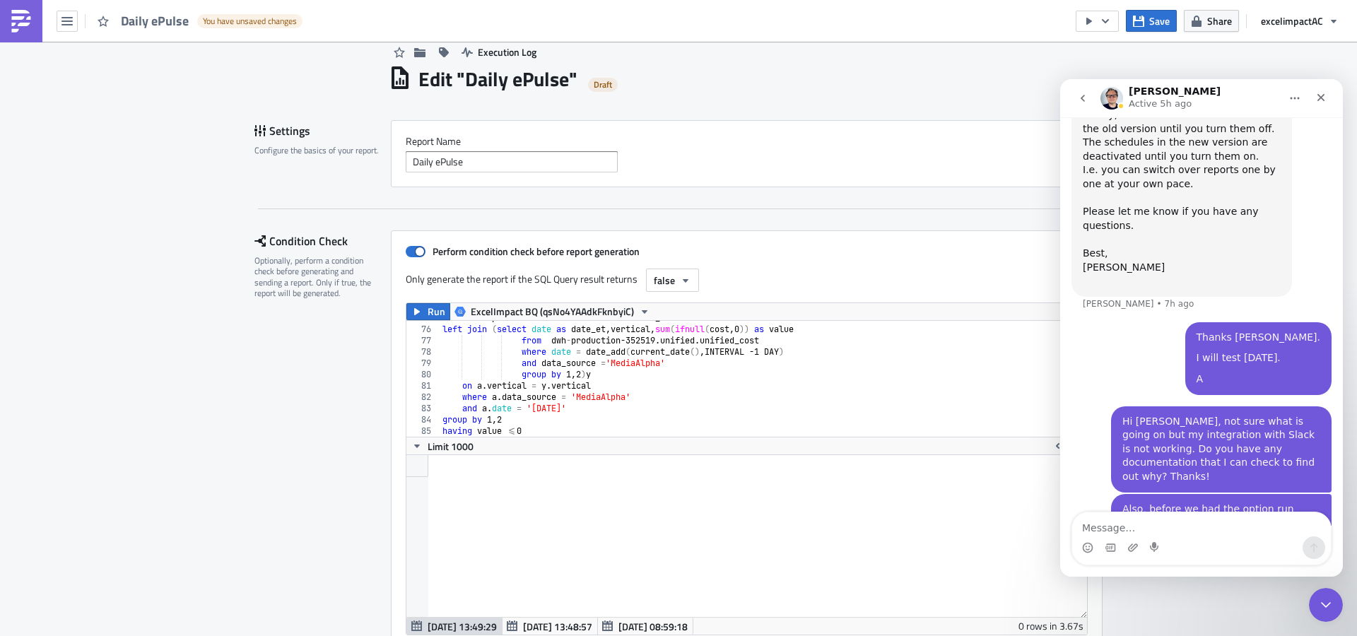
click at [759, 375] on div "from dwh - production -352519. unified . unified_cost a left join ( select date…" at bounding box center [758, 381] width 637 height 139
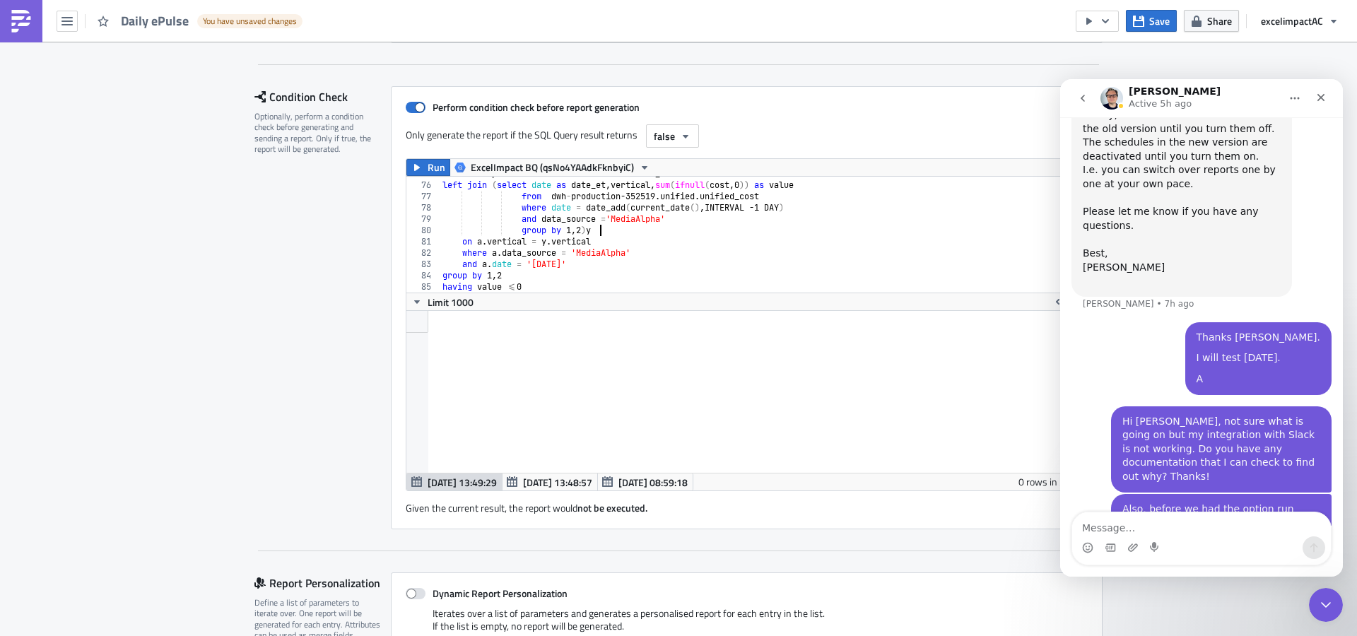
scroll to position [132, 0]
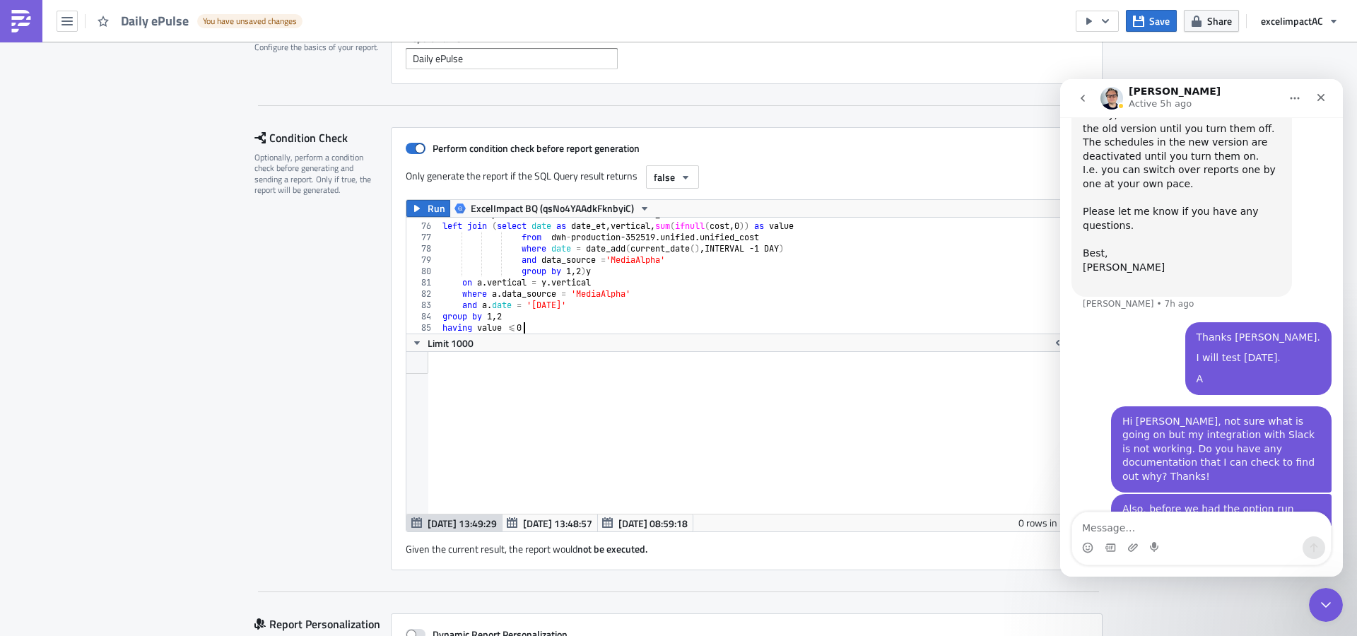
click at [528, 326] on div "from dwh - production -352519. unified . unified_cost a left join ( select date…" at bounding box center [758, 278] width 637 height 139
drag, startPoint x: 512, startPoint y: 324, endPoint x: 531, endPoint y: 319, distance: 19.5
click at [512, 323] on div "from dwh - production -352519. unified . unified_cost a left join ( select date…" at bounding box center [758, 278] width 637 height 139
type textarea "having value >0"
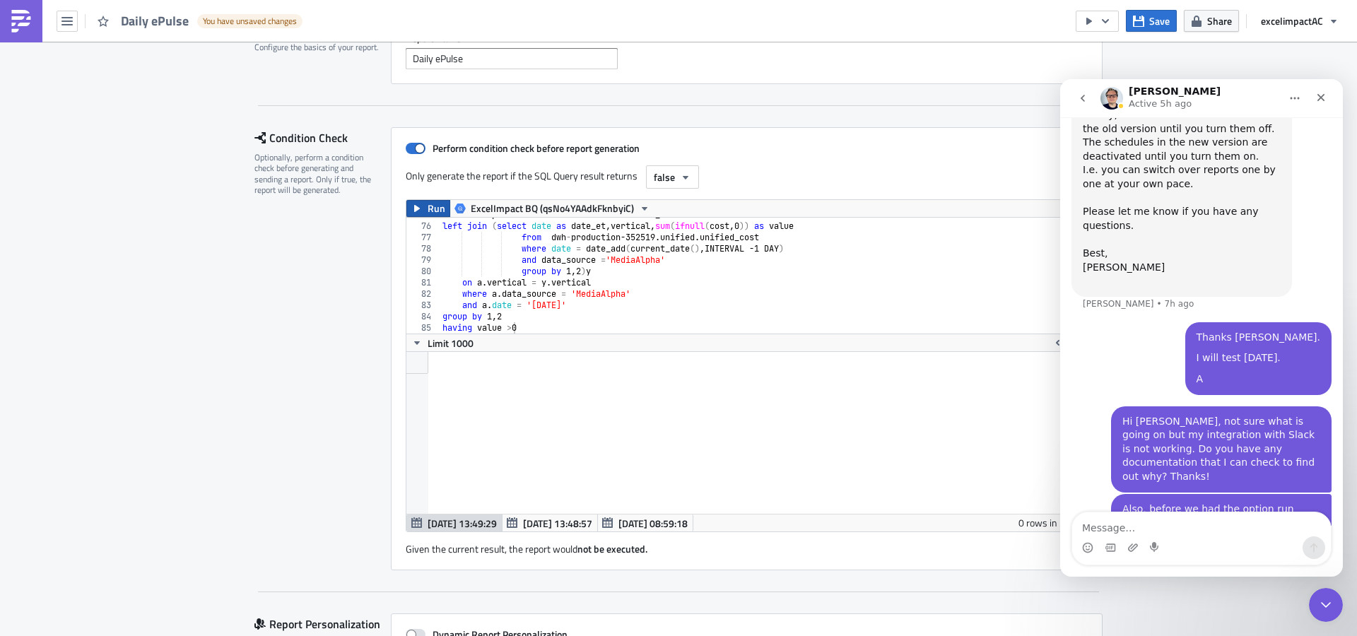
click at [428, 204] on span "Run" at bounding box center [437, 208] width 18 height 17
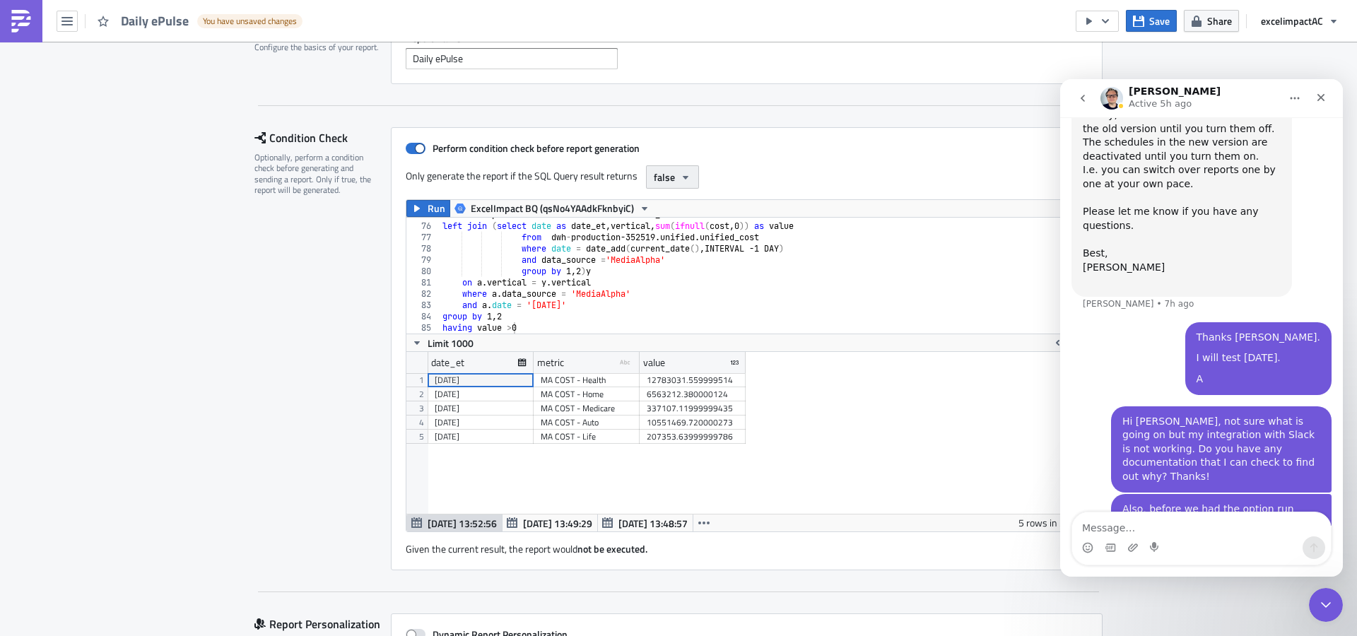
scroll to position [162, 681]
click at [658, 178] on span "false" at bounding box center [664, 177] width 21 height 15
click at [689, 242] on div "Any values" at bounding box center [707, 245] width 117 height 14
click at [428, 207] on span "Run" at bounding box center [437, 208] width 18 height 17
click at [688, 175] on span "Any values" at bounding box center [677, 177] width 47 height 15
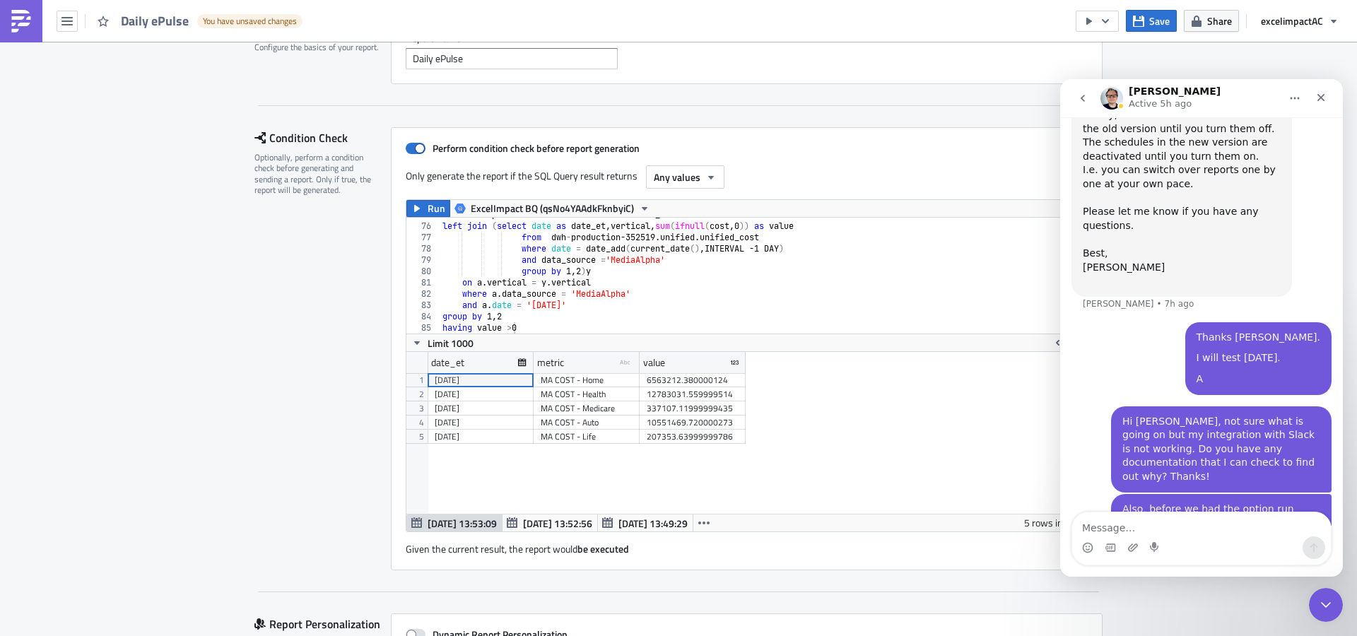
click at [876, 472] on div "date_et metric type-text Created with Sketch. value 1 2 3 4 5 2025-09-21 MA COS…" at bounding box center [746, 433] width 681 height 162
click at [1325, 99] on icon "Close" at bounding box center [1320, 97] width 11 height 11
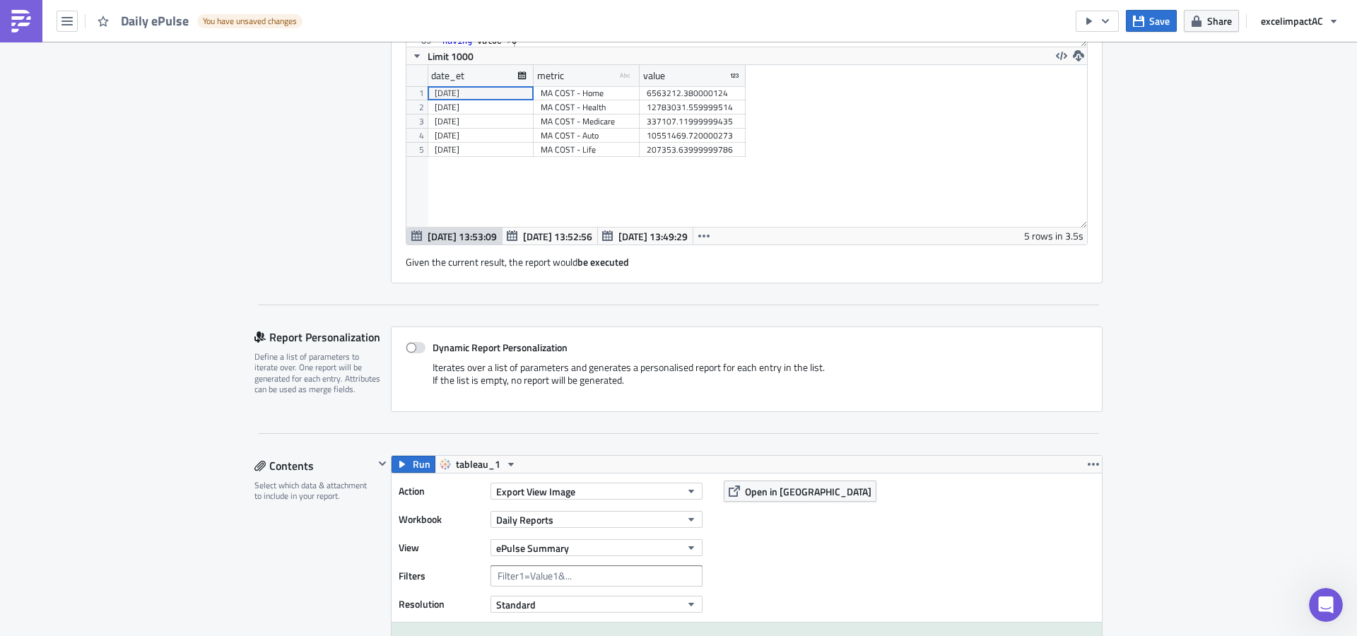
scroll to position [0, 0]
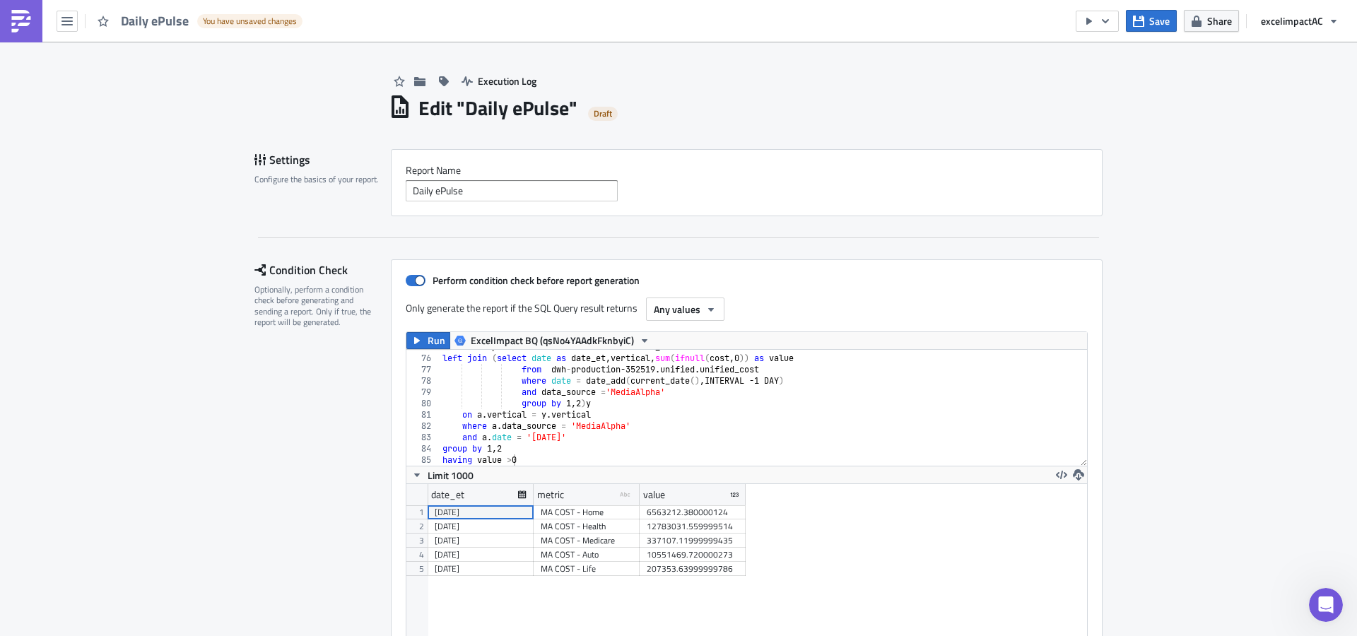
click at [22, 20] on img at bounding box center [21, 21] width 23 height 23
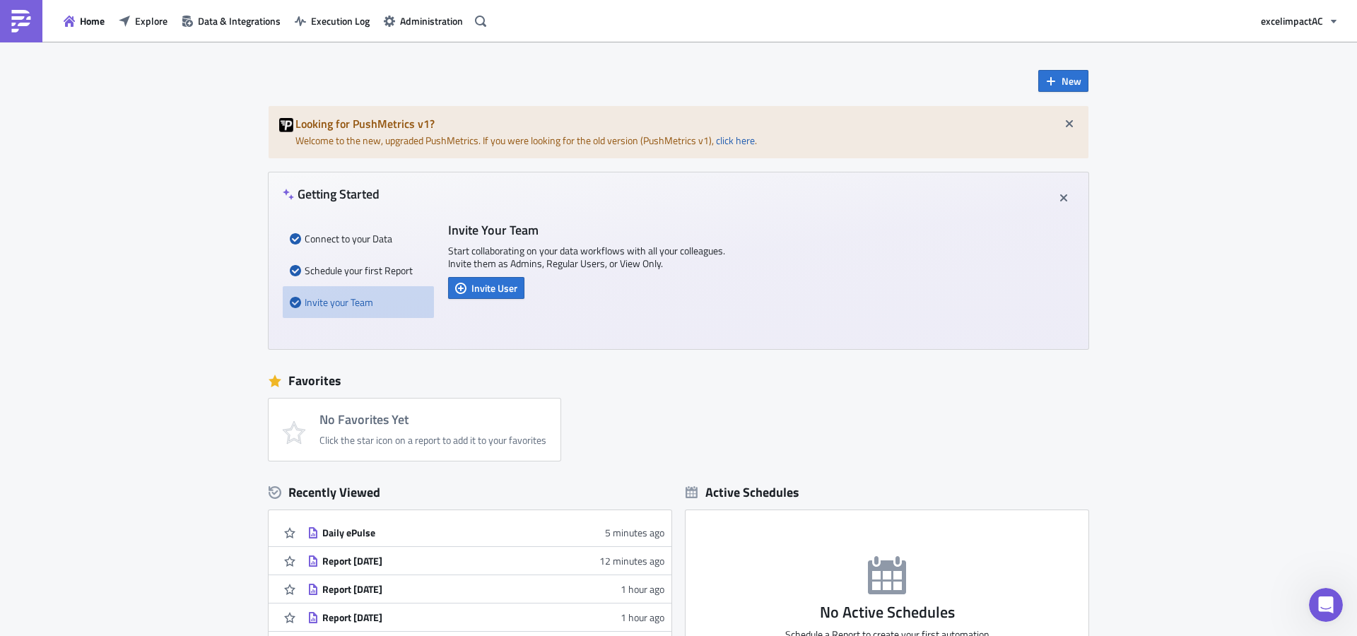
click at [370, 531] on div "Daily ePulse" at bounding box center [445, 532] width 247 height 13
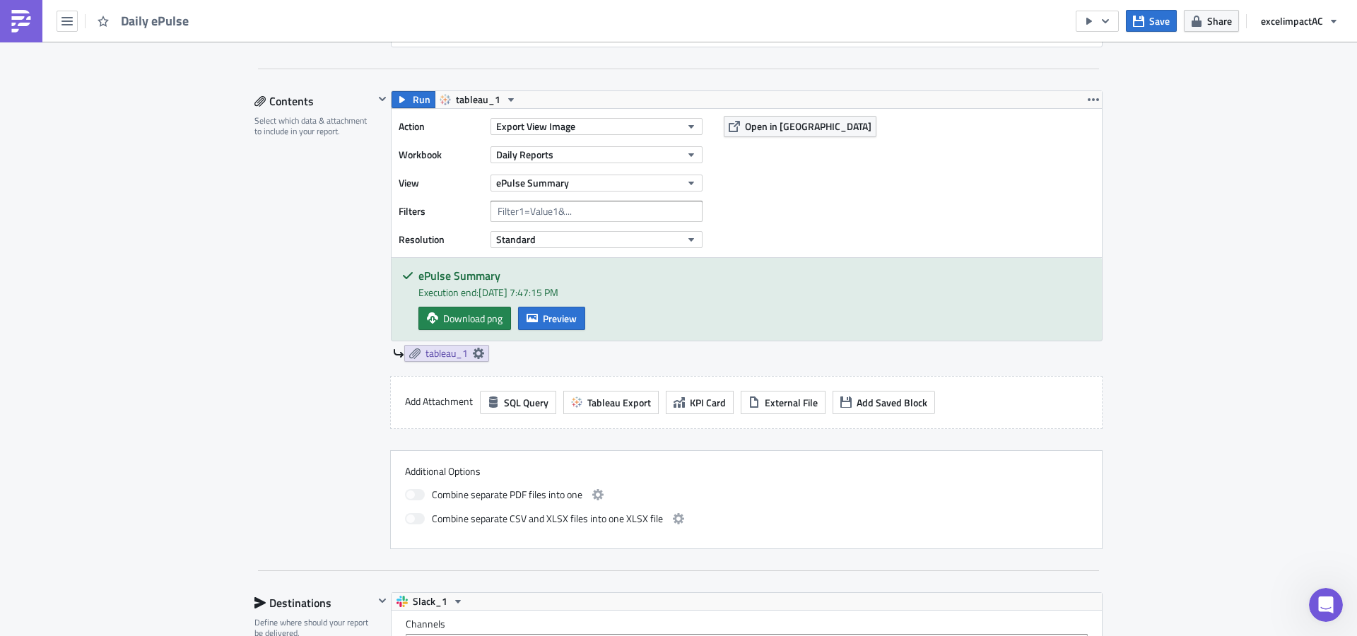
scroll to position [387, 0]
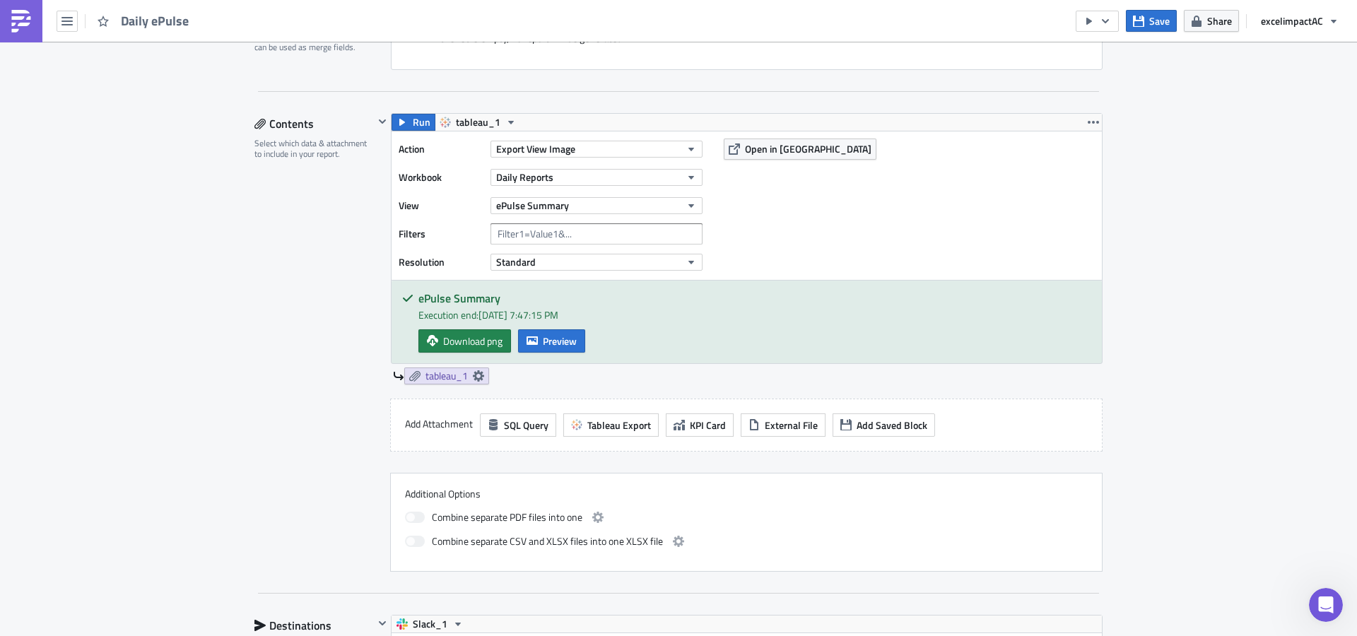
click at [555, 314] on div "Execution end: 9/22/2025, 7:47:15 PM" at bounding box center [754, 314] width 673 height 15
click at [548, 350] on button "Preview" at bounding box center [551, 340] width 67 height 23
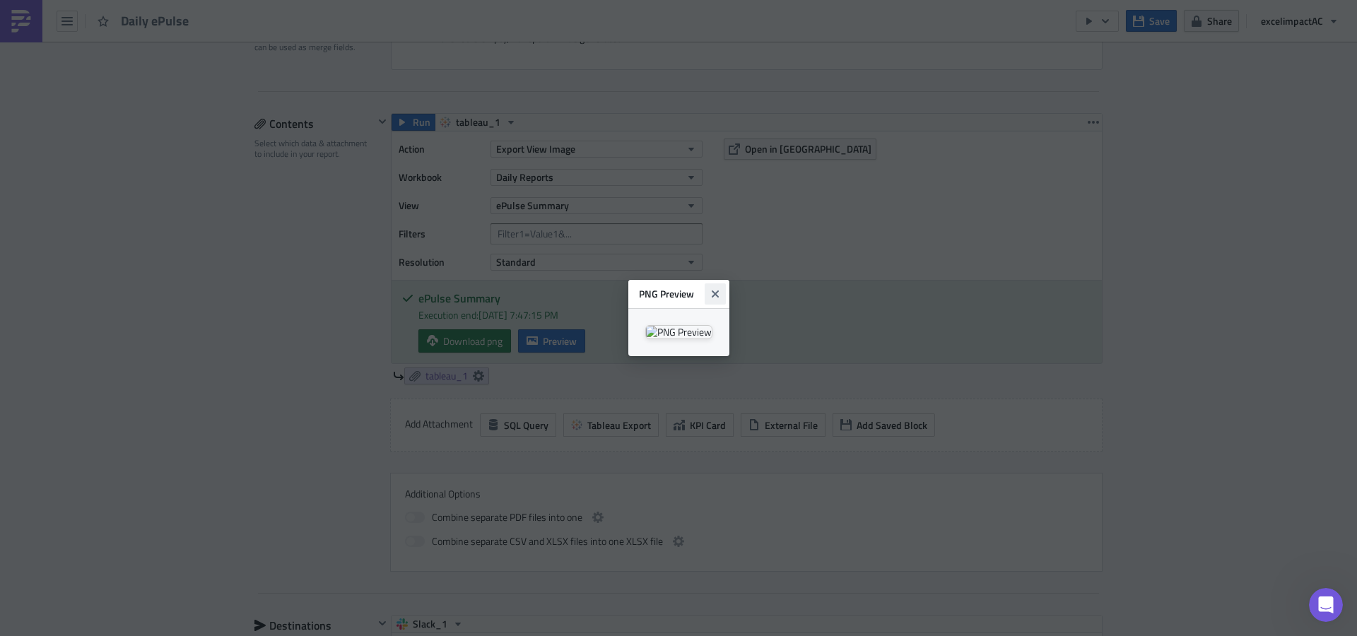
click at [718, 290] on icon "Close" at bounding box center [714, 293] width 7 height 7
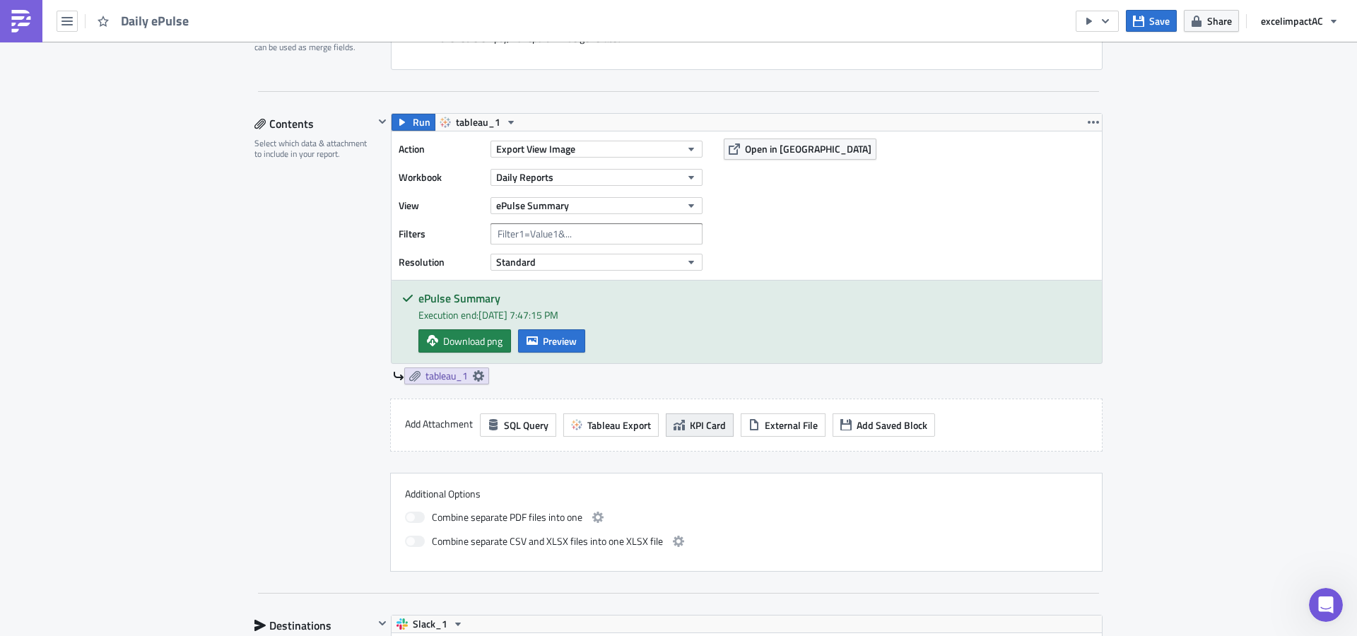
click at [708, 428] on span "KPI Card" at bounding box center [708, 425] width 36 height 15
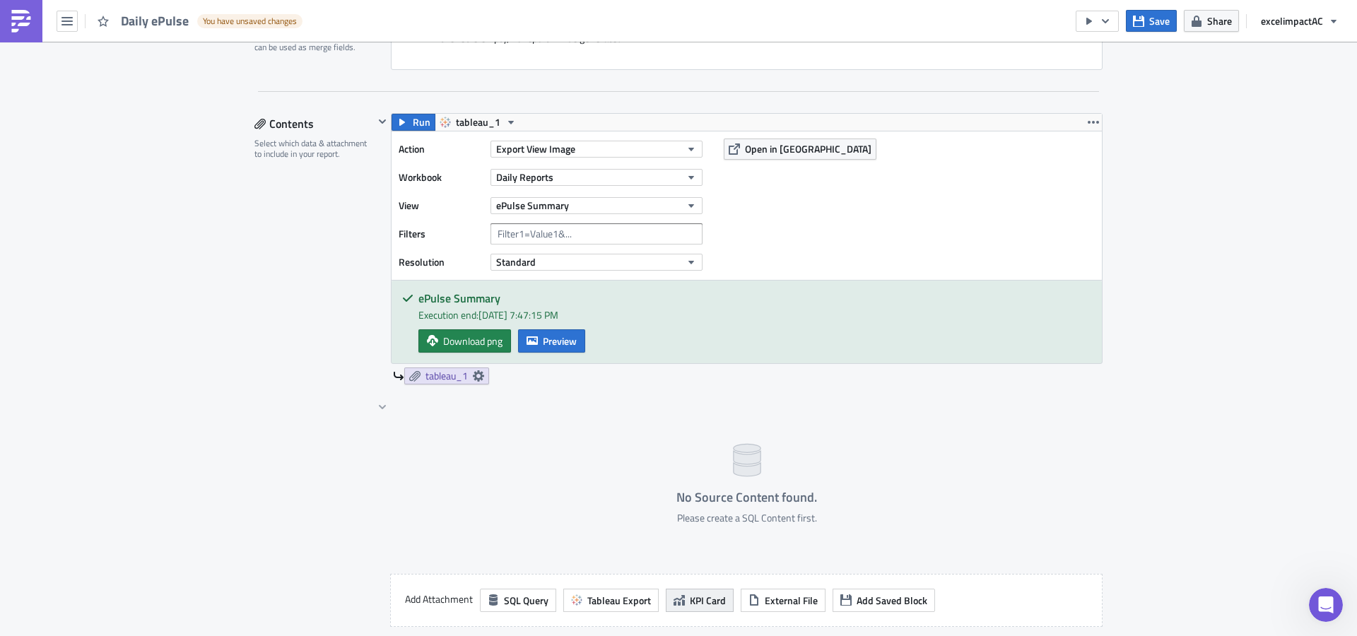
click at [697, 596] on span "KPI Card" at bounding box center [708, 600] width 36 height 15
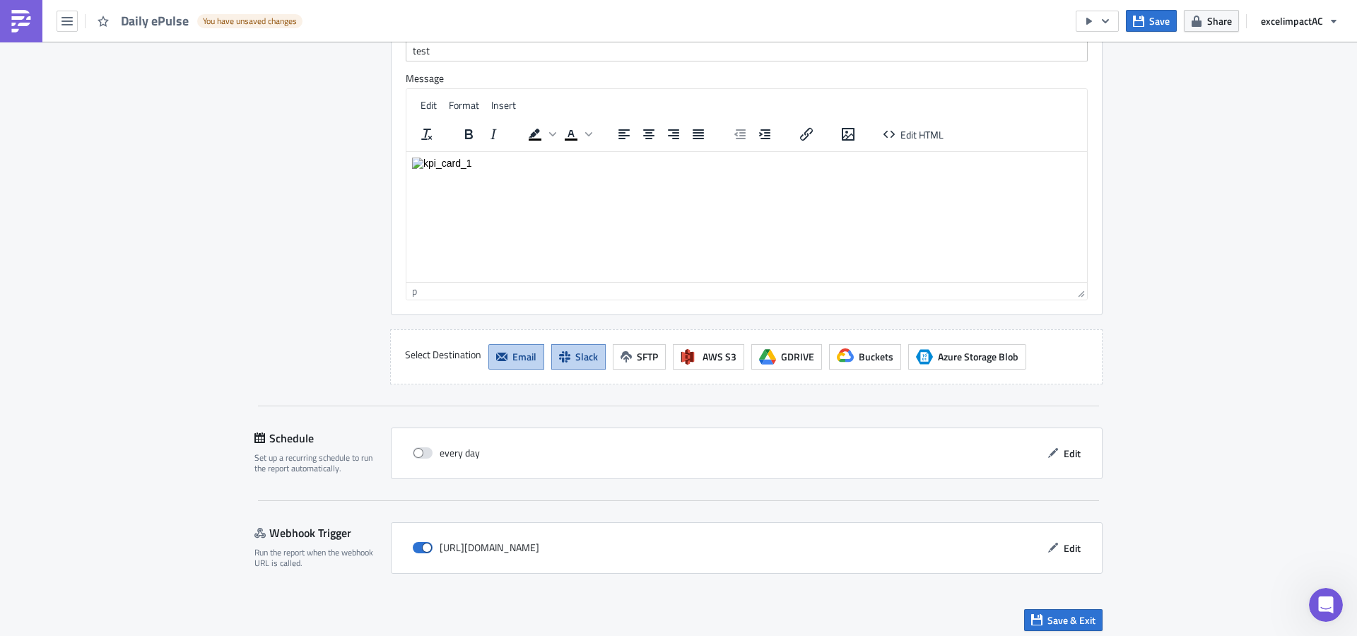
scroll to position [2027, 0]
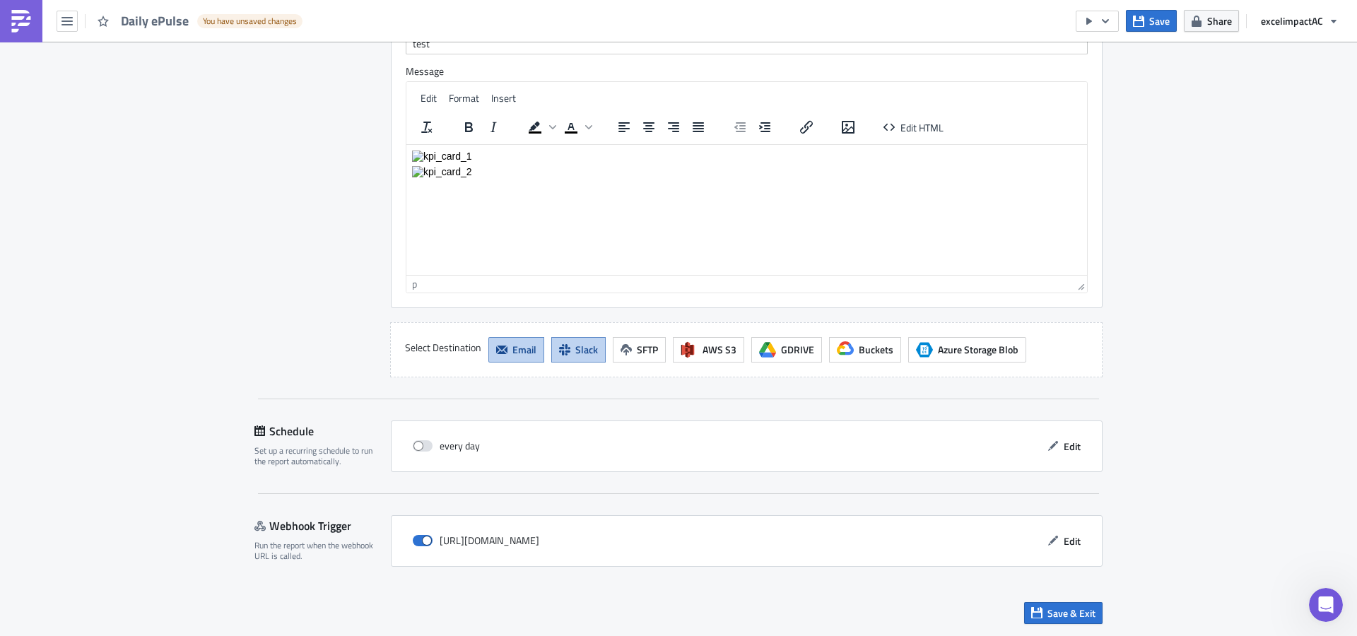
click at [24, 25] on img at bounding box center [21, 21] width 23 height 23
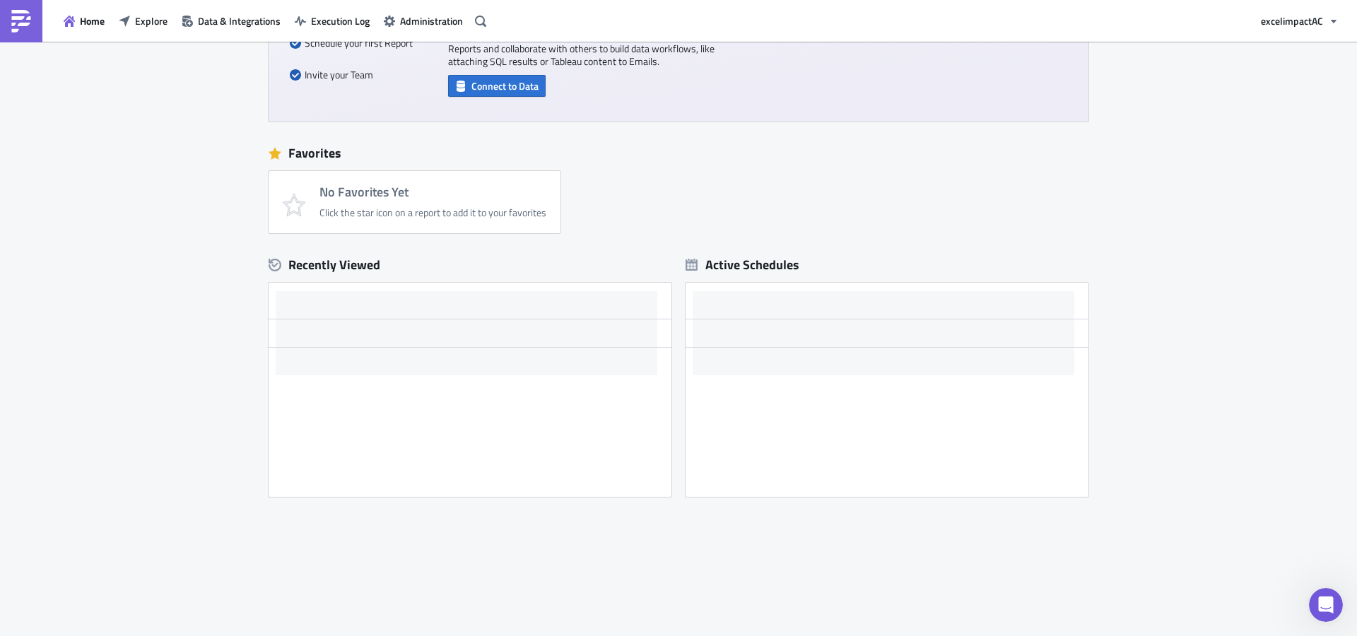
scroll to position [228, 0]
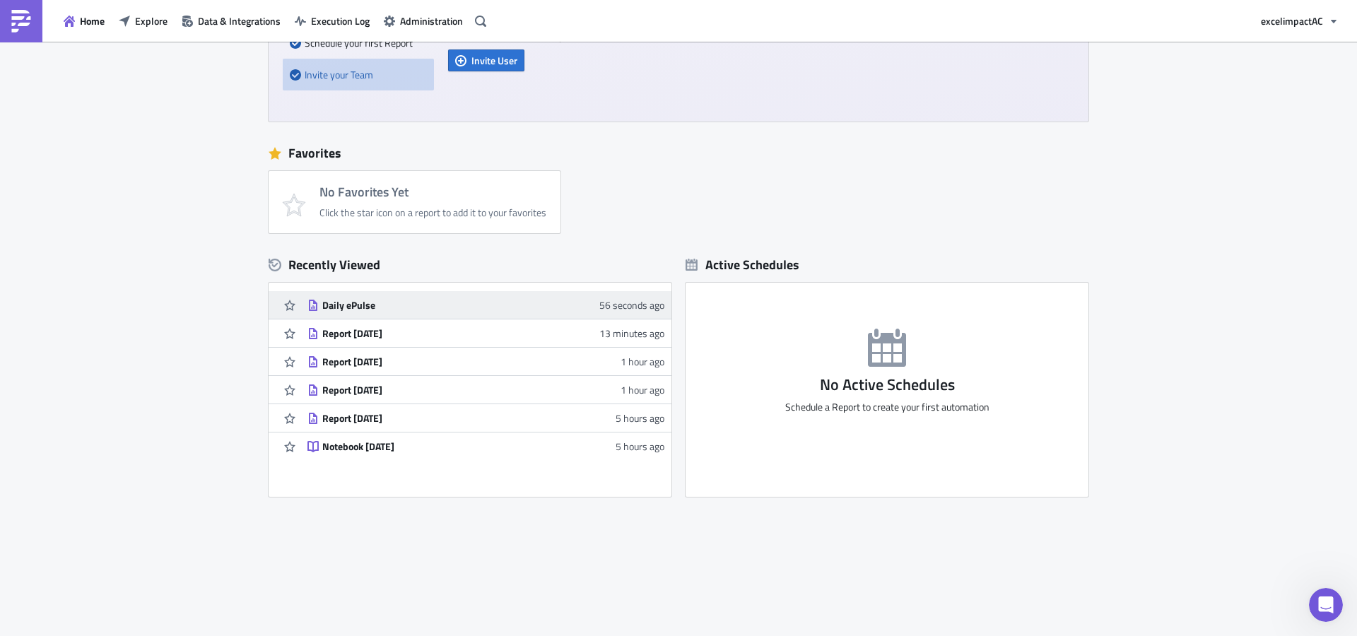
click at [337, 300] on div "Daily ePulse" at bounding box center [445, 305] width 247 height 13
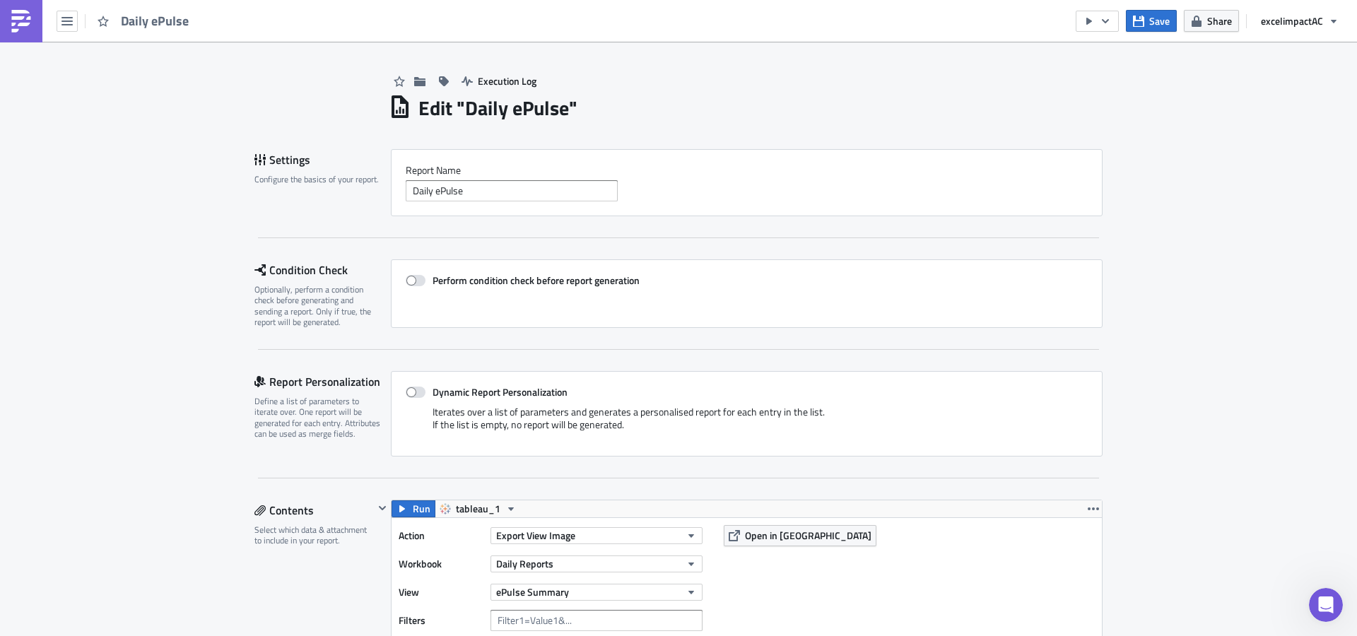
click at [19, 20] on img at bounding box center [21, 21] width 23 height 23
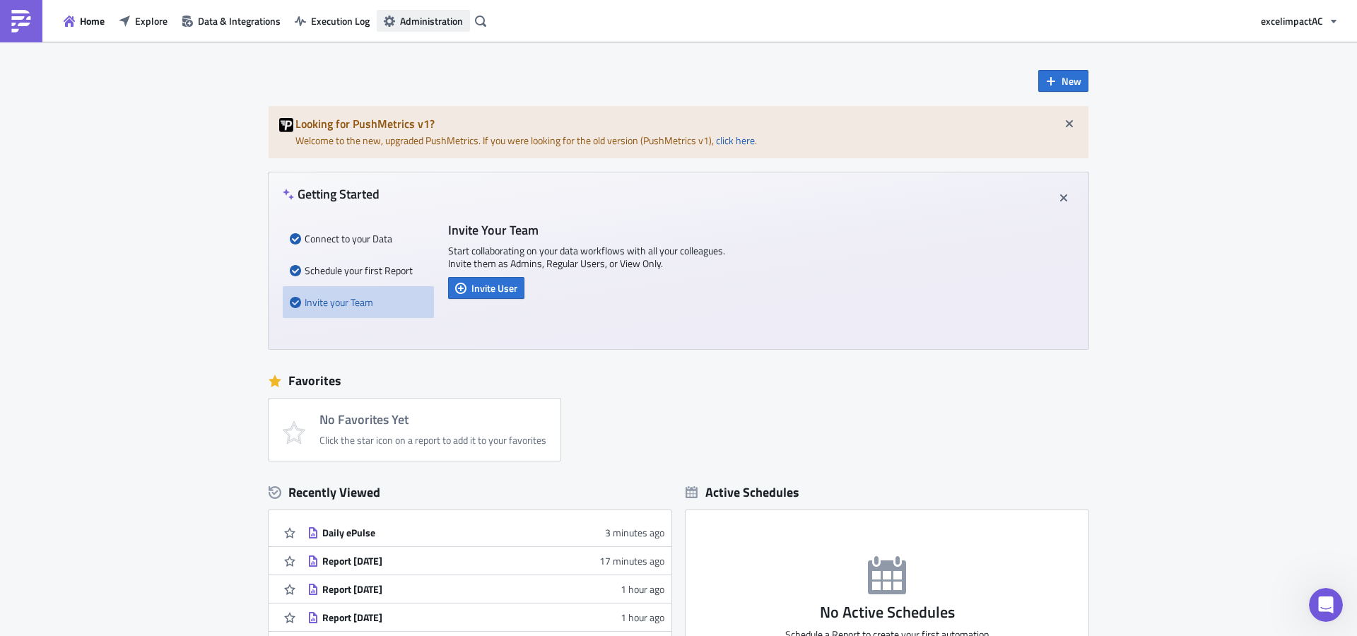
click at [444, 23] on span "Administration" at bounding box center [431, 20] width 63 height 15
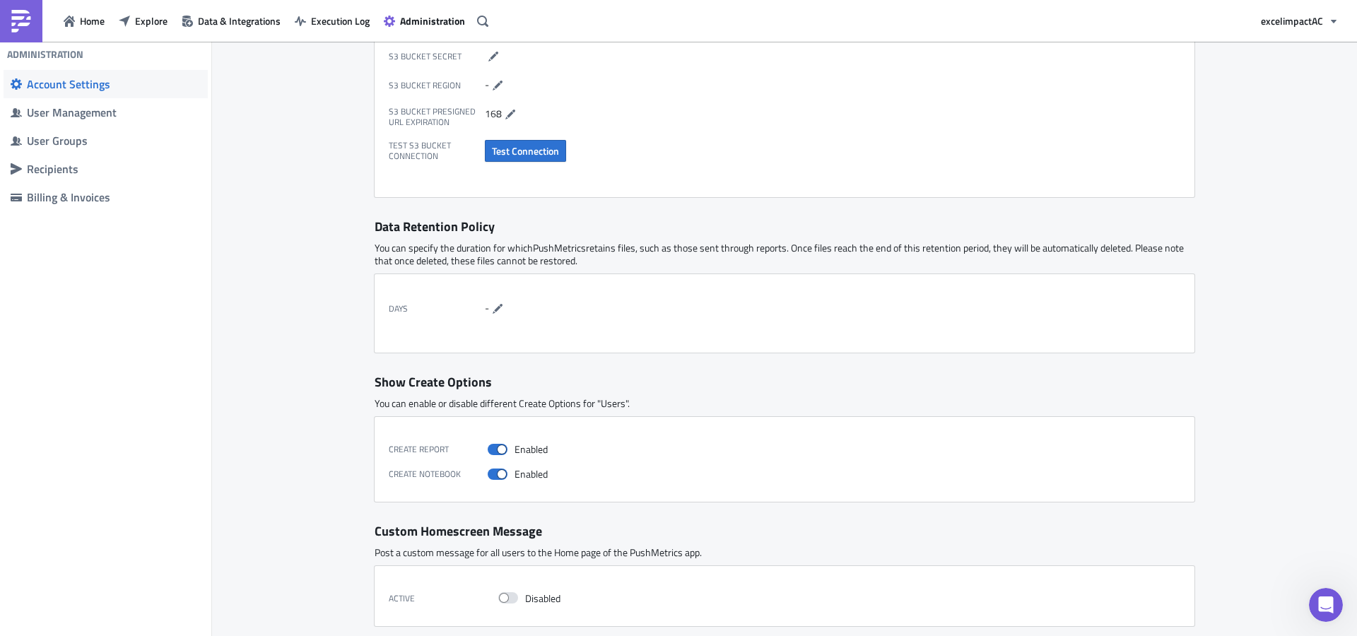
scroll to position [468, 0]
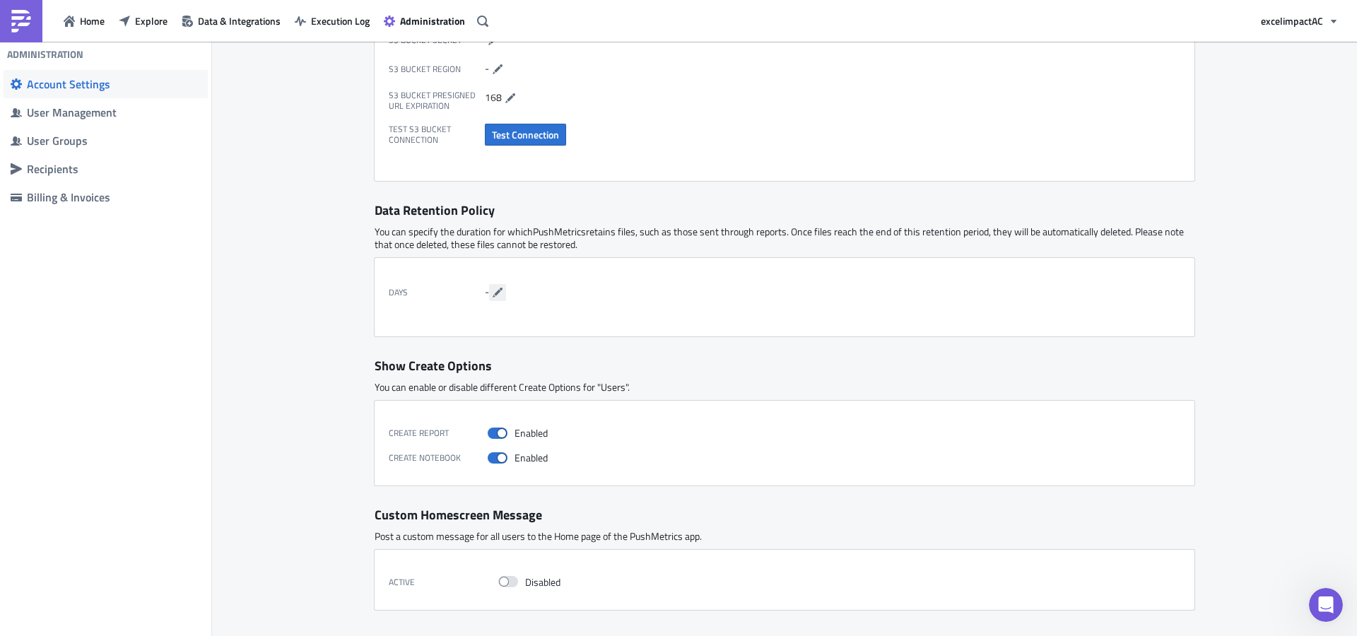
click at [489, 293] on button "button" at bounding box center [497, 292] width 17 height 17
click at [527, 293] on input "number" at bounding box center [536, 292] width 102 height 17
click at [561, 292] on input "-1" at bounding box center [536, 292] width 102 height 17
click at [562, 290] on input "0" at bounding box center [536, 292] width 102 height 17
click at [562, 290] on input "1" at bounding box center [536, 292] width 102 height 17
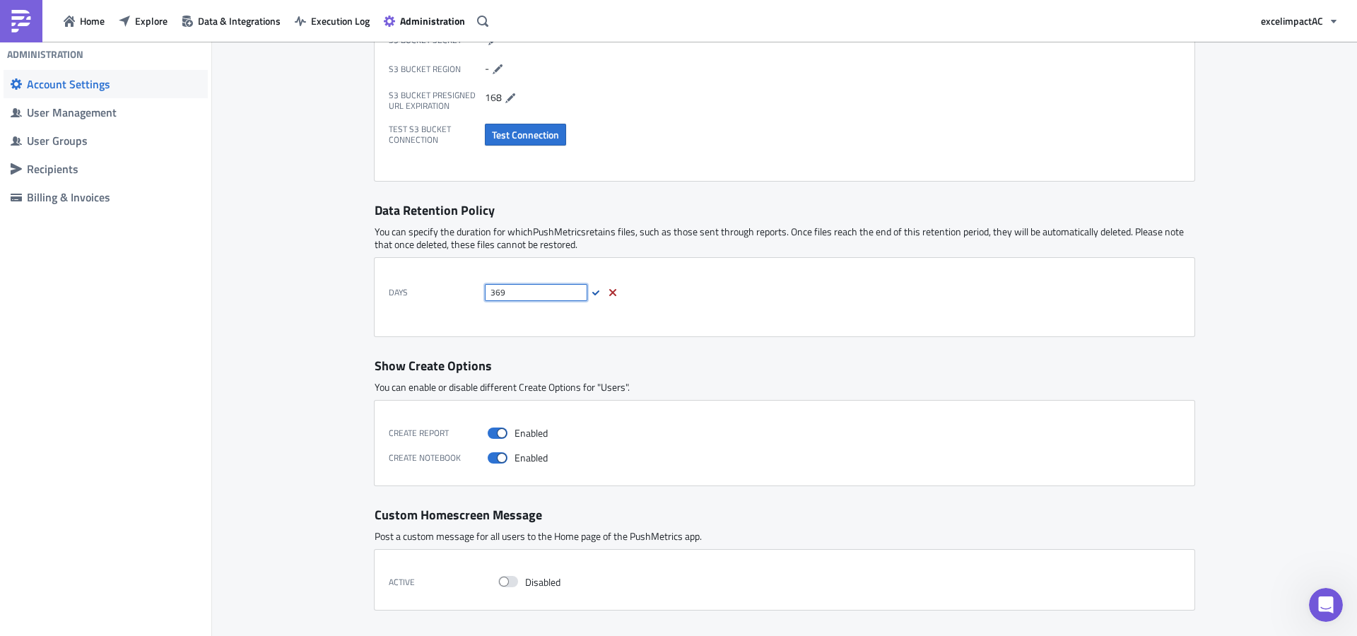
click at [562, 290] on input "369" at bounding box center [536, 292] width 102 height 17
click at [565, 298] on input "368" at bounding box center [536, 292] width 102 height 17
click at [565, 298] on input "367" at bounding box center [536, 292] width 102 height 17
click at [565, 298] on input "366" at bounding box center [536, 292] width 102 height 17
type input "365"
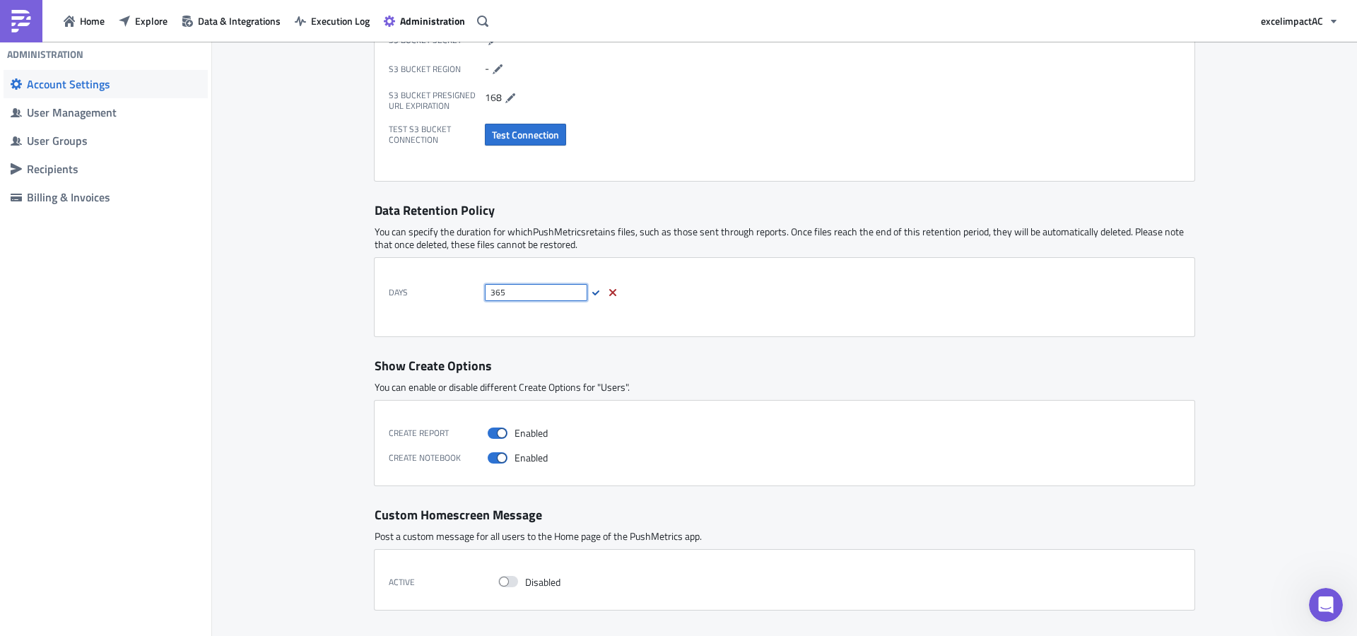
click at [565, 298] on input "365" at bounding box center [536, 292] width 102 height 17
click at [592, 293] on icon "button" at bounding box center [595, 292] width 7 height 5
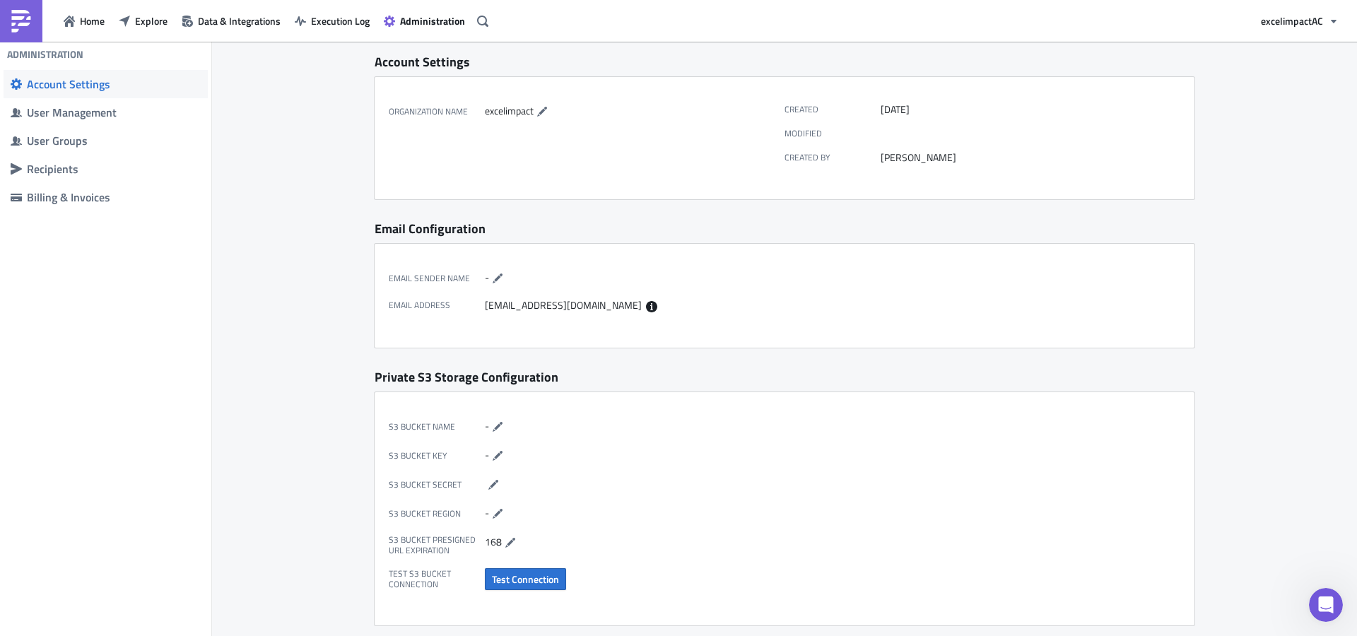
scroll to position [0, 0]
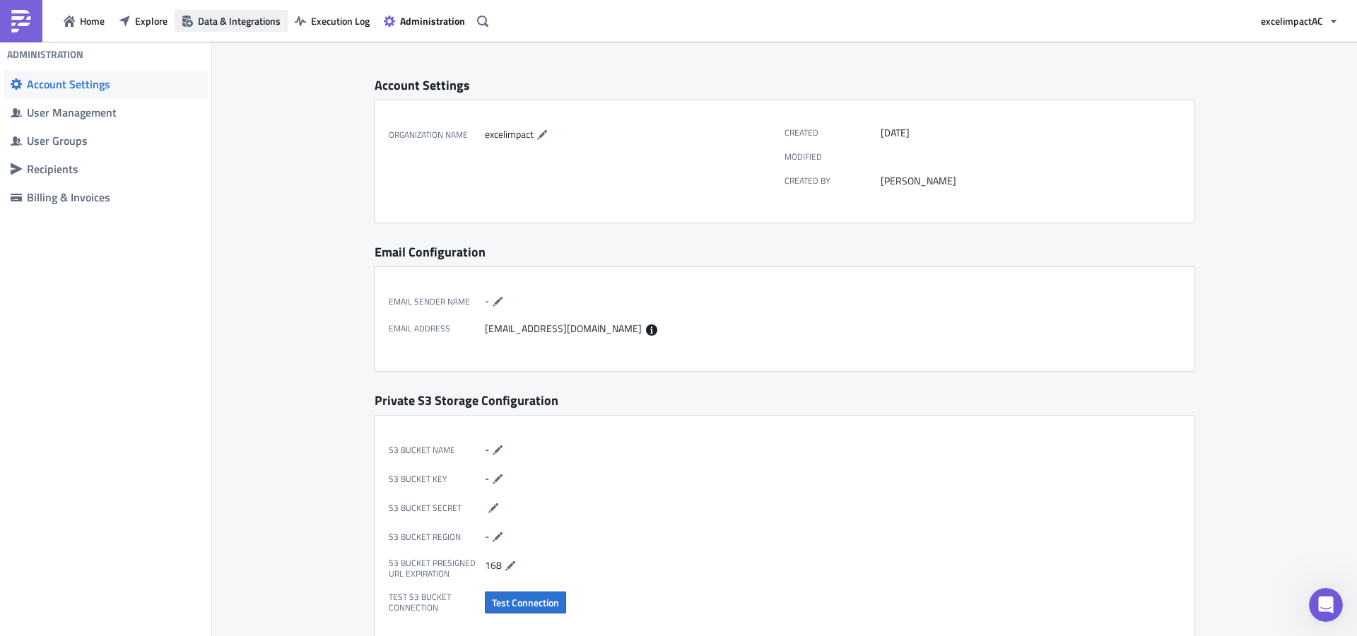
click at [233, 18] on span "Data & Integrations" at bounding box center [239, 20] width 83 height 15
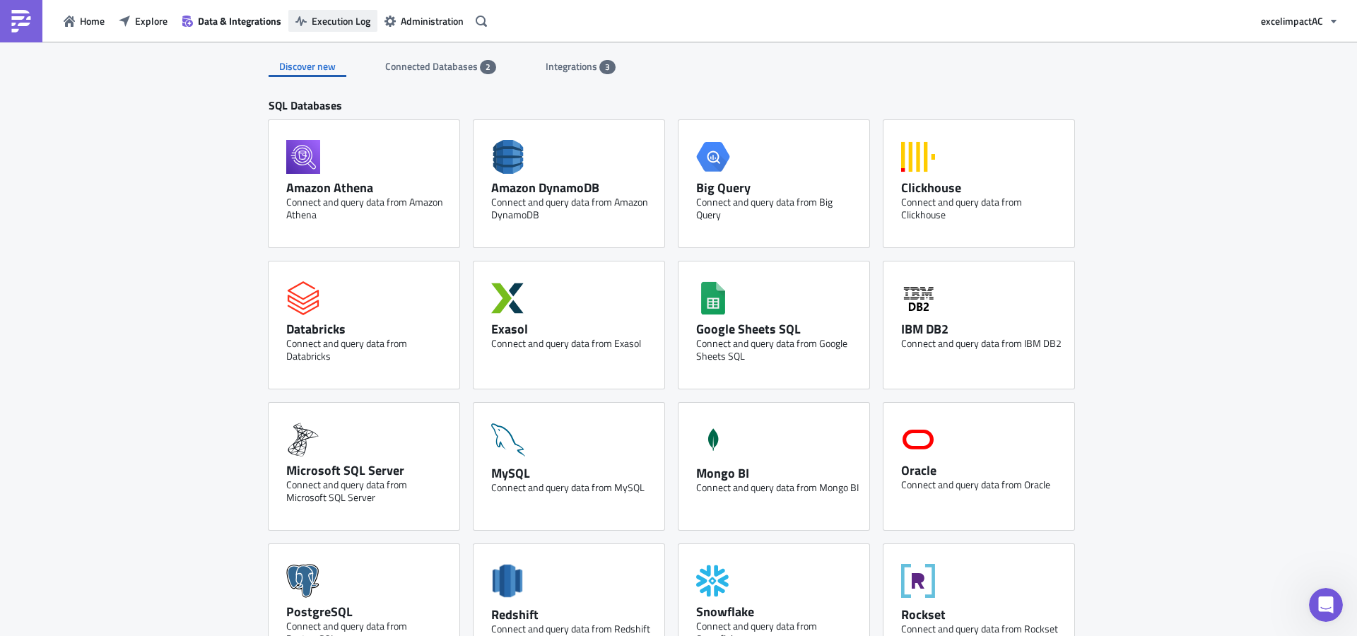
click at [368, 13] on span "Execution Log" at bounding box center [341, 20] width 59 height 15
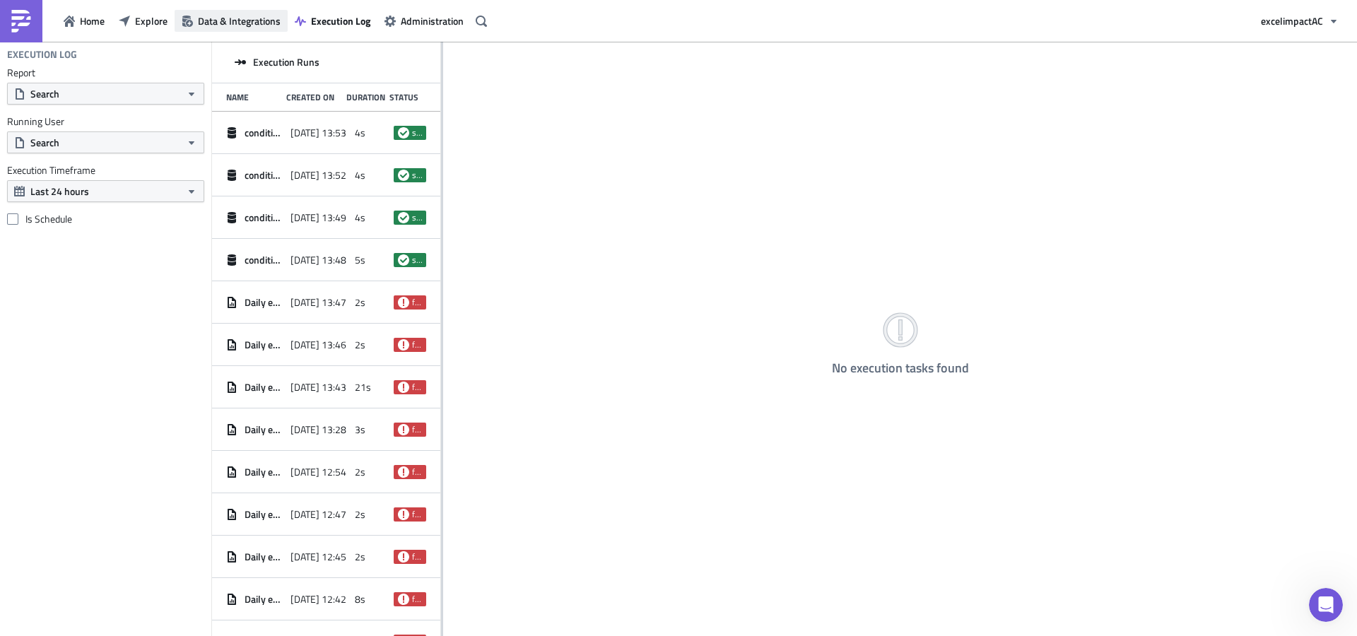
click at [259, 26] on span "Data & Integrations" at bounding box center [239, 20] width 83 height 15
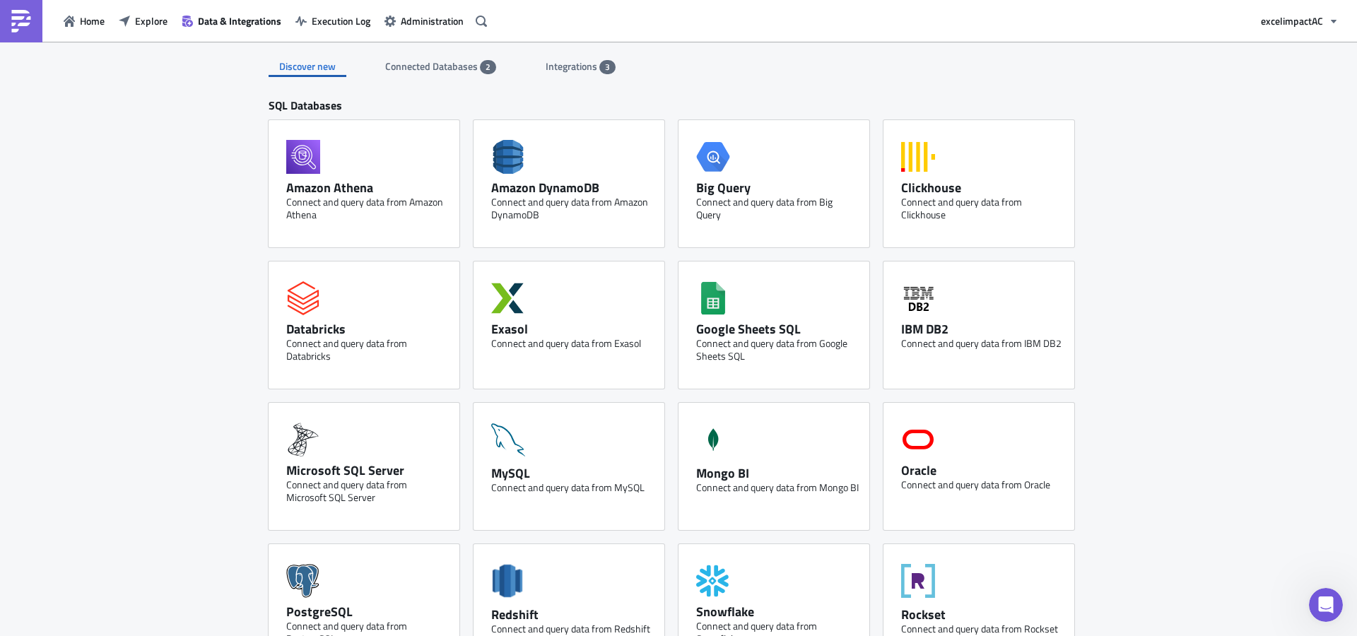
click at [447, 66] on span "Connected Databases" at bounding box center [432, 66] width 95 height 15
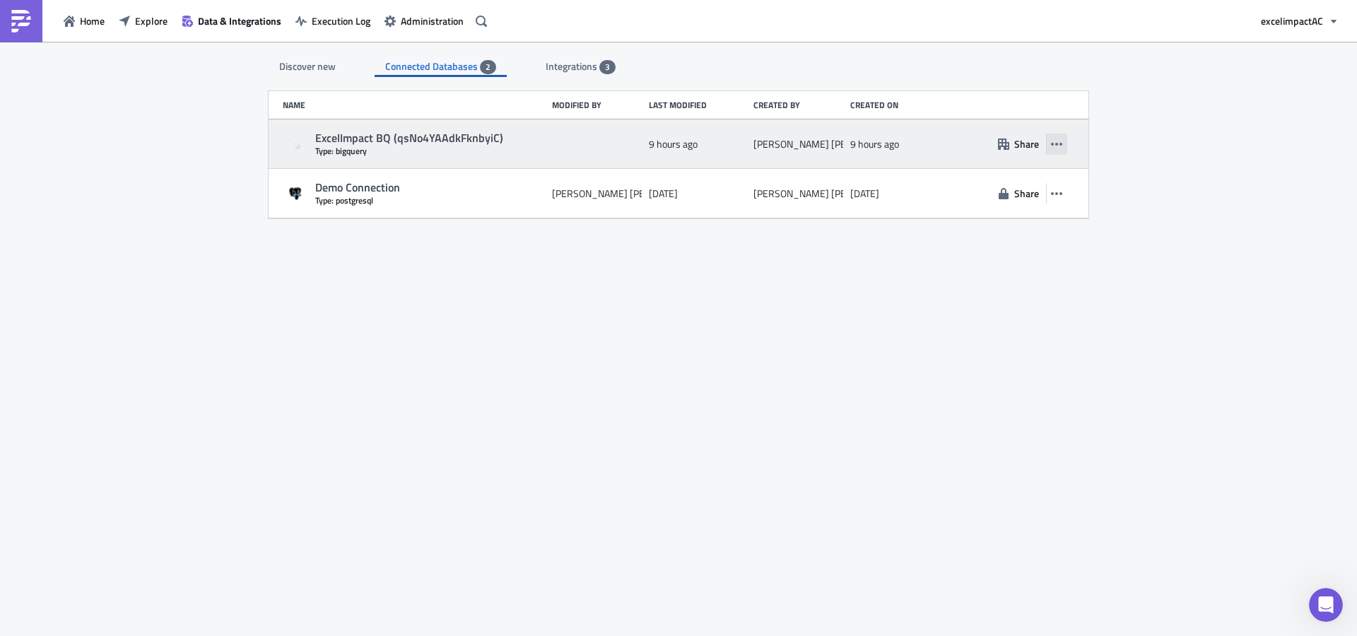
click at [1064, 142] on button "button" at bounding box center [1056, 144] width 21 height 21
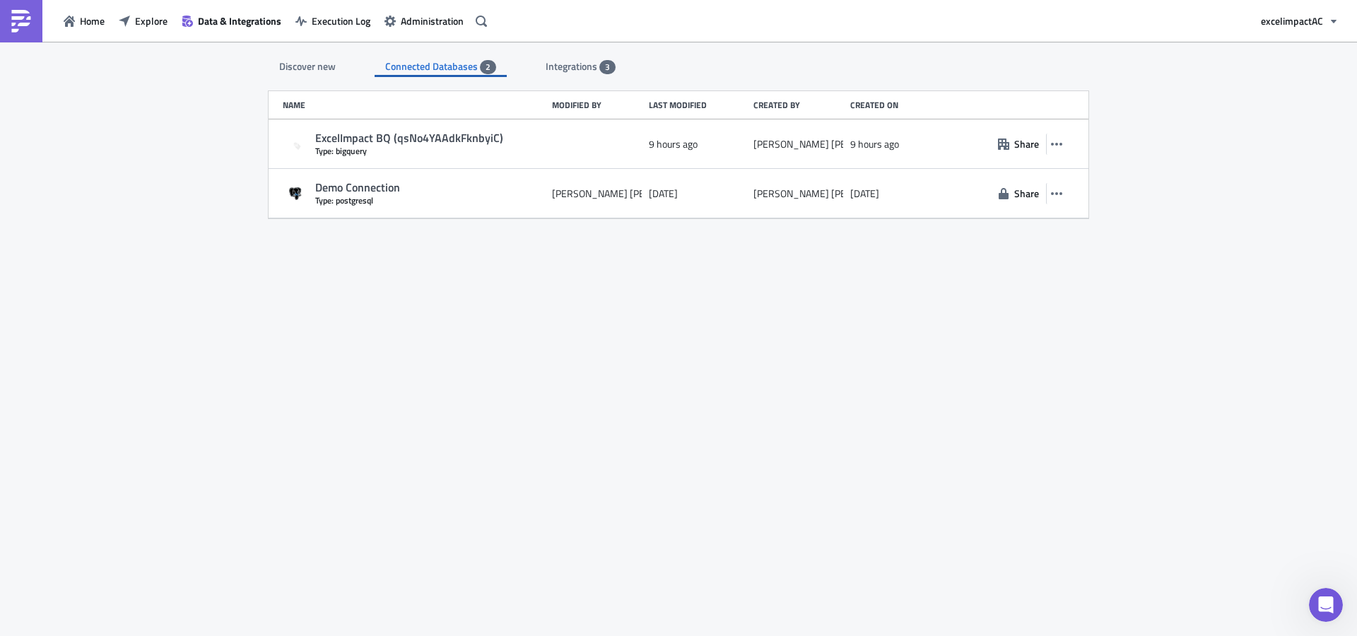
click at [1178, 150] on div "Discover new Connected Databases 2 Integrations 3 SQL Databases Amazon Athena C…" at bounding box center [678, 340] width 1357 height 596
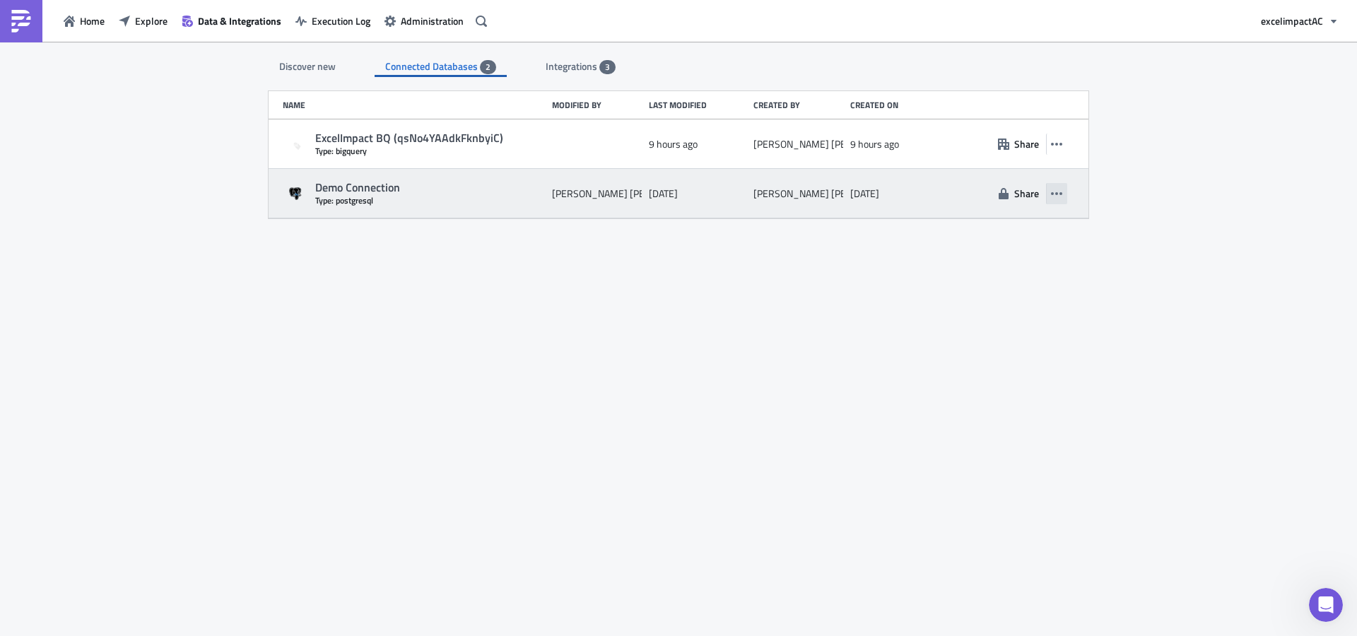
click at [1064, 192] on button "button" at bounding box center [1056, 193] width 21 height 21
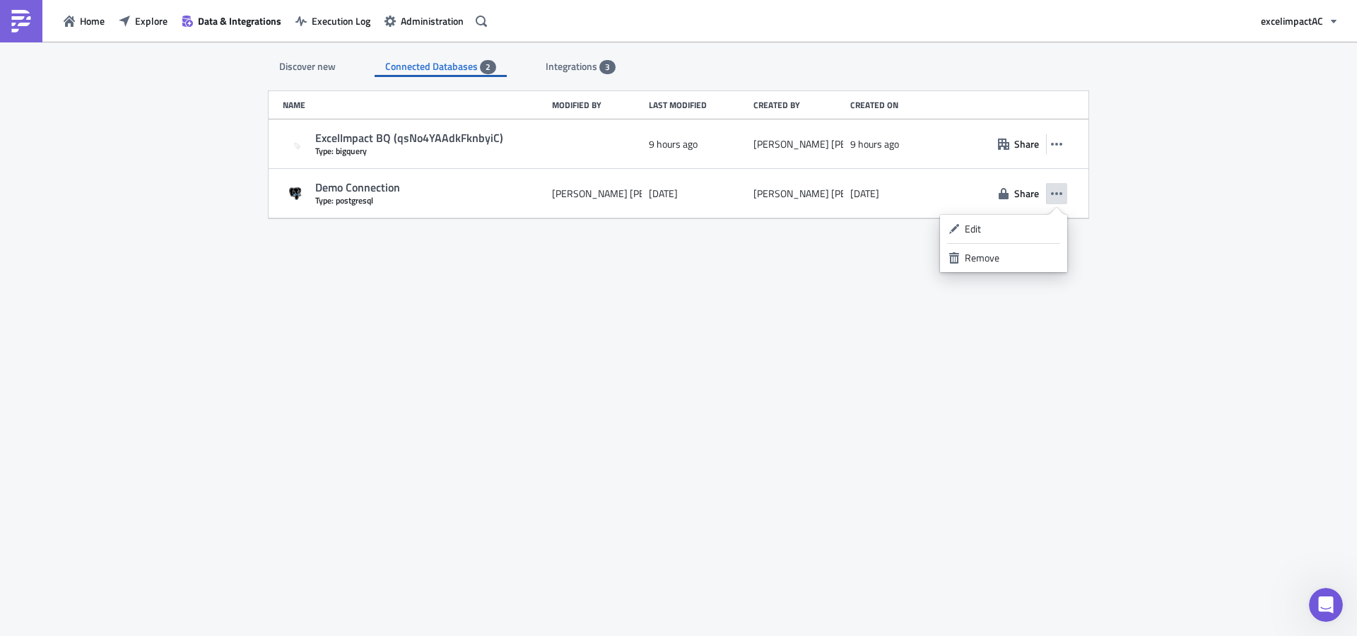
click at [1186, 197] on div "Discover new Connected Databases 2 Integrations 3 SQL Databases Amazon Athena C…" at bounding box center [678, 340] width 1357 height 596
click at [326, 28] on button "Execution Log" at bounding box center [332, 21] width 89 height 22
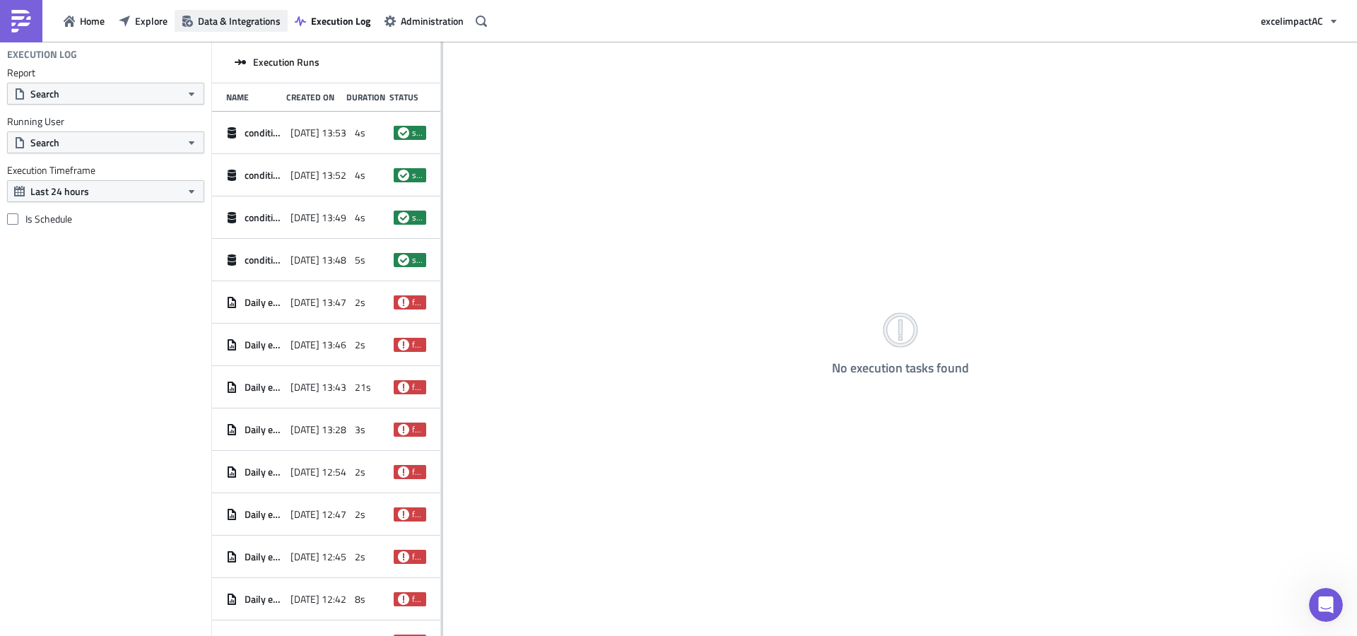
click at [250, 17] on span "Data & Integrations" at bounding box center [239, 20] width 83 height 15
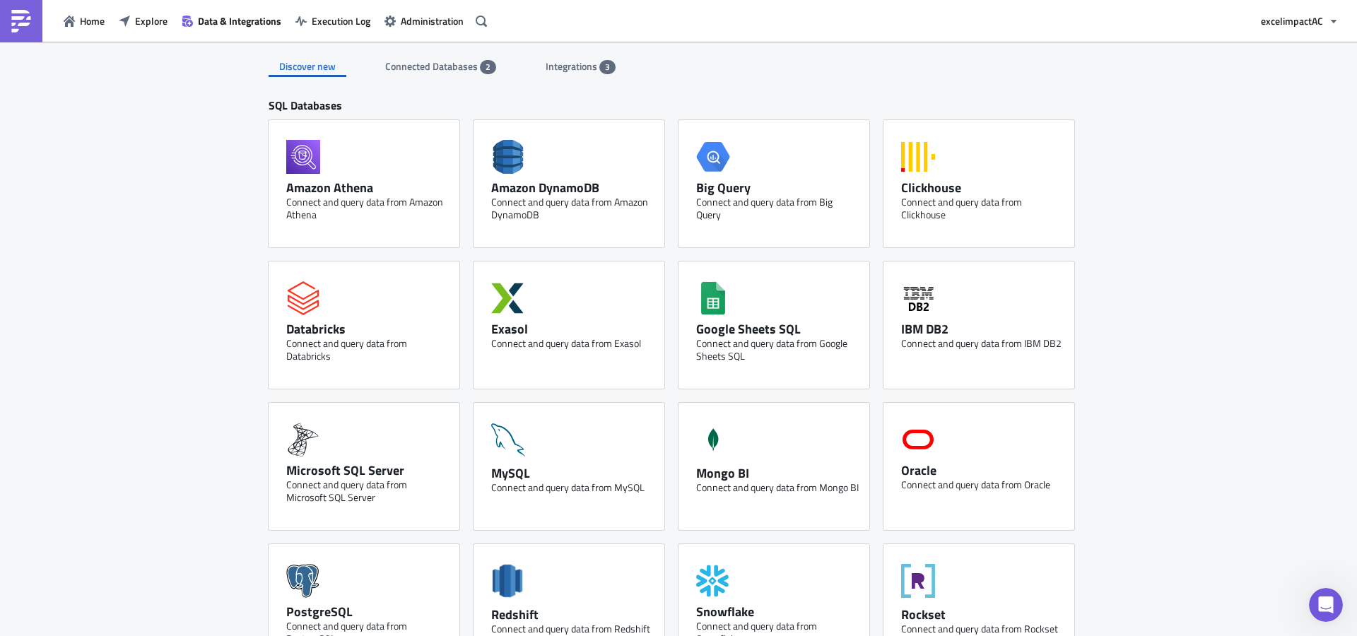
click at [551, 66] on span "Integrations" at bounding box center [573, 66] width 54 height 15
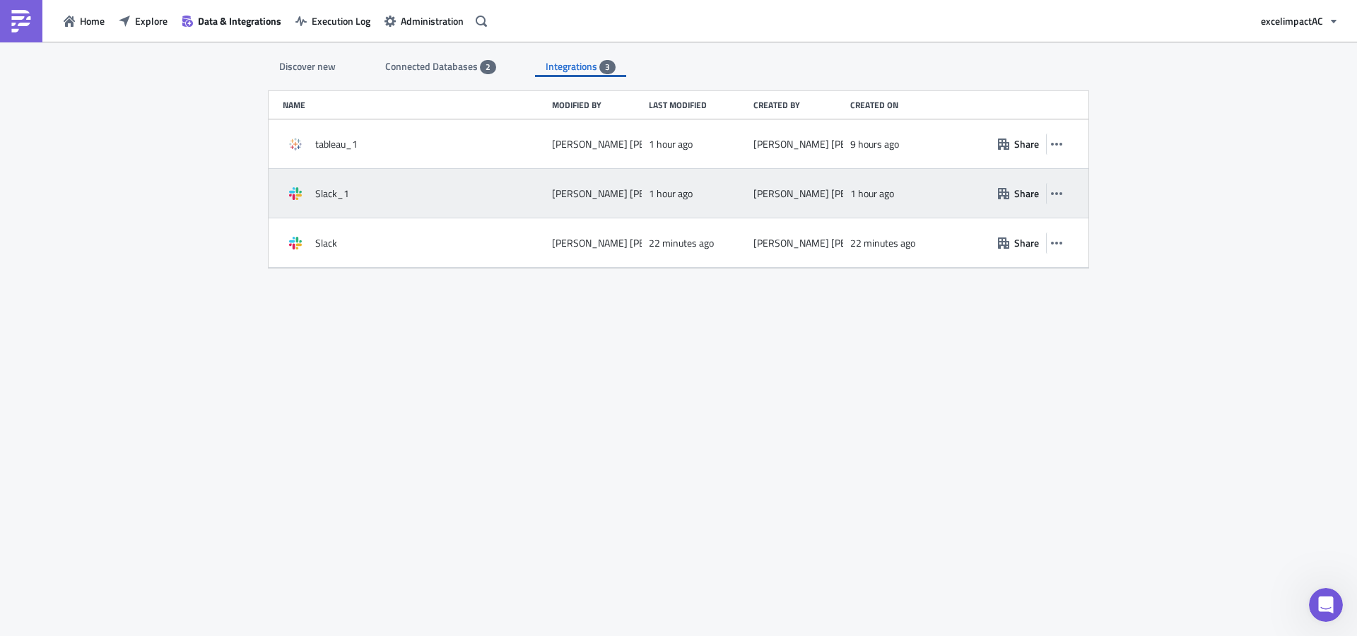
click at [324, 192] on span "Slack_1" at bounding box center [332, 193] width 34 height 13
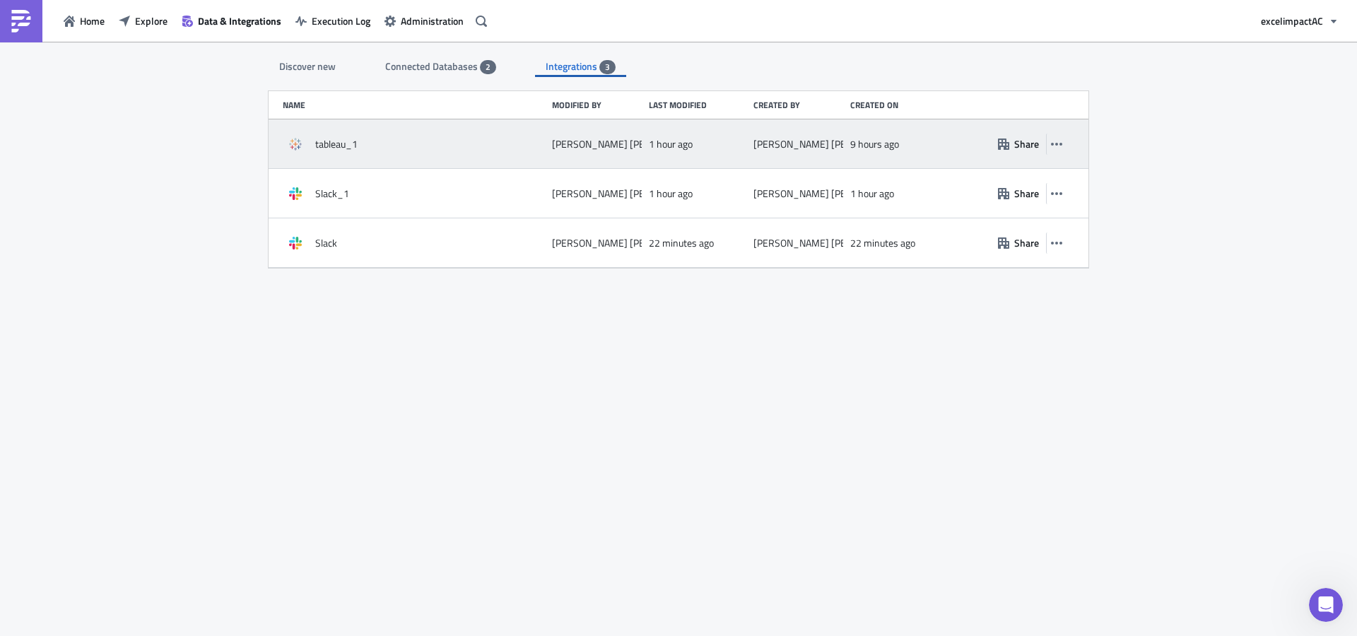
click at [331, 150] on span "tableau_1" at bounding box center [336, 144] width 42 height 13
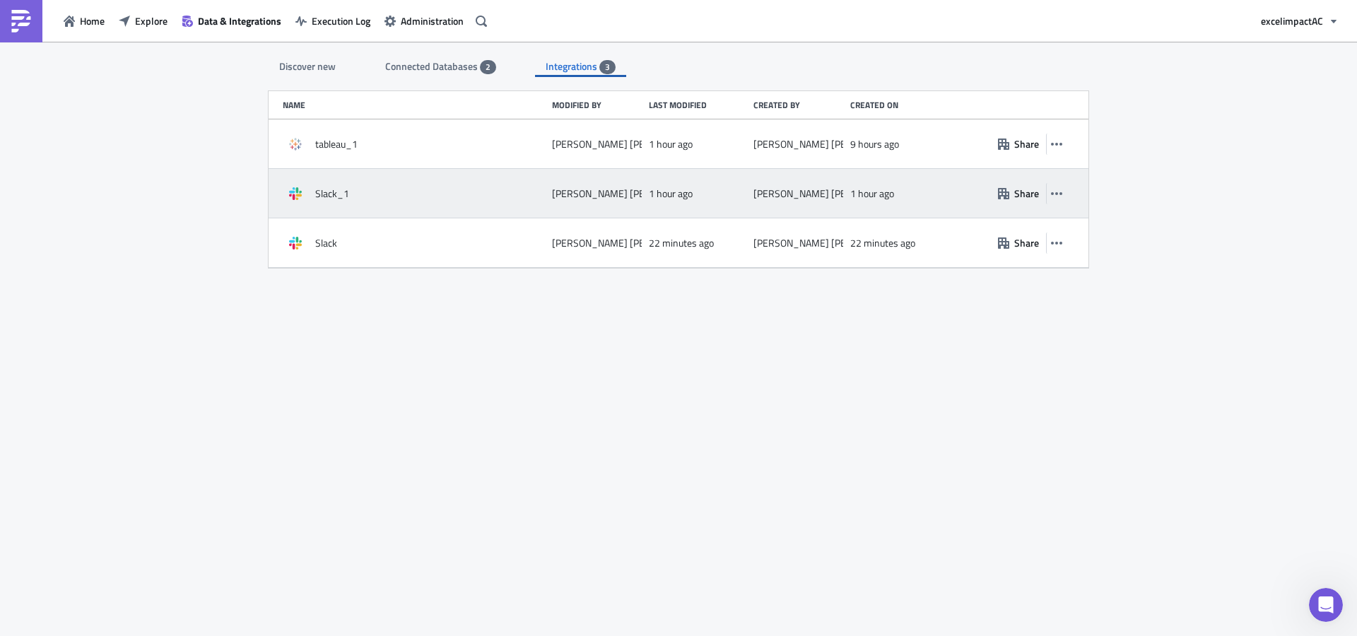
click at [1068, 195] on div "Slack_1 Ana Camposeco Jacobs 1 hour ago Ana Camposeco Jacobs 1 hour ago Share" at bounding box center [679, 193] width 820 height 49
click at [1060, 196] on icon "button" at bounding box center [1056, 193] width 11 height 11
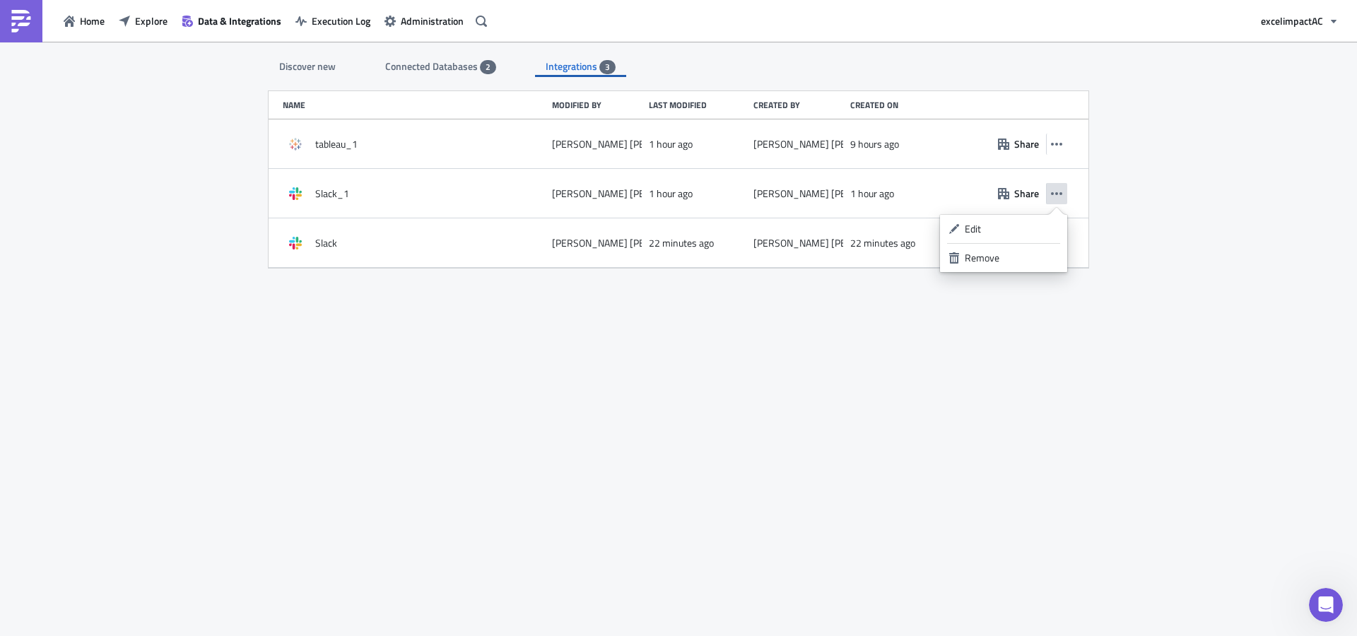
click at [1180, 207] on div "Discover new Connected Databases 2 Integrations 3 SQL Databases Amazon Athena C…" at bounding box center [678, 340] width 1357 height 596
click at [1302, 16] on span "excelimpact AC" at bounding box center [1292, 20] width 62 height 15
click at [430, 22] on span "Administration" at bounding box center [432, 20] width 63 height 15
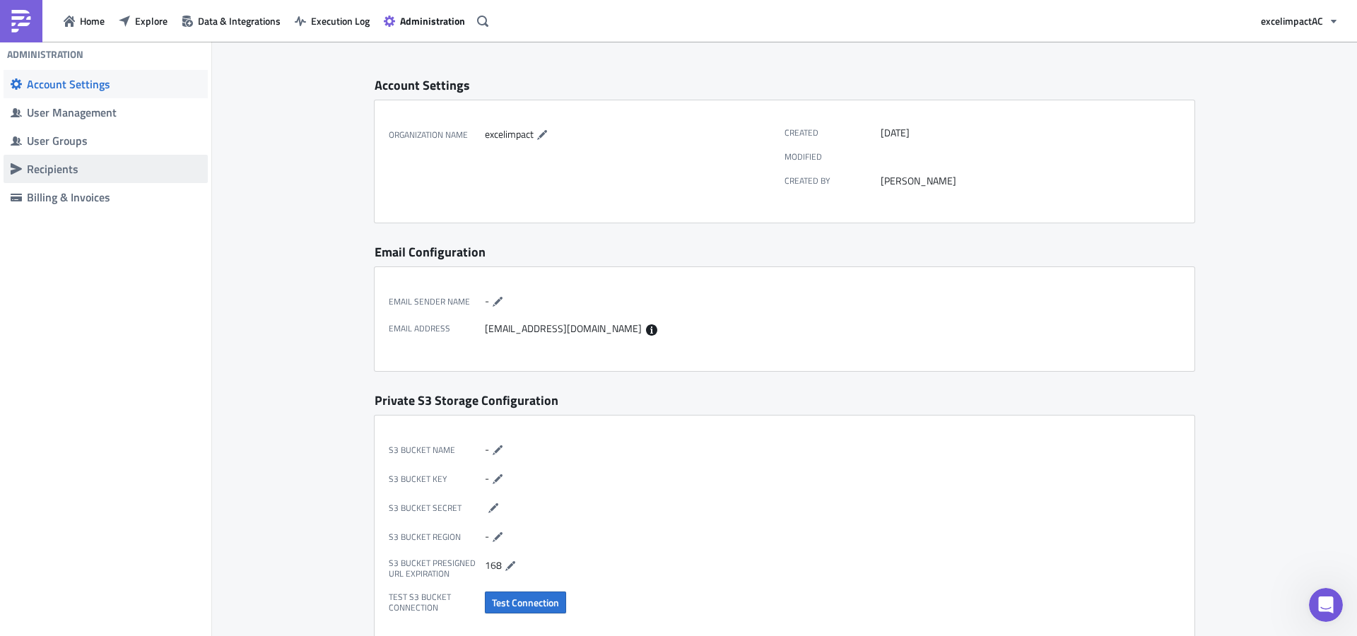
click at [80, 170] on div "Recipients" at bounding box center [114, 169] width 174 height 14
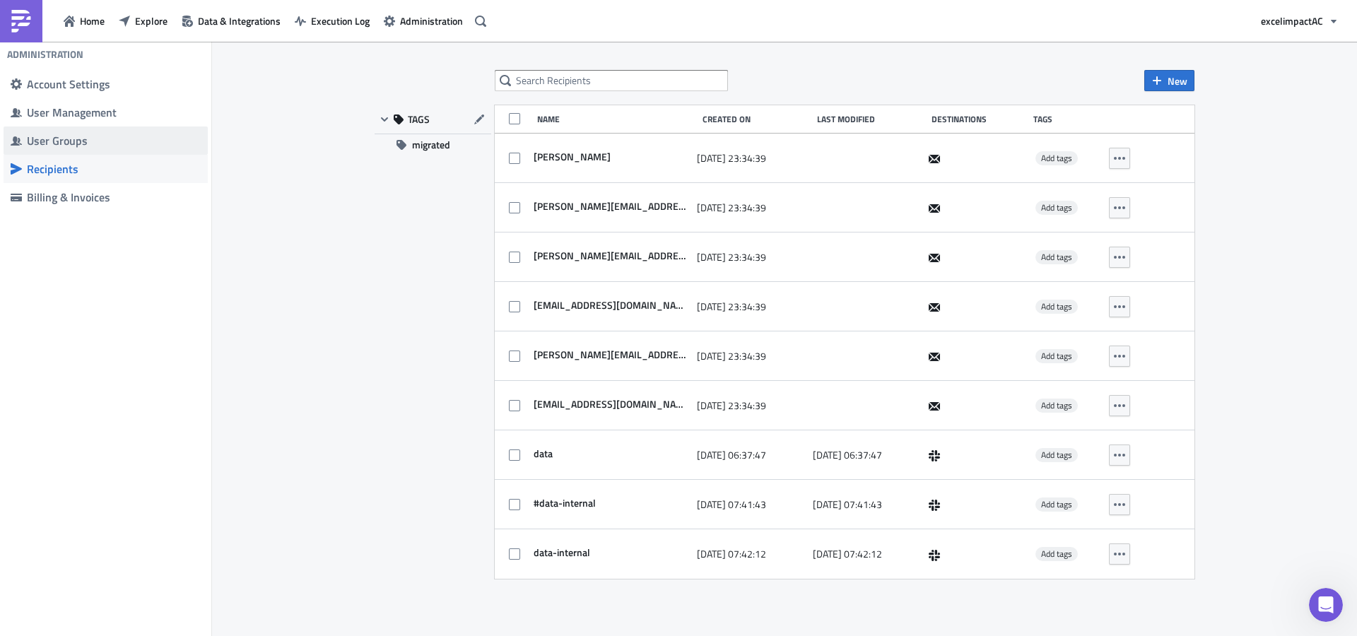
click at [53, 138] on div "User Groups" at bounding box center [114, 141] width 174 height 14
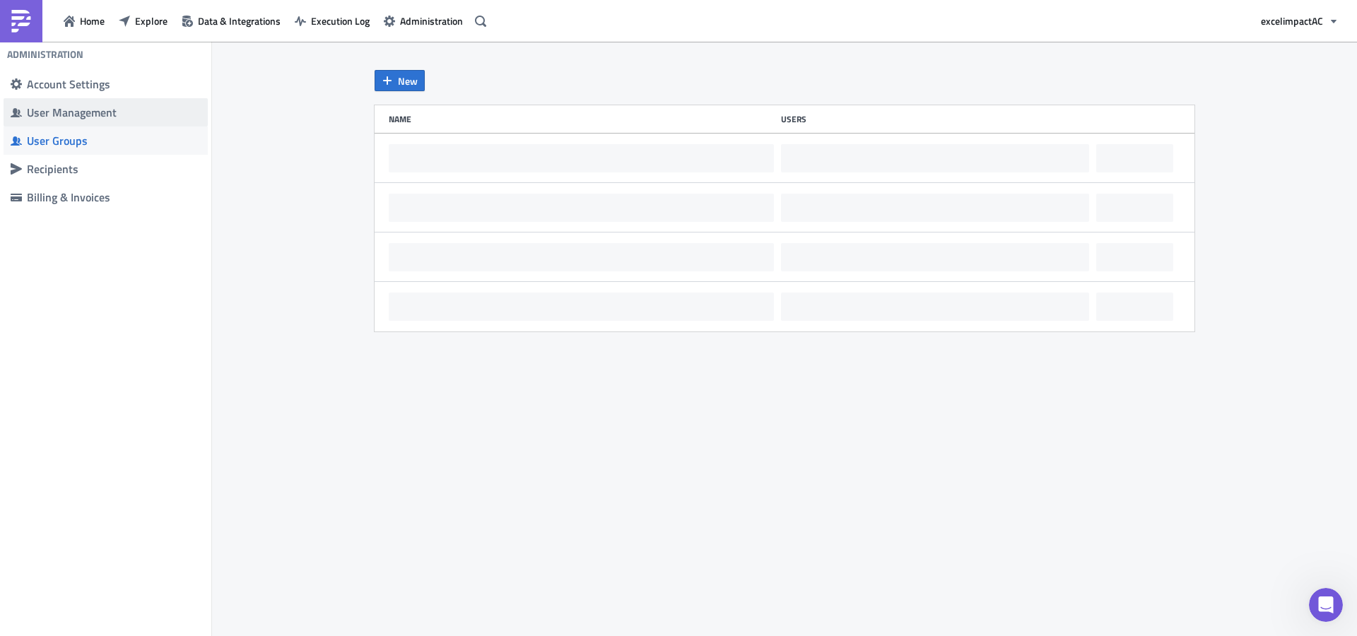
click at [46, 112] on div "User Management" at bounding box center [114, 112] width 174 height 14
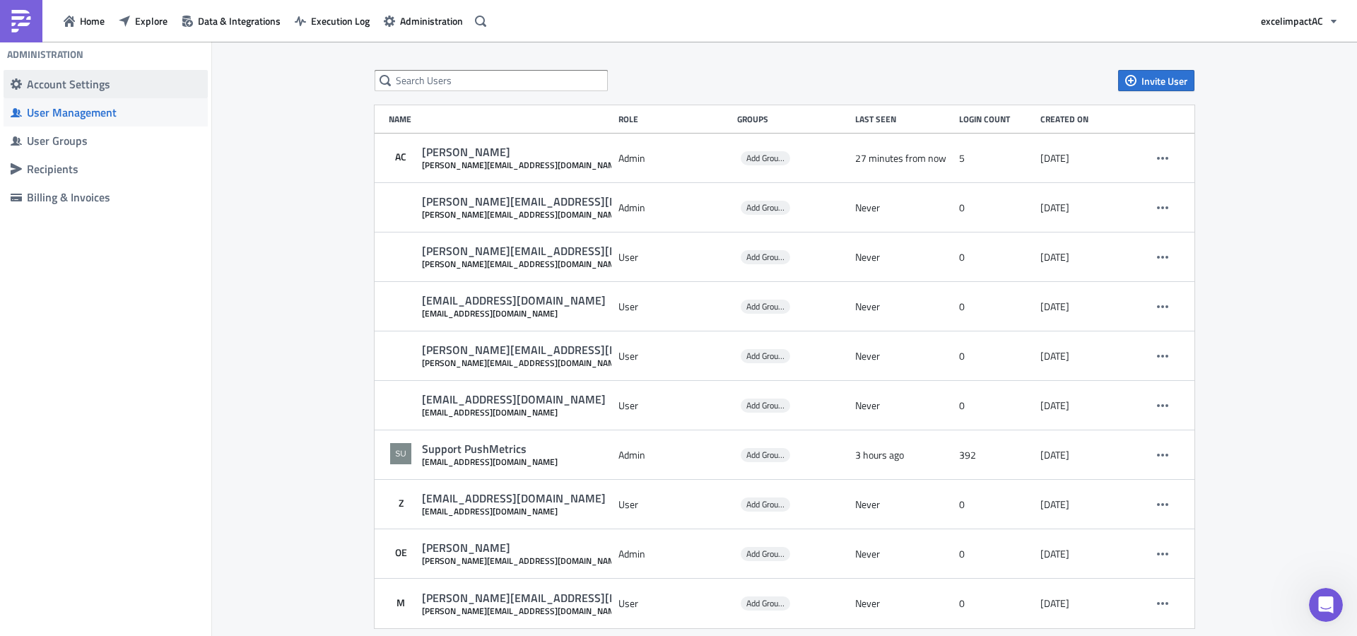
click at [48, 83] on div "Account Settings" at bounding box center [114, 84] width 174 height 14
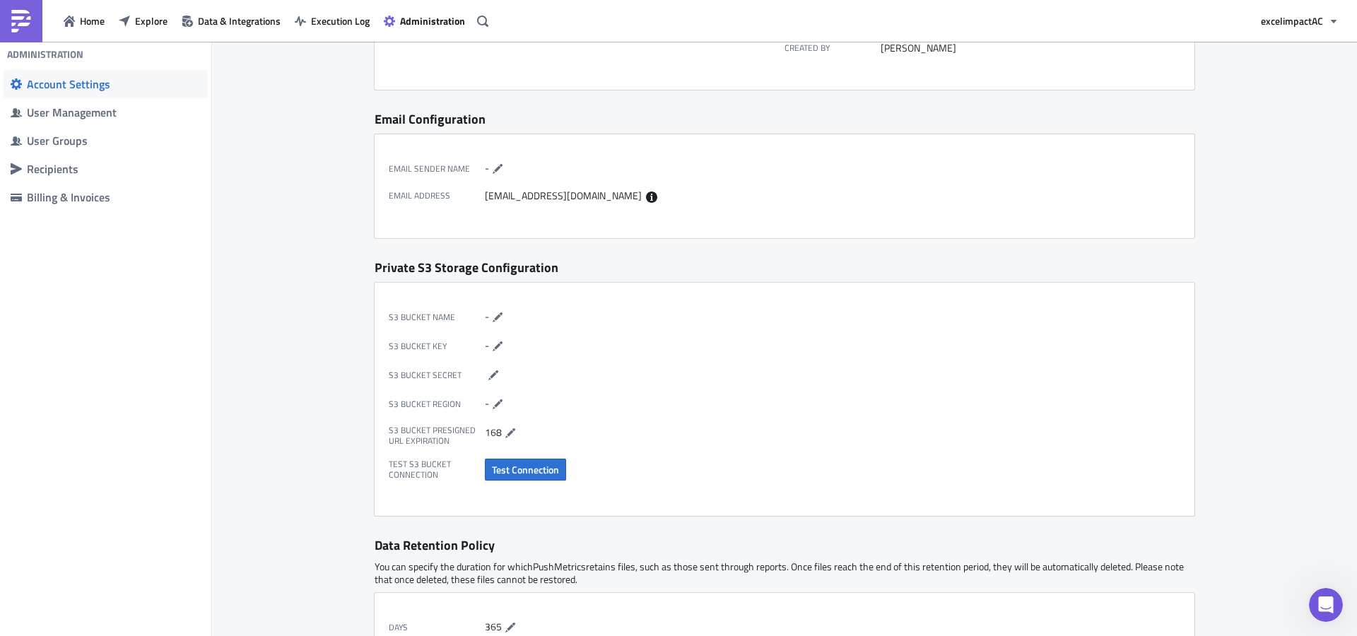
scroll to position [18, 0]
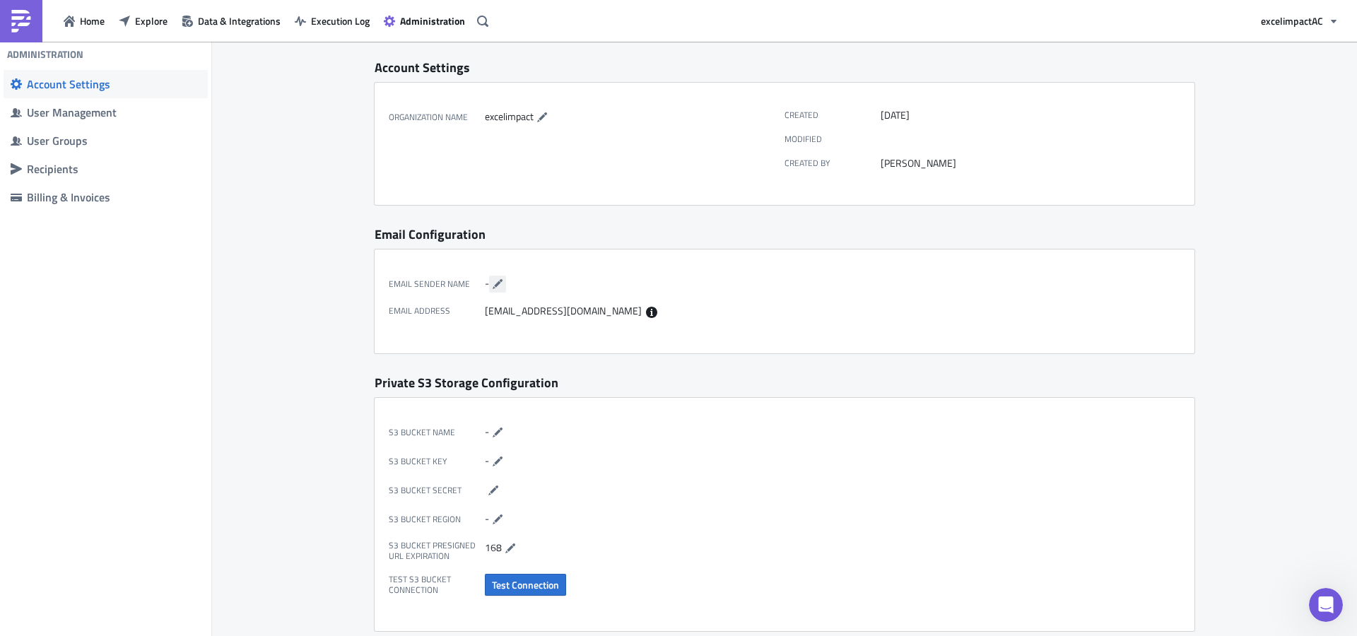
click at [496, 283] on icon "button" at bounding box center [497, 283] width 11 height 11
click at [527, 283] on input "text" at bounding box center [536, 284] width 102 height 17
type input "ExcelImpact"
click at [592, 285] on icon "button" at bounding box center [595, 284] width 7 height 5
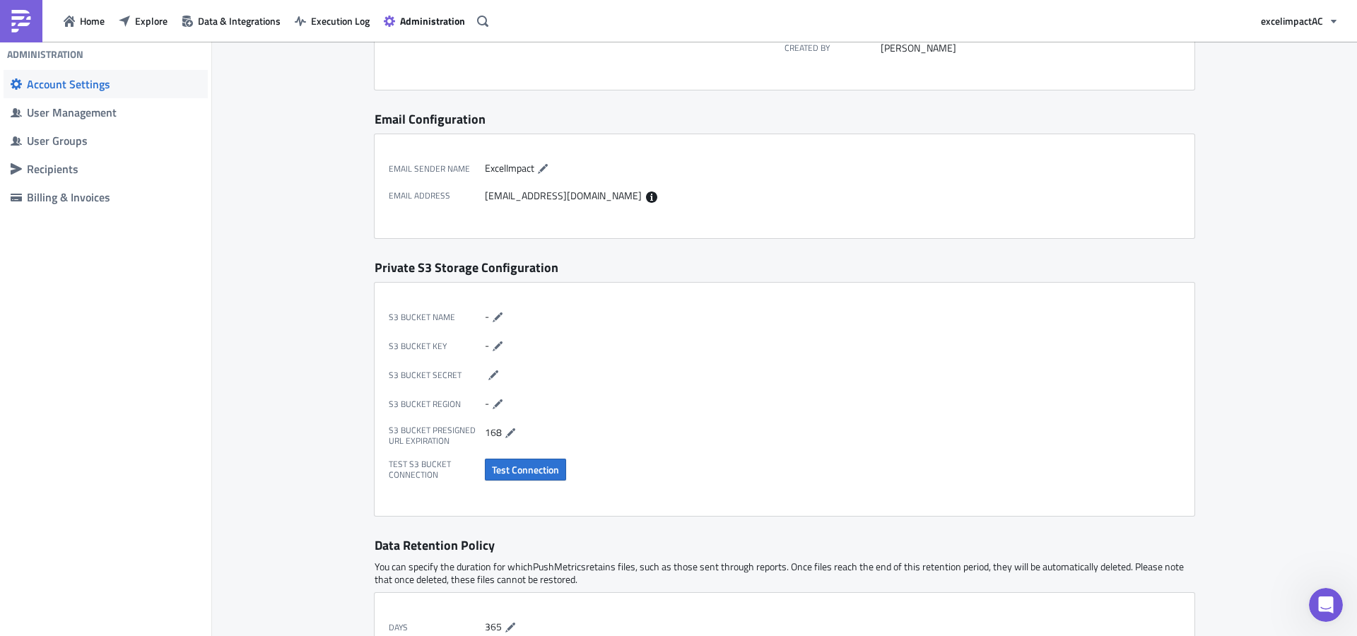
scroll to position [0, 0]
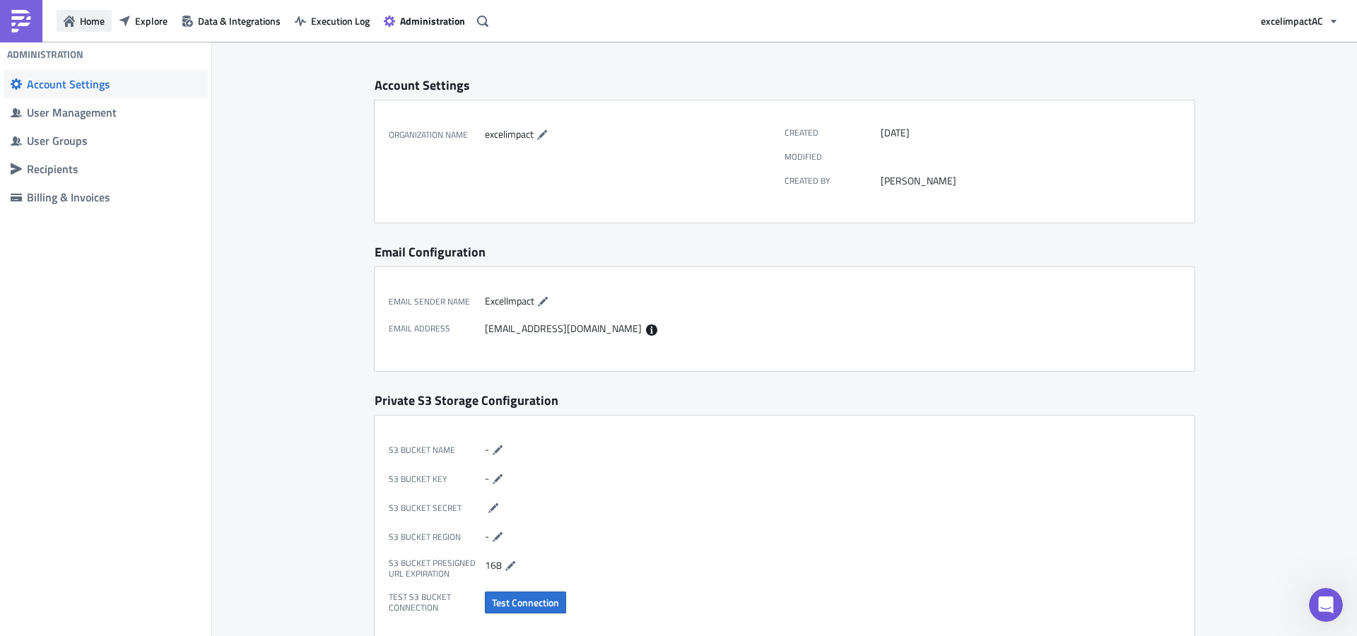
click at [93, 20] on span "Home" at bounding box center [92, 20] width 25 height 15
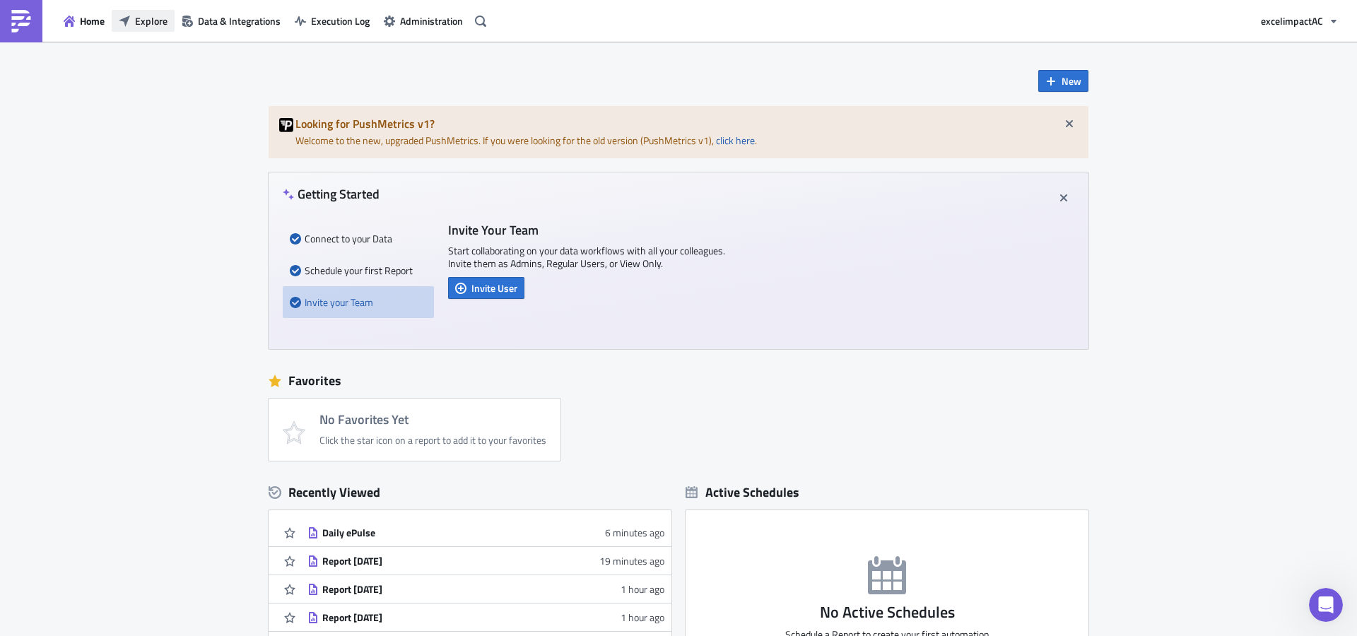
click at [144, 24] on span "Explore" at bounding box center [151, 20] width 33 height 15
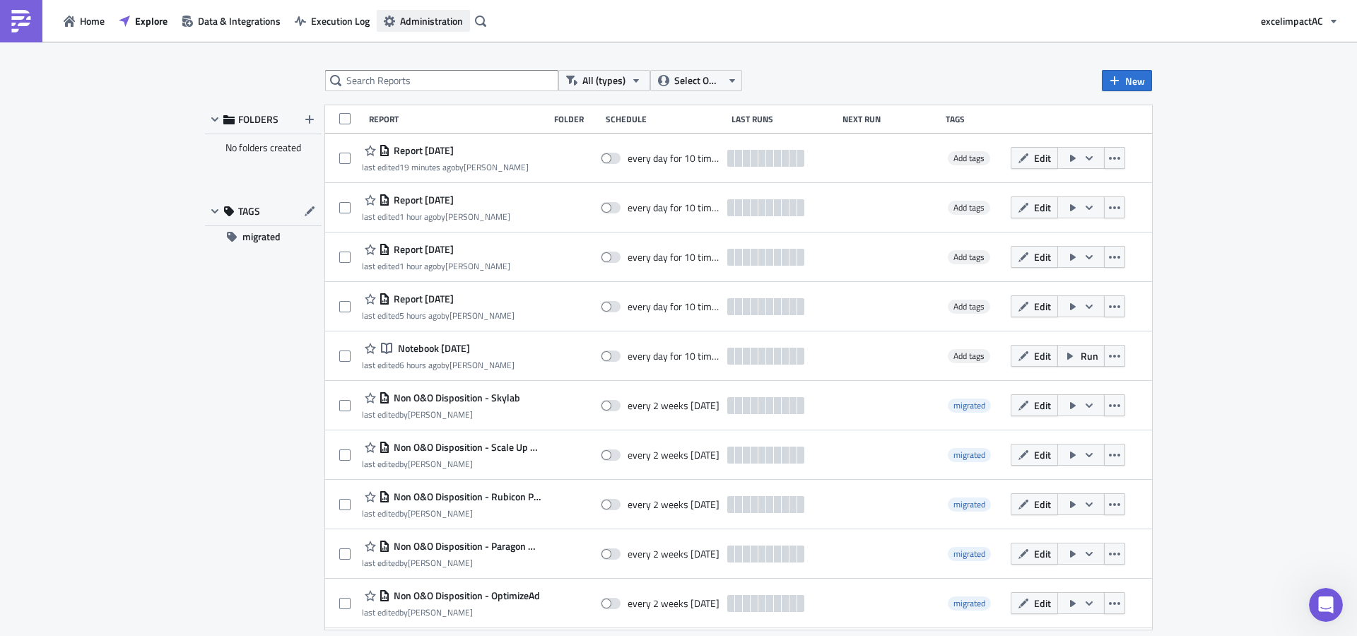
click at [418, 23] on span "Administration" at bounding box center [431, 20] width 63 height 15
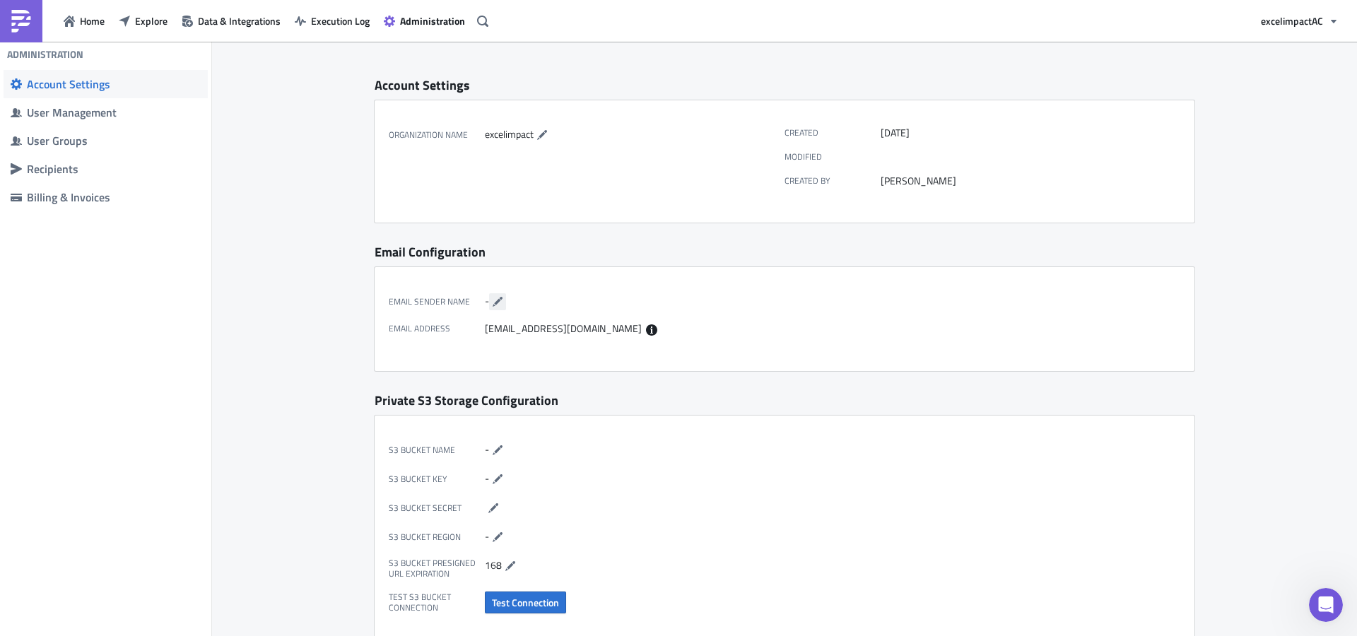
click at [497, 299] on icon "button" at bounding box center [497, 301] width 11 height 11
click at [540, 304] on input "text" at bounding box center [536, 301] width 102 height 17
click at [590, 302] on icon "button" at bounding box center [595, 301] width 11 height 11
click at [492, 302] on icon "button" at bounding box center [497, 301] width 11 height 11
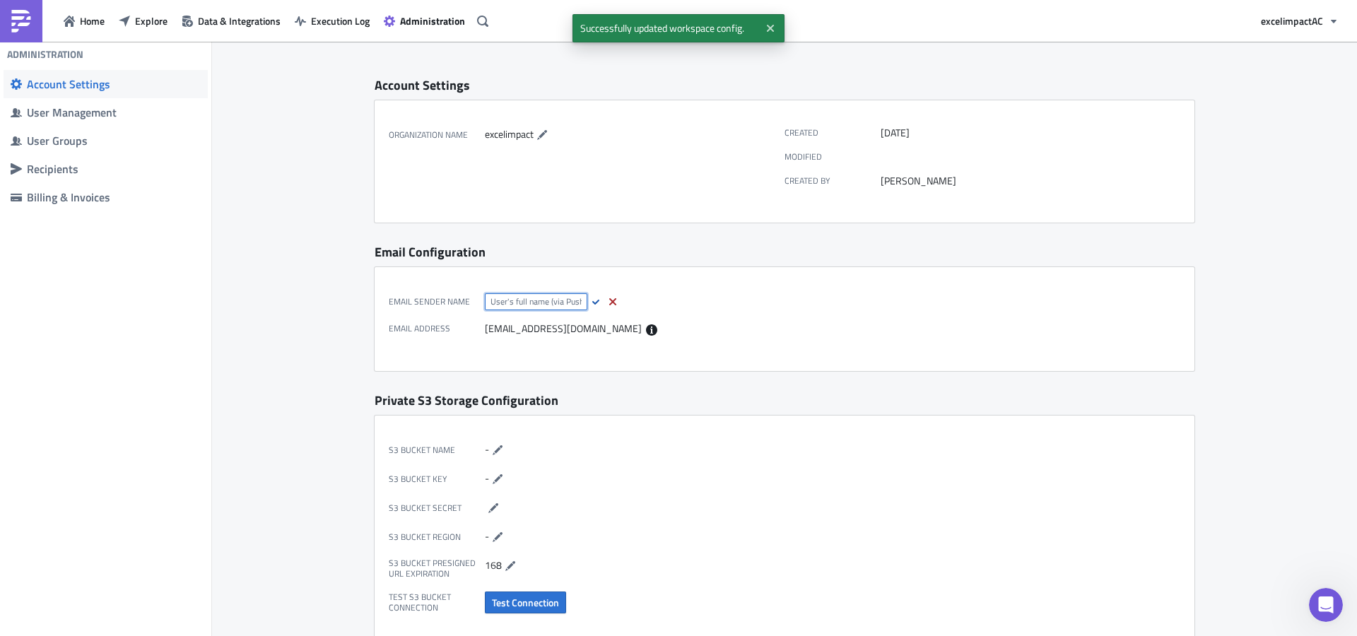
click at [555, 301] on input "text" at bounding box center [536, 301] width 102 height 17
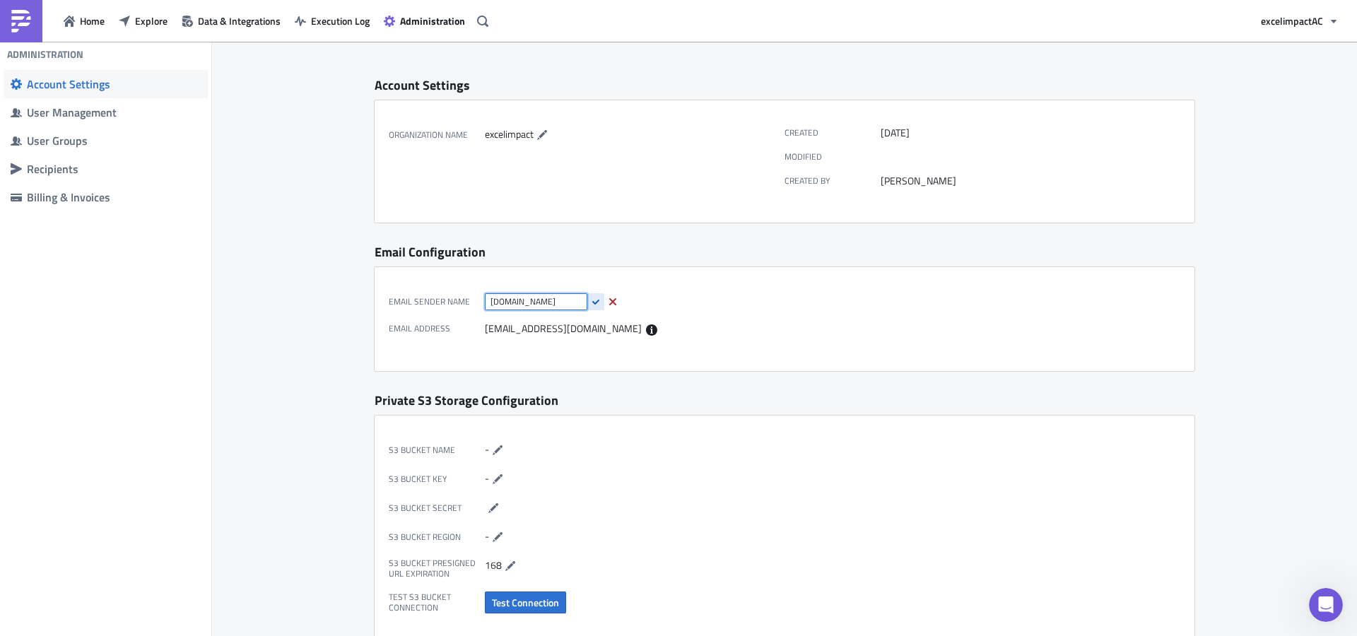
type input "ExcelImpact.com"
click at [591, 300] on button "button" at bounding box center [595, 301] width 17 height 17
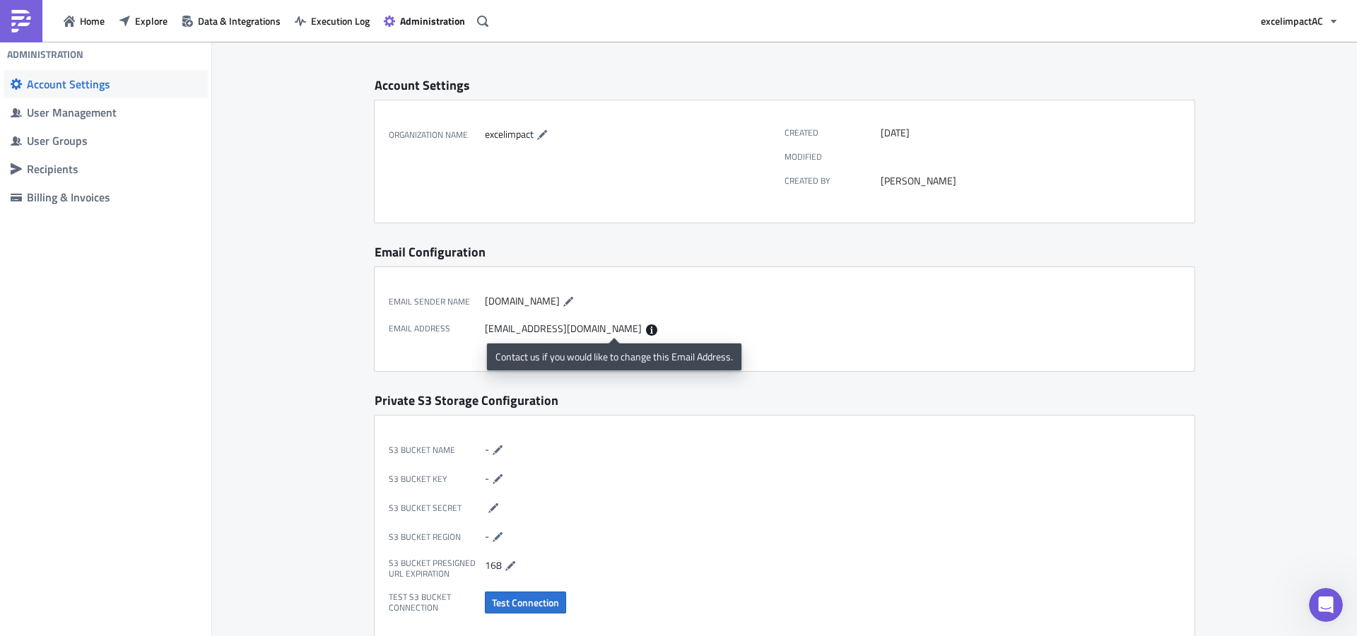
click at [646, 329] on icon at bounding box center [651, 329] width 11 height 11
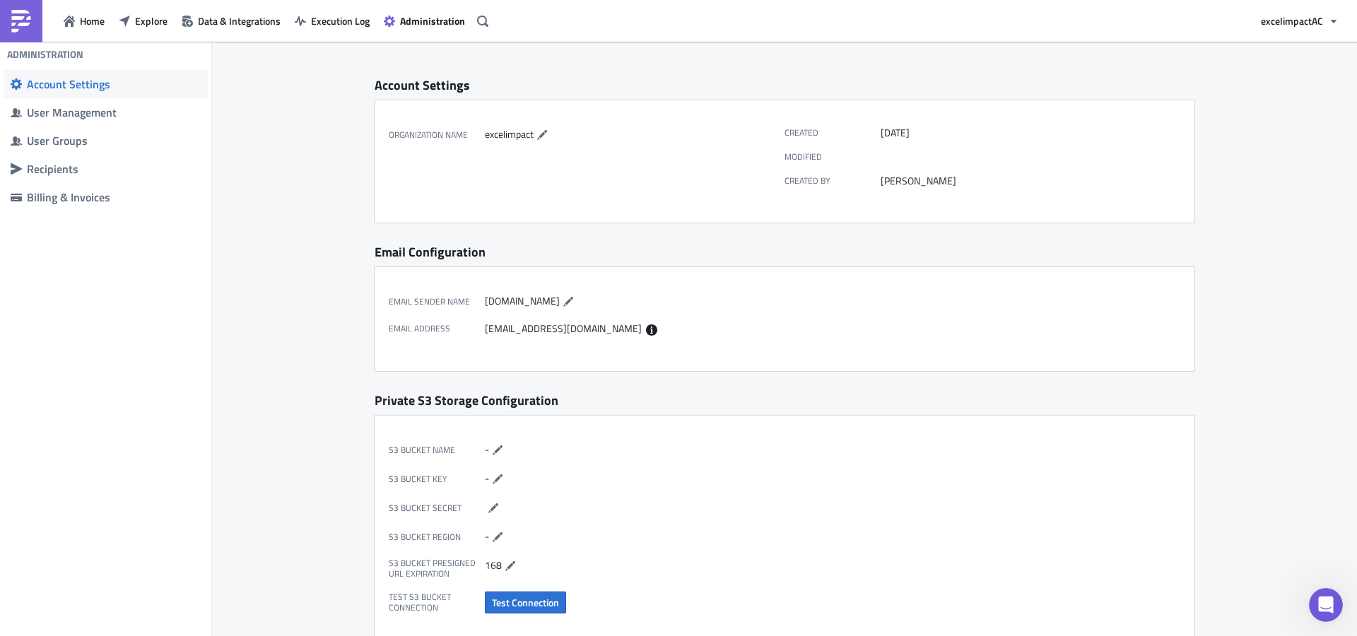
click at [508, 302] on span "ExcelImpact.com" at bounding box center [522, 300] width 75 height 15
click at [1282, 20] on span "excelimpact AC" at bounding box center [1292, 20] width 62 height 15
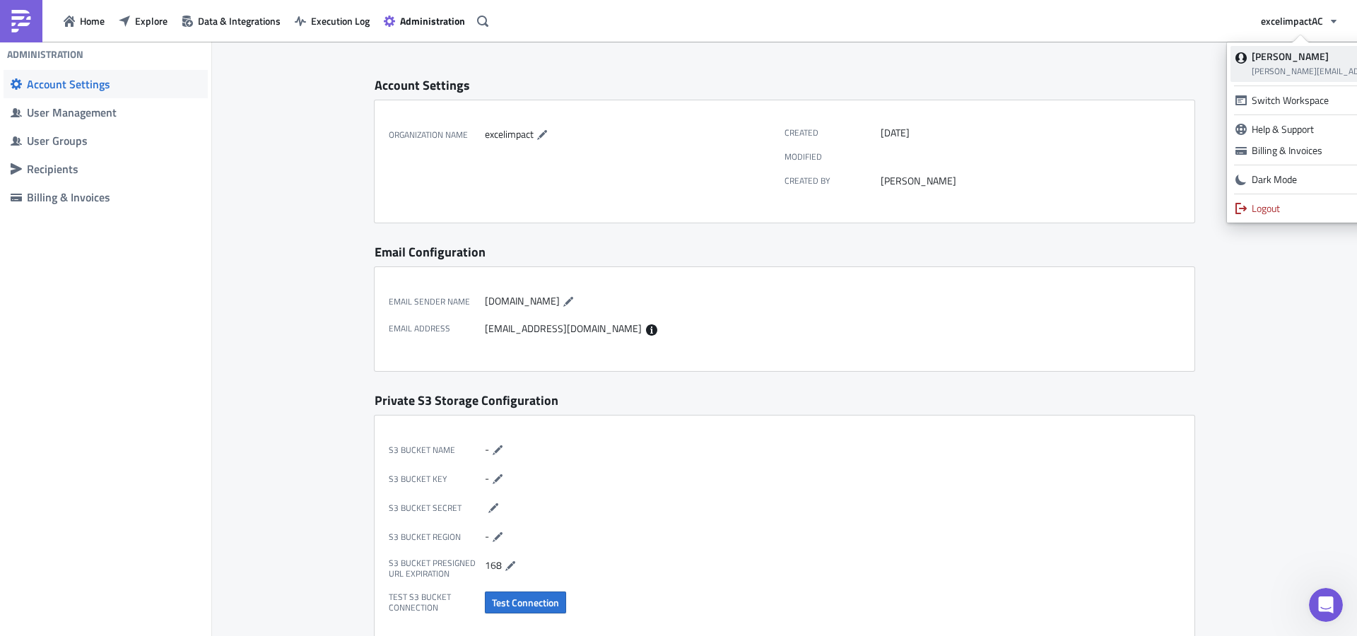
click at [1288, 52] on strong "[PERSON_NAME]" at bounding box center [1290, 56] width 77 height 15
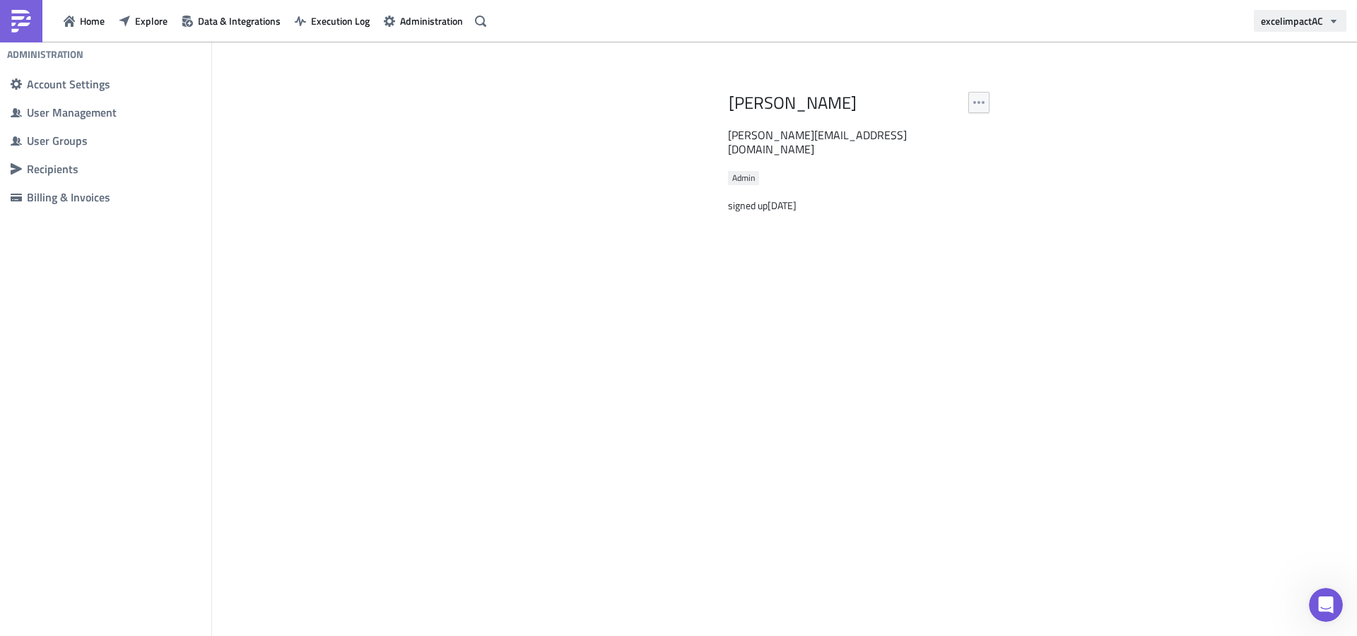
click at [1305, 23] on span "excelimpact AC" at bounding box center [1292, 20] width 62 height 15
drag, startPoint x: 1070, startPoint y: 233, endPoint x: 1063, endPoint y: 230, distance: 7.6
click at [1069, 233] on div "Ana Camposeco Jacobs ana@excelimpact.com Admin signed up 2 years ago" at bounding box center [784, 339] width 1145 height 594
click at [421, 28] on button "Administration" at bounding box center [423, 21] width 93 height 22
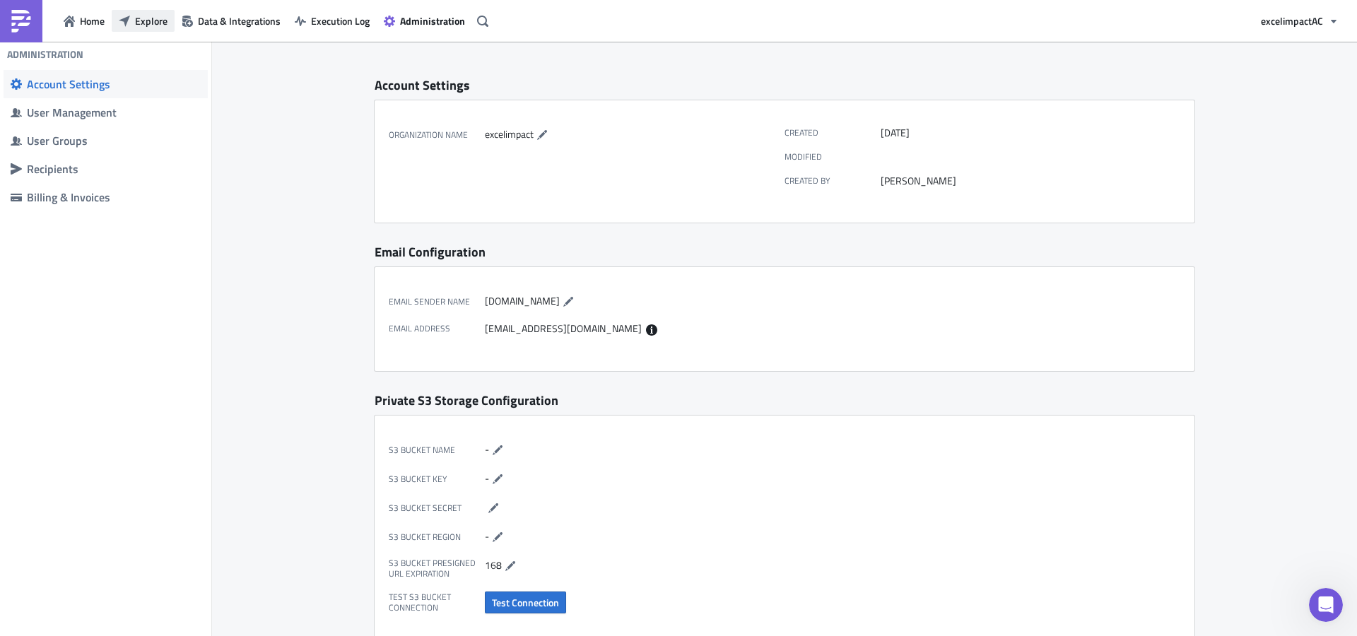
click at [139, 18] on span "Explore" at bounding box center [151, 20] width 33 height 15
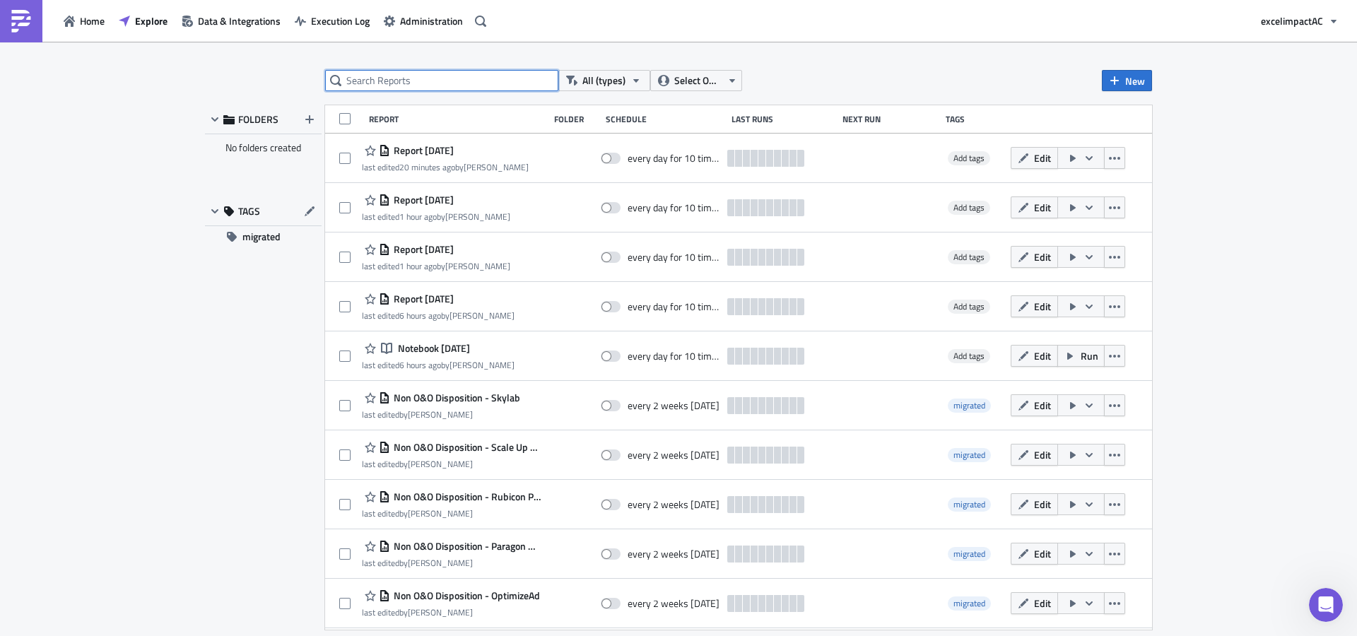
click at [423, 81] on input "text" at bounding box center [441, 80] width 233 height 21
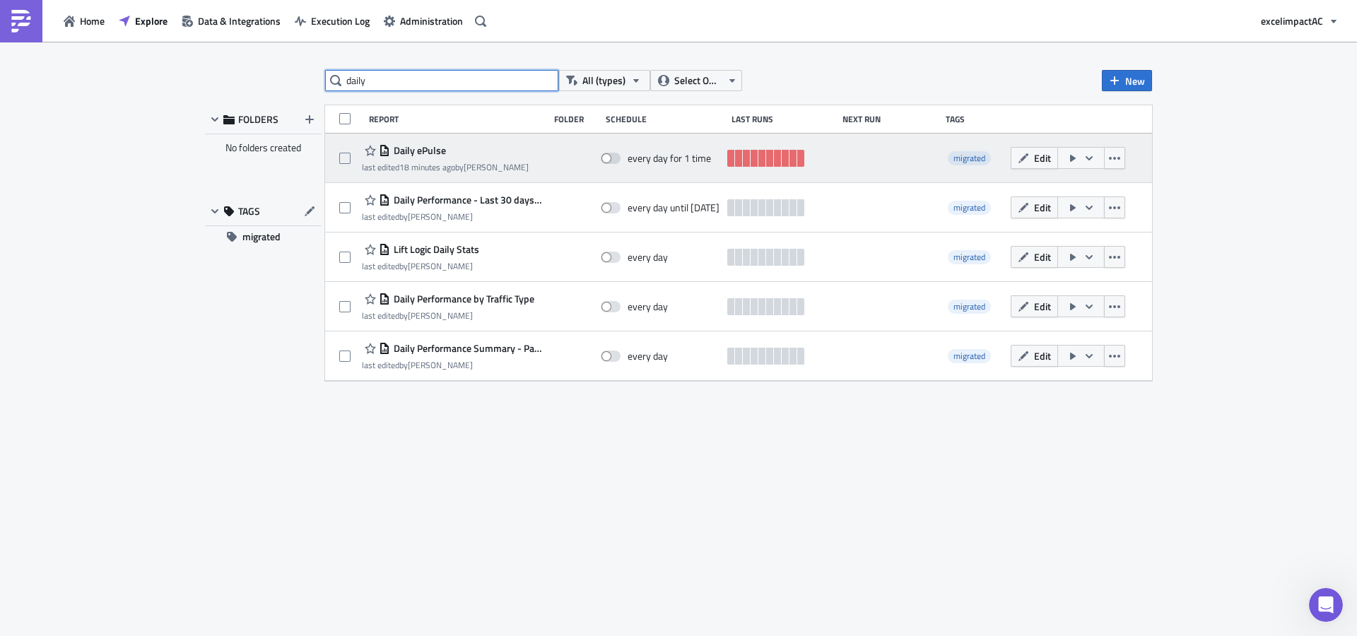
type input "daily"
click at [1091, 161] on icon "button" at bounding box center [1088, 158] width 11 height 11
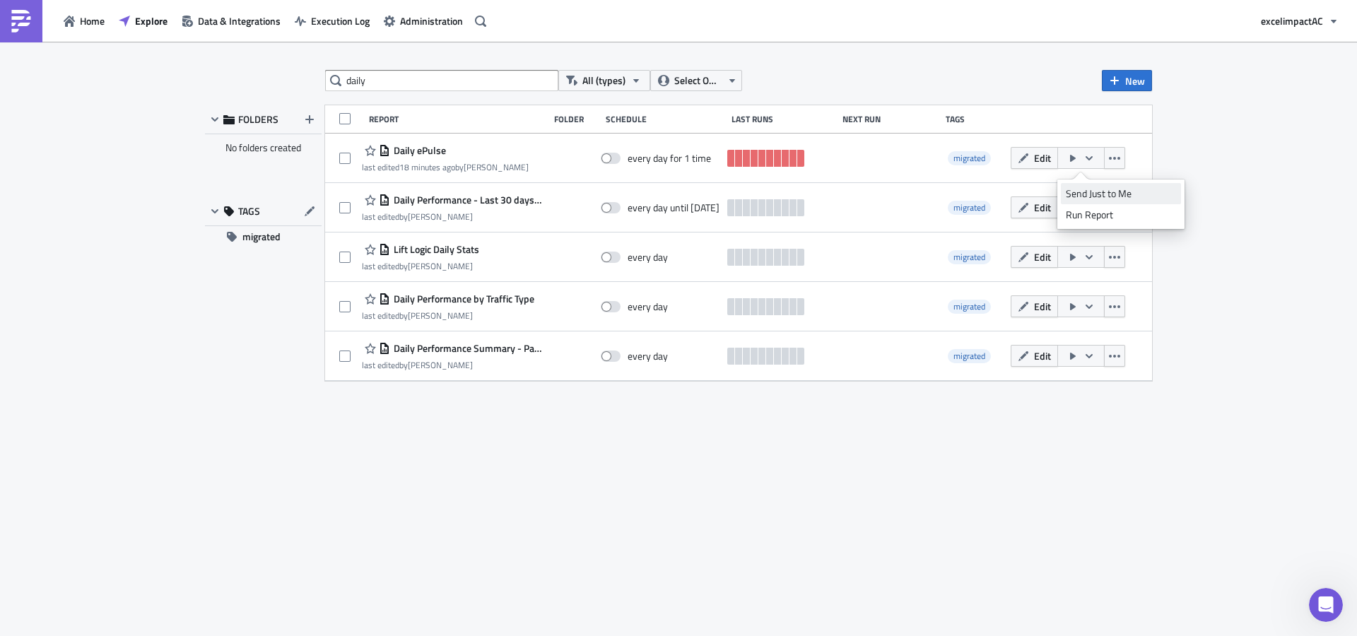
click at [1100, 192] on div "Send Just to Me" at bounding box center [1121, 194] width 110 height 14
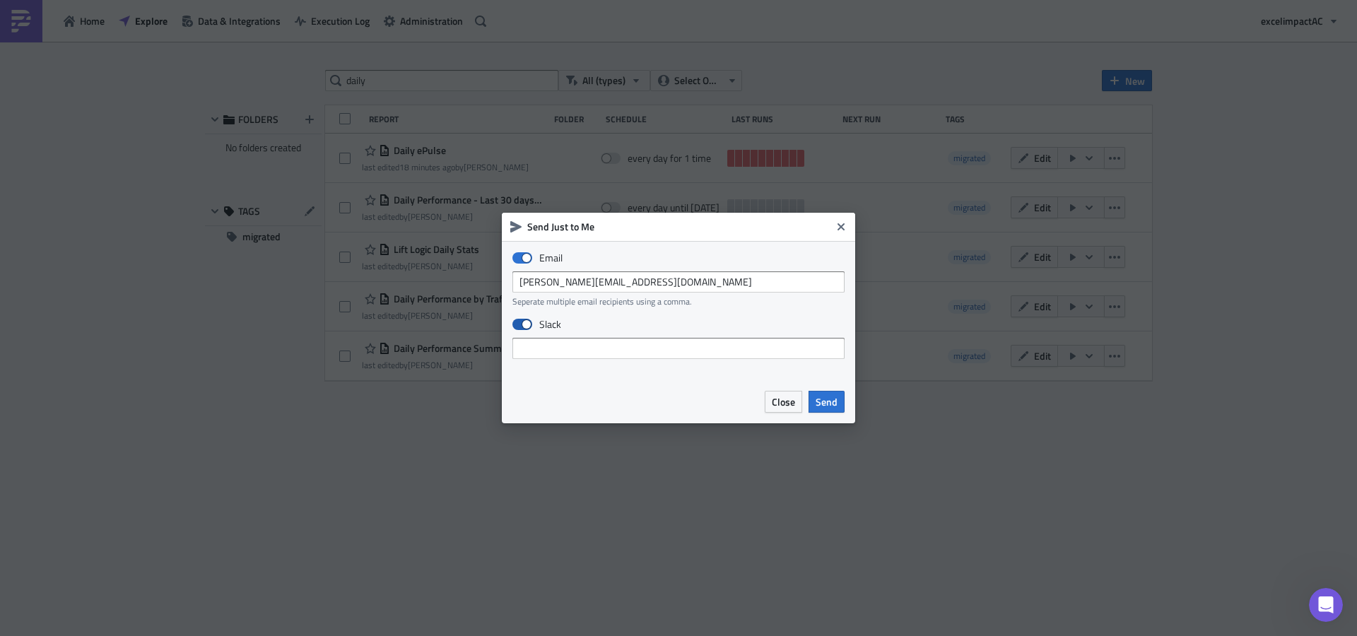
click at [519, 328] on span at bounding box center [522, 324] width 20 height 11
click at [519, 328] on input "Slack" at bounding box center [519, 324] width 9 height 9
checkbox input "false"
click at [833, 401] on span "Send" at bounding box center [827, 401] width 22 height 15
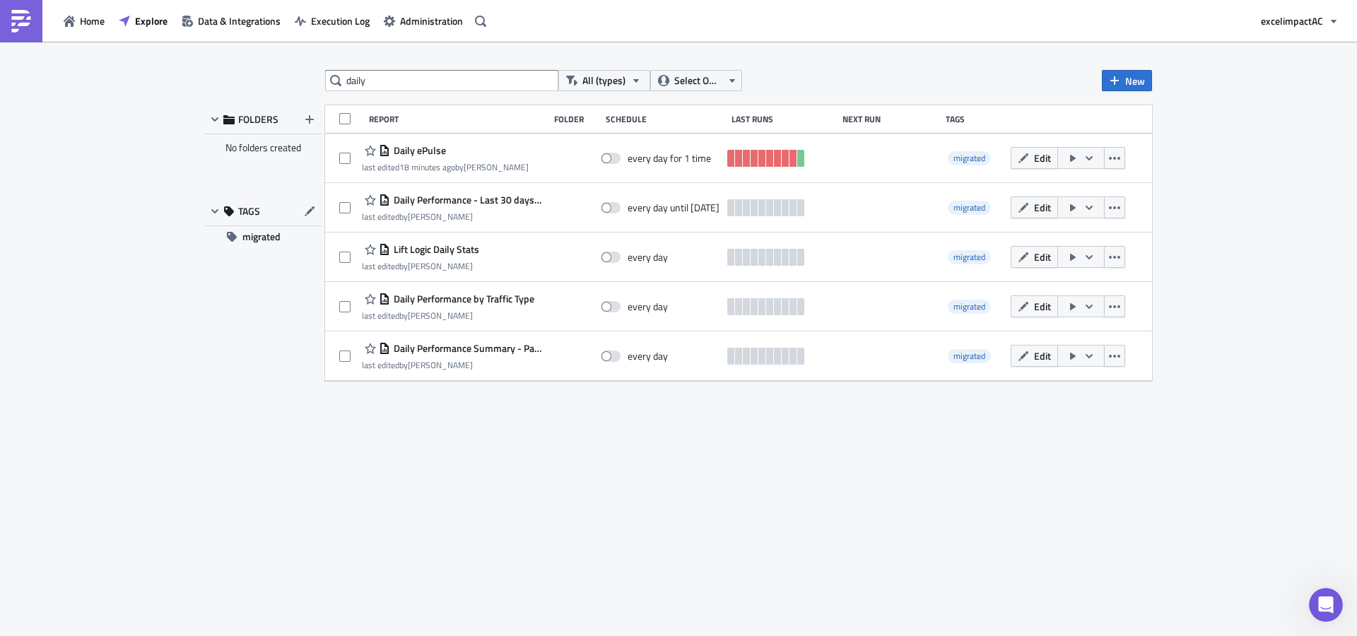
scroll to position [1124, 0]
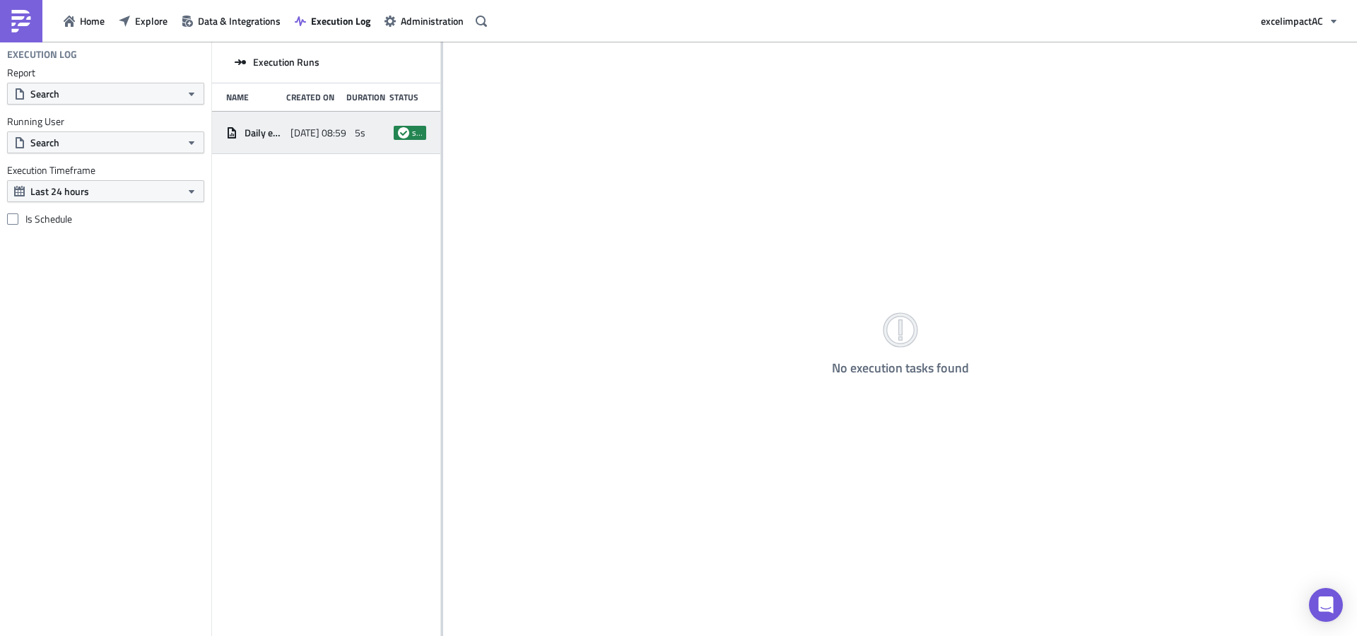
click at [415, 135] on span "success" at bounding box center [417, 132] width 10 height 11
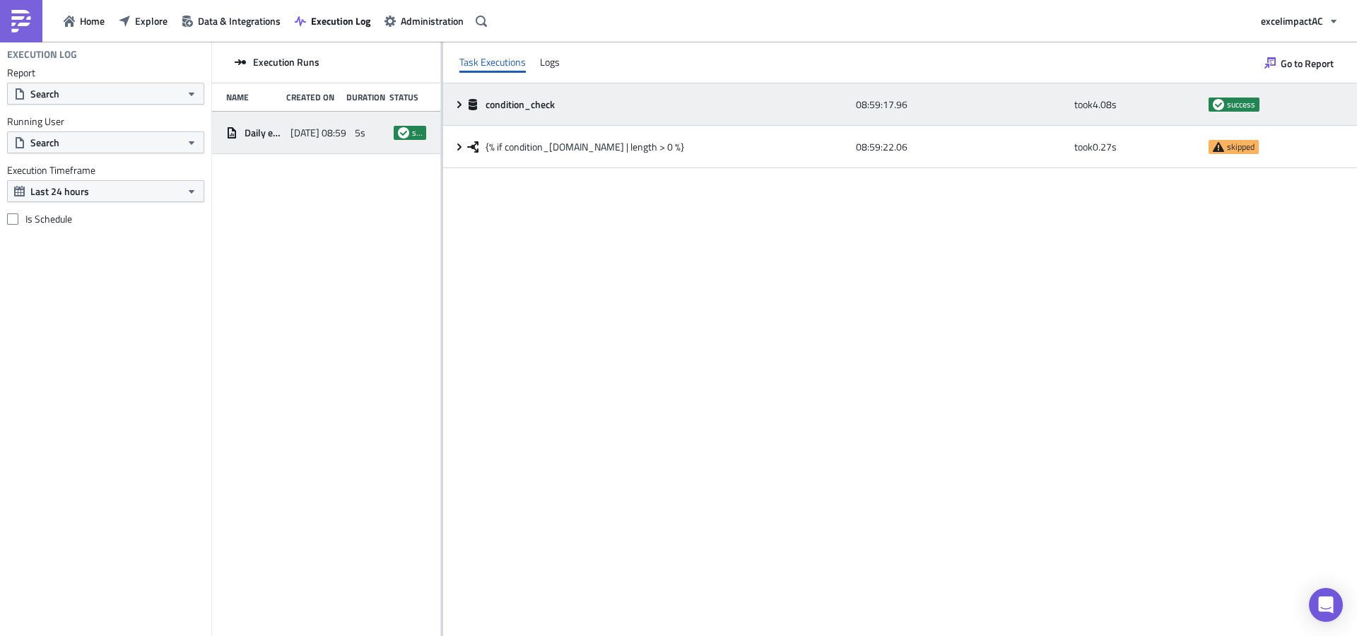
click at [464, 108] on icon at bounding box center [459, 104] width 11 height 11
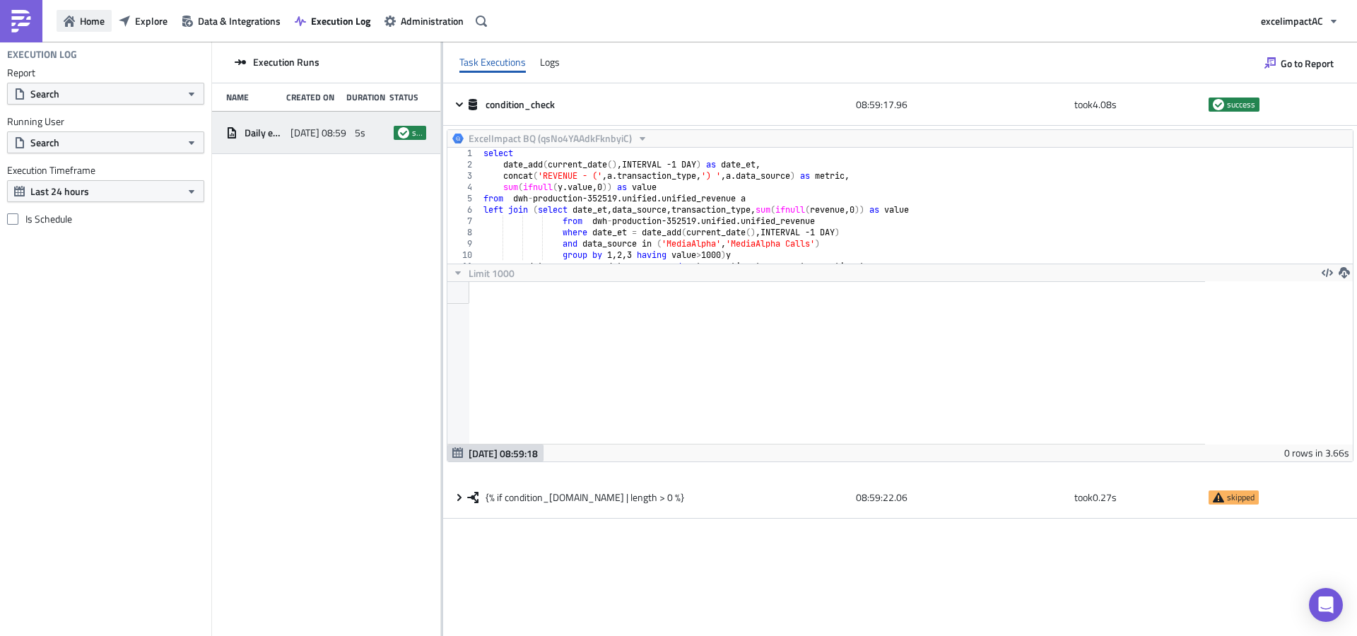
click at [96, 23] on span "Home" at bounding box center [92, 20] width 25 height 15
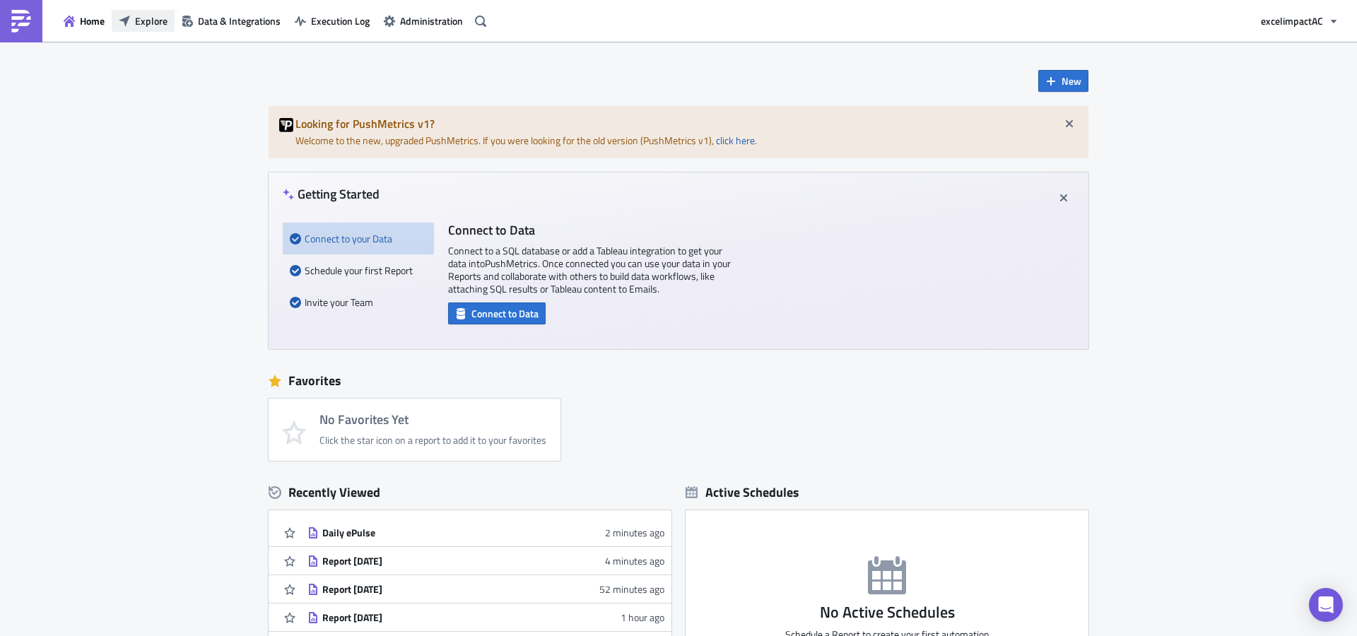
click at [141, 21] on span "Explore" at bounding box center [151, 20] width 33 height 15
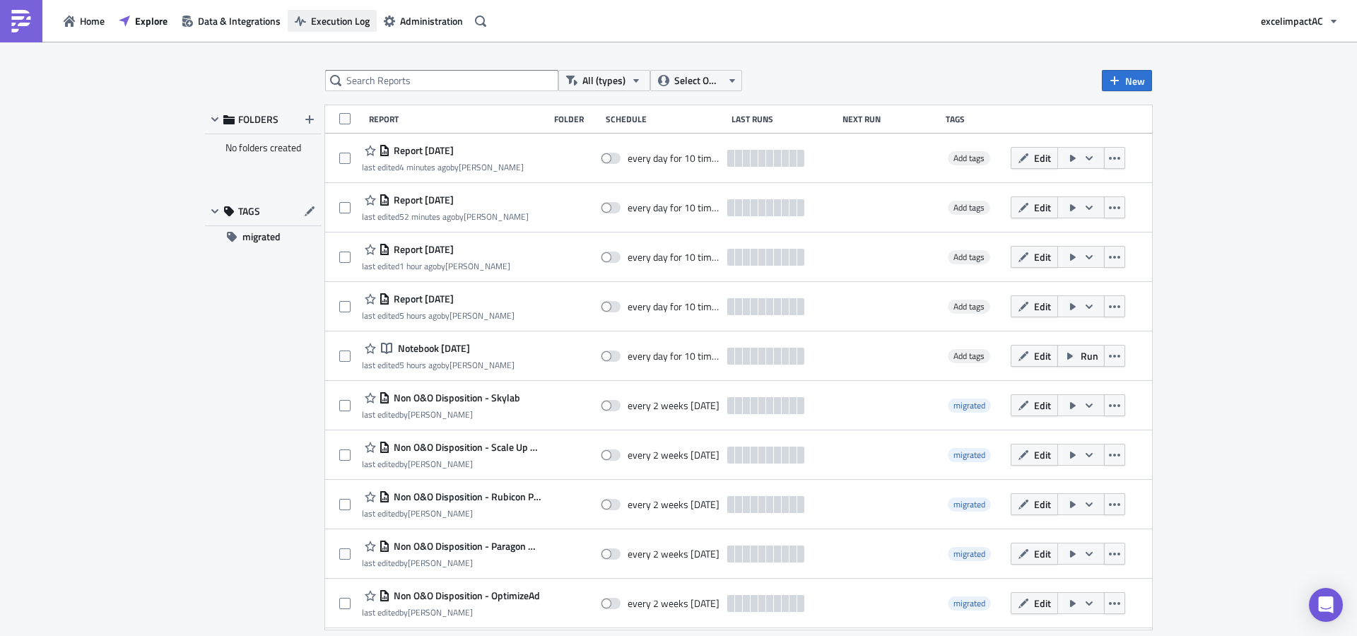
click at [358, 21] on span "Execution Log" at bounding box center [340, 20] width 59 height 15
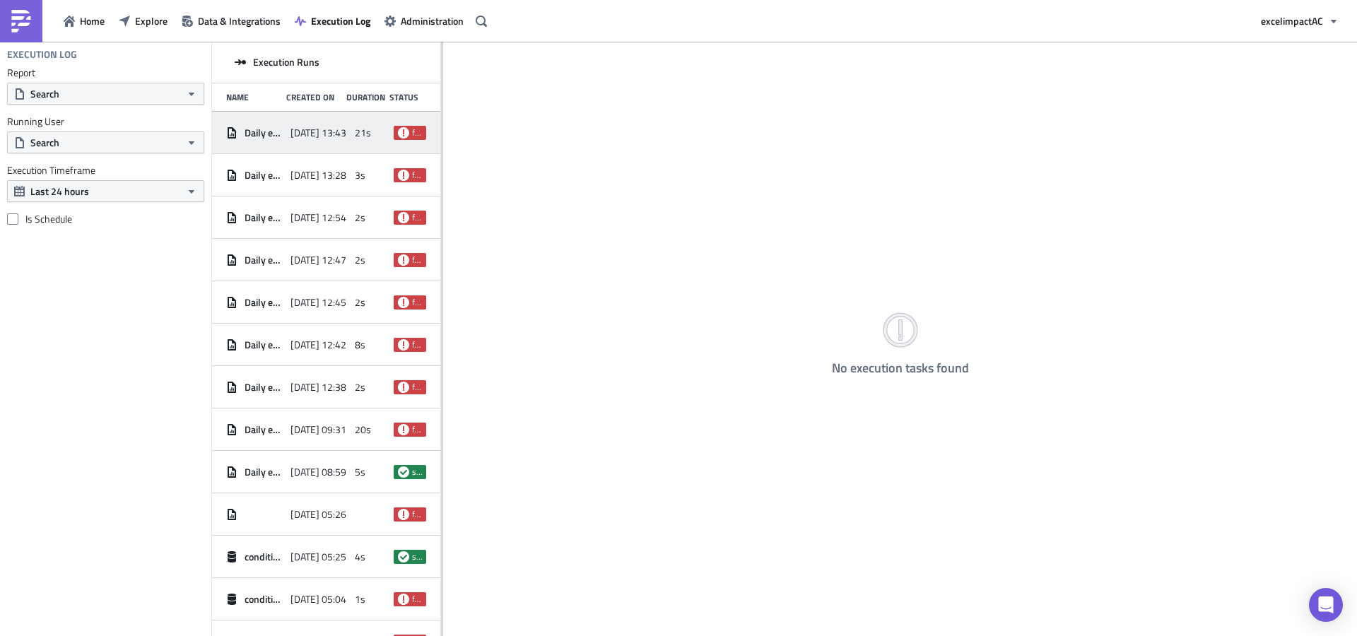
click at [412, 134] on span "failed" at bounding box center [417, 132] width 10 height 11
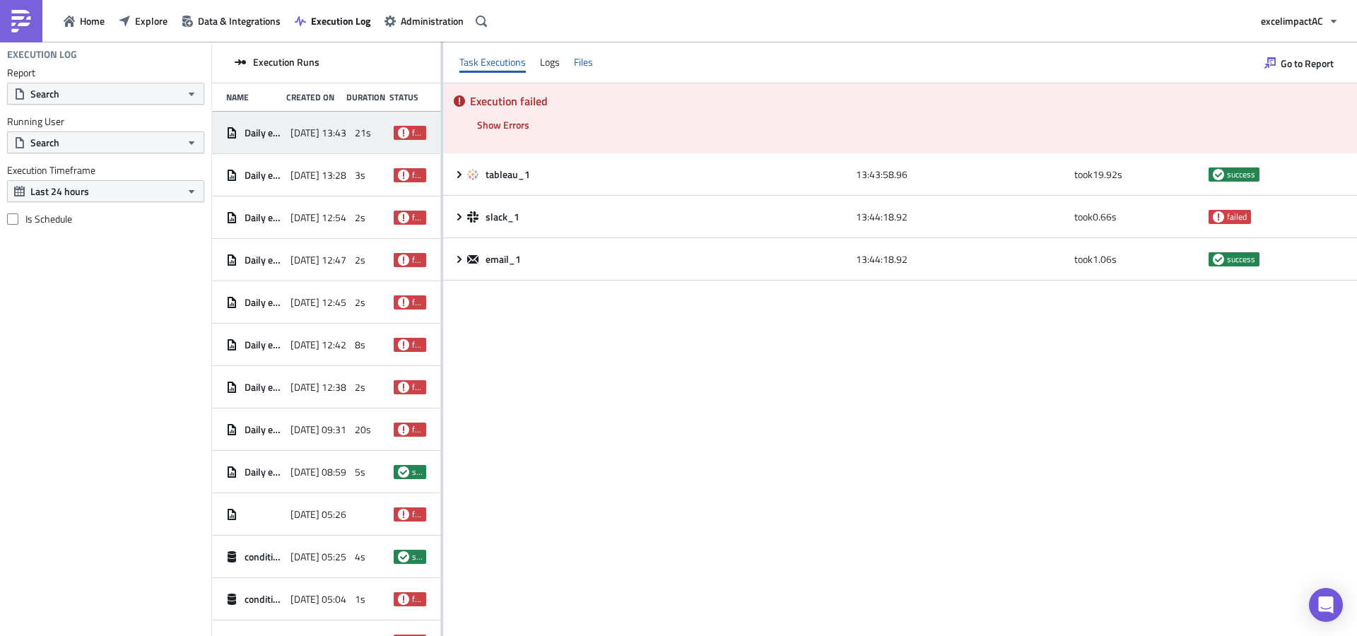
click at [587, 64] on div "Files" at bounding box center [583, 62] width 19 height 21
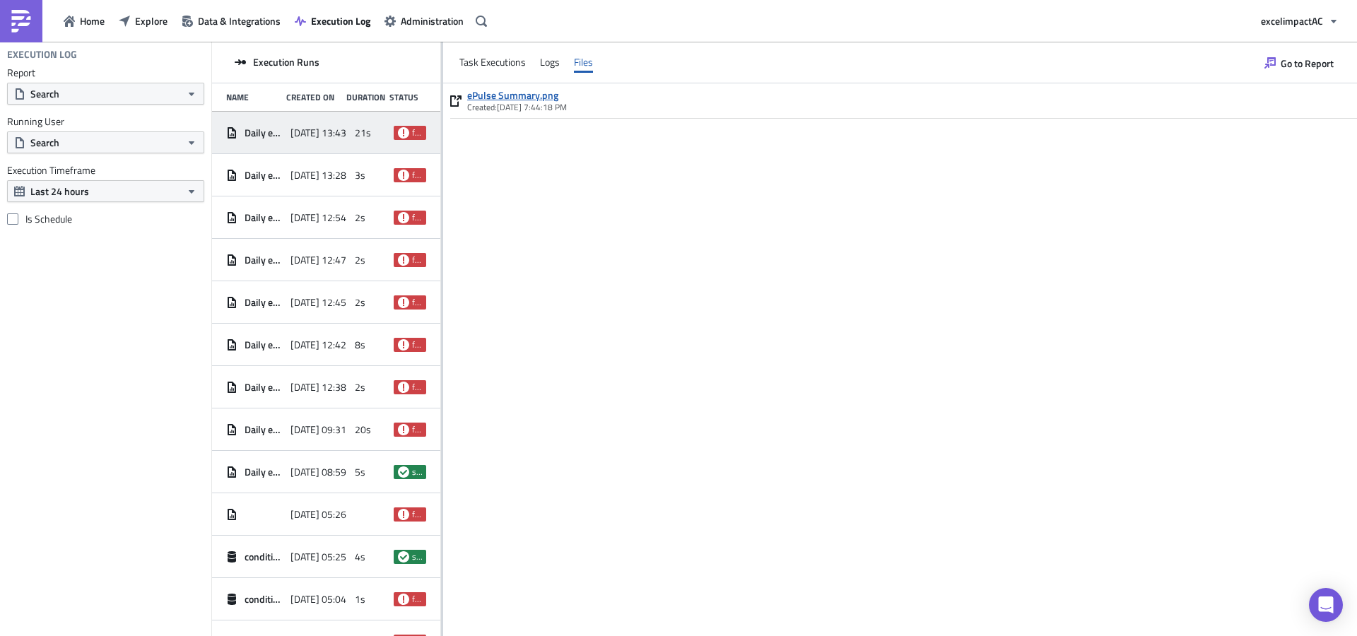
click at [533, 93] on link "ePulse Summary.png" at bounding box center [517, 95] width 100 height 13
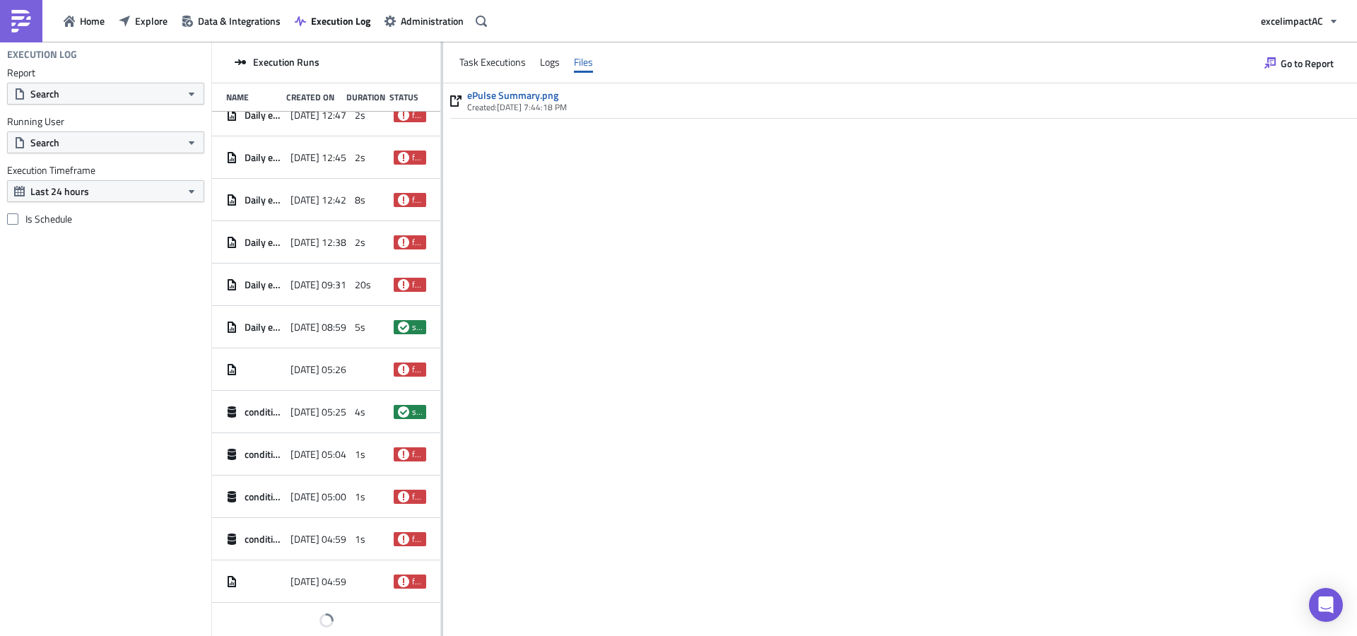
scroll to position [110, 0]
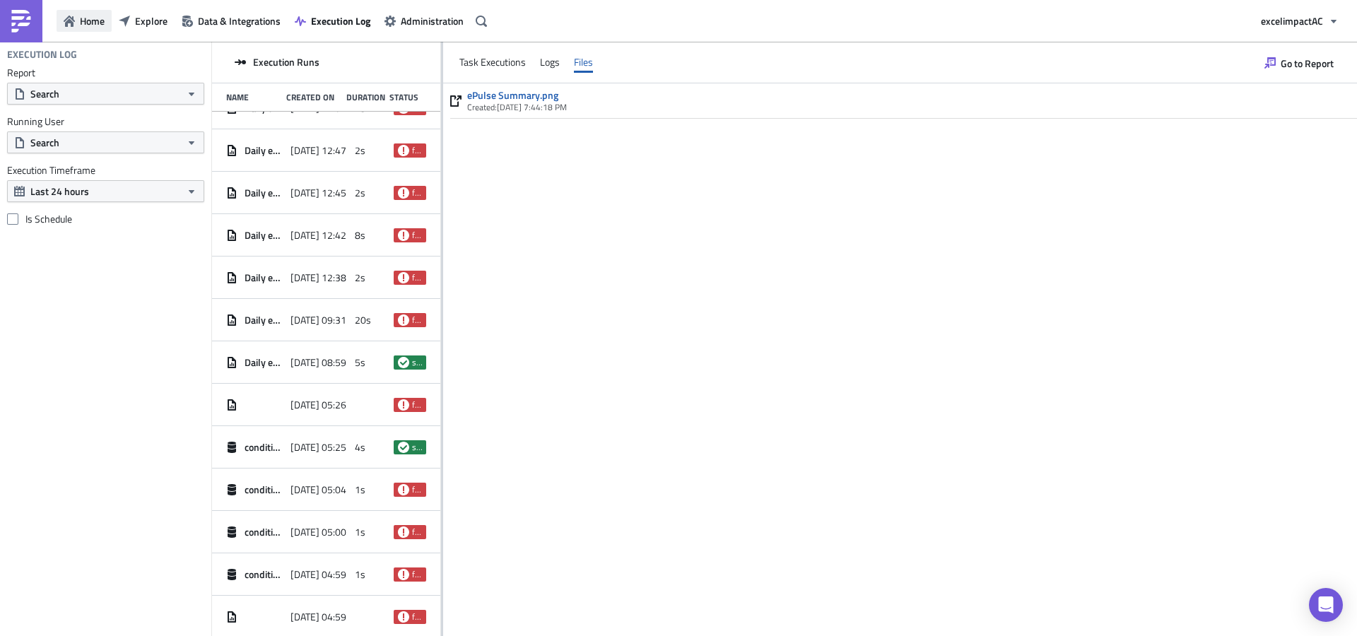
click at [99, 25] on span "Home" at bounding box center [92, 20] width 25 height 15
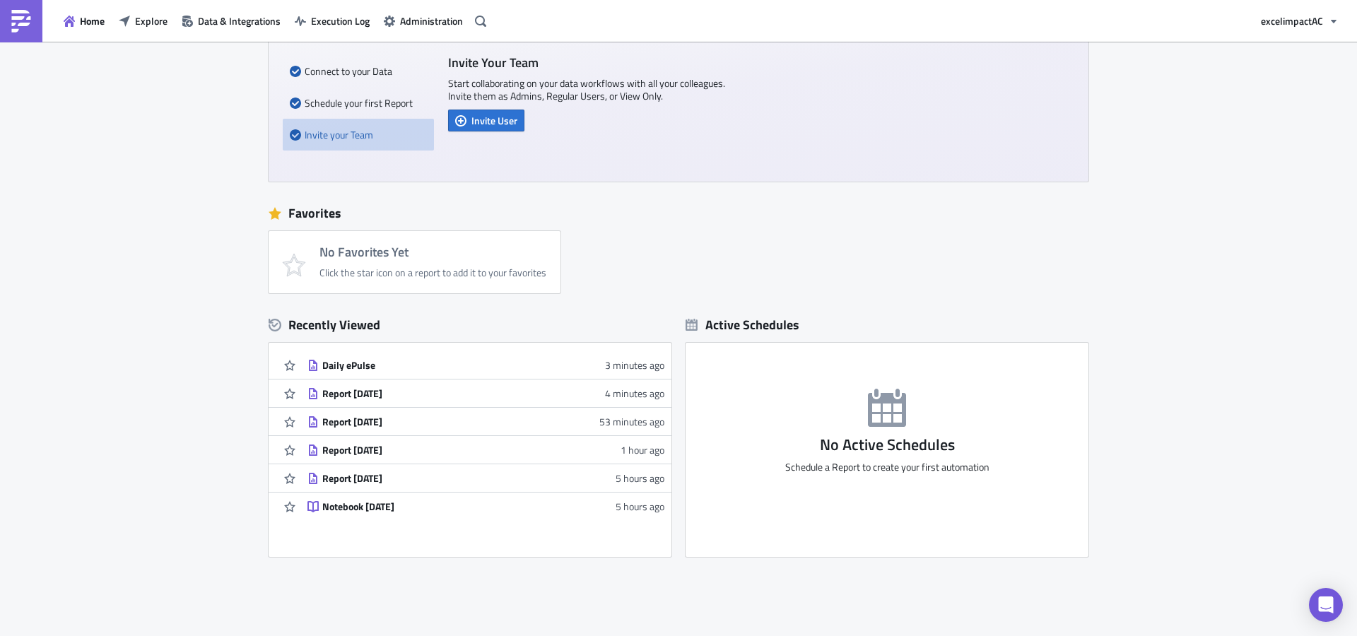
scroll to position [228, 0]
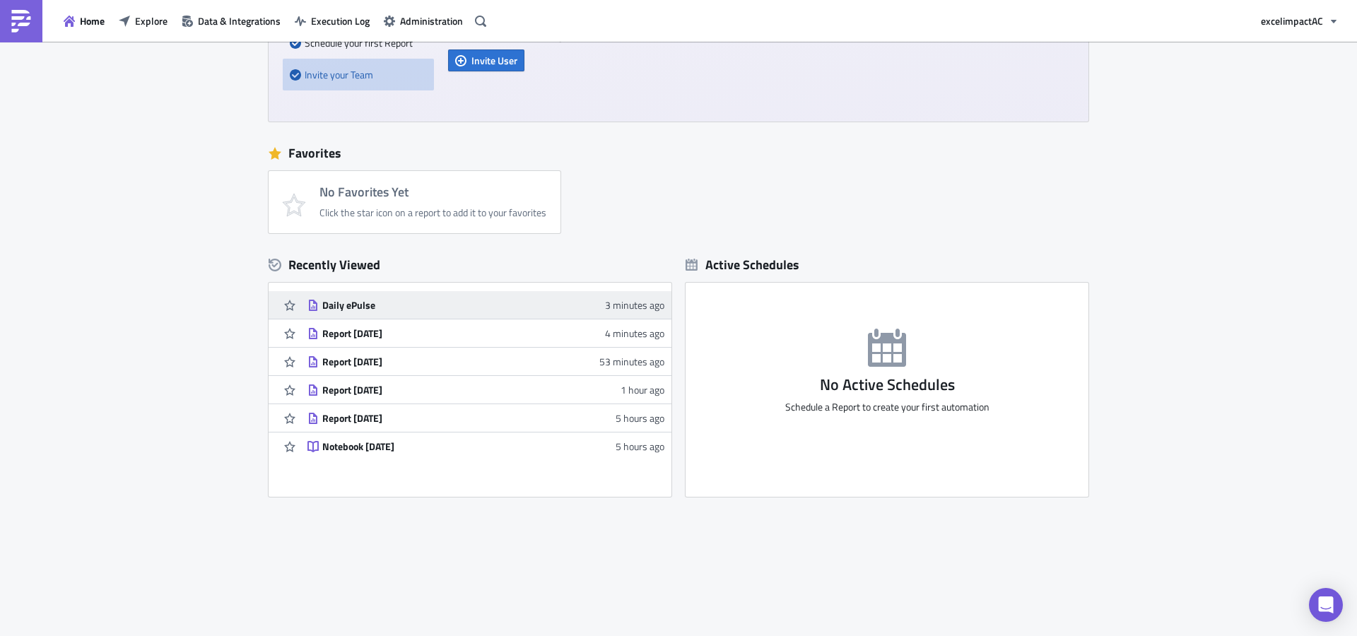
click at [344, 309] on div "Daily ePulse" at bounding box center [445, 305] width 247 height 13
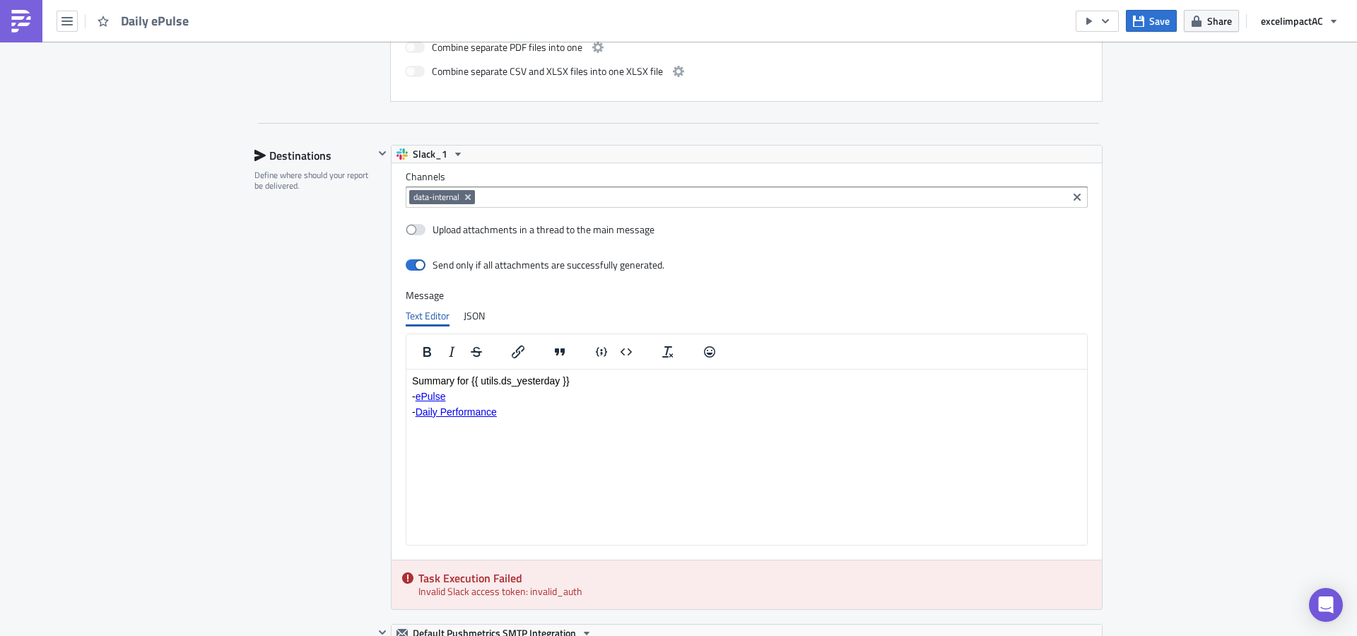
scroll to position [770, 0]
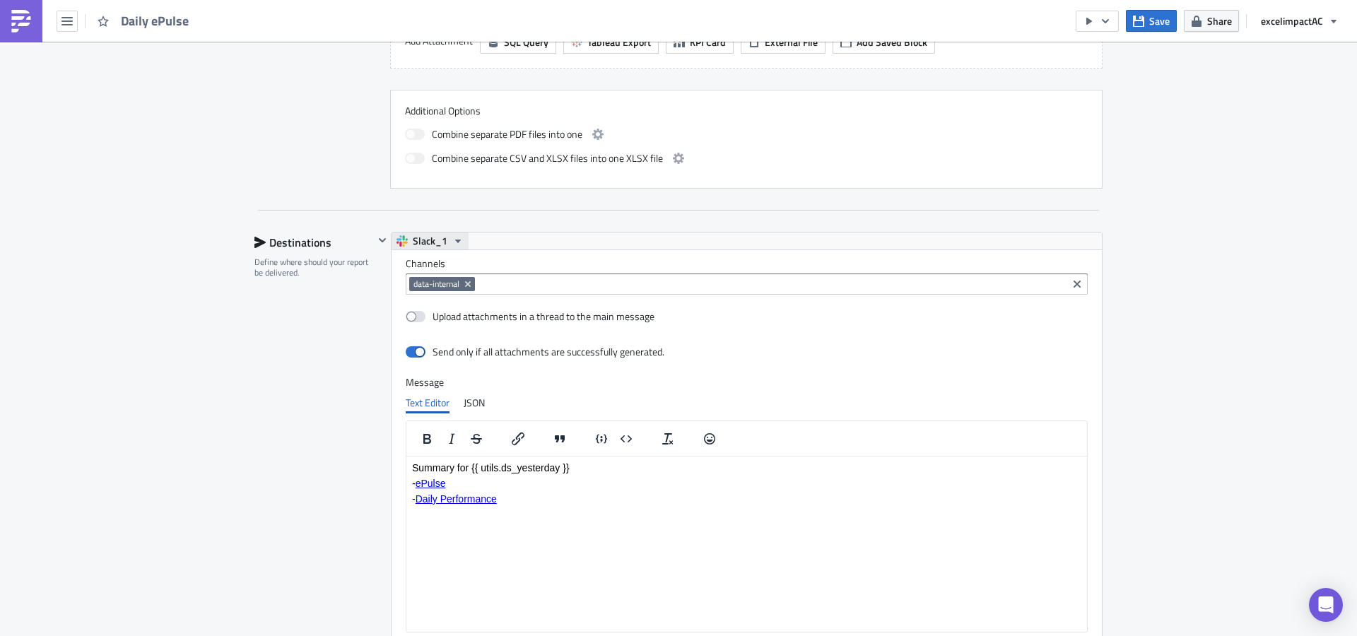
click at [452, 243] on icon "button" at bounding box center [457, 240] width 11 height 11
click at [426, 290] on div "Slack" at bounding box center [461, 285] width 101 height 14
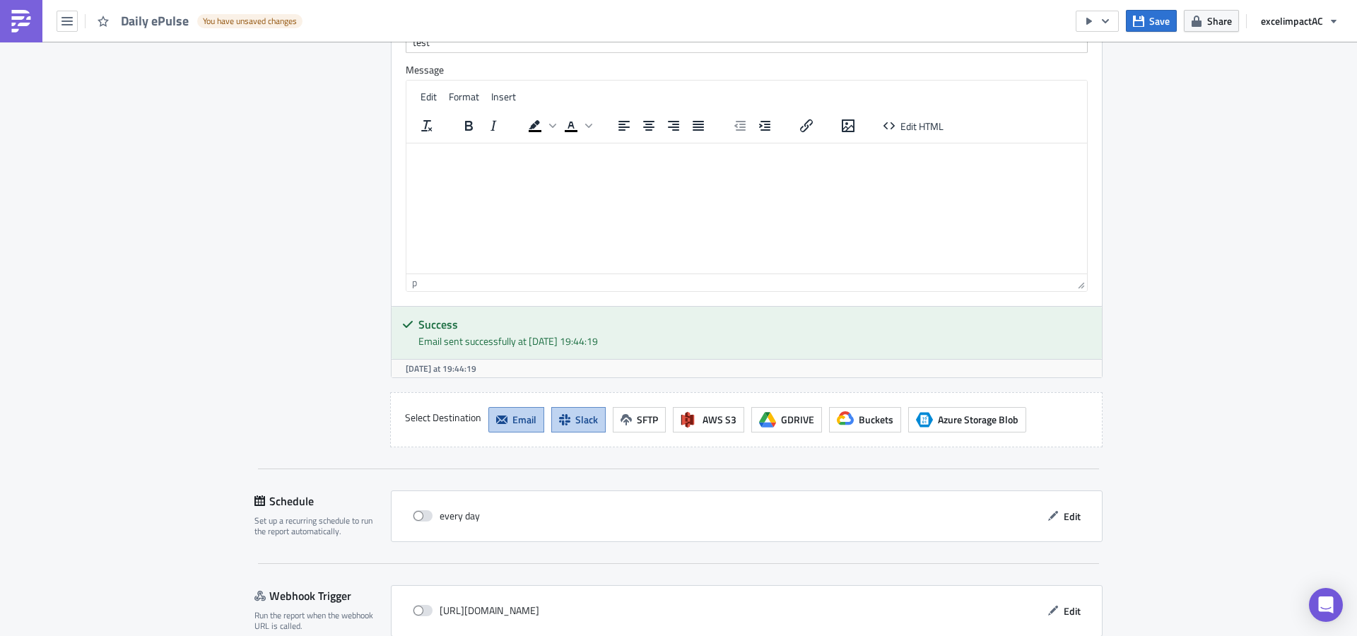
scroll to position [1798, 0]
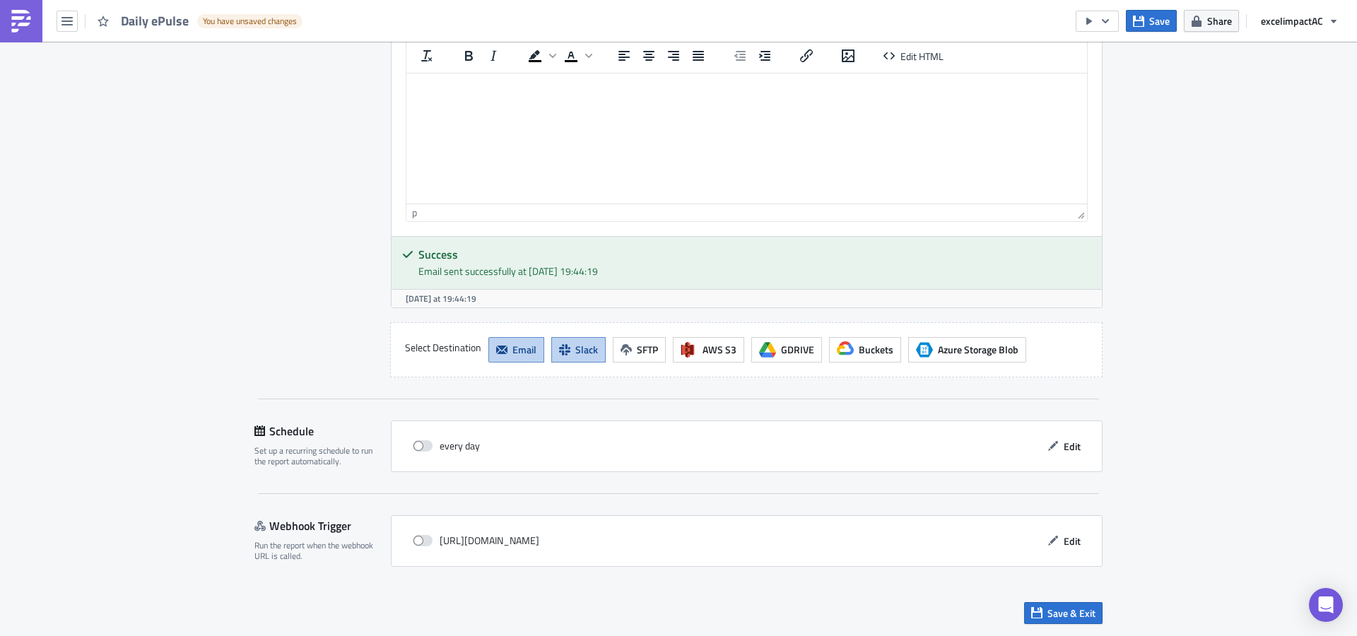
click at [588, 348] on span "Slack" at bounding box center [586, 349] width 23 height 15
click at [434, 540] on div "[URL][DOMAIN_NAME]" at bounding box center [476, 540] width 126 height 21
drag, startPoint x: 435, startPoint y: 541, endPoint x: 896, endPoint y: 550, distance: 460.8
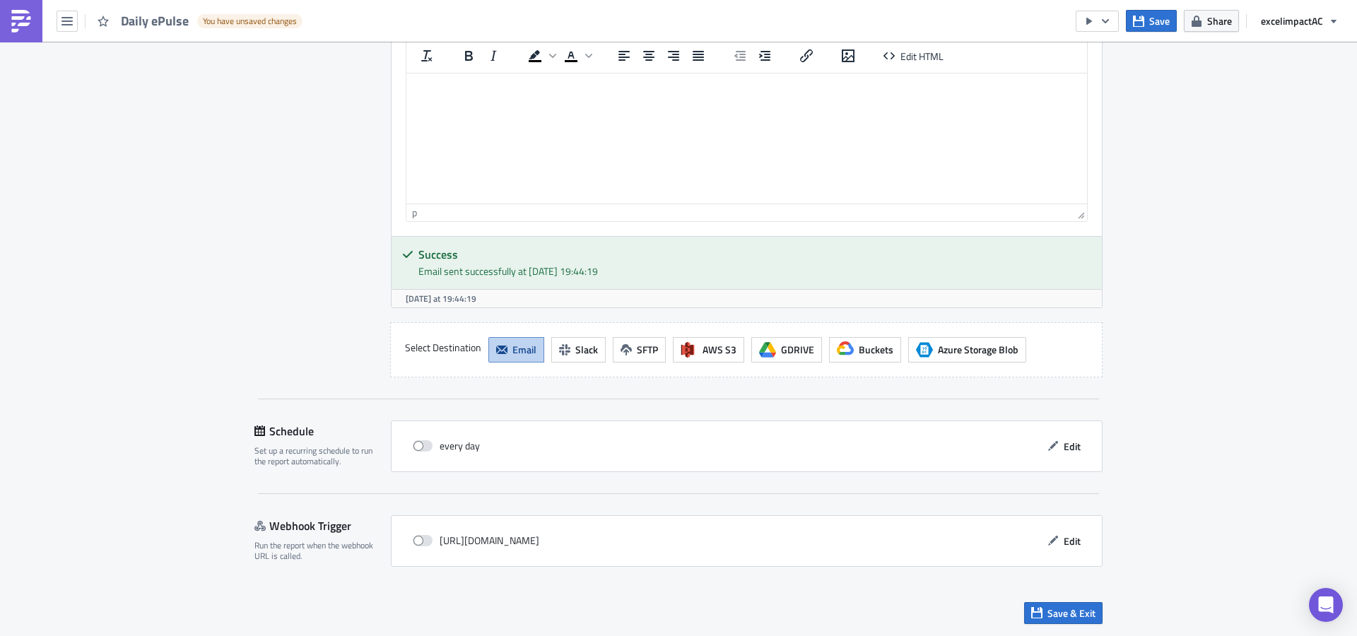
click at [892, 548] on div "[URL][DOMAIN_NAME] Edit" at bounding box center [747, 541] width 682 height 22
copy div "[URL][DOMAIN_NAME]"
drag, startPoint x: 418, startPoint y: 542, endPoint x: 448, endPoint y: 543, distance: 29.7
click at [418, 541] on span at bounding box center [423, 540] width 20 height 11
click at [418, 541] on input "checkbox" at bounding box center [420, 540] width 9 height 9
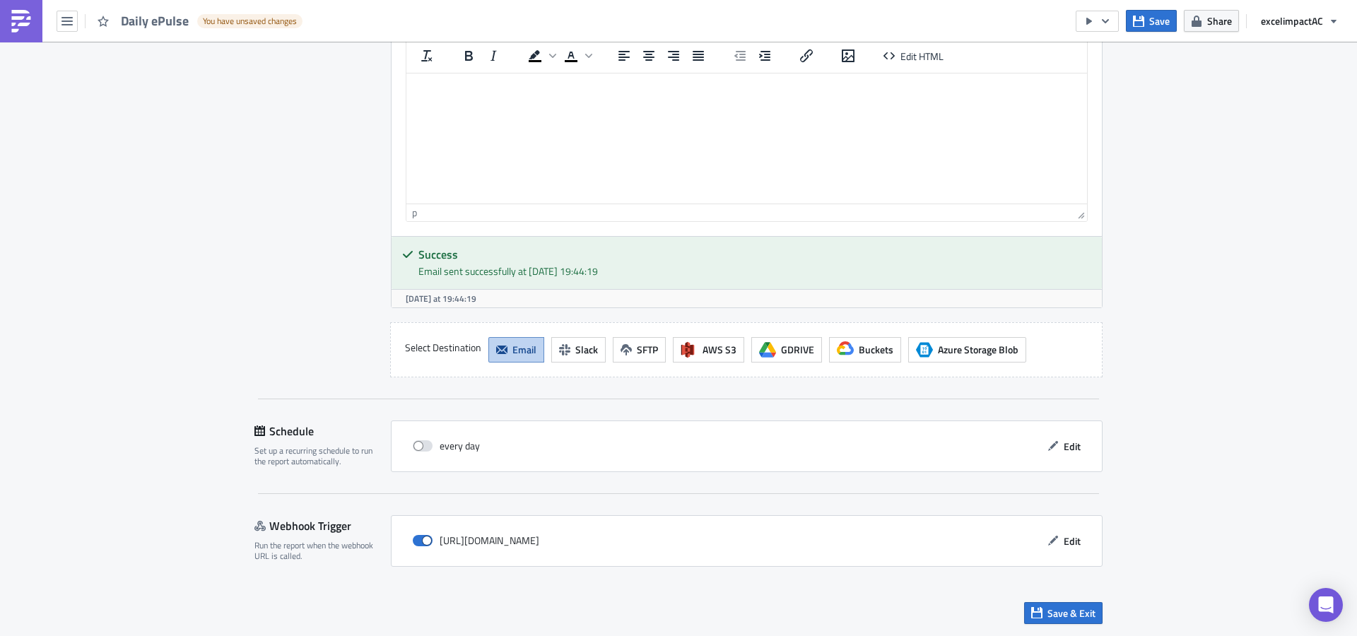
checkbox input "true"
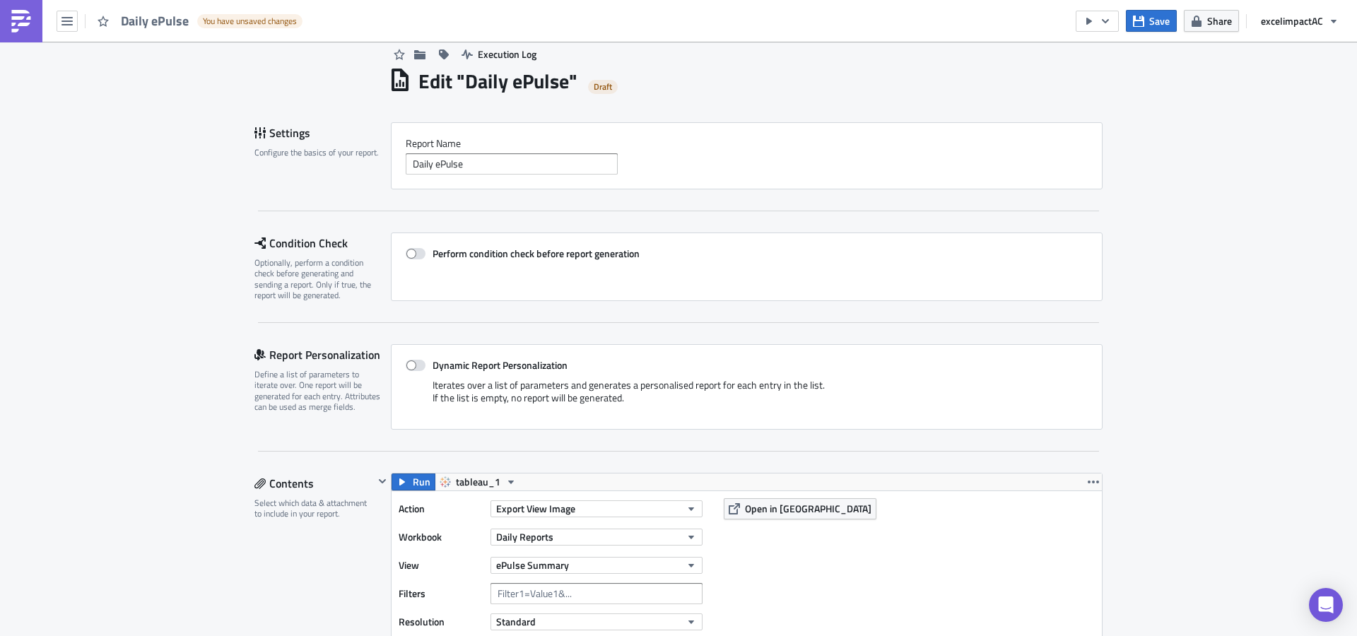
scroll to position [0, 0]
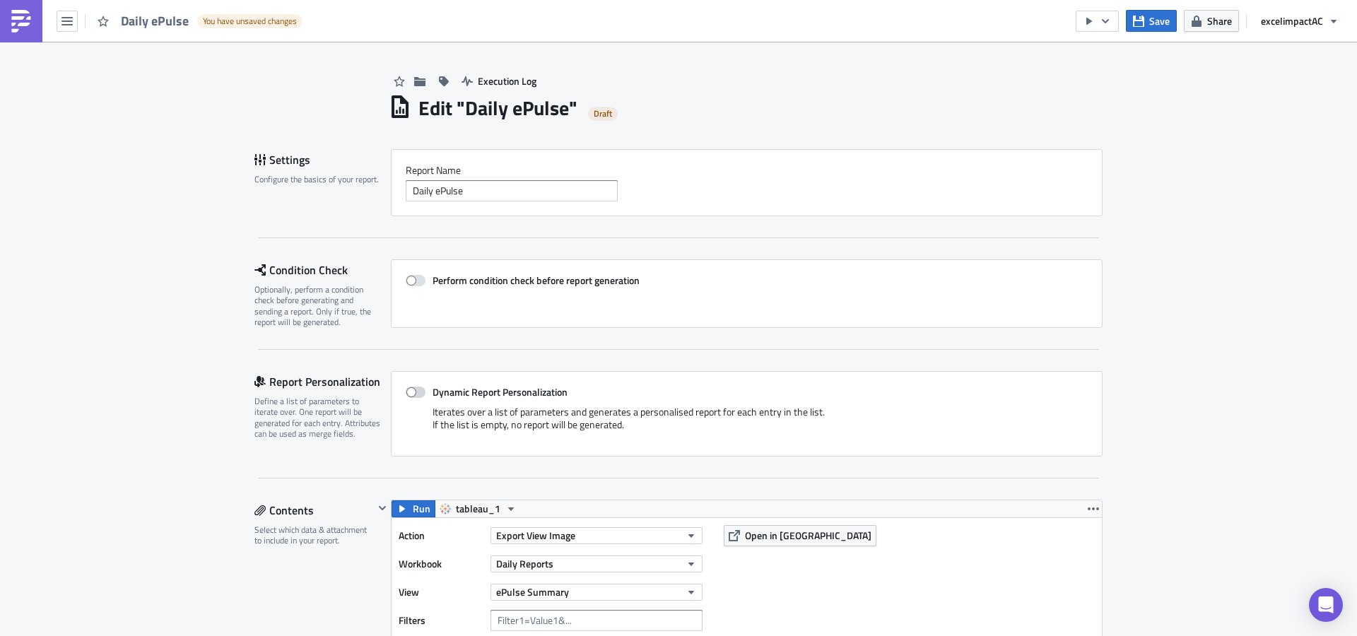
click at [415, 392] on span at bounding box center [416, 392] width 20 height 11
click at [415, 392] on input "Dynamic Report Personalization" at bounding box center [412, 392] width 9 height 9
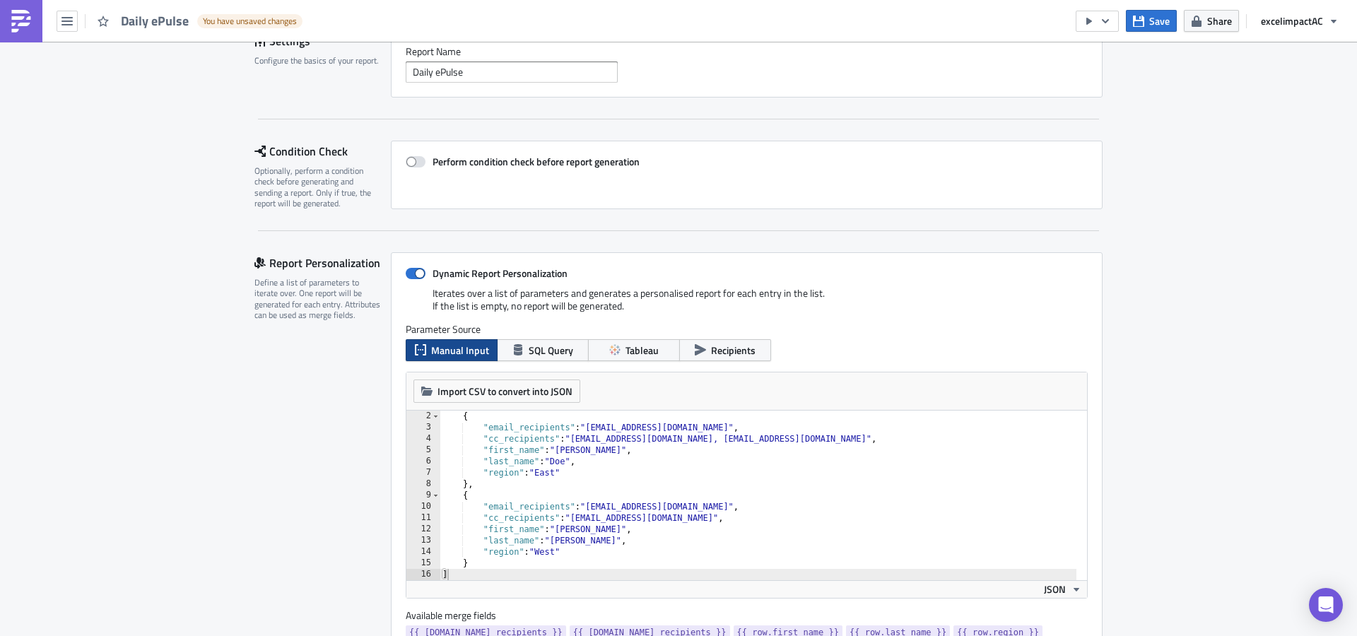
scroll to position [146, 0]
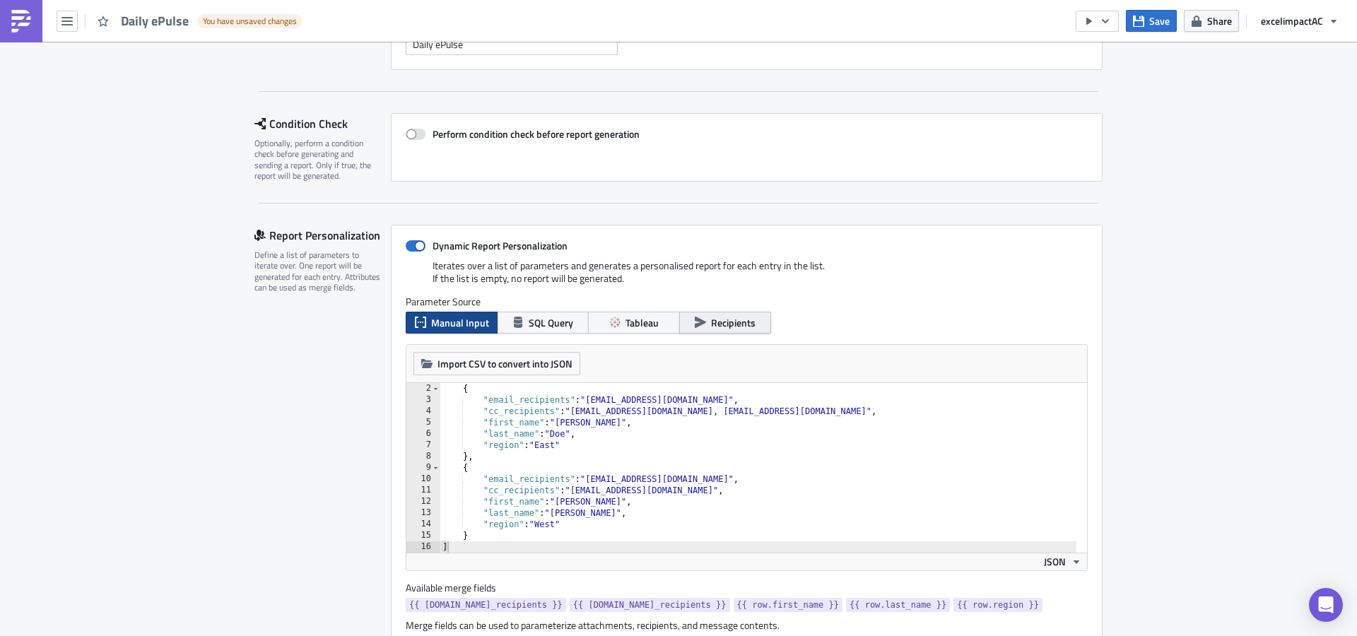
click at [734, 323] on span "Recipients" at bounding box center [733, 322] width 45 height 15
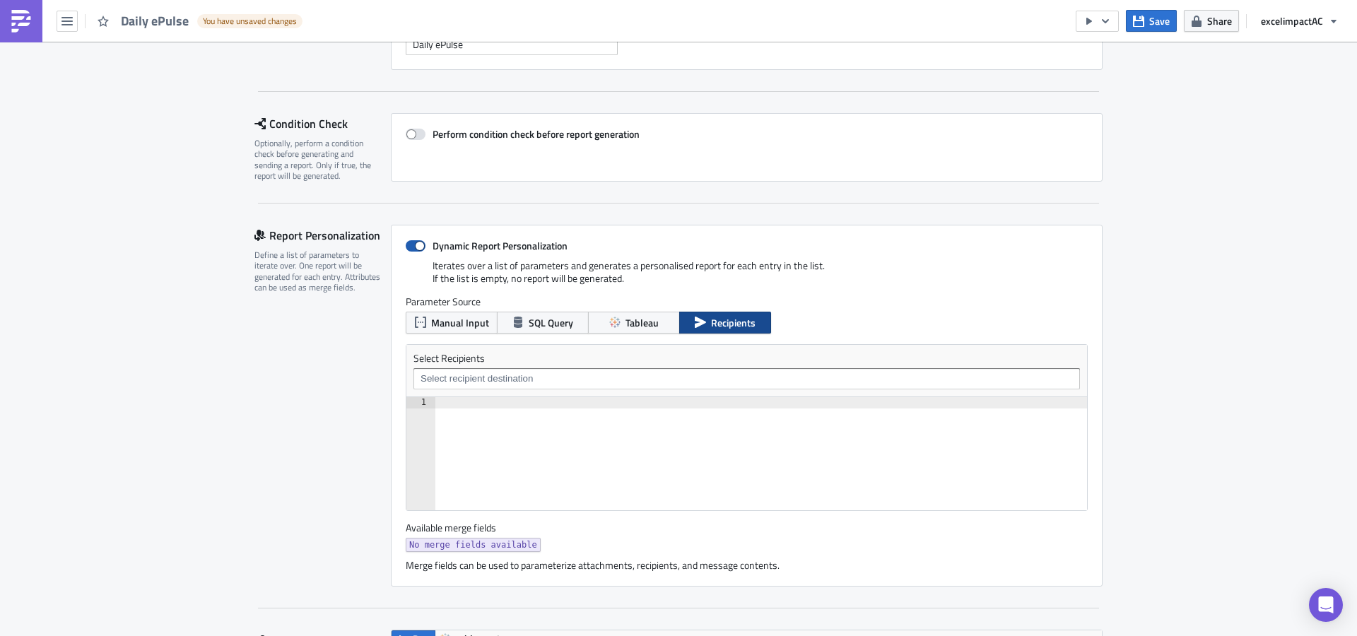
click at [411, 243] on span at bounding box center [416, 245] width 20 height 11
click at [411, 243] on input "Dynamic Report Personalization" at bounding box center [412, 246] width 9 height 9
checkbox input "false"
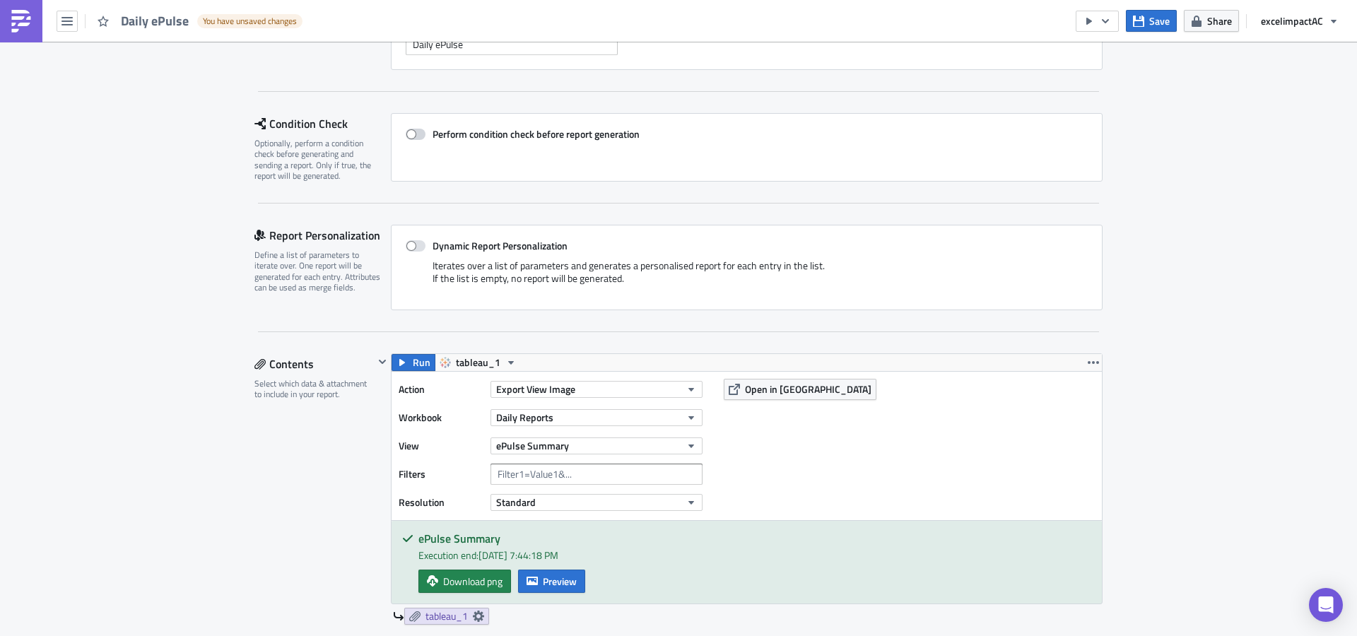
click at [415, 132] on span at bounding box center [416, 134] width 20 height 11
click at [415, 132] on input "Perform condition check before report generation" at bounding box center [412, 134] width 9 height 9
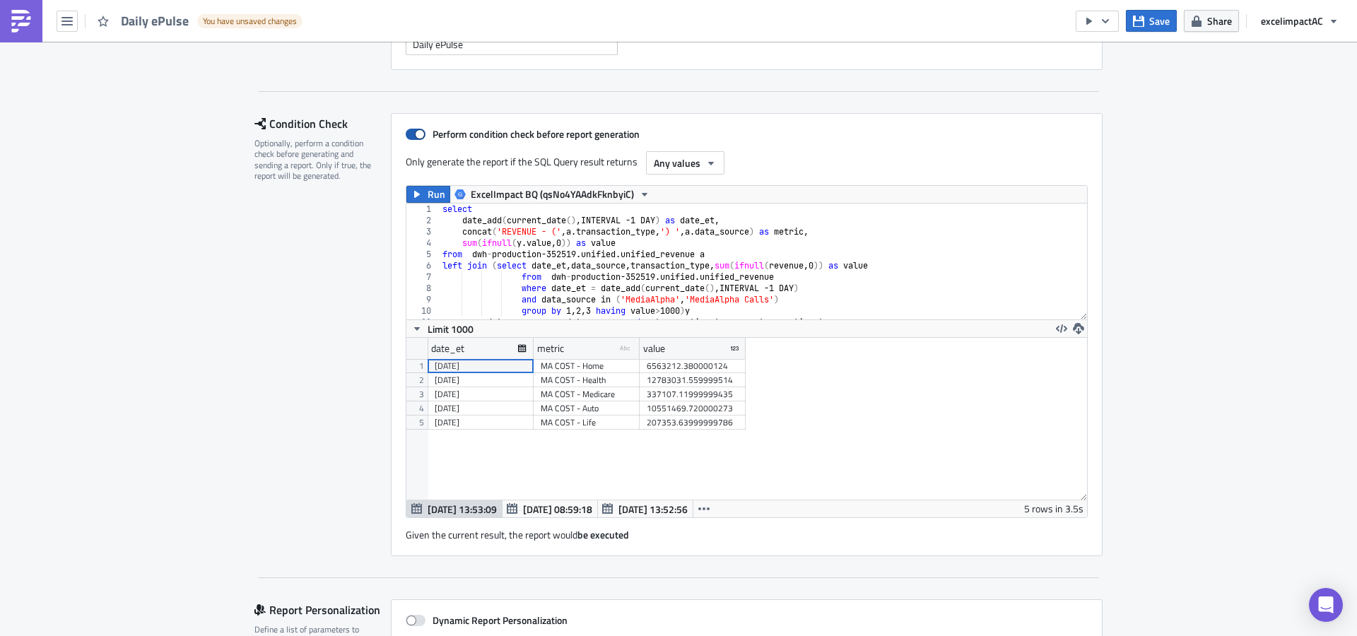
scroll to position [162, 681]
click at [408, 133] on span at bounding box center [416, 134] width 20 height 11
click at [408, 133] on input "Perform condition check before report generation" at bounding box center [412, 134] width 9 height 9
checkbox input "false"
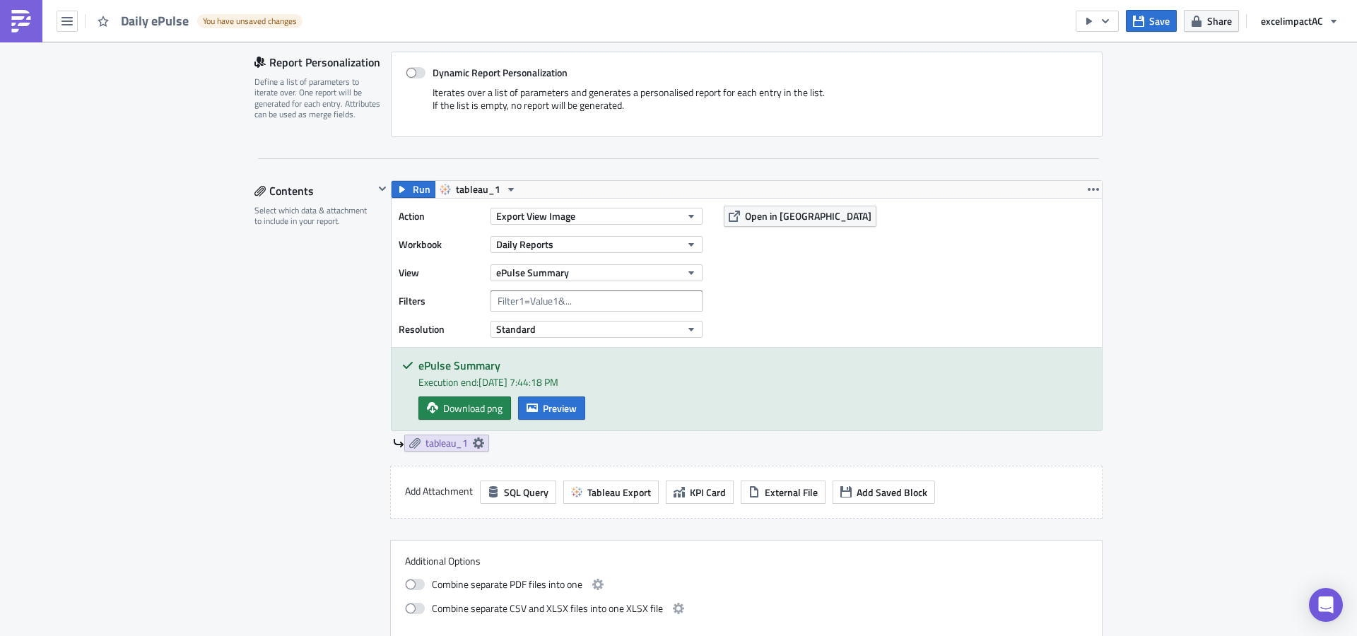
scroll to position [0, 0]
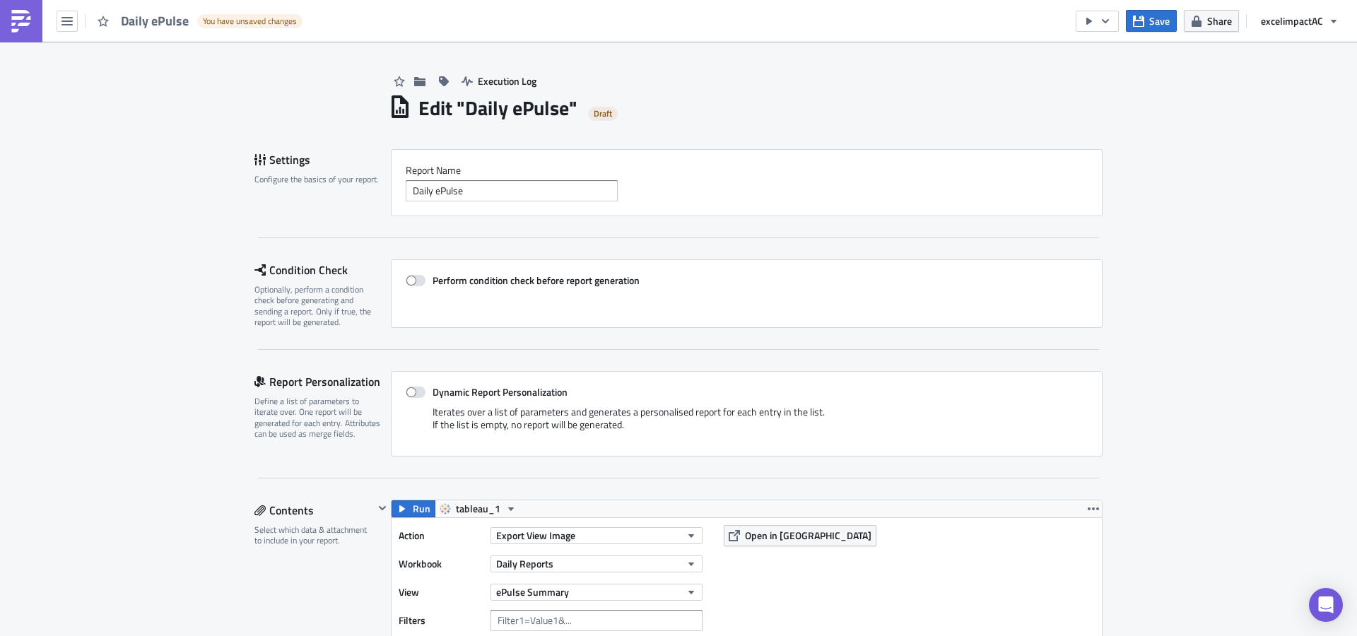
click at [26, 25] on img at bounding box center [21, 21] width 23 height 23
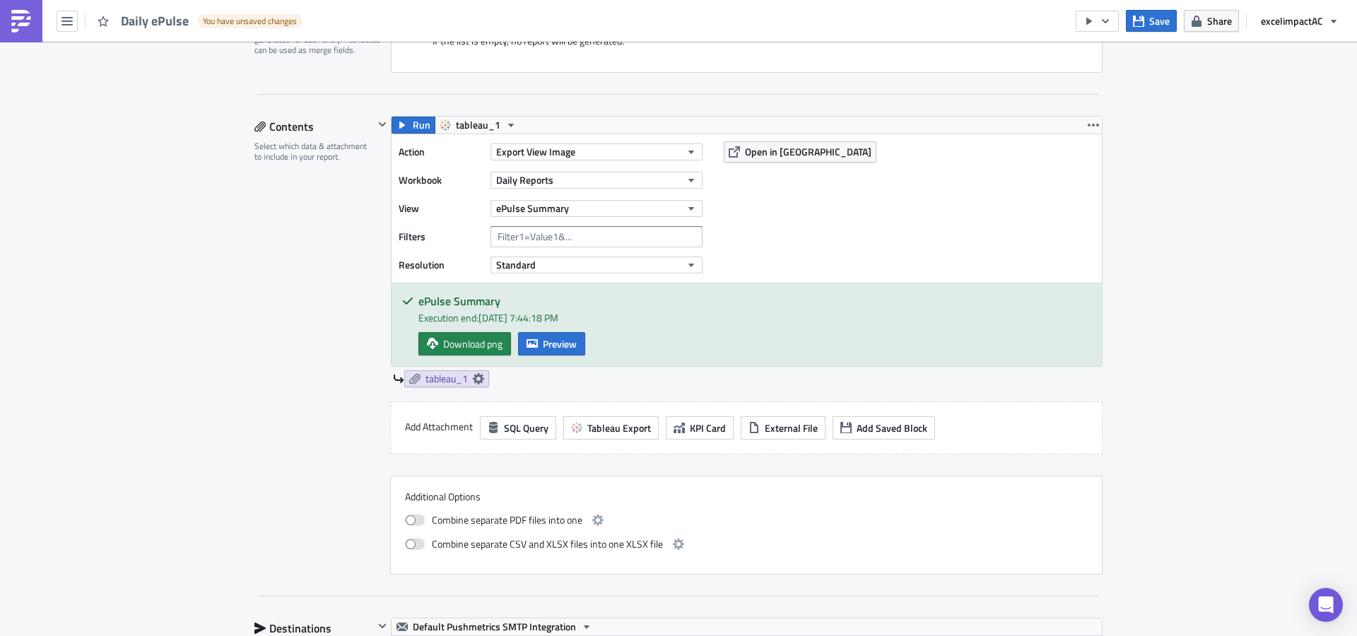
scroll to position [411, 0]
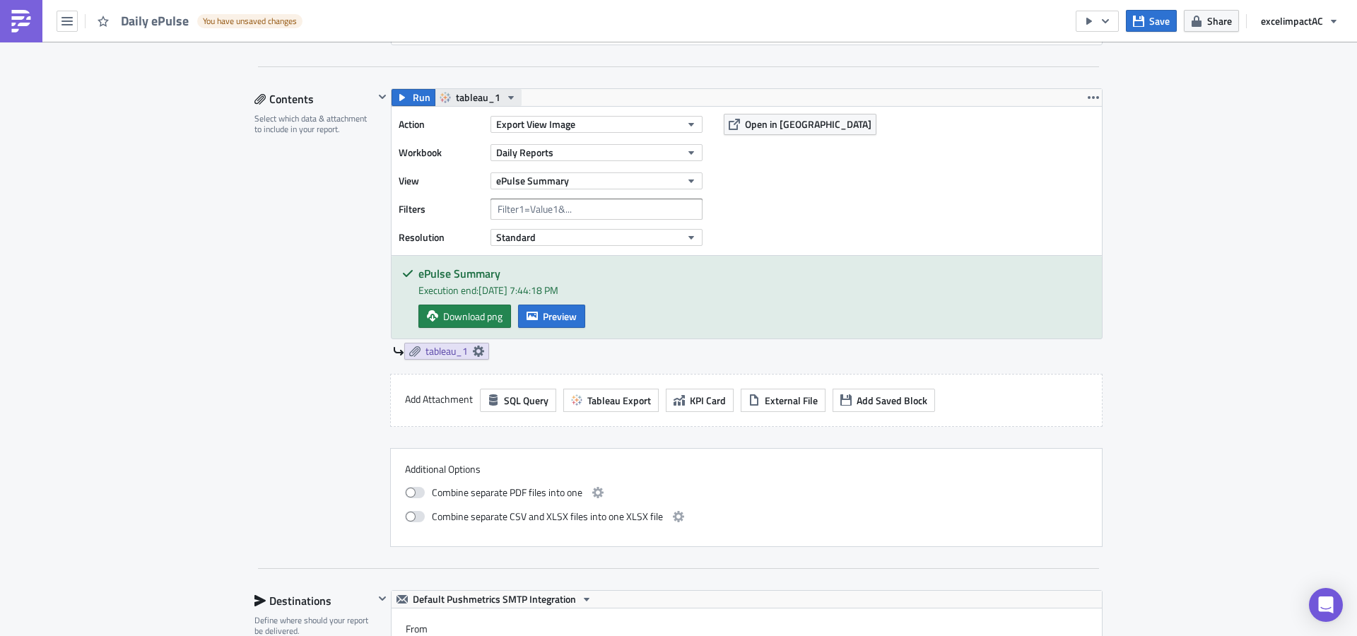
click at [461, 98] on span "tableau_1" at bounding box center [478, 97] width 45 height 17
click at [505, 94] on icon "button" at bounding box center [510, 97] width 11 height 11
click at [508, 97] on icon "button" at bounding box center [511, 98] width 6 height 4
click at [526, 77] on div "Settings Configure the basics of your report. Report Nam﻿e Daily ePulse Conditi…" at bounding box center [678, 617] width 848 height 1758
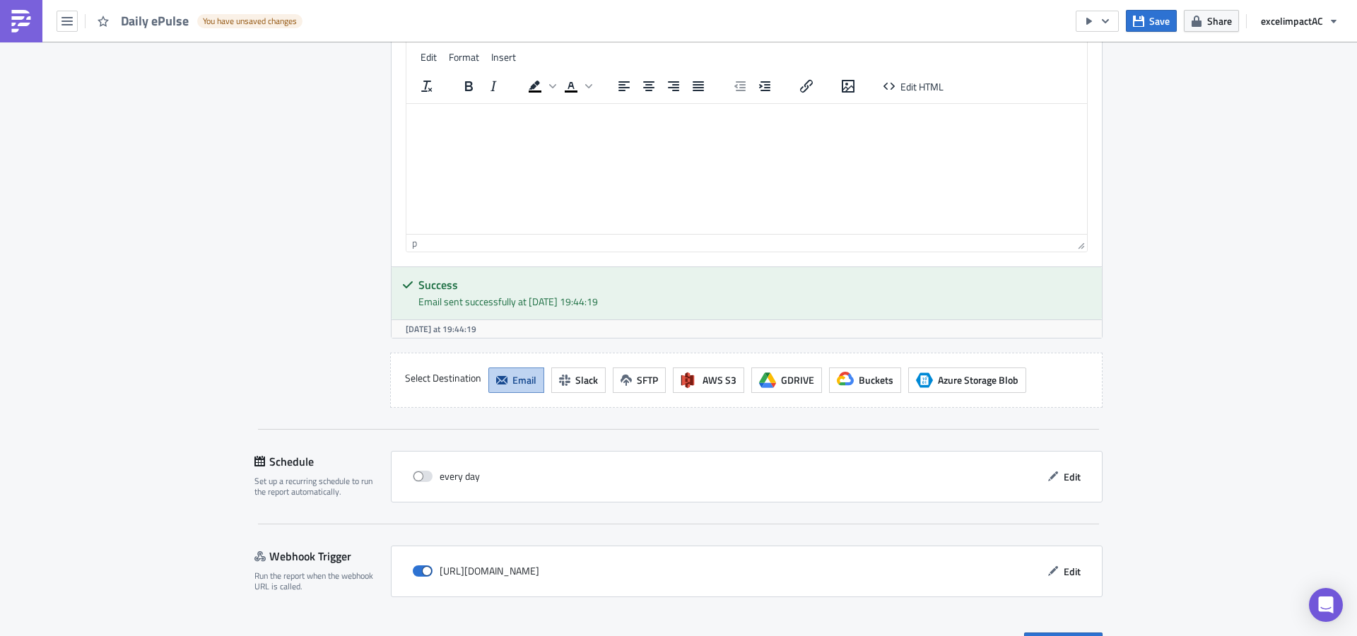
scroll to position [1319, 0]
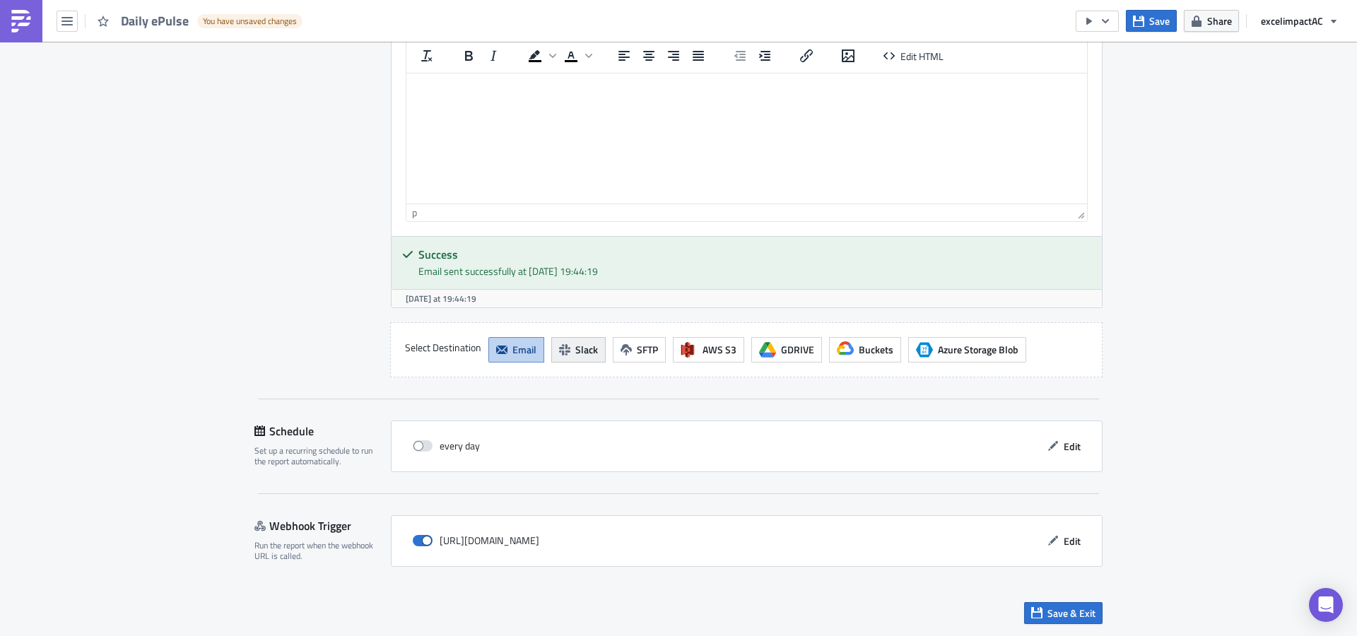
click at [577, 351] on span "Slack" at bounding box center [586, 349] width 23 height 15
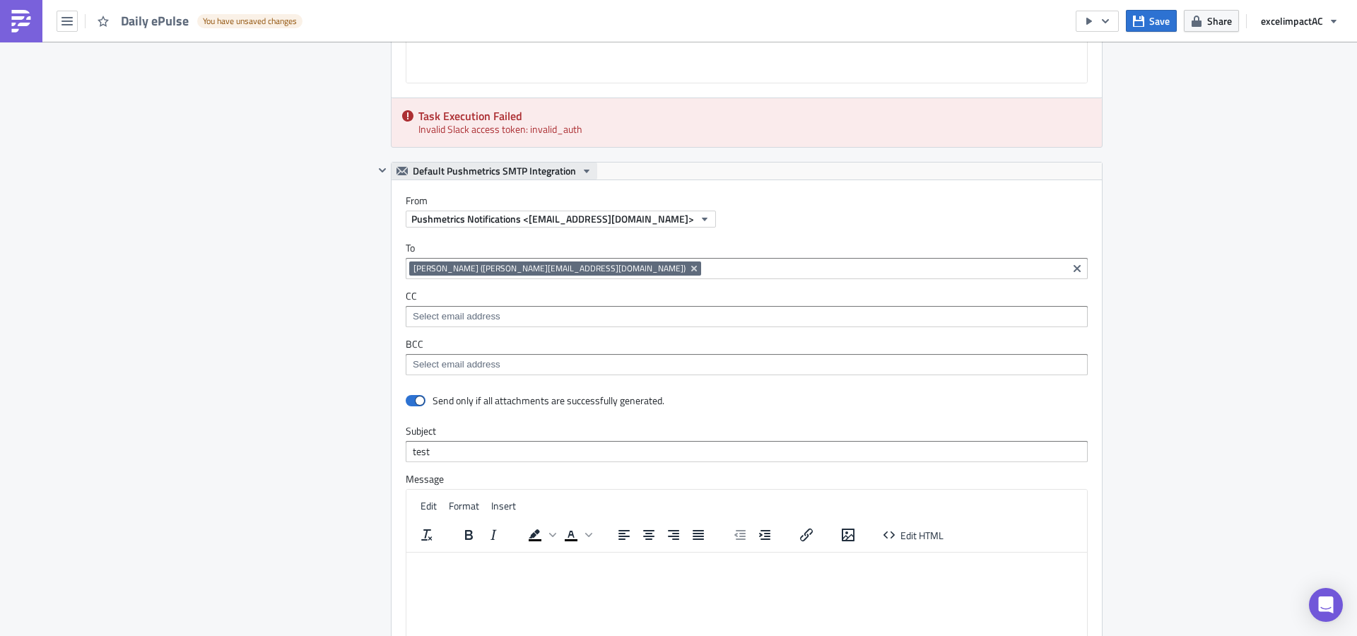
click at [496, 165] on span "Default Pushmetrics SMTP Integration" at bounding box center [494, 171] width 163 height 17
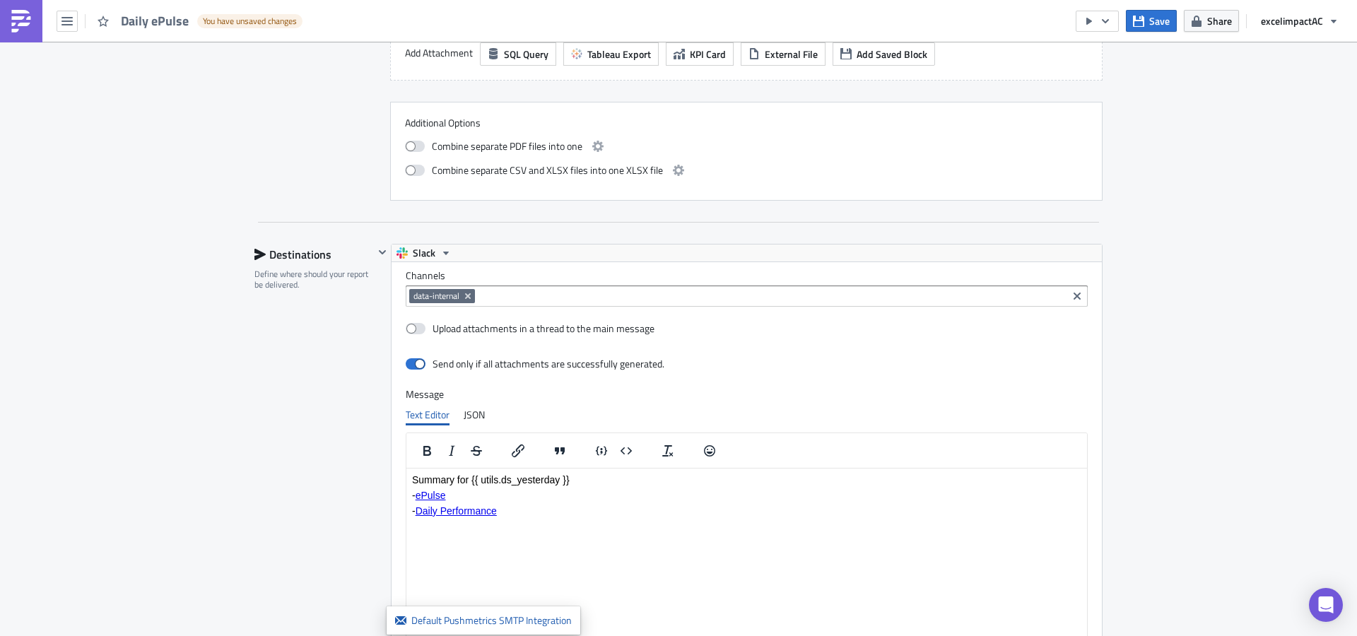
scroll to position [867, 0]
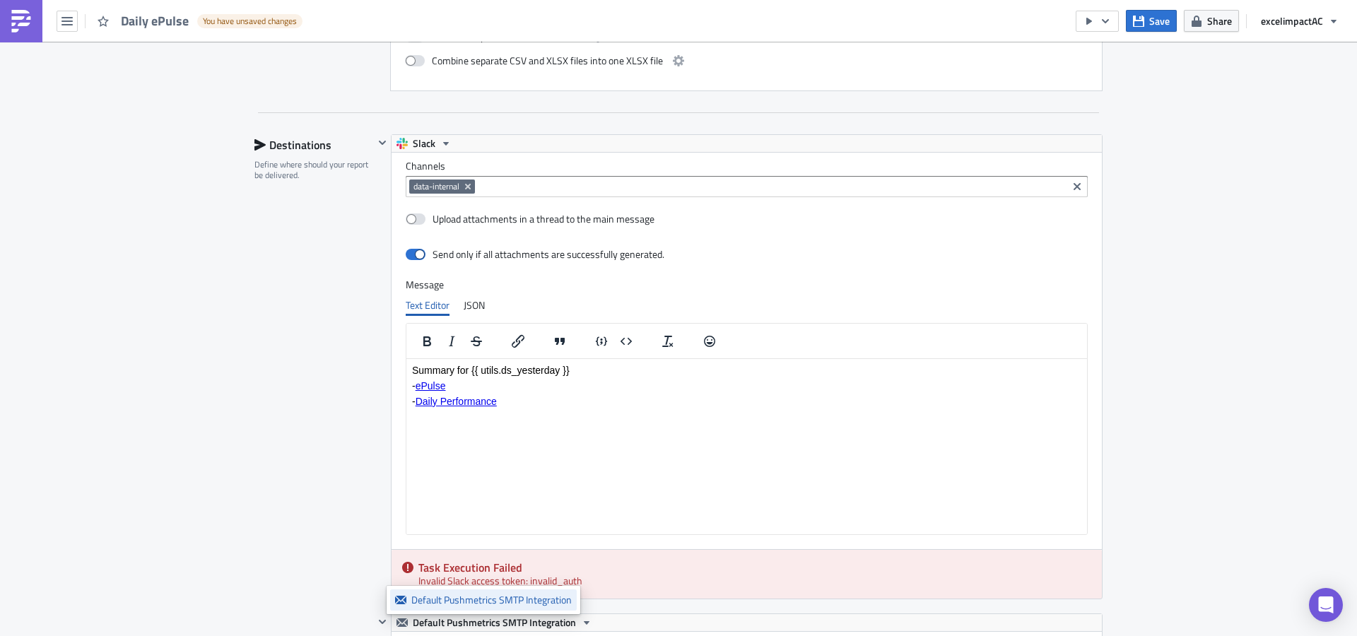
click at [478, 600] on div "Default Pushmetrics SMTP Integration" at bounding box center [491, 600] width 160 height 14
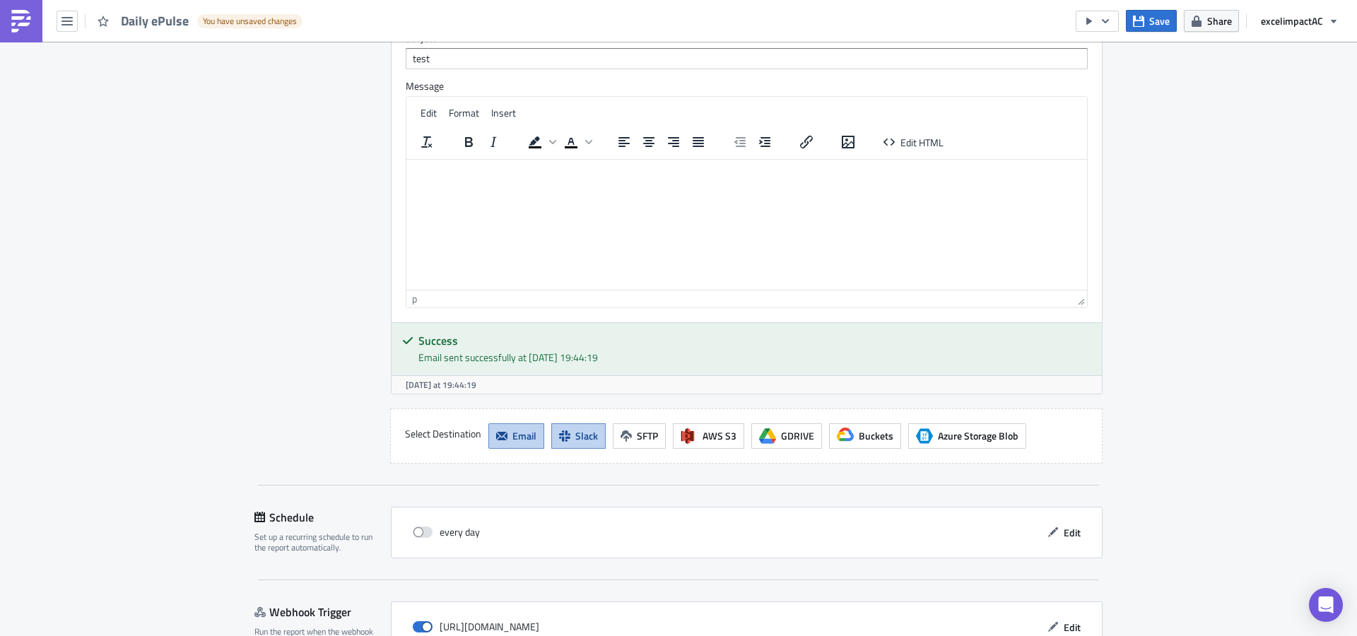
scroll to position [1794, 0]
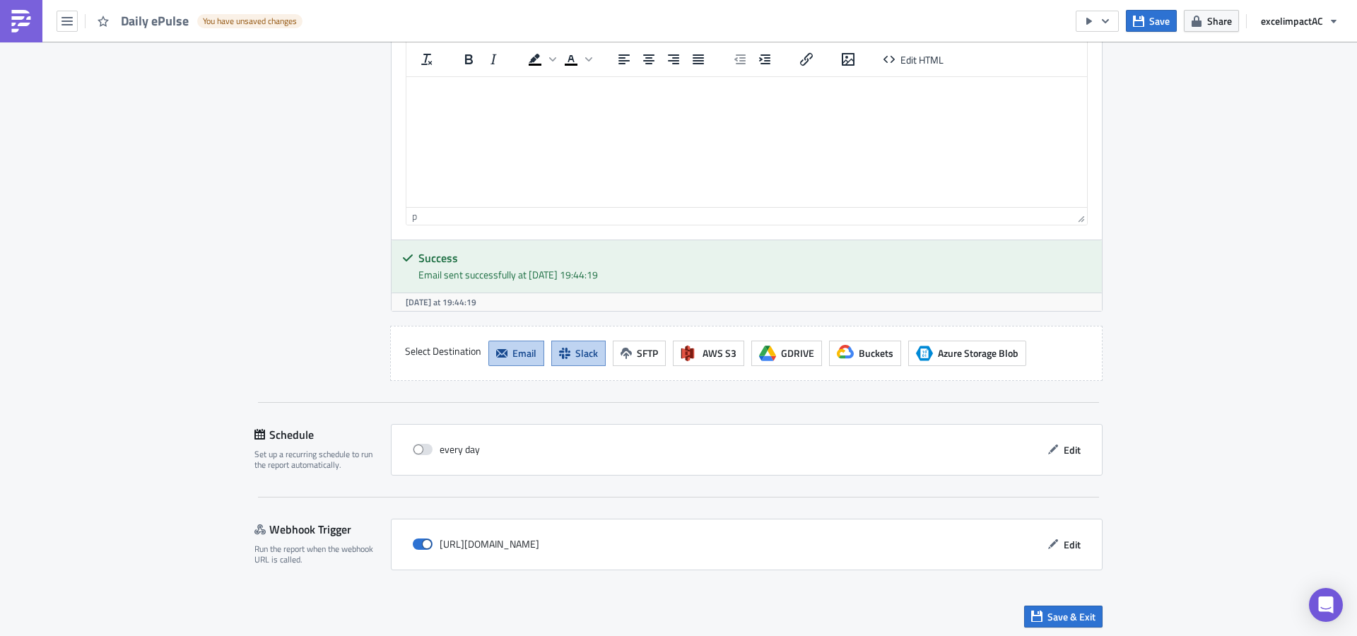
click at [512, 355] on span "Email" at bounding box center [524, 353] width 24 height 15
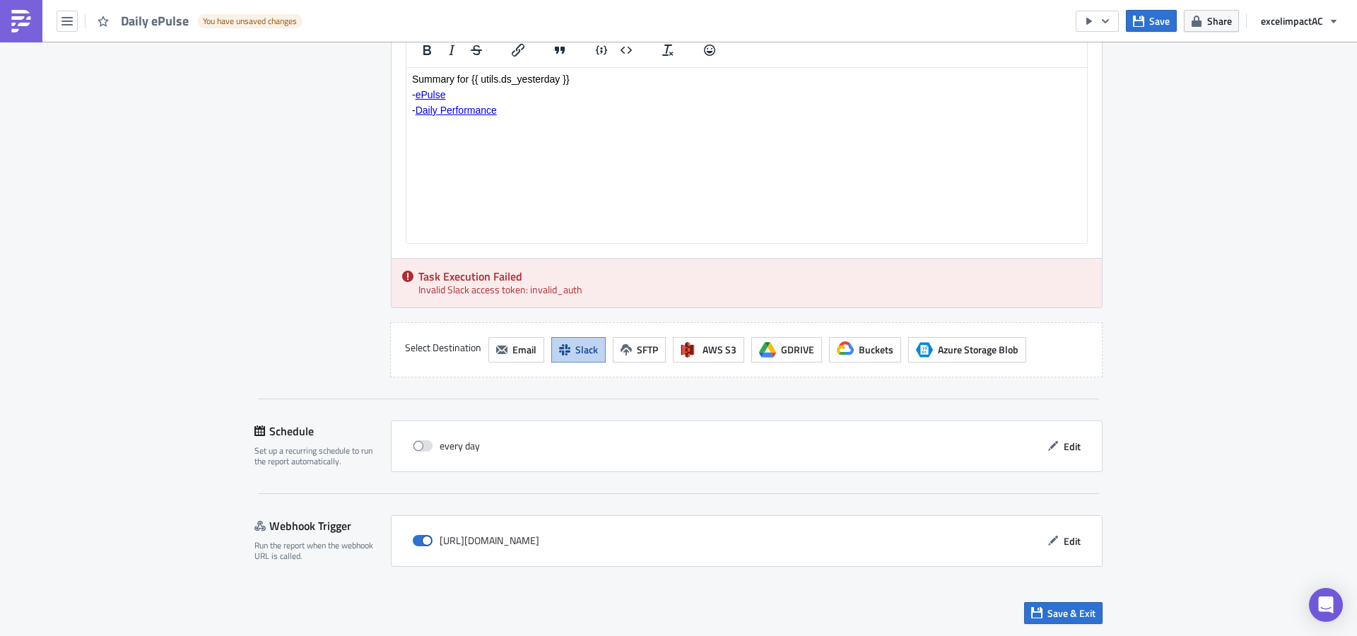
click at [556, 286] on div "Task Execution Failed Invalid Slack access token: invalid_auth" at bounding box center [747, 283] width 710 height 49
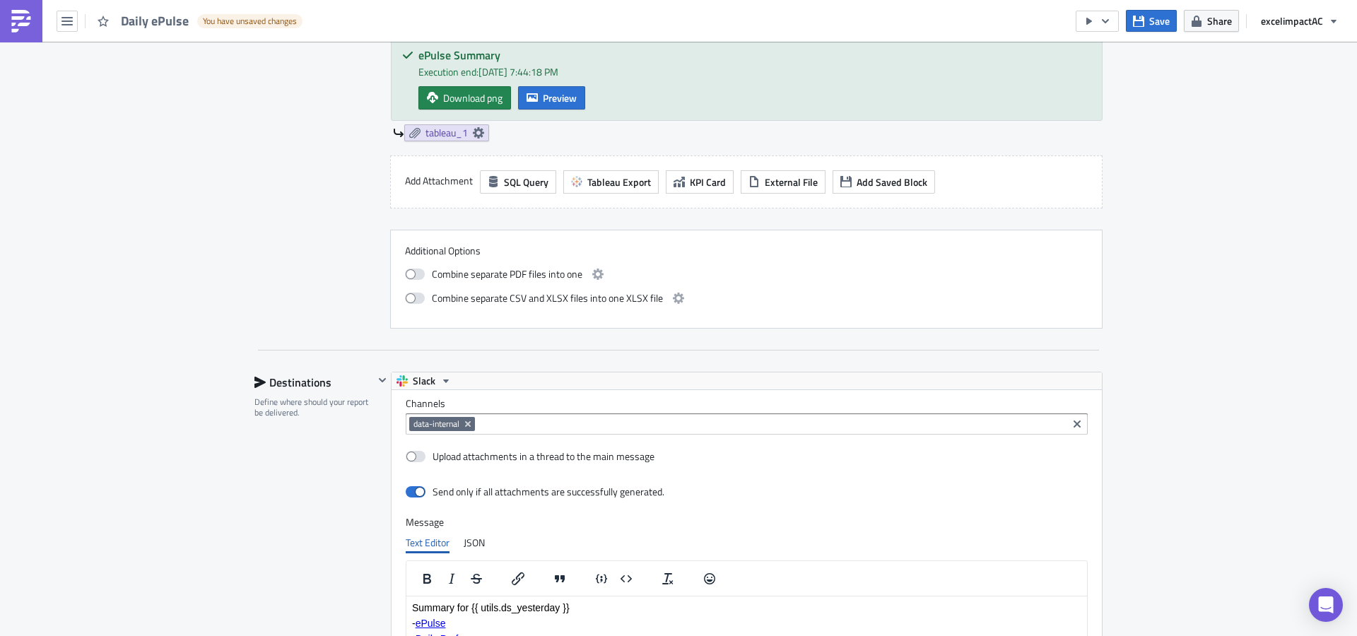
scroll to position [636, 0]
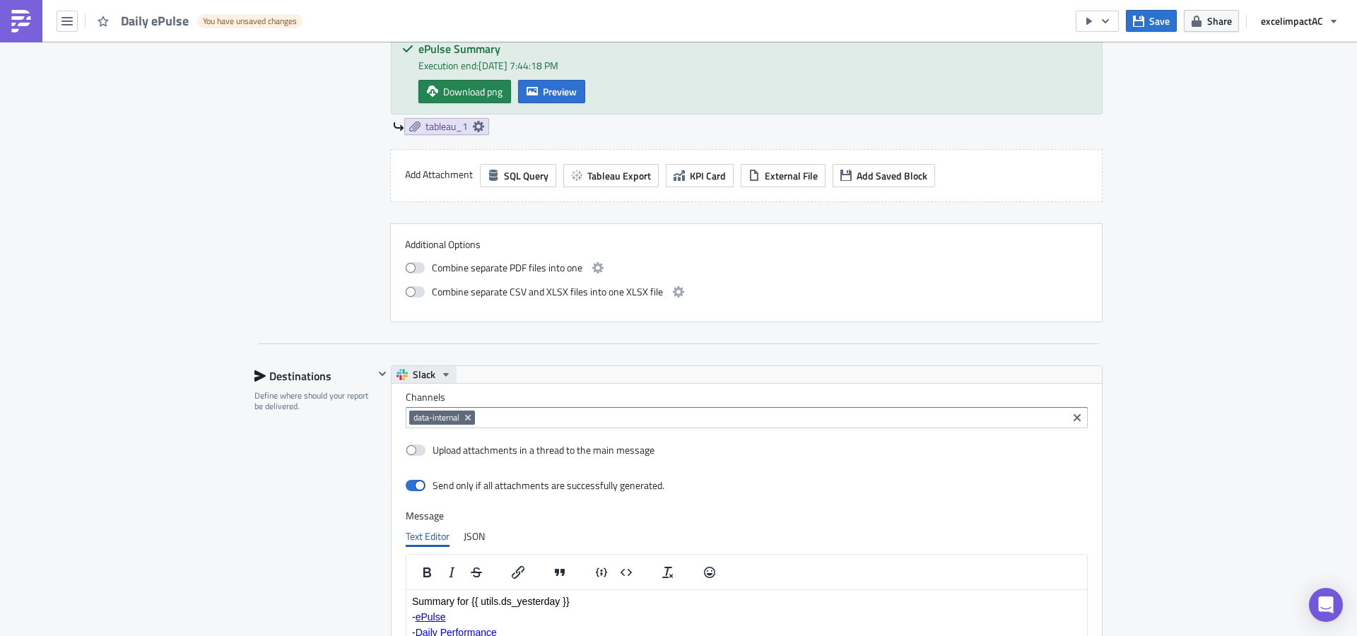
click at [440, 378] on icon "button" at bounding box center [445, 374] width 11 height 11
click at [441, 399] on div "Slack_1" at bounding box center [461, 397] width 101 height 14
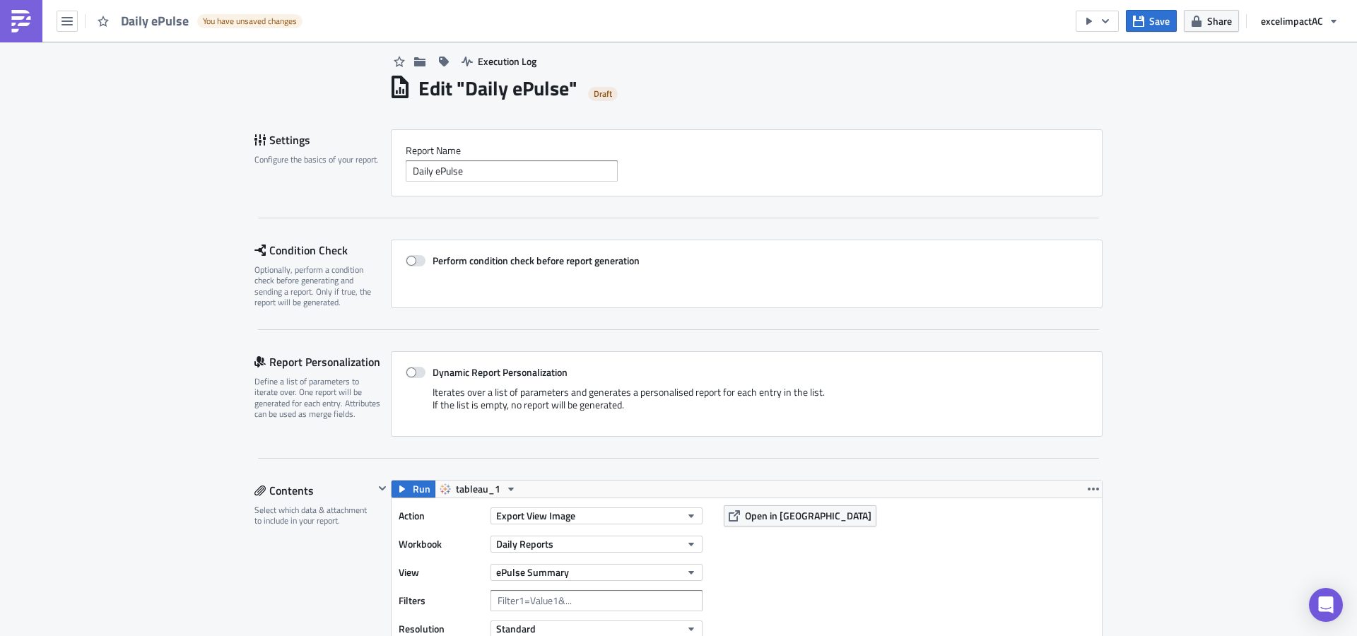
scroll to position [0, 0]
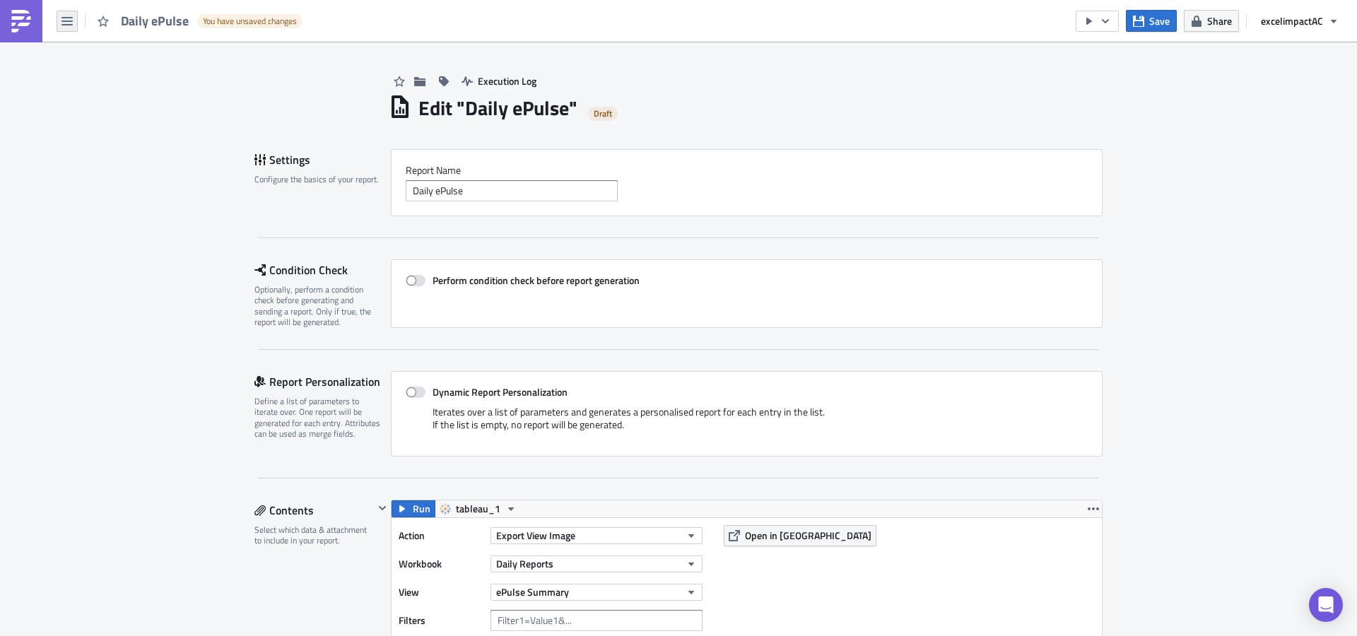
click at [61, 27] on button "button" at bounding box center [67, 21] width 21 height 21
click at [28, 17] on img at bounding box center [21, 21] width 23 height 23
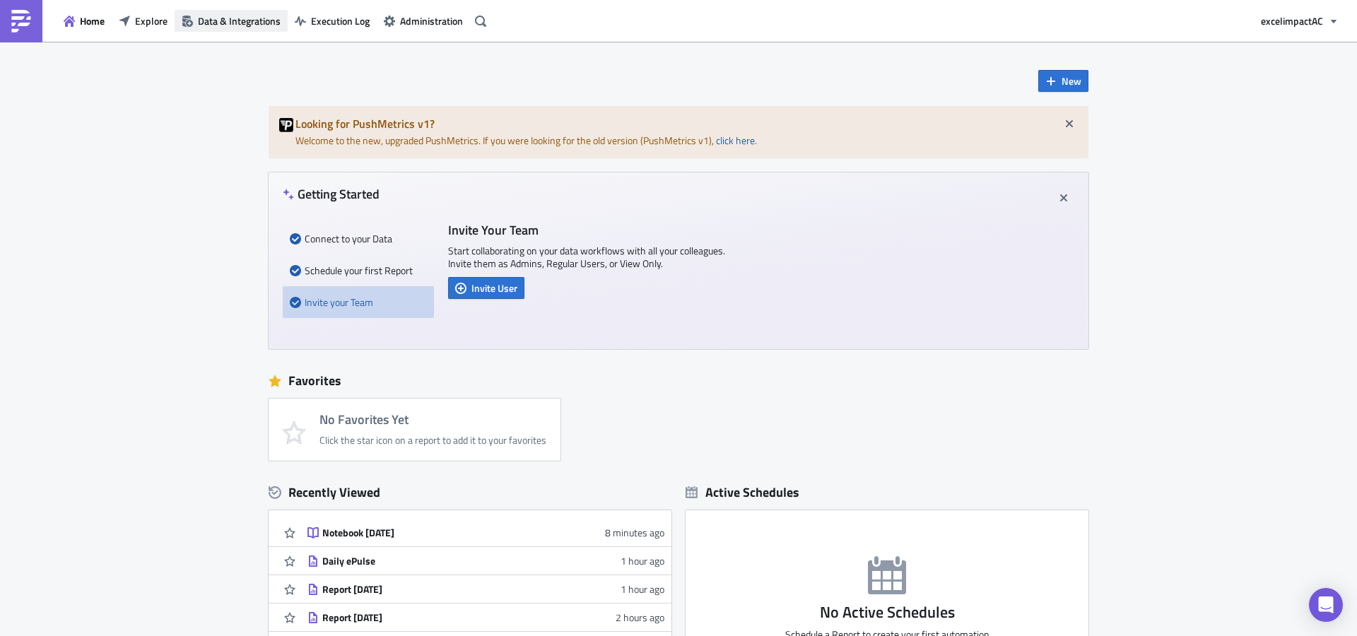
click at [249, 22] on span "Data & Integrations" at bounding box center [239, 20] width 83 height 15
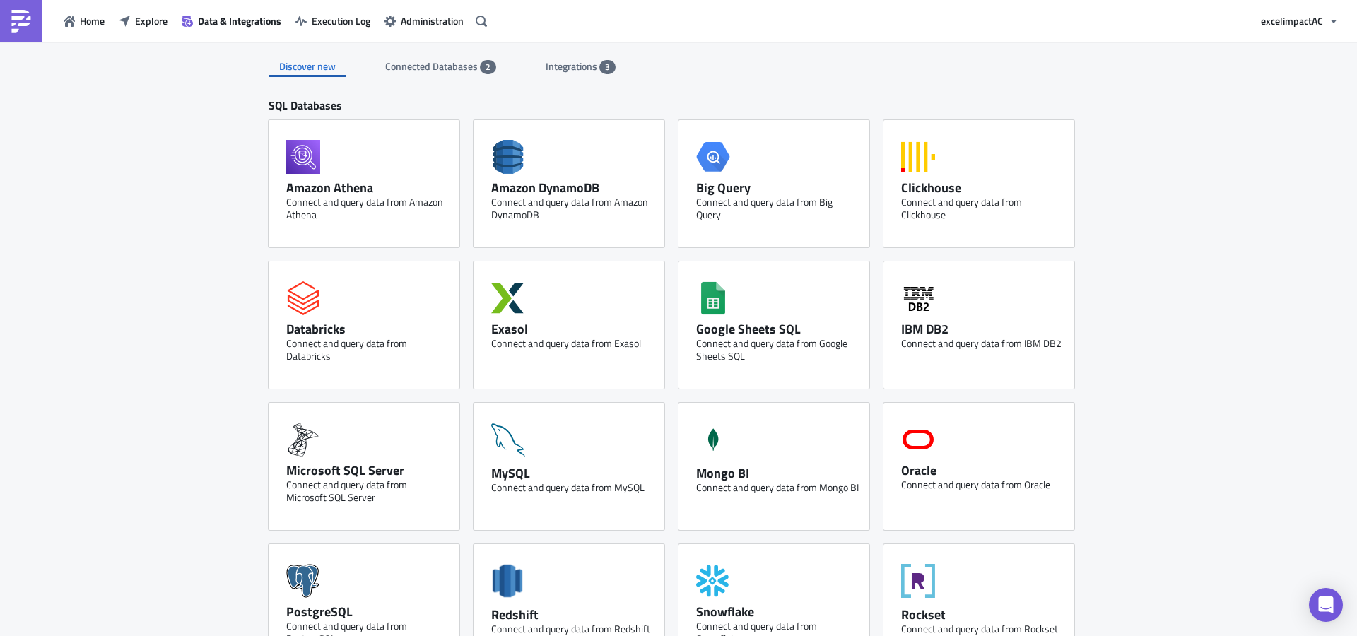
click at [454, 66] on span "Connected Databases" at bounding box center [432, 66] width 95 height 15
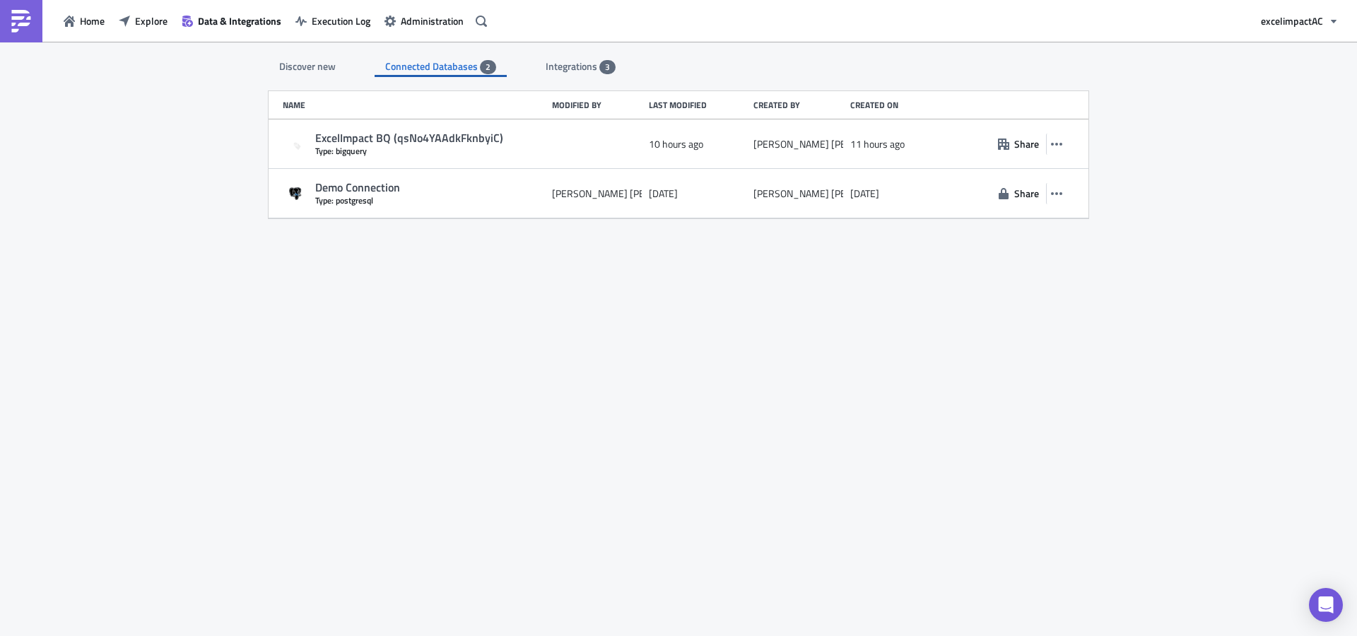
click at [582, 65] on span "Integrations" at bounding box center [573, 66] width 54 height 15
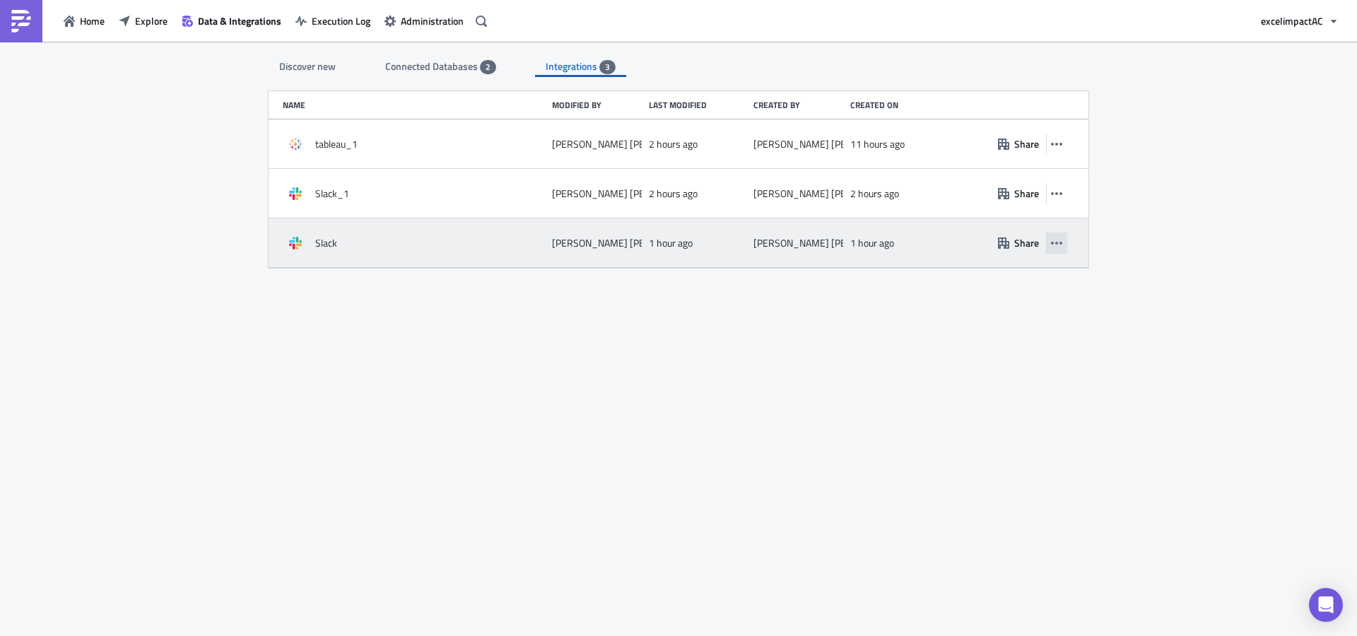
click at [1063, 247] on button "button" at bounding box center [1056, 242] width 21 height 21
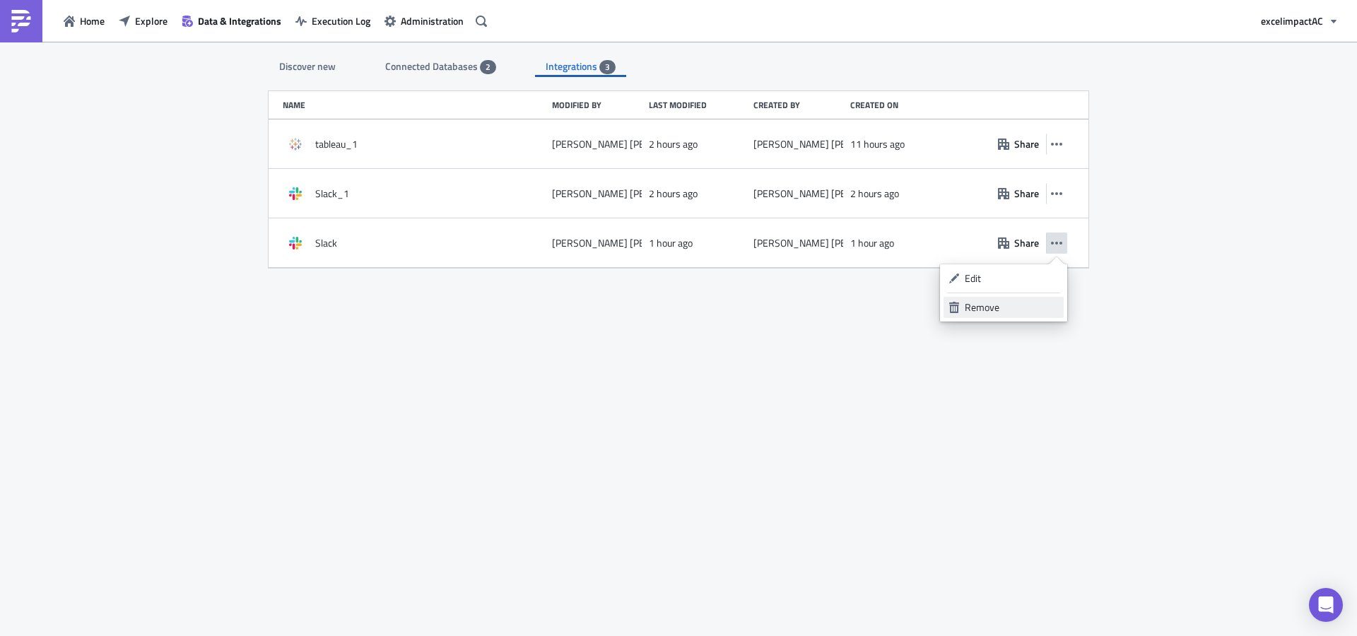
click at [994, 307] on div "Remove" at bounding box center [1012, 307] width 94 height 14
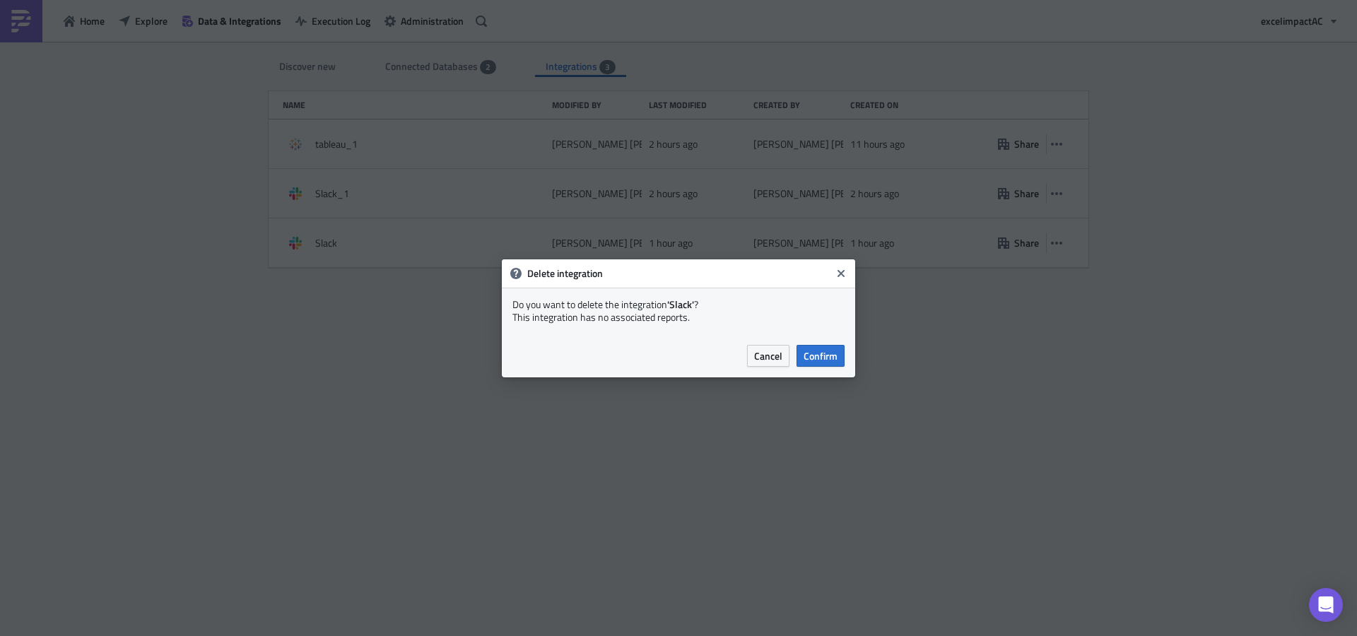
click at [817, 358] on span "Confirm" at bounding box center [820, 355] width 34 height 15
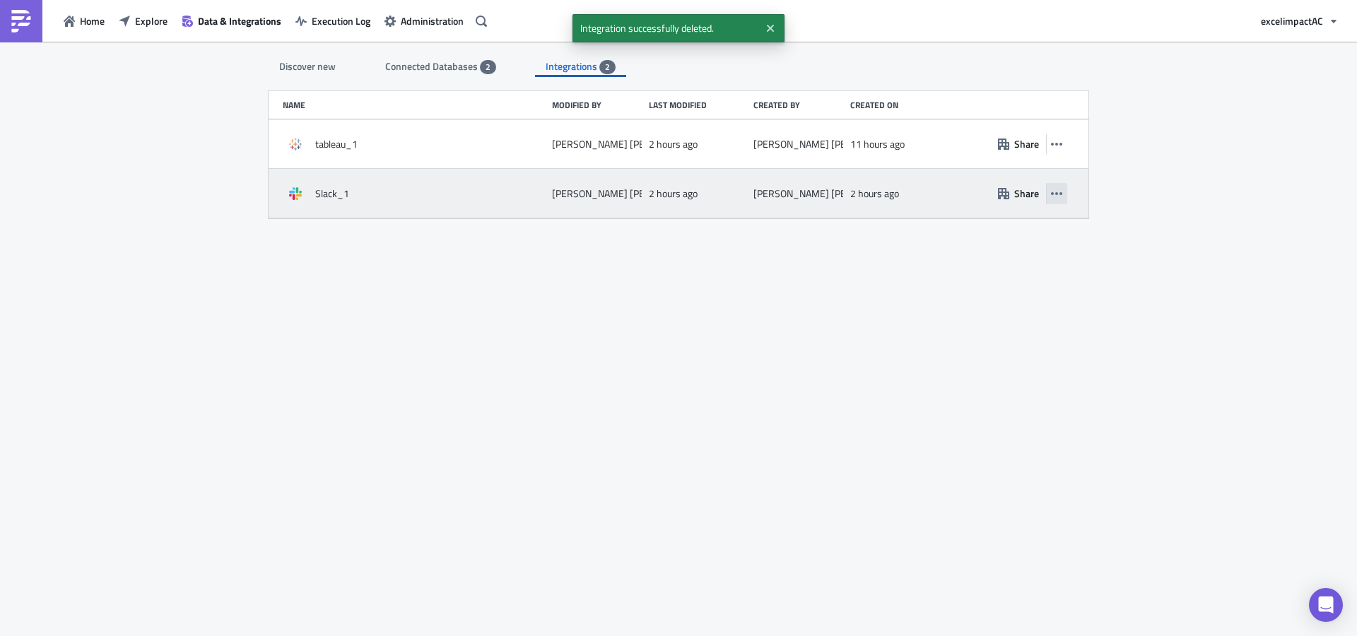
click at [1061, 195] on icon "button" at bounding box center [1056, 193] width 11 height 11
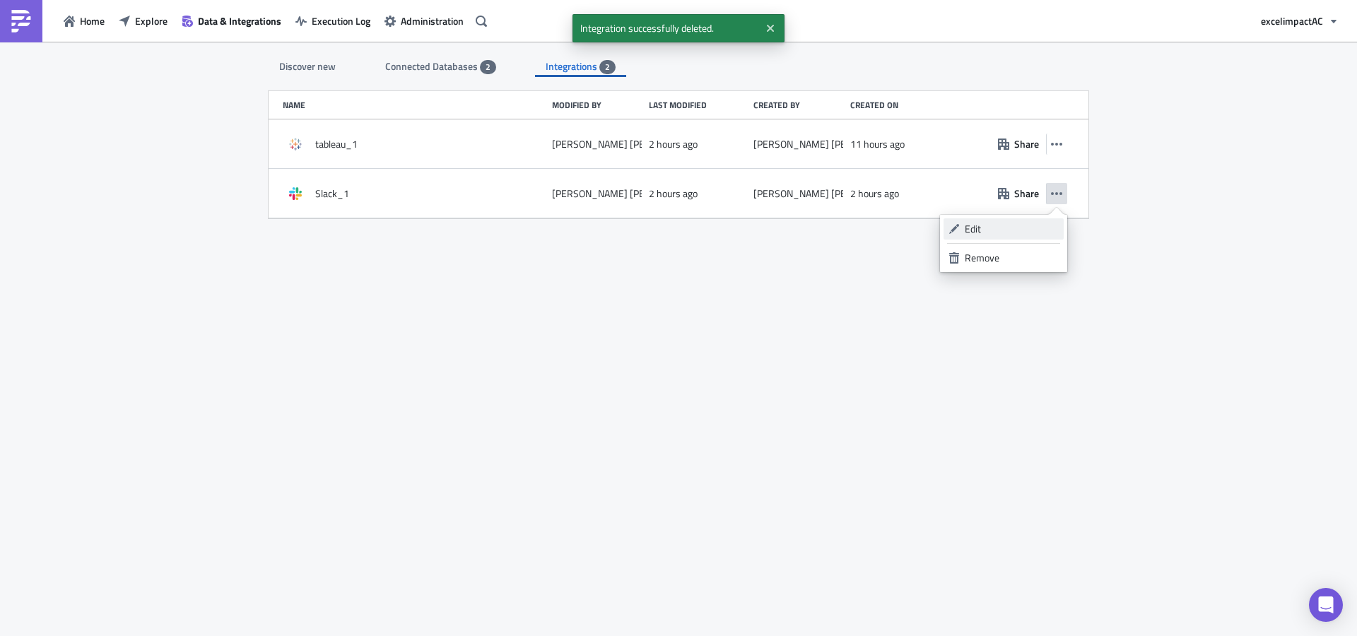
click at [977, 224] on div "Edit" at bounding box center [1012, 229] width 94 height 14
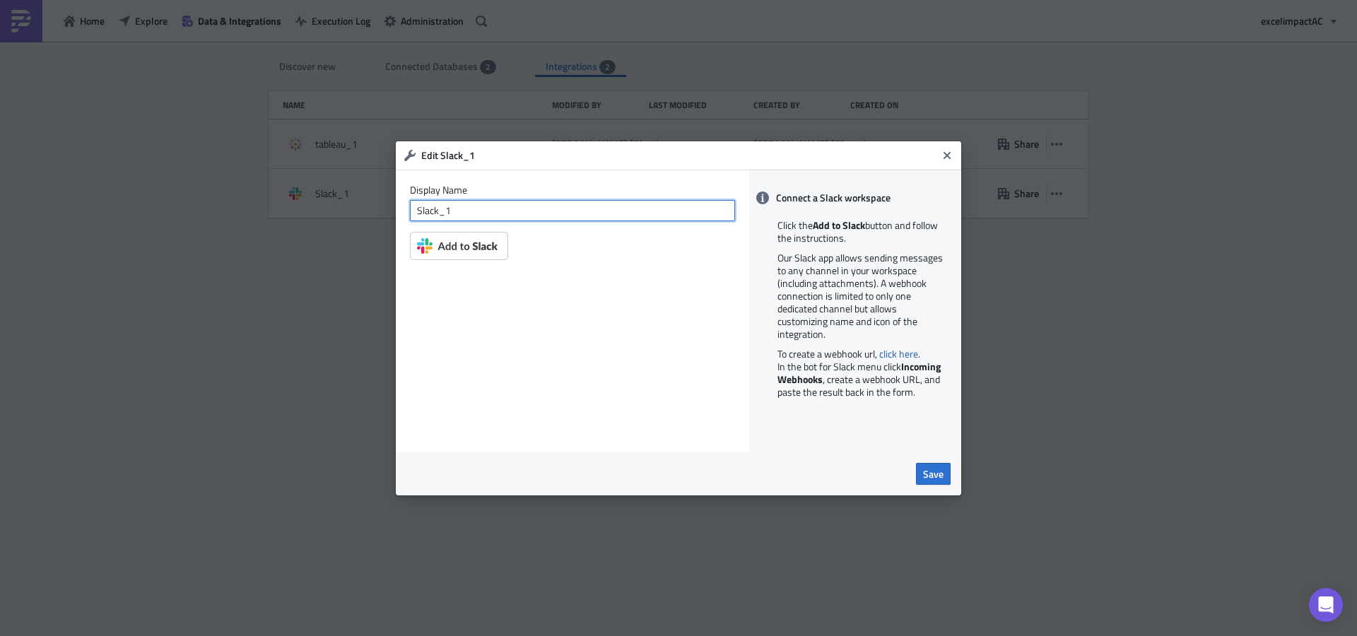
click at [470, 212] on input "Slack_1" at bounding box center [572, 210] width 325 height 21
type input "Slack"
click at [475, 253] on img at bounding box center [459, 246] width 98 height 28
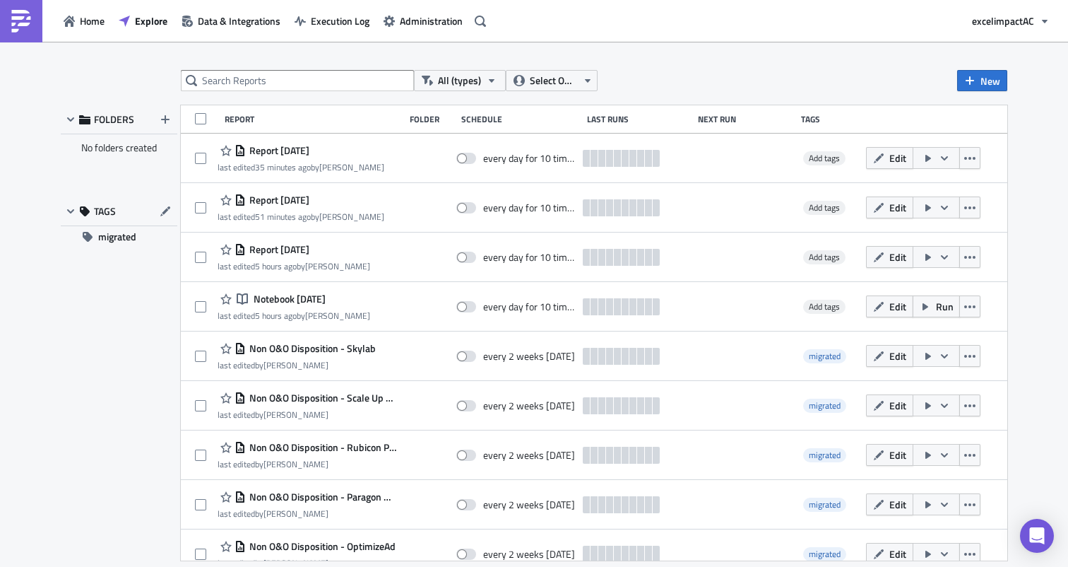
click at [22, 21] on img at bounding box center [21, 21] width 23 height 23
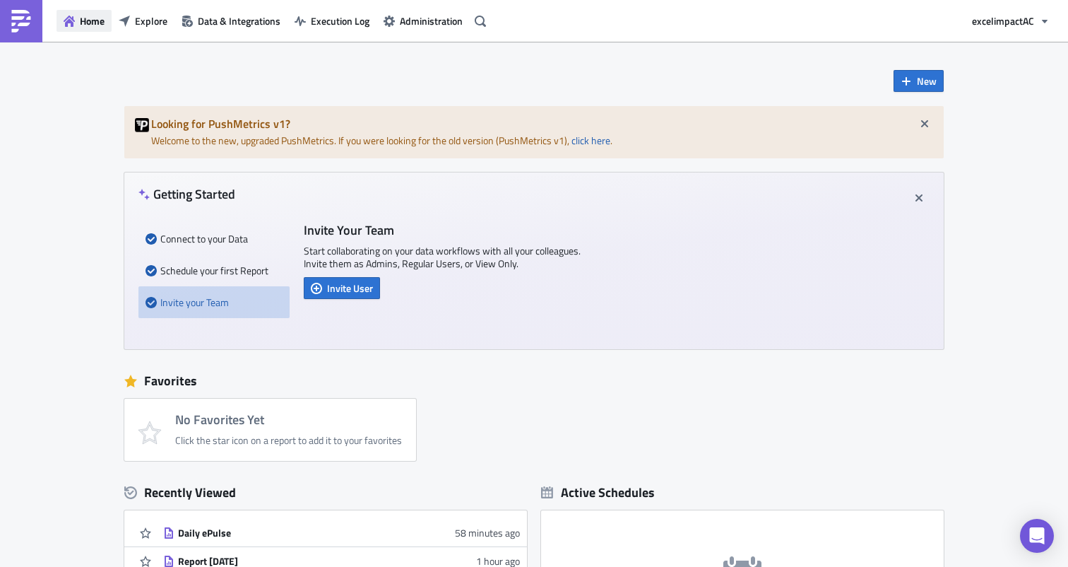
click at [97, 20] on span "Home" at bounding box center [92, 20] width 25 height 15
click at [20, 23] on img at bounding box center [21, 21] width 23 height 23
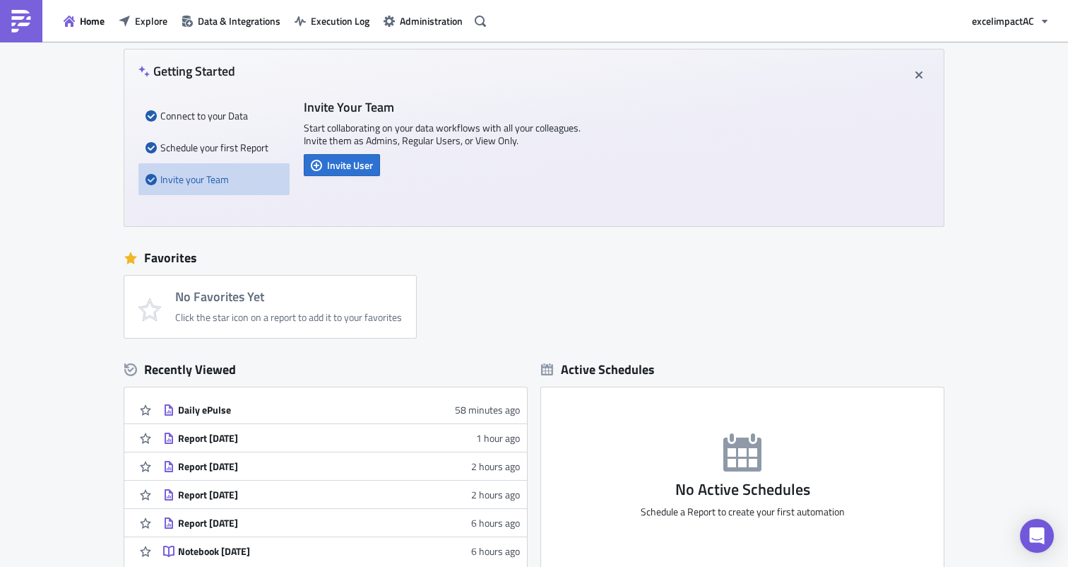
scroll to position [297, 0]
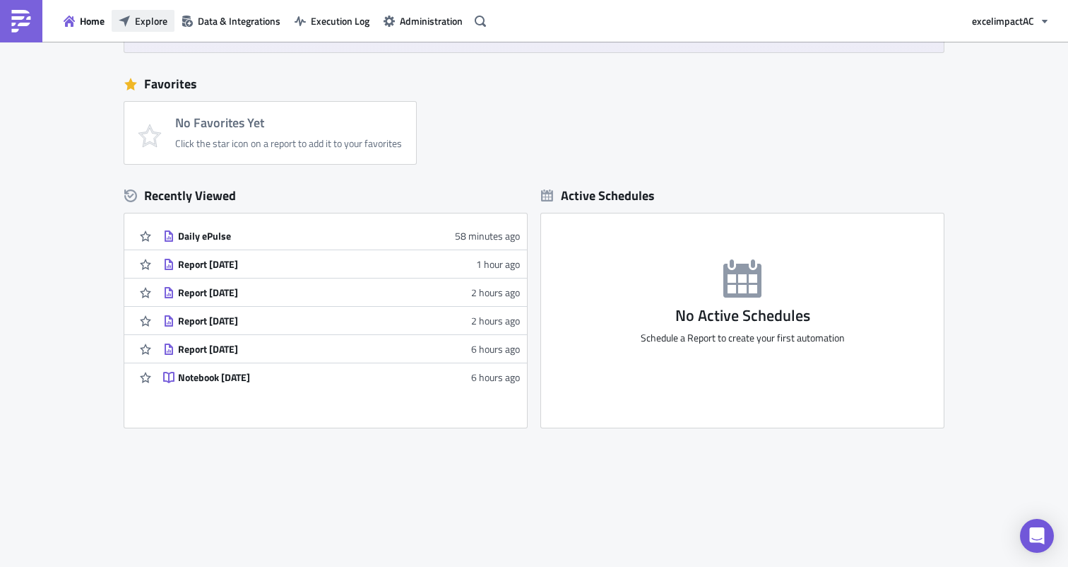
click at [149, 25] on span "Explore" at bounding box center [151, 20] width 33 height 15
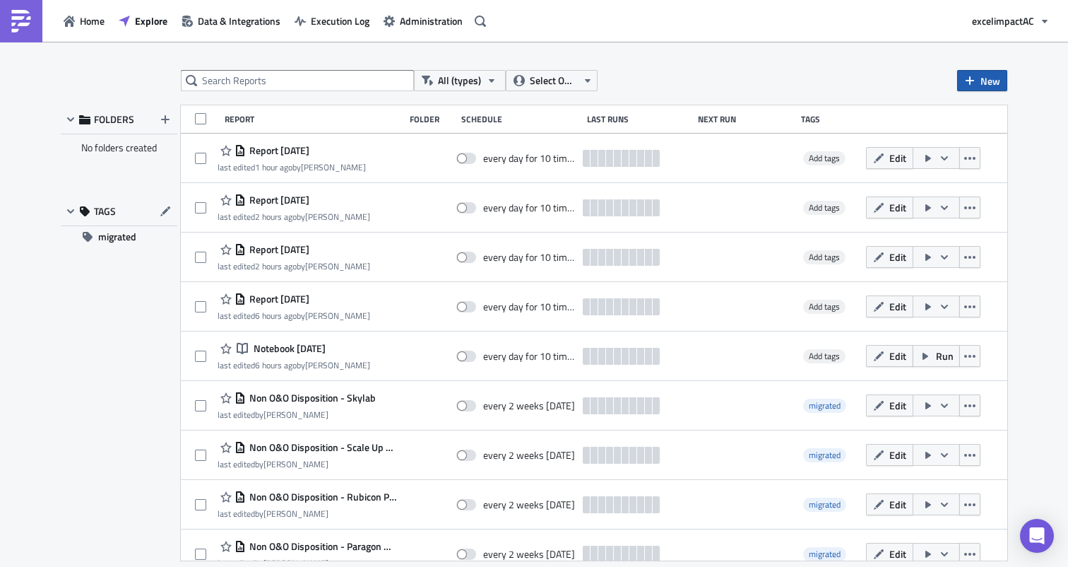
click at [987, 81] on span "New" at bounding box center [991, 80] width 20 height 15
click at [930, 138] on div "Notebook" at bounding box center [952, 137] width 94 height 14
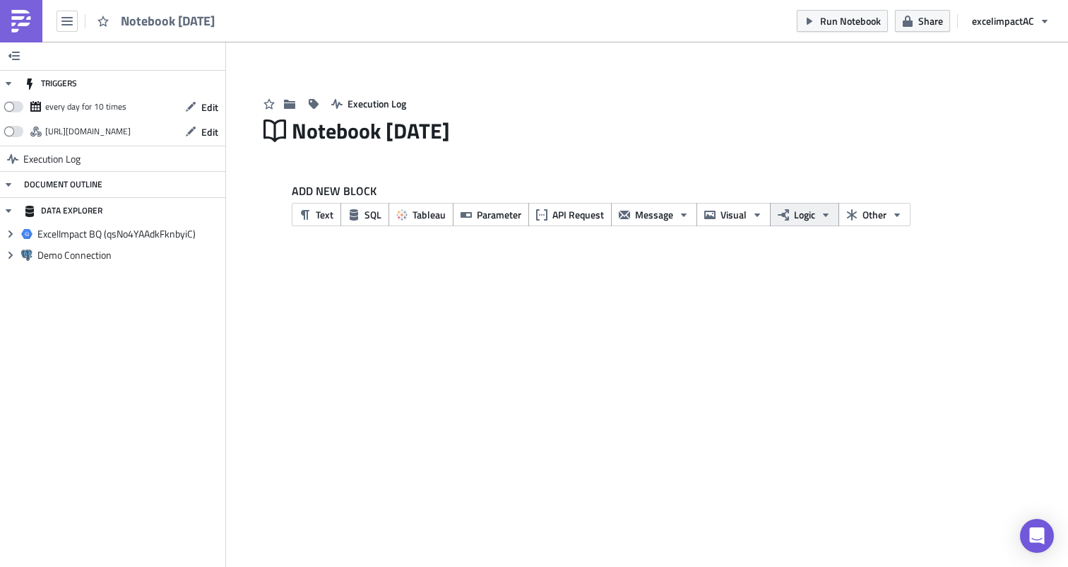
click at [799, 217] on span "Logic" at bounding box center [804, 214] width 21 height 15
click at [789, 325] on div "TRIGGERS every day for 10 times Edit [URL][DOMAIN_NAME] Edit Execution Log DOCU…" at bounding box center [534, 304] width 1068 height 525
click at [413, 216] on span "Tableau" at bounding box center [429, 214] width 33 height 15
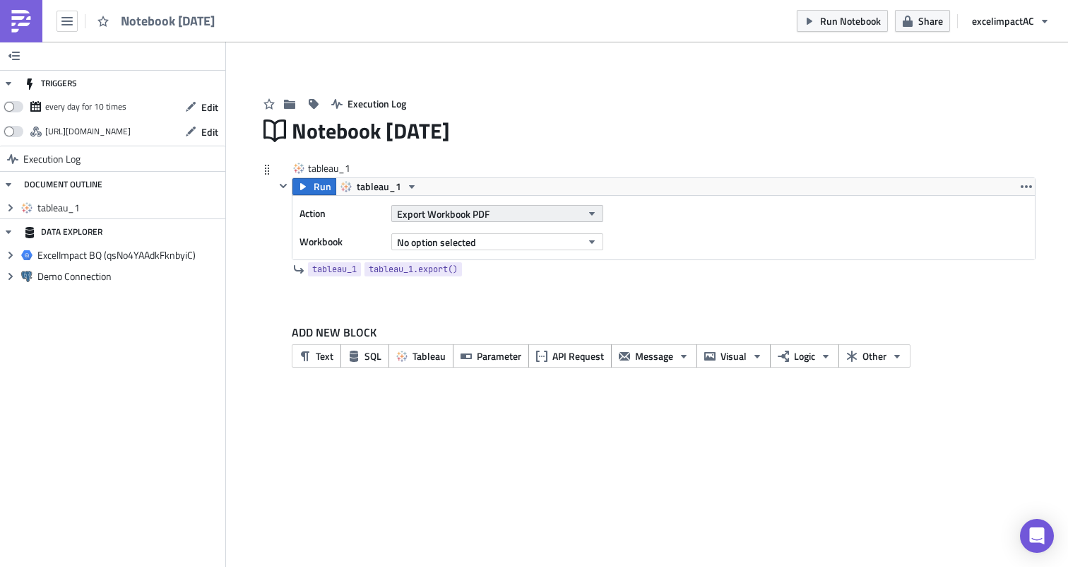
click at [498, 218] on button "Export Workbook PDF" at bounding box center [498, 213] width 212 height 17
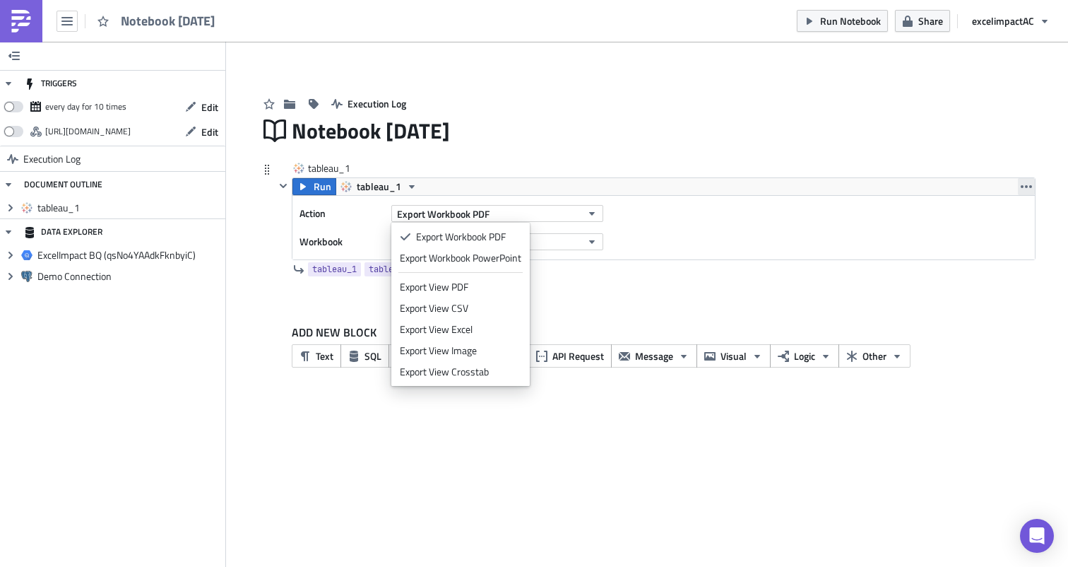
click at [1029, 186] on icon "button" at bounding box center [1026, 186] width 11 height 11
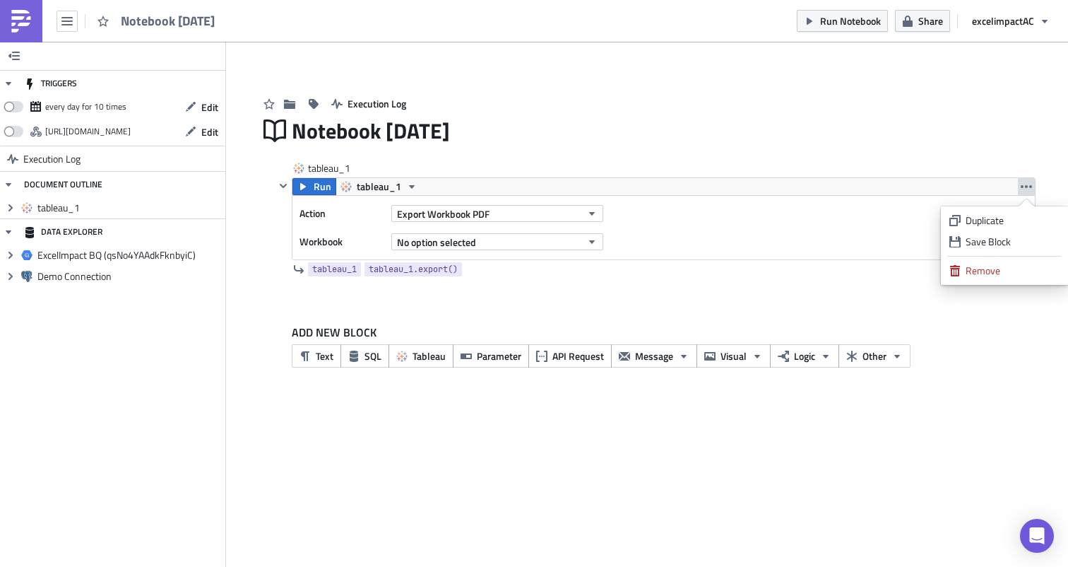
click at [1015, 279] on link "Remove" at bounding box center [1005, 270] width 120 height 21
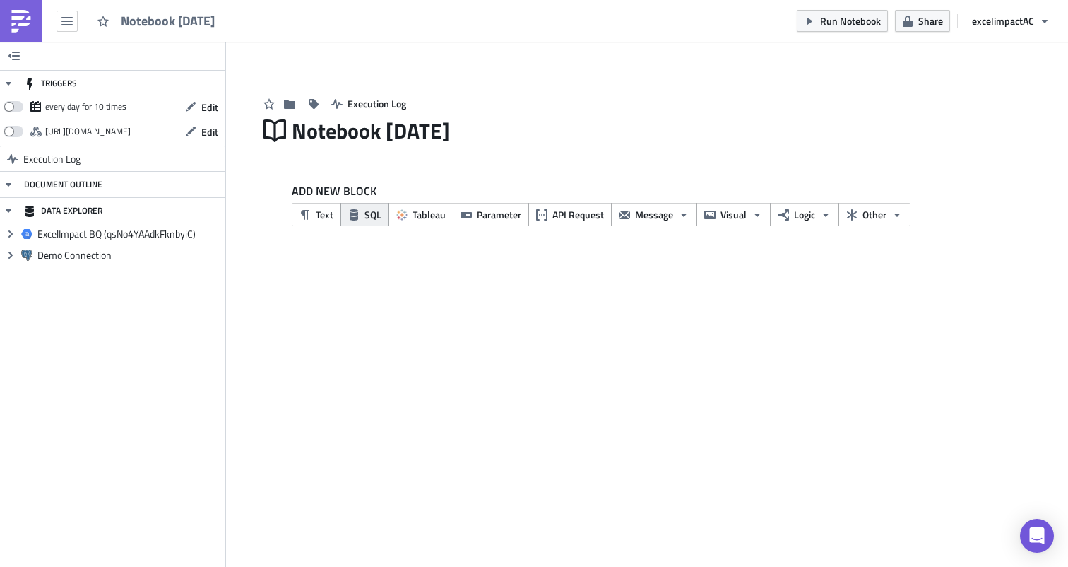
click at [367, 209] on span "SQL" at bounding box center [373, 214] width 17 height 15
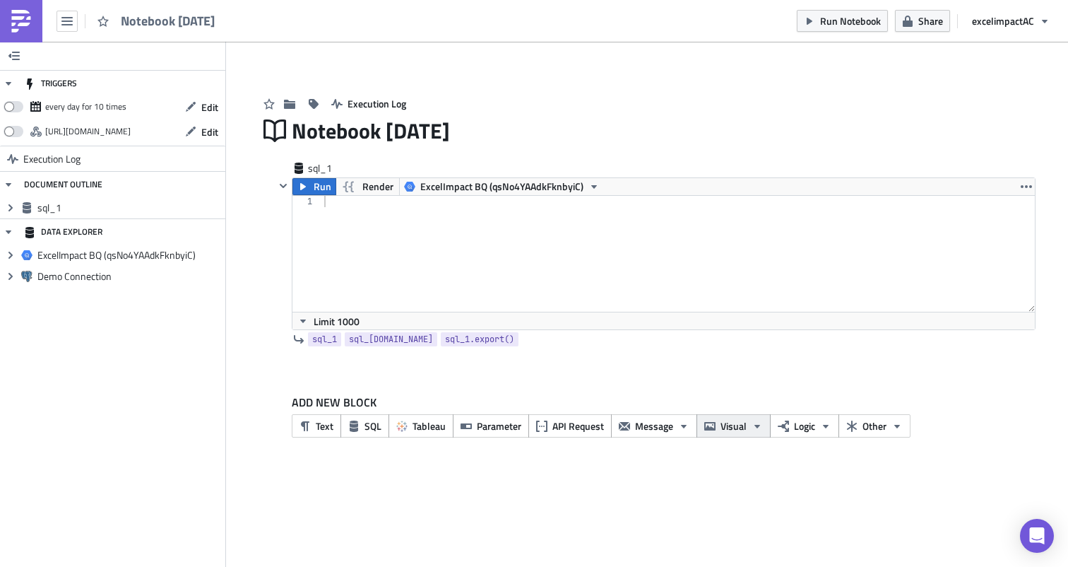
click at [735, 423] on span "Visual" at bounding box center [734, 425] width 26 height 15
click at [801, 392] on div "ADD NEW BLOCK Text SQL Tableau Parameter API Request Message Visual Logic Other" at bounding box center [647, 420] width 777 height 97
click at [571, 426] on span "API Request" at bounding box center [579, 425] width 52 height 15
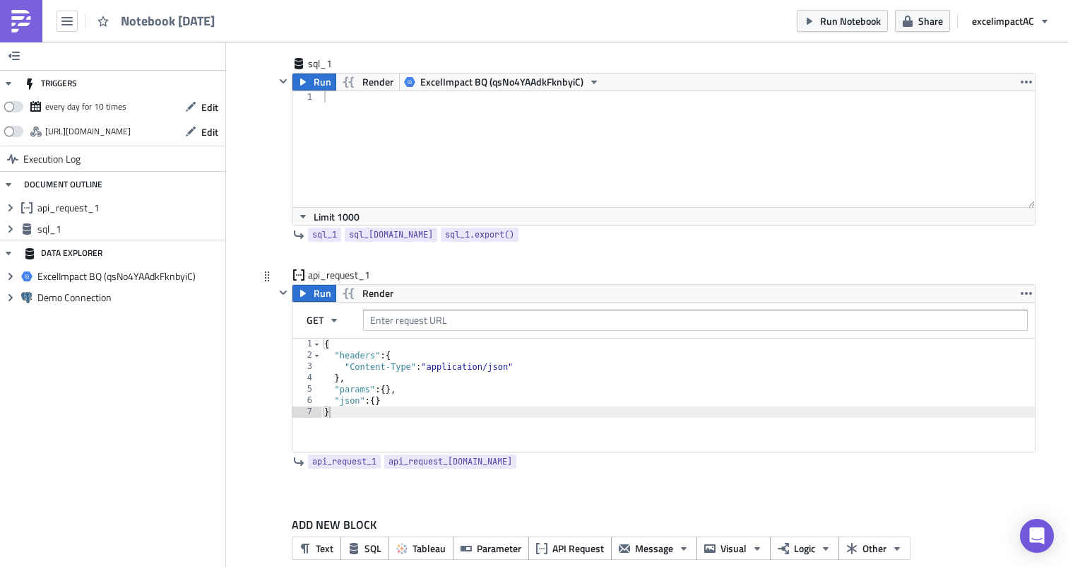
scroll to position [128, 0]
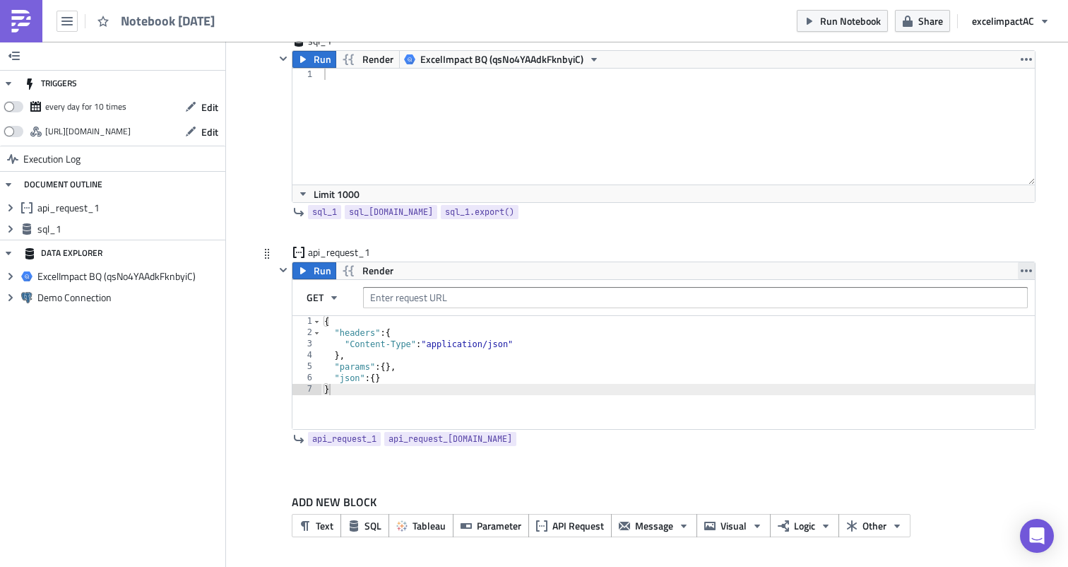
click at [1027, 271] on icon "button" at bounding box center [1026, 270] width 11 height 11
click at [1008, 331] on div "Remove" at bounding box center [1013, 333] width 94 height 14
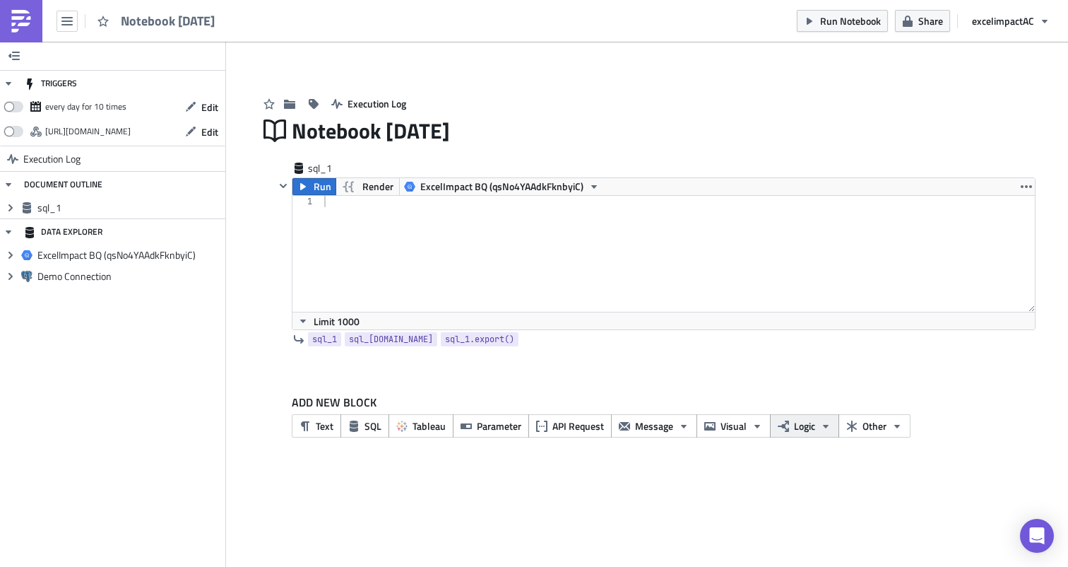
click at [801, 431] on span "Logic" at bounding box center [804, 425] width 21 height 15
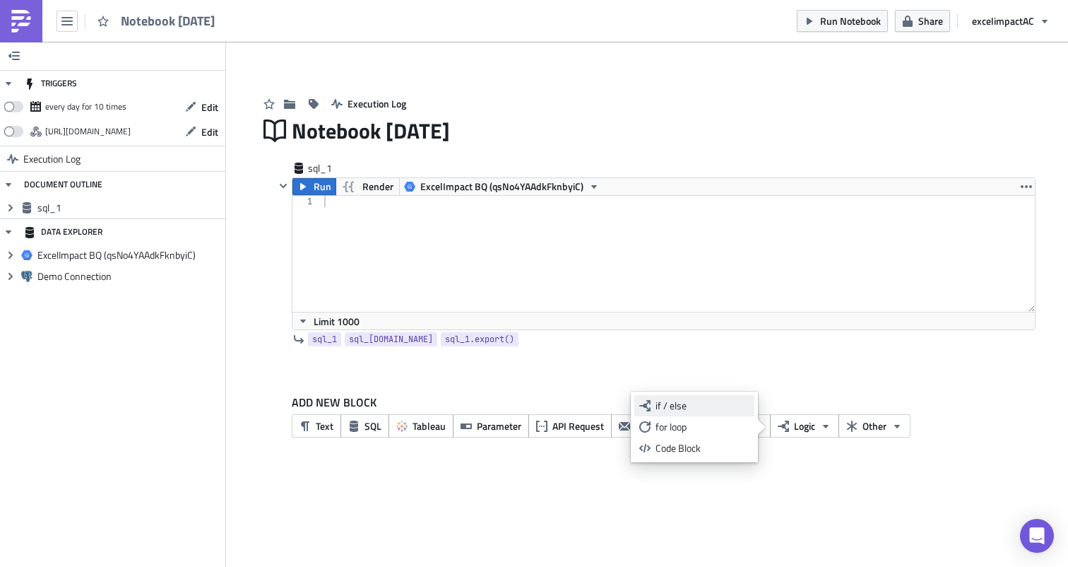
click at [677, 404] on div "if / else" at bounding box center [703, 406] width 94 height 14
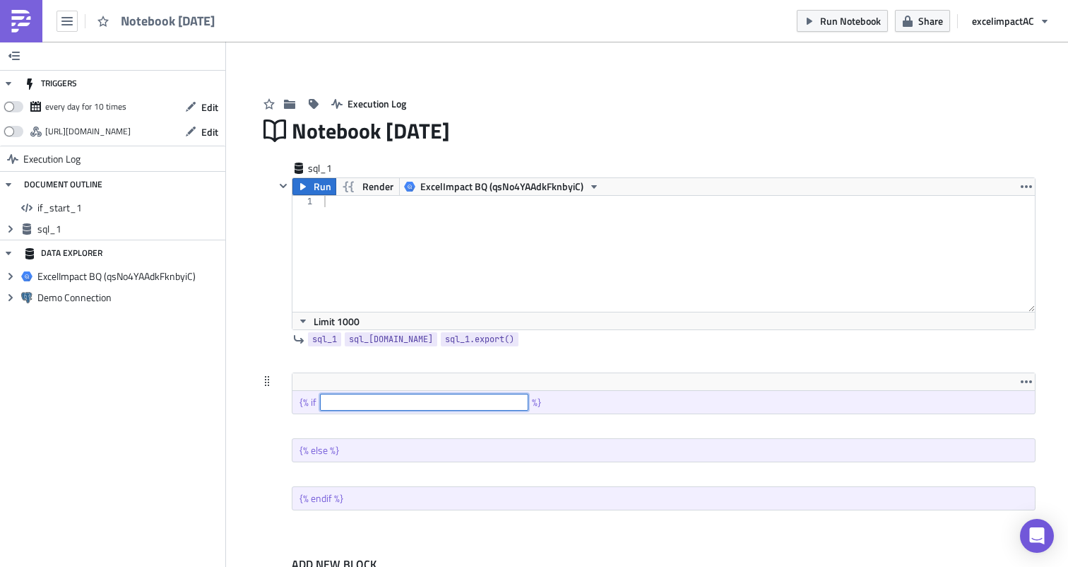
click at [422, 406] on input "text" at bounding box center [424, 402] width 208 height 17
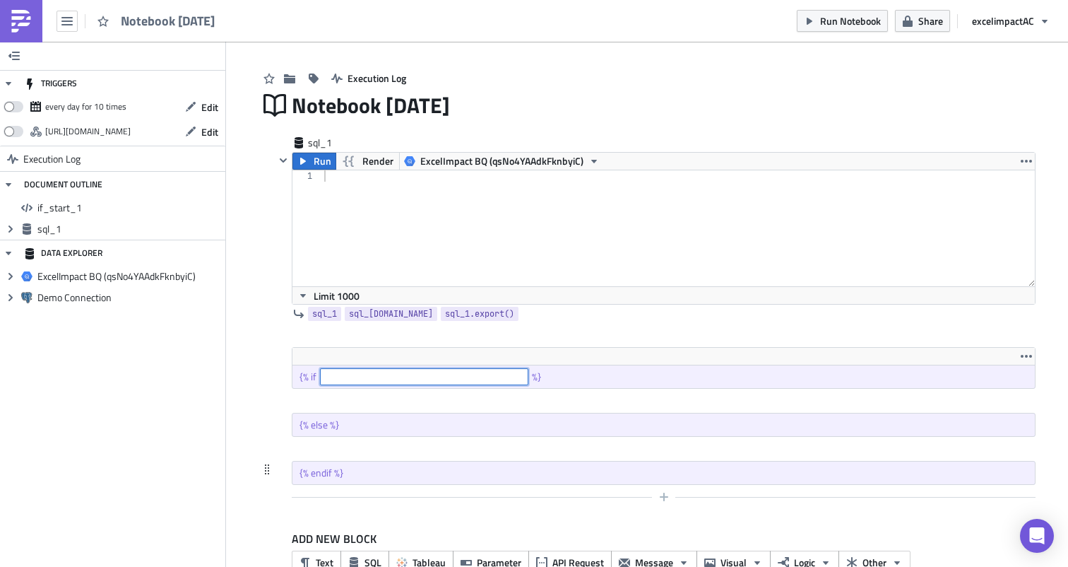
scroll to position [63, 0]
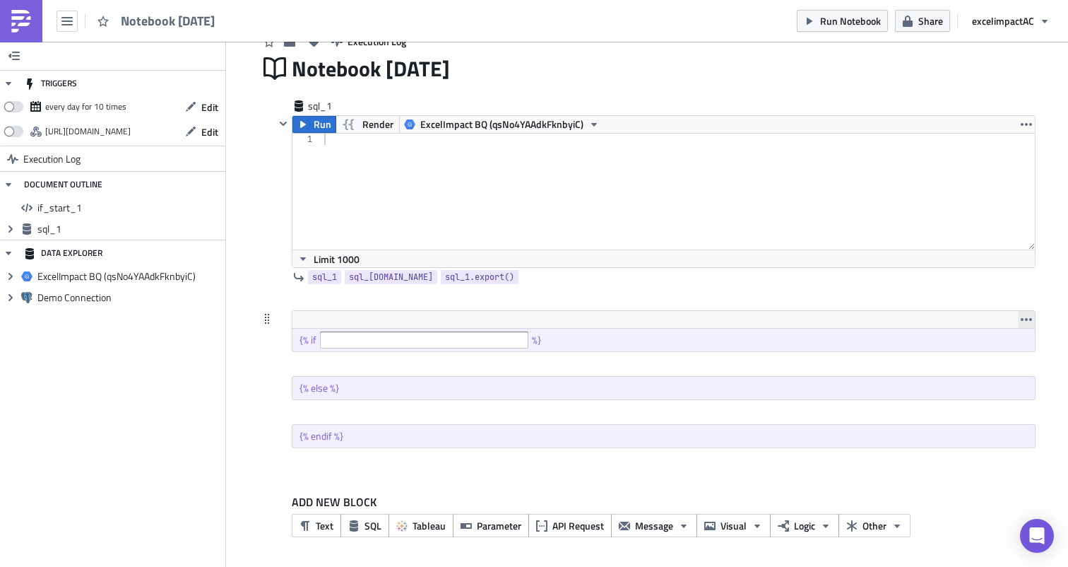
click at [1023, 319] on icon "button" at bounding box center [1026, 319] width 11 height 11
click at [987, 354] on div "Remove" at bounding box center [1013, 353] width 94 height 14
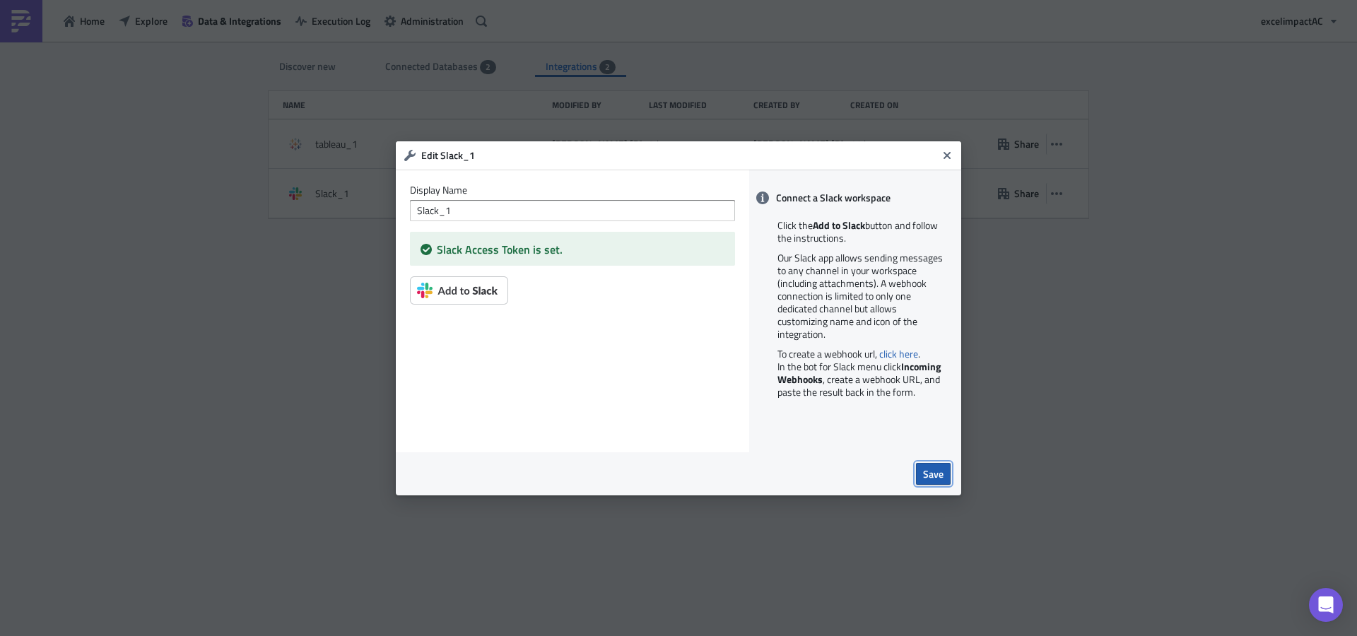
click at [940, 469] on span "Save" at bounding box center [933, 473] width 20 height 15
click at [930, 473] on span "Save" at bounding box center [933, 473] width 20 height 15
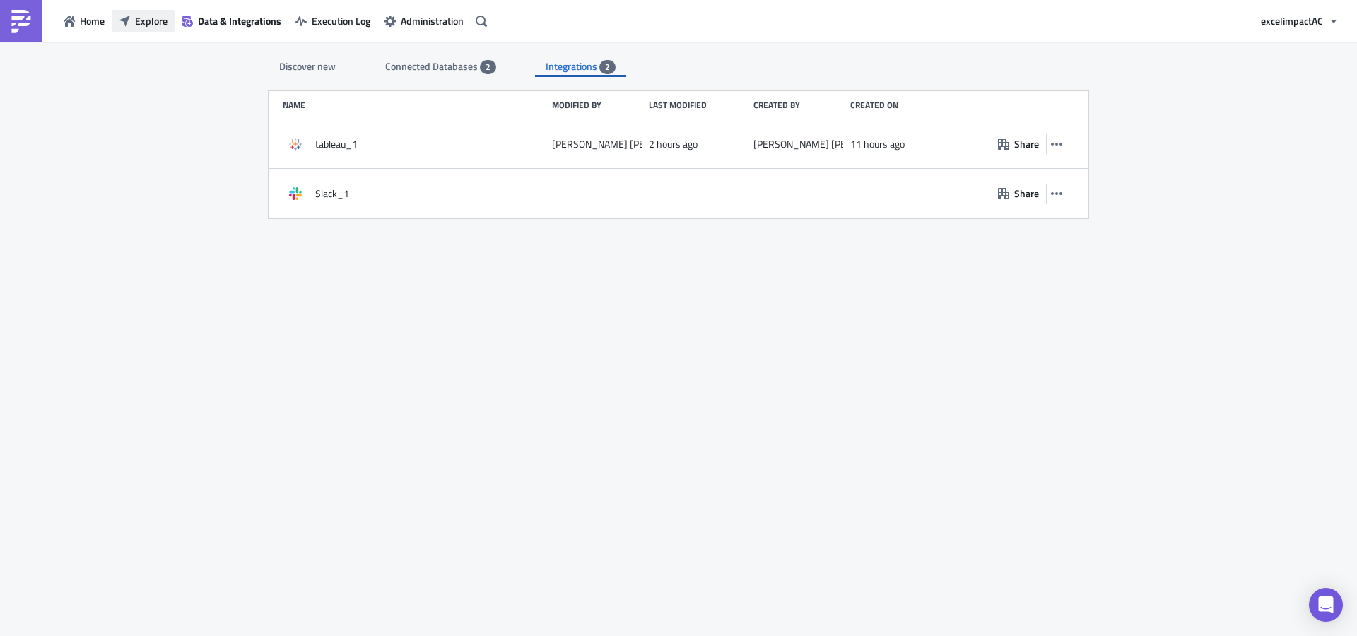
click at [166, 22] on span "Explore" at bounding box center [151, 20] width 33 height 15
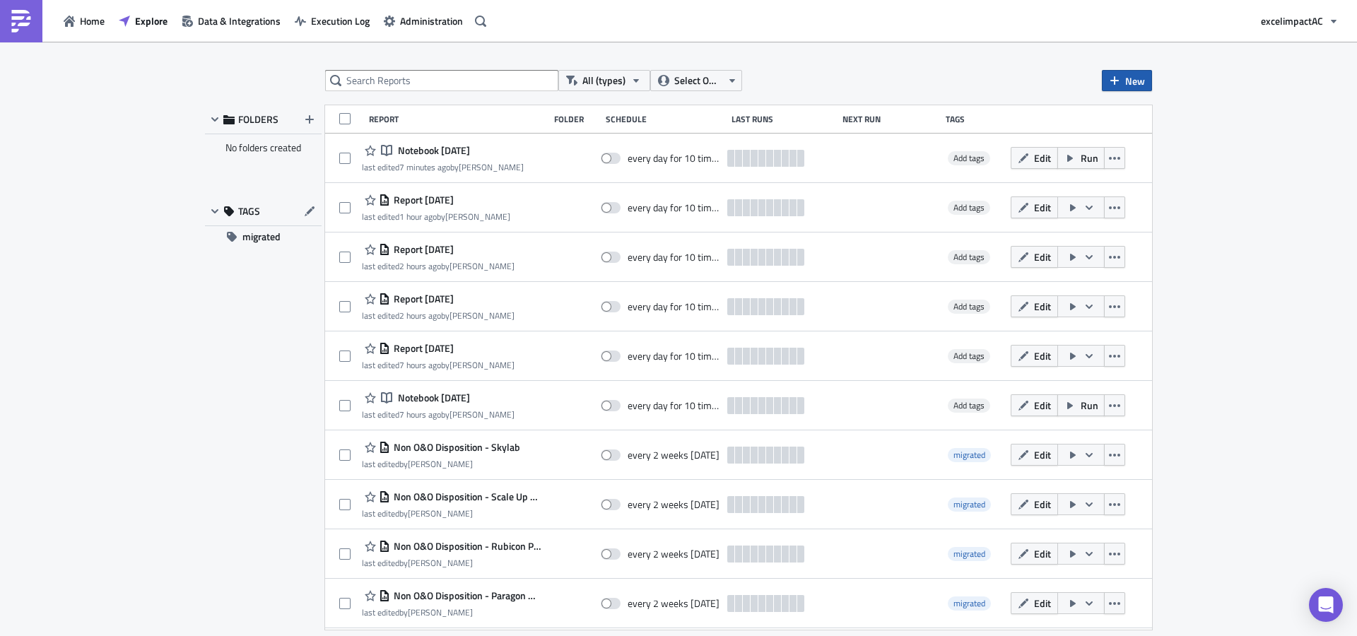
click at [1138, 81] on span "New" at bounding box center [1135, 80] width 20 height 15
click at [1154, 136] on div "Notebook" at bounding box center [1174, 137] width 94 height 14
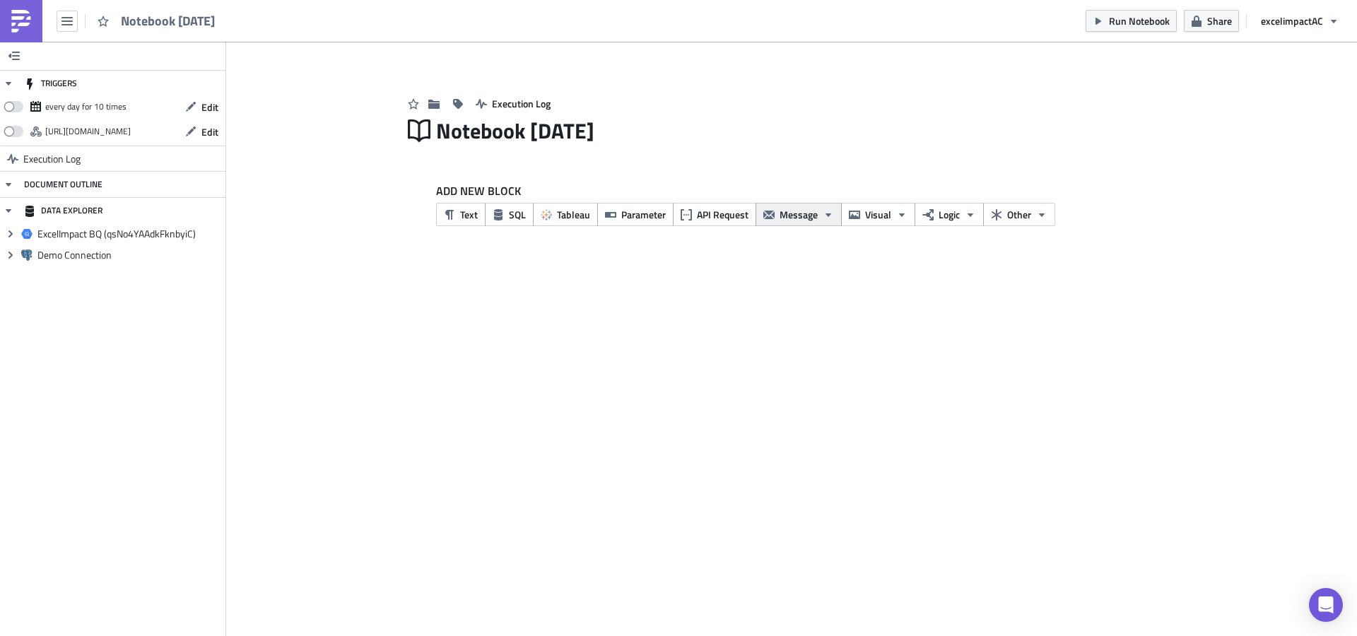
click at [830, 216] on icon "button" at bounding box center [828, 214] width 11 height 11
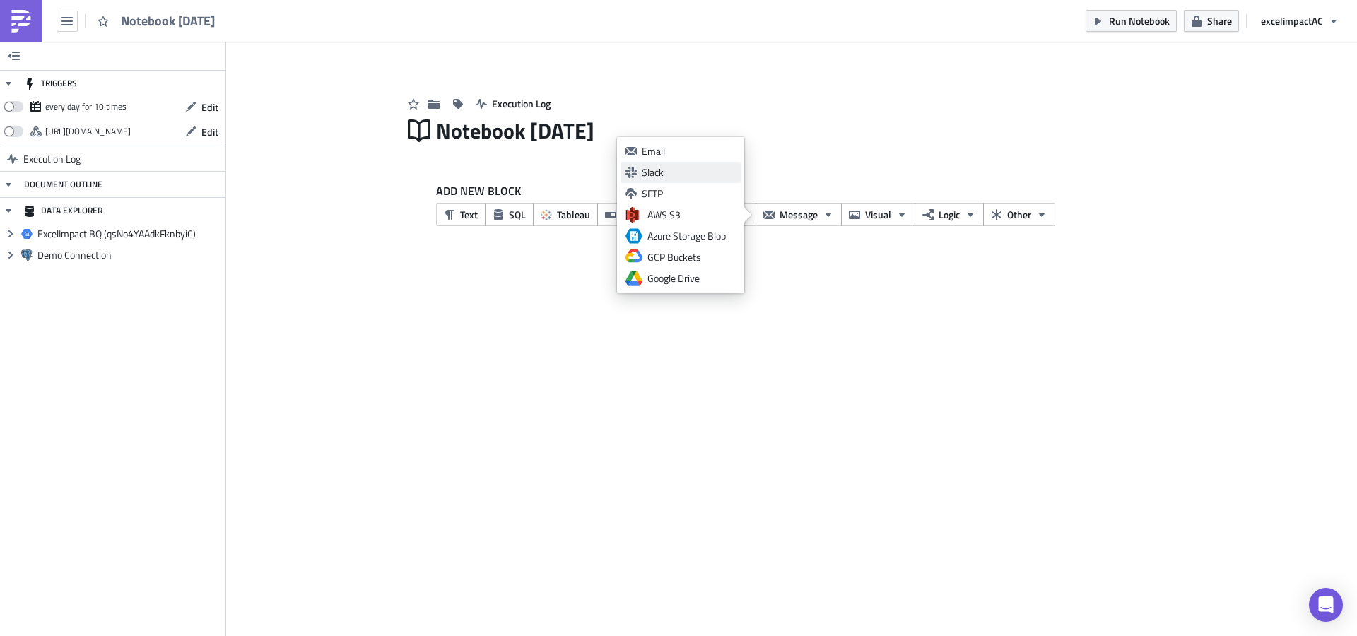
click at [637, 174] on link "Slack" at bounding box center [680, 172] width 120 height 21
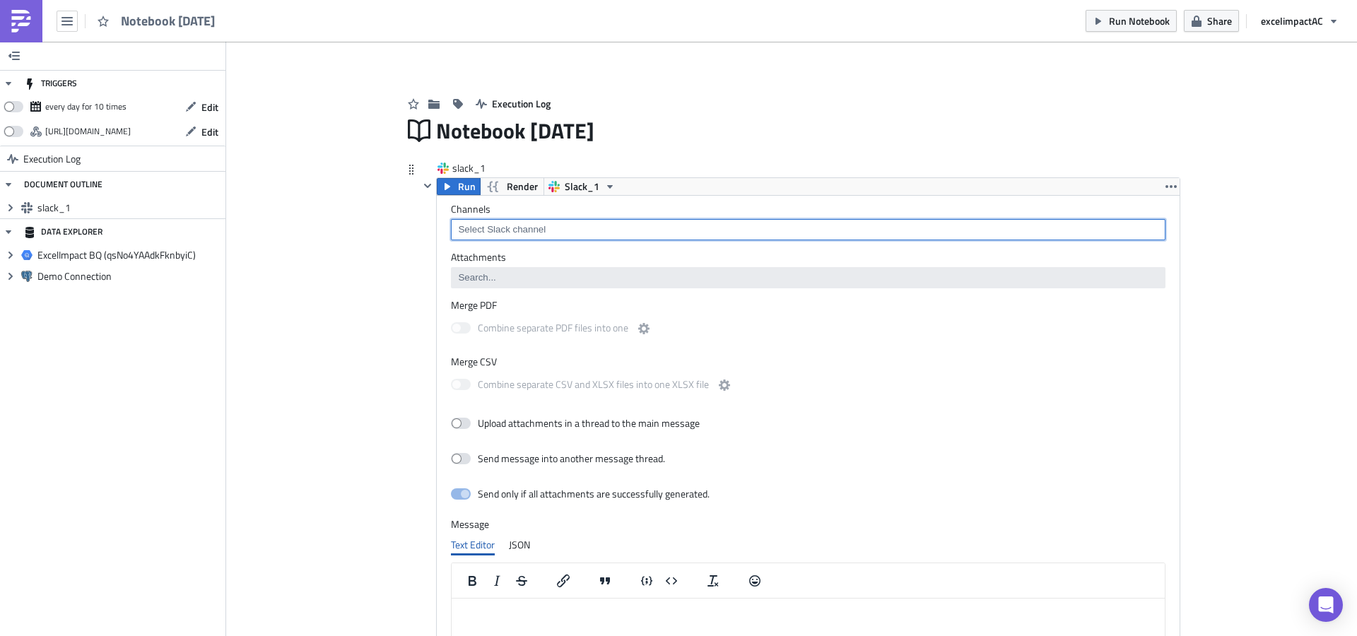
click at [541, 232] on input at bounding box center [807, 230] width 706 height 14
type input "d"
type input "a"
click at [575, 189] on span "Slack_1" at bounding box center [582, 186] width 35 height 17
click at [576, 211] on div "Slack_1" at bounding box center [612, 209] width 101 height 14
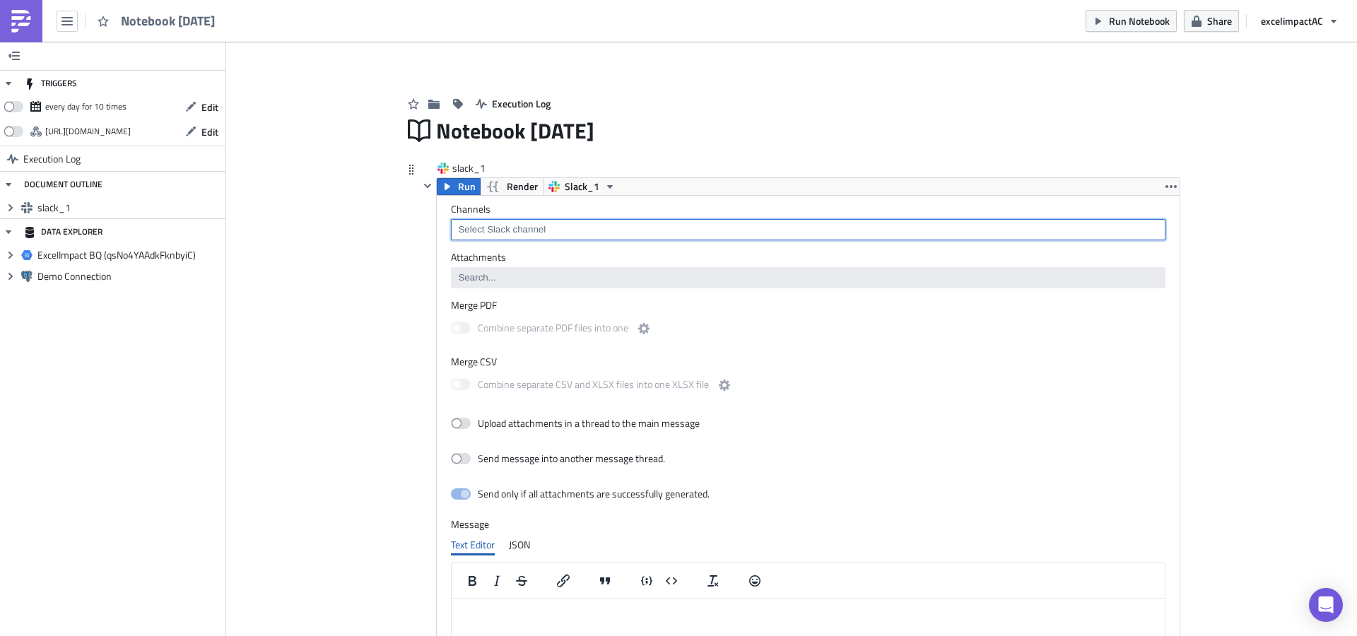
click at [546, 228] on input at bounding box center [807, 230] width 706 height 14
click at [1165, 187] on icon "button" at bounding box center [1170, 186] width 11 height 3
click at [524, 227] on input at bounding box center [807, 230] width 706 height 14
click at [529, 298] on div "data-internal" at bounding box center [509, 297] width 110 height 14
click at [512, 229] on icon "Remove Tag" at bounding box center [512, 229] width 11 height 11
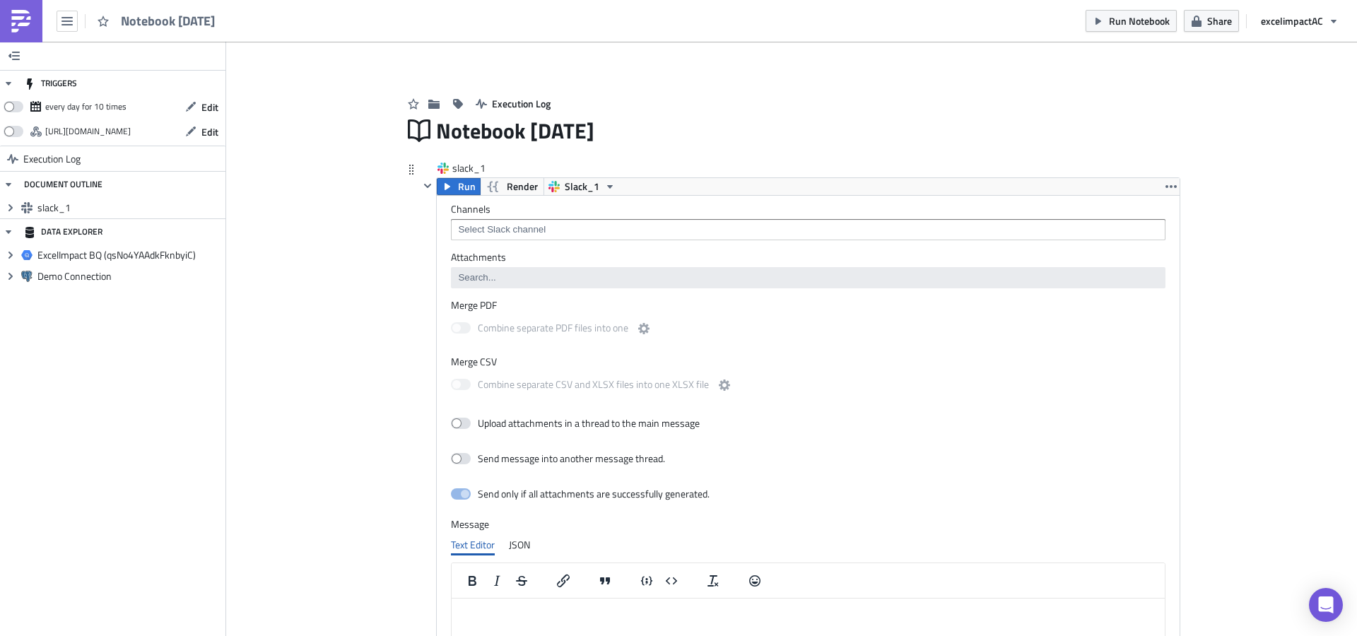
click at [406, 170] on icon at bounding box center [411, 169] width 11 height 11
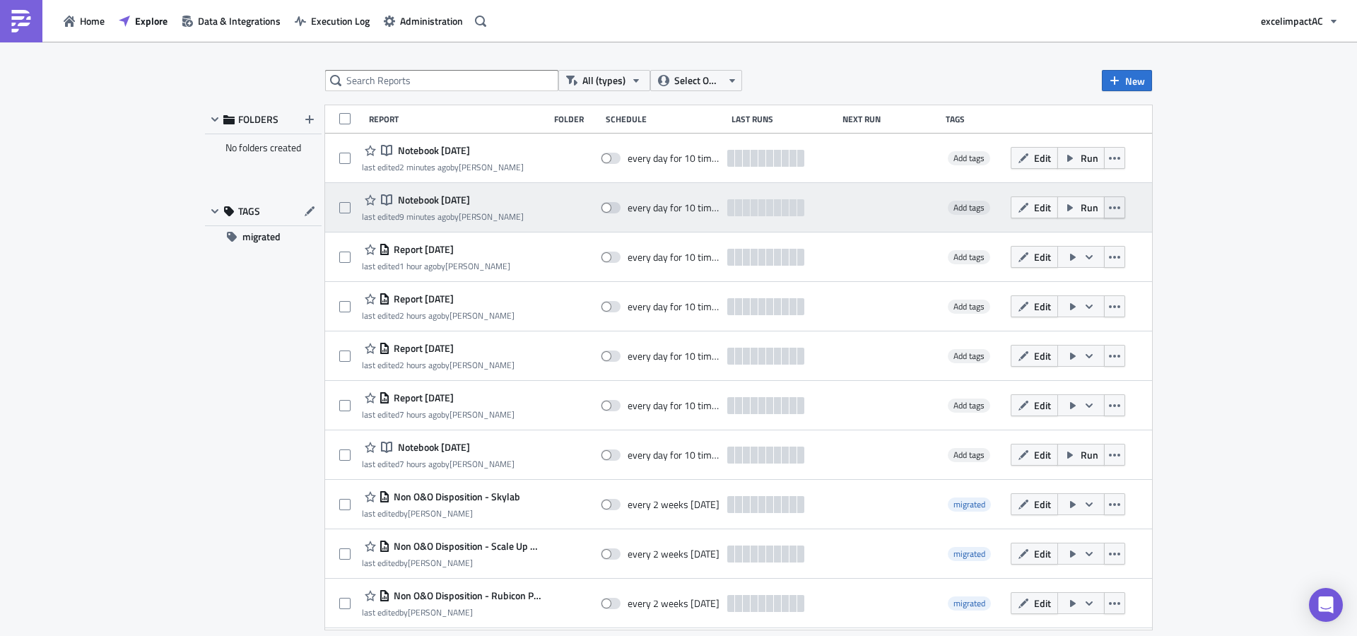
click at [1109, 209] on icon "button" at bounding box center [1114, 207] width 11 height 11
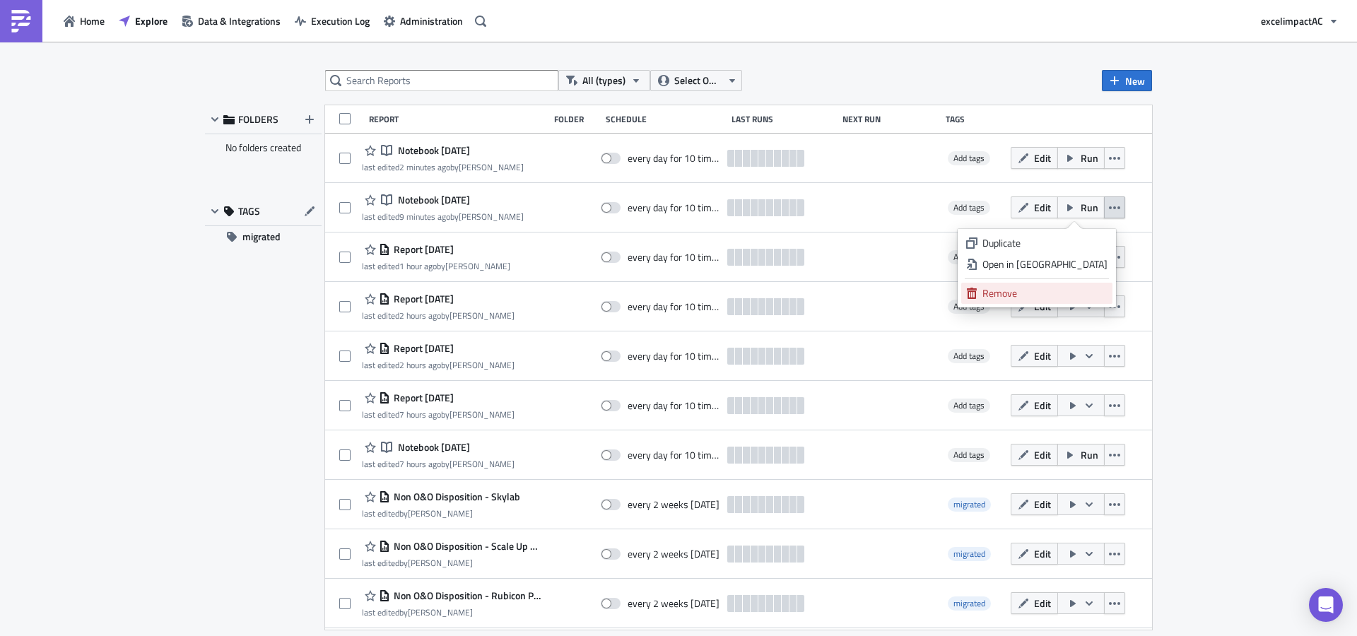
click at [1037, 295] on div "Remove" at bounding box center [1044, 293] width 125 height 14
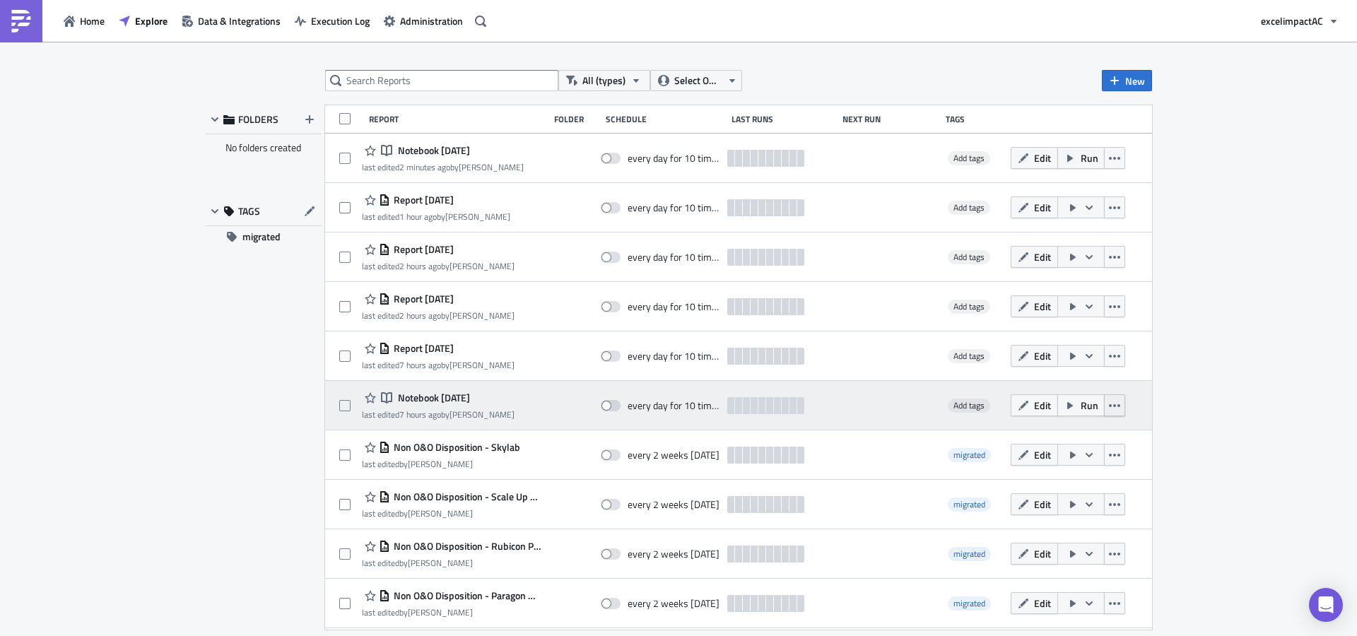
click at [1109, 405] on icon "button" at bounding box center [1114, 405] width 11 height 11
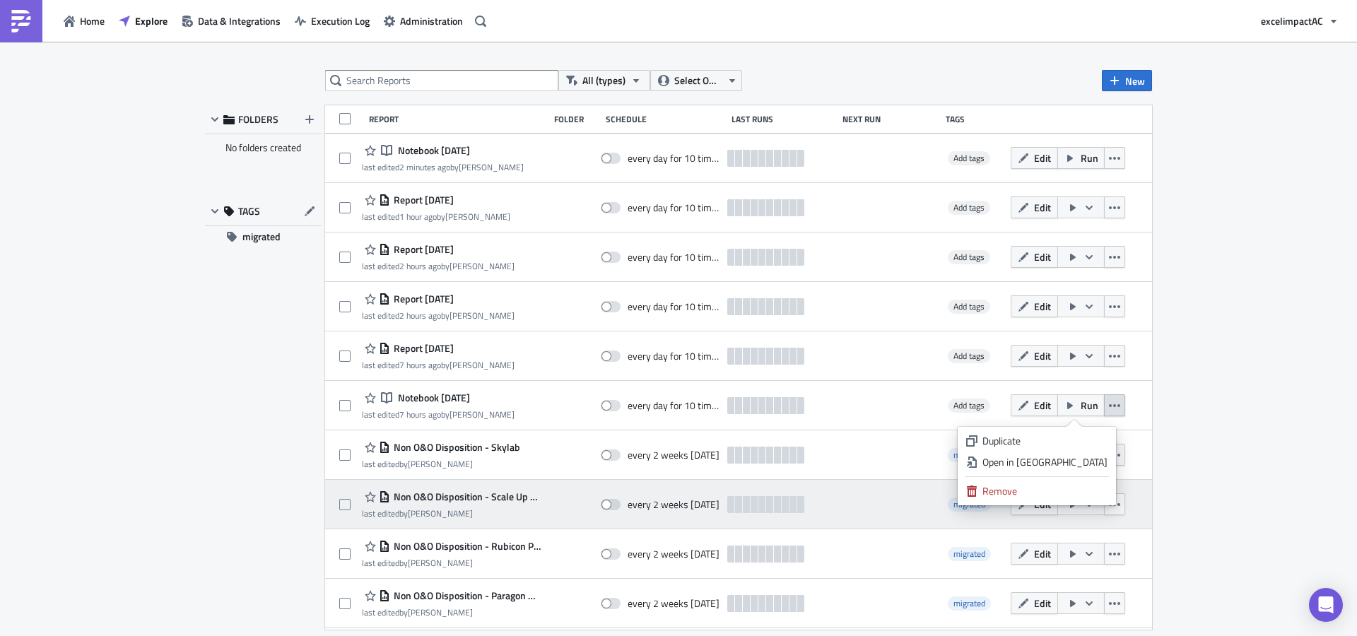
click at [1043, 485] on div "Remove" at bounding box center [1044, 491] width 125 height 14
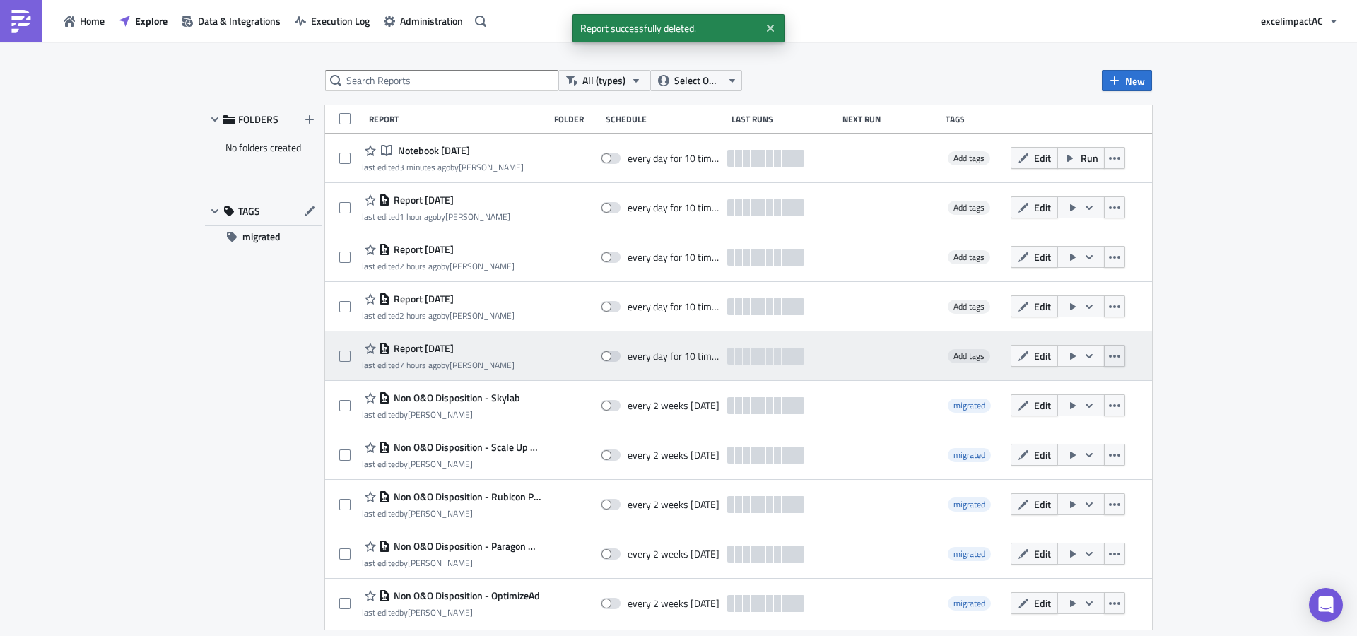
click at [1109, 357] on icon "button" at bounding box center [1114, 356] width 11 height 11
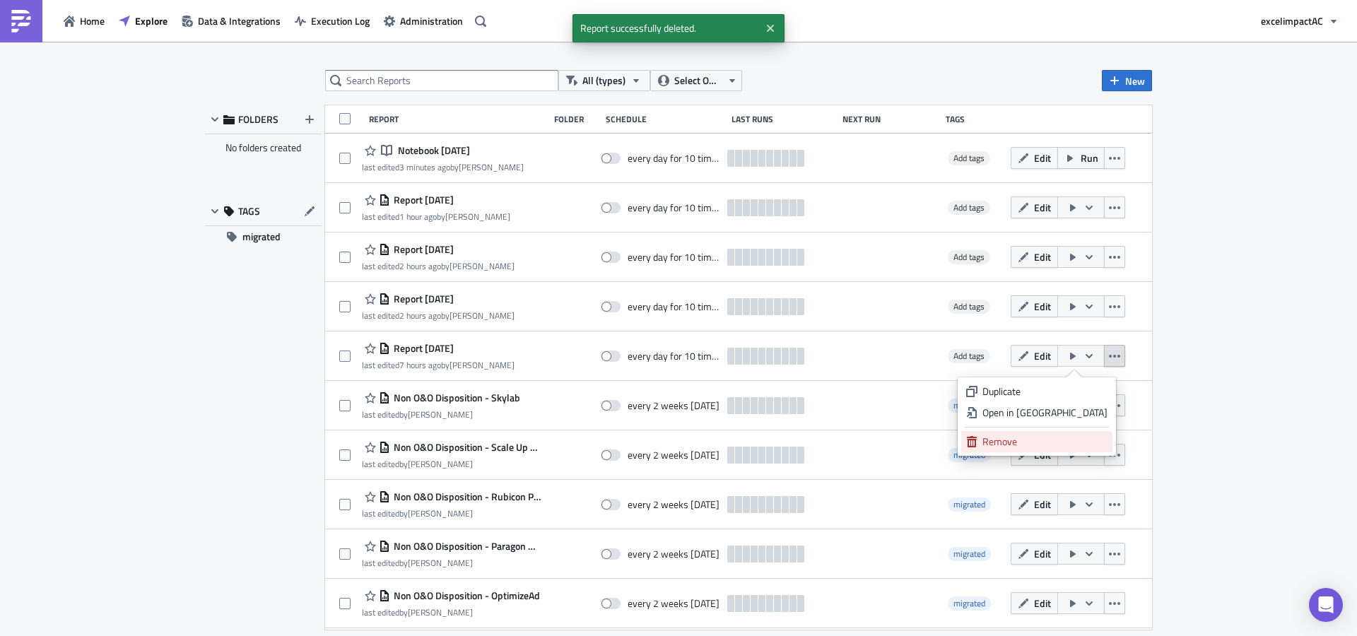
click at [1051, 440] on div "Remove" at bounding box center [1044, 442] width 125 height 14
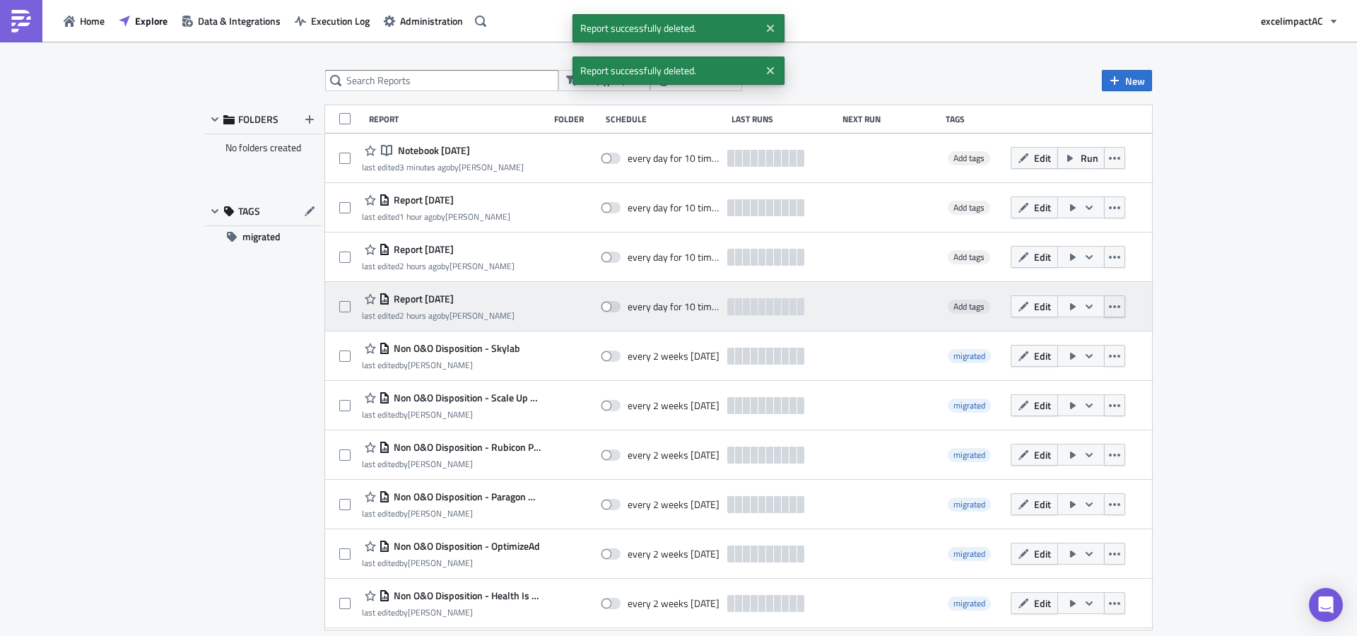
click at [1109, 307] on icon "button" at bounding box center [1114, 306] width 11 height 11
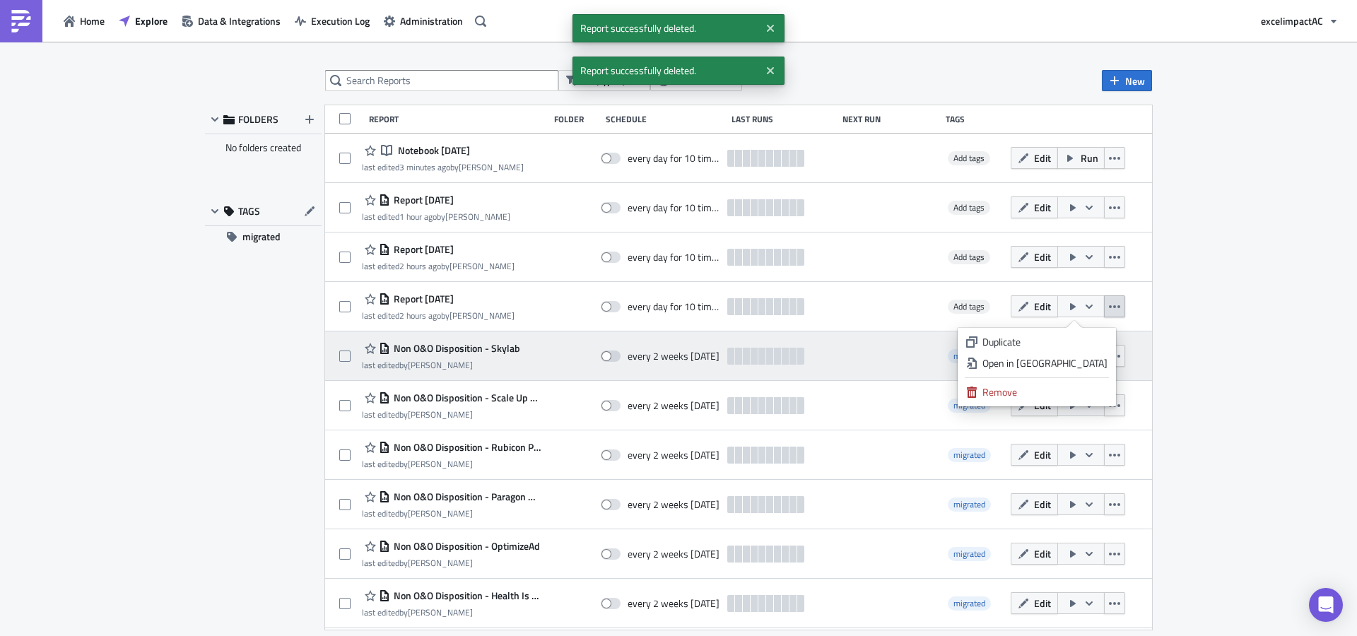
drag, startPoint x: 1056, startPoint y: 394, endPoint x: 1096, endPoint y: 343, distance: 63.9
click at [1057, 393] on div "Remove" at bounding box center [1044, 392] width 125 height 14
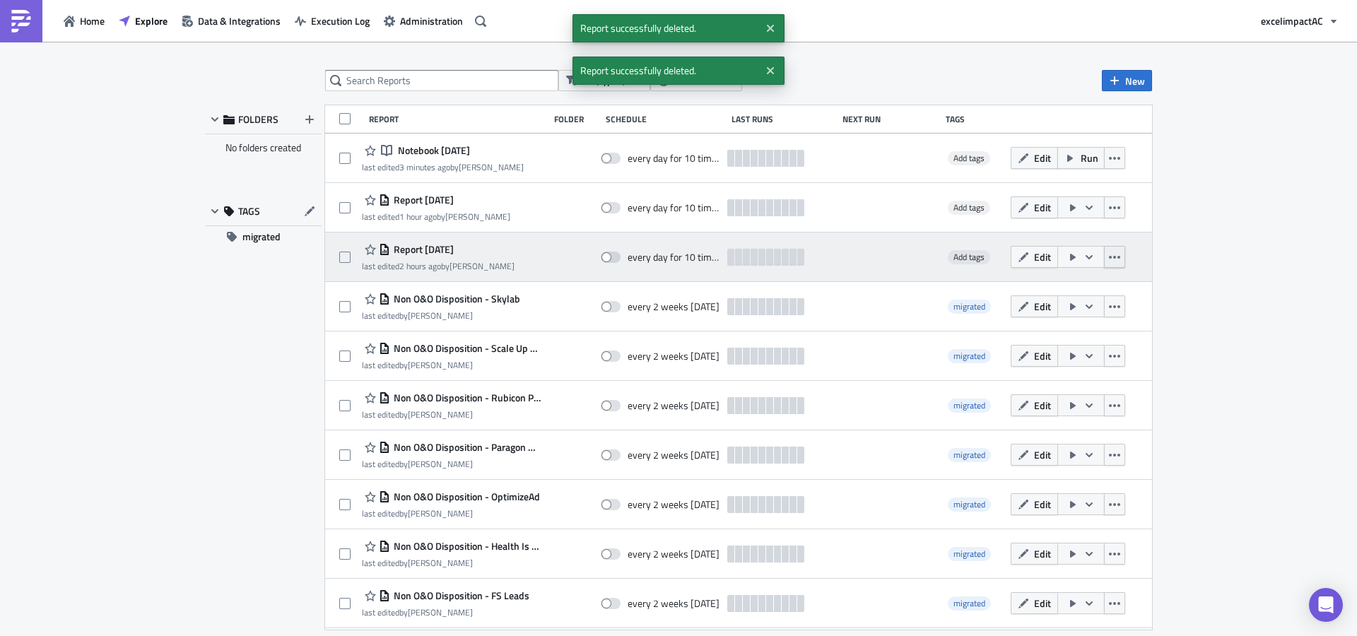
click at [1109, 257] on icon "button" at bounding box center [1114, 257] width 11 height 11
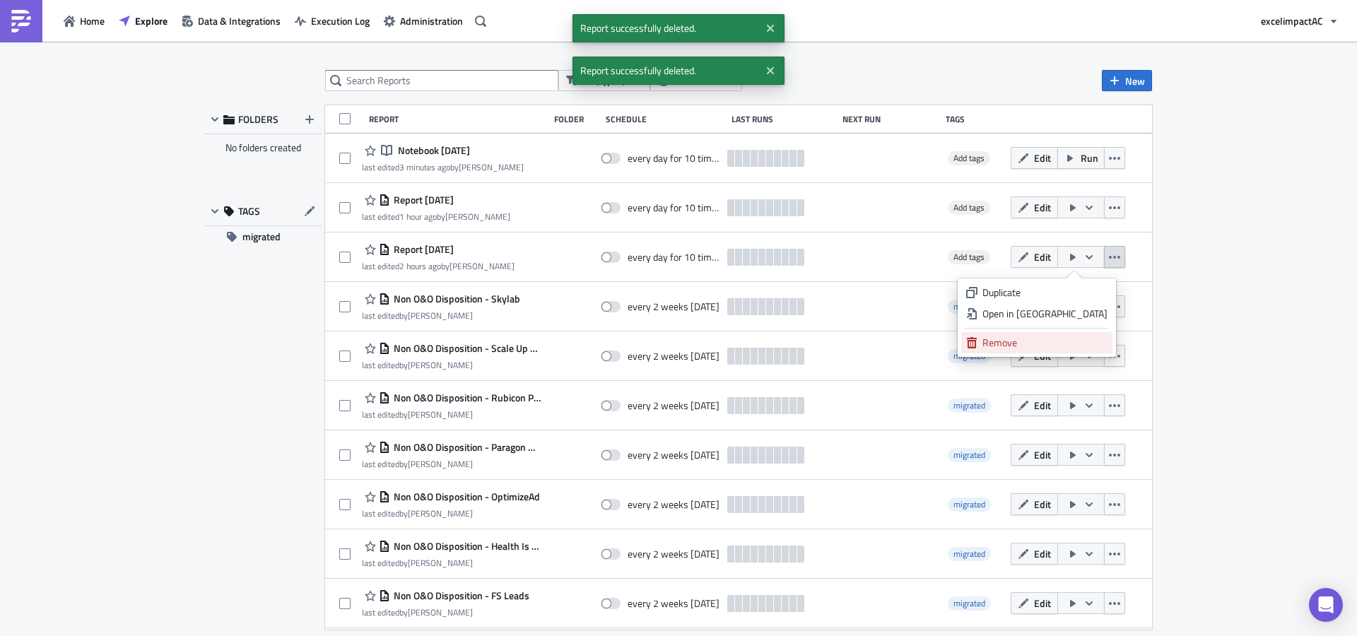
click at [1059, 348] on div "Remove" at bounding box center [1044, 343] width 125 height 14
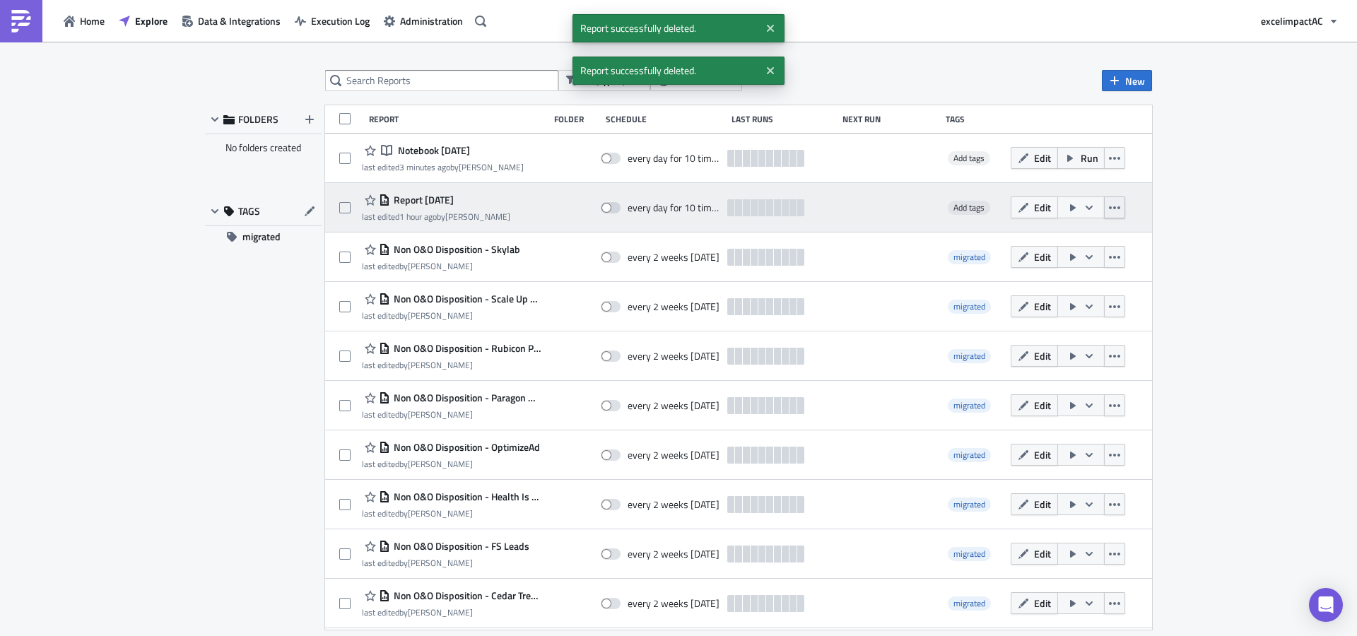
click at [1109, 203] on icon "button" at bounding box center [1114, 207] width 11 height 11
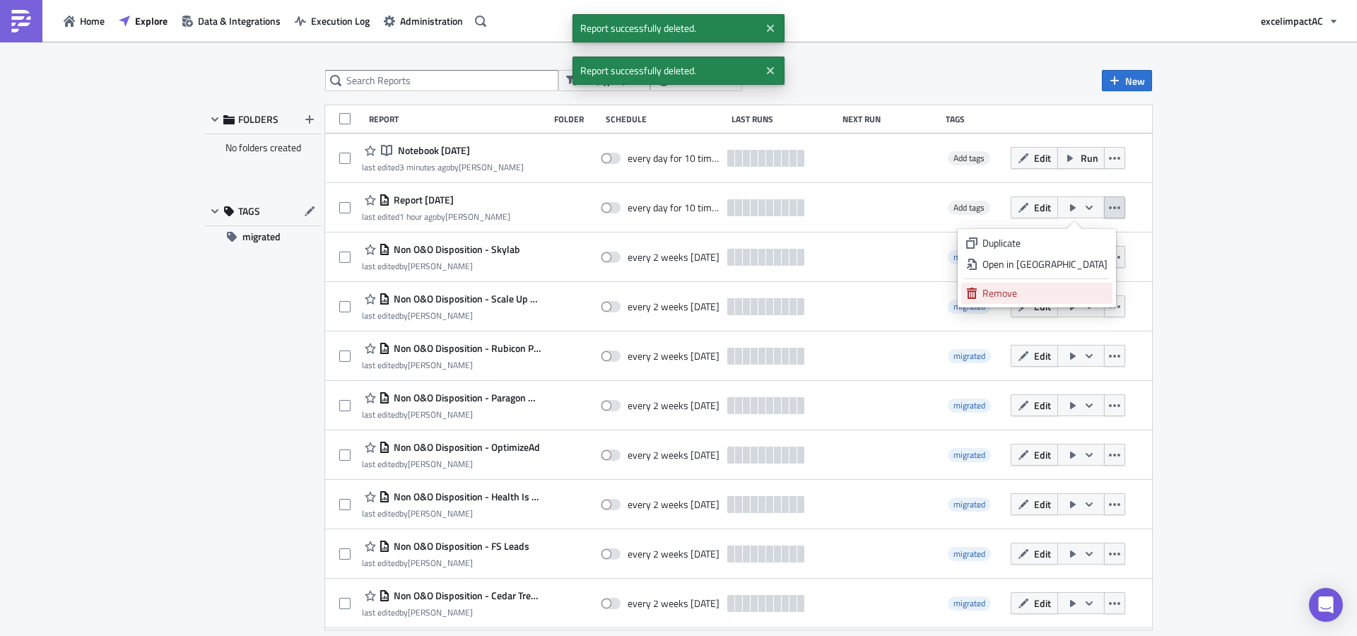
click at [1032, 294] on div "Remove" at bounding box center [1044, 293] width 125 height 14
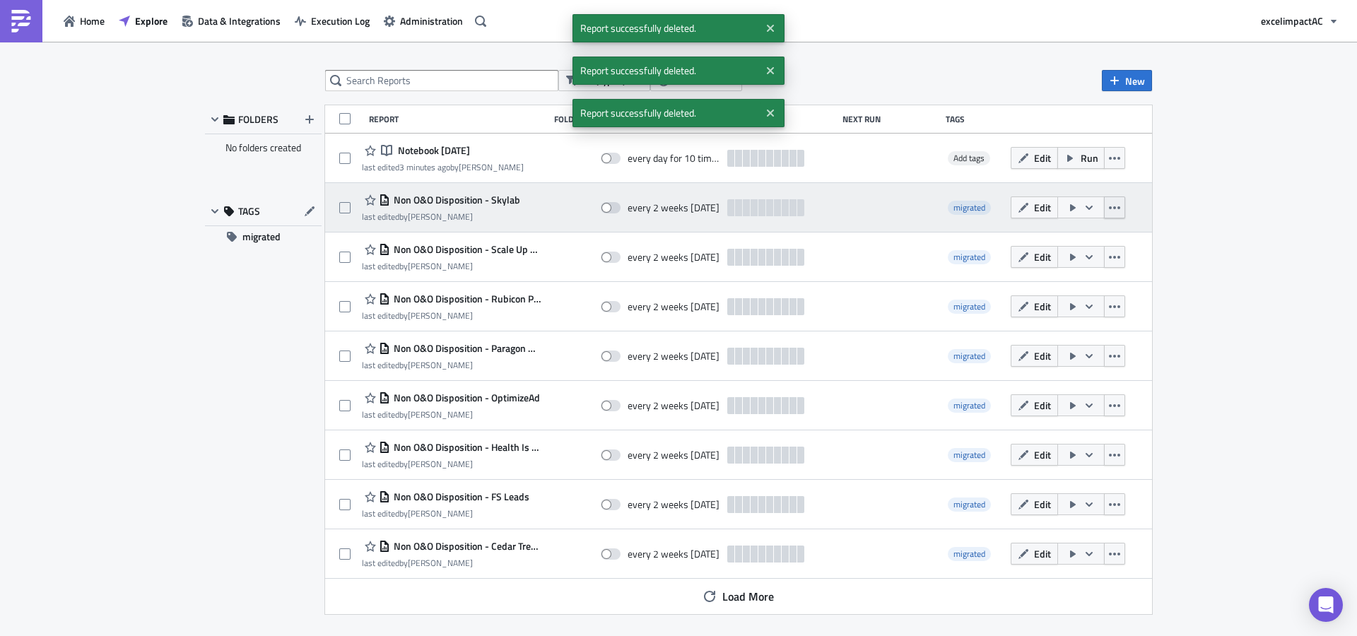
click at [1112, 205] on icon "button" at bounding box center [1114, 207] width 11 height 11
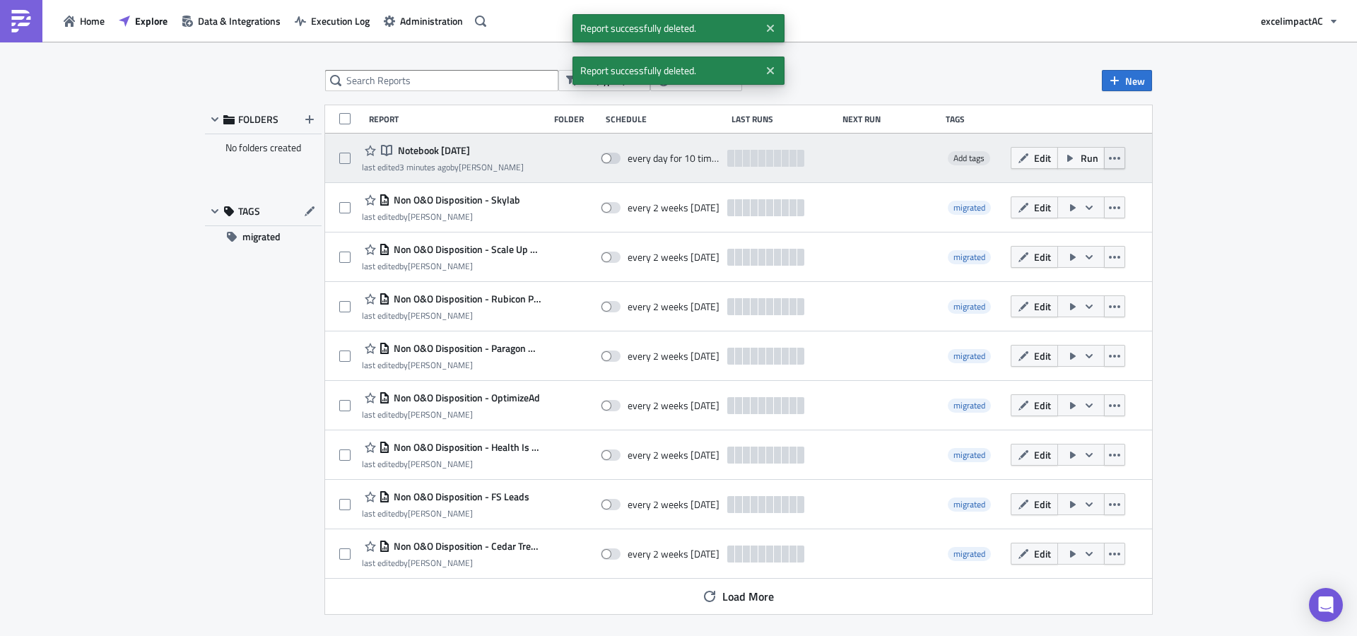
click at [1117, 158] on icon "button" at bounding box center [1114, 158] width 11 height 3
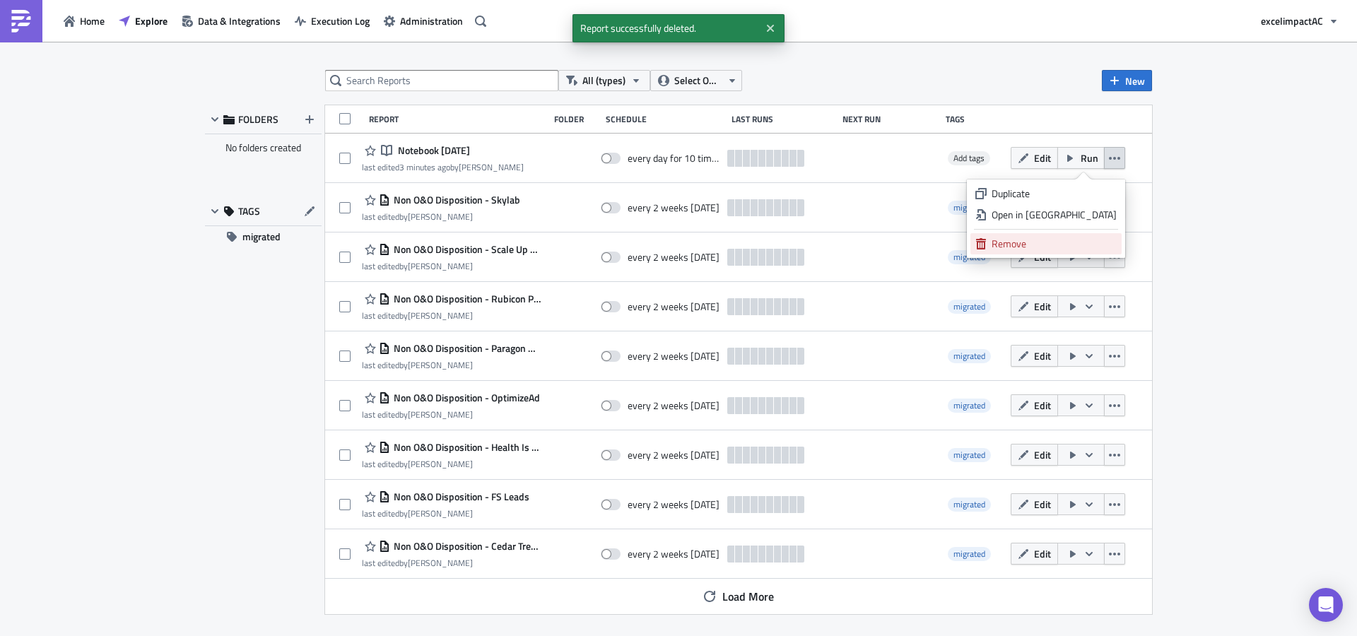
click at [1054, 241] on div "Remove" at bounding box center [1053, 244] width 125 height 14
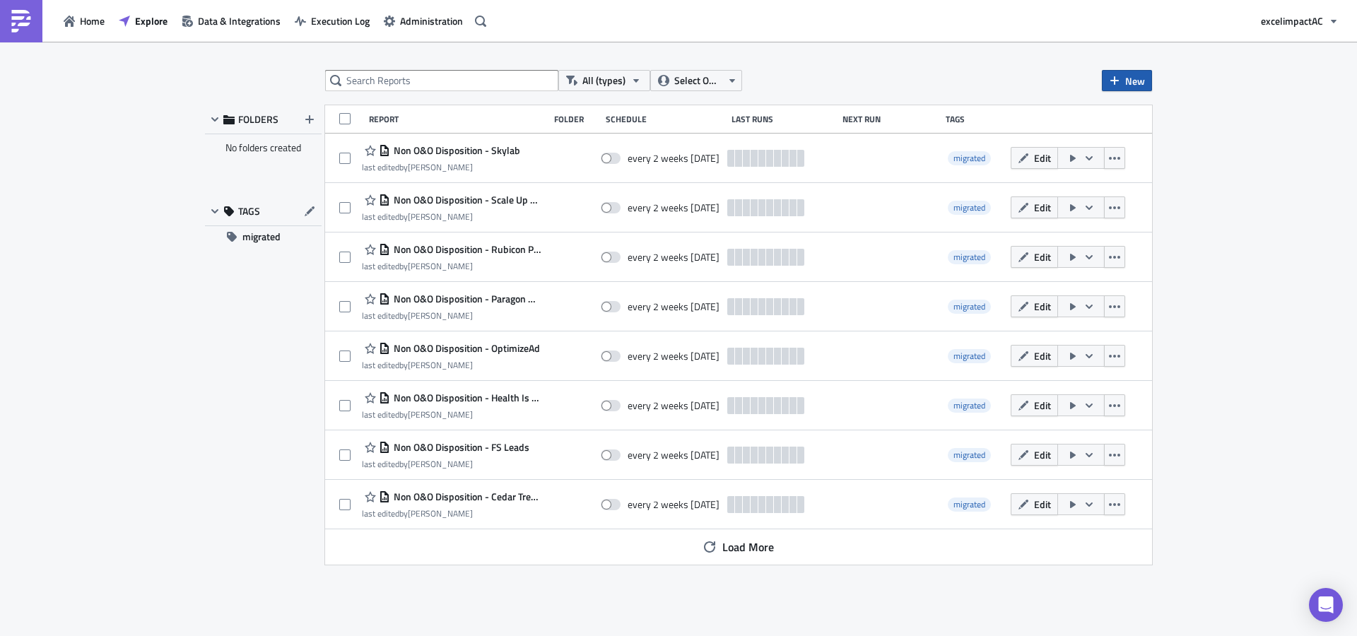
click at [1134, 78] on span "New" at bounding box center [1135, 80] width 20 height 15
click at [1155, 136] on div "Notebook" at bounding box center [1174, 137] width 94 height 14
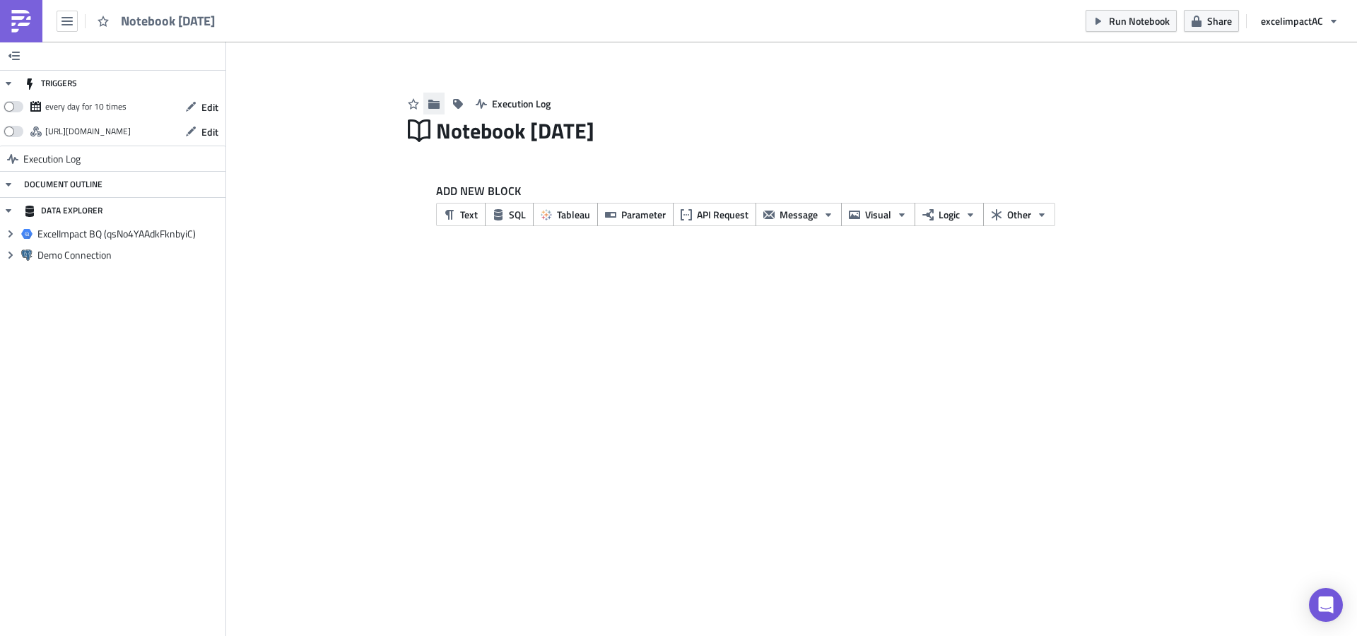
click at [440, 108] on button "button" at bounding box center [433, 104] width 21 height 22
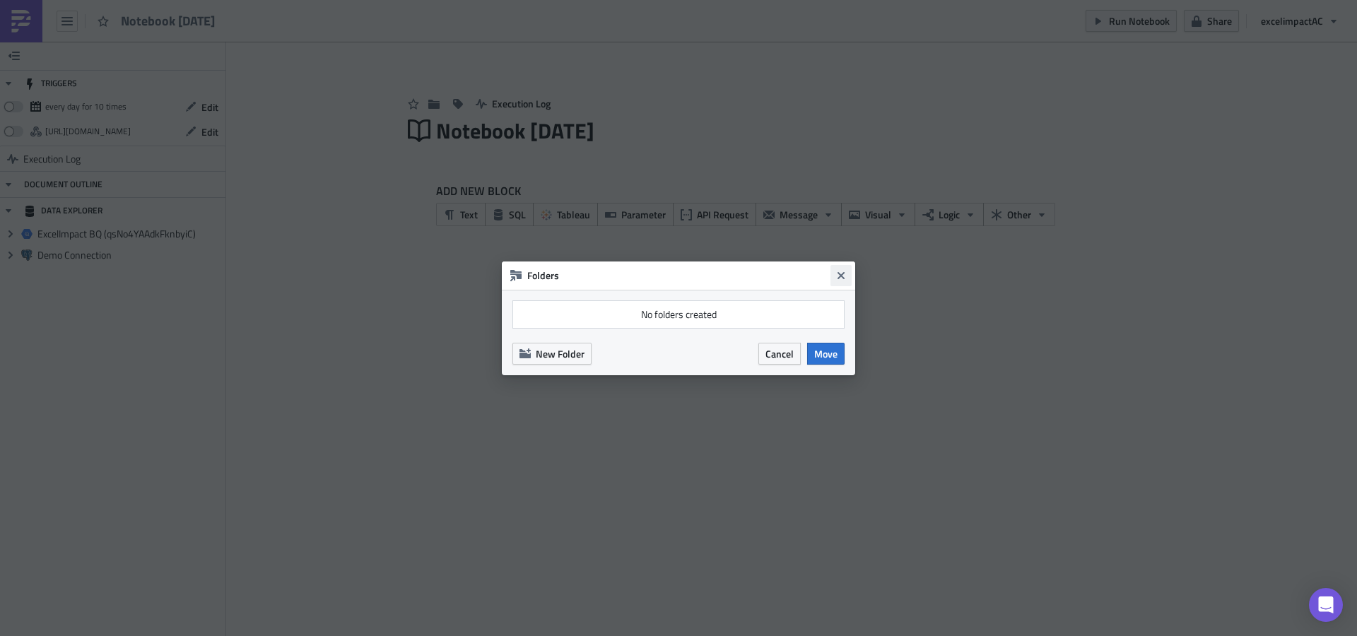
click at [843, 279] on icon "Close" at bounding box center [840, 275] width 11 height 11
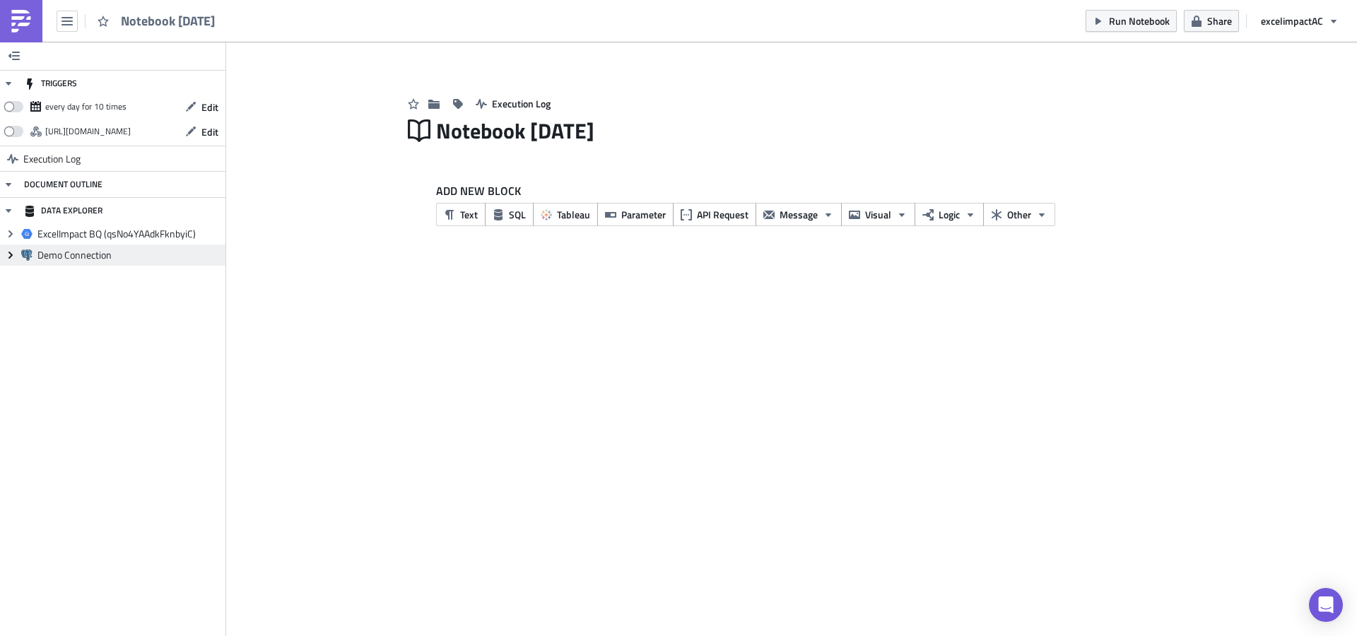
click at [4, 257] on span "Expand group" at bounding box center [10, 255] width 21 height 21
click at [11, 234] on icon at bounding box center [10, 233] width 4 height 7
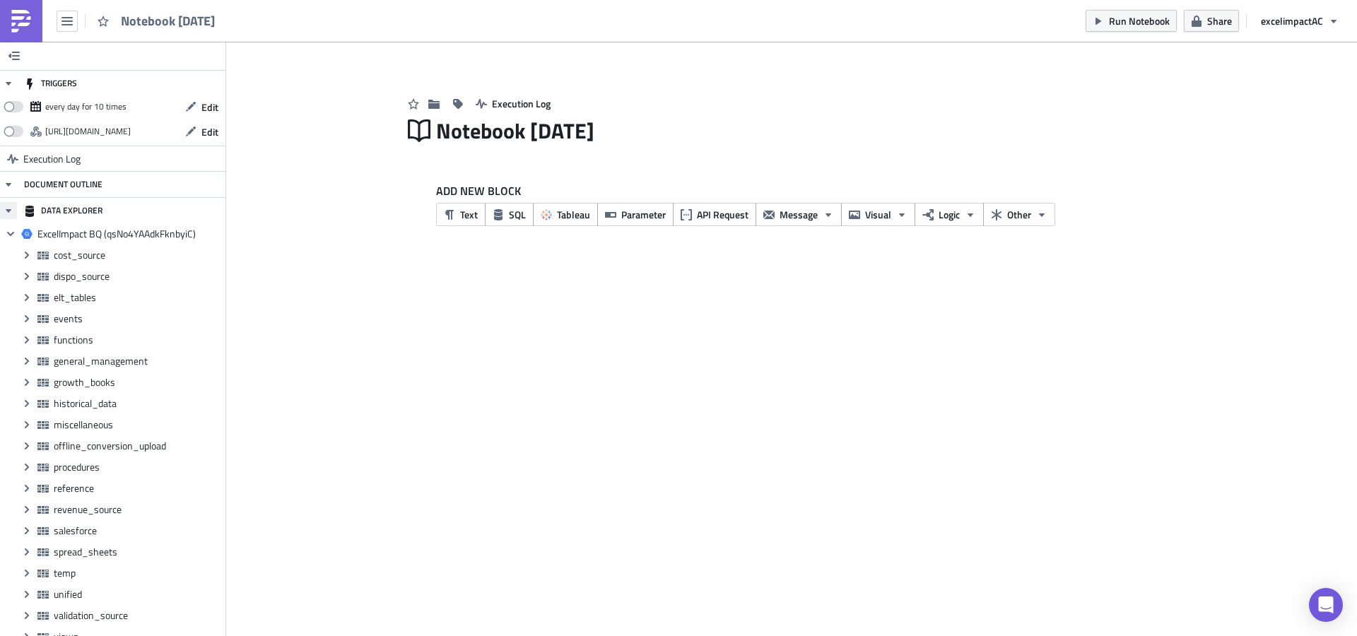
click at [9, 209] on icon "button" at bounding box center [9, 211] width 6 height 4
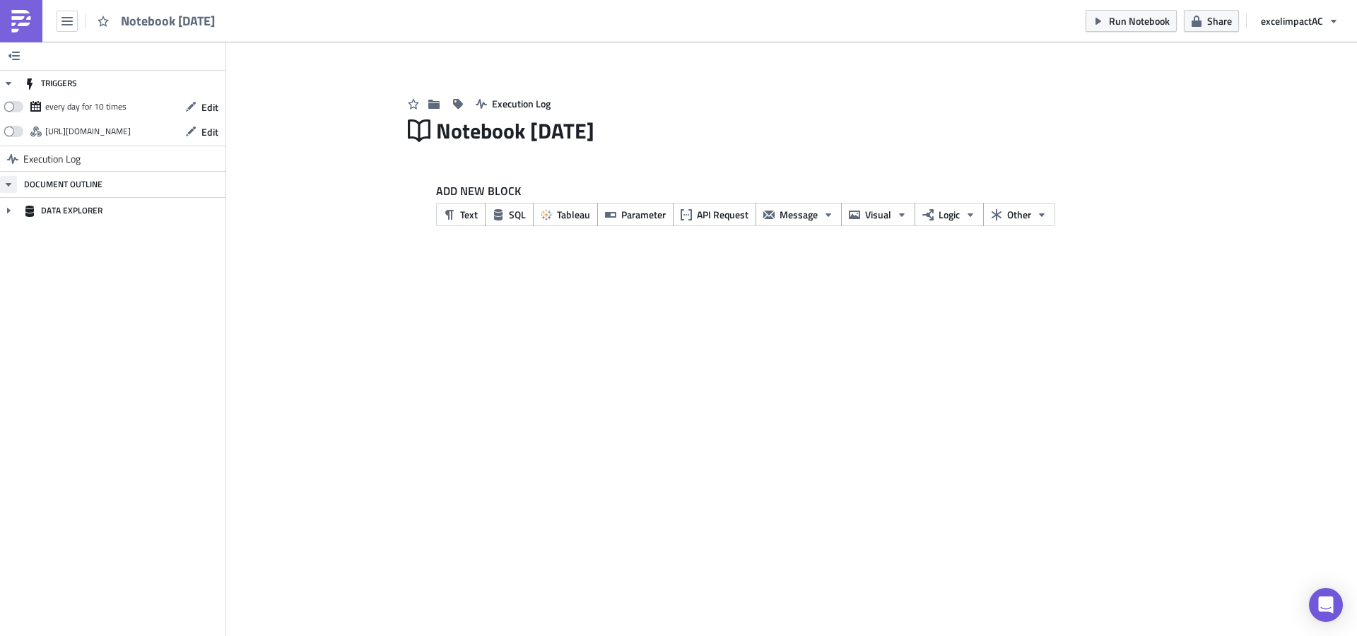
click at [9, 186] on icon "button" at bounding box center [8, 184] width 11 height 11
click at [640, 219] on span "Parameter" at bounding box center [643, 214] width 45 height 15
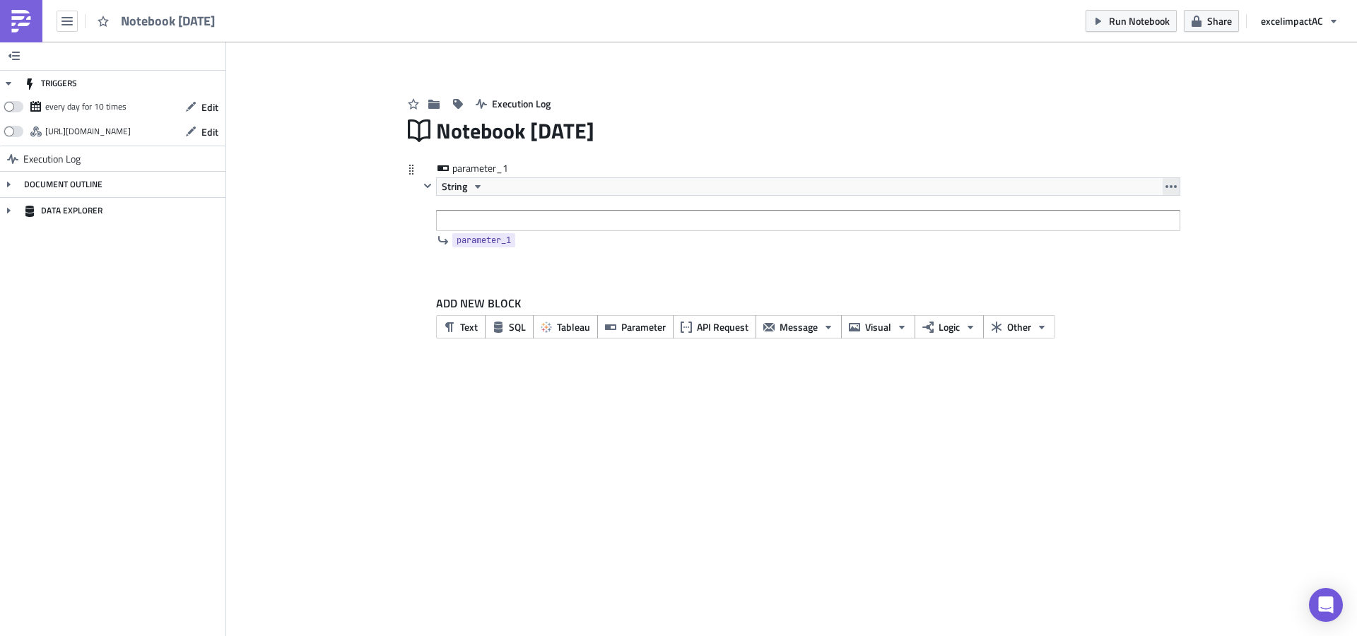
click at [1170, 184] on icon "button" at bounding box center [1170, 186] width 11 height 11
click at [1160, 251] on div "Remove" at bounding box center [1179, 249] width 94 height 14
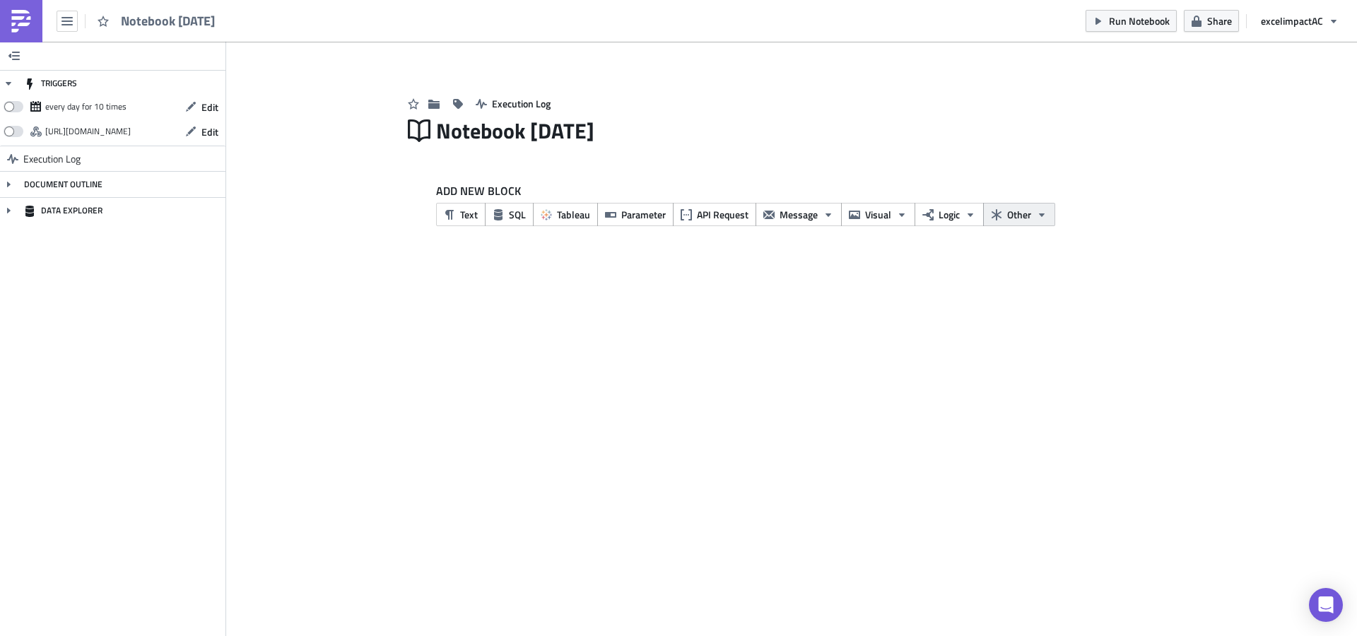
click at [1047, 219] on button "Other" at bounding box center [1019, 214] width 72 height 23
click at [883, 199] on div "OpenAI" at bounding box center [916, 204] width 94 height 14
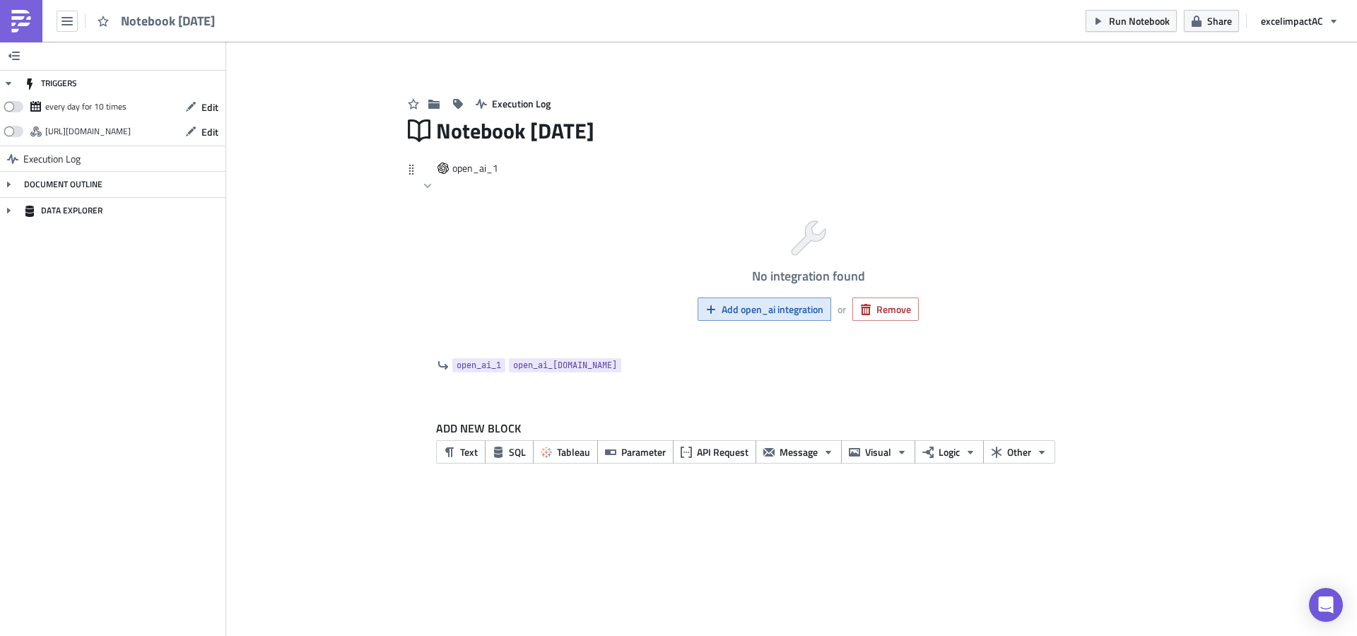
click at [809, 309] on span "Add open_ai integration" at bounding box center [773, 309] width 102 height 15
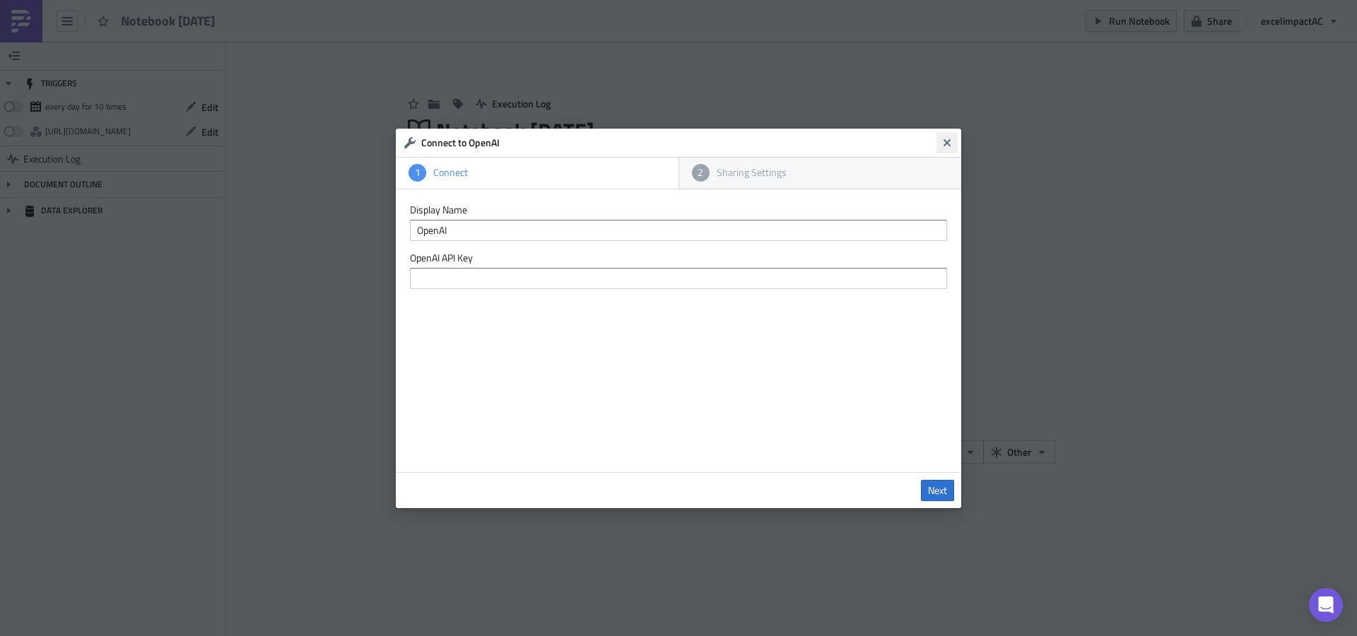
click at [946, 141] on icon "Close" at bounding box center [946, 142] width 7 height 7
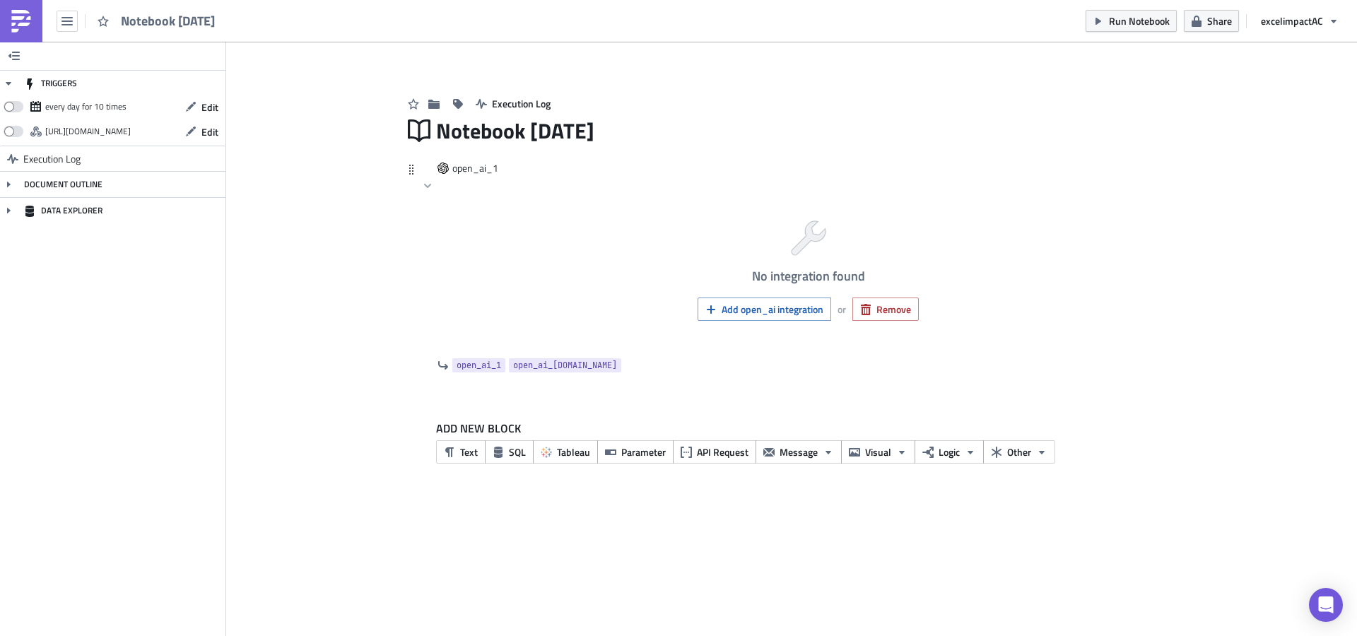
click at [415, 170] on icon at bounding box center [411, 169] width 11 height 11
click at [883, 311] on span "Remove" at bounding box center [893, 309] width 35 height 15
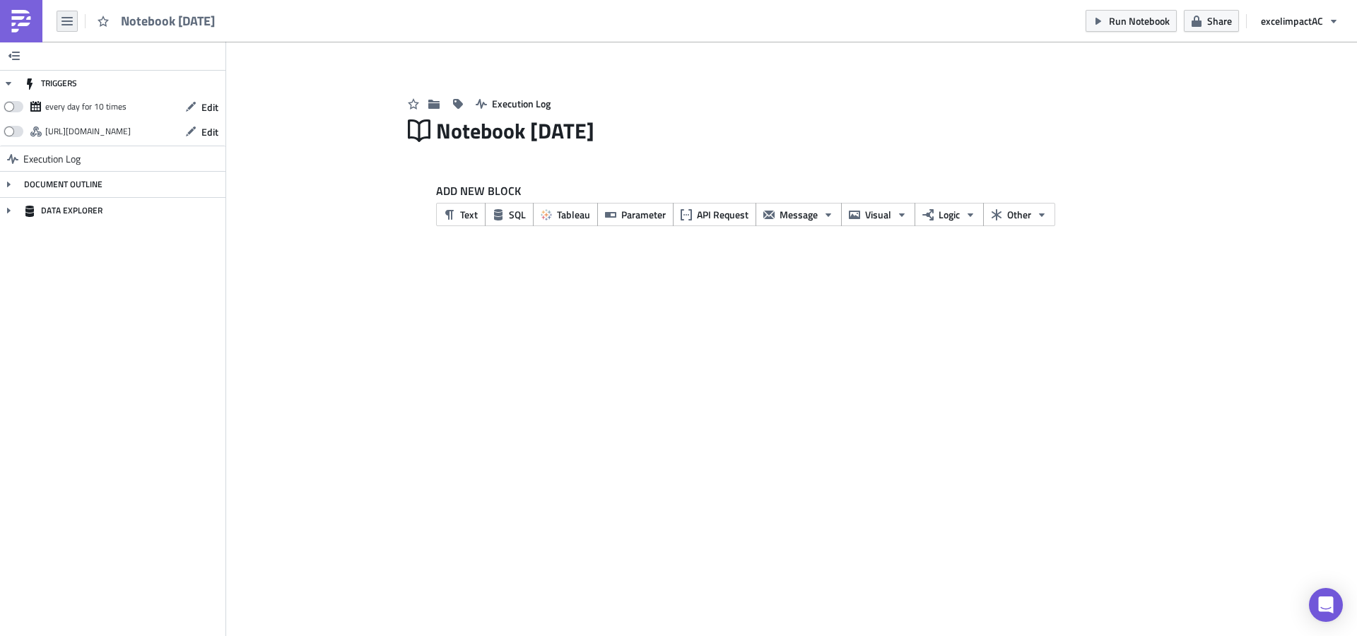
click at [61, 25] on icon "button" at bounding box center [66, 21] width 11 height 11
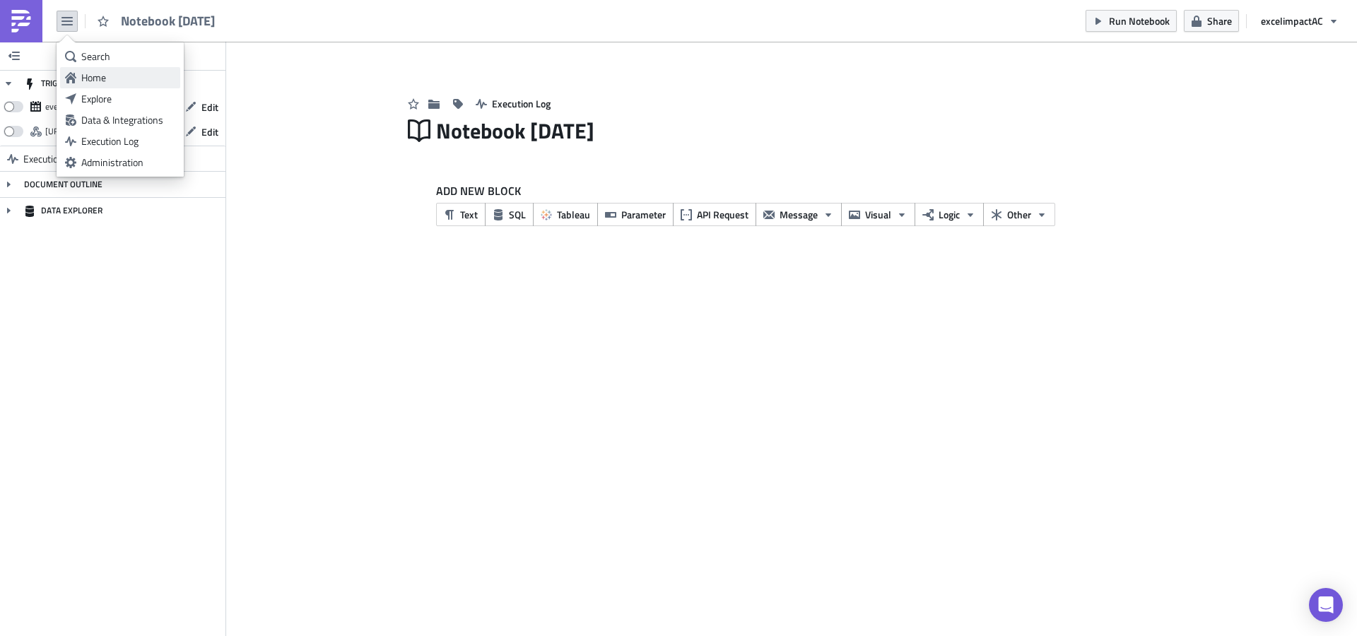
click at [89, 73] on div "Home" at bounding box center [128, 78] width 94 height 14
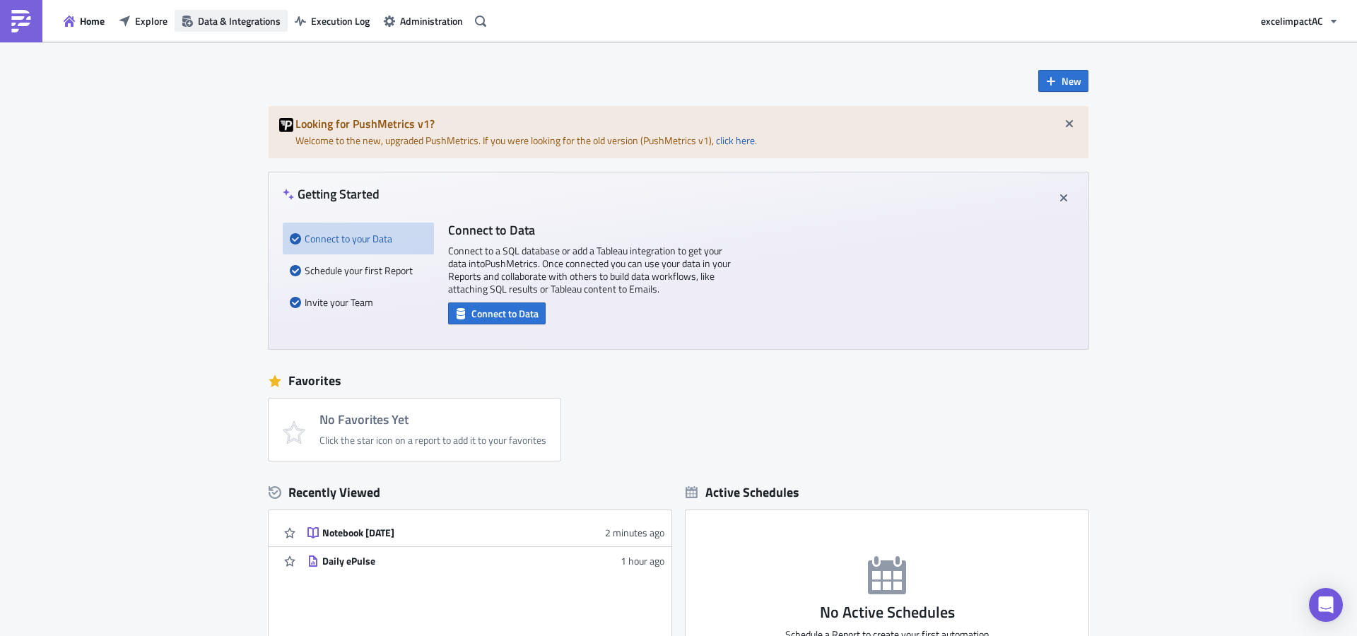
click at [228, 16] on span "Data & Integrations" at bounding box center [239, 20] width 83 height 15
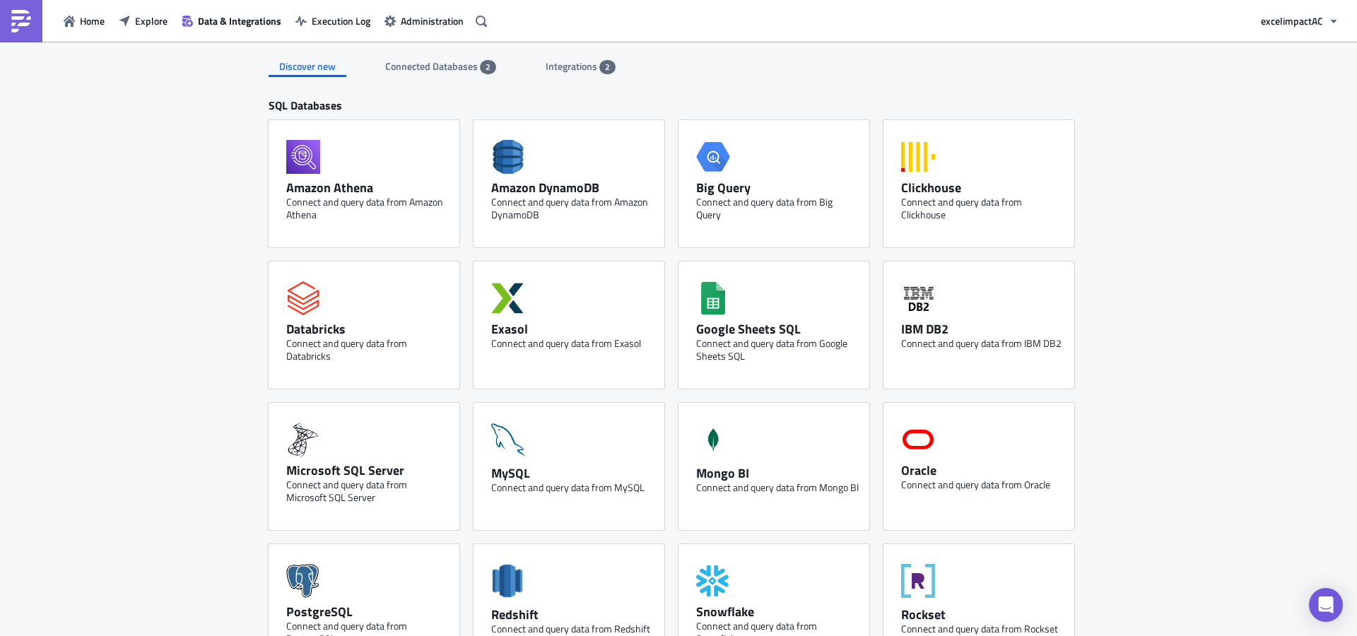
click at [591, 68] on span "Integrations" at bounding box center [573, 66] width 54 height 15
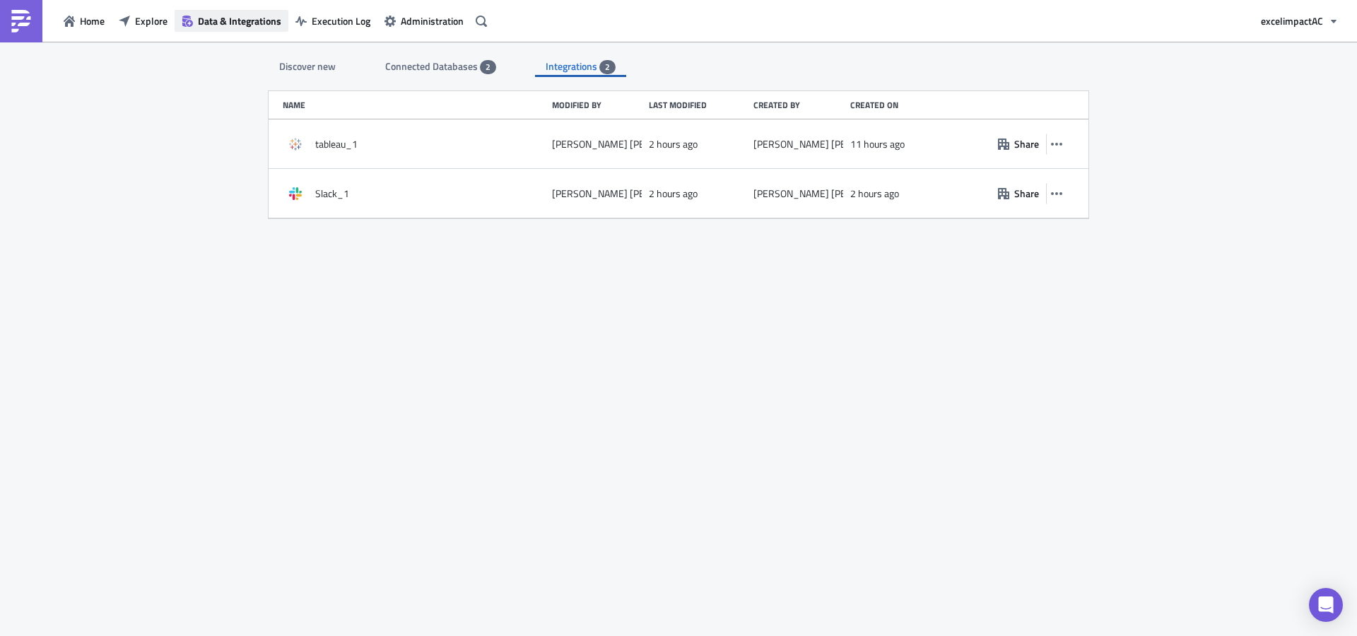
click at [240, 12] on button "Data & Integrations" at bounding box center [232, 21] width 114 height 22
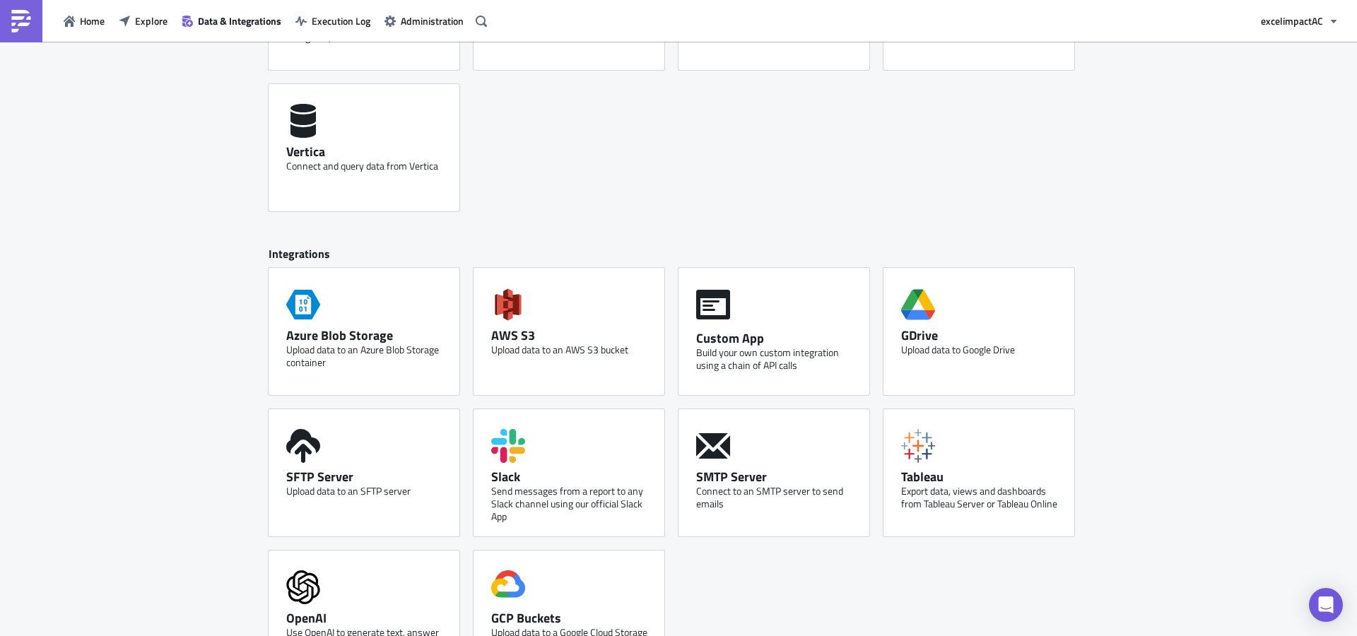
scroll to position [655, 0]
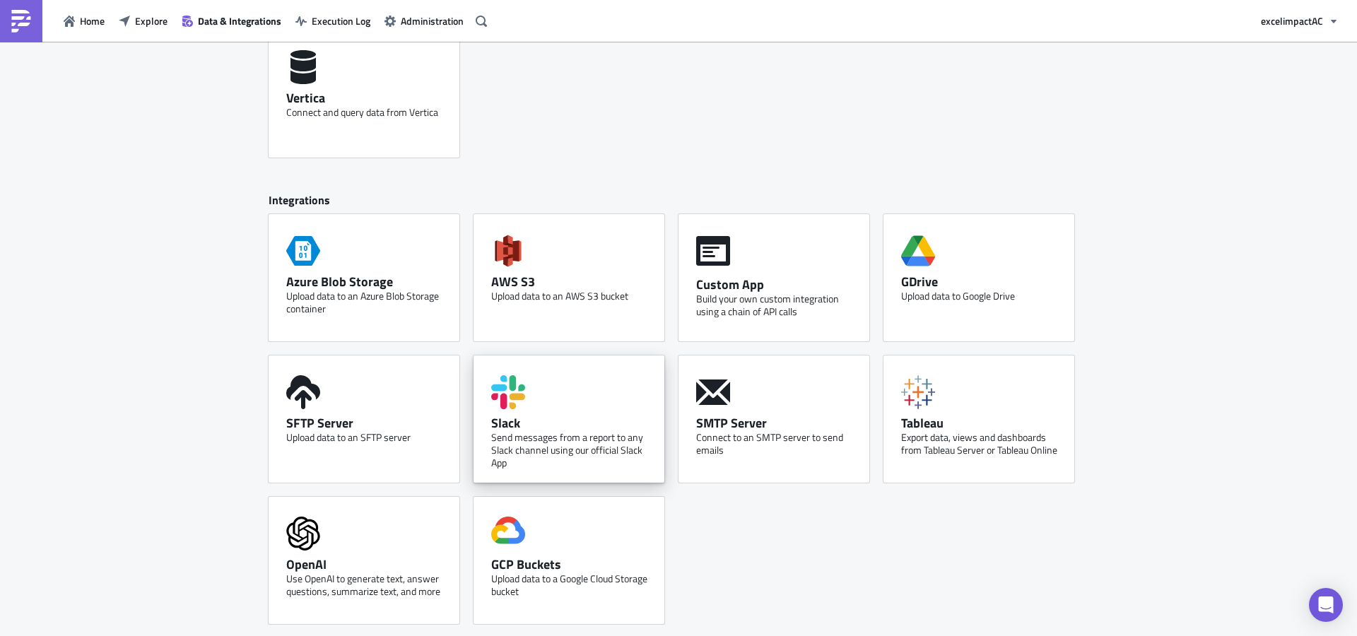
click at [560, 408] on div "Slack Send messages from a report to any Slack channel using our official Slack…" at bounding box center [568, 418] width 191 height 127
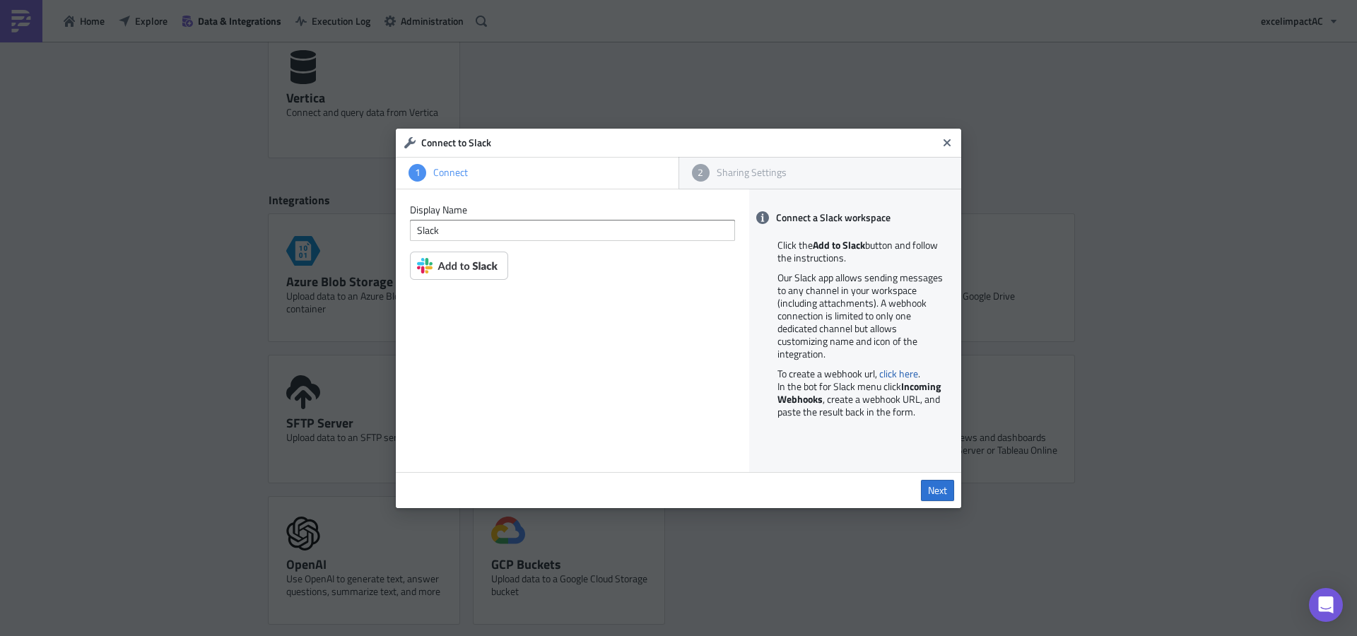
click at [452, 266] on img at bounding box center [459, 266] width 98 height 28
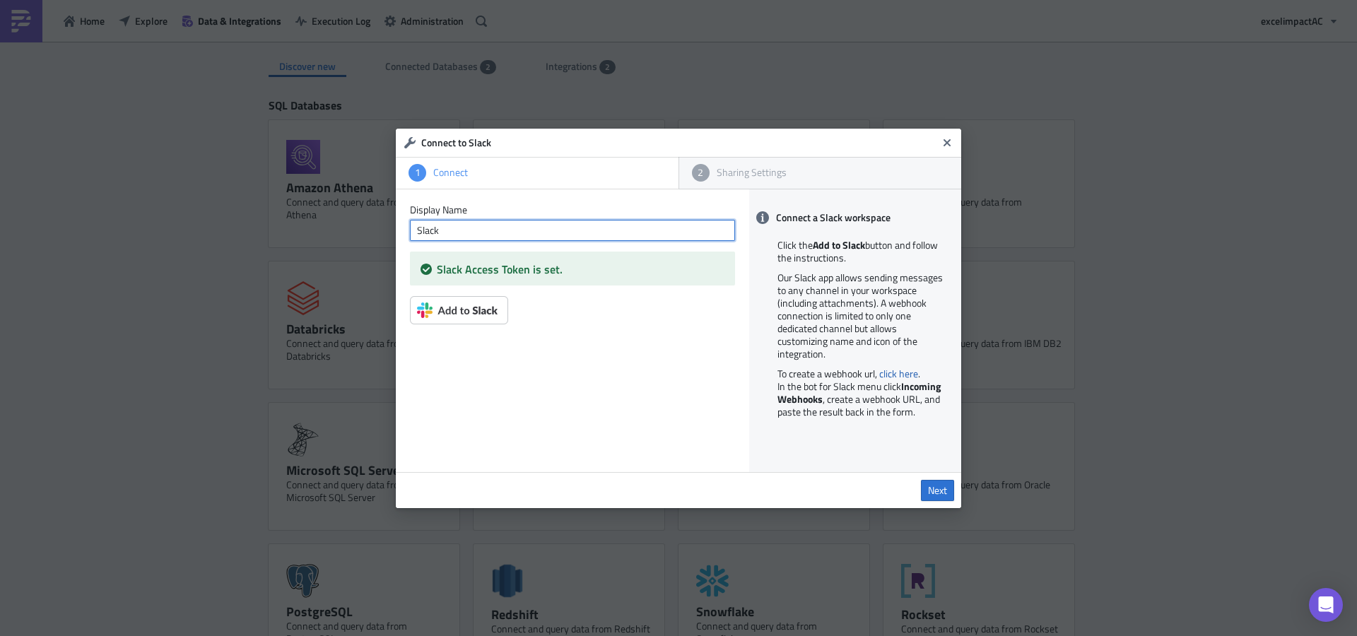
click at [548, 236] on input "Slack" at bounding box center [572, 230] width 325 height 21
type input "Slack_2"
click at [941, 490] on span "Next" at bounding box center [937, 490] width 19 height 13
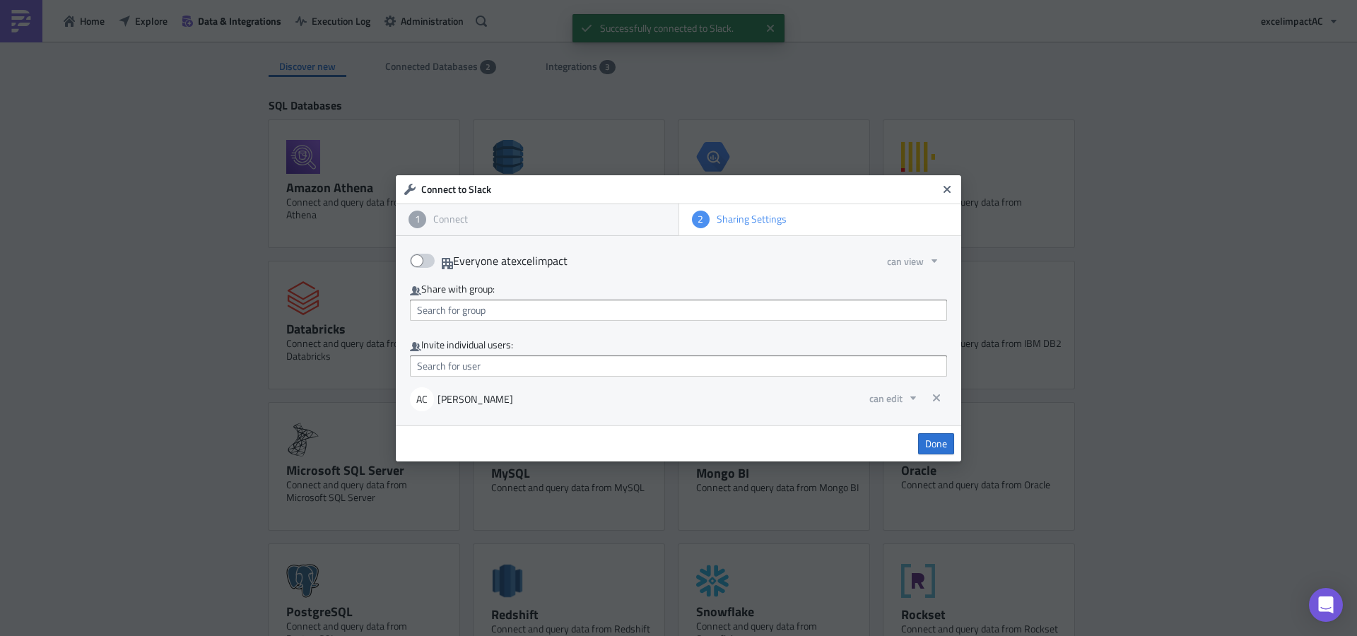
click at [420, 259] on span at bounding box center [422, 261] width 25 height 14
click at [420, 259] on input "Everyone at excelimpact" at bounding box center [417, 256] width 9 height 9
checkbox input "true"
click at [935, 261] on icon "button" at bounding box center [934, 261] width 6 height 4
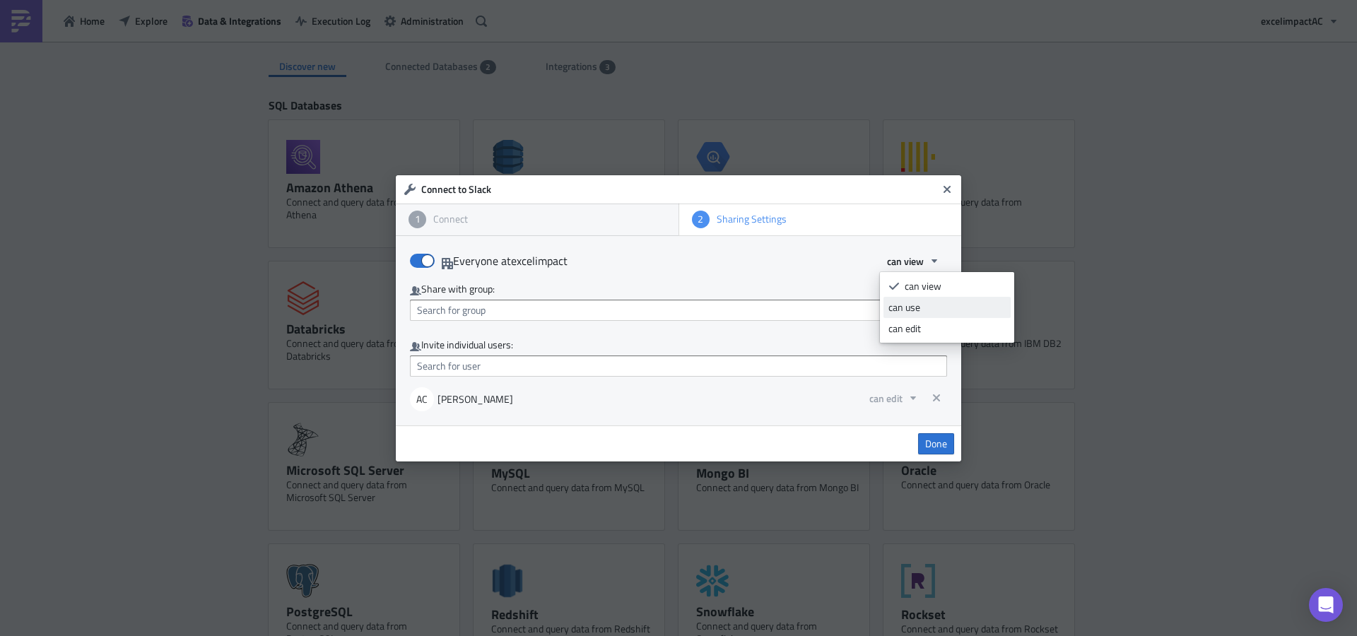
click at [922, 308] on div "can use" at bounding box center [946, 307] width 117 height 14
click at [946, 444] on span "Done" at bounding box center [936, 443] width 22 height 13
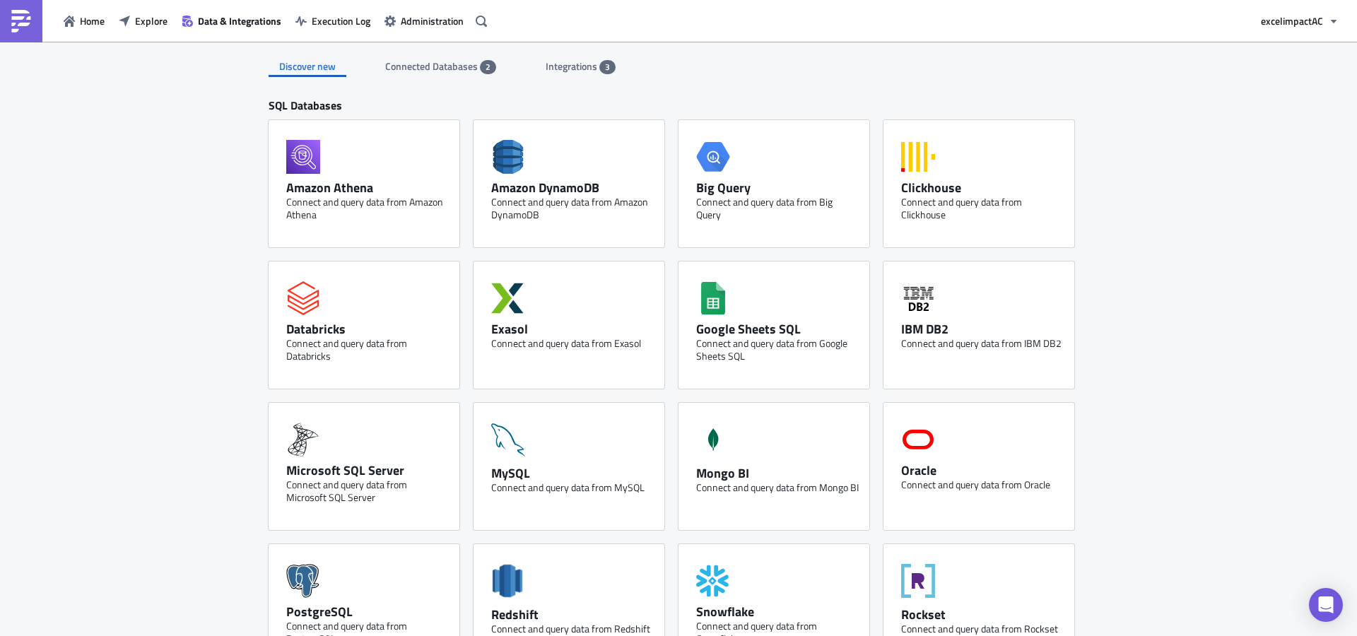
click at [573, 61] on span "Integrations" at bounding box center [573, 66] width 54 height 15
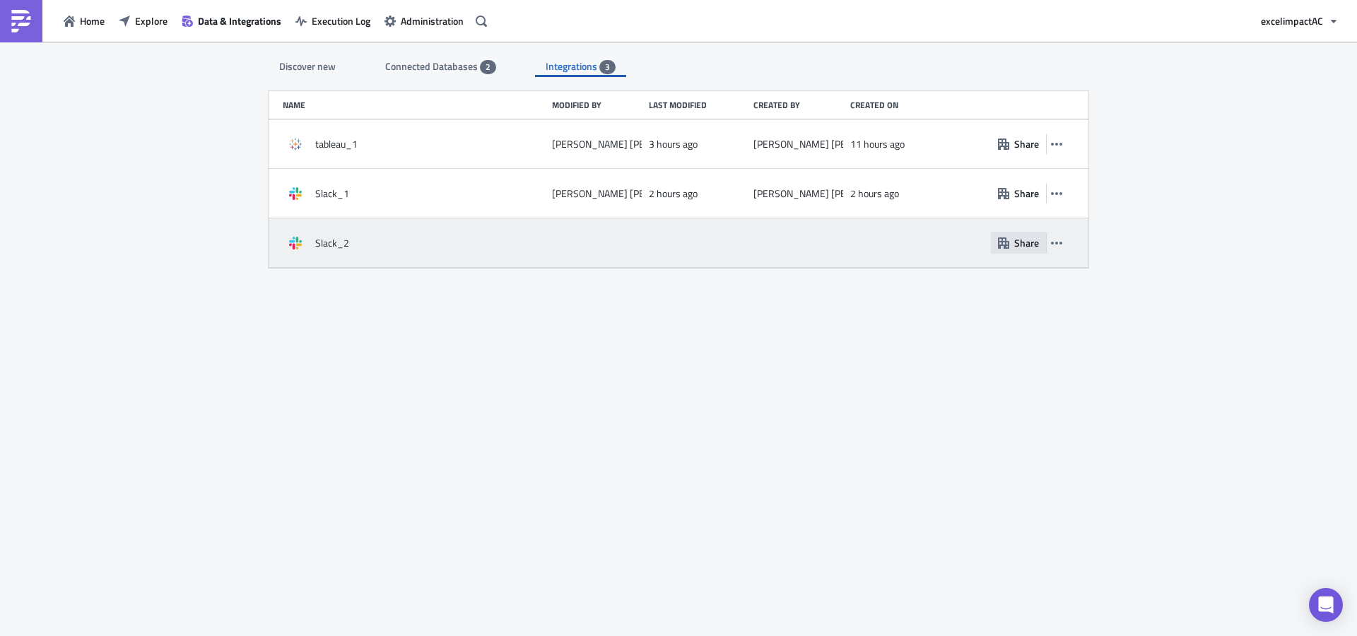
click at [1005, 243] on icon "button" at bounding box center [1003, 242] width 11 height 11
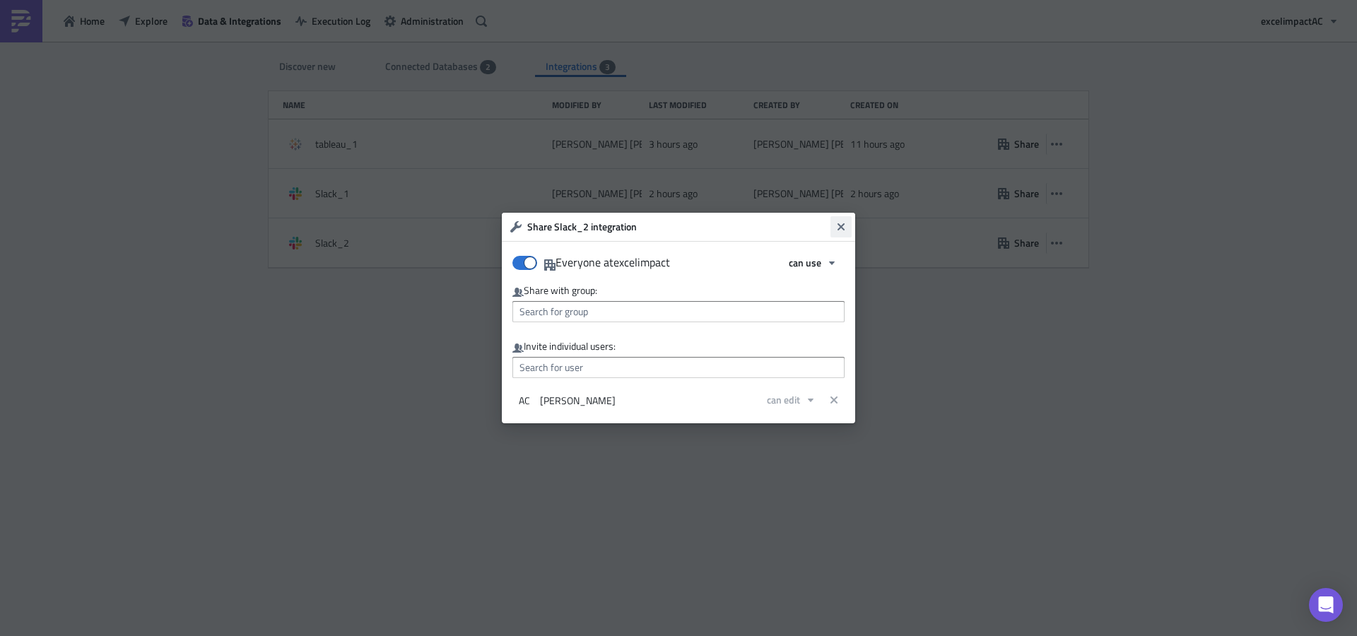
click at [841, 225] on icon "Close" at bounding box center [840, 226] width 7 height 7
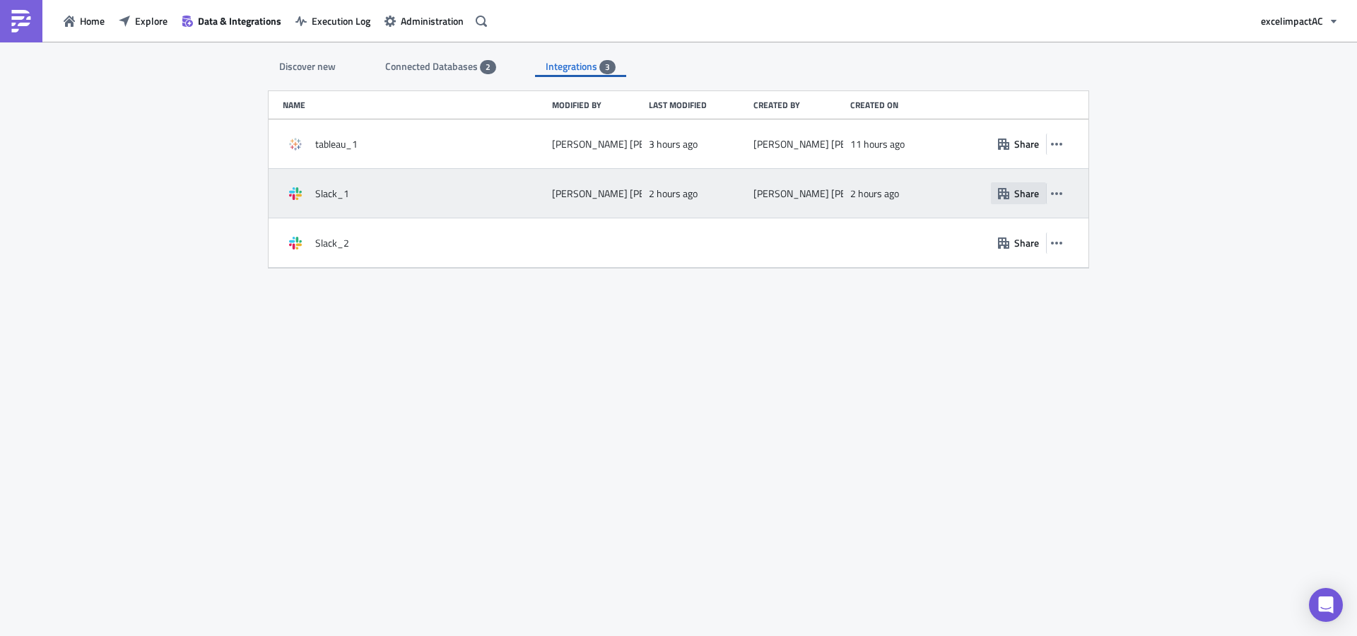
click at [1013, 196] on button "Share" at bounding box center [1018, 193] width 55 height 22
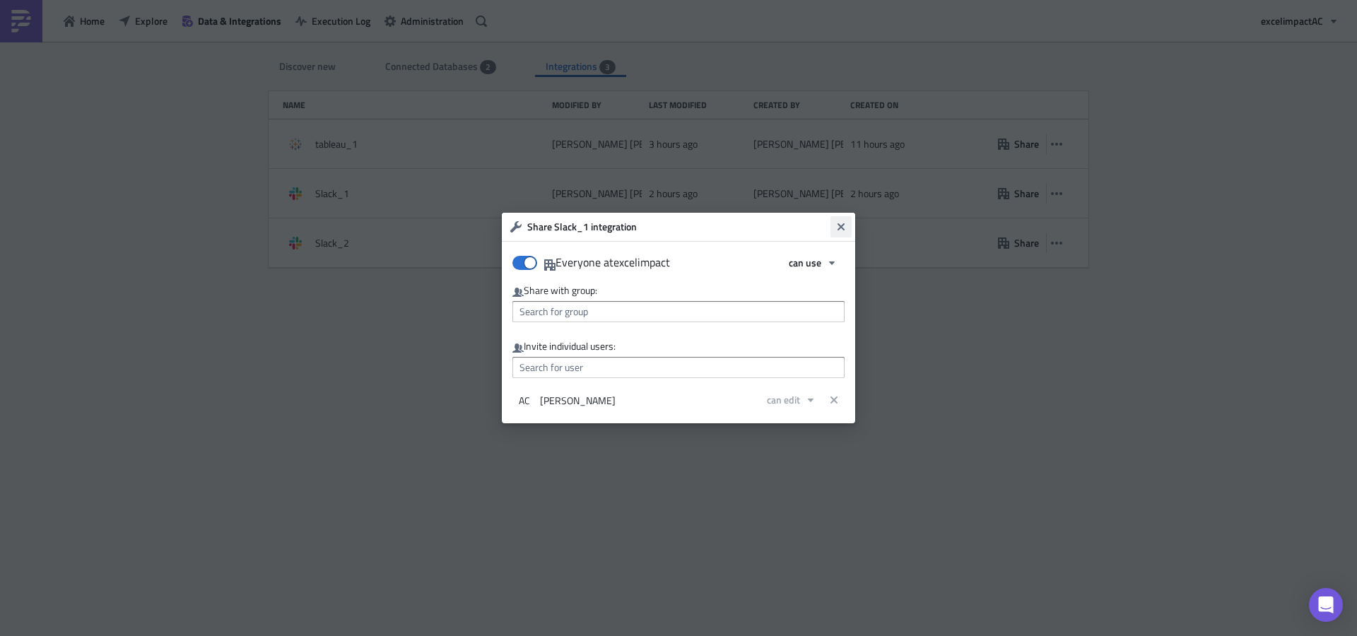
click at [841, 228] on icon "Close" at bounding box center [840, 226] width 7 height 7
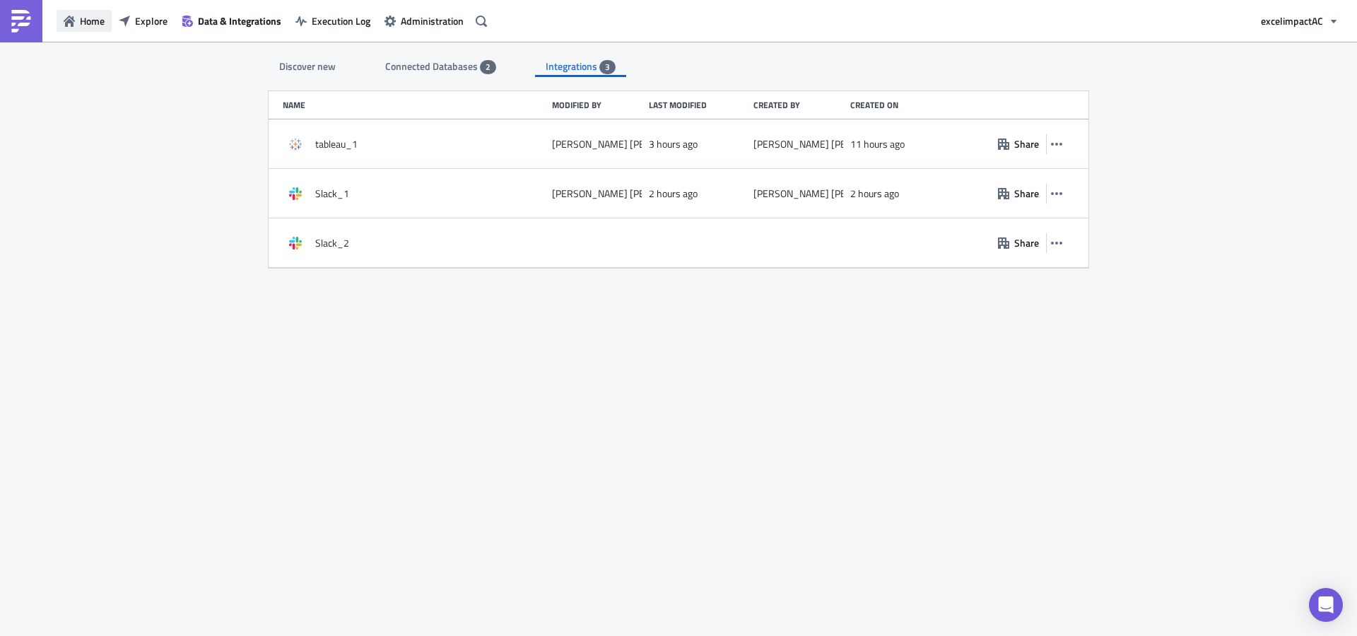
click at [82, 18] on span "Home" at bounding box center [92, 20] width 25 height 15
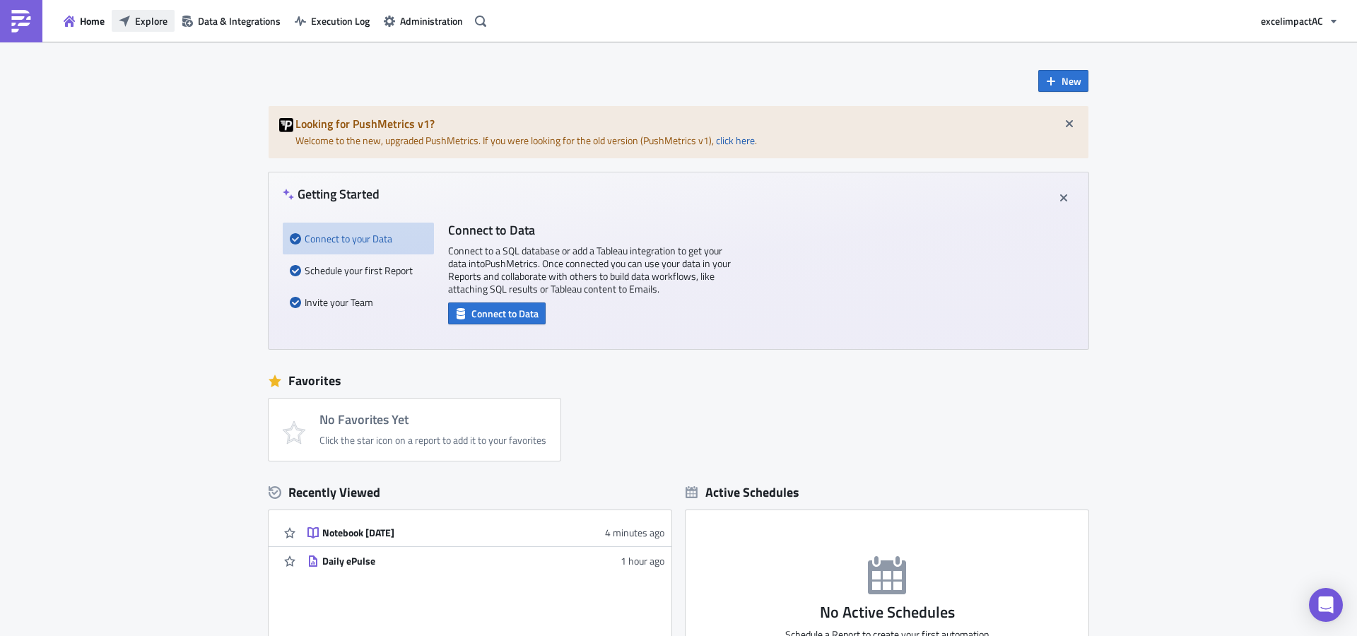
click at [155, 23] on span "Explore" at bounding box center [151, 20] width 33 height 15
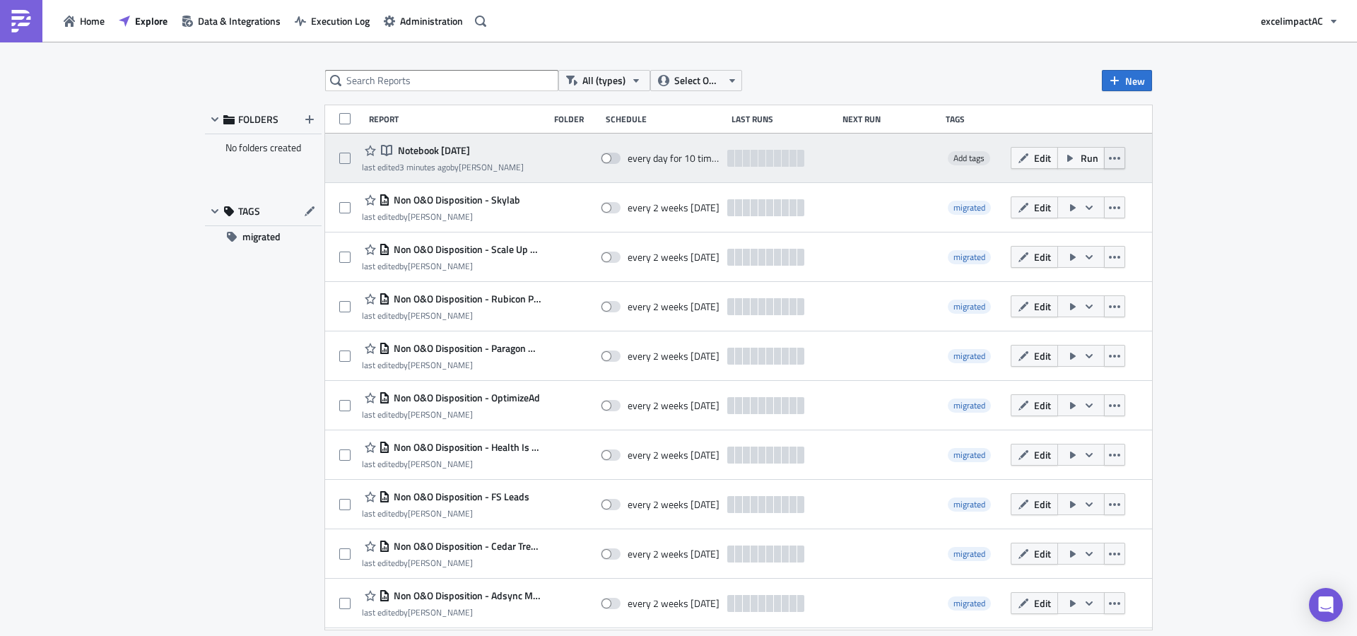
click at [1109, 158] on icon "button" at bounding box center [1114, 158] width 11 height 3
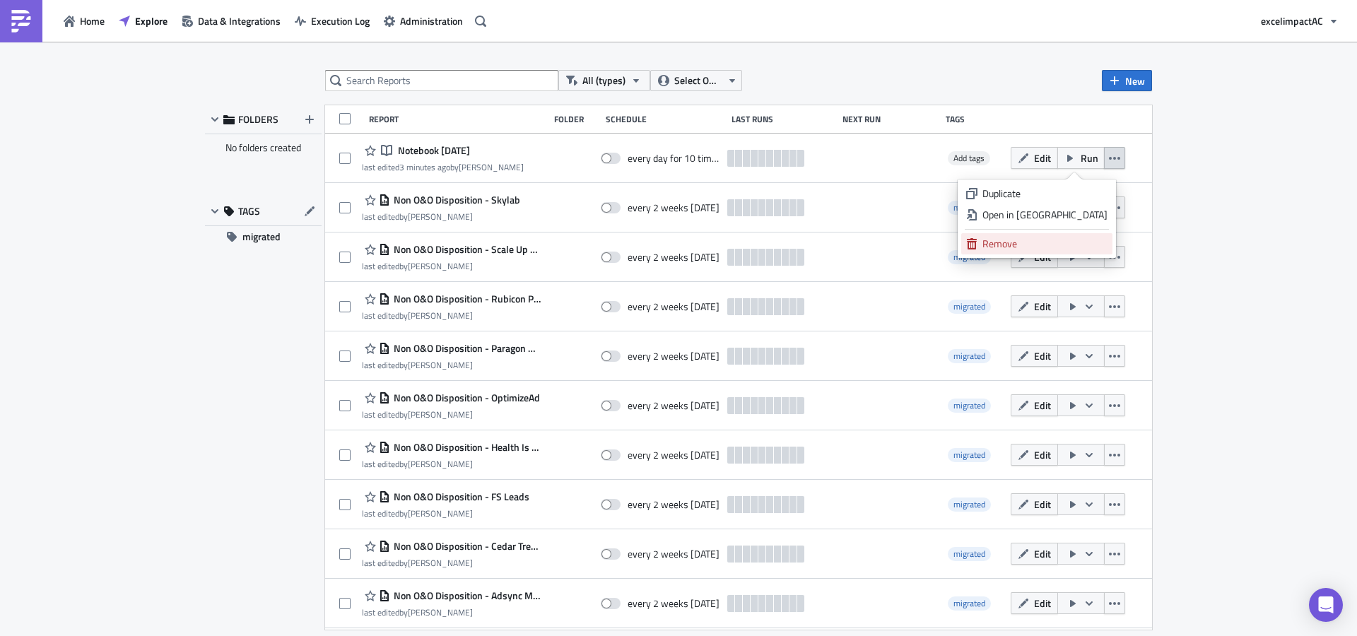
click at [1062, 242] on div "Remove" at bounding box center [1044, 244] width 125 height 14
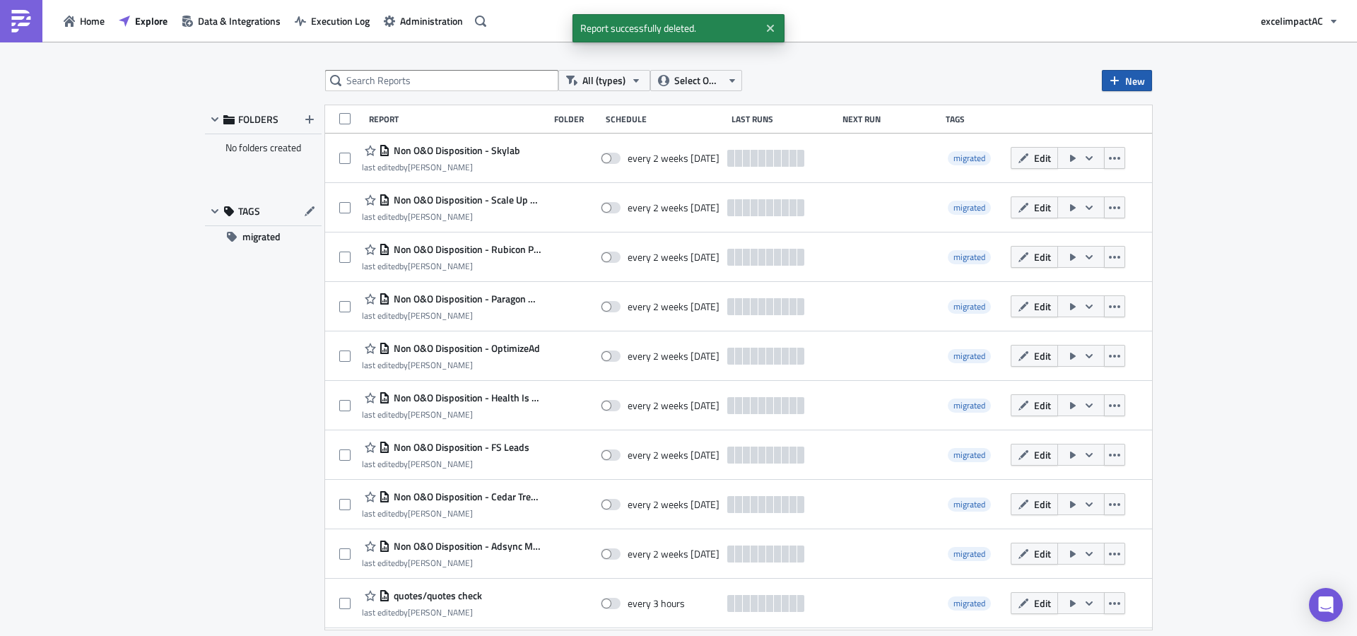
click at [1131, 77] on span "New" at bounding box center [1135, 80] width 20 height 15
click at [1151, 139] on div "Notebook" at bounding box center [1174, 137] width 94 height 14
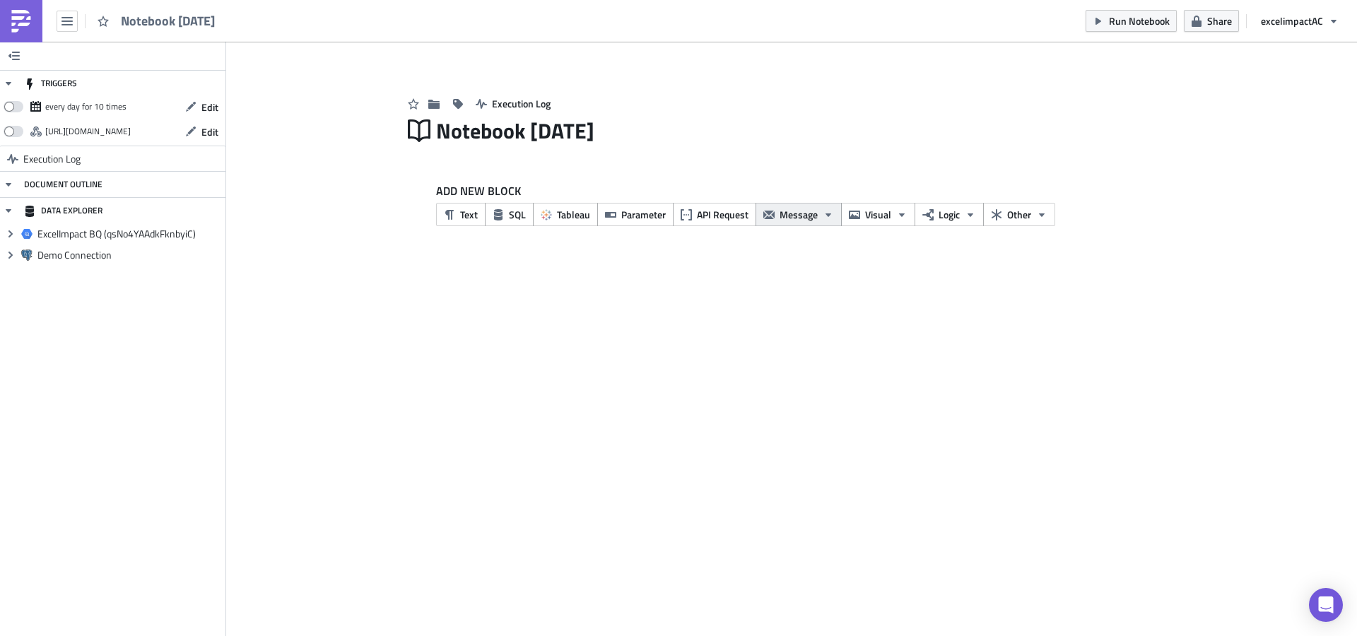
click at [825, 214] on icon "button" at bounding box center [828, 215] width 6 height 4
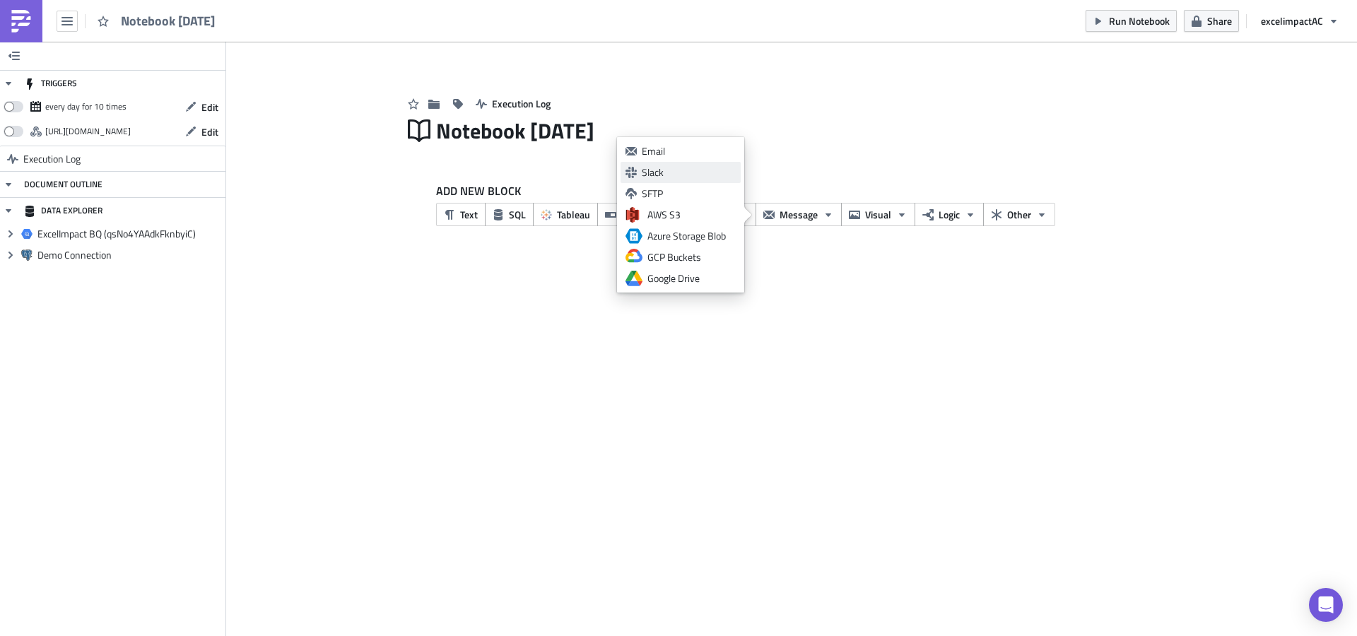
click at [664, 175] on div "Slack" at bounding box center [689, 172] width 94 height 14
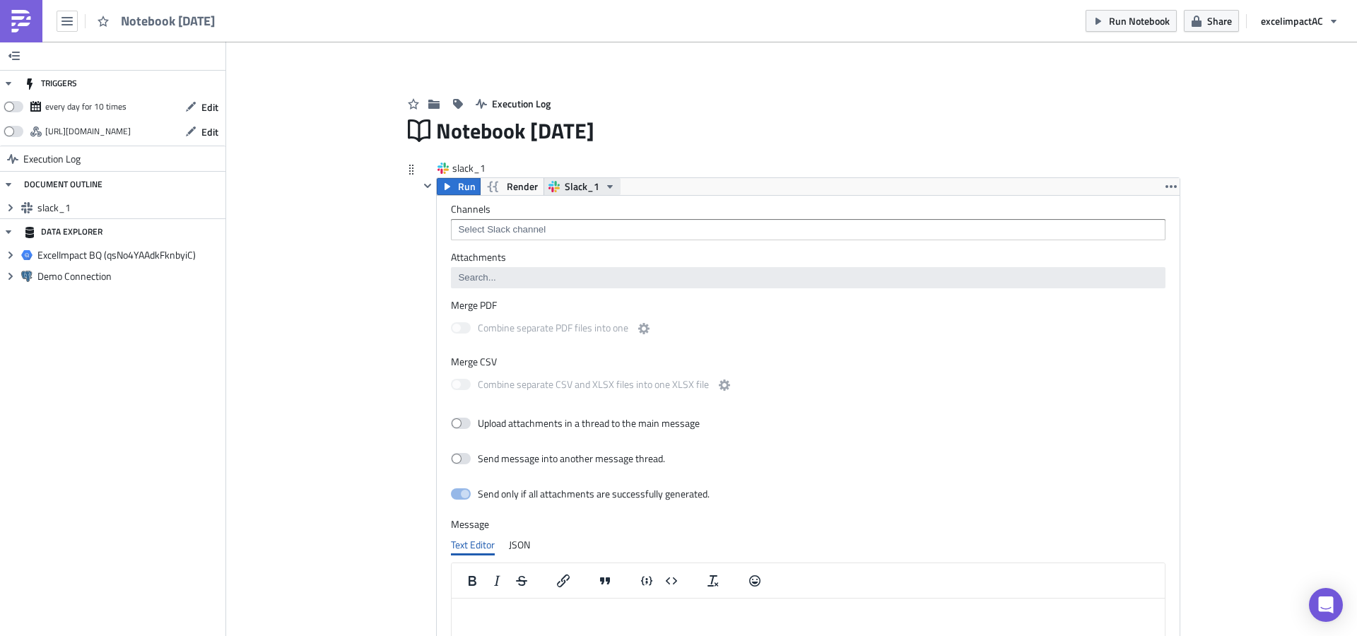
click at [607, 185] on icon "button" at bounding box center [610, 187] width 6 height 4
click at [606, 237] on link "Slack_2" at bounding box center [604, 230] width 127 height 21
click at [1165, 184] on icon "button" at bounding box center [1170, 186] width 11 height 11
click at [940, 152] on div "slack_1 Run Render Slack_2 Channels Attachments Merge PDF Combine separate PDF …" at bounding box center [791, 480] width 777 height 666
click at [550, 232] on input at bounding box center [807, 230] width 706 height 14
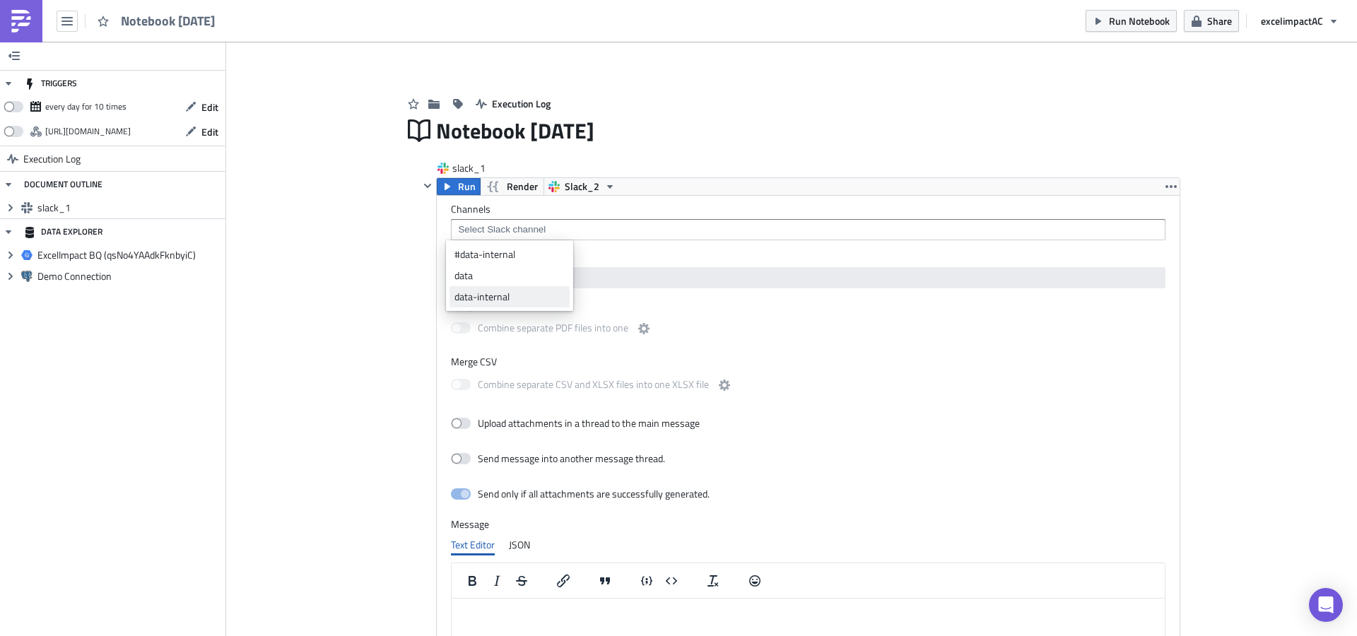
click at [511, 292] on div "data-internal" at bounding box center [509, 297] width 110 height 14
click at [1238, 297] on div "Add Image Execution Log Notebook 2025-09-22 slack_1 Run Render Slack_2 Channels…" at bounding box center [791, 476] width 1131 height 869
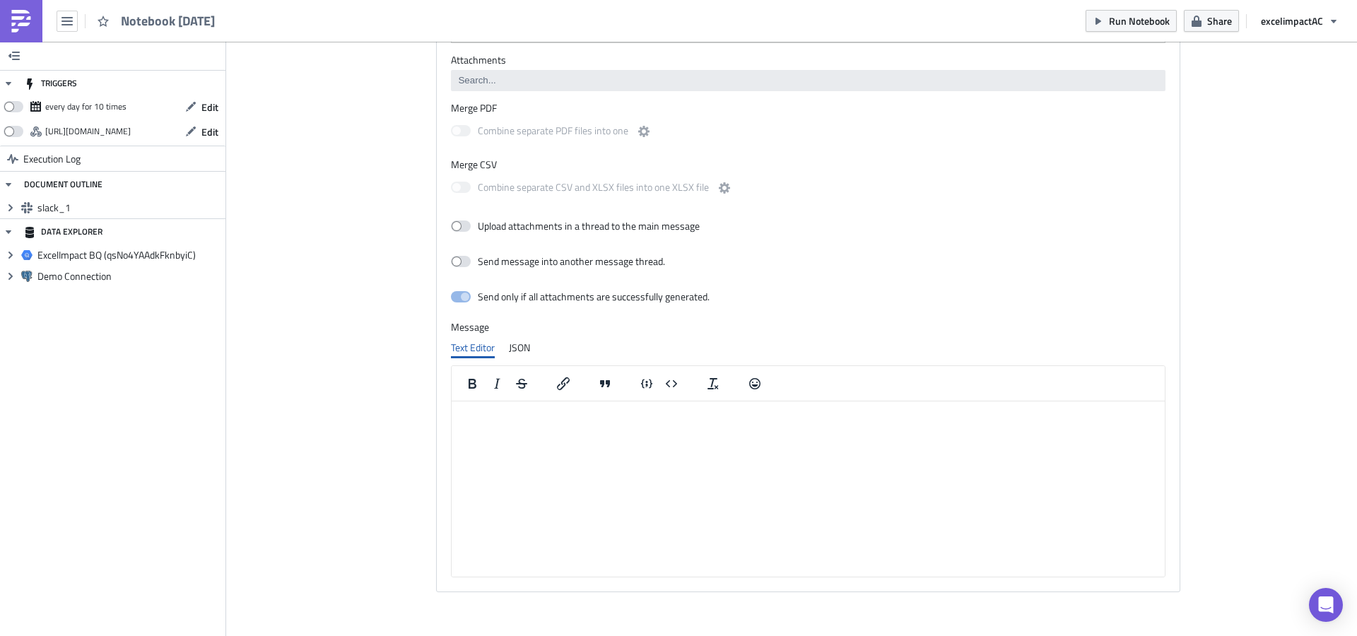
scroll to position [223, 0]
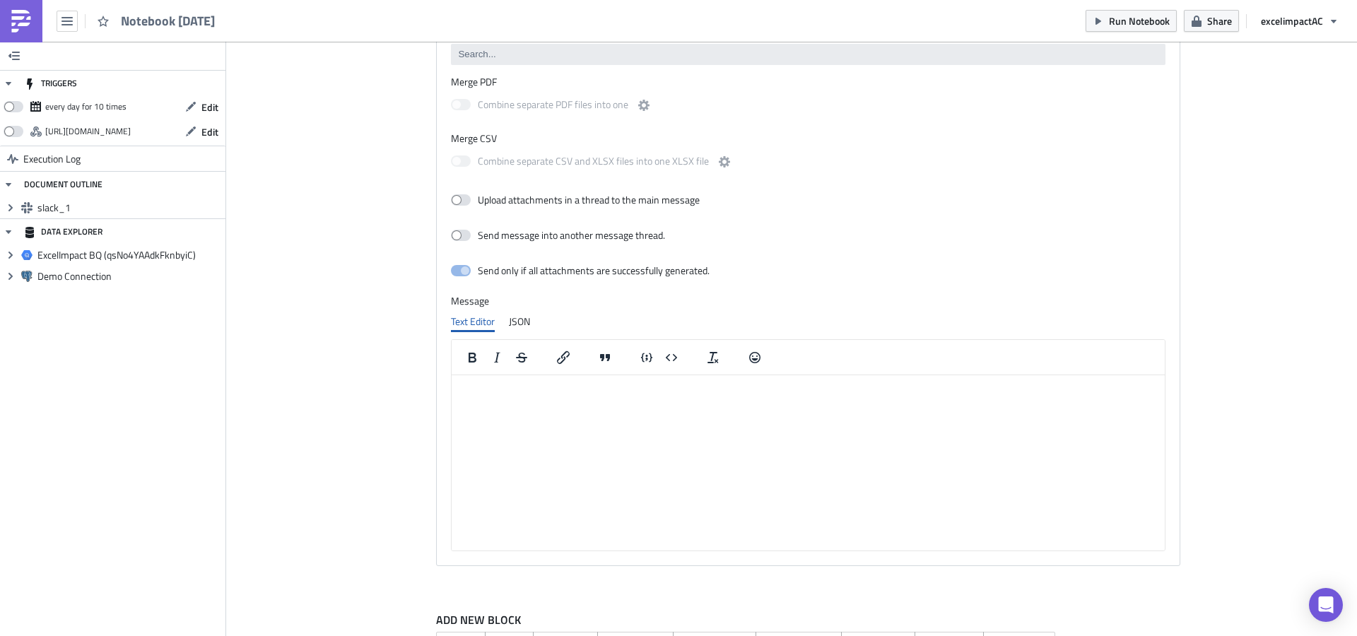
click at [837, 398] on html at bounding box center [808, 386] width 713 height 23
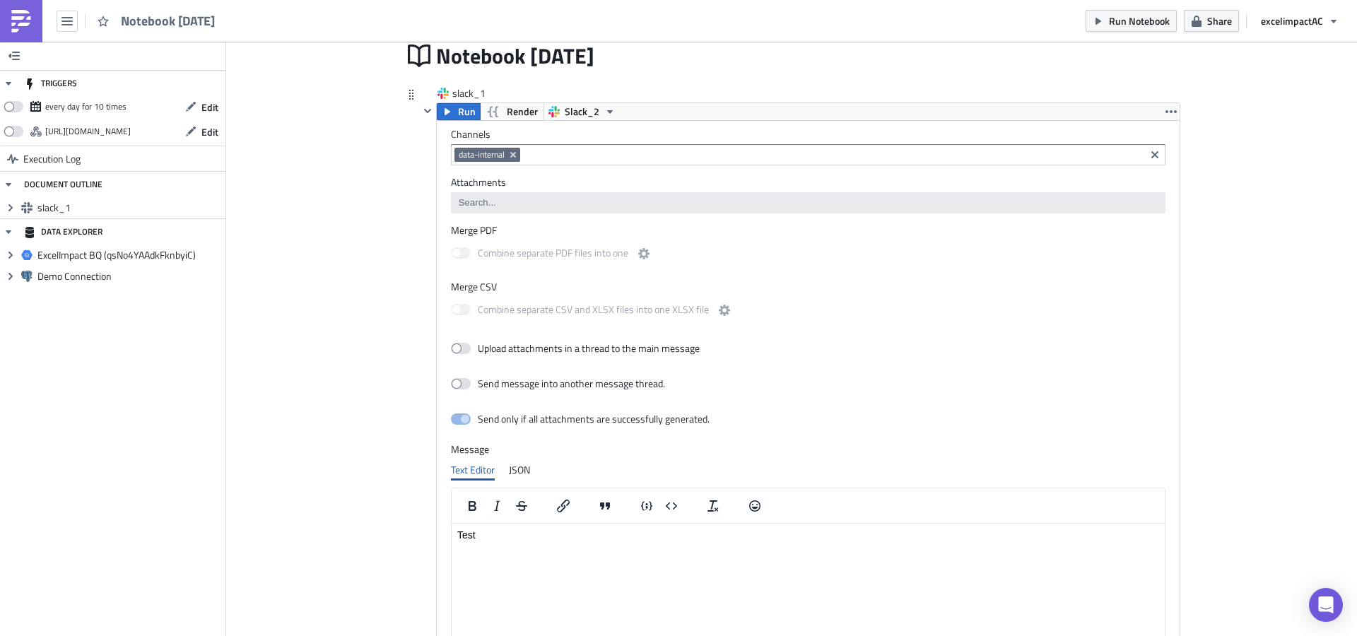
scroll to position [0, 0]
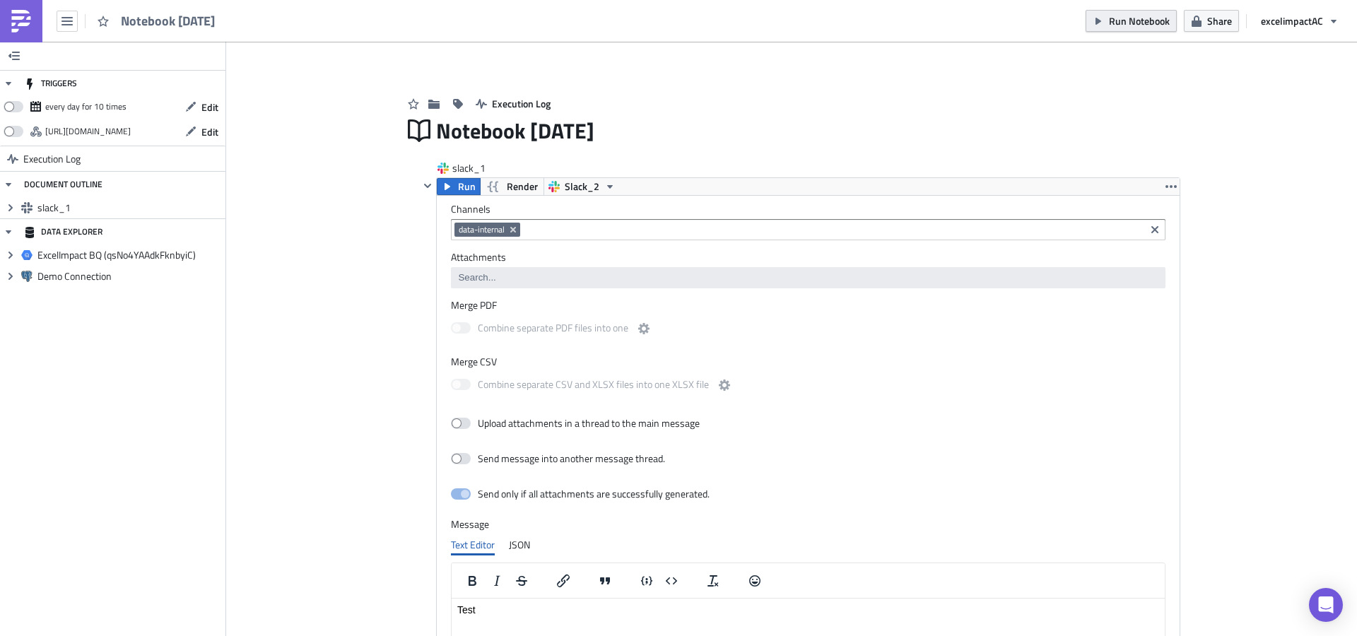
click at [1146, 23] on span "Run Notebook" at bounding box center [1139, 20] width 61 height 15
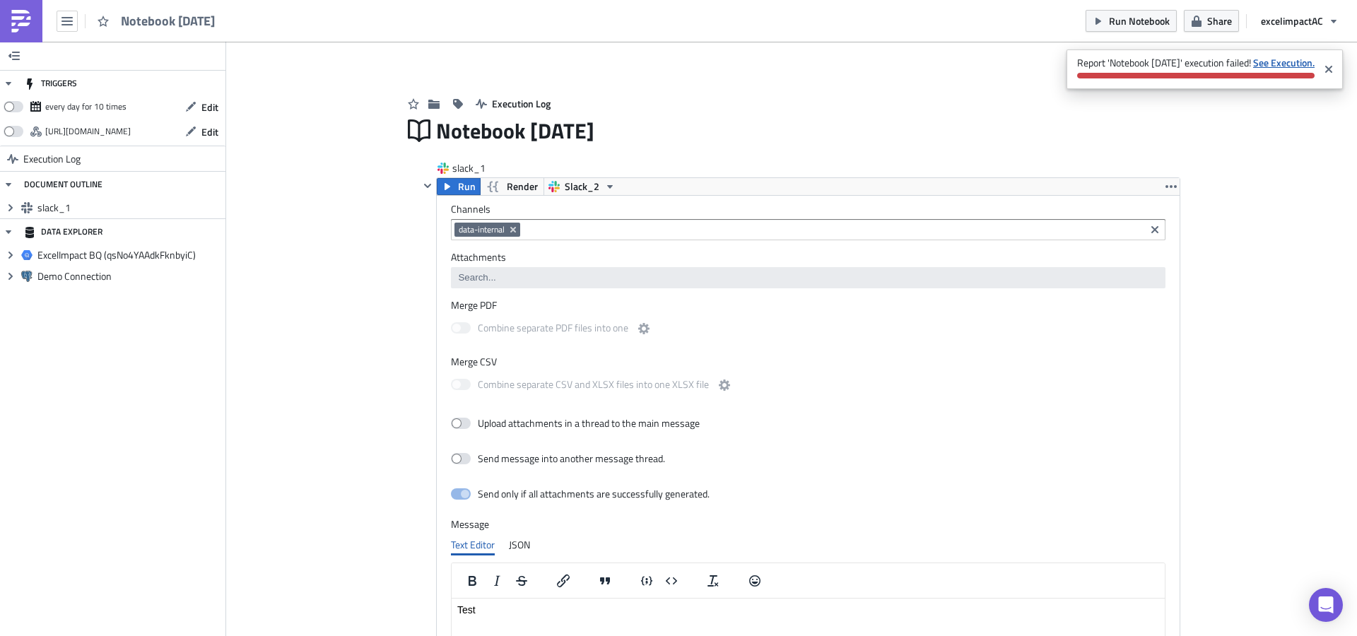
click at [1286, 61] on strong "See Execution." at bounding box center [1283, 62] width 61 height 15
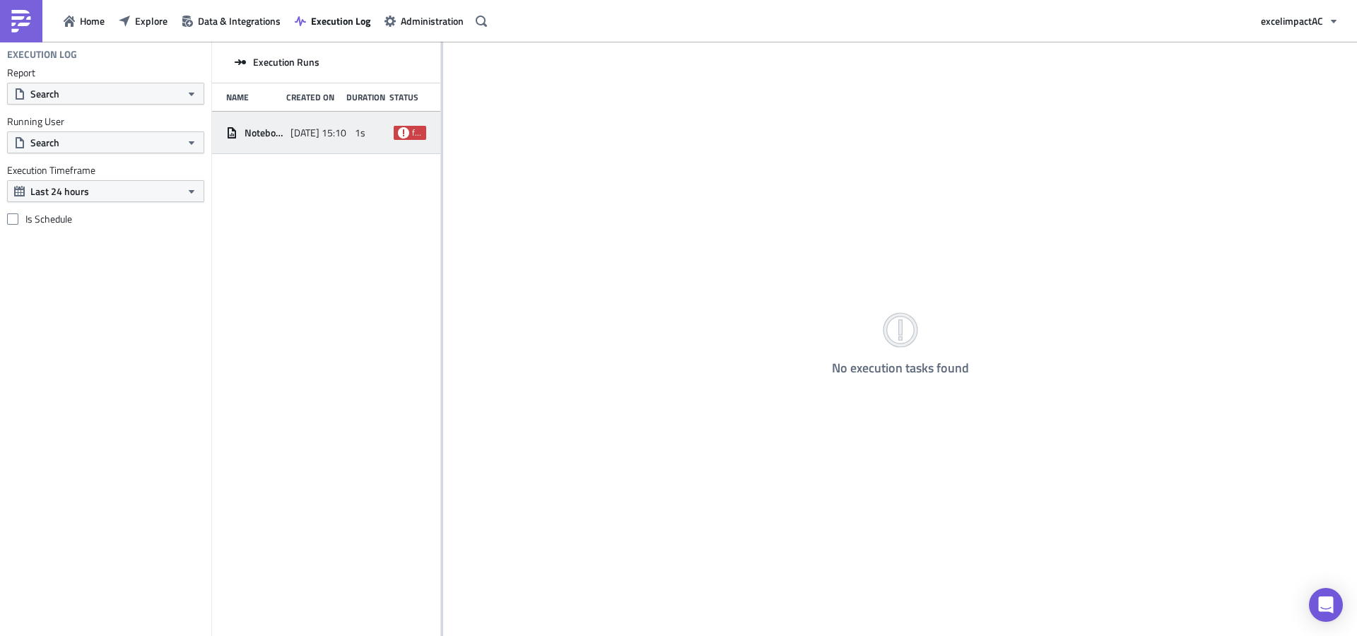
click at [409, 126] on span "failed" at bounding box center [410, 133] width 33 height 14
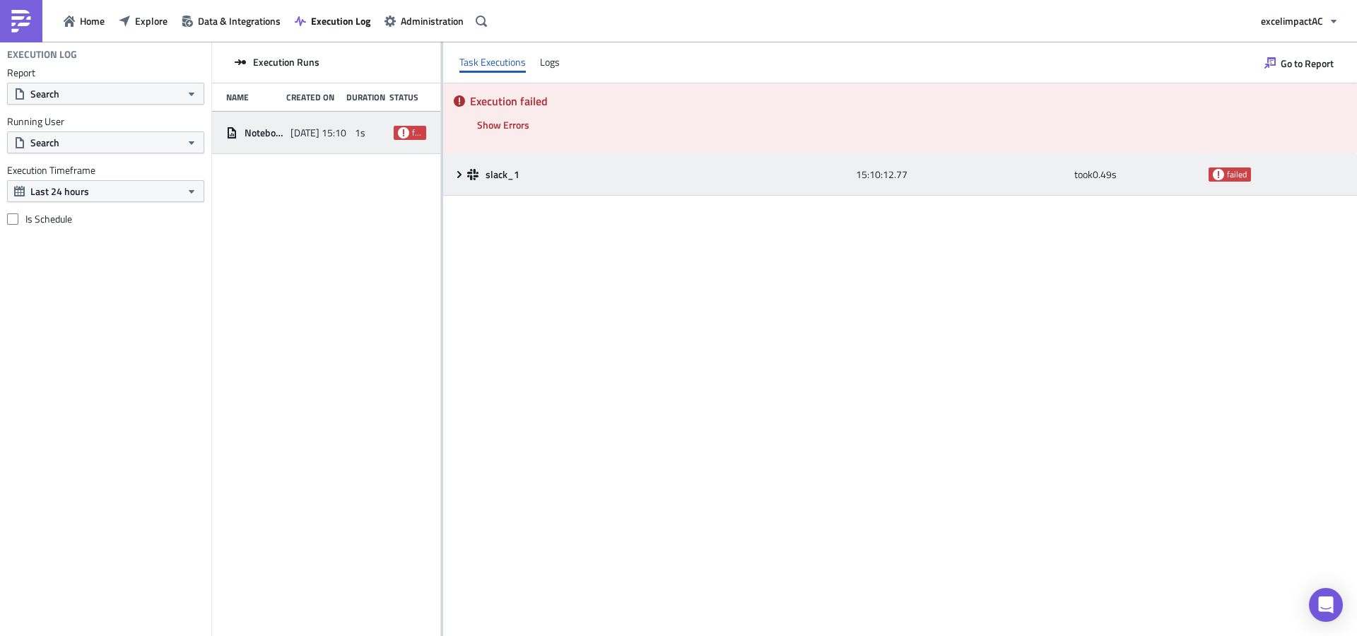
click at [457, 175] on icon at bounding box center [459, 174] width 11 height 11
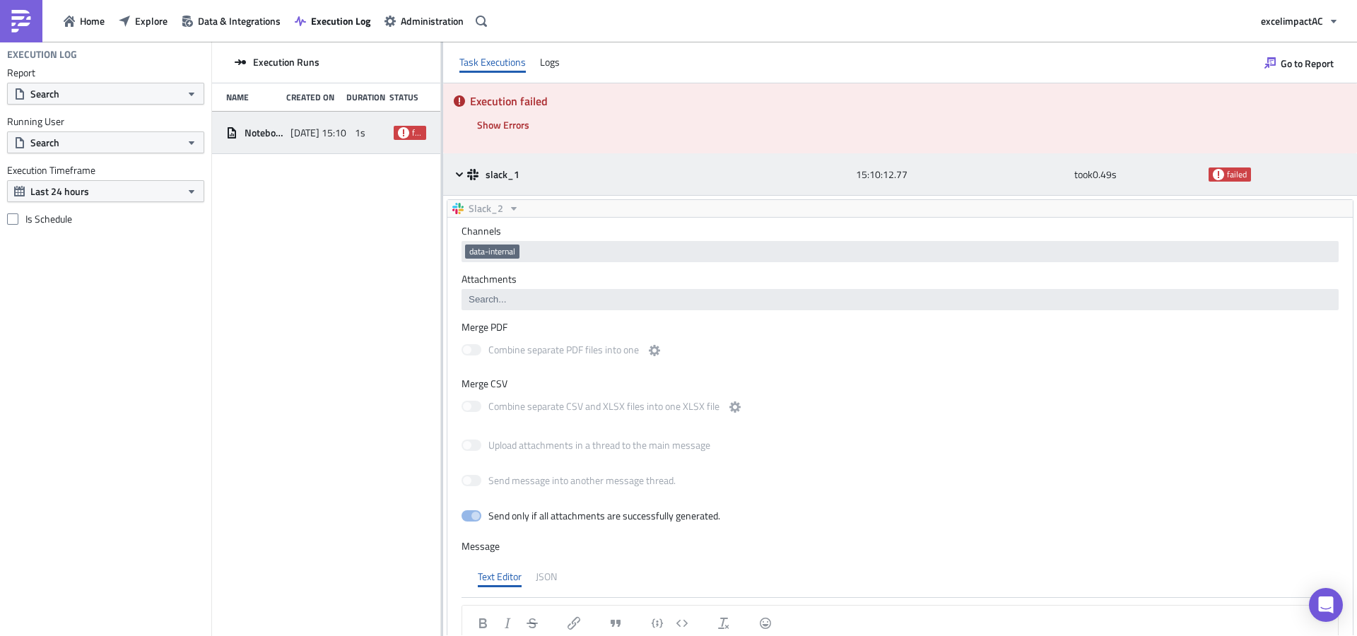
click at [1227, 170] on span "failed" at bounding box center [1237, 174] width 20 height 11
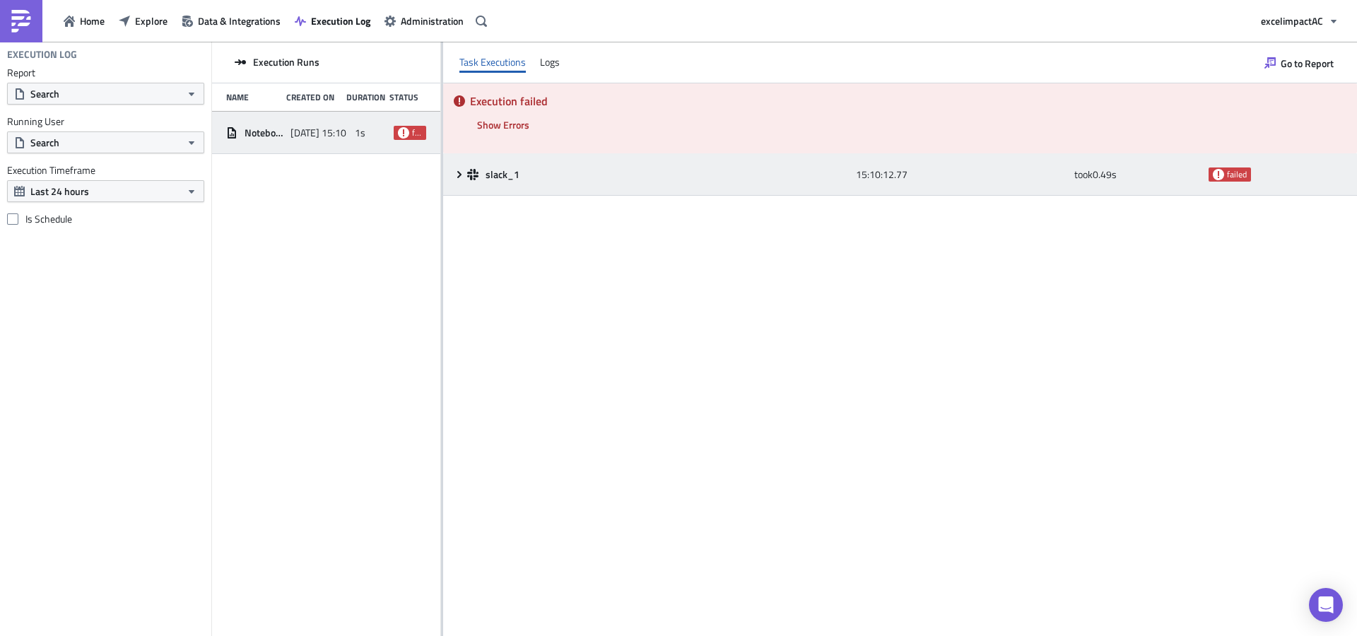
click at [1221, 170] on icon at bounding box center [1218, 173] width 11 height 11
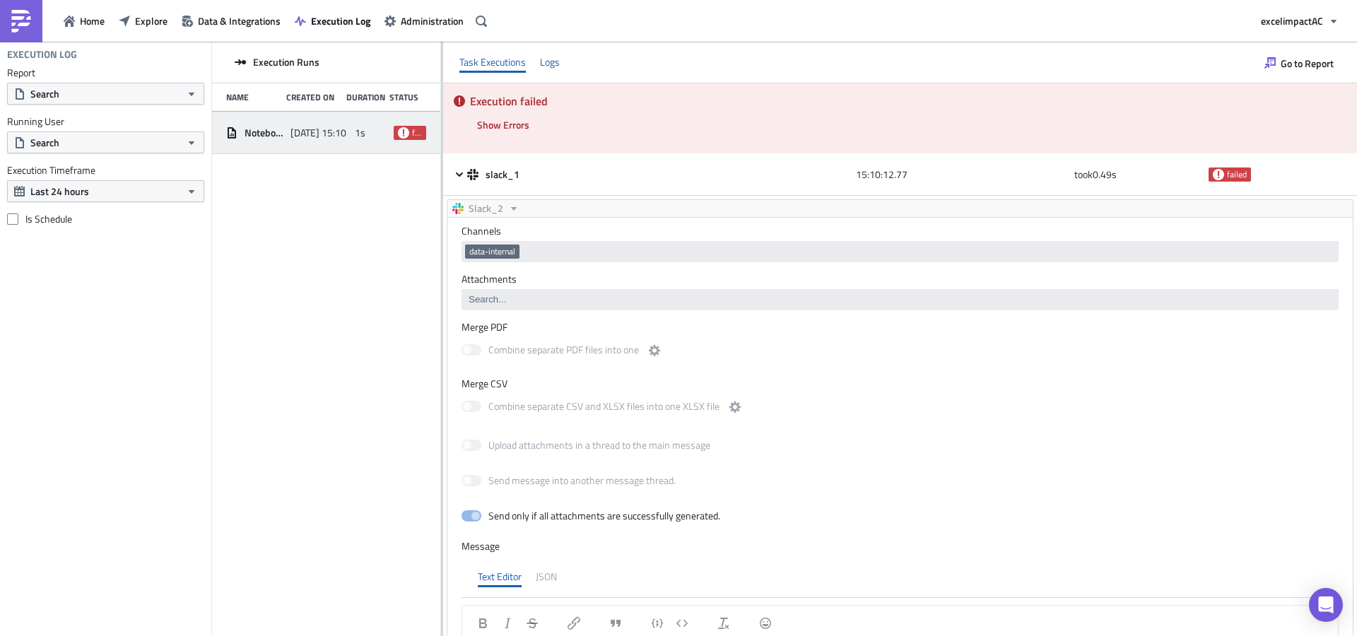
click at [558, 57] on div "Logs" at bounding box center [550, 62] width 20 height 21
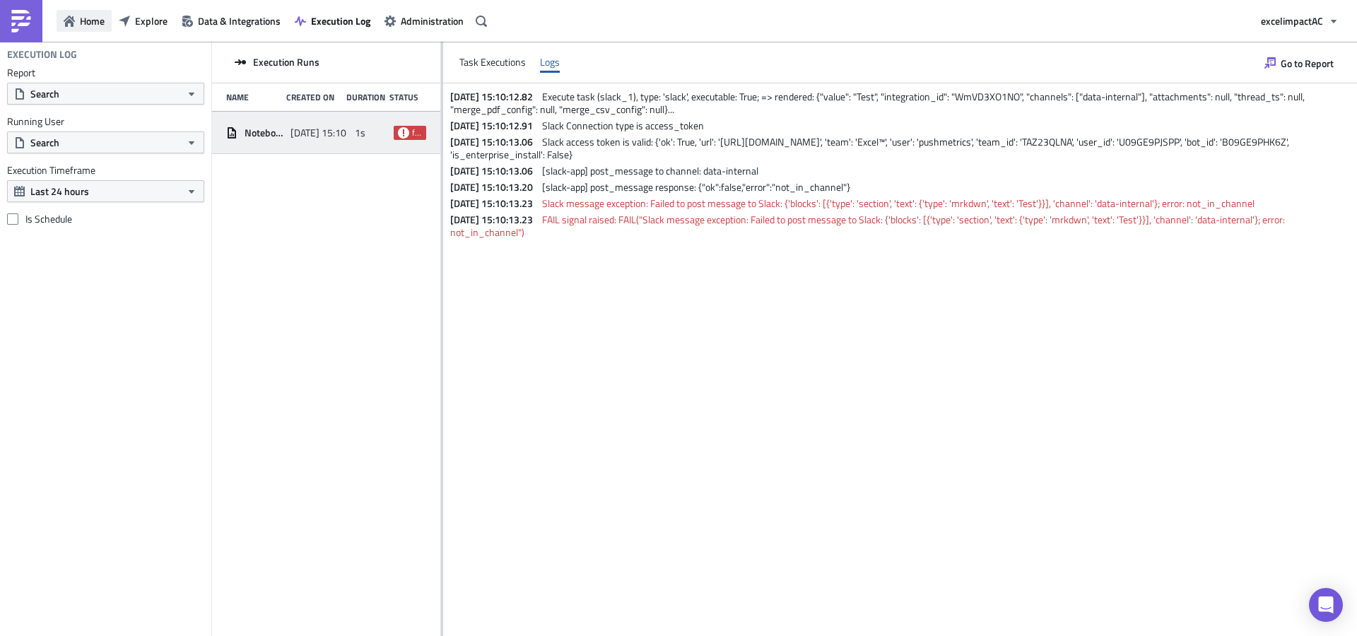
click at [81, 18] on span "Home" at bounding box center [92, 20] width 25 height 15
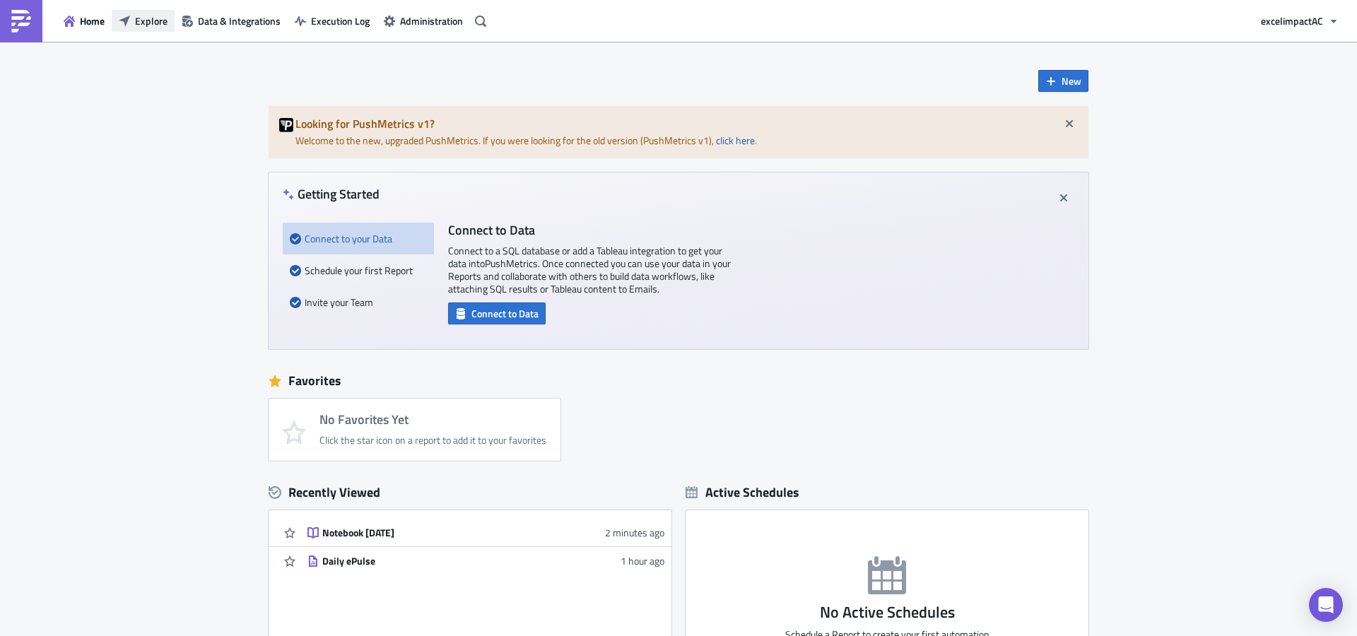
click at [136, 28] on span "Explore" at bounding box center [151, 20] width 33 height 15
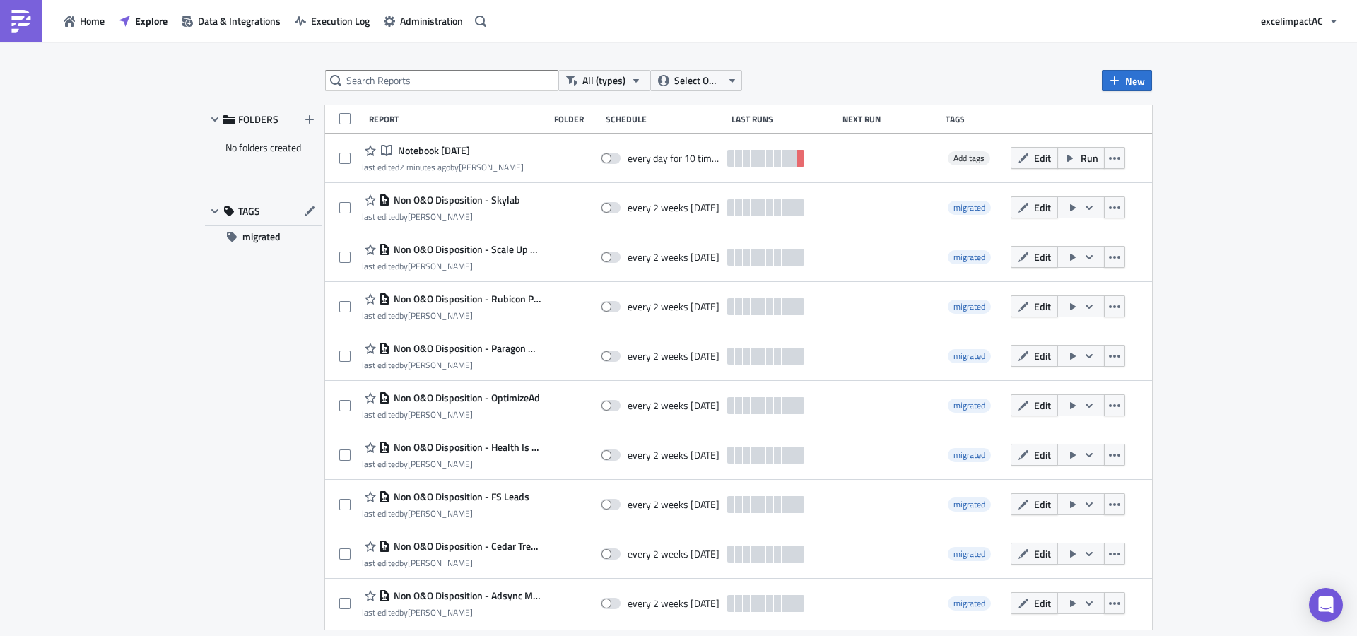
click at [1034, 161] on span "Edit" at bounding box center [1042, 158] width 17 height 15
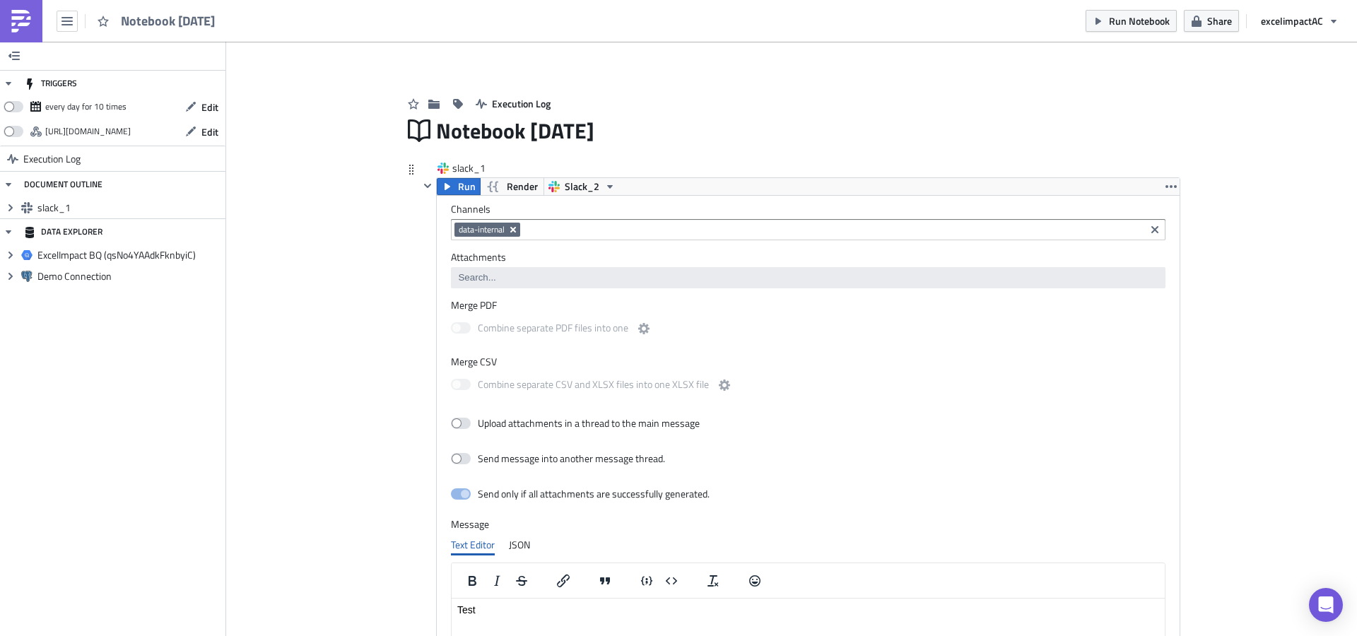
click at [510, 228] on icon "Remove Tag" at bounding box center [513, 230] width 6 height 6
click at [509, 249] on div "#data-internal" at bounding box center [509, 254] width 110 height 14
click at [1258, 266] on div "Add Image Execution Log Notebook [DATE] slack_1 Run Render Slack_2 Channels #da…" at bounding box center [791, 501] width 1131 height 918
drag, startPoint x: 1148, startPoint y: 23, endPoint x: 1167, endPoint y: 64, distance: 44.9
click at [1148, 23] on span "Run Notebook" at bounding box center [1139, 20] width 61 height 15
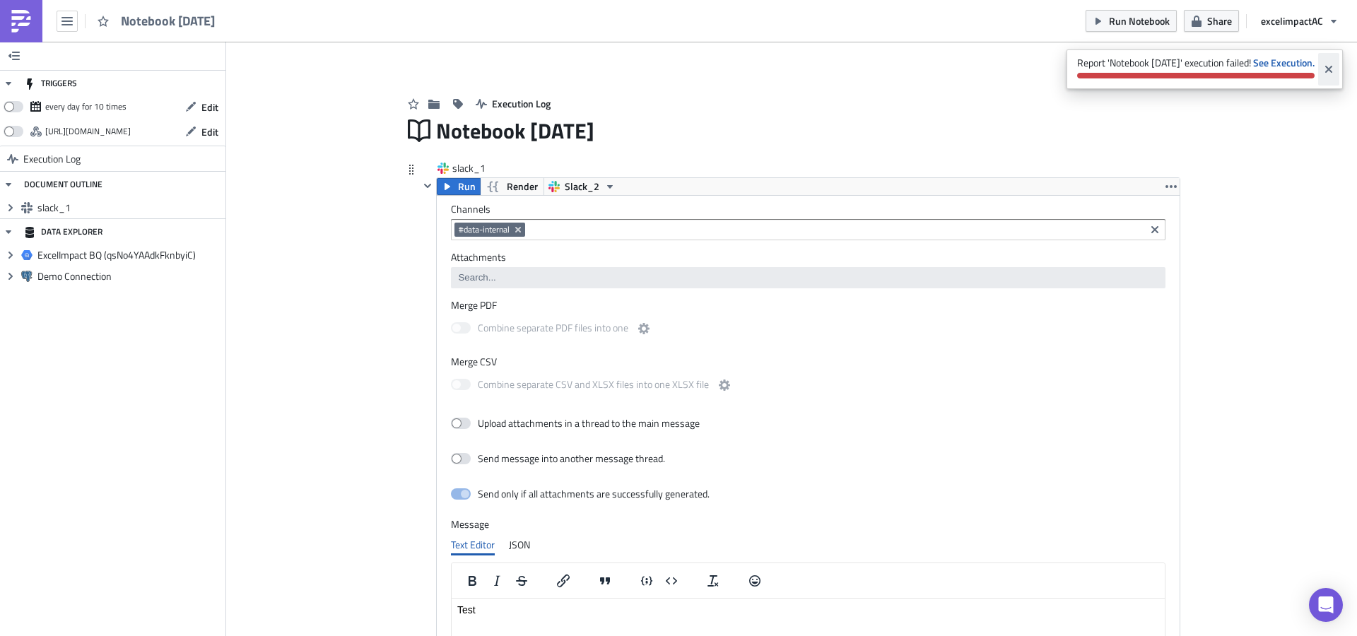
click at [1331, 68] on icon "Close" at bounding box center [1328, 69] width 7 height 7
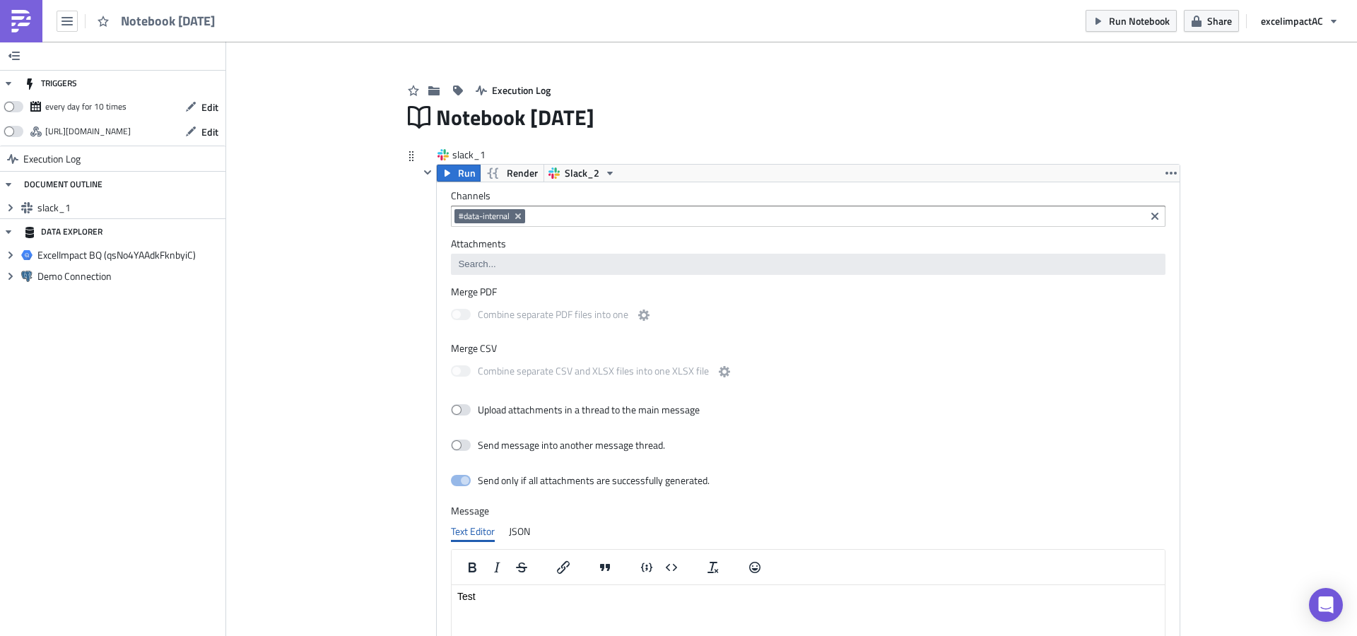
scroll to position [15, 0]
click at [484, 152] on div "slack_1 slack_1" at bounding box center [487, 153] width 71 height 14
type input "slack_1"
click at [604, 172] on icon "button" at bounding box center [609, 171] width 11 height 11
click at [598, 196] on div "Slack_1" at bounding box center [612, 194] width 101 height 14
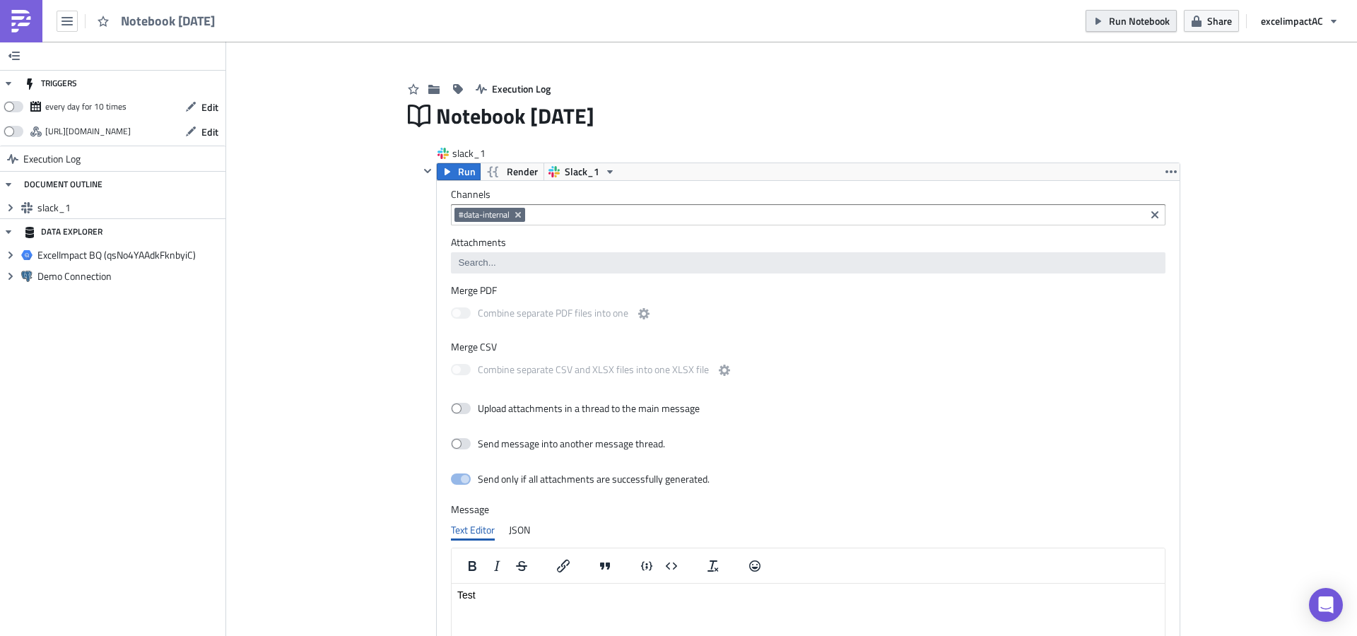
click at [1124, 19] on span "Run Notebook" at bounding box center [1139, 20] width 61 height 15
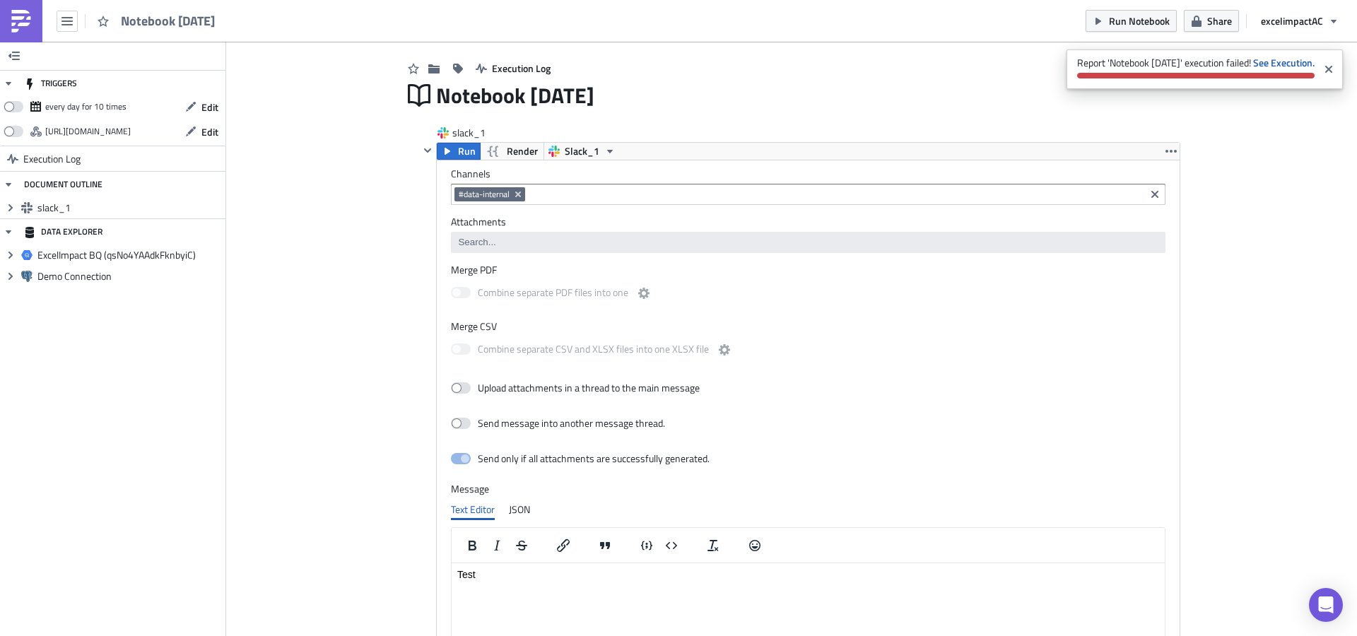
scroll to position [33, 0]
click at [514, 199] on icon "Remove Tag" at bounding box center [517, 197] width 11 height 11
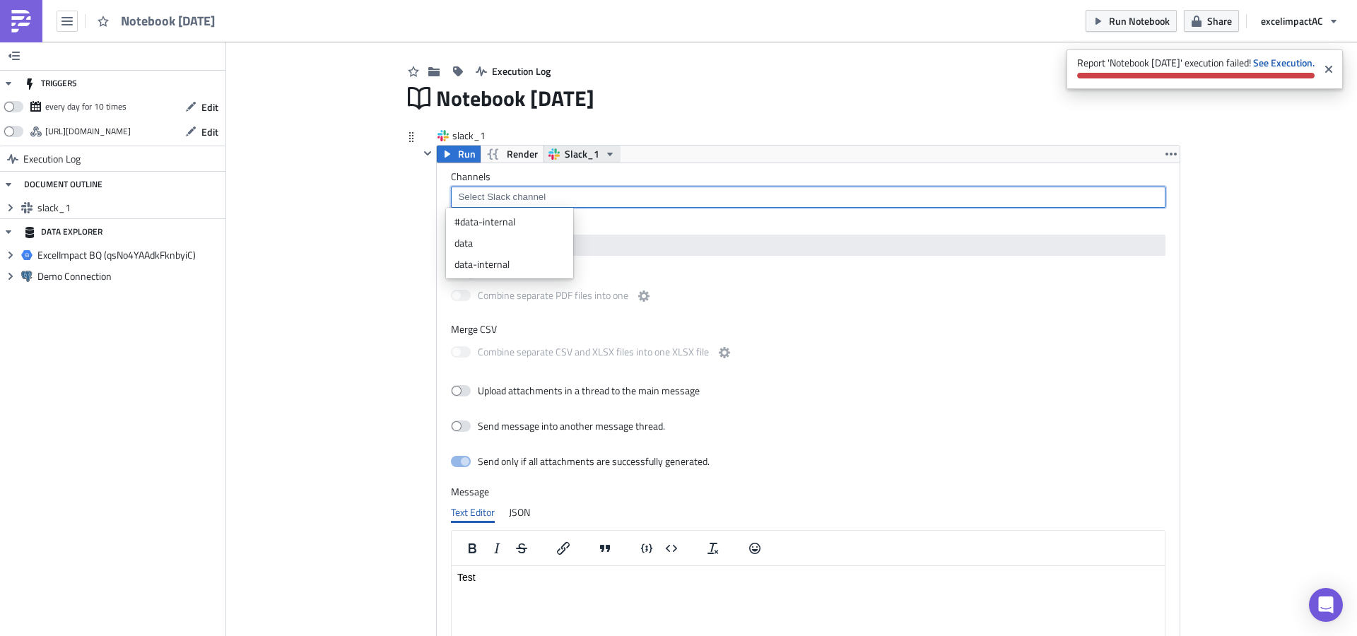
click at [569, 155] on span "Slack_1" at bounding box center [582, 154] width 35 height 17
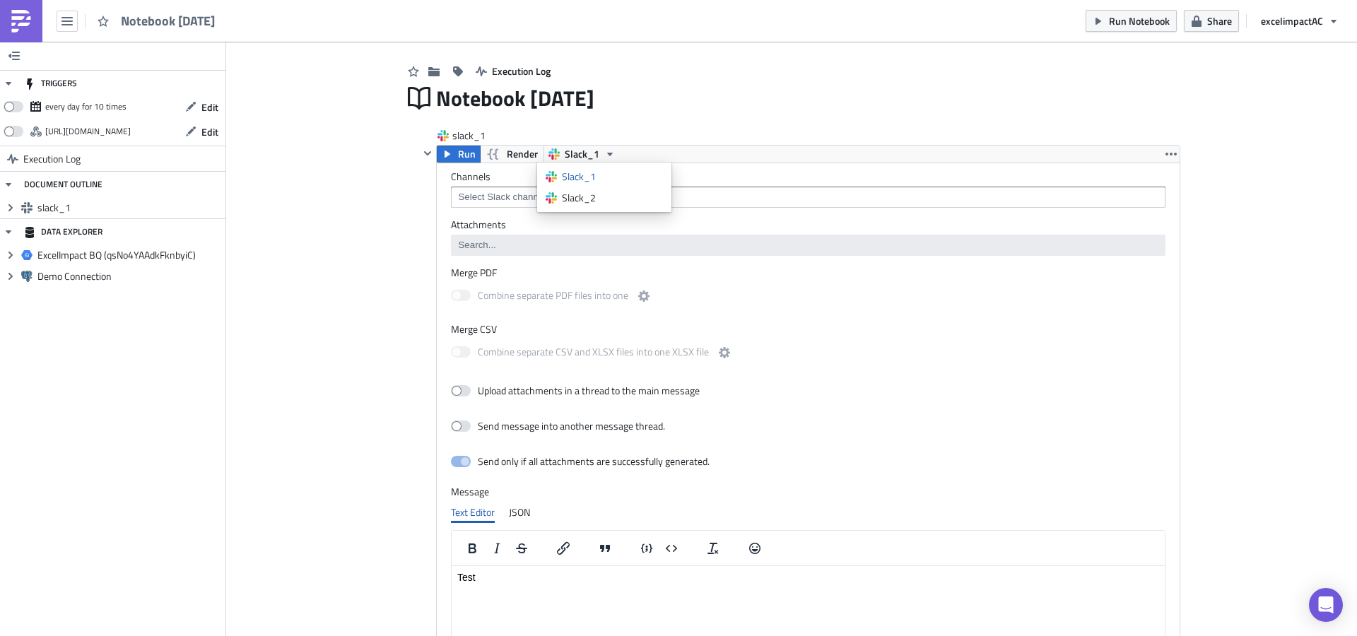
click at [1275, 176] on div "Add Image Execution Log Notebook [DATE] slack_1 Run Render Slack_1 Channels Att…" at bounding box center [791, 468] width 1131 height 918
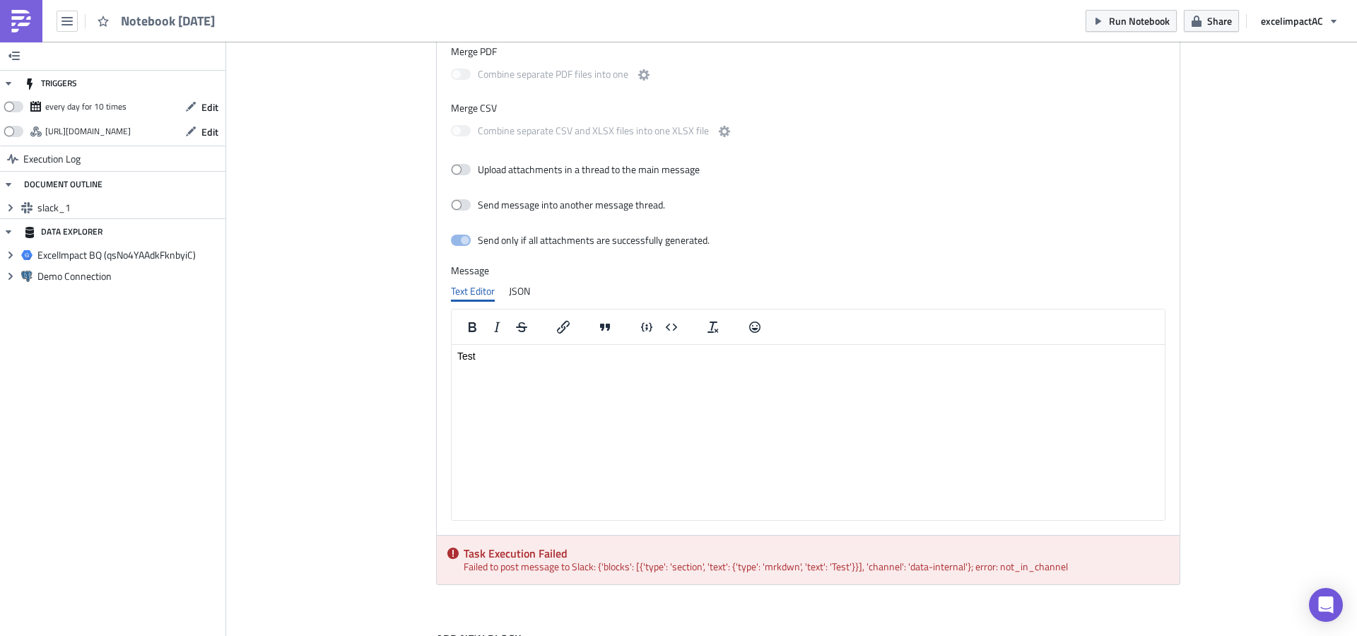
scroll to position [322, 0]
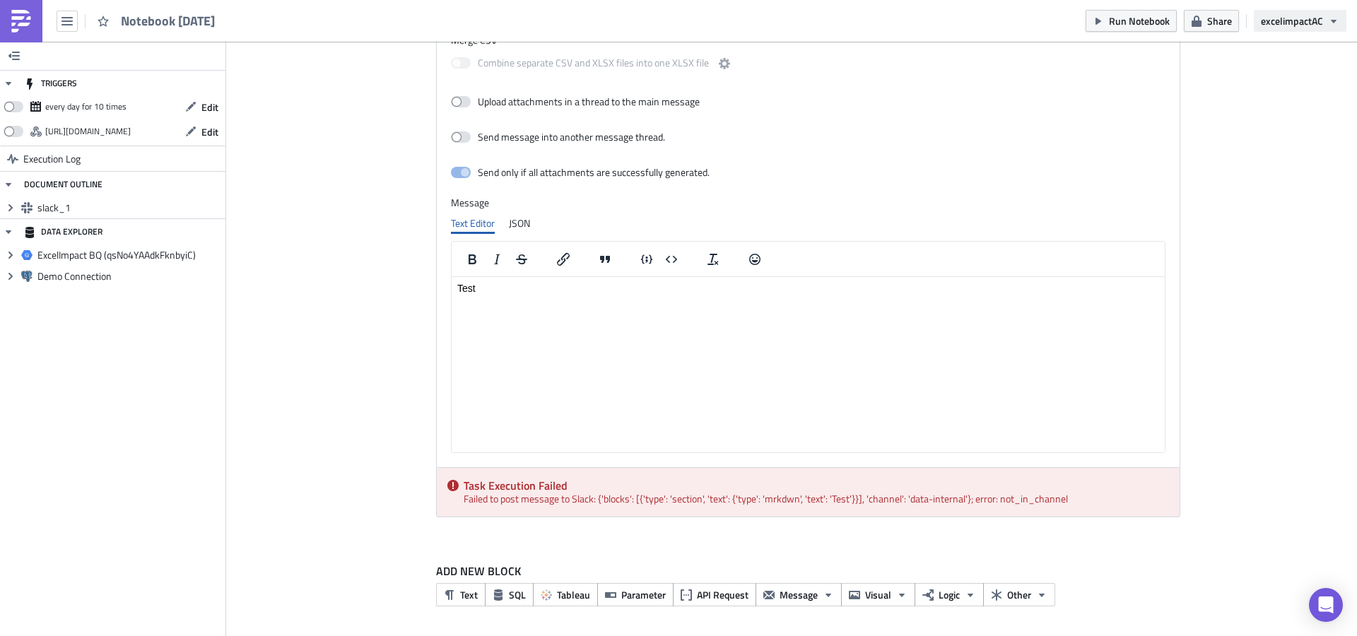
click at [1305, 21] on span "excelimpact AC" at bounding box center [1292, 20] width 62 height 15
